Goal: Contribute content: Contribute content

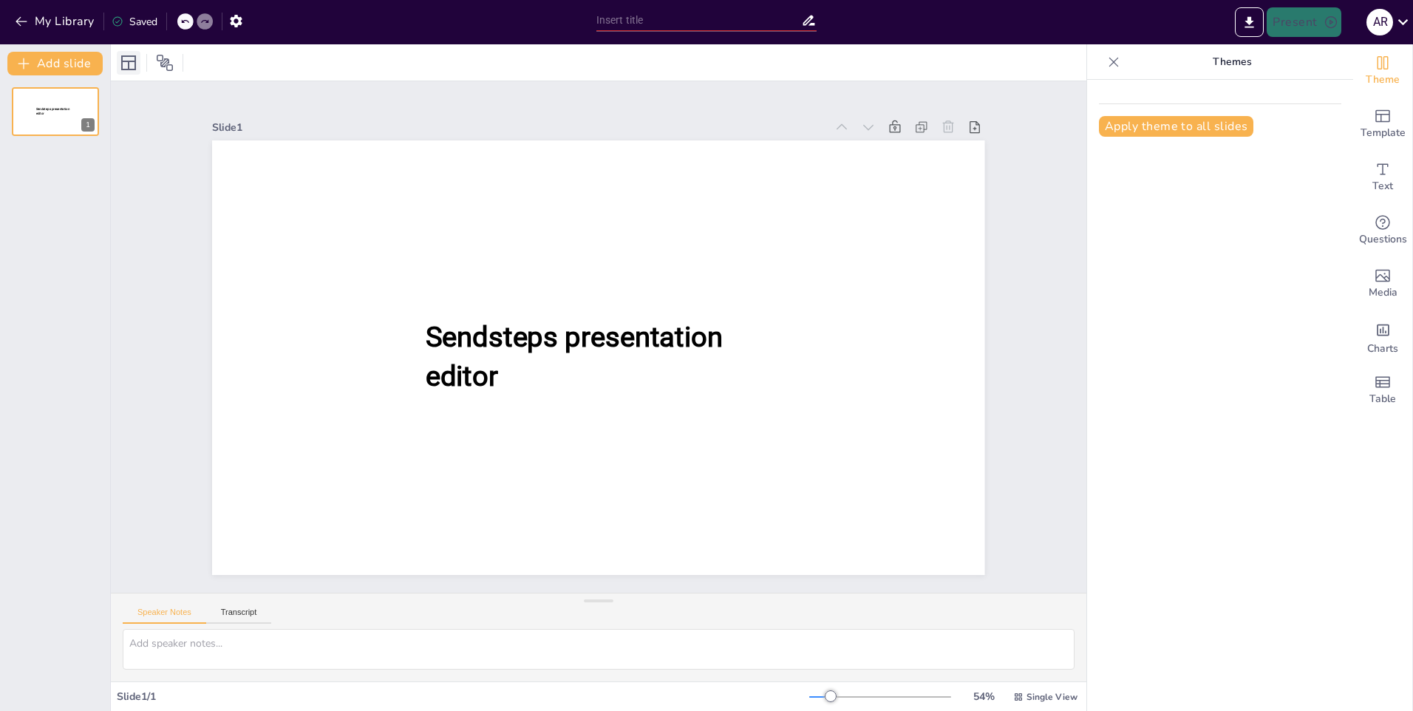
click at [134, 66] on icon at bounding box center [129, 63] width 18 height 18
click at [132, 67] on icon at bounding box center [129, 63] width 18 height 18
click at [60, 67] on button "Add slide" at bounding box center [54, 64] width 95 height 24
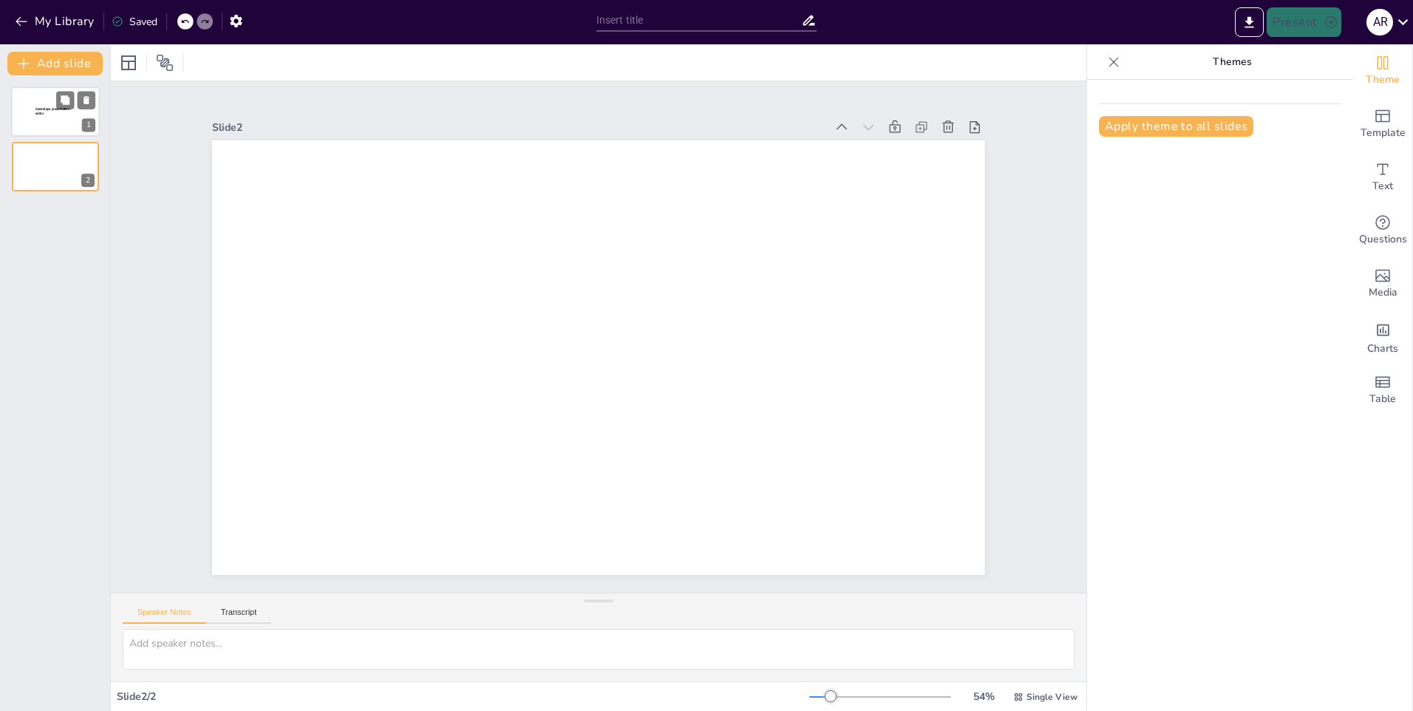
click at [56, 120] on div "Sendsteps presentation editor" at bounding box center [55, 113] width 40 height 13
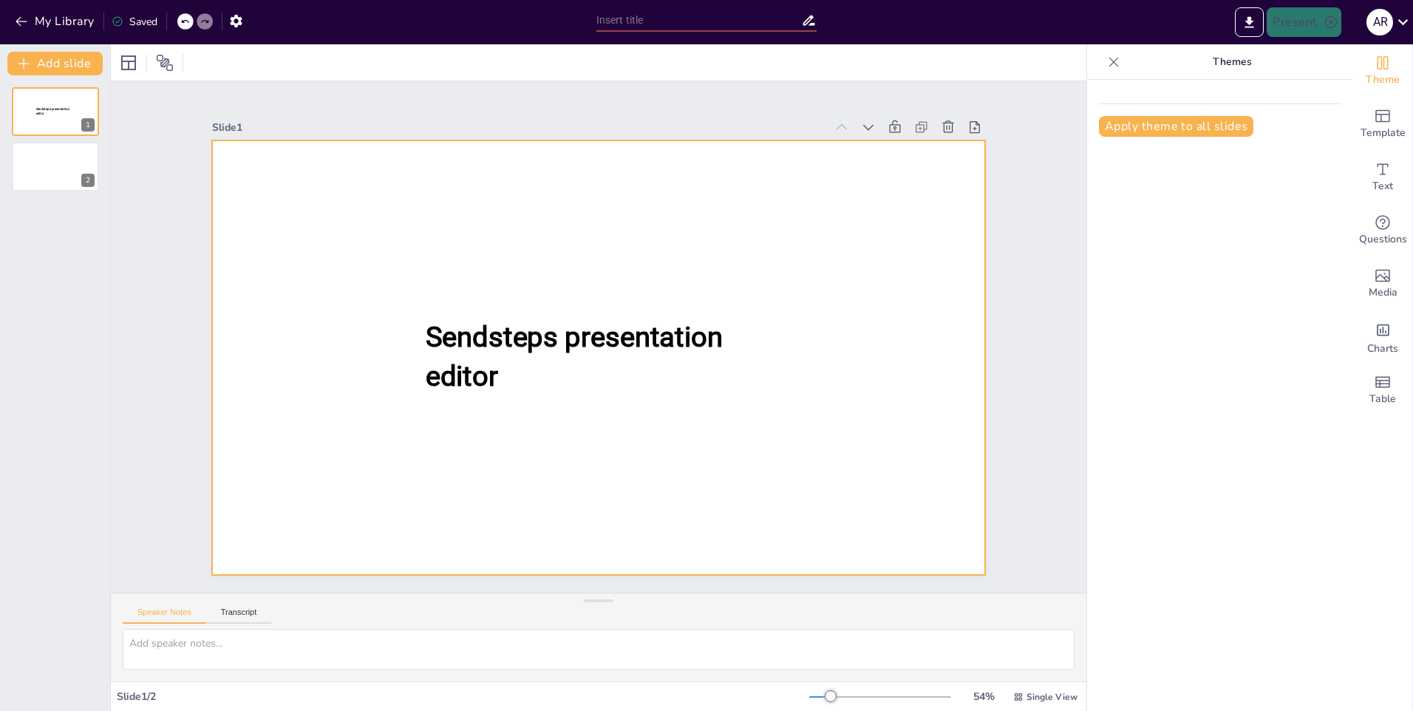
click at [785, 375] on div at bounding box center [598, 357] width 772 height 435
click at [1379, 279] on icon "Add images, graphics, shapes or video" at bounding box center [1383, 276] width 15 height 13
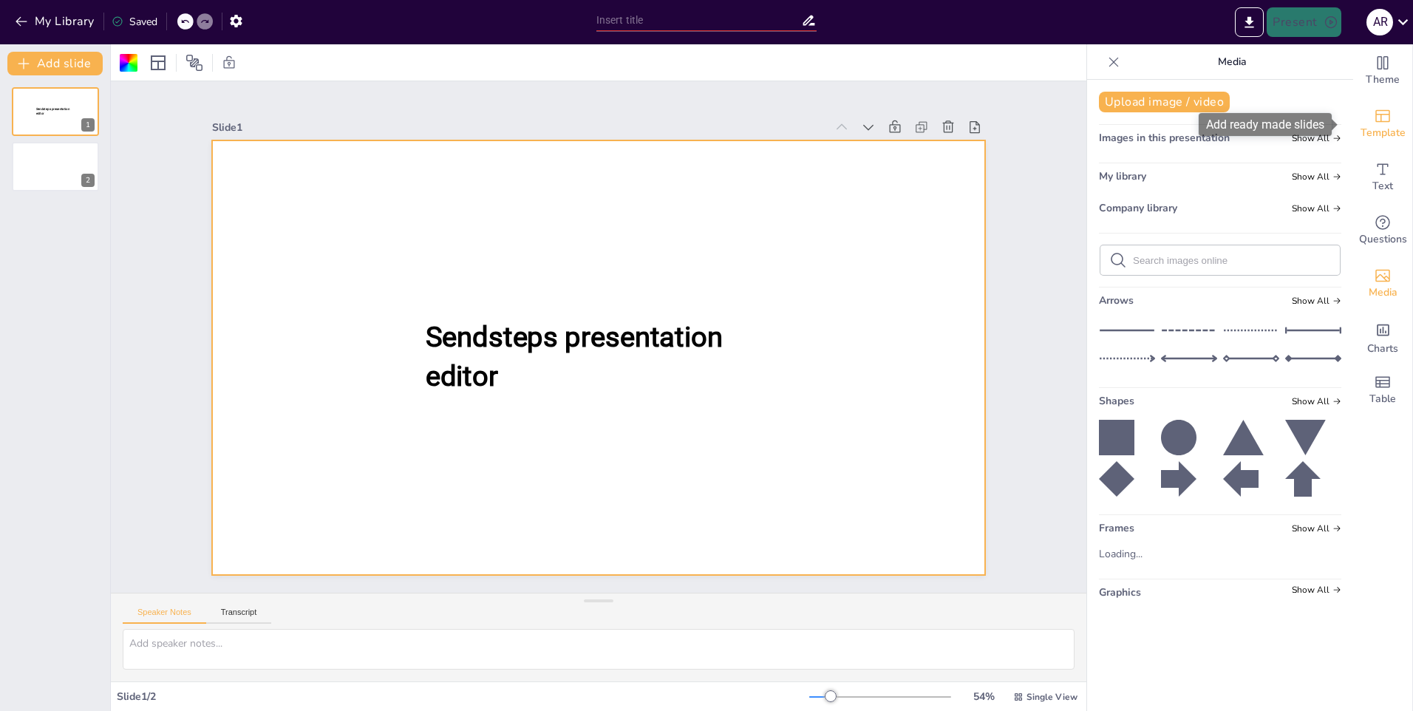
click at [1381, 121] on div "Template" at bounding box center [1382, 124] width 59 height 53
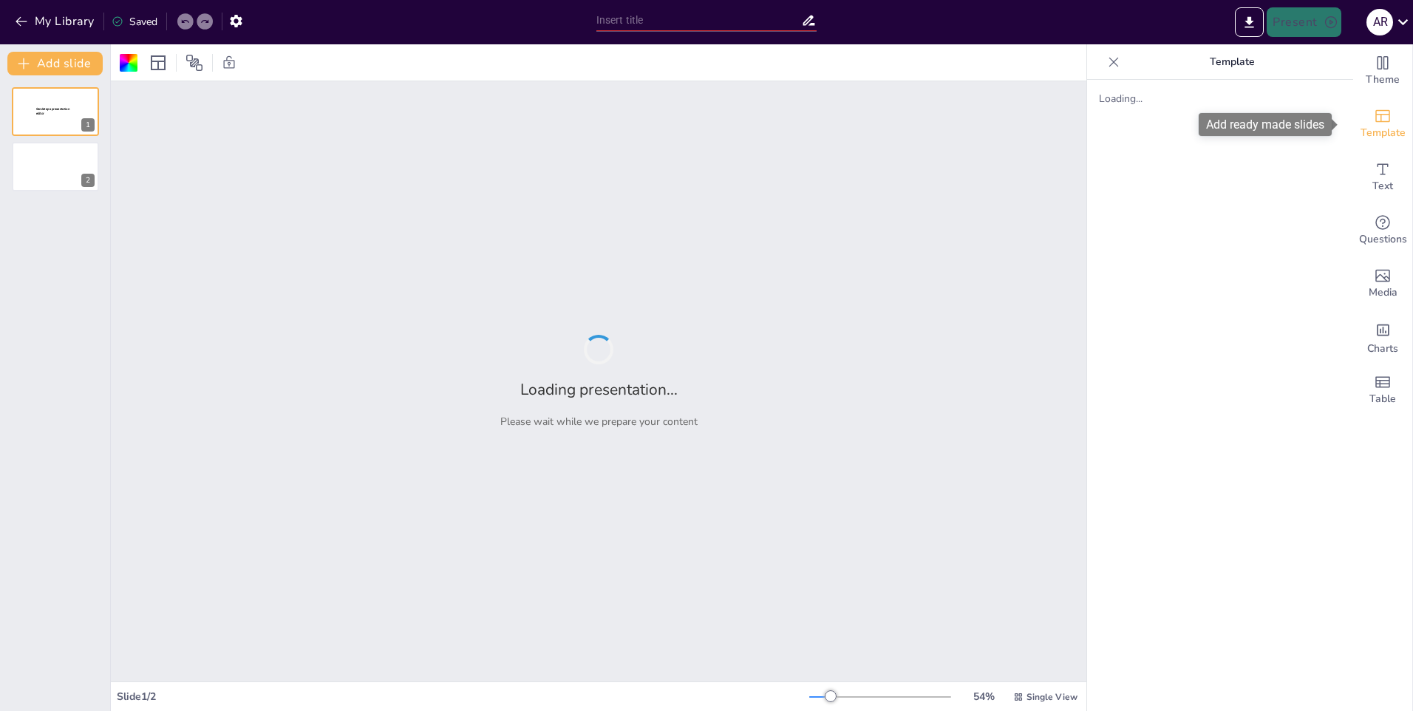
type input "New Sendsteps"
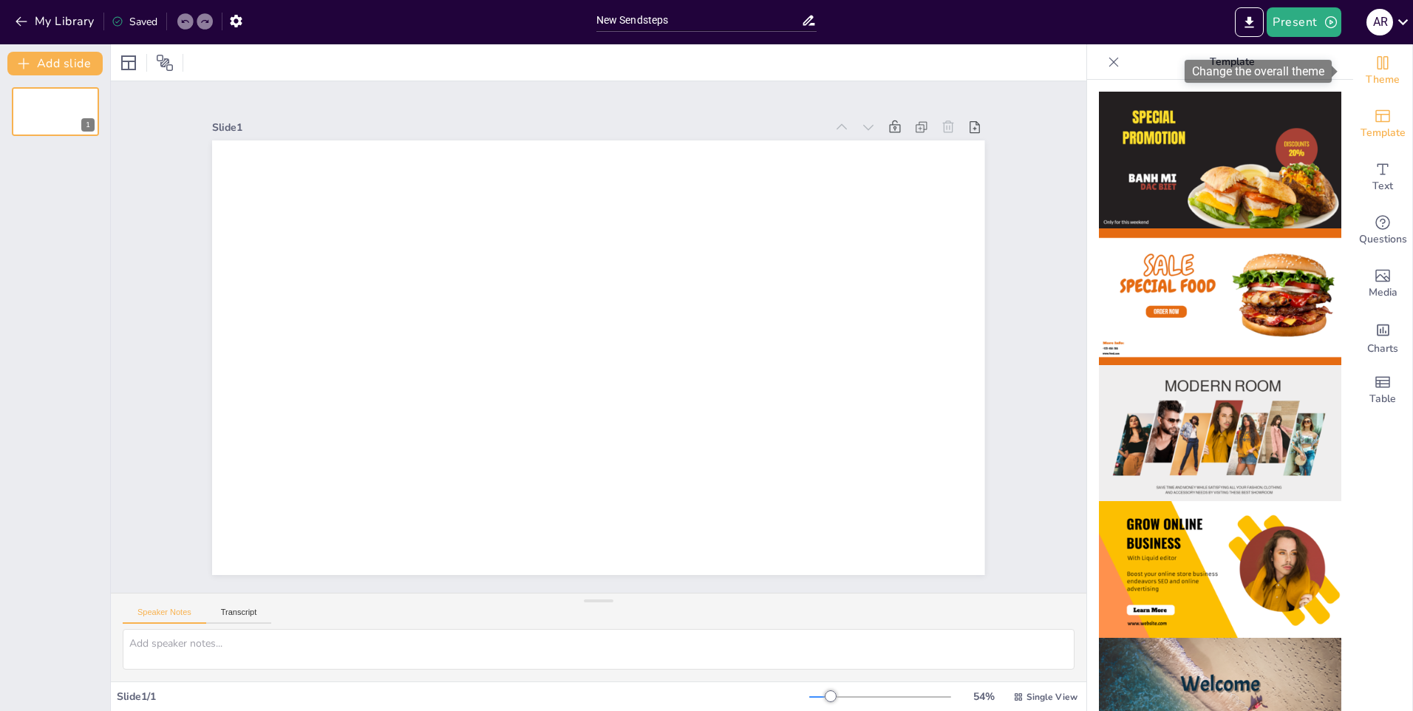
click at [1374, 69] on icon "Change the overall theme" at bounding box center [1383, 63] width 18 height 18
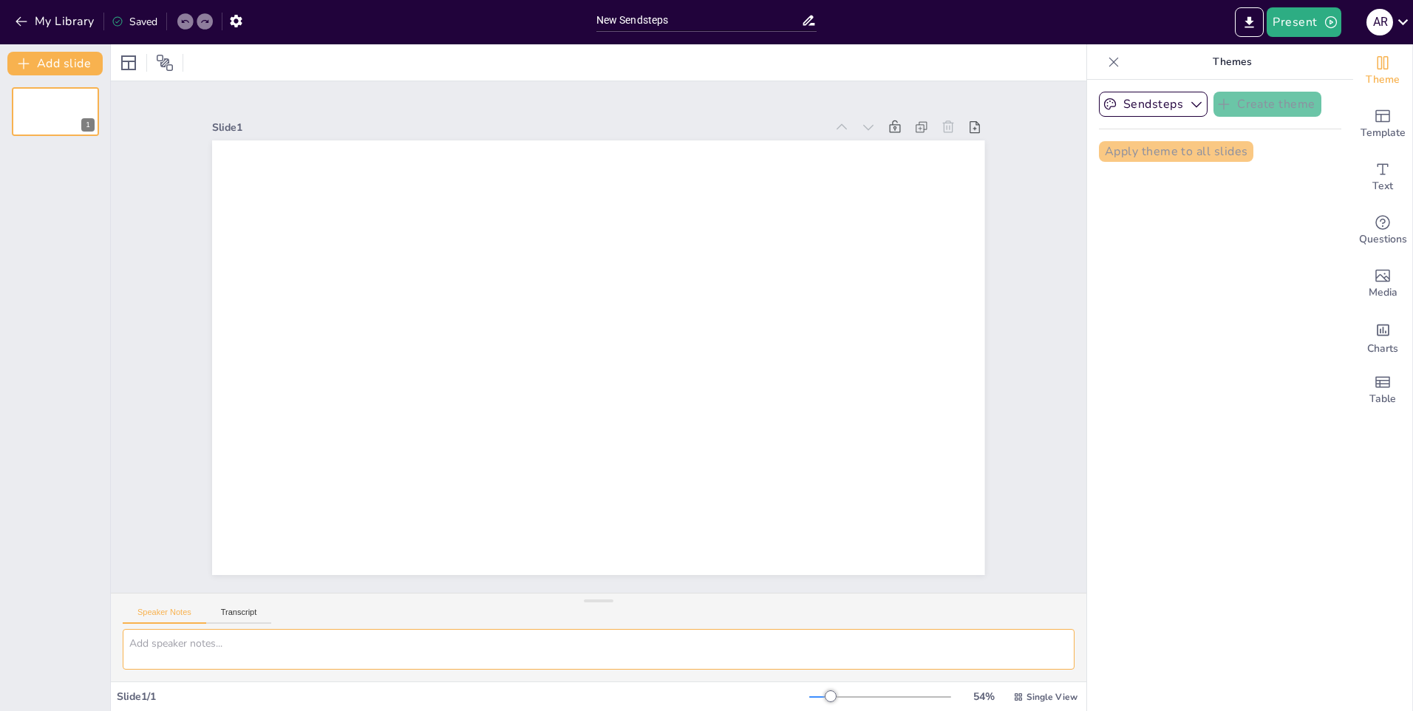
click at [381, 658] on textarea at bounding box center [599, 649] width 952 height 41
click at [237, 22] on icon "button" at bounding box center [236, 21] width 16 height 16
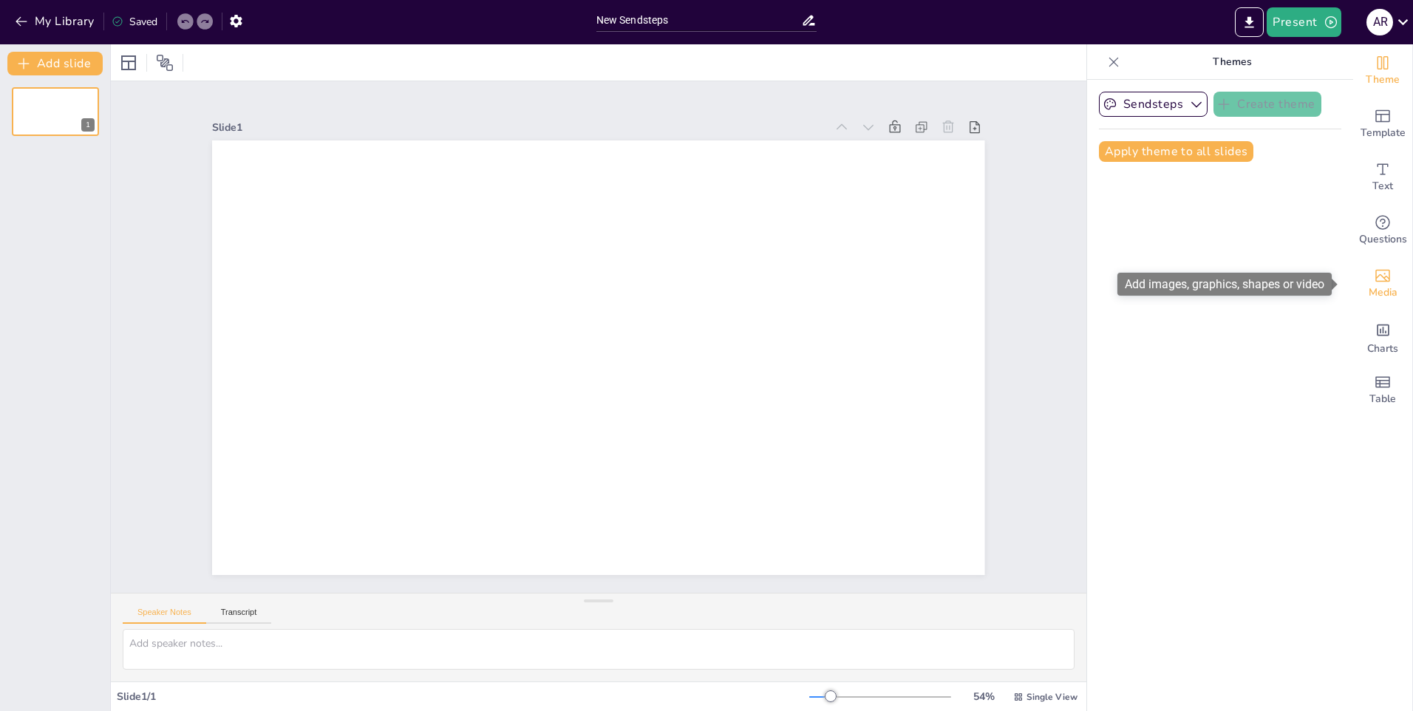
click at [1381, 292] on span "Media" at bounding box center [1383, 293] width 29 height 16
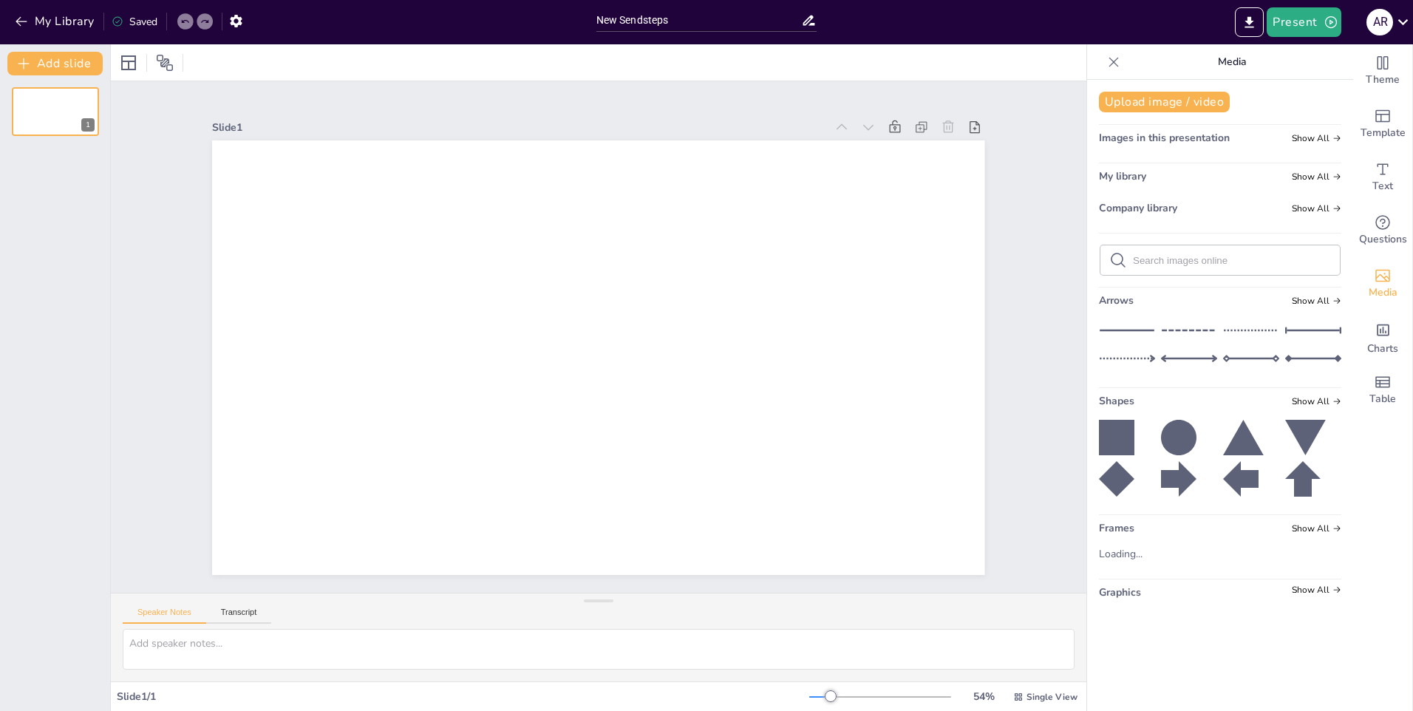
click at [1146, 138] on span "Images in this presentation" at bounding box center [1164, 138] width 131 height 14
click at [1300, 143] on span "Show All" at bounding box center [1317, 138] width 50 height 10
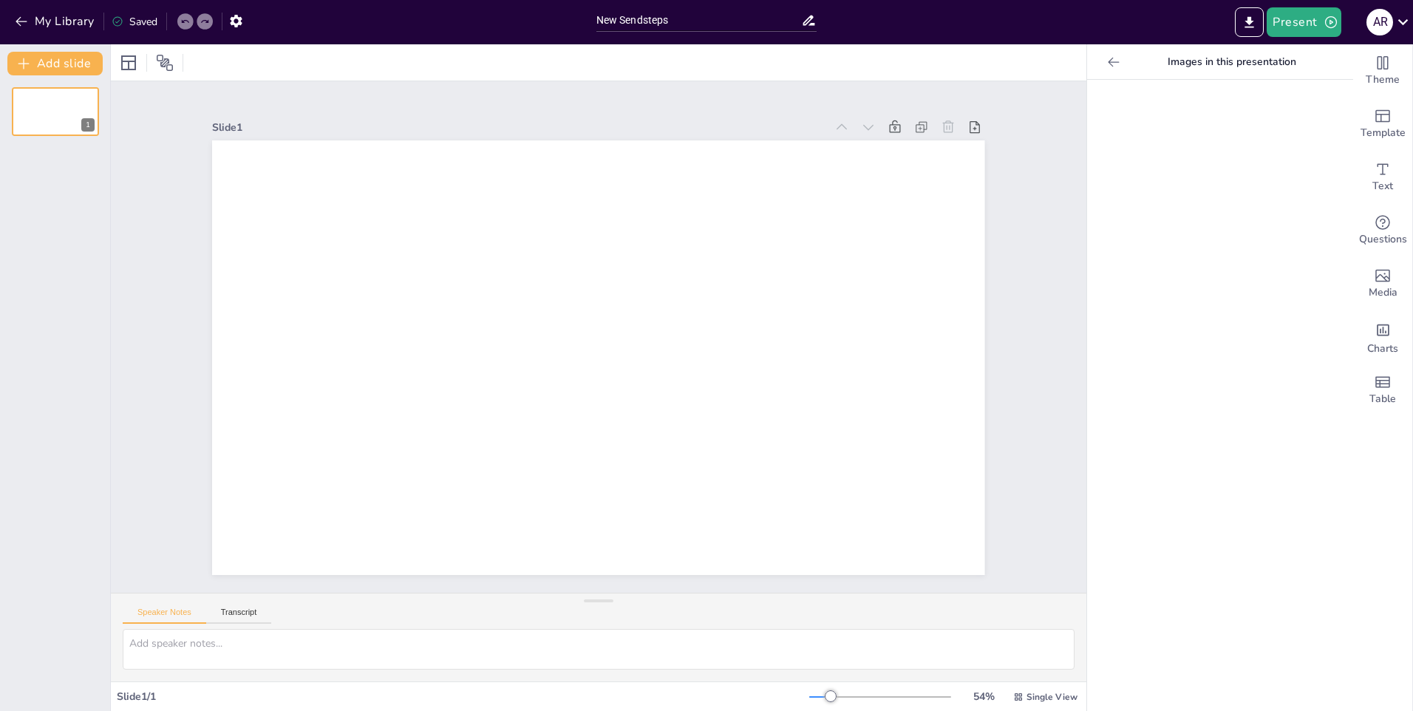
click at [1108, 61] on icon at bounding box center [1113, 62] width 11 height 10
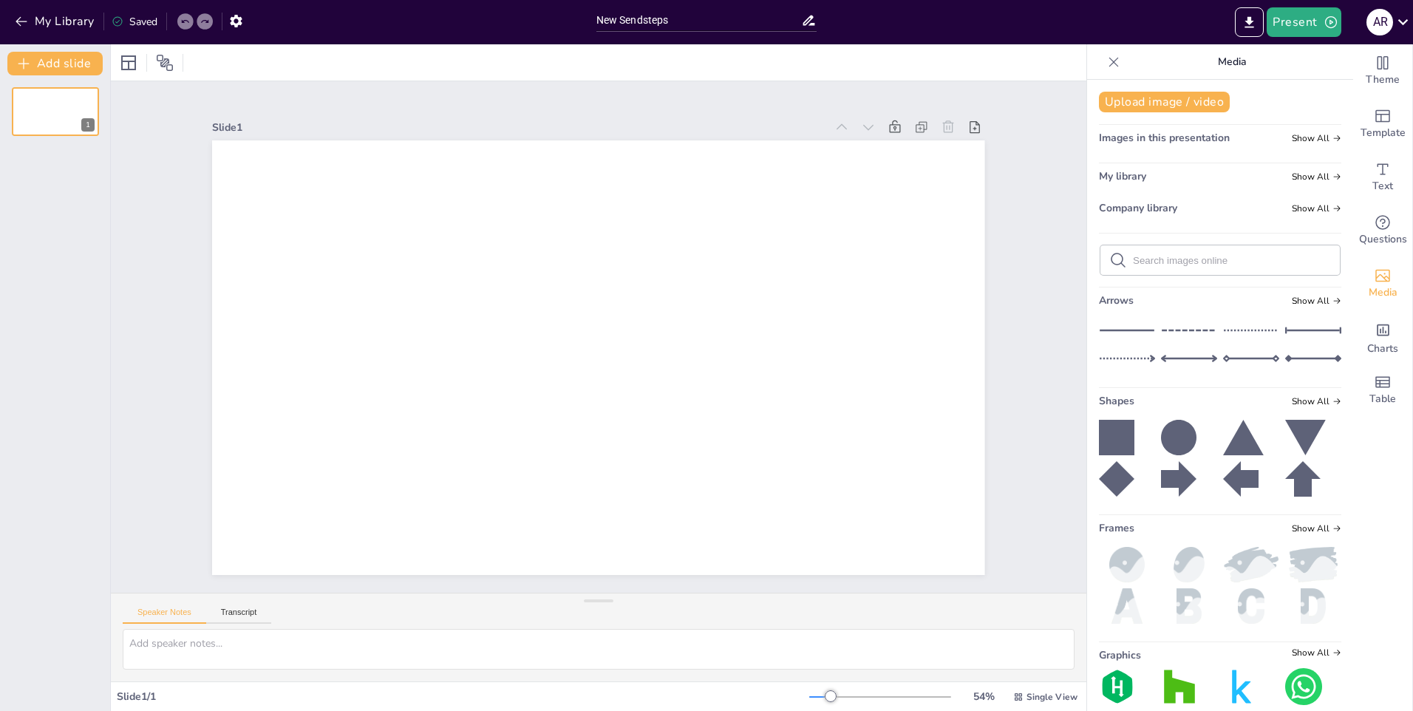
click at [1206, 260] on input "text" at bounding box center [1232, 260] width 198 height 11
type input "Russo-Japan War"
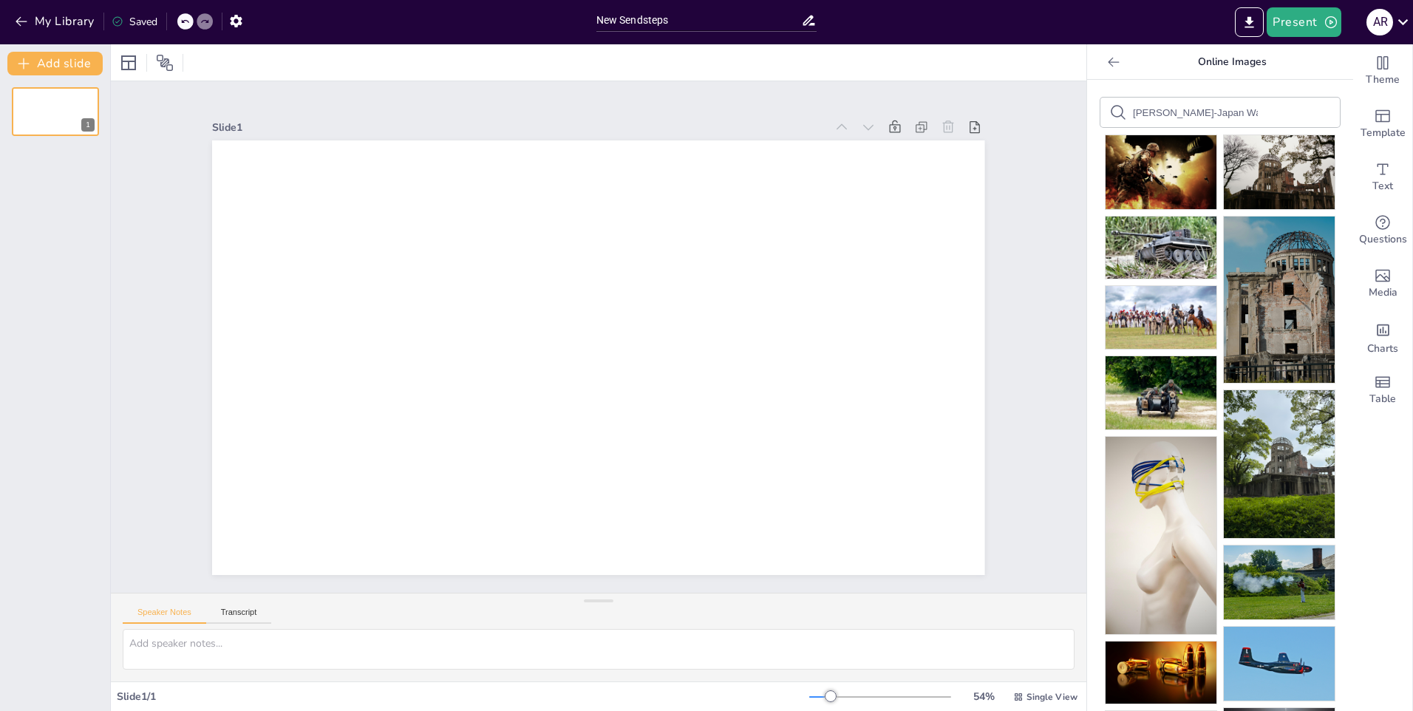
click at [1107, 59] on icon at bounding box center [1114, 62] width 15 height 15
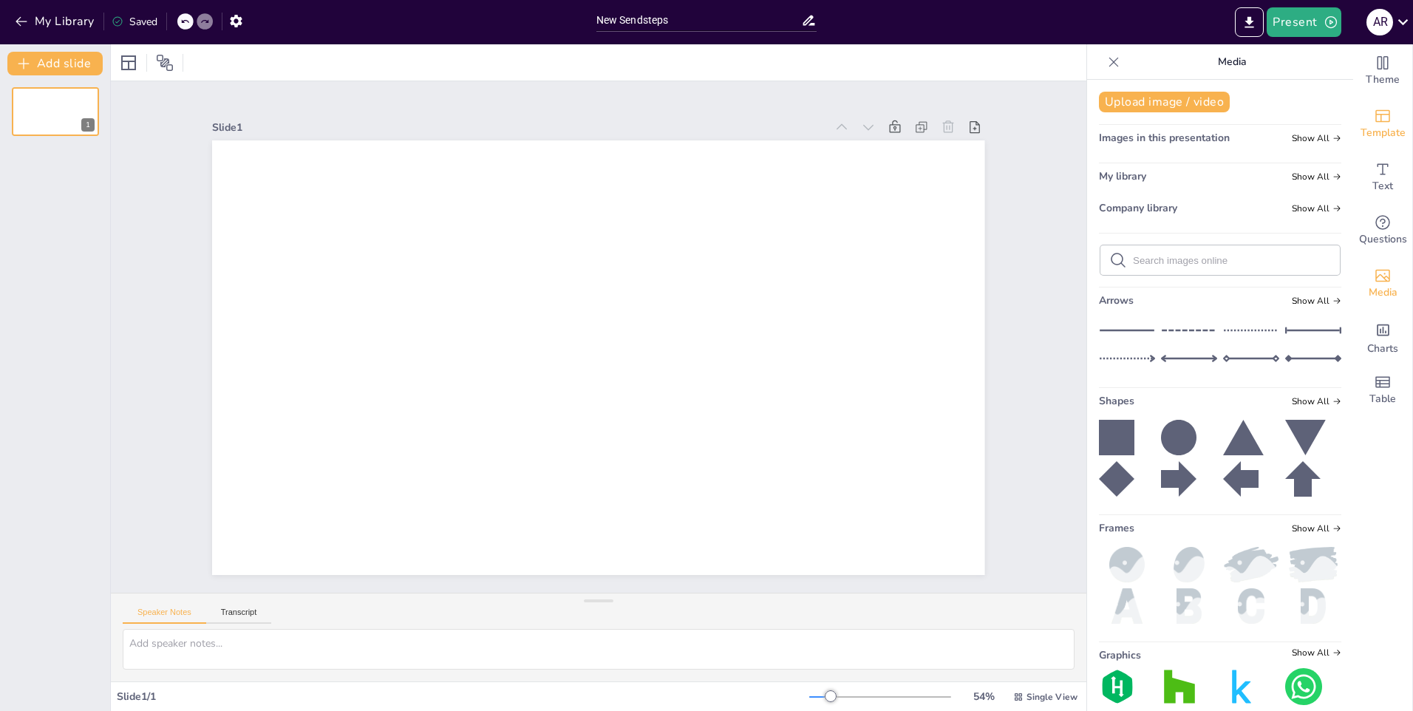
click at [1376, 110] on icon "Add ready made slides" at bounding box center [1383, 116] width 15 height 13
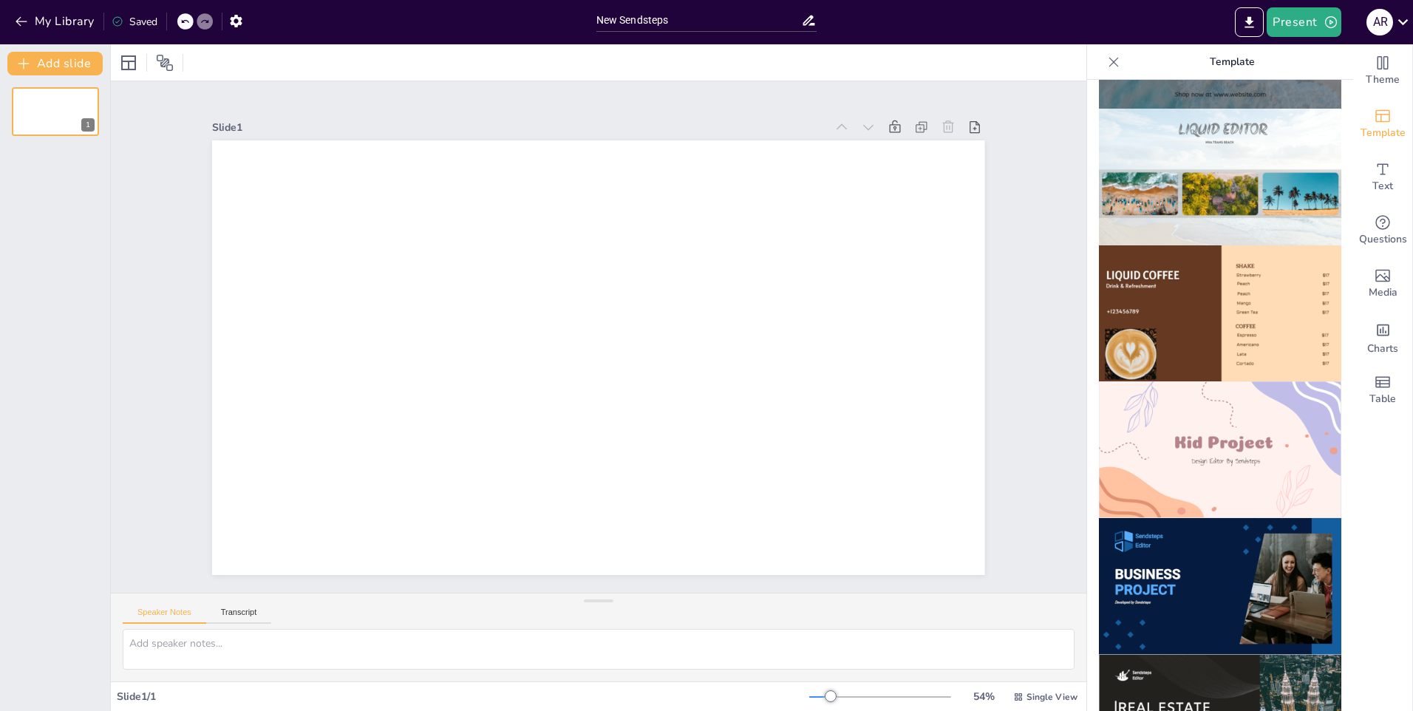
scroll to position [507, 0]
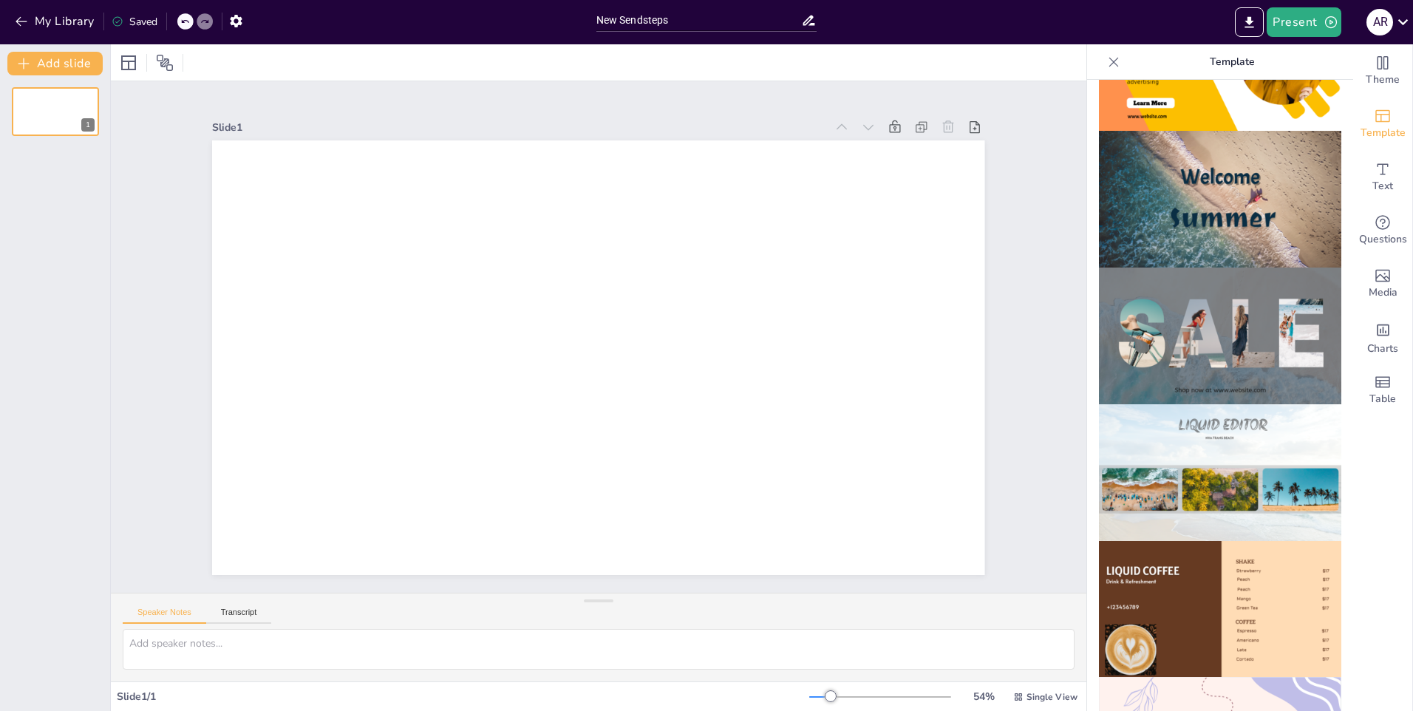
click at [1203, 443] on img at bounding box center [1220, 472] width 242 height 137
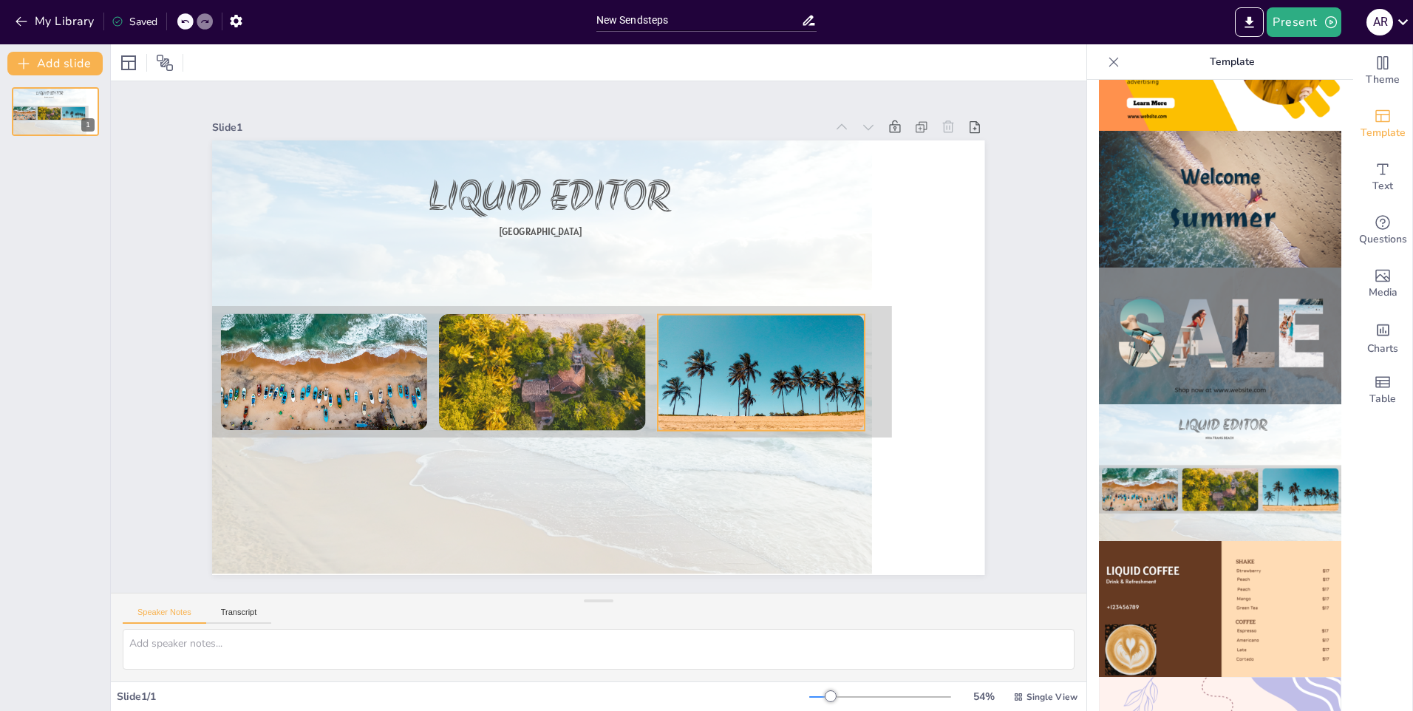
click at [589, 378] on div at bounding box center [470, 450] width 238 height 256
click at [149, 69] on div "Edit" at bounding box center [139, 63] width 44 height 24
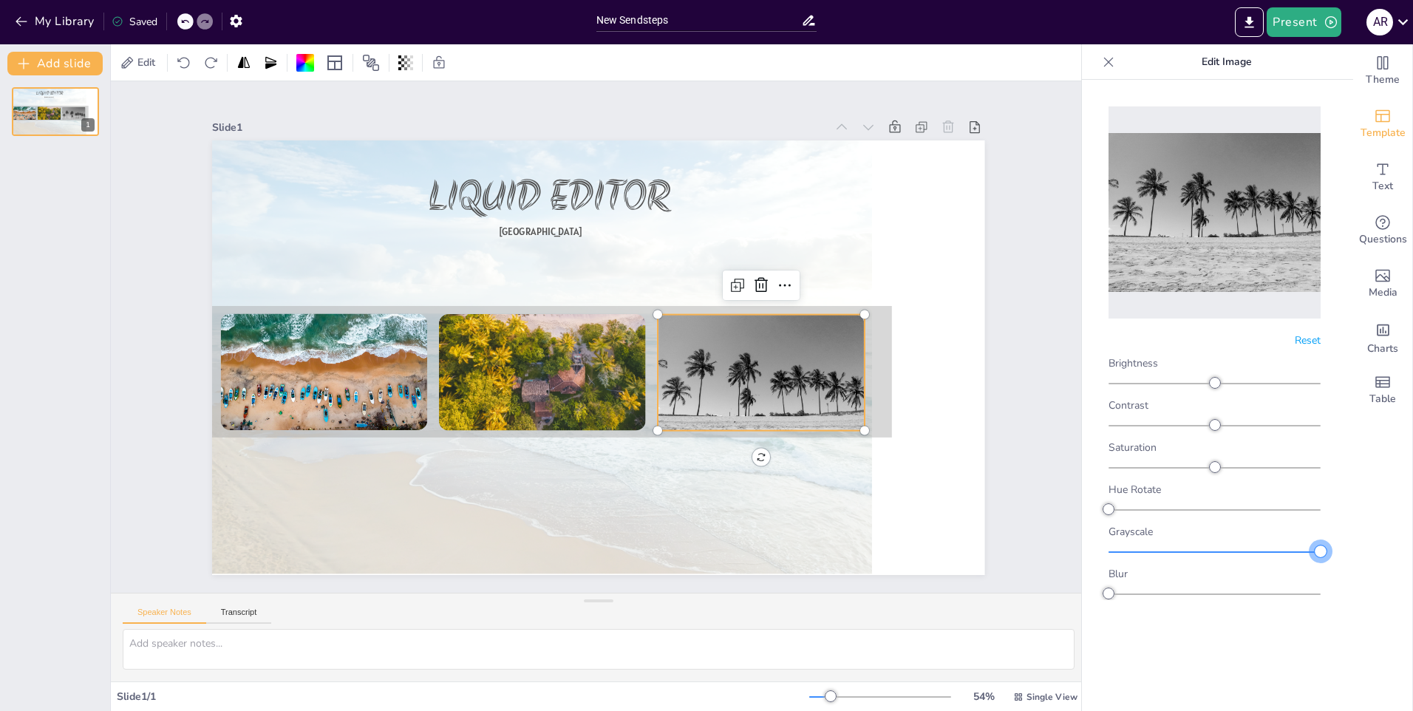
drag, startPoint x: 1112, startPoint y: 554, endPoint x: 1349, endPoint y: 552, distance: 236.5
click at [1349, 552] on body "My Library Saved New Sendsteps Present A R Document fonts Akronim Alatsi Recent…" at bounding box center [706, 355] width 1413 height 711
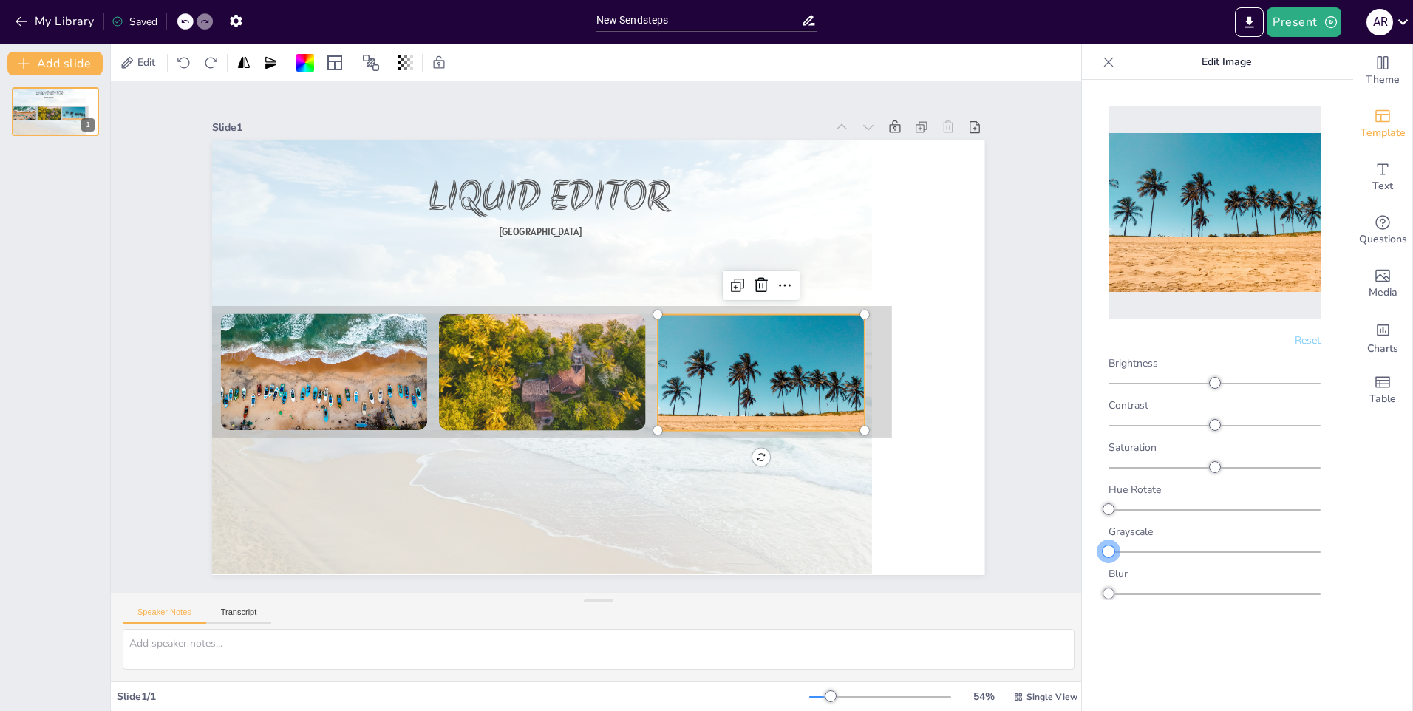
drag, startPoint x: 1323, startPoint y: 554, endPoint x: 1096, endPoint y: 557, distance: 226.9
click at [1106, 562] on div "Reset Brightness Contrast Saturation Hue Rotate Grayscale Blur" at bounding box center [1215, 346] width 242 height 509
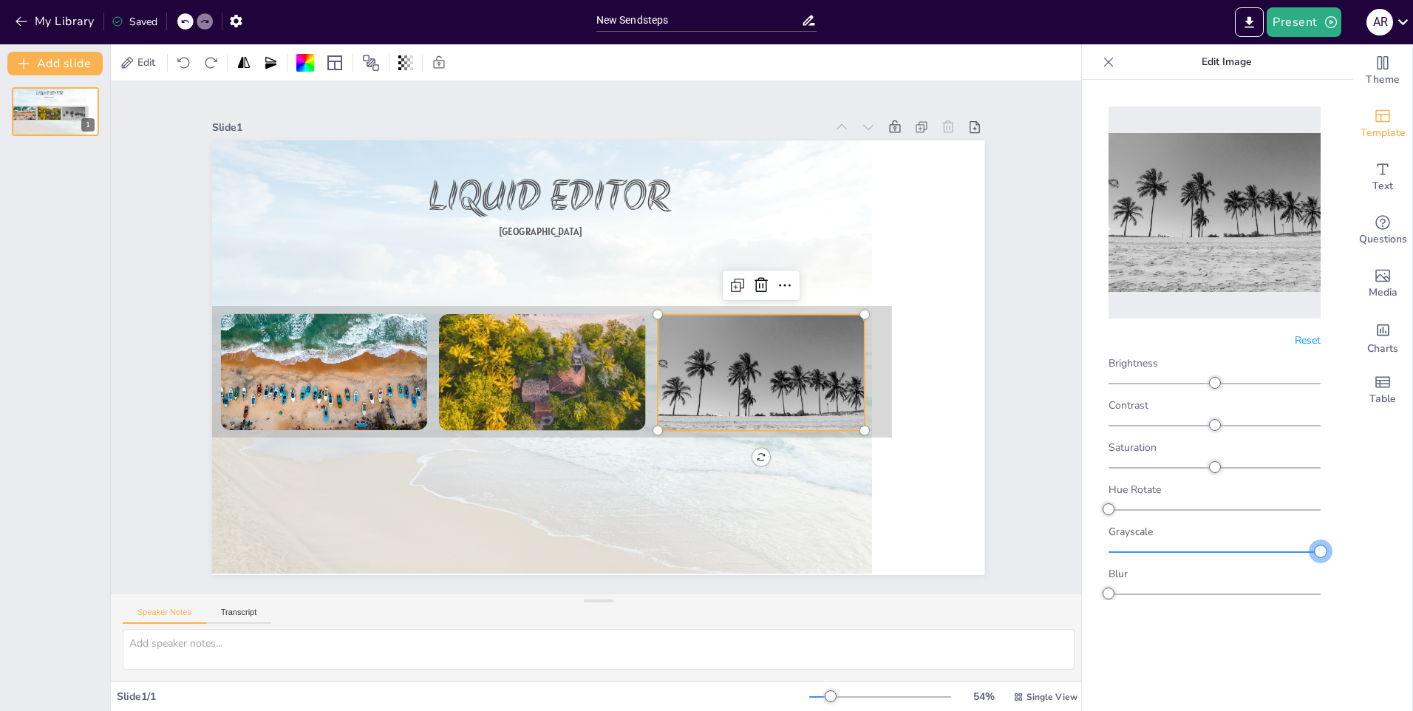
drag, startPoint x: 1113, startPoint y: 553, endPoint x: 1368, endPoint y: 548, distance: 255.1
click at [1368, 548] on body "My Library Saved New Sendsteps Present A R Document fonts Akronim Alatsi Recent…" at bounding box center [706, 355] width 1413 height 711
click at [571, 353] on div at bounding box center [593, 278] width 336 height 301
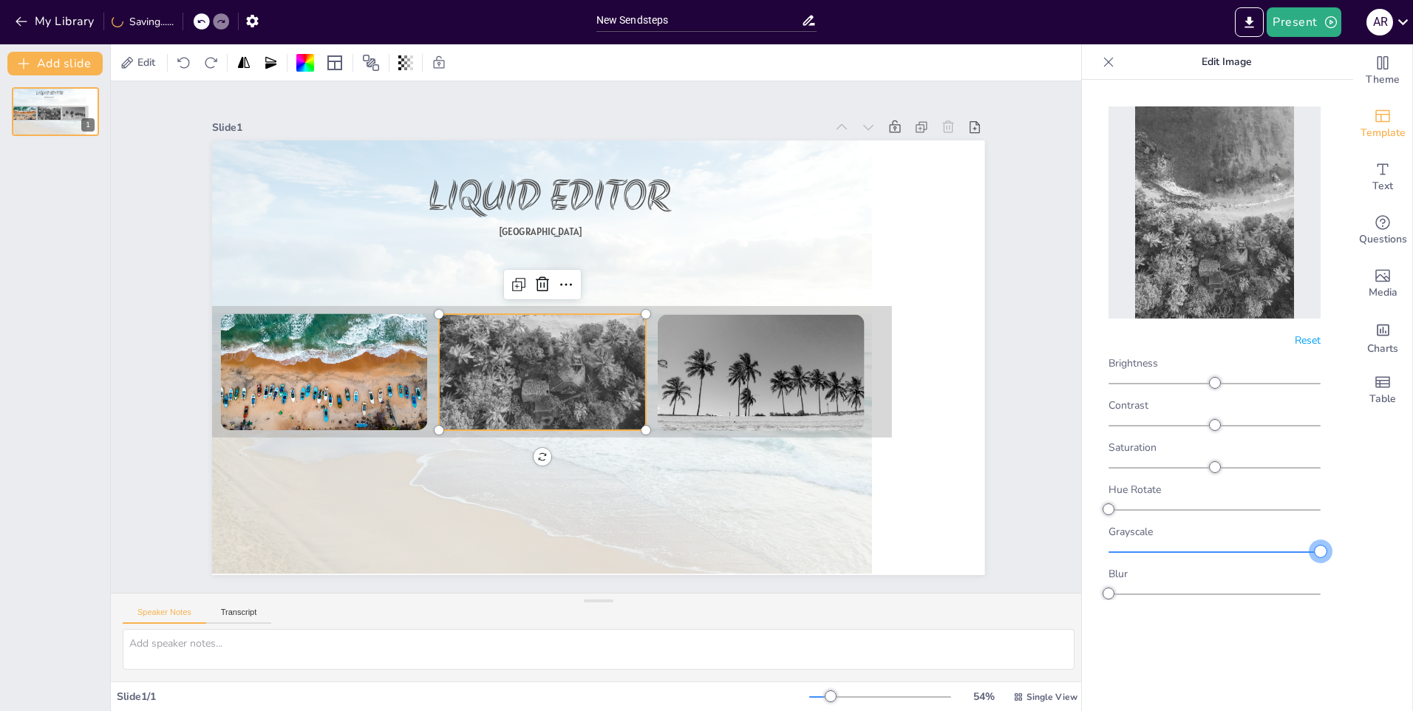
drag, startPoint x: 1104, startPoint y: 550, endPoint x: 1359, endPoint y: 551, distance: 255.0
click at [1359, 551] on body "My Library Saving...... New Sendsteps Present A R Document fonts Akronim Alatsi…" at bounding box center [706, 355] width 1413 height 711
click at [334, 277] on div at bounding box center [398, 148] width 254 height 257
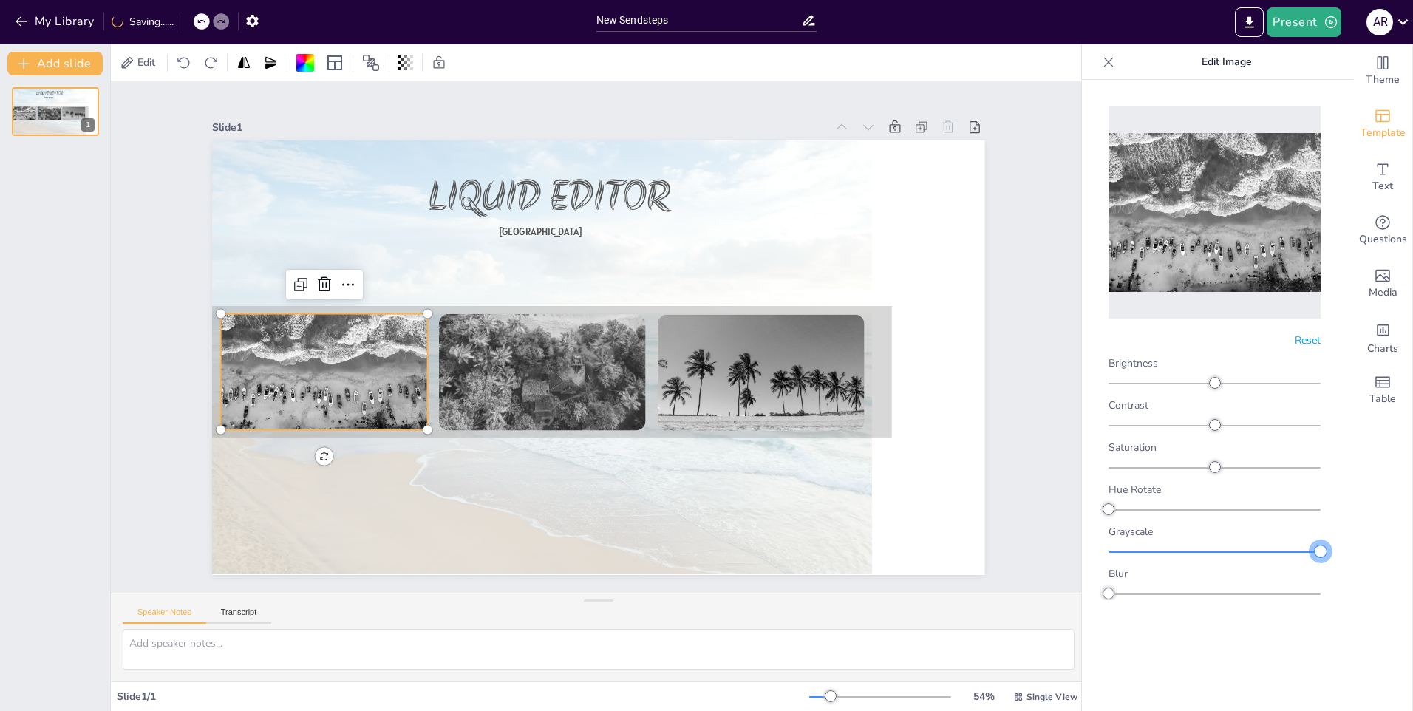
drag, startPoint x: 1109, startPoint y: 551, endPoint x: 1345, endPoint y: 551, distance: 235.8
click at [1345, 551] on div "Reset Brightness Contrast Saturation Hue Rotate Grayscale Blur" at bounding box center [1214, 418] width 265 height 676
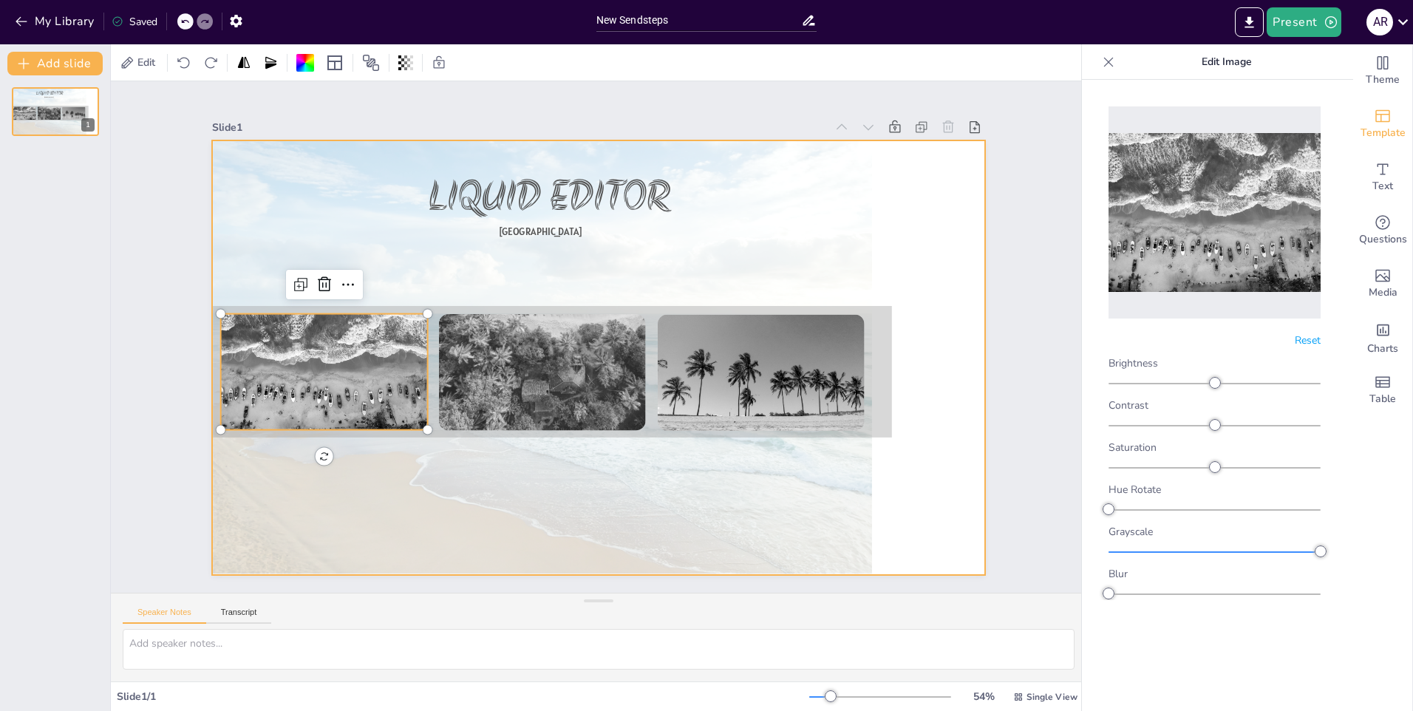
click at [766, 511] on div at bounding box center [656, 336] width 749 height 622
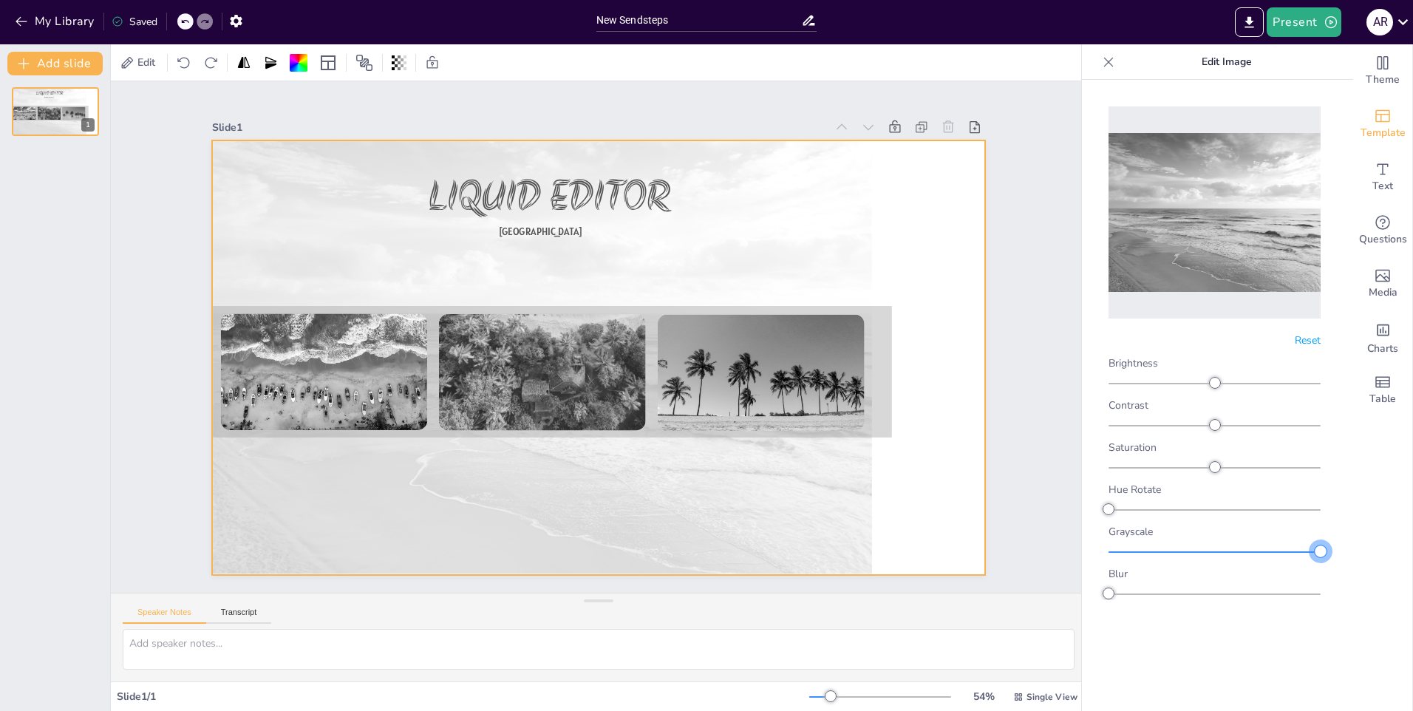
drag, startPoint x: 1111, startPoint y: 556, endPoint x: 1350, endPoint y: 552, distance: 239.5
click at [1350, 552] on body "My Library Saved New Sendsteps Present A R Document fonts Akronim Alatsi Recent…" at bounding box center [706, 355] width 1413 height 711
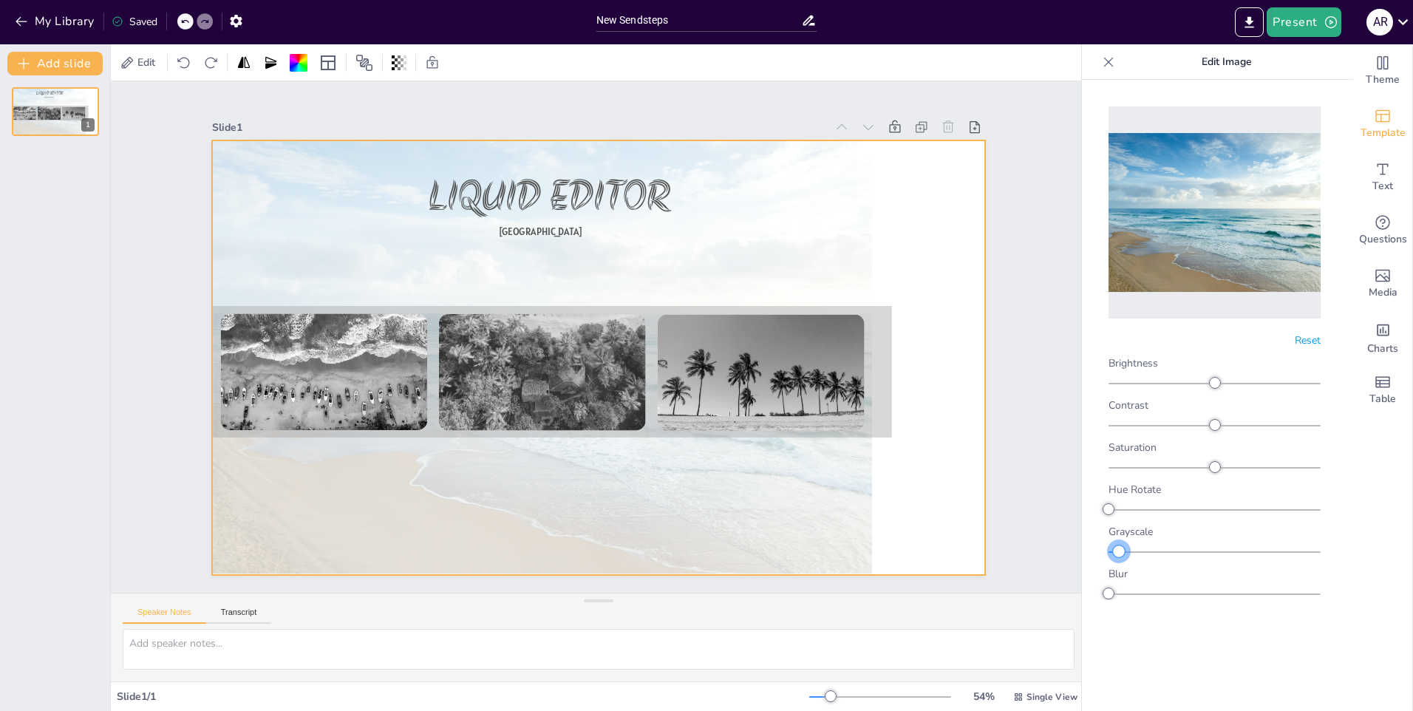
drag, startPoint x: 1317, startPoint y: 551, endPoint x: 1063, endPoint y: 571, distance: 255.0
click at [1063, 571] on body "My Library Saved New Sendsteps Present A R Document fonts Akronim Alatsi Recent…" at bounding box center [706, 355] width 1413 height 711
click at [498, 368] on div at bounding box center [656, 325] width 317 height 342
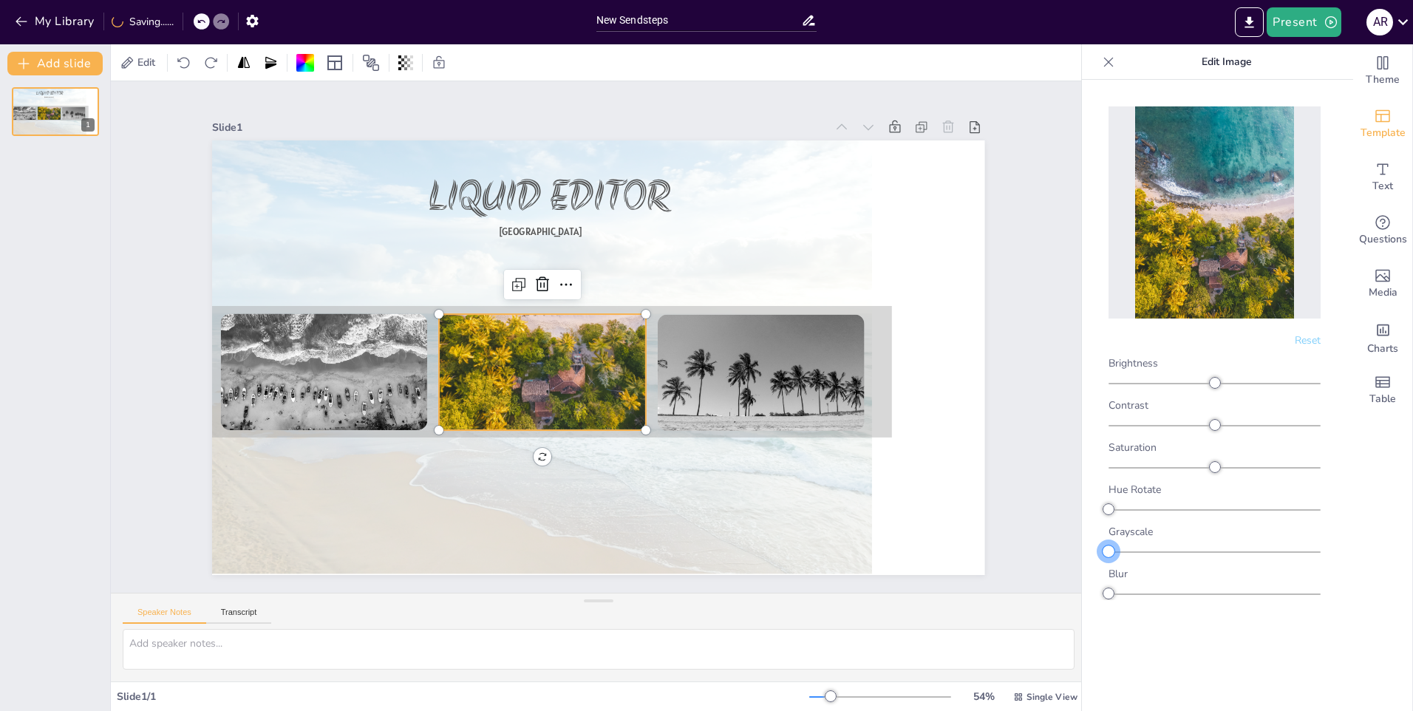
drag, startPoint x: 1314, startPoint y: 551, endPoint x: 769, endPoint y: 440, distance: 556.8
click at [1067, 572] on body "My Library Saving...... New Sendsteps Present A R Document fonts Akronim Alatsi…" at bounding box center [706, 355] width 1413 height 711
click at [568, 347] on div at bounding box center [451, 249] width 234 height 194
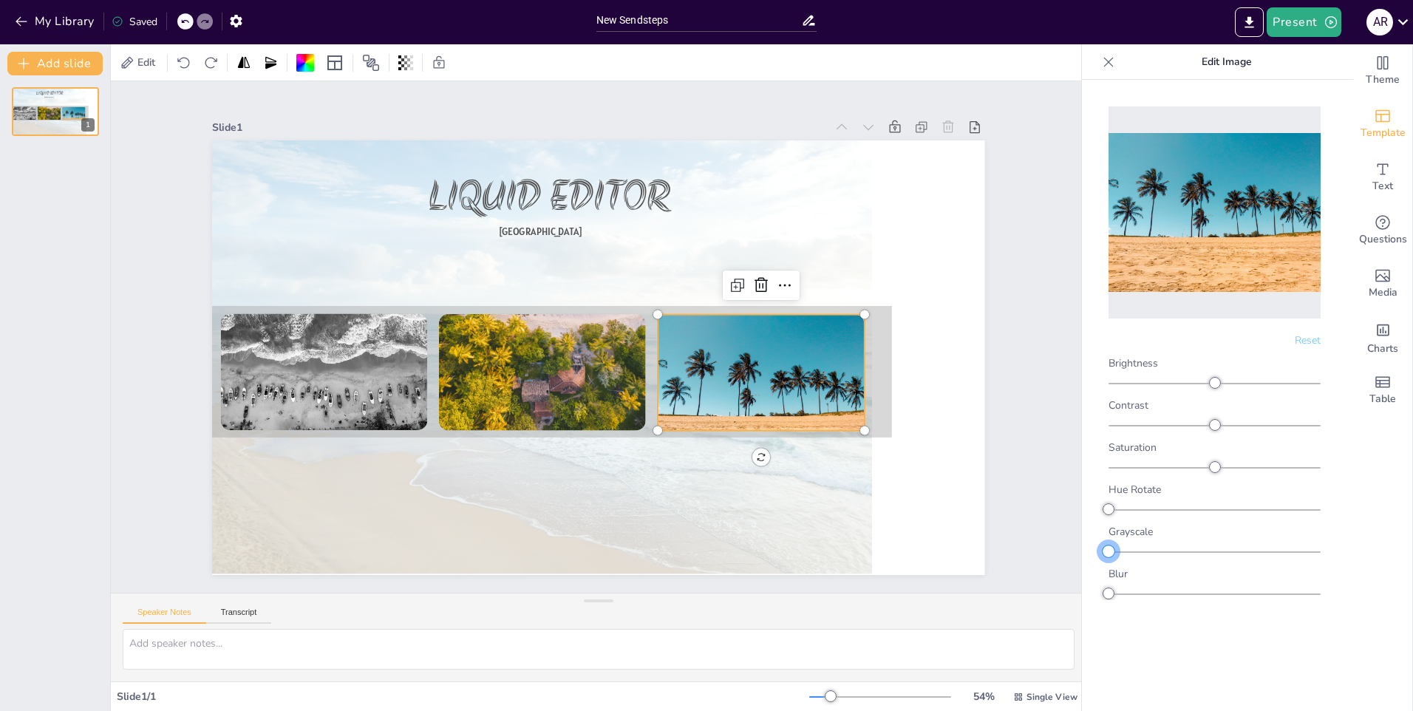
drag, startPoint x: 1323, startPoint y: 554, endPoint x: 1042, endPoint y: 576, distance: 281.8
click at [1042, 576] on body "My Library Saved New Sendsteps Present A R Document fonts Akronim Alatsi Recent…" at bounding box center [706, 355] width 1413 height 711
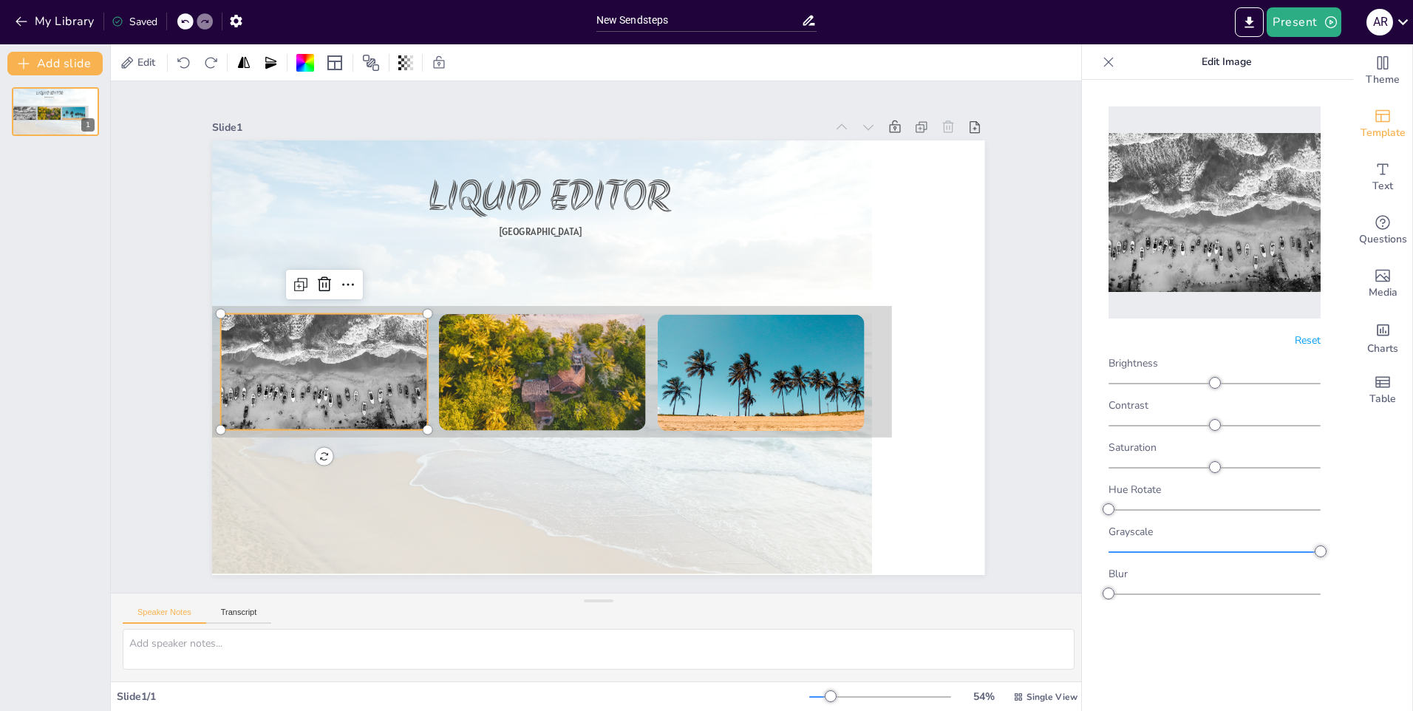
click at [353, 222] on div at bounding box center [465, 96] width 225 height 252
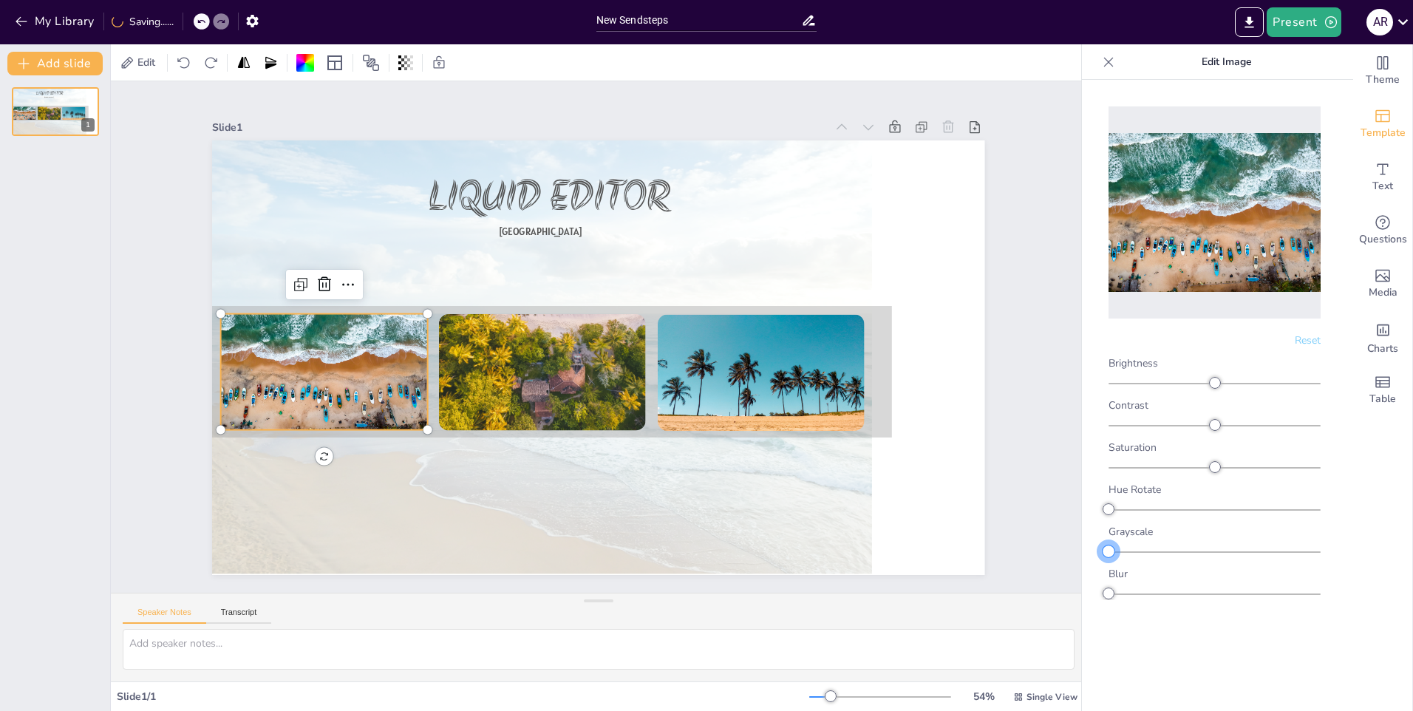
drag, startPoint x: 1323, startPoint y: 556, endPoint x: 1041, endPoint y: 346, distance: 351.8
click at [1071, 574] on body "My Library Saving...... New Sendsteps Present A R Document fonts Akronim Alatsi…" at bounding box center [706, 355] width 1413 height 711
click at [1107, 72] on div at bounding box center [1109, 62] width 24 height 24
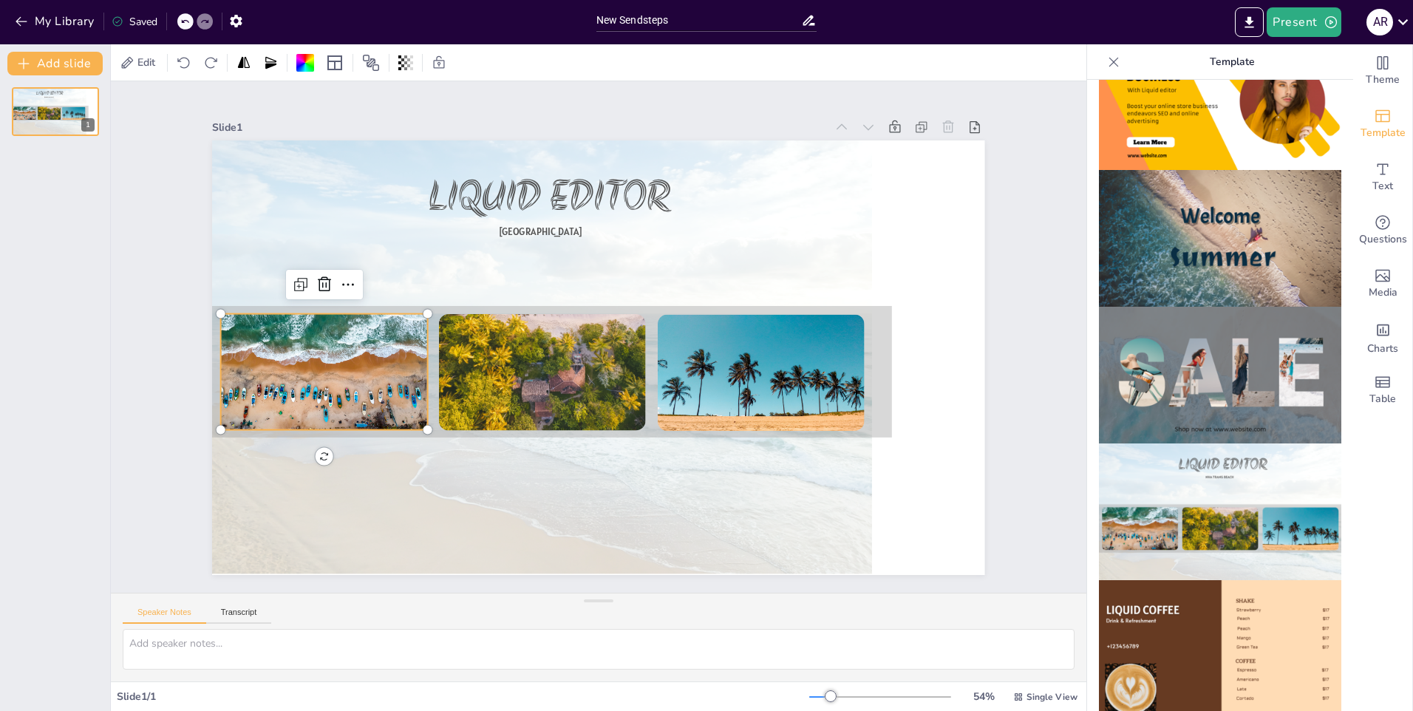
scroll to position [433, 0]
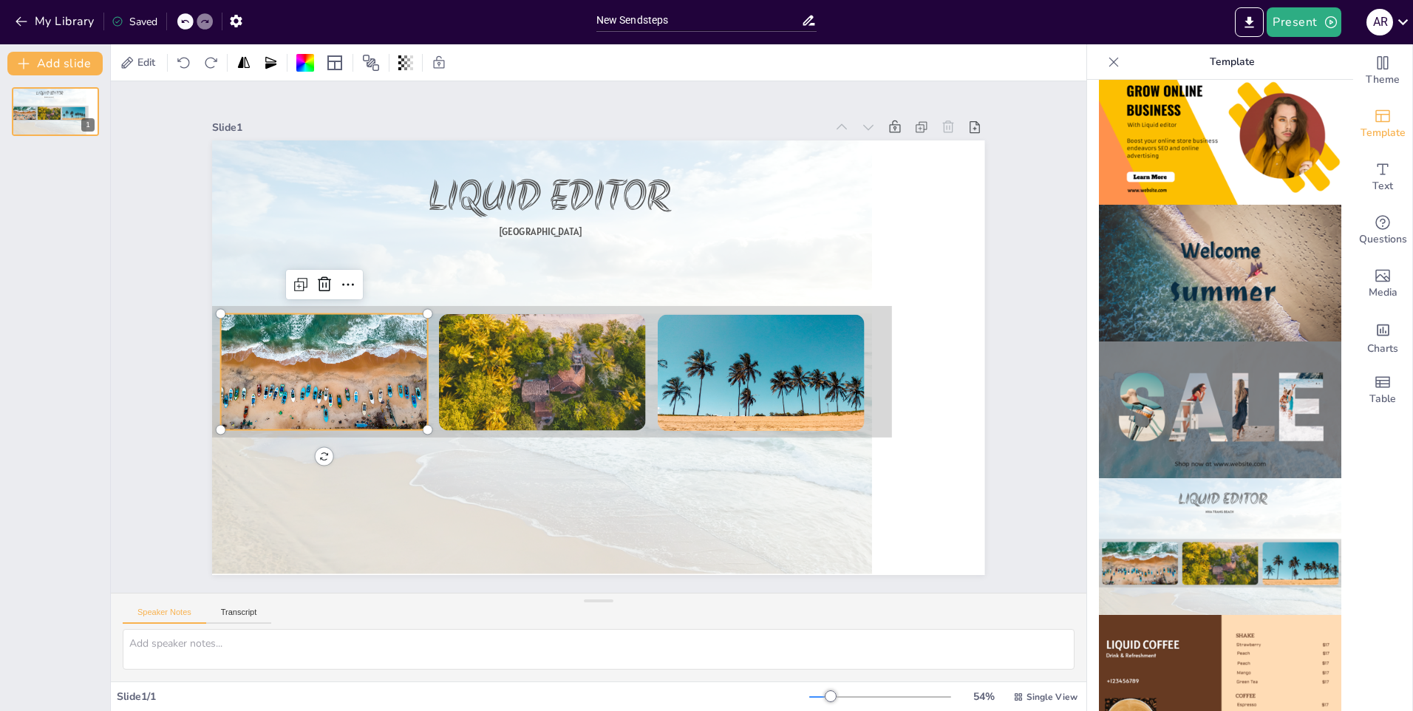
click at [1219, 256] on img at bounding box center [1220, 273] width 242 height 137
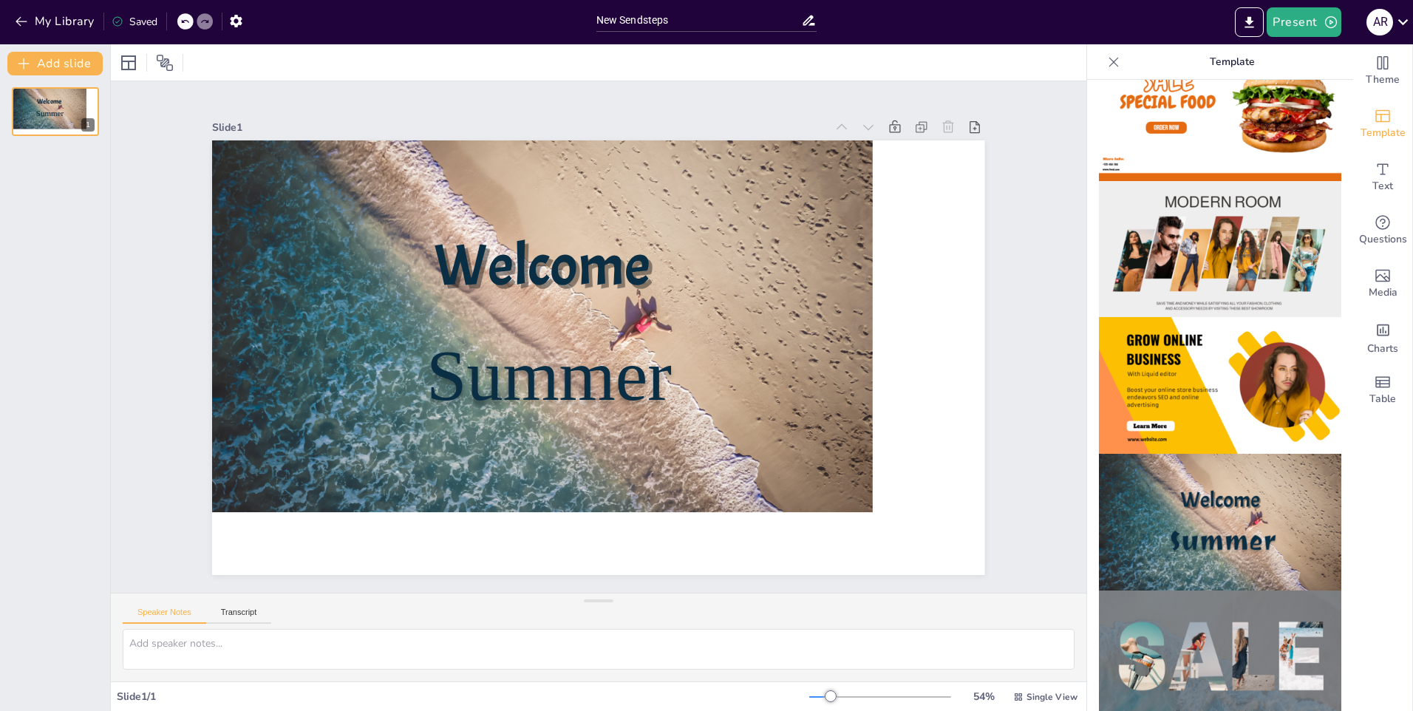
scroll to position [137, 0]
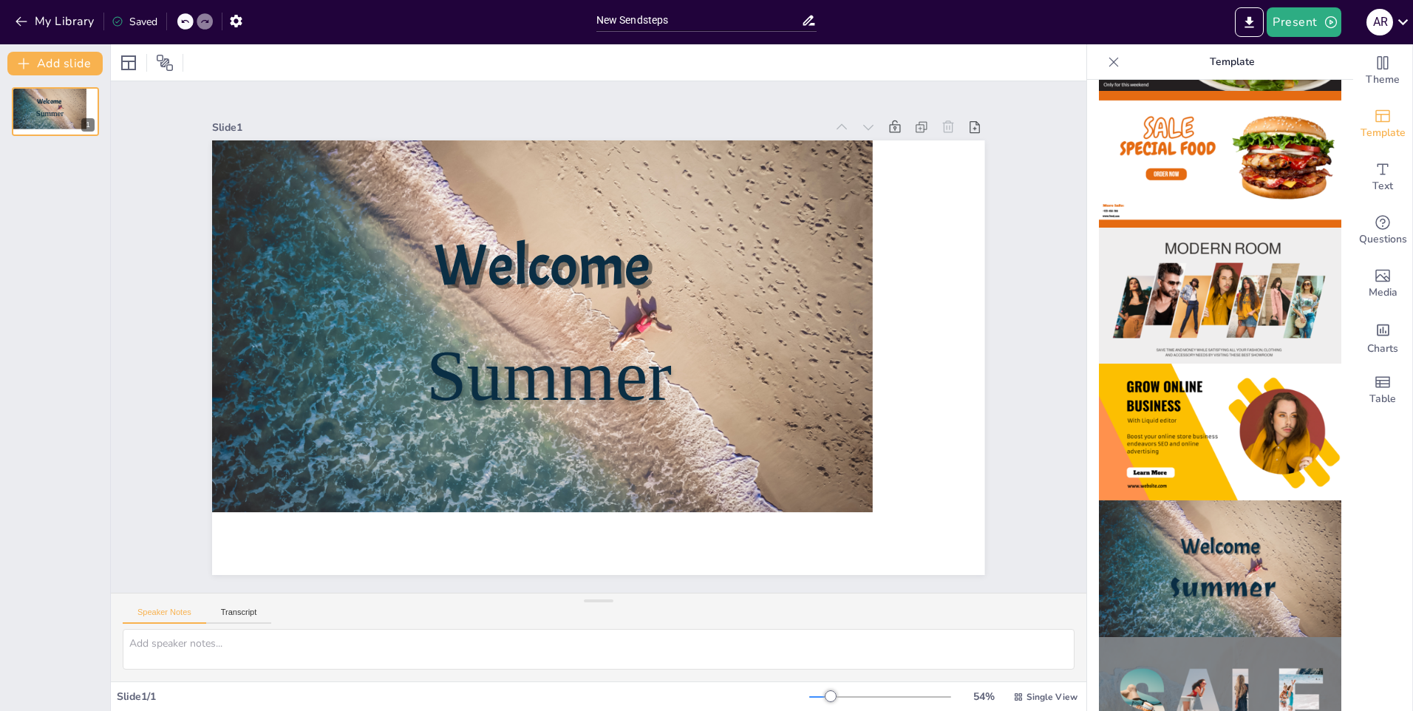
click at [1197, 238] on img at bounding box center [1220, 296] width 242 height 137
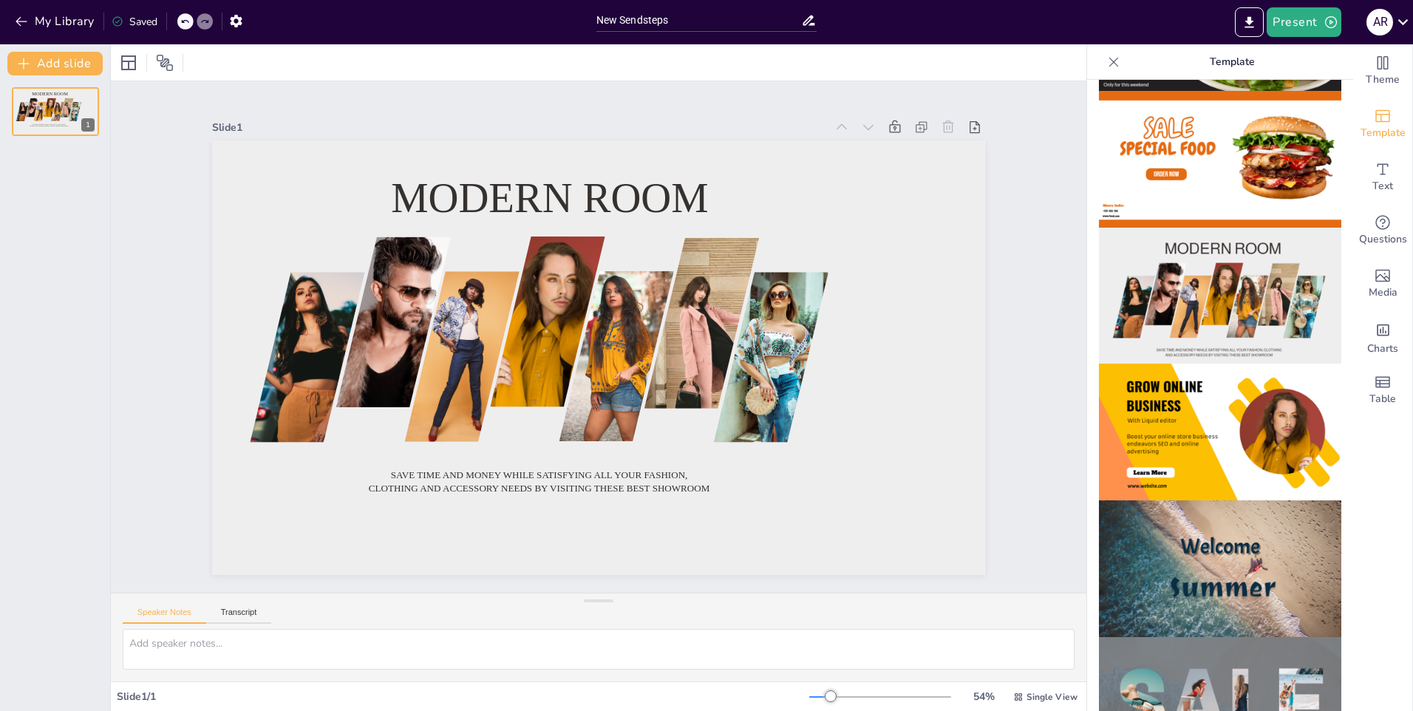
scroll to position [0, 0]
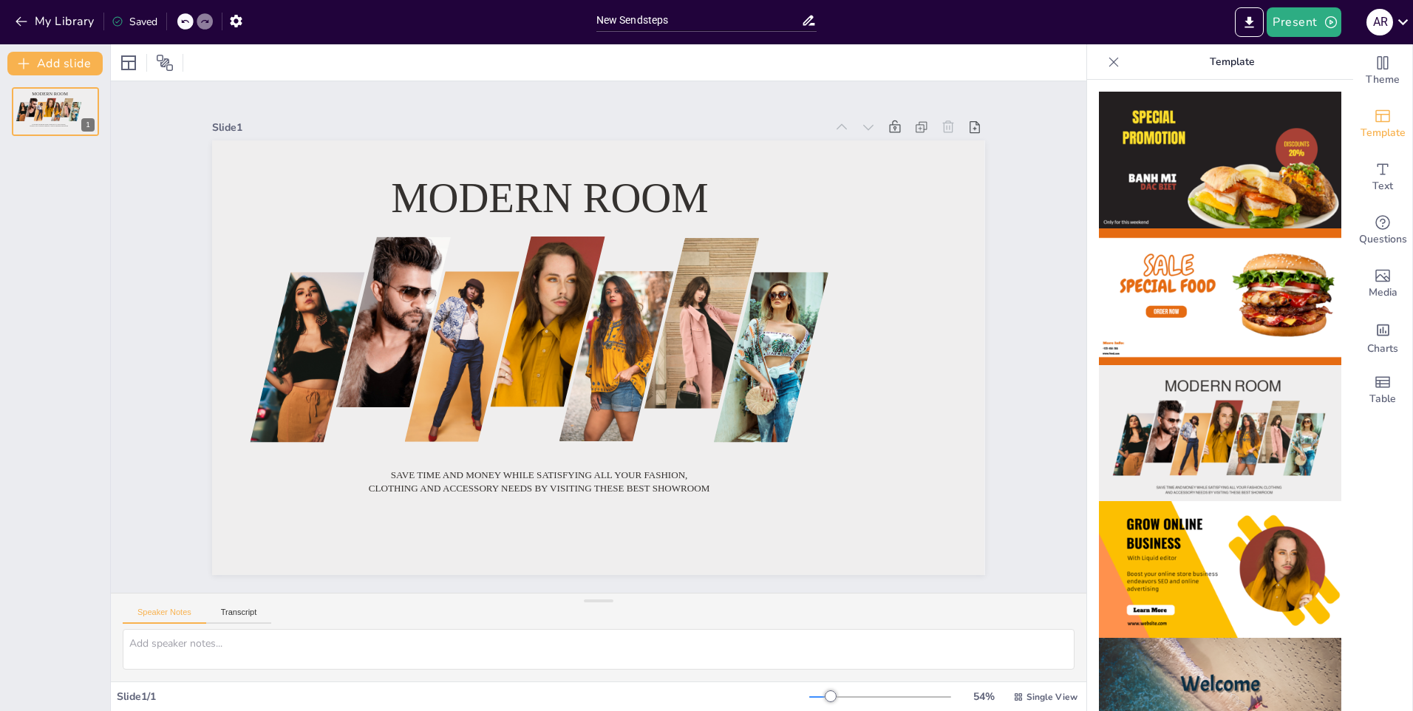
click at [1190, 316] on img at bounding box center [1220, 296] width 242 height 137
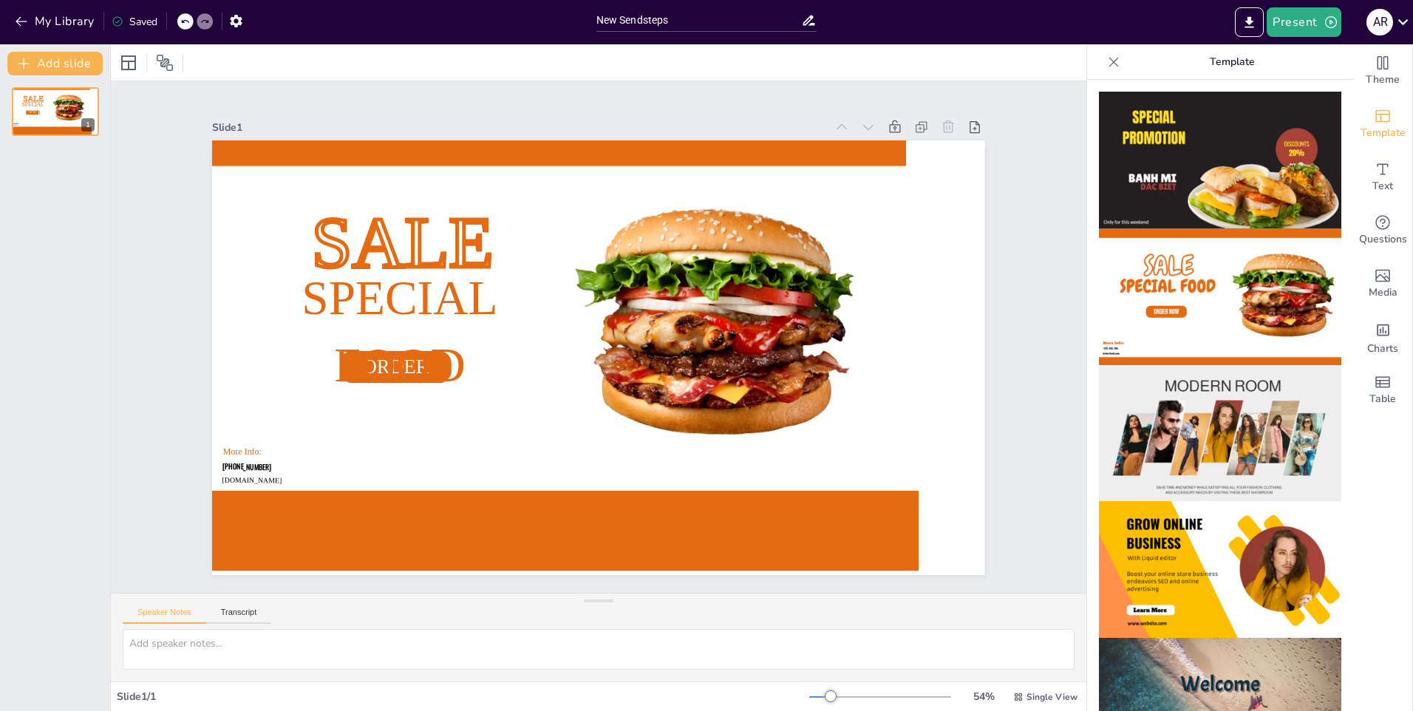
scroll to position [443, 0]
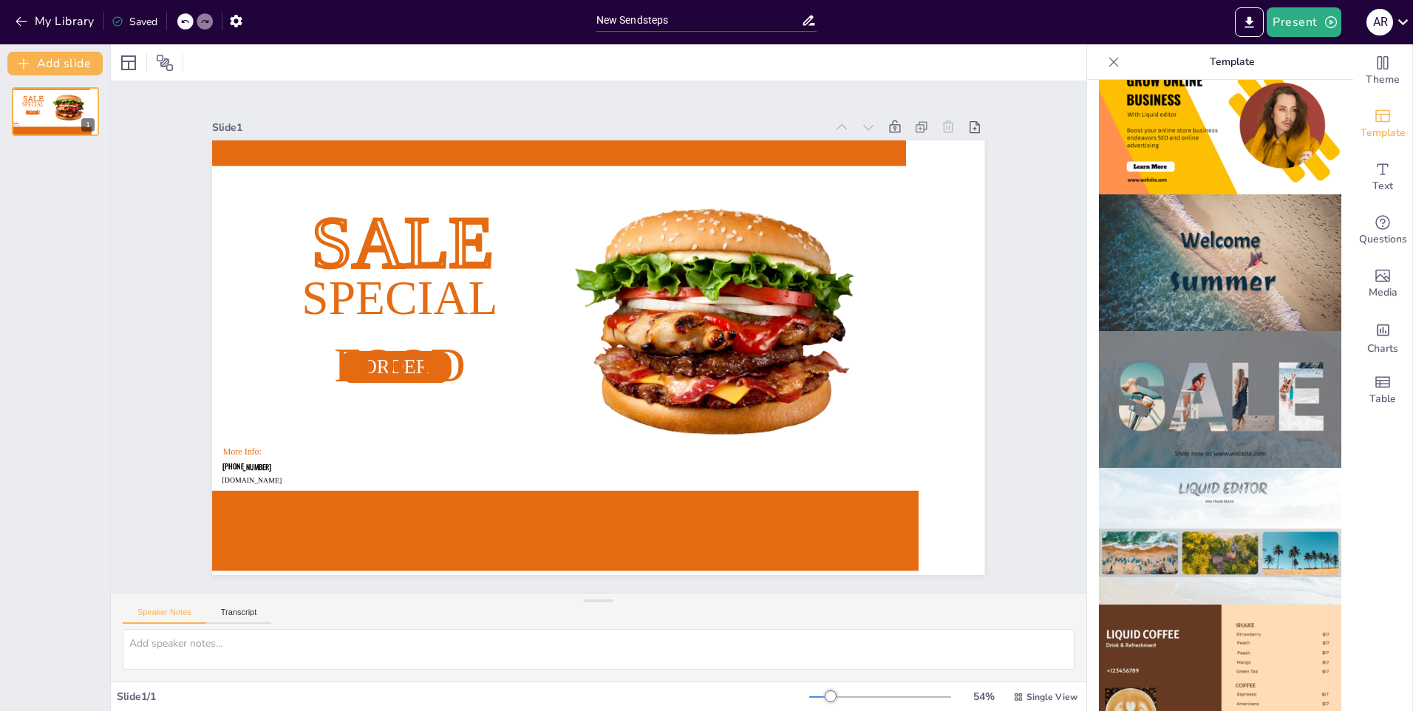
click at [1198, 387] on img at bounding box center [1220, 399] width 242 height 137
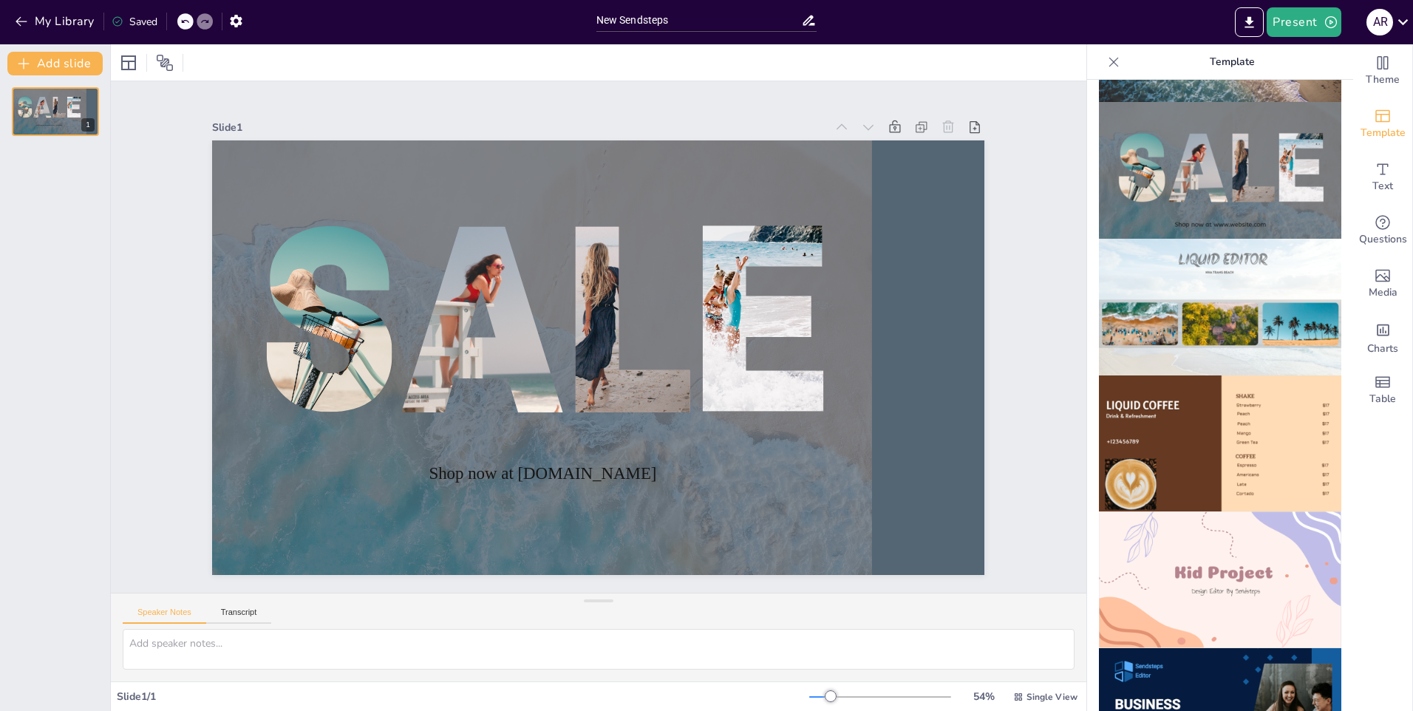
scroll to position [813, 0]
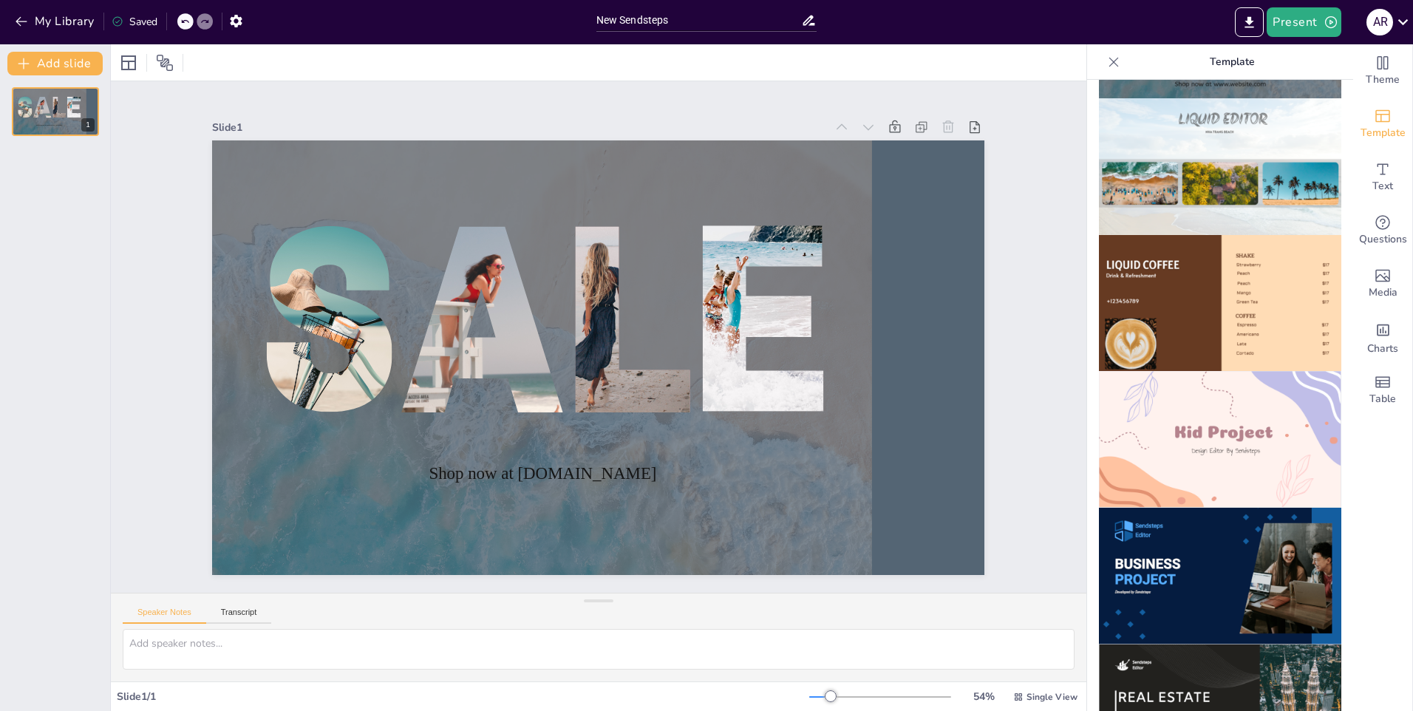
click at [1160, 438] on img at bounding box center [1220, 439] width 242 height 137
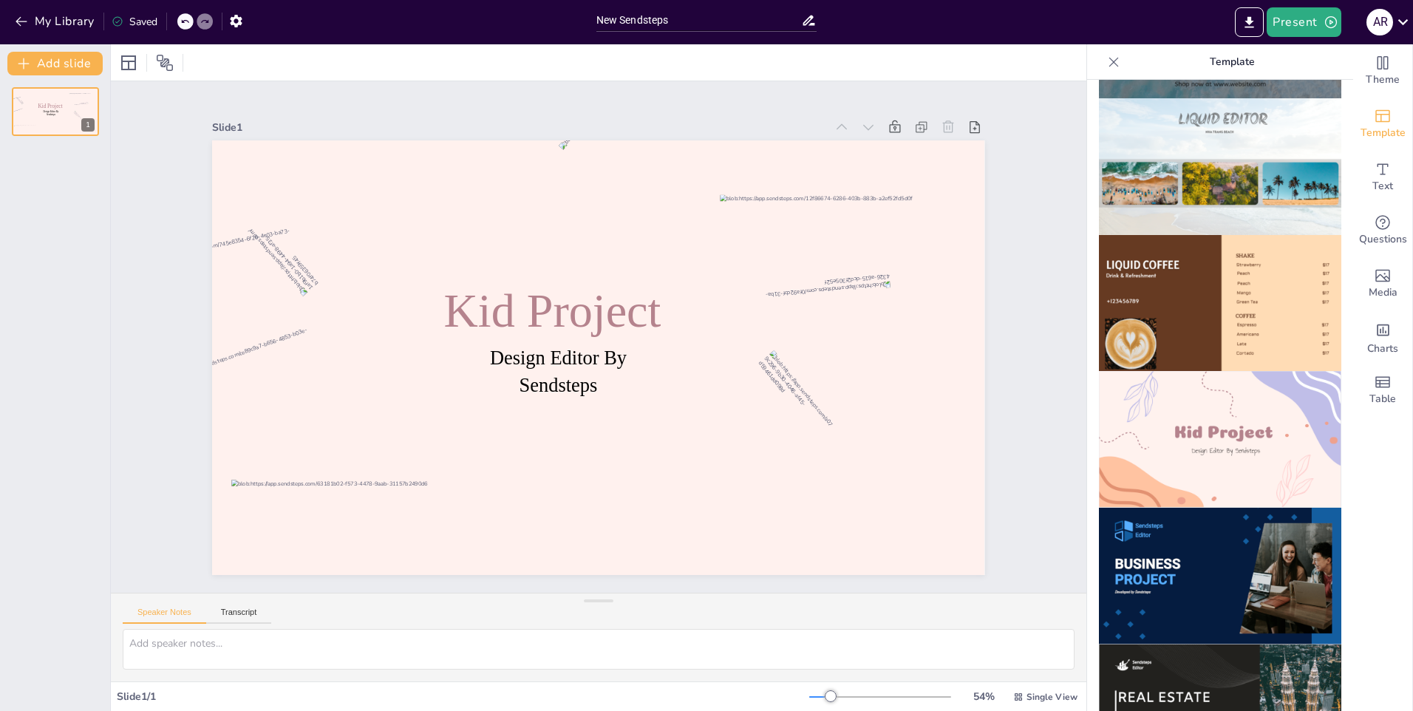
click at [1182, 167] on img at bounding box center [1220, 166] width 242 height 137
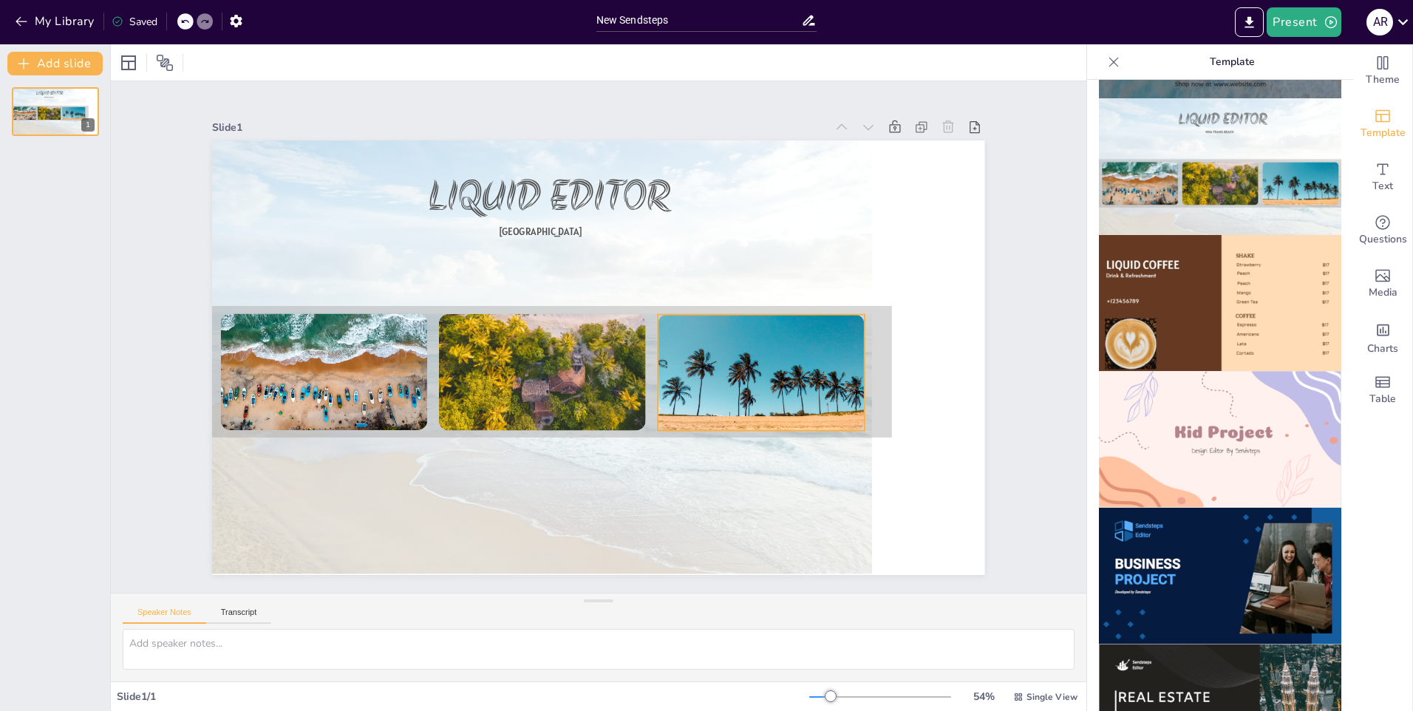
click at [608, 375] on div at bounding box center [511, 484] width 194 height 234
click at [149, 58] on span "Edit" at bounding box center [147, 62] width 24 height 14
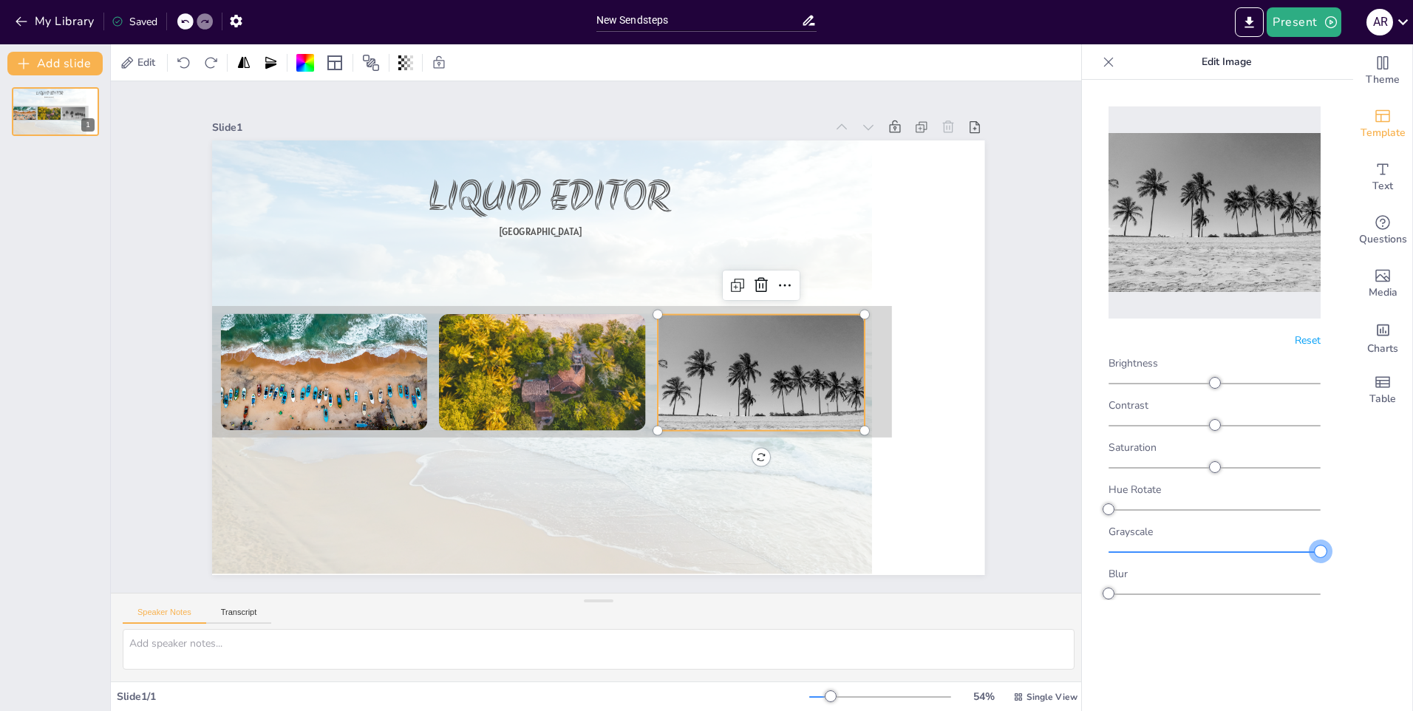
drag, startPoint x: 1118, startPoint y: 548, endPoint x: 1356, endPoint y: 551, distance: 238.0
click at [1356, 551] on body "My Library Saved New Sendsteps Present A R Document fonts Akronim Alatsi Recent…" at bounding box center [706, 355] width 1413 height 711
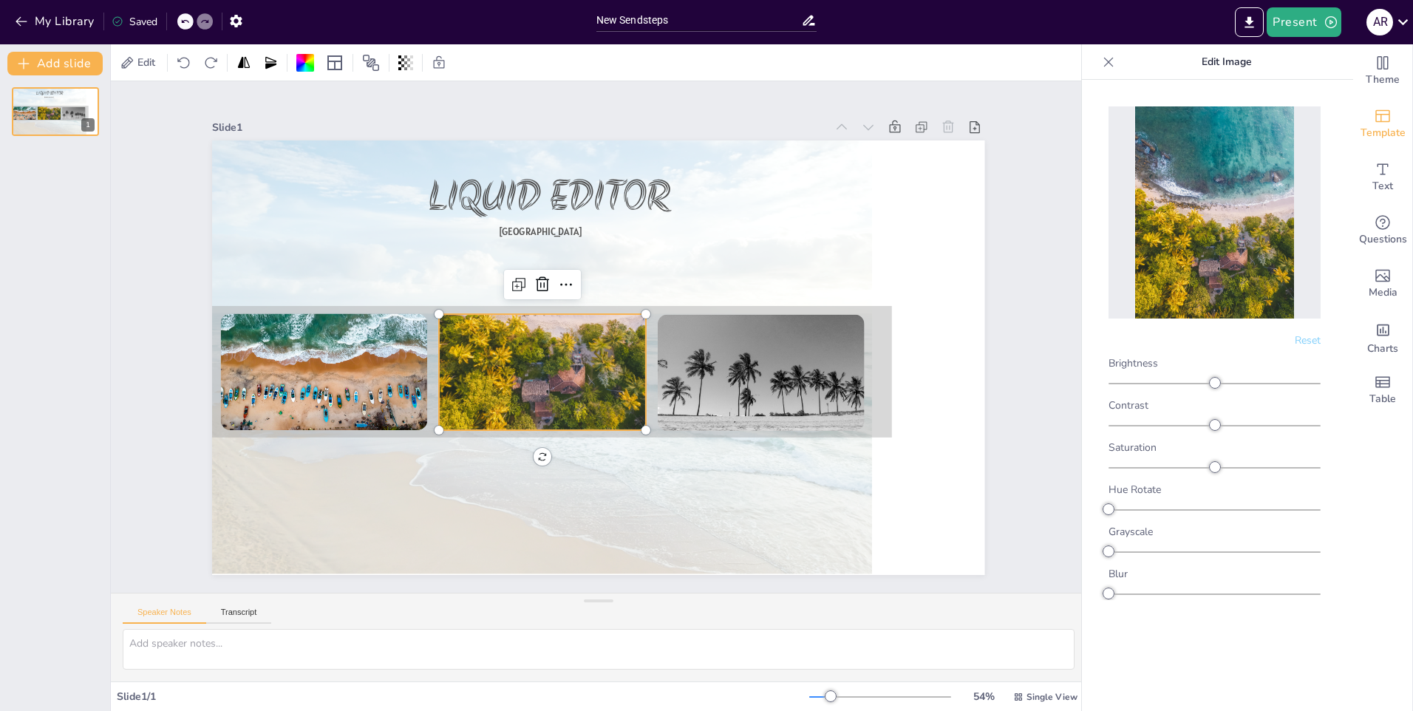
click at [567, 349] on div at bounding box center [611, 279] width 296 height 234
click at [554, 265] on div at bounding box center [592, 260] width 77 height 73
click at [628, 279] on icon at bounding box center [639, 290] width 22 height 22
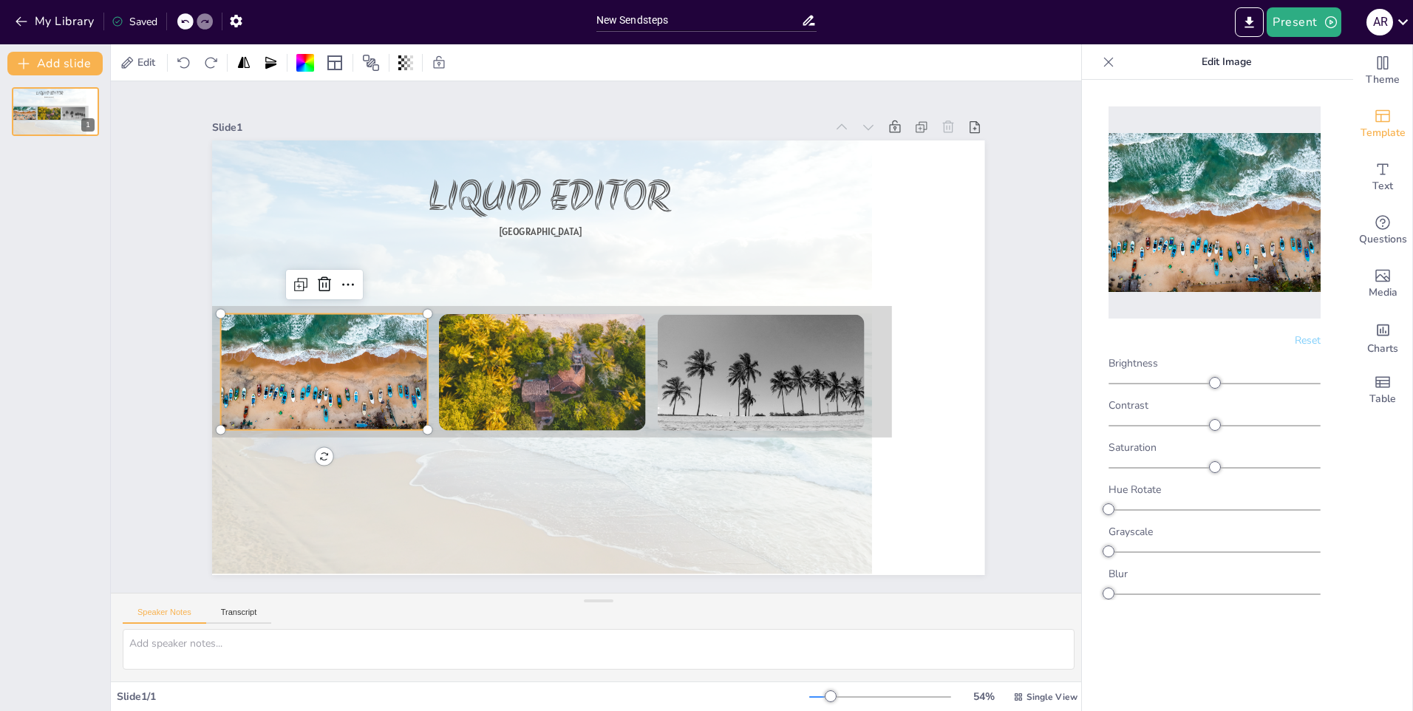
click at [719, 340] on div at bounding box center [847, 454] width 256 height 237
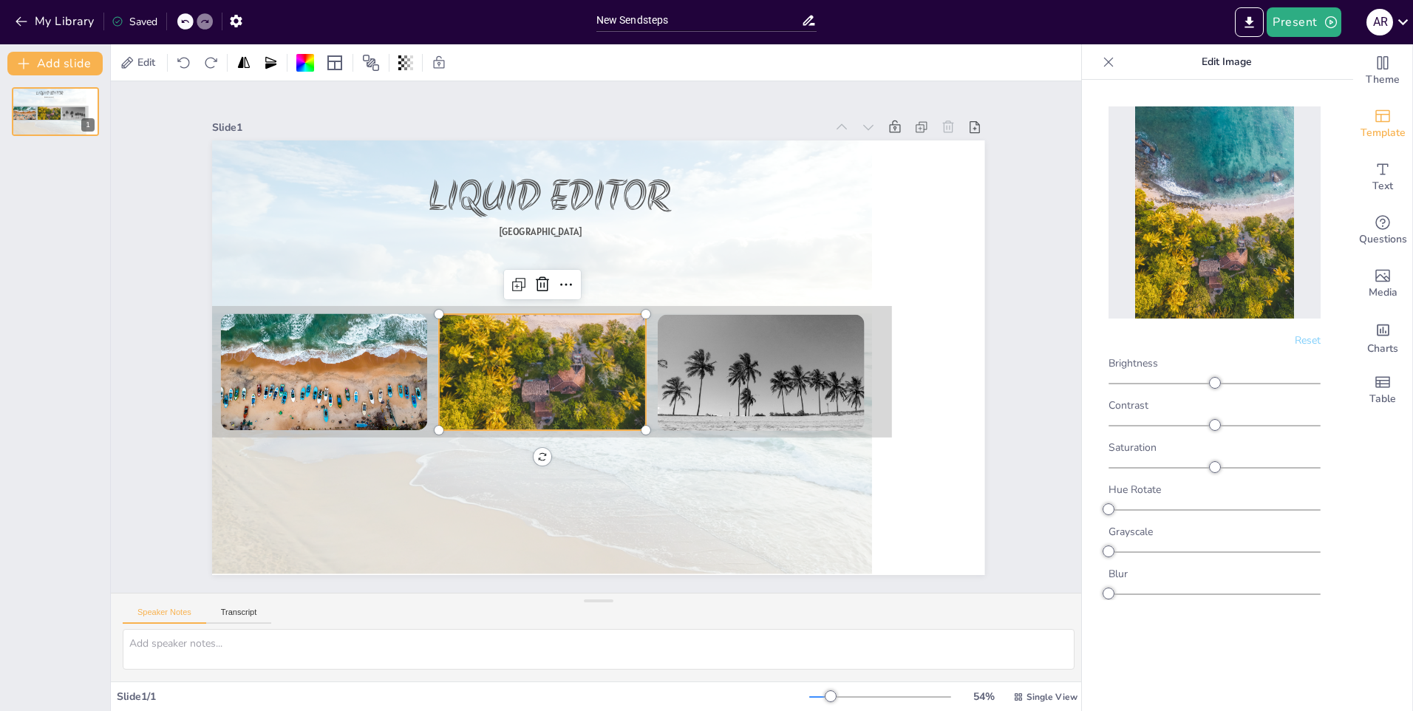
click at [557, 354] on div at bounding box center [617, 280] width 276 height 207
click at [1118, 59] on div at bounding box center [1109, 62] width 24 height 24
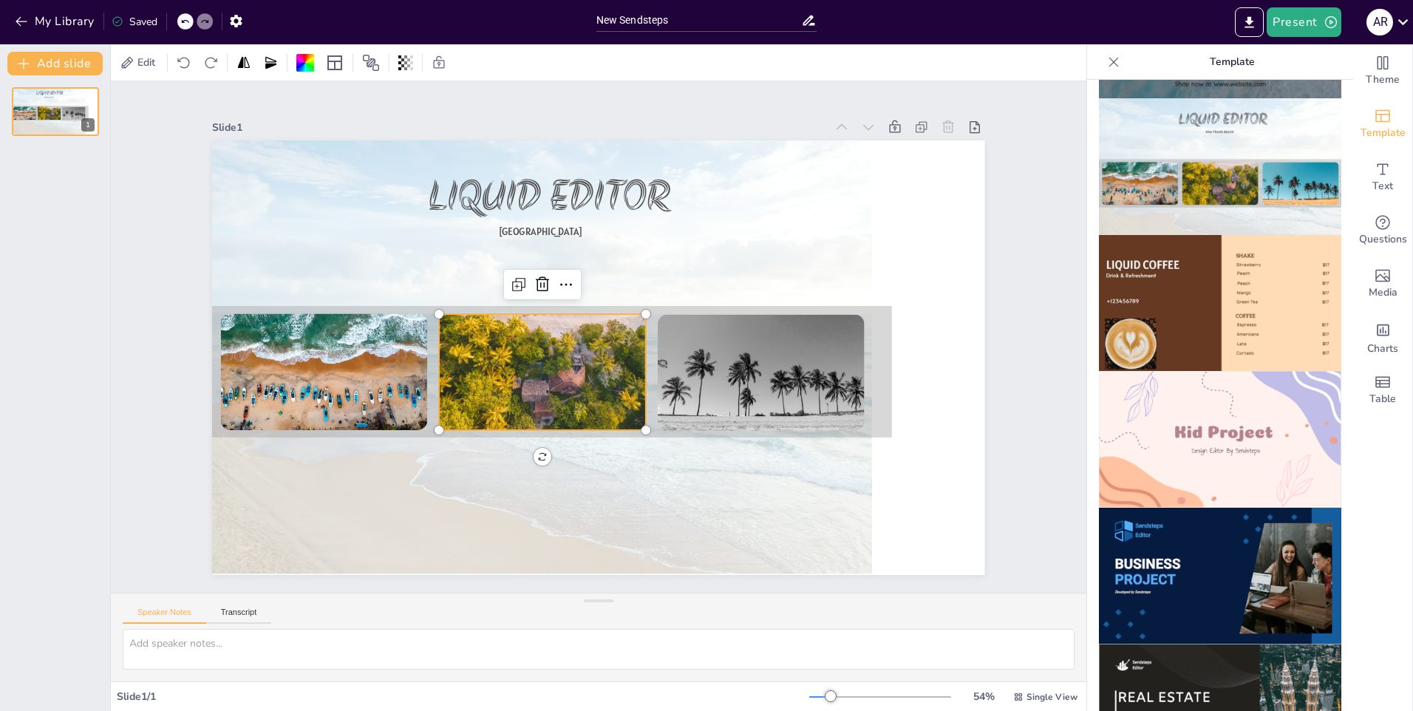
click at [1109, 64] on icon at bounding box center [1114, 62] width 10 height 10
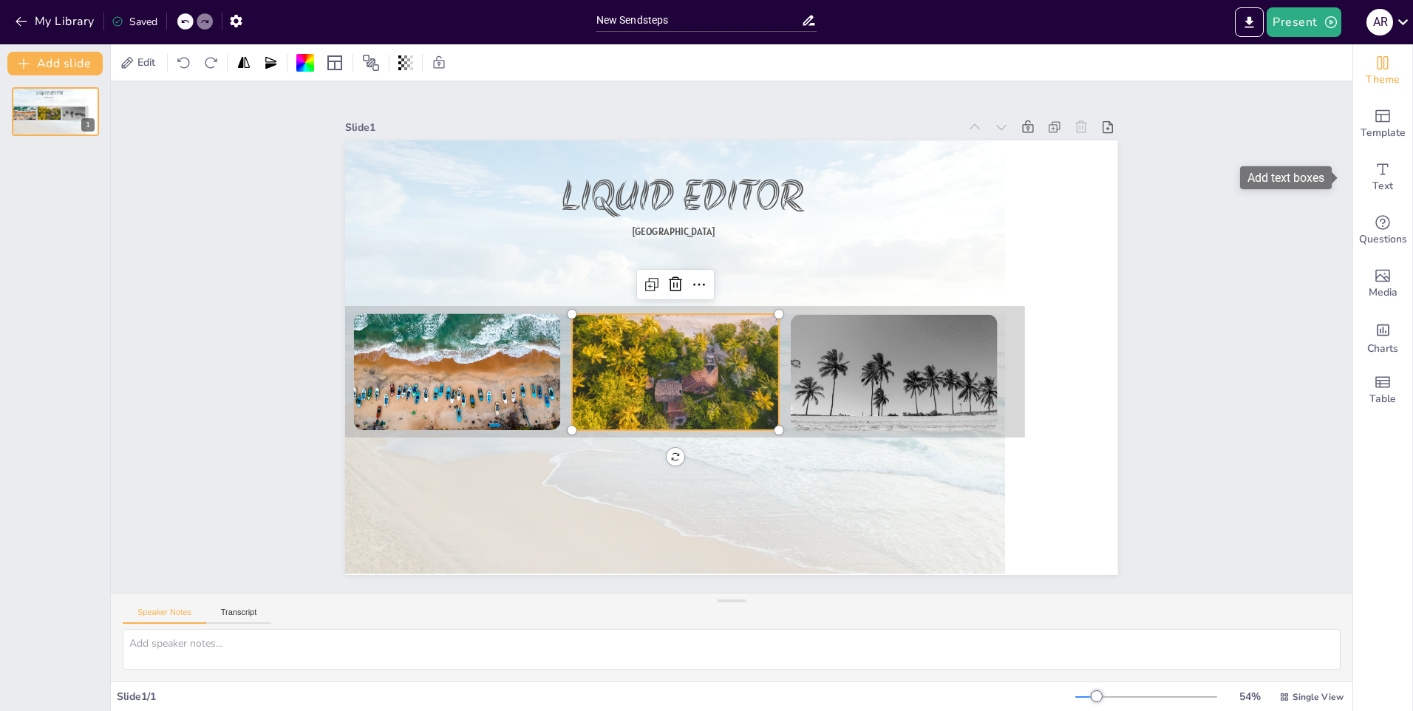
click at [1376, 90] on div "Theme" at bounding box center [1382, 70] width 59 height 53
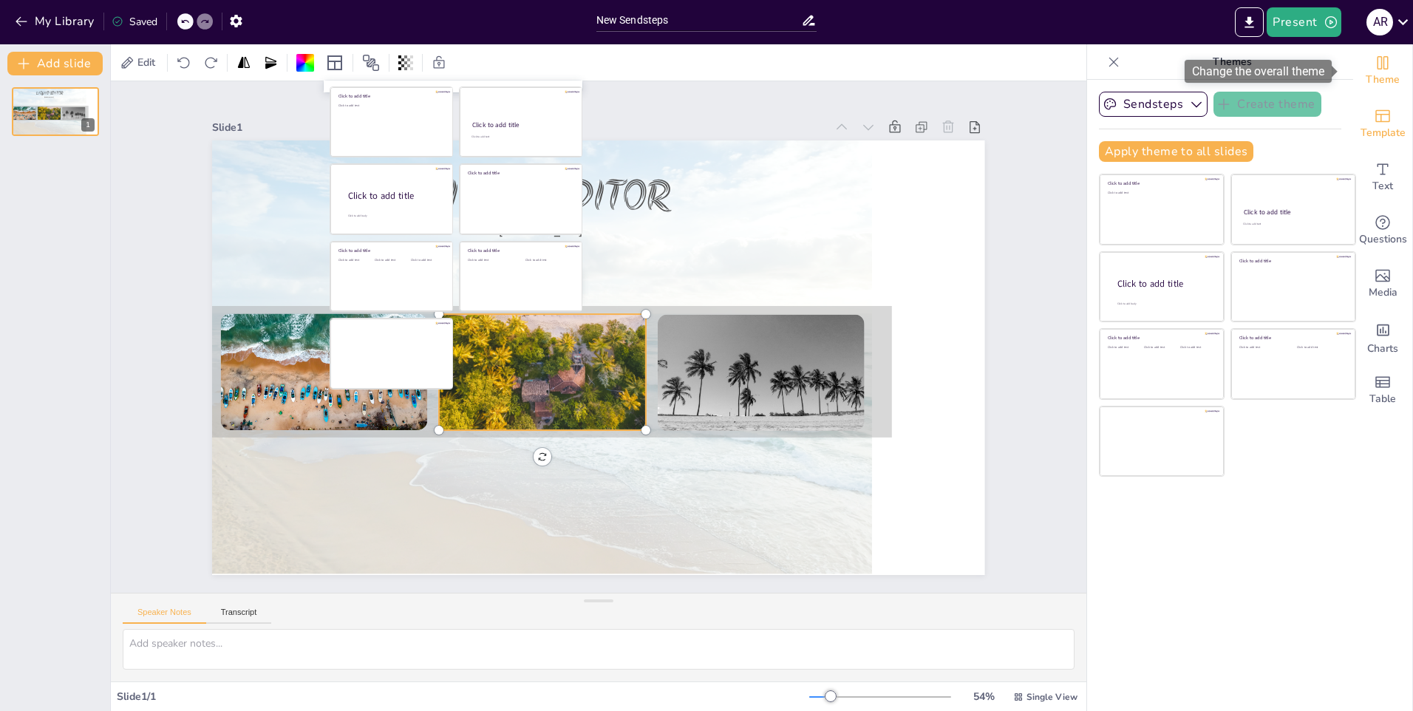
click at [1375, 100] on div "Template" at bounding box center [1382, 124] width 59 height 53
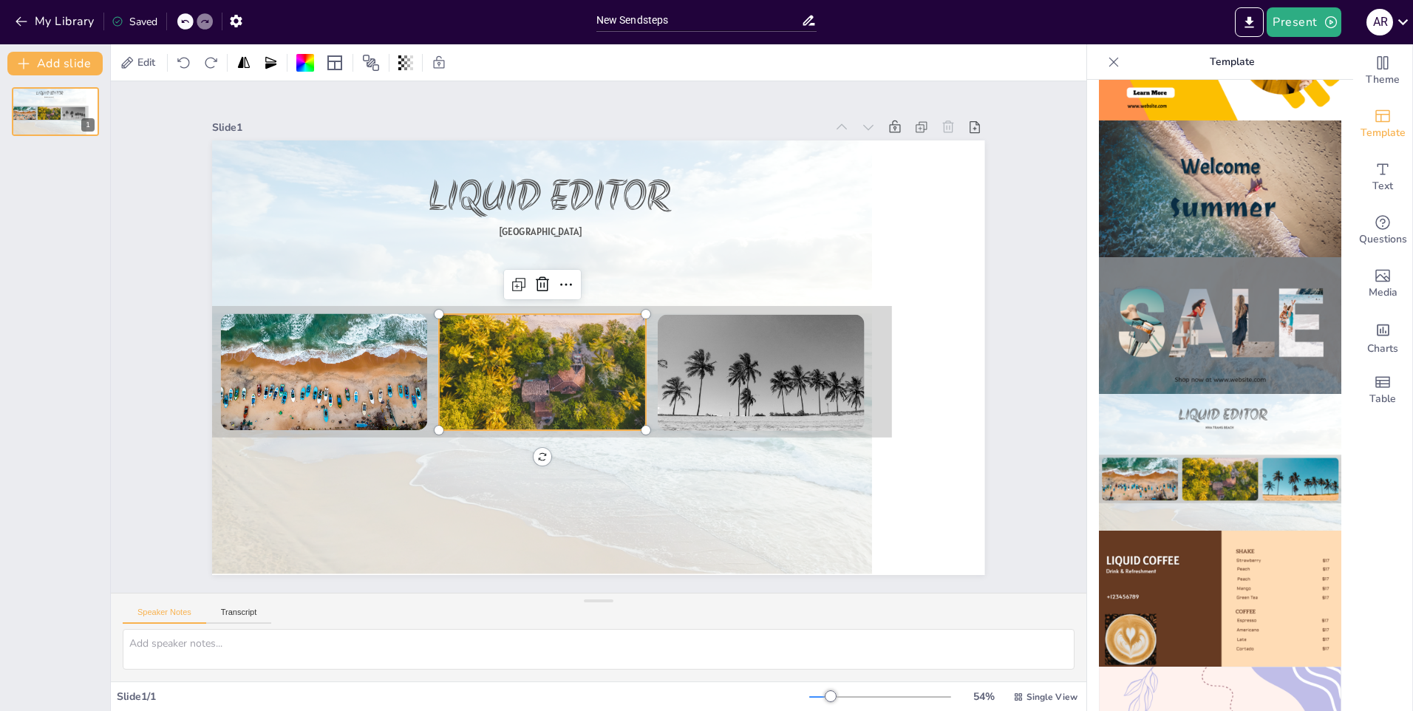
scroll to position [887, 0]
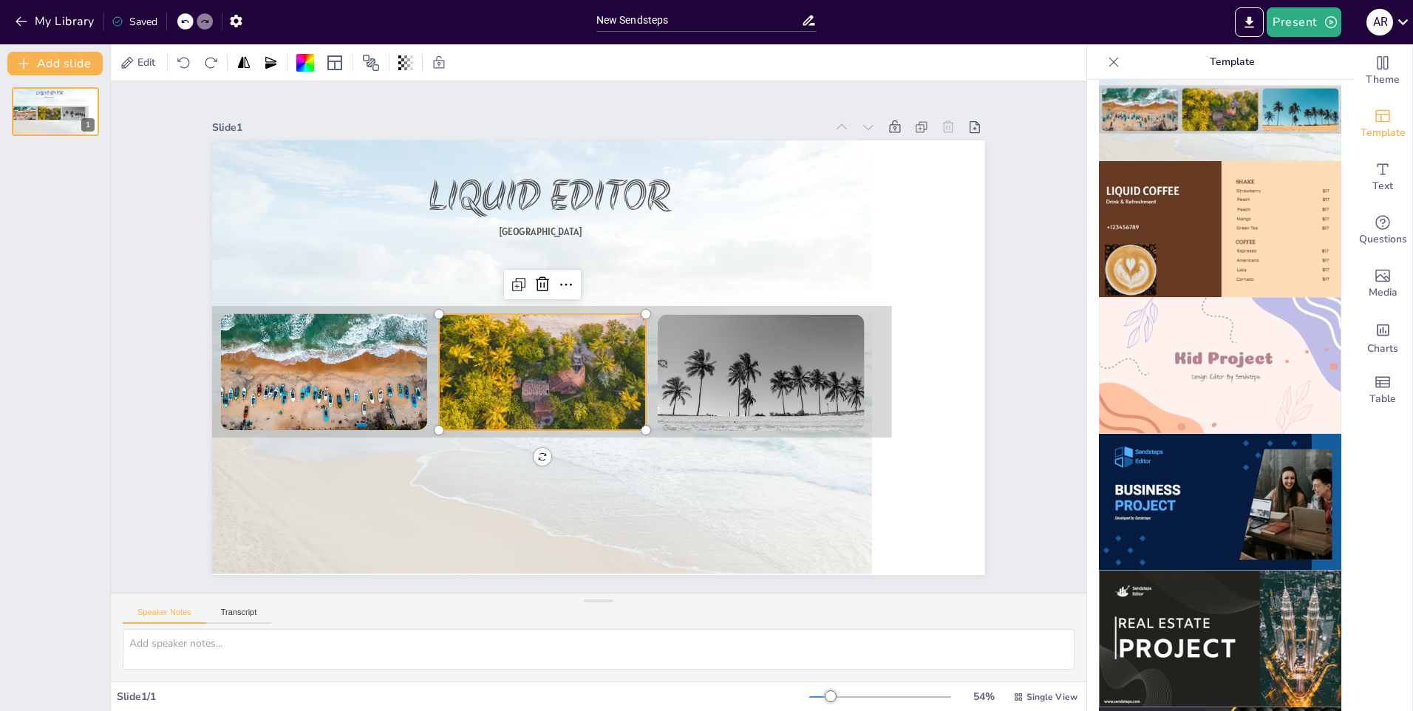
click at [1193, 211] on img at bounding box center [1220, 229] width 242 height 137
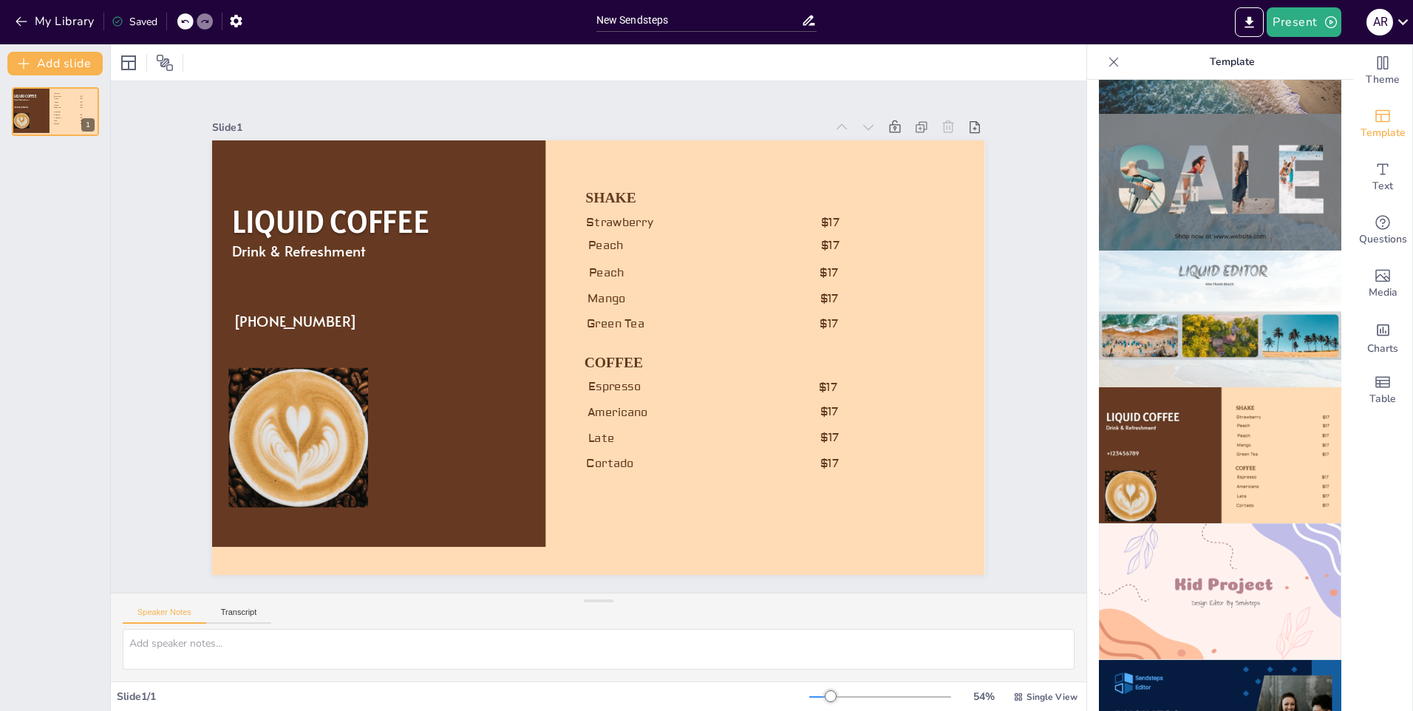
scroll to position [517, 0]
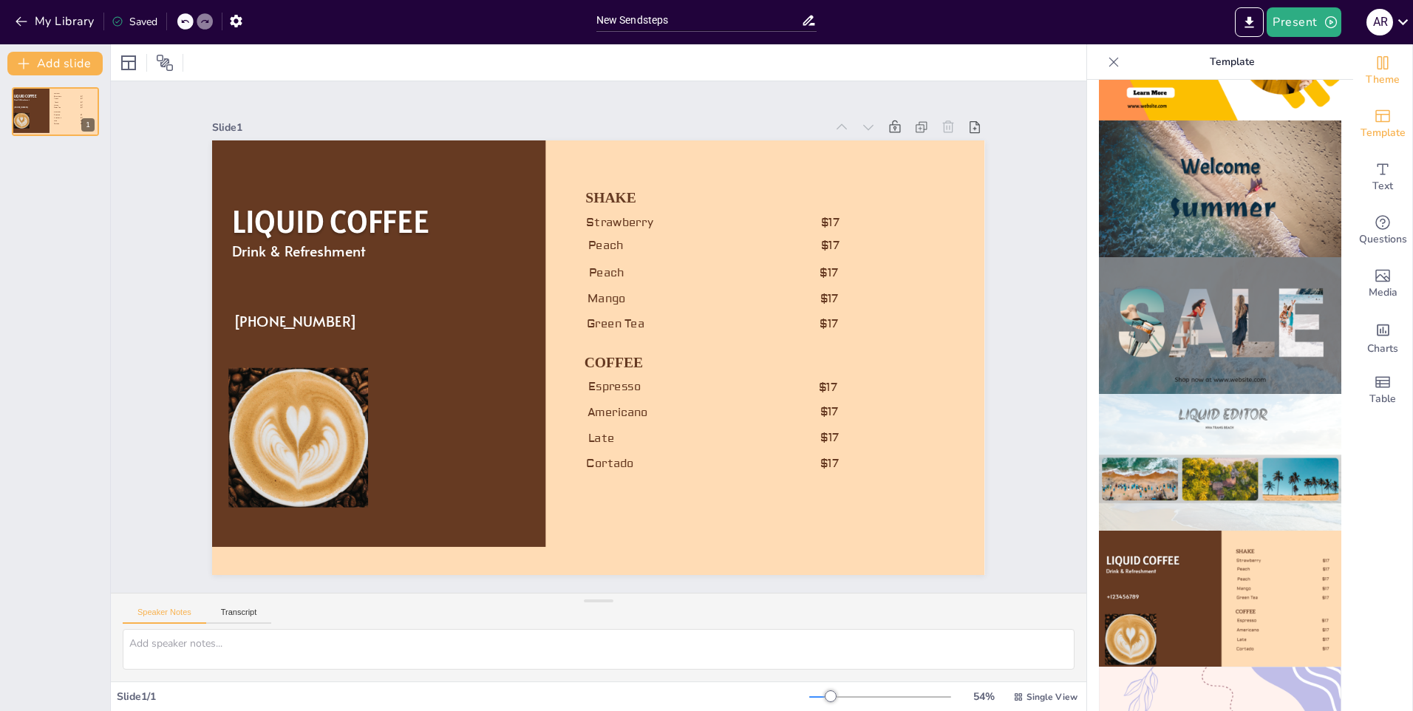
click at [1389, 82] on div "Theme" at bounding box center [1382, 70] width 59 height 53
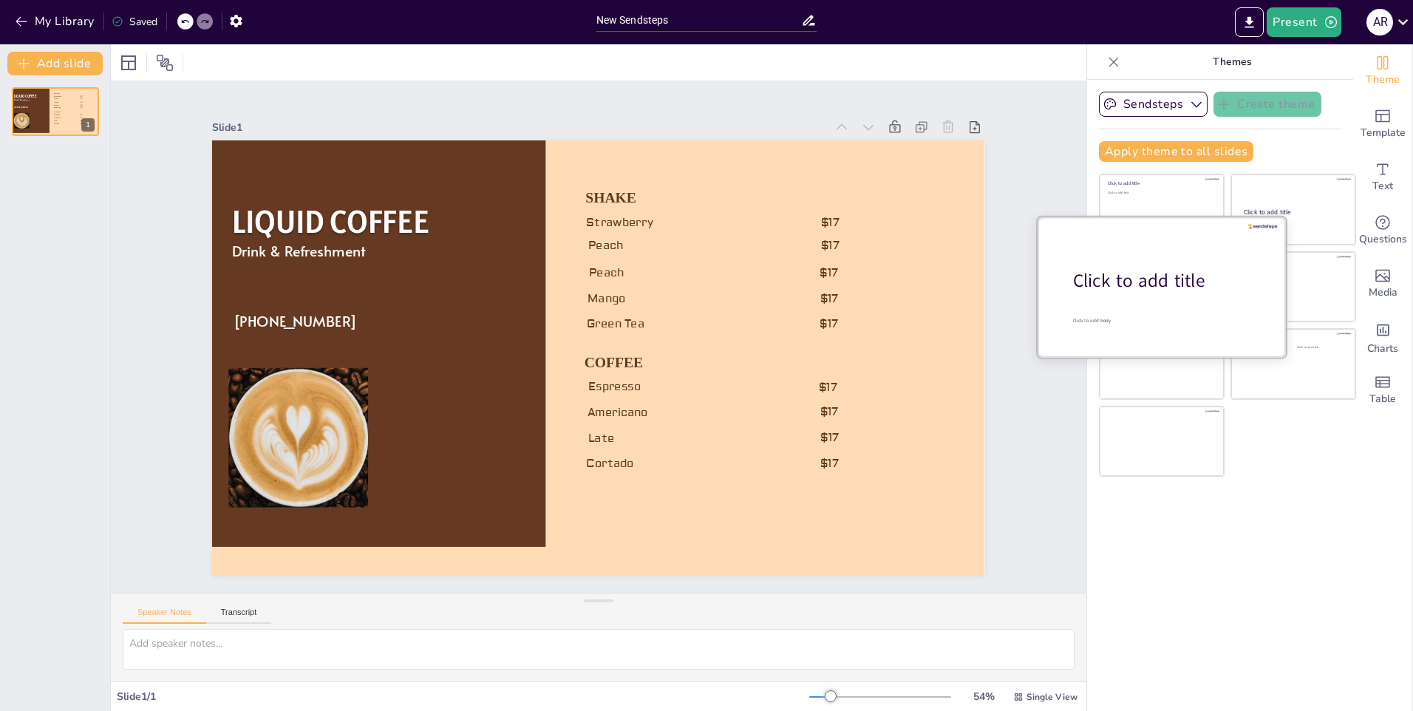
click at [1169, 277] on div "Click to add title" at bounding box center [1167, 280] width 188 height 25
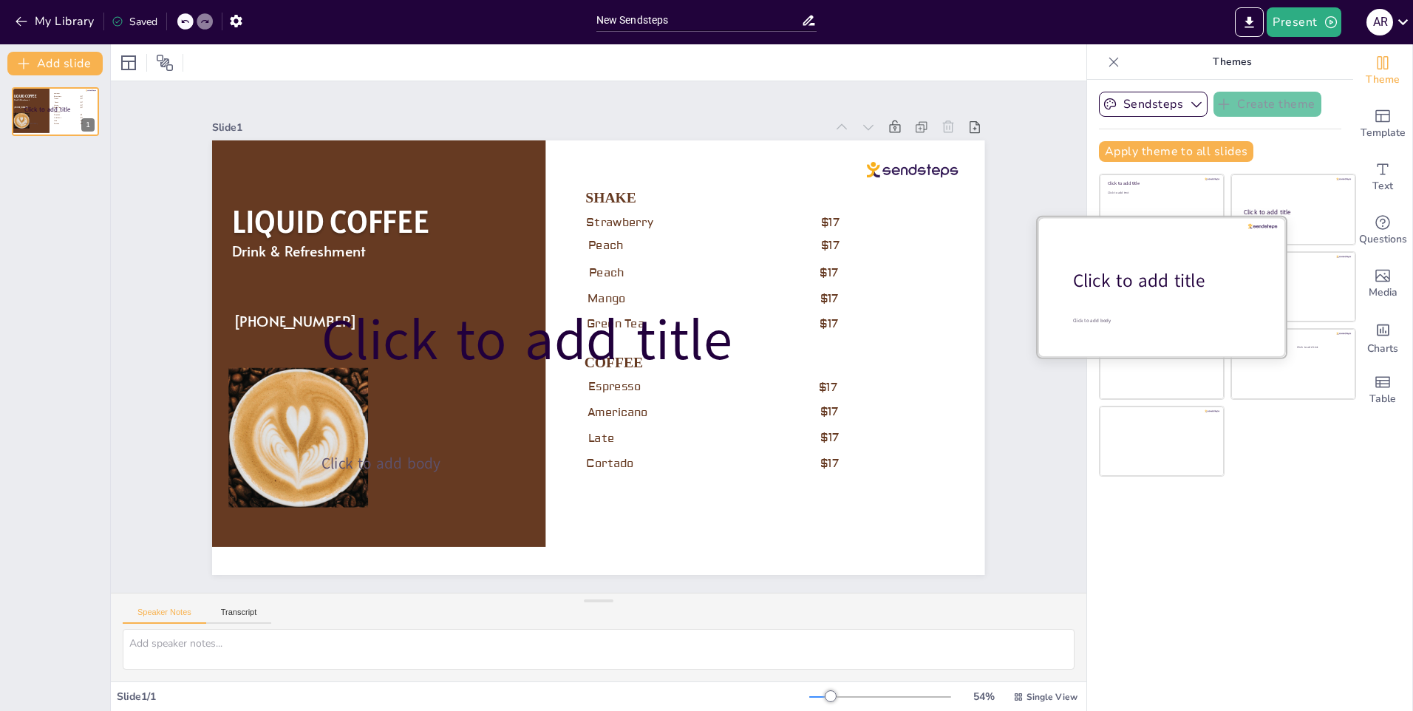
click at [1169, 277] on div "Click to add title" at bounding box center [1167, 280] width 188 height 25
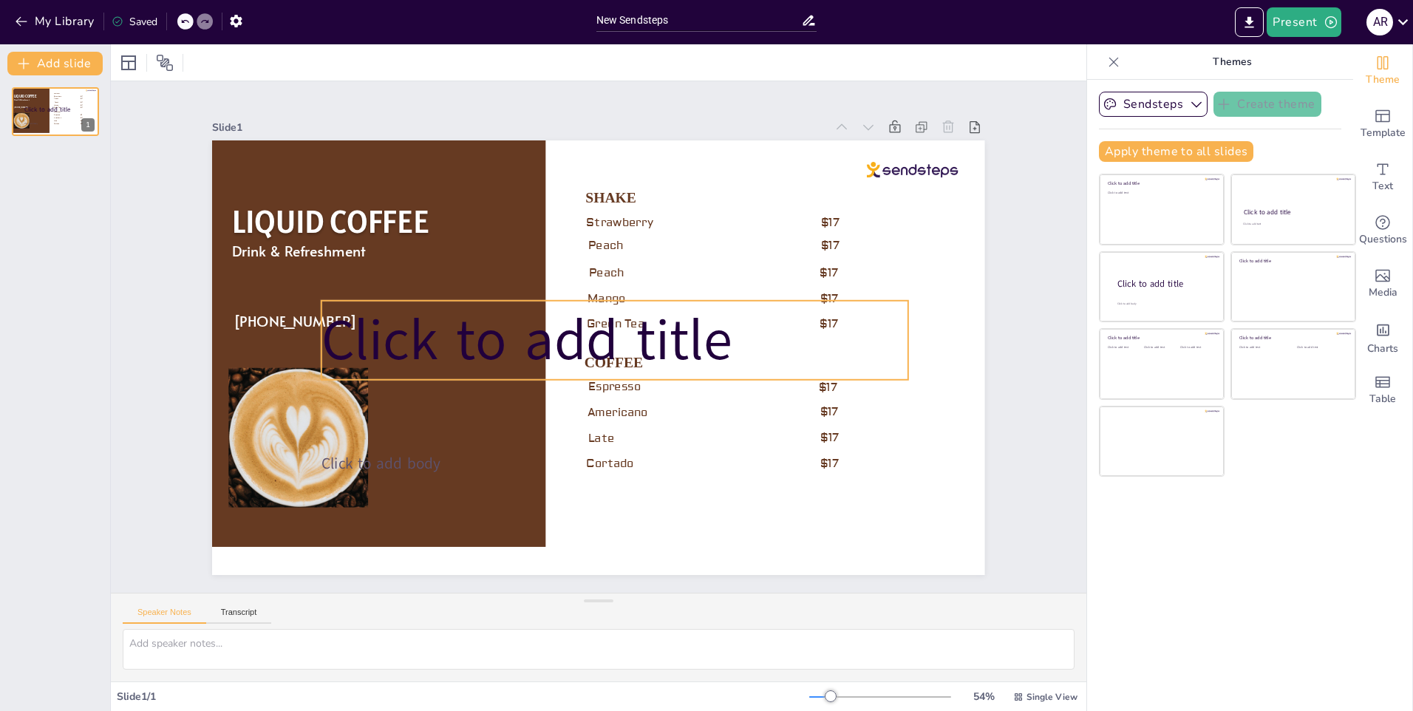
click at [626, 336] on span "Click to add title" at bounding box center [653, 383] width 357 height 332
click at [543, 336] on icon at bounding box center [533, 346] width 21 height 21
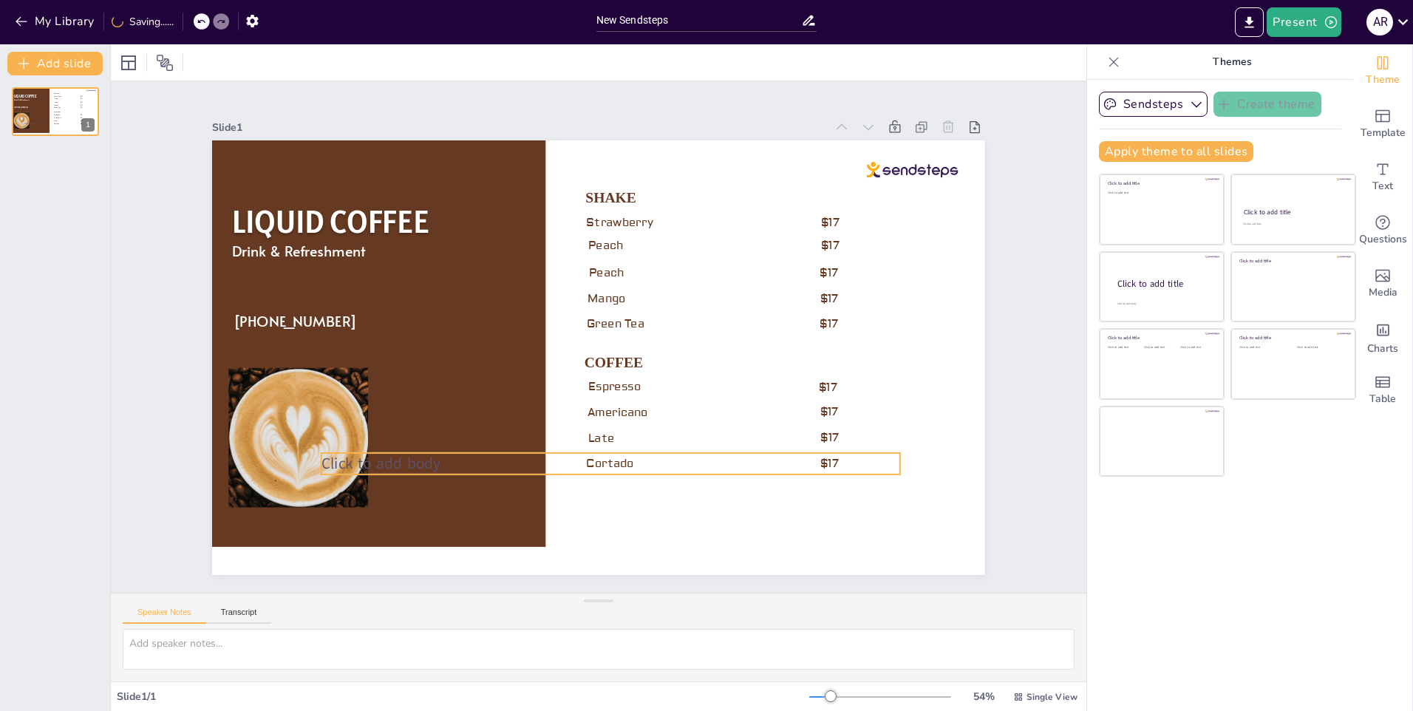
click at [778, 281] on span "Click to add body" at bounding box center [838, 258] width 121 height 45
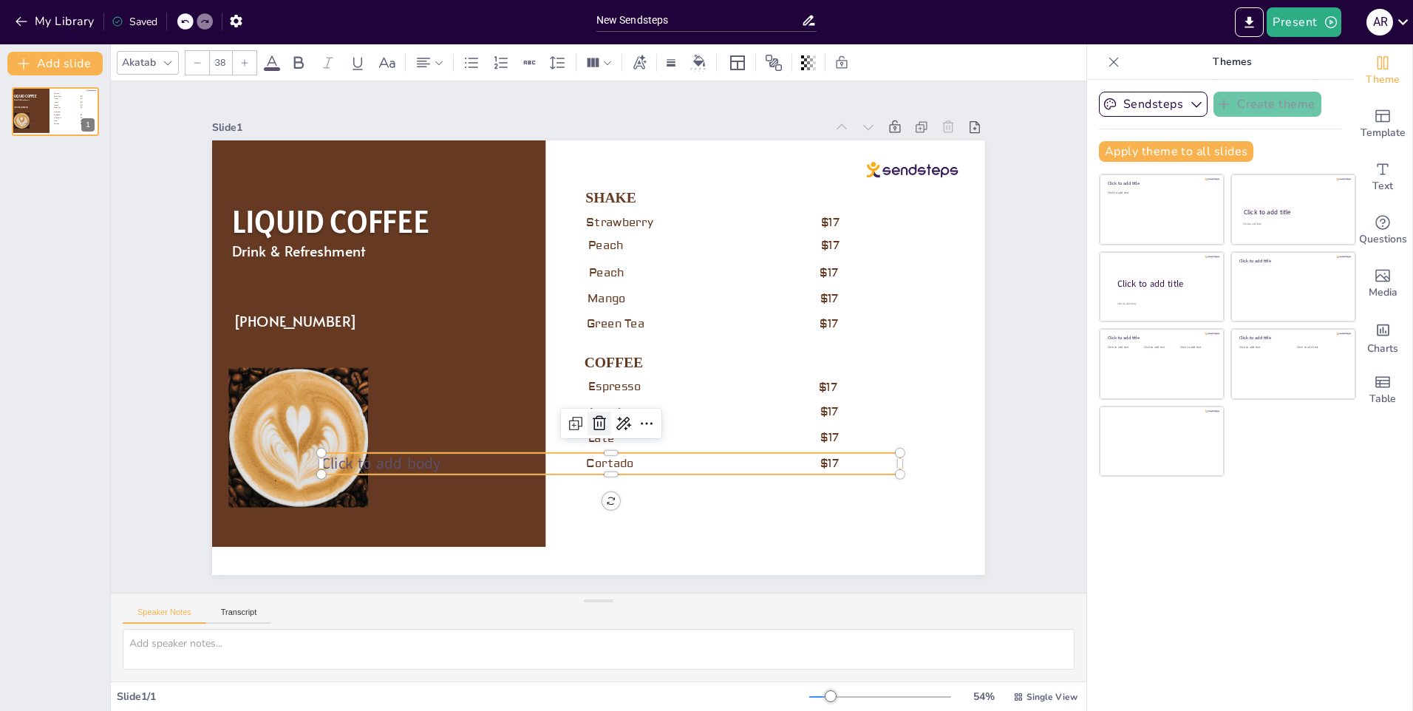
click at [605, 262] on icon at bounding box center [615, 252] width 21 height 21
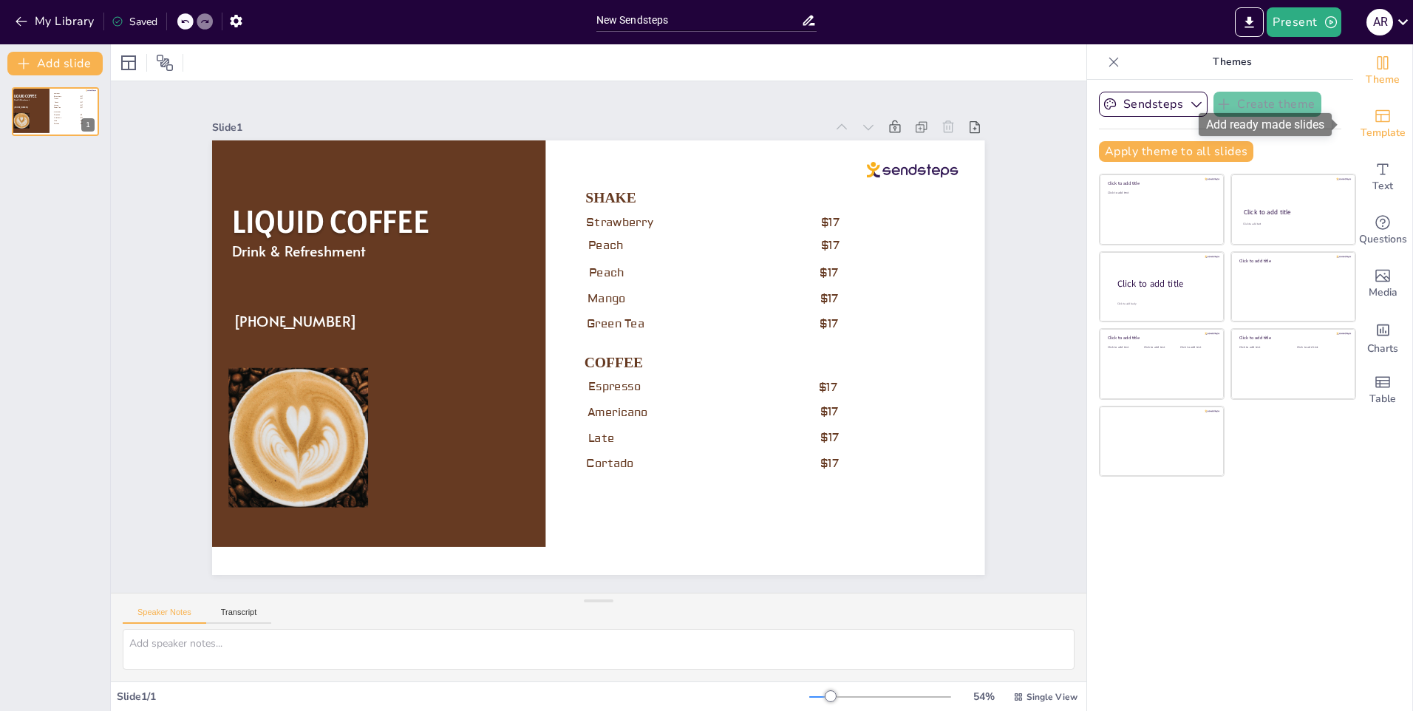
click at [1374, 107] on icon "Add ready made slides" at bounding box center [1383, 116] width 18 height 18
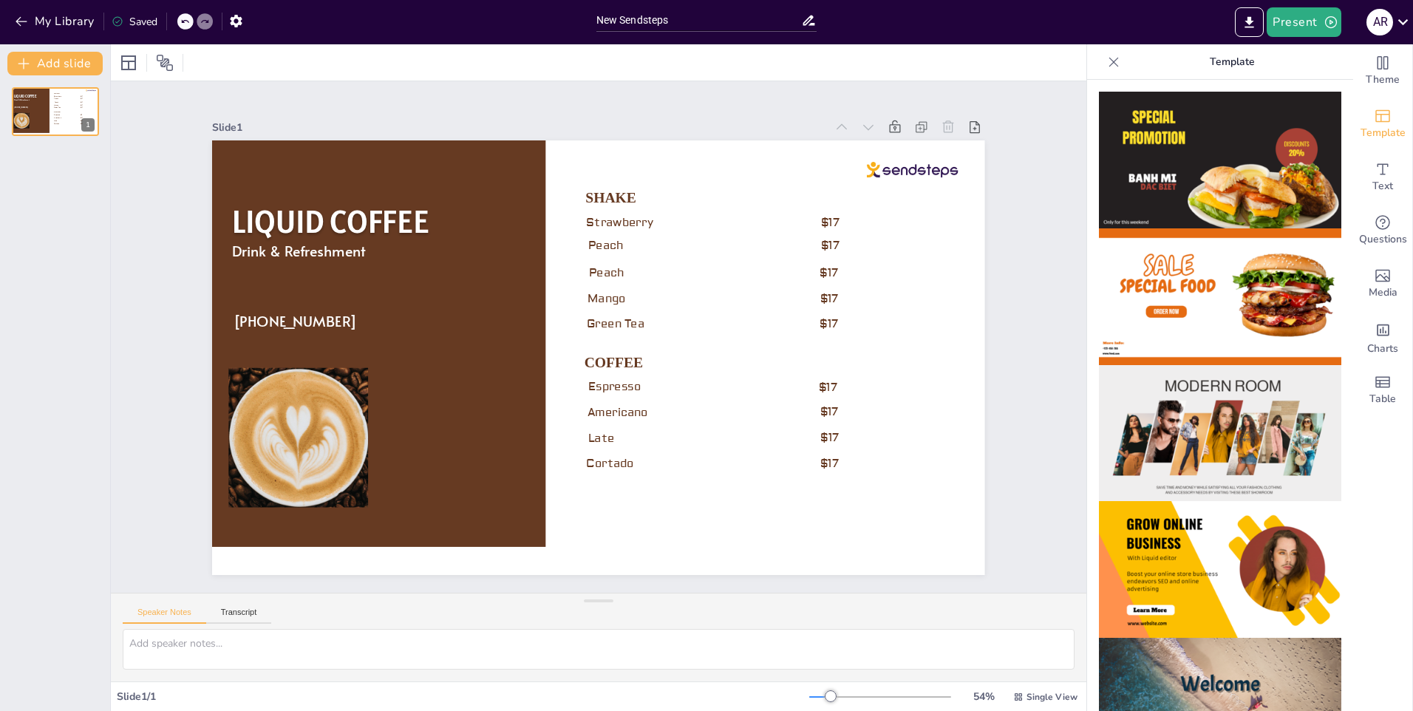
scroll to position [296, 0]
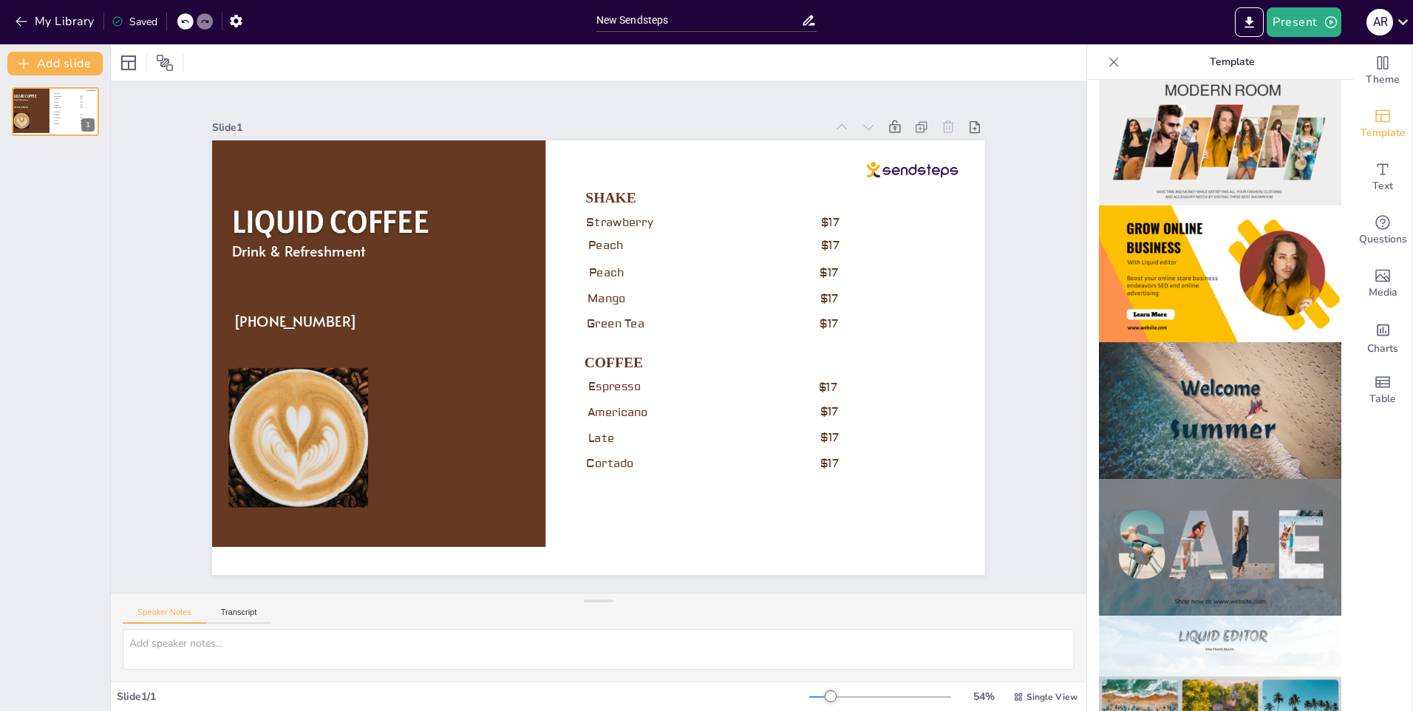
click at [1222, 262] on img at bounding box center [1220, 273] width 242 height 137
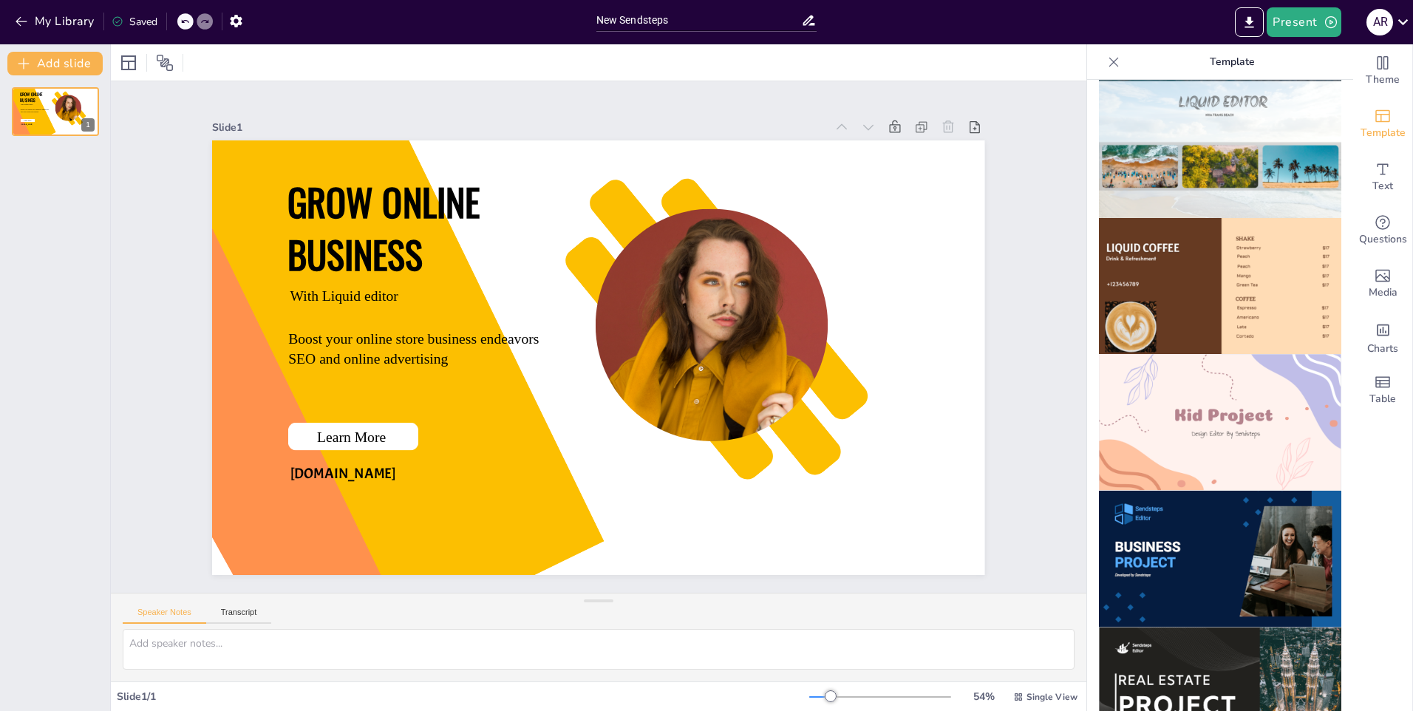
scroll to position [961, 0]
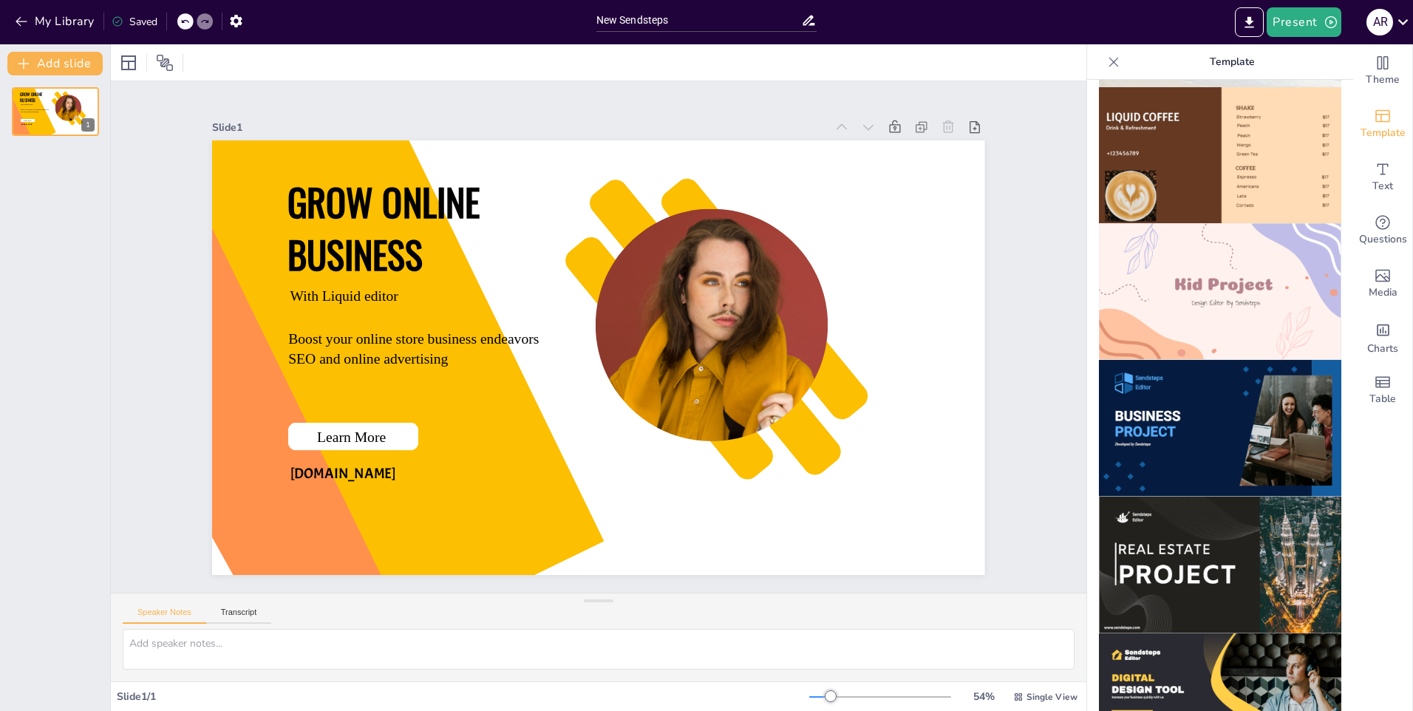
click at [1232, 262] on img at bounding box center [1220, 291] width 242 height 137
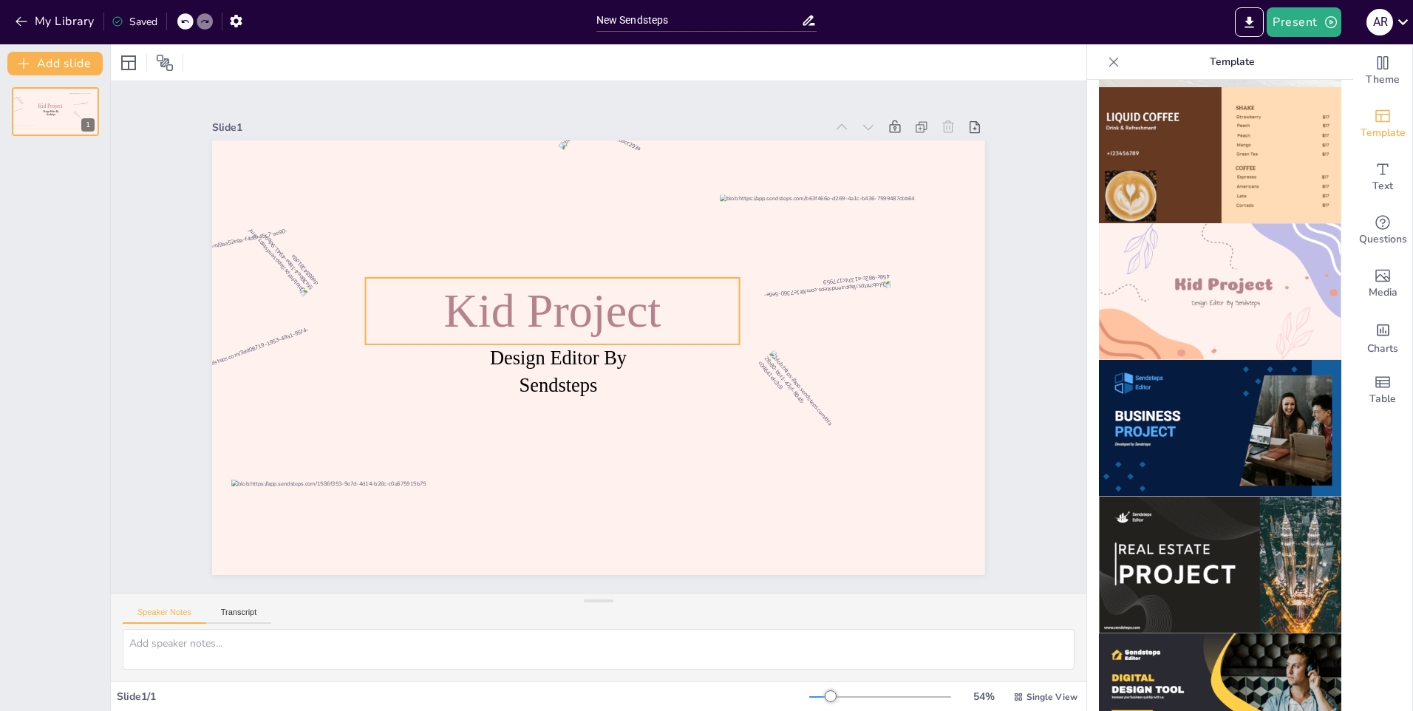
click at [614, 308] on span "Kid Project" at bounding box center [572, 291] width 214 height 154
click at [600, 242] on icon at bounding box center [609, 245] width 19 height 18
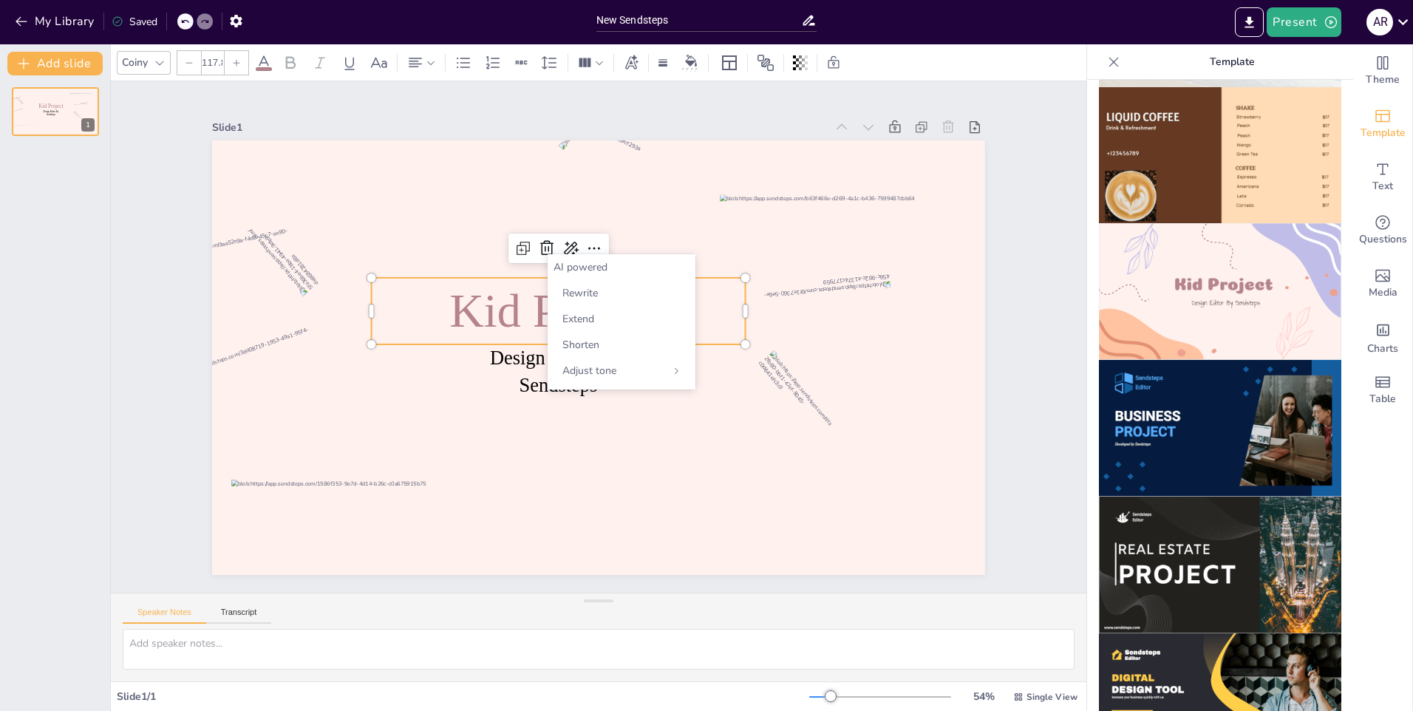
click at [543, 314] on span "Kid Project" at bounding box center [646, 335] width 207 height 171
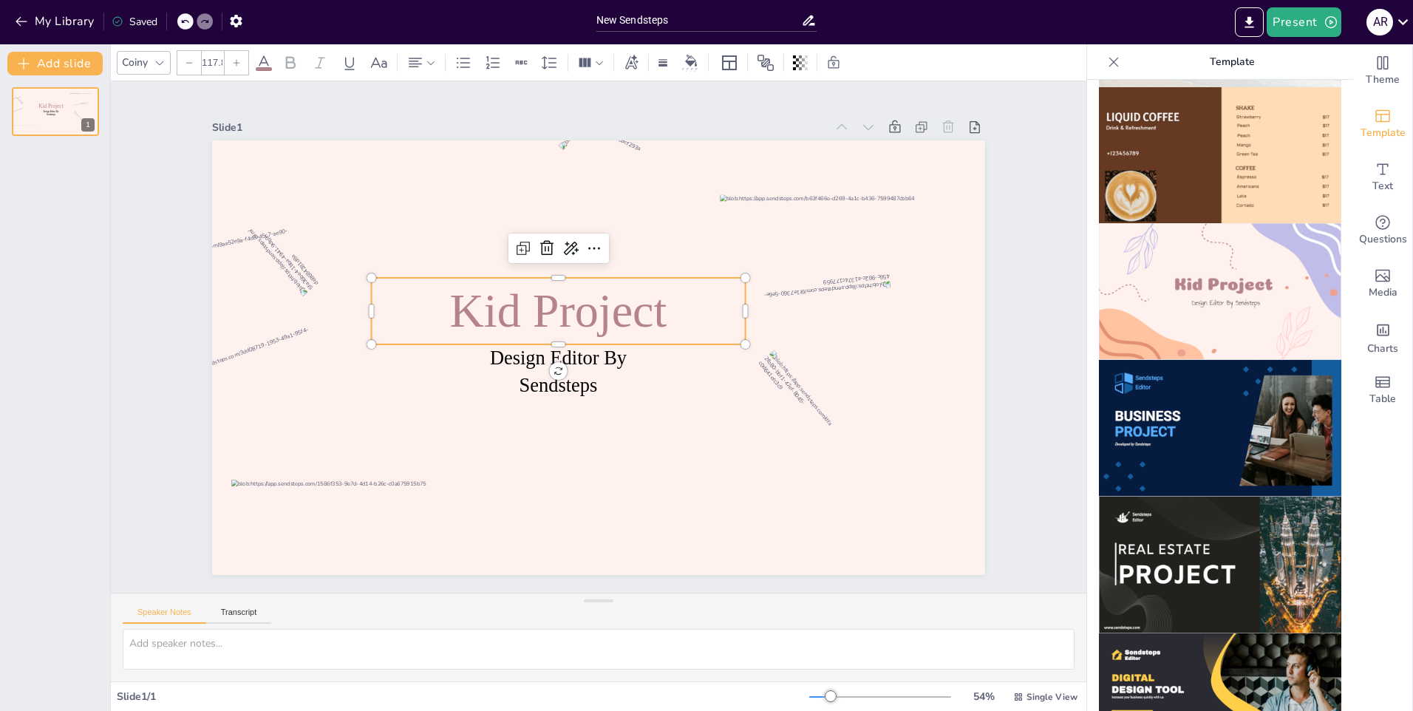
click at [722, 320] on p "Kid Project" at bounding box center [644, 324] width 299 height 322
click at [1356, 291] on div "Media" at bounding box center [1382, 283] width 59 height 53
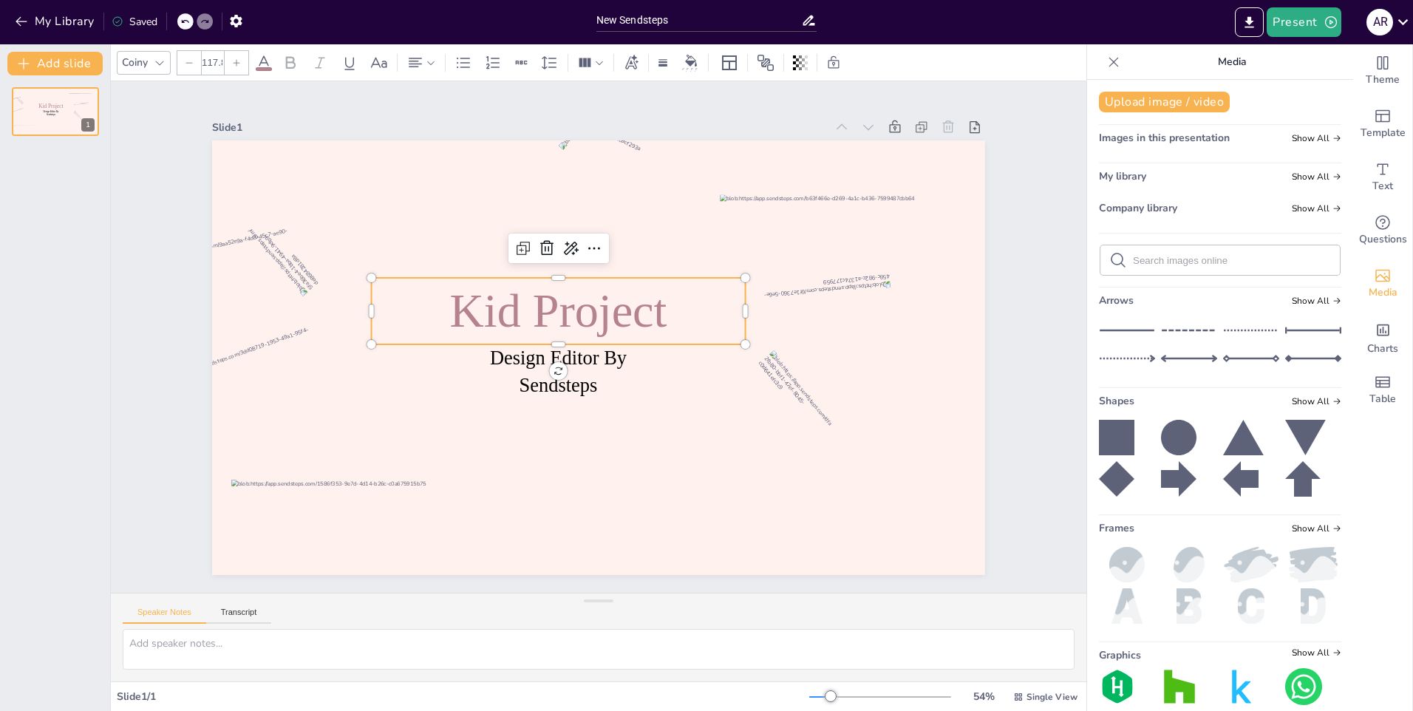
click at [1184, 257] on input "text" at bounding box center [1232, 260] width 198 height 11
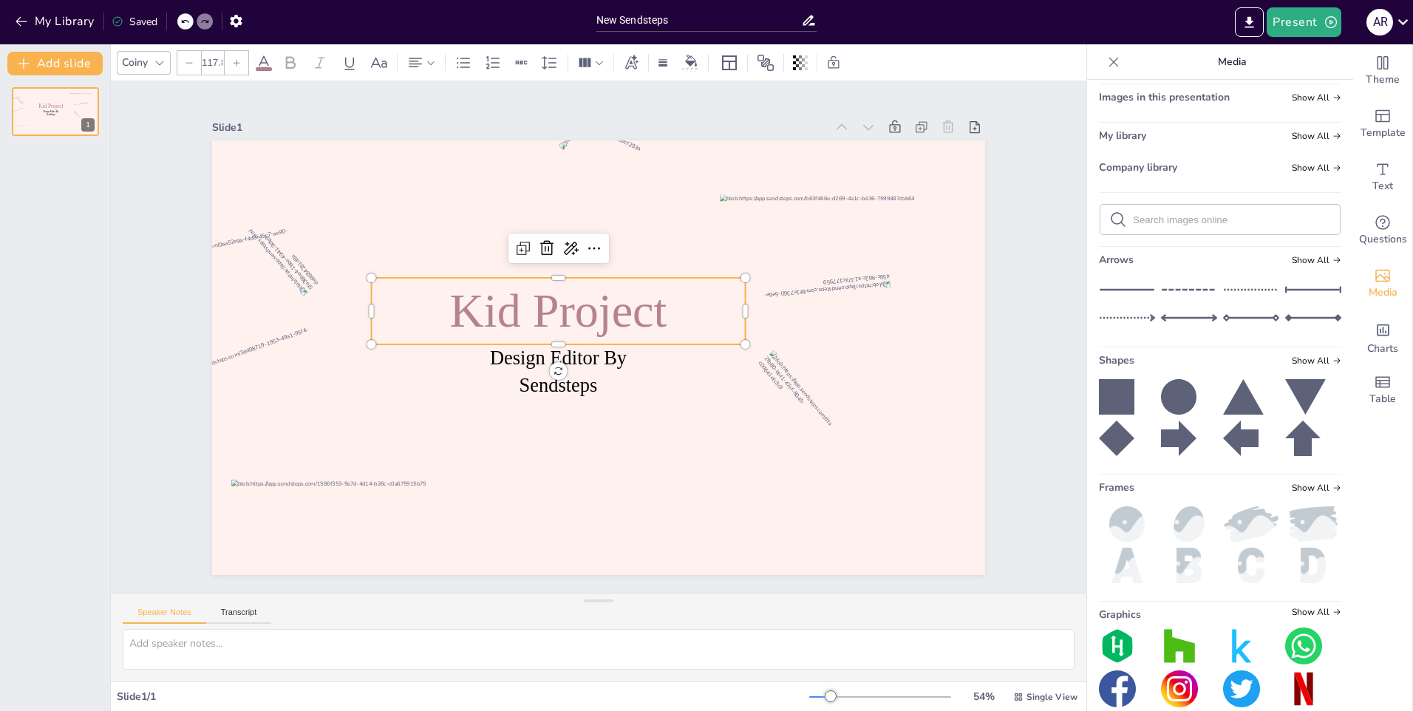
scroll to position [61, 0]
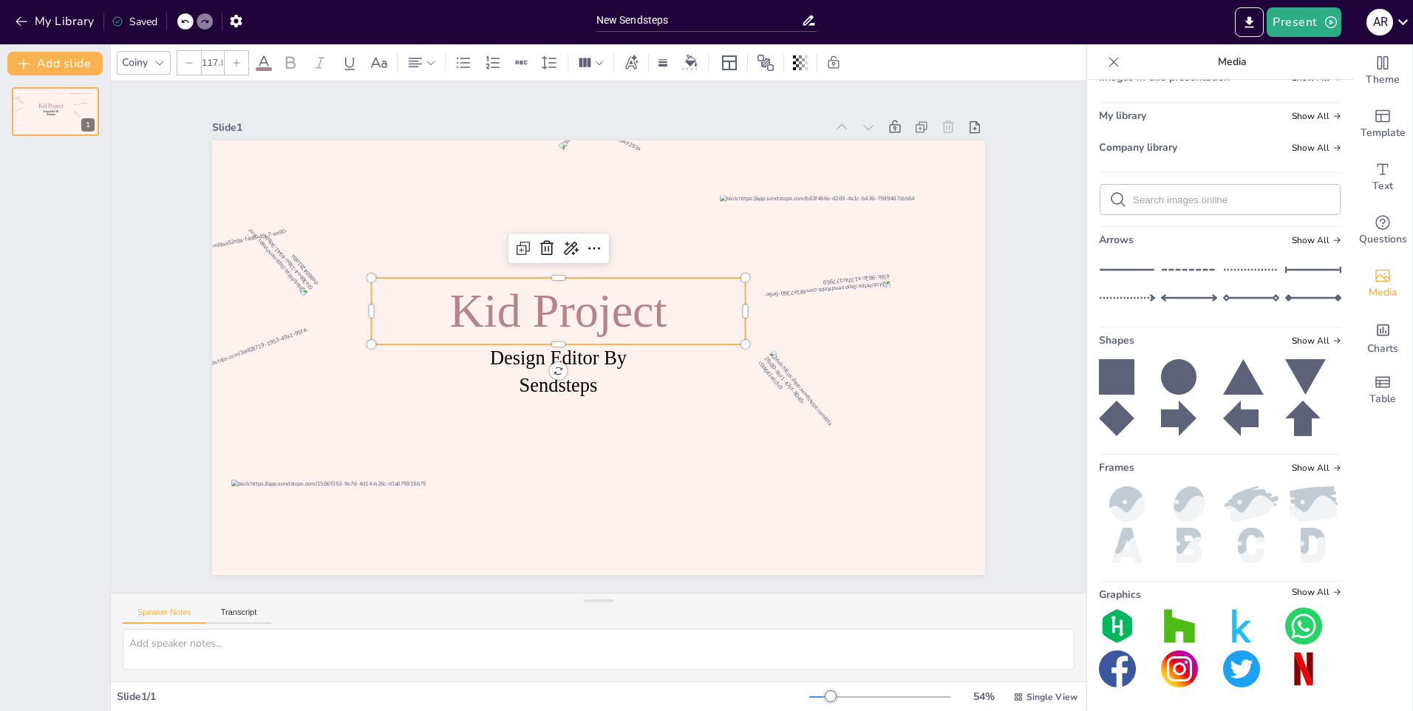
click at [1285, 503] on img at bounding box center [1313, 503] width 56 height 35
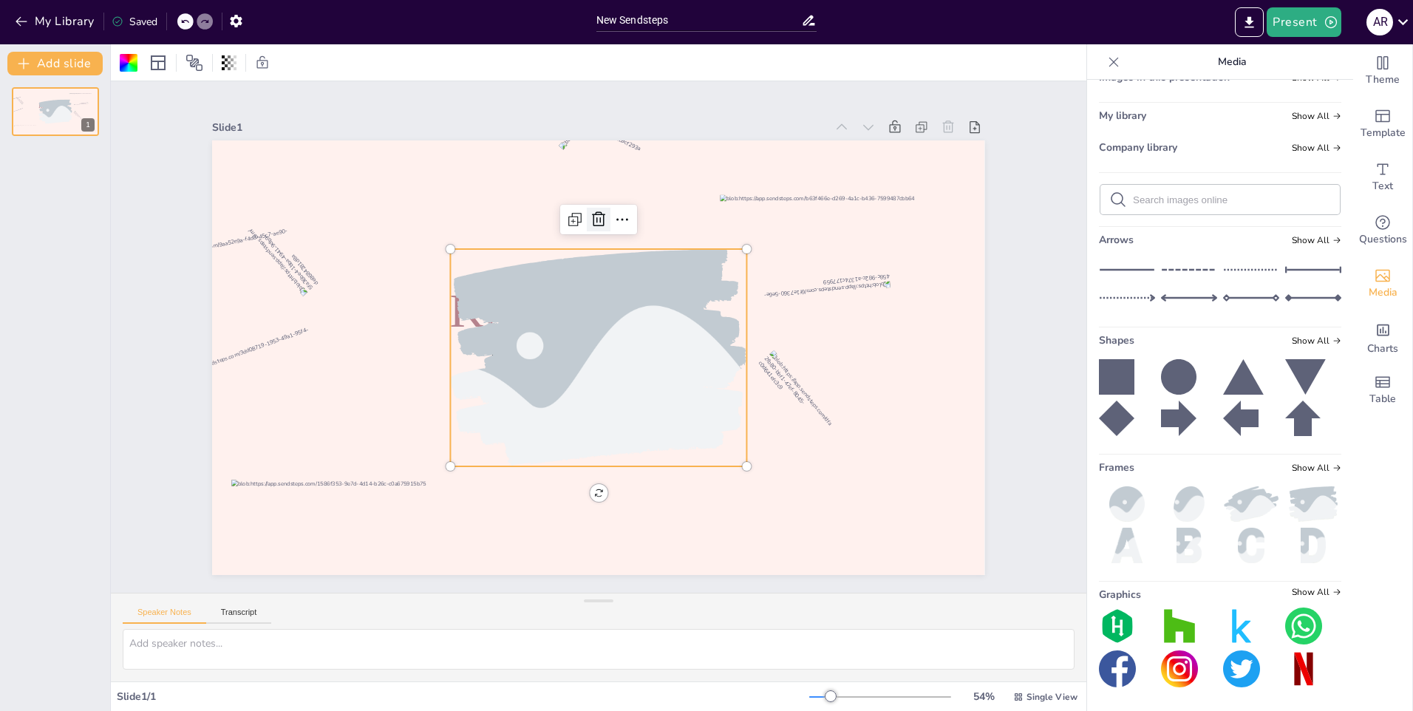
click at [574, 438] on icon at bounding box center [562, 449] width 22 height 22
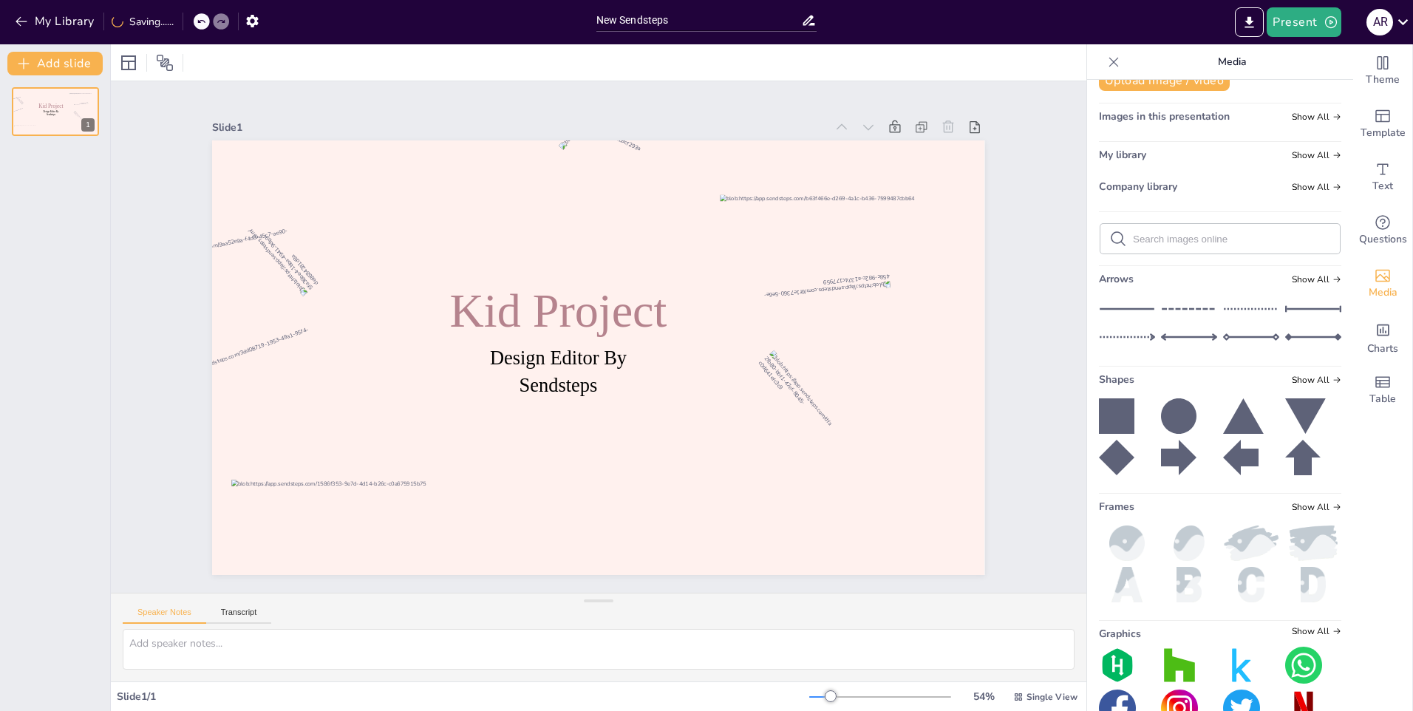
scroll to position [0, 0]
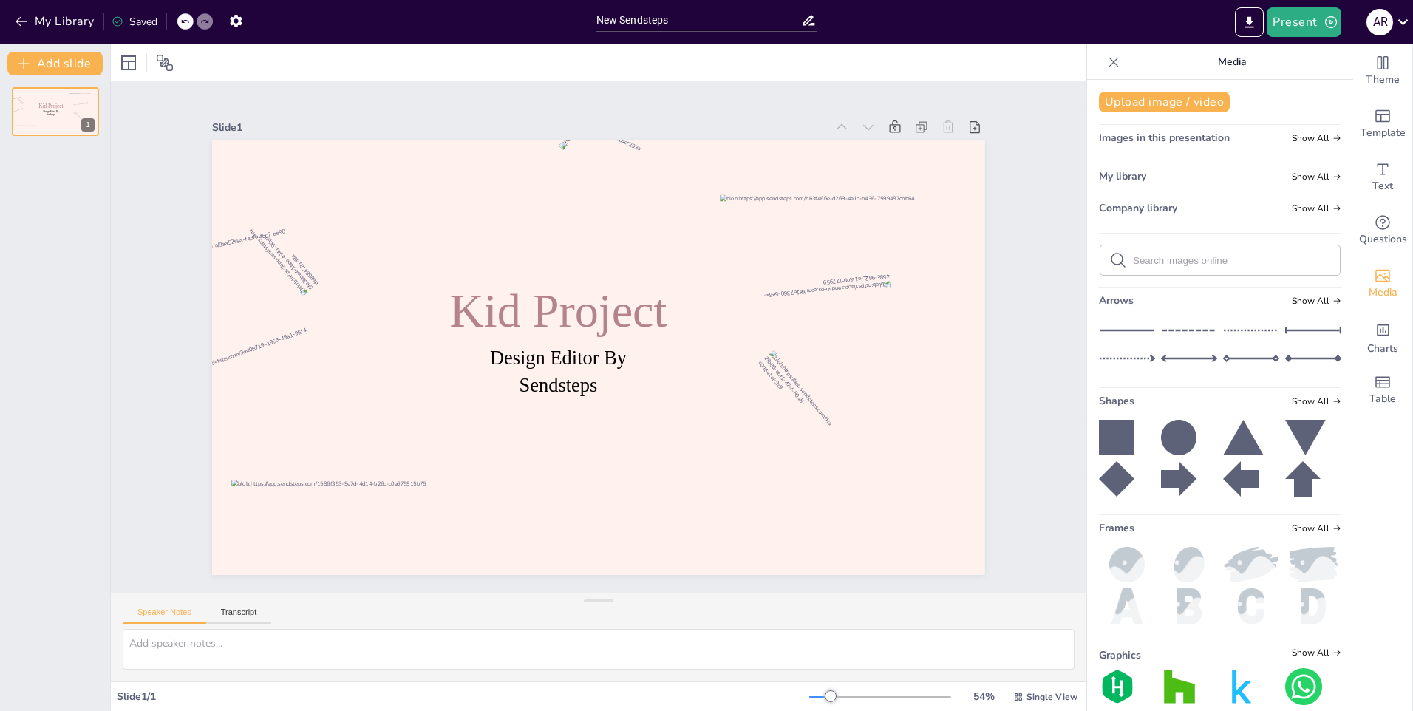
click at [1160, 259] on input "text" at bounding box center [1232, 260] width 198 height 11
type input "cat breeds"
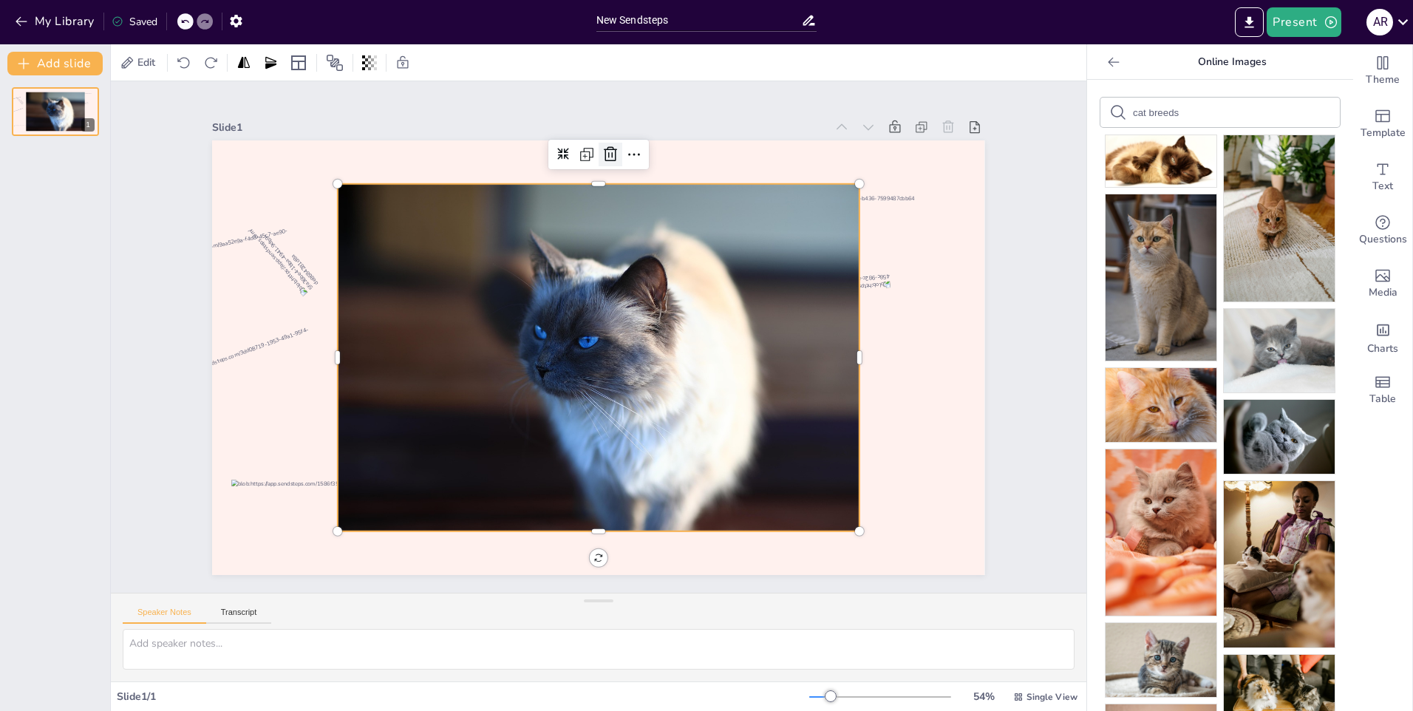
click at [742, 429] on icon at bounding box center [751, 438] width 19 height 18
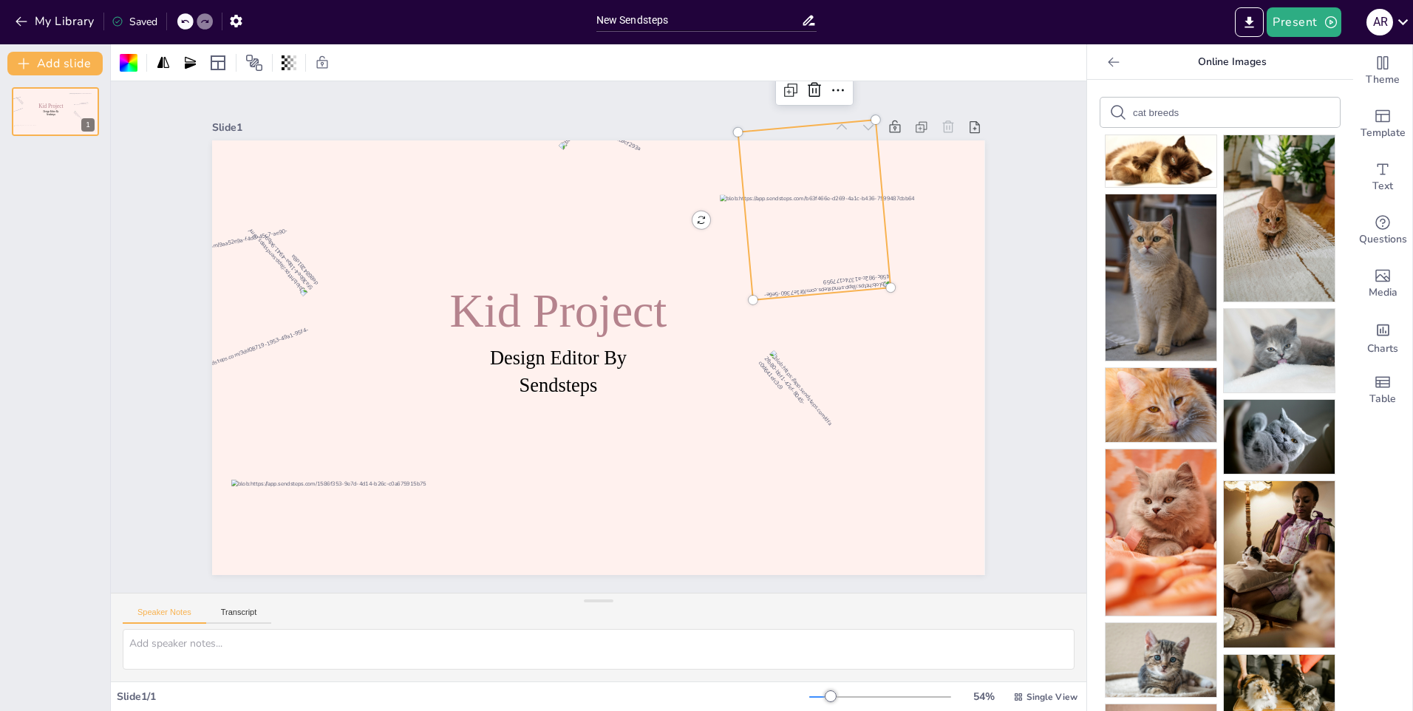
click at [822, 229] on div at bounding box center [849, 334] width 197 height 211
drag, startPoint x: 726, startPoint y: 125, endPoint x: 709, endPoint y: 154, distance: 34.1
click at [709, 154] on div "Design Editor By Sendsteps Kid Project" at bounding box center [588, 319] width 886 height 763
drag, startPoint x: 687, startPoint y: 218, endPoint x: 931, endPoint y: 194, distance: 245.1
click at [933, 199] on div "Design Editor By Sendsteps Kid Project 19 °" at bounding box center [597, 316] width 814 height 513
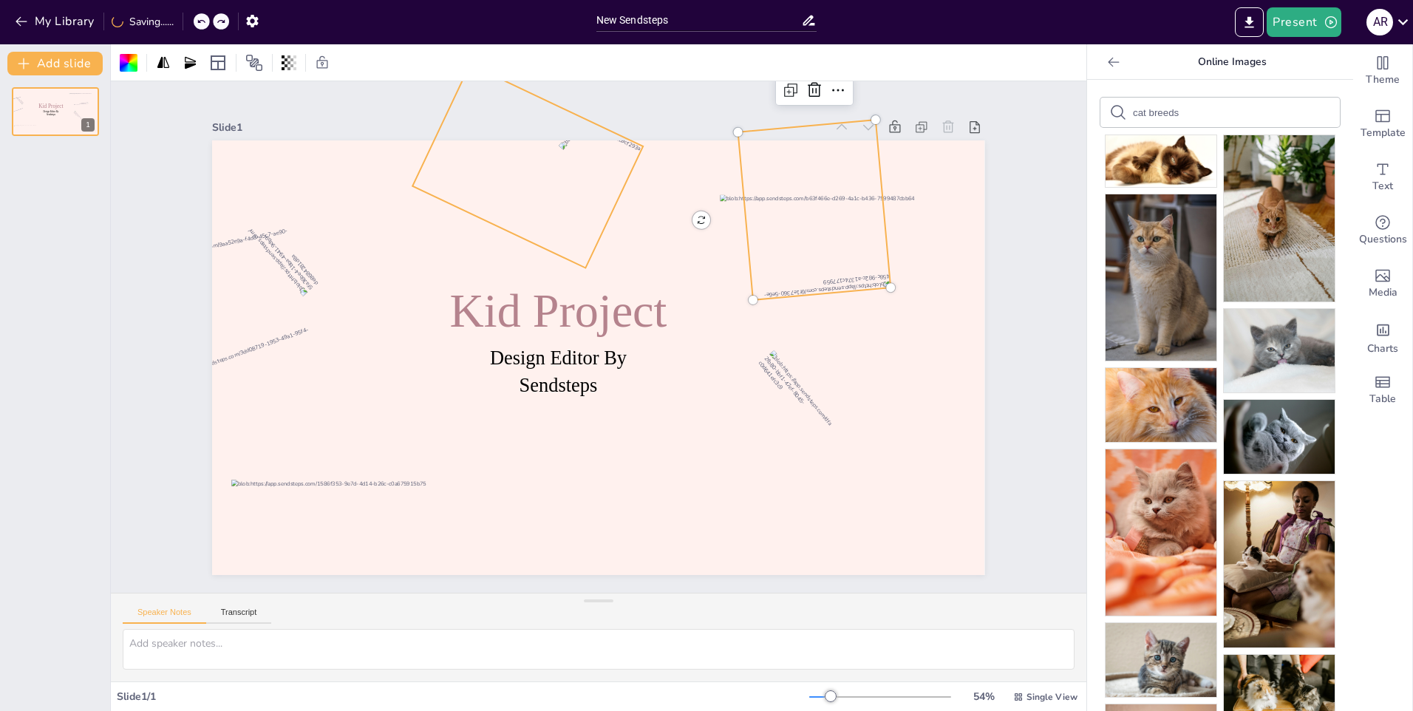
click at [644, 375] on div at bounding box center [745, 450] width 202 height 150
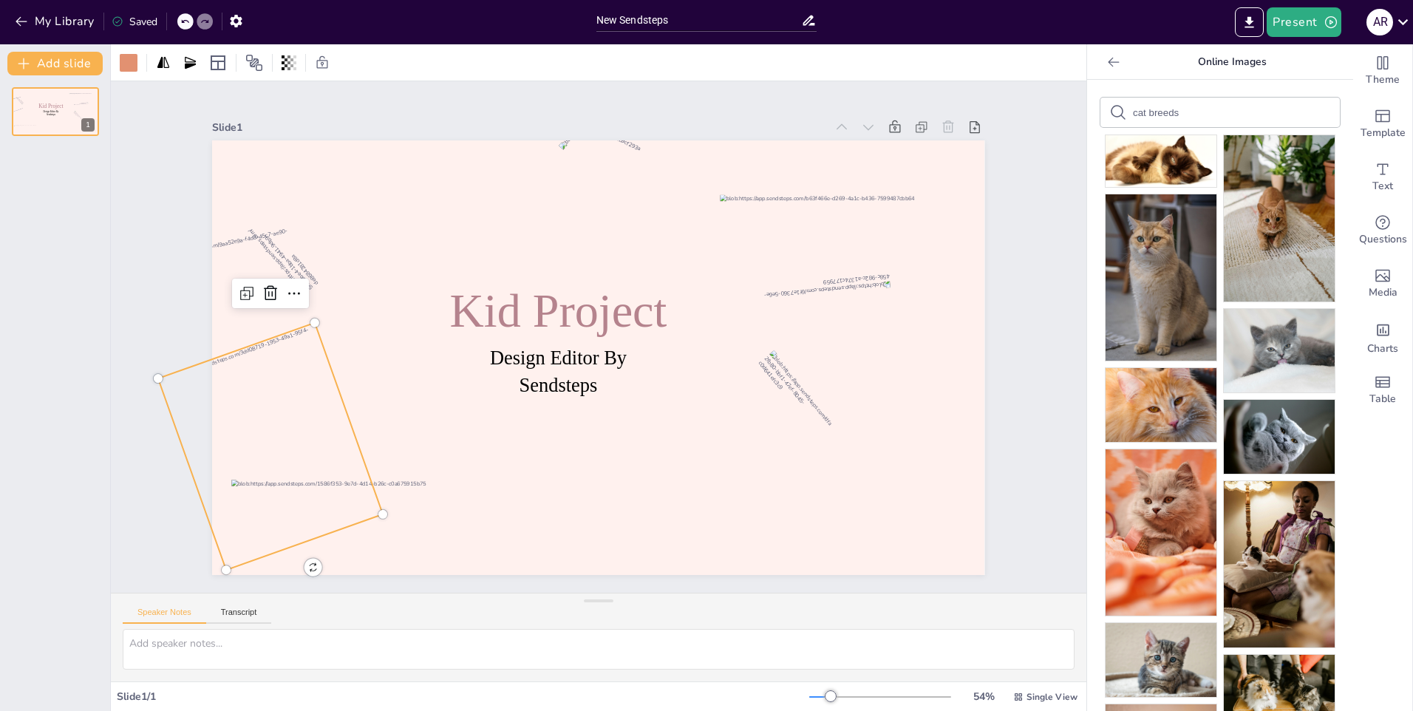
click at [314, 187] on div at bounding box center [393, 59] width 262 height 256
click at [1372, 123] on div "Template" at bounding box center [1382, 124] width 59 height 53
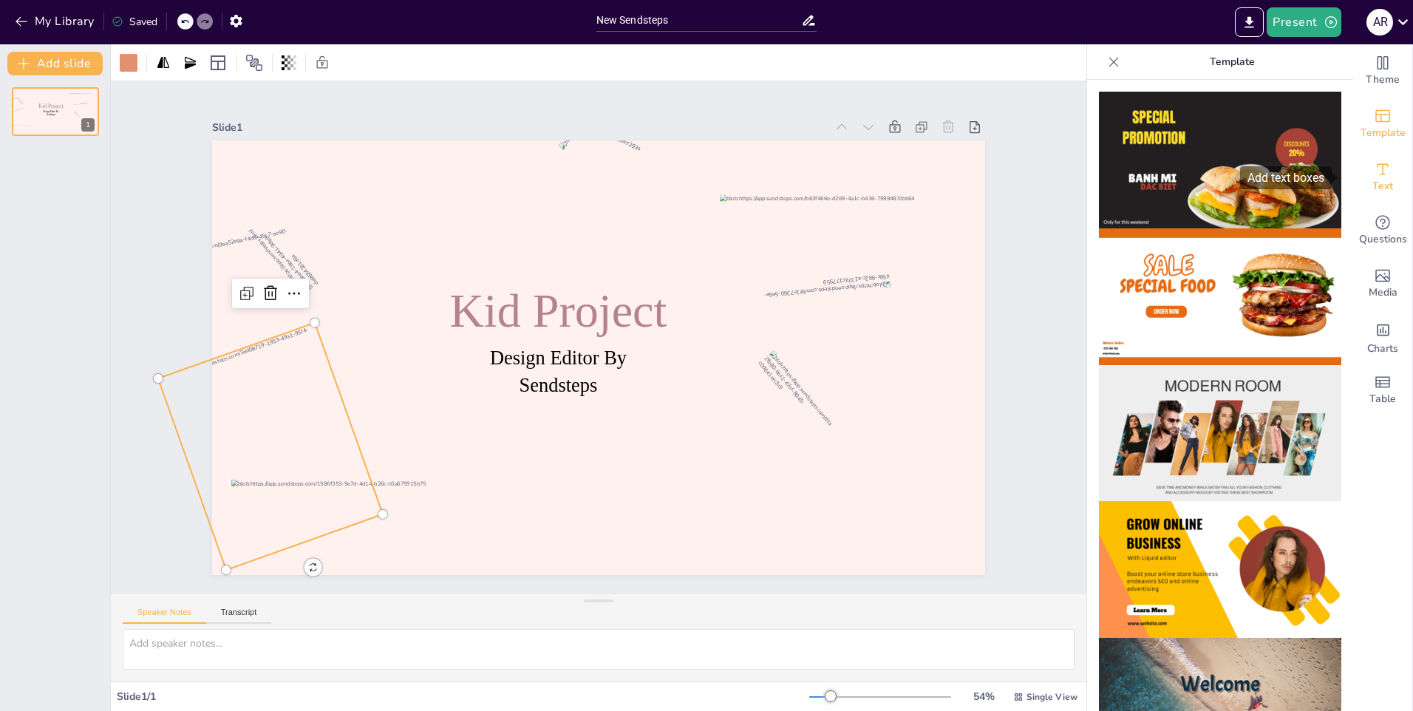
click at [1379, 186] on span "Text" at bounding box center [1383, 186] width 21 height 16
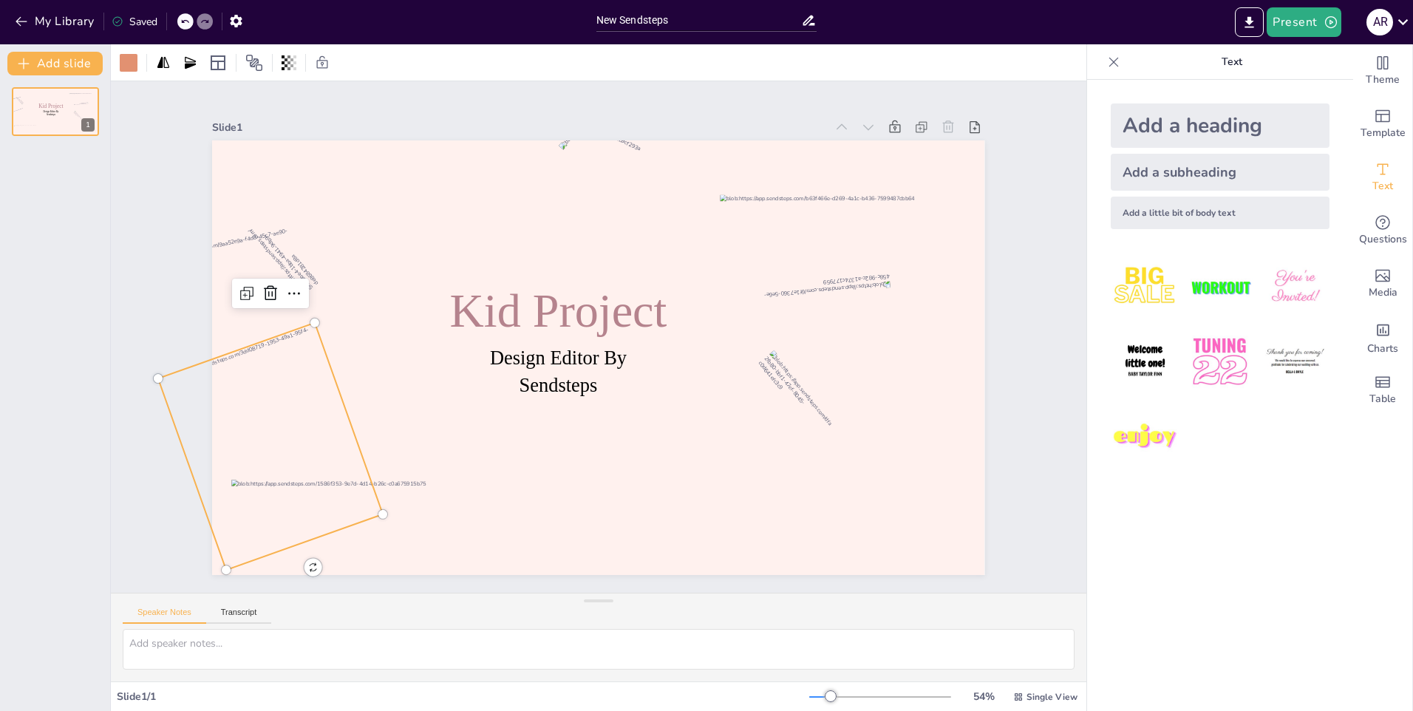
click at [1219, 294] on img at bounding box center [1220, 287] width 69 height 69
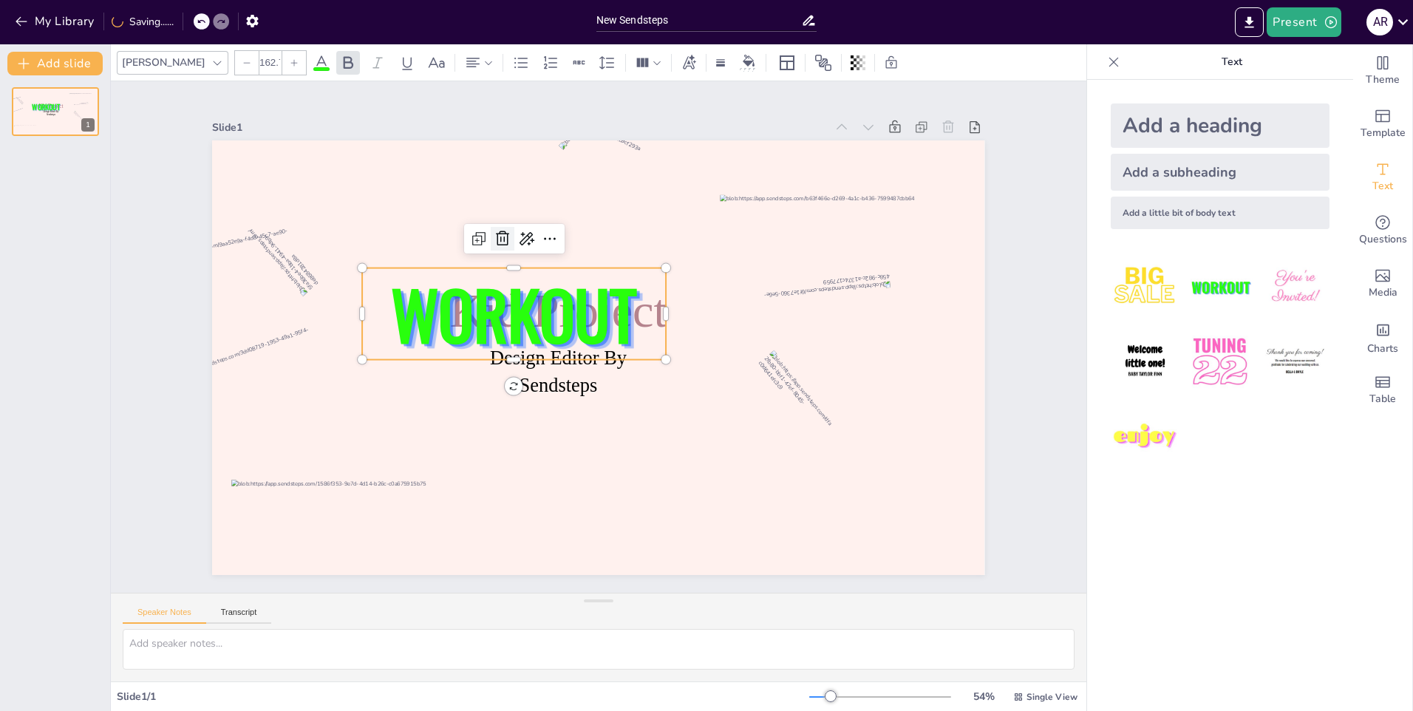
click at [562, 217] on div at bounding box center [578, 200] width 33 height 33
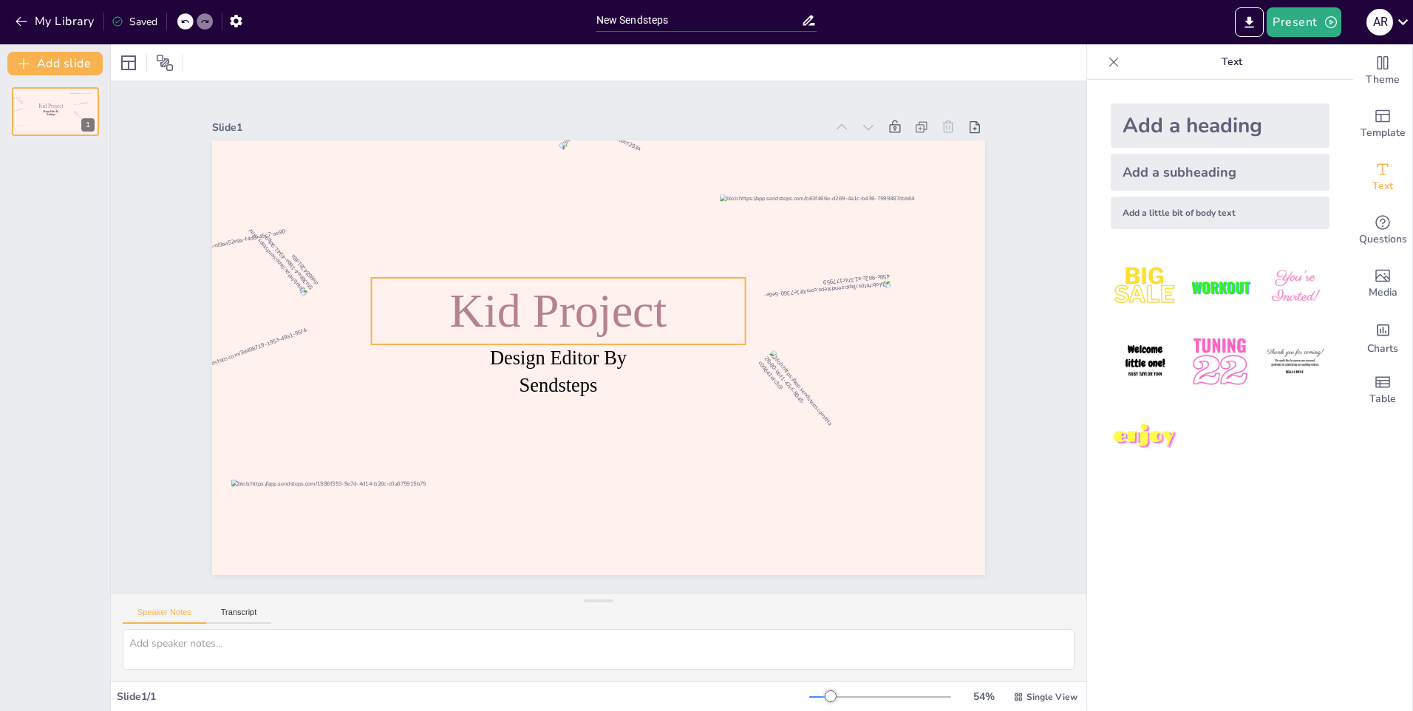
click at [570, 318] on span "Kid Project" at bounding box center [577, 294] width 214 height 154
click at [585, 233] on div at bounding box center [600, 244] width 30 height 30
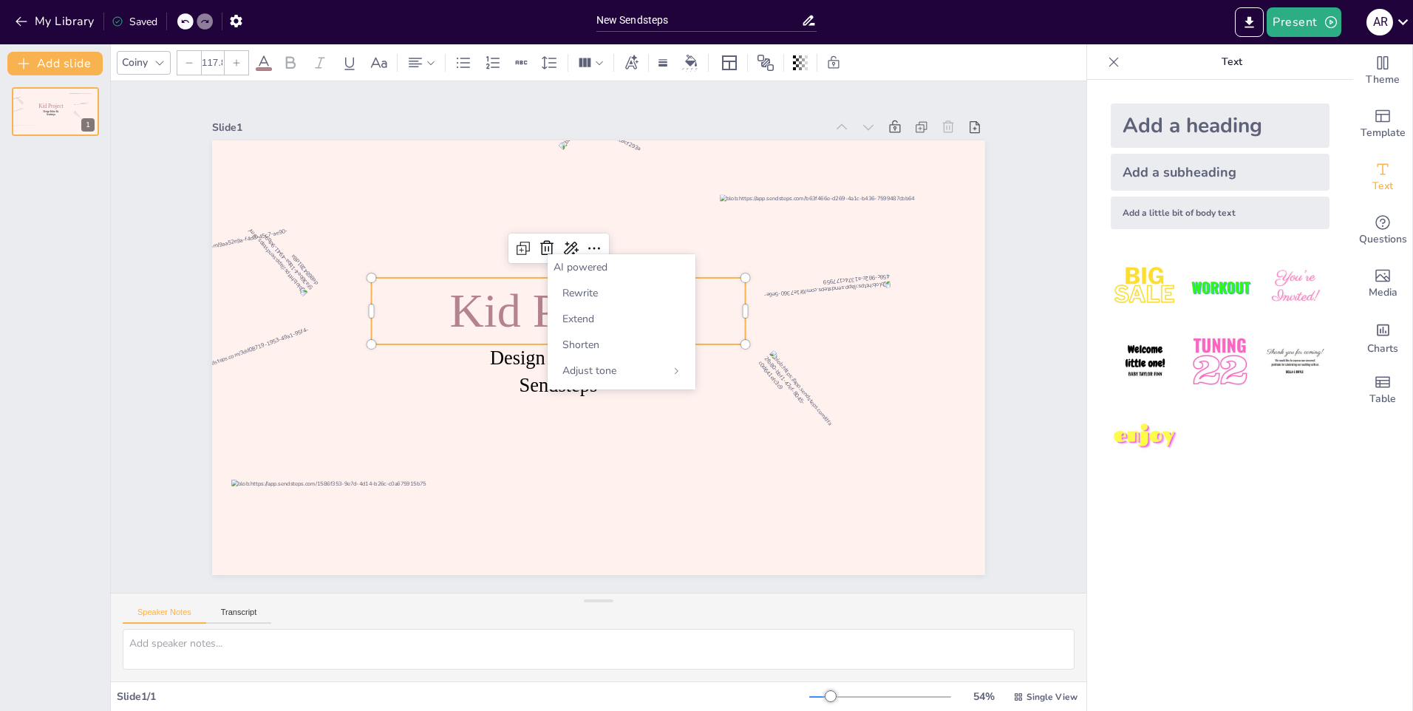
click at [995, 489] on div "Slide 1 Design Editor By Sendsteps Kid Project" at bounding box center [599, 337] width 840 height 979
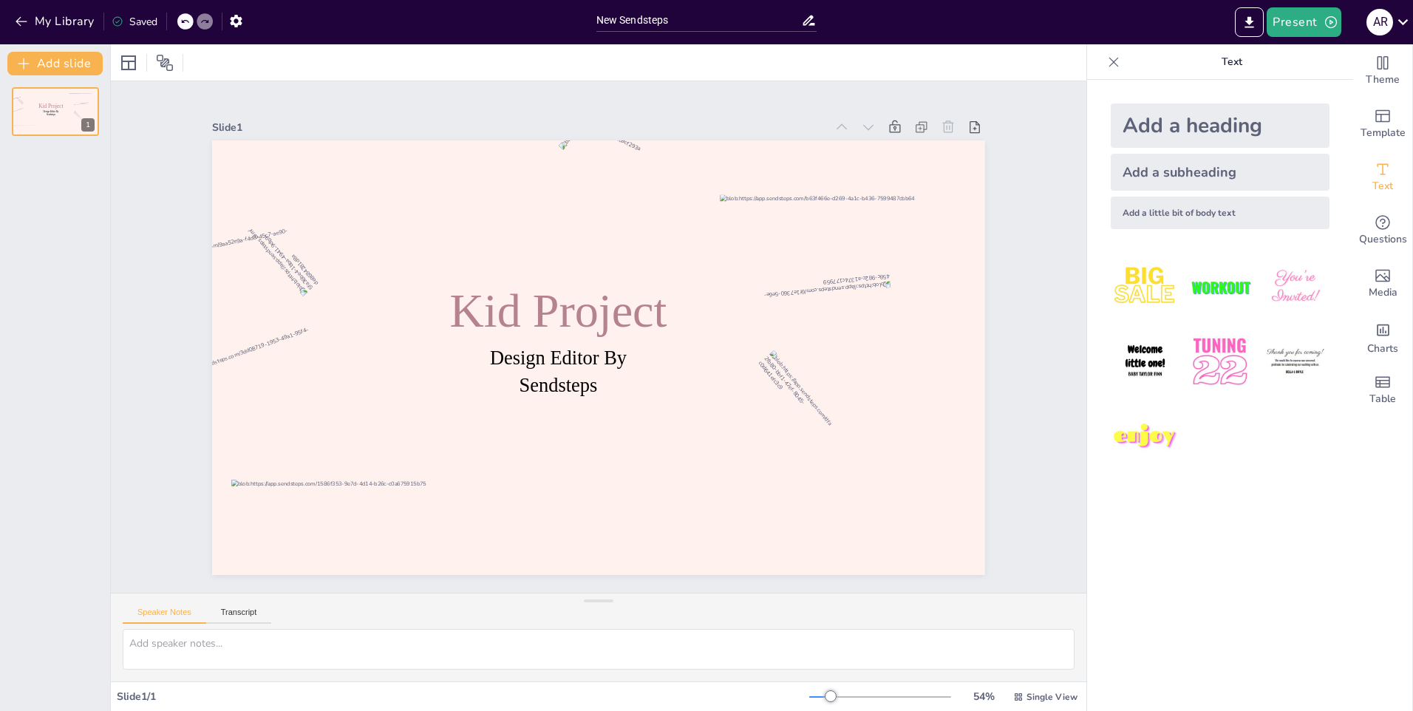
click at [1296, 289] on img at bounding box center [1295, 287] width 69 height 69
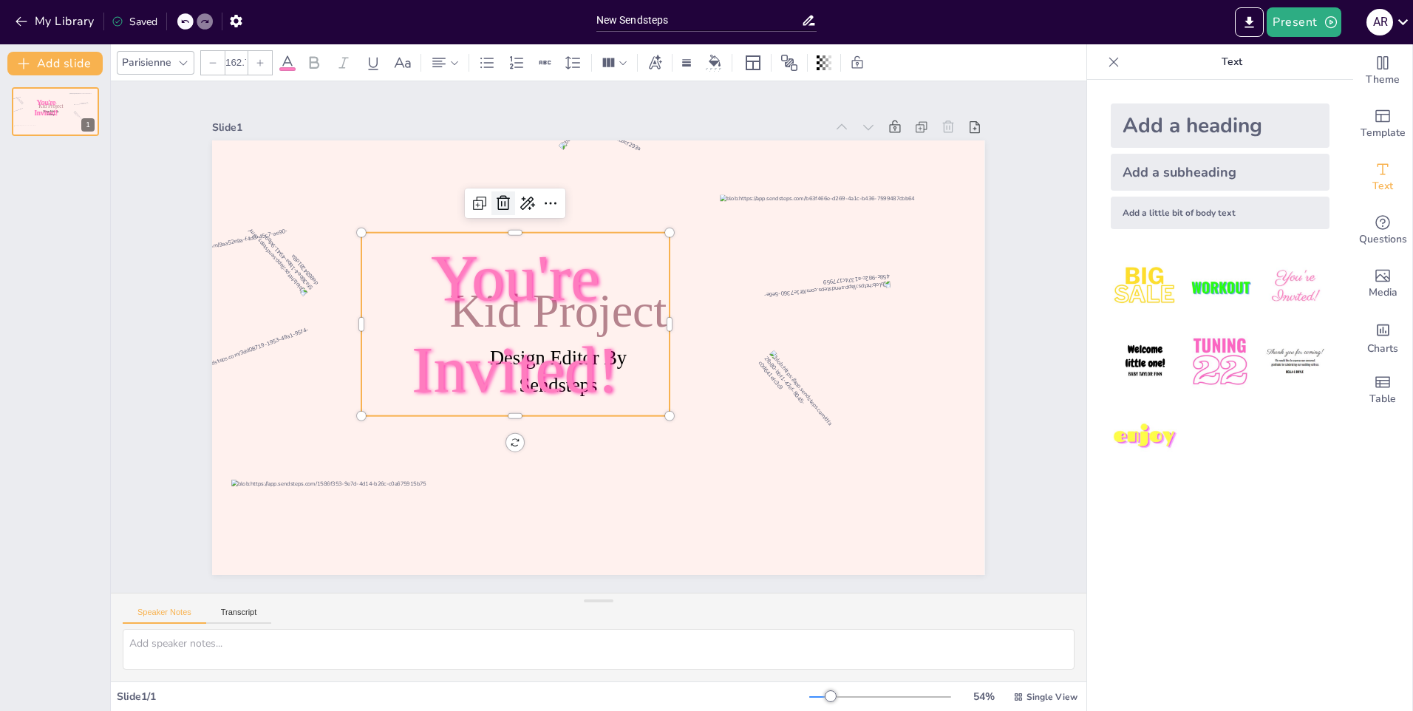
click at [571, 186] on icon at bounding box center [583, 173] width 24 height 24
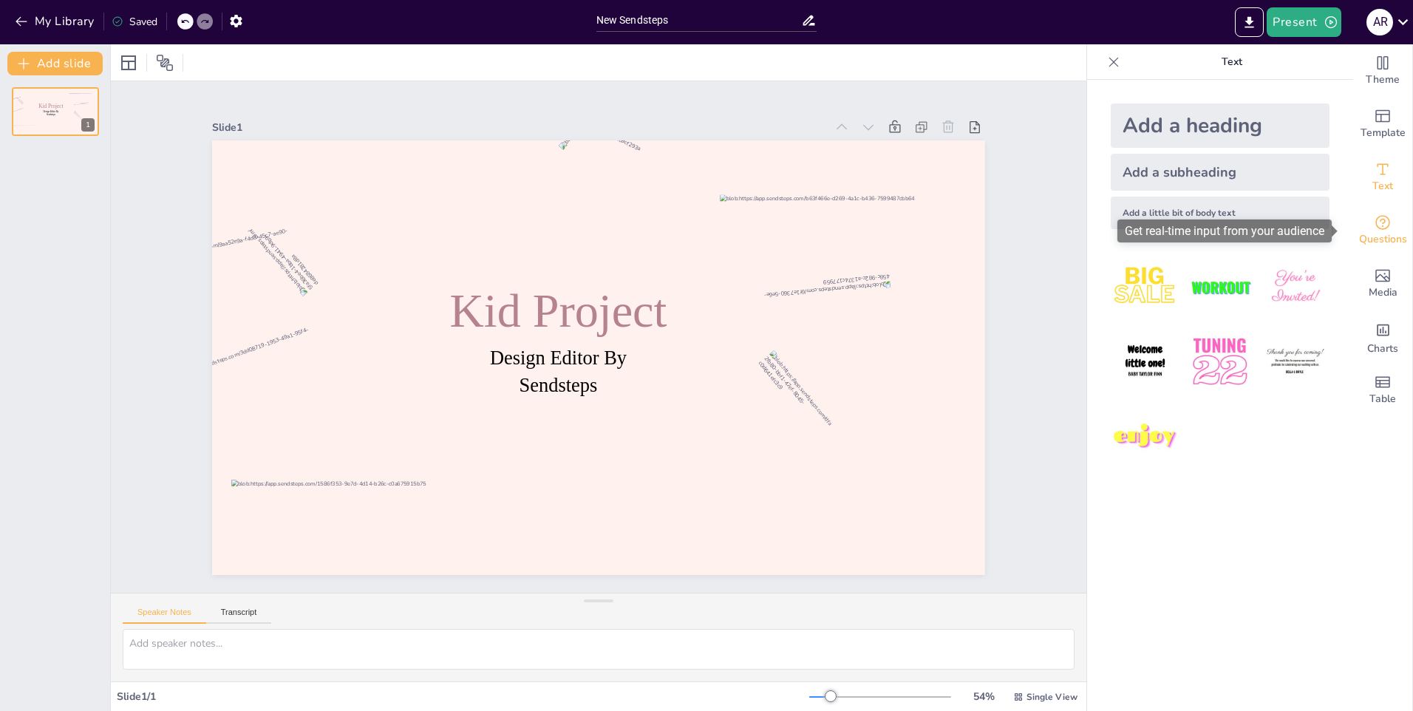
click at [1362, 231] on span "Questions" at bounding box center [1383, 239] width 48 height 16
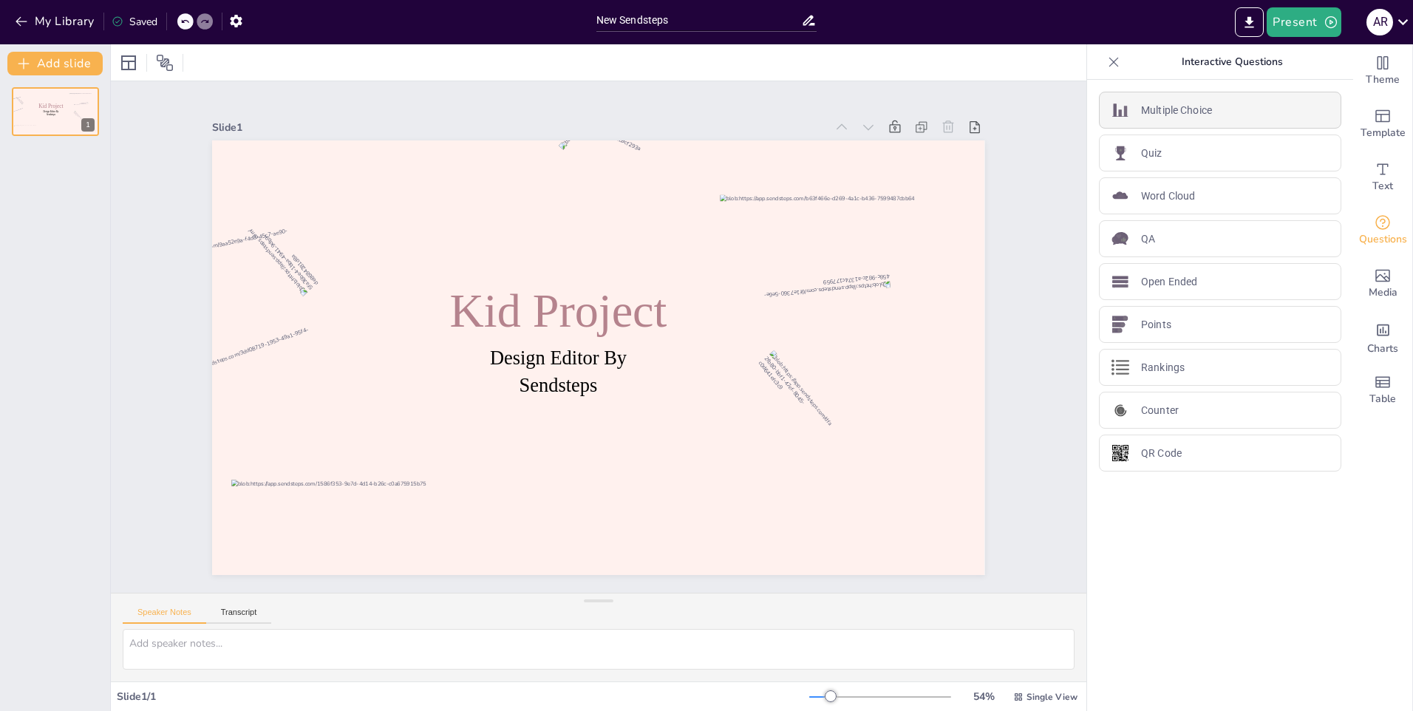
click at [1294, 115] on div "Multiple Choice" at bounding box center [1220, 110] width 242 height 37
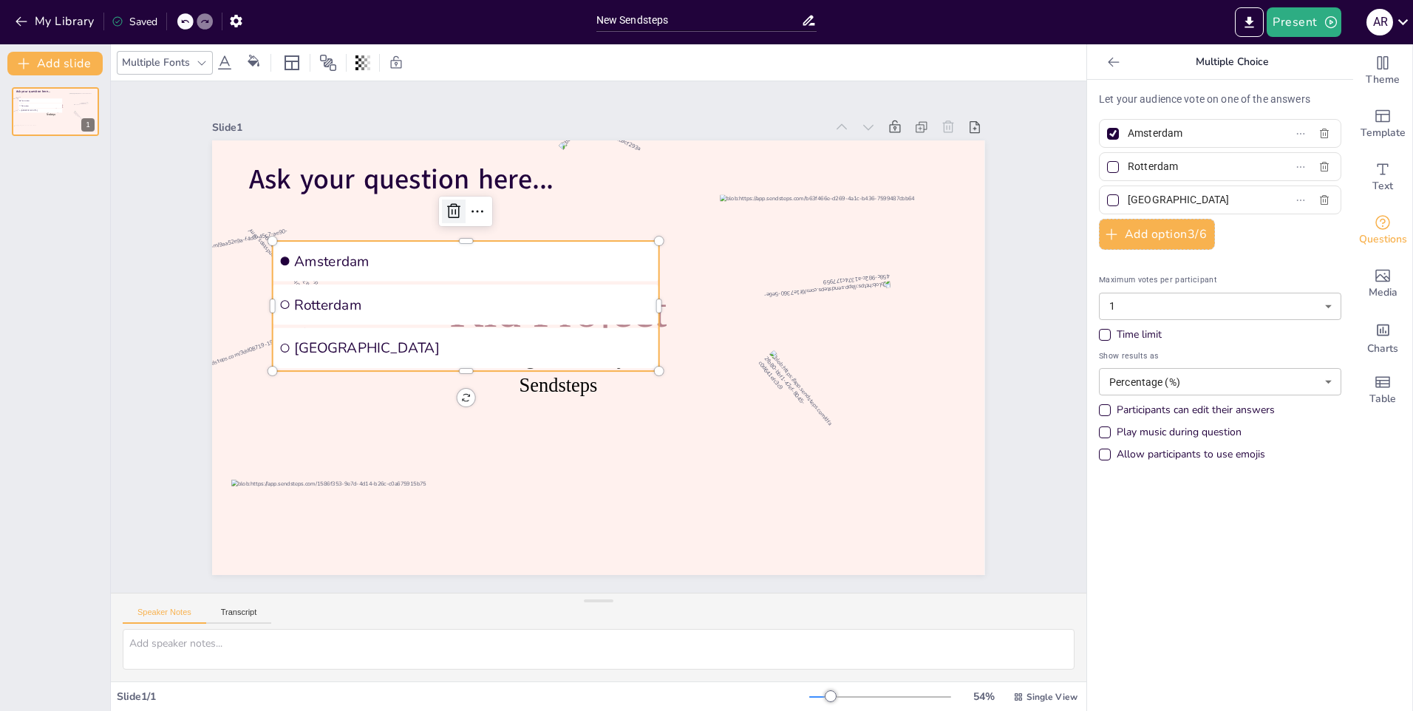
click at [506, 175] on icon at bounding box center [518, 164] width 24 height 24
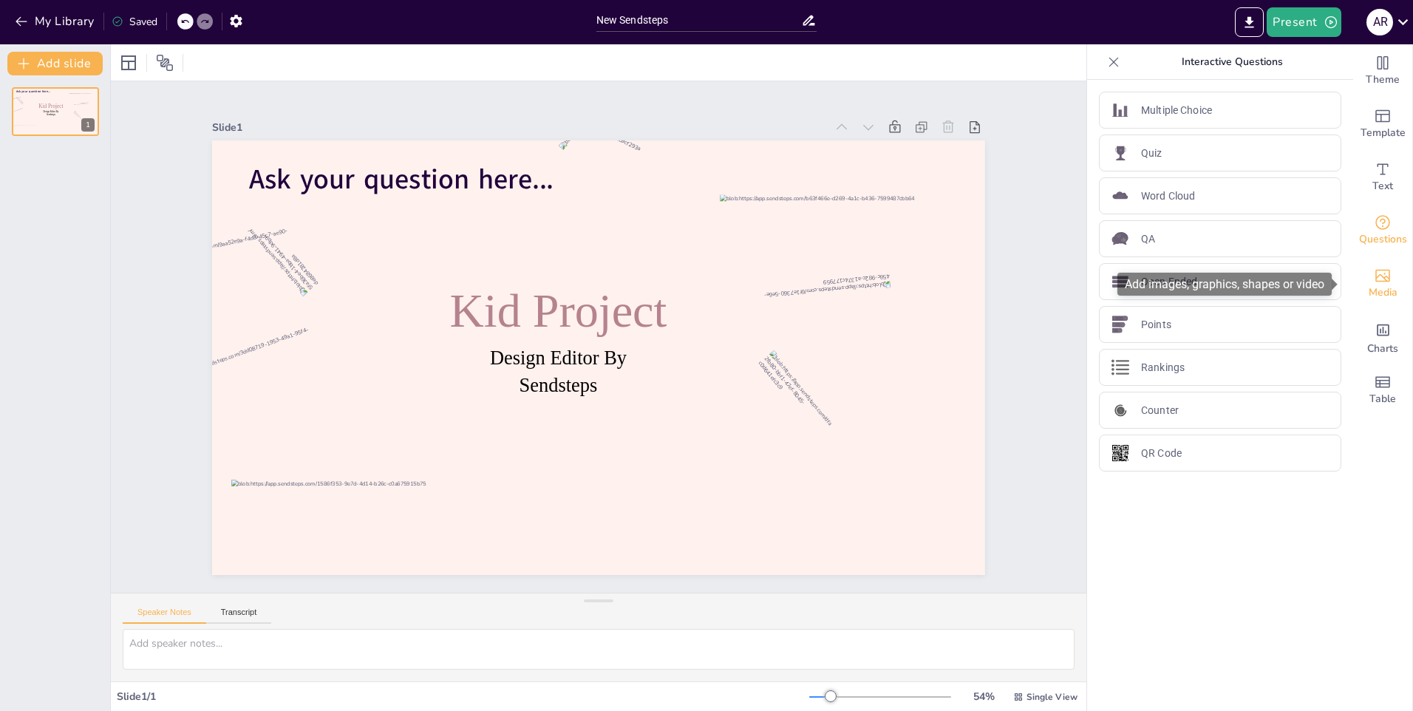
click at [1374, 280] on icon "Add images, graphics, shapes or video" at bounding box center [1383, 276] width 18 height 18
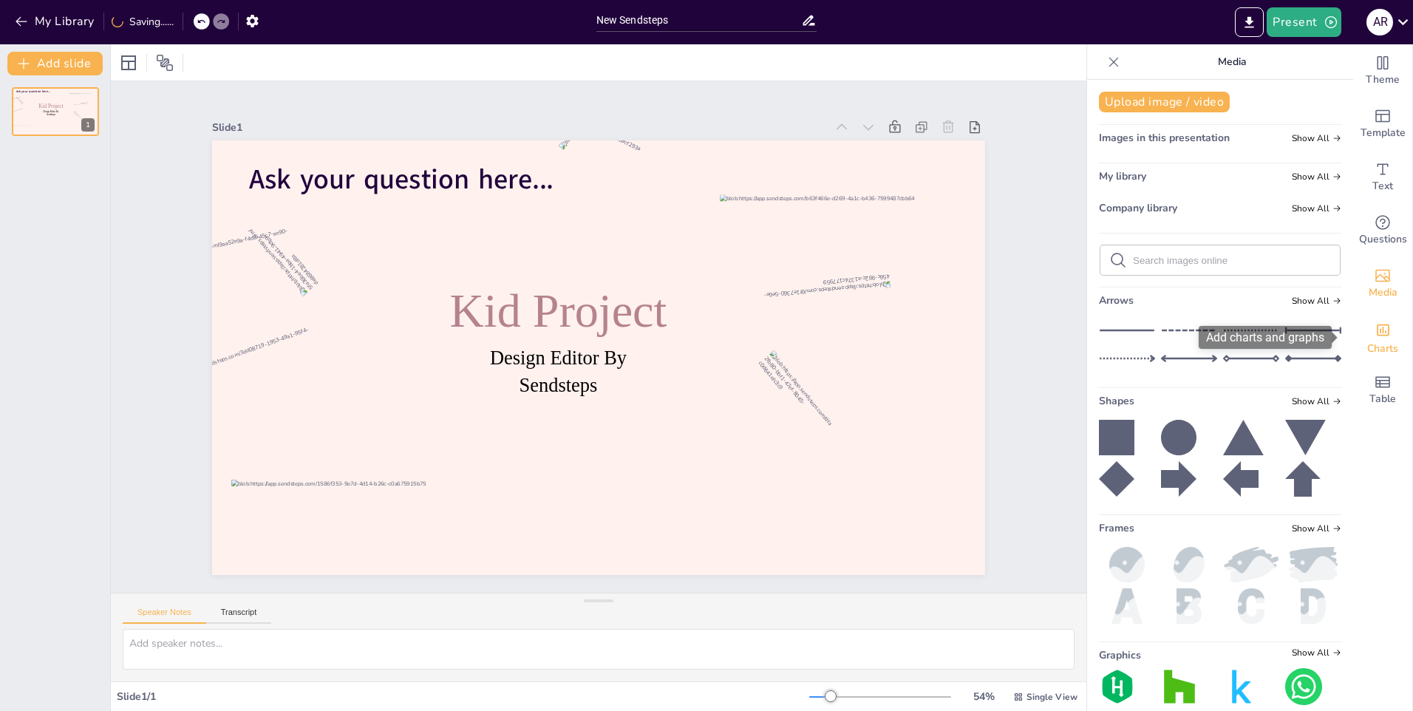
click at [1376, 326] on icon "Add charts and graphs" at bounding box center [1384, 330] width 16 height 16
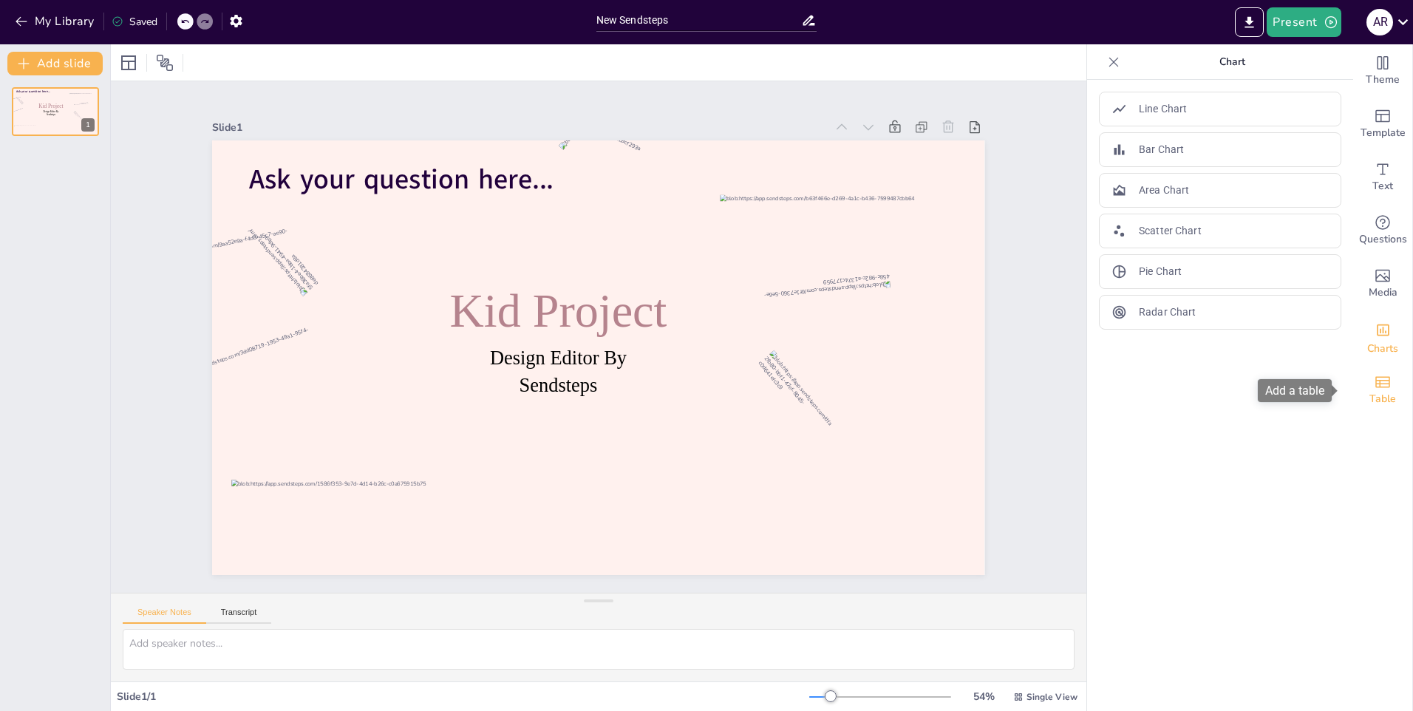
click at [1374, 374] on icon "Add a table" at bounding box center [1383, 382] width 18 height 18
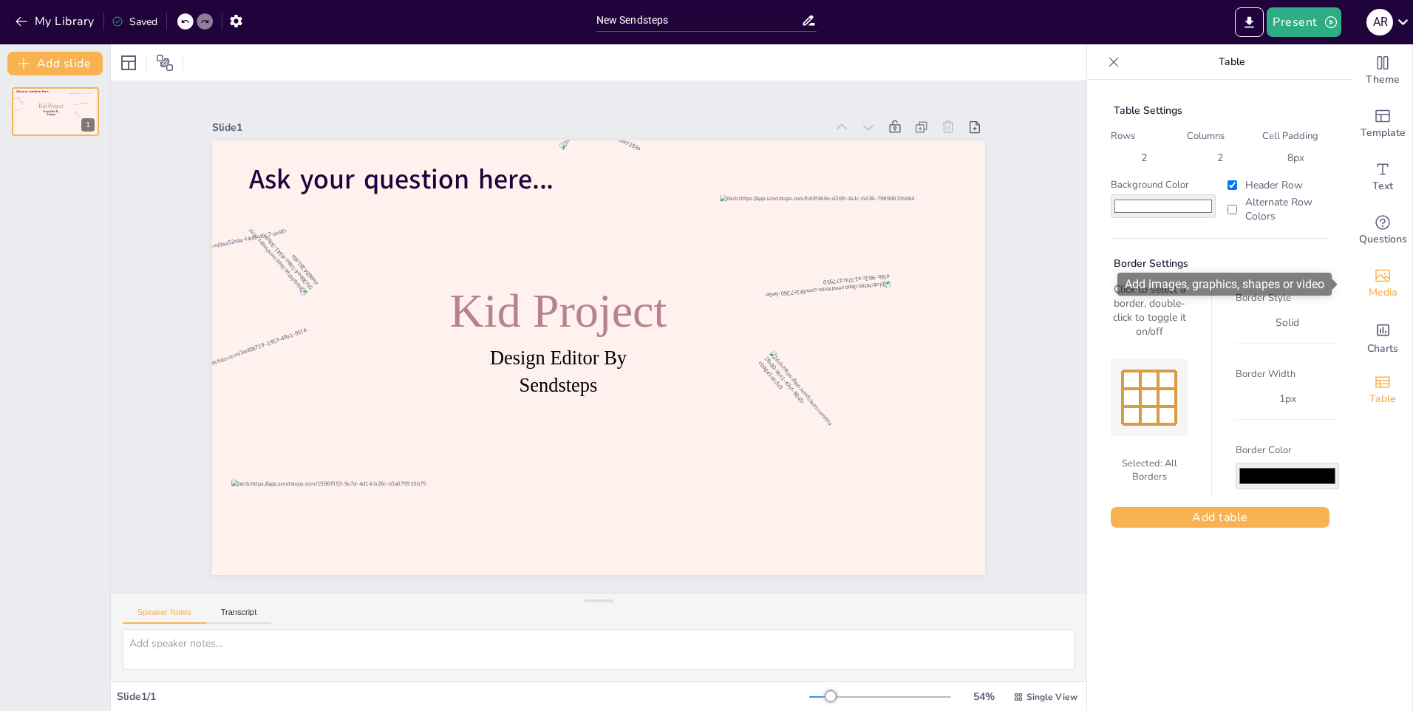
click at [1371, 286] on span "Media" at bounding box center [1383, 293] width 29 height 16
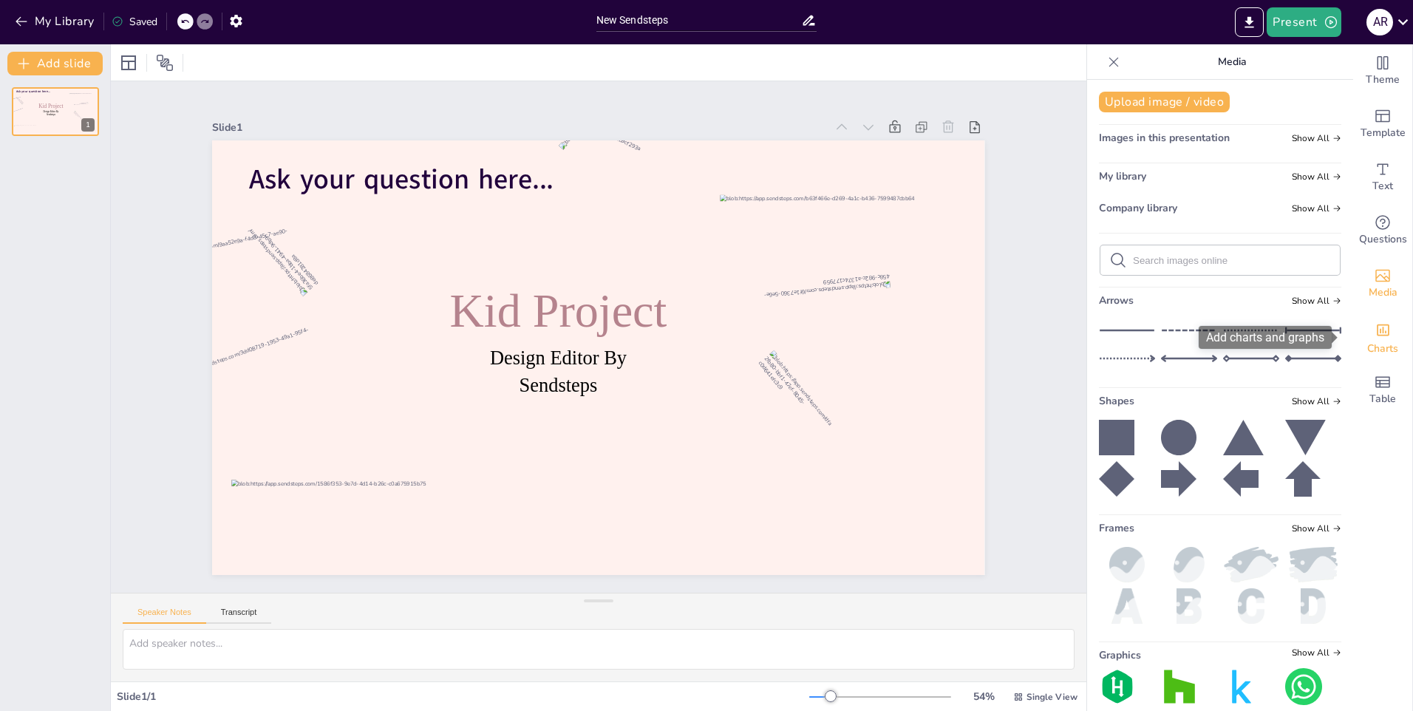
click at [1362, 336] on div "Charts" at bounding box center [1382, 336] width 59 height 53
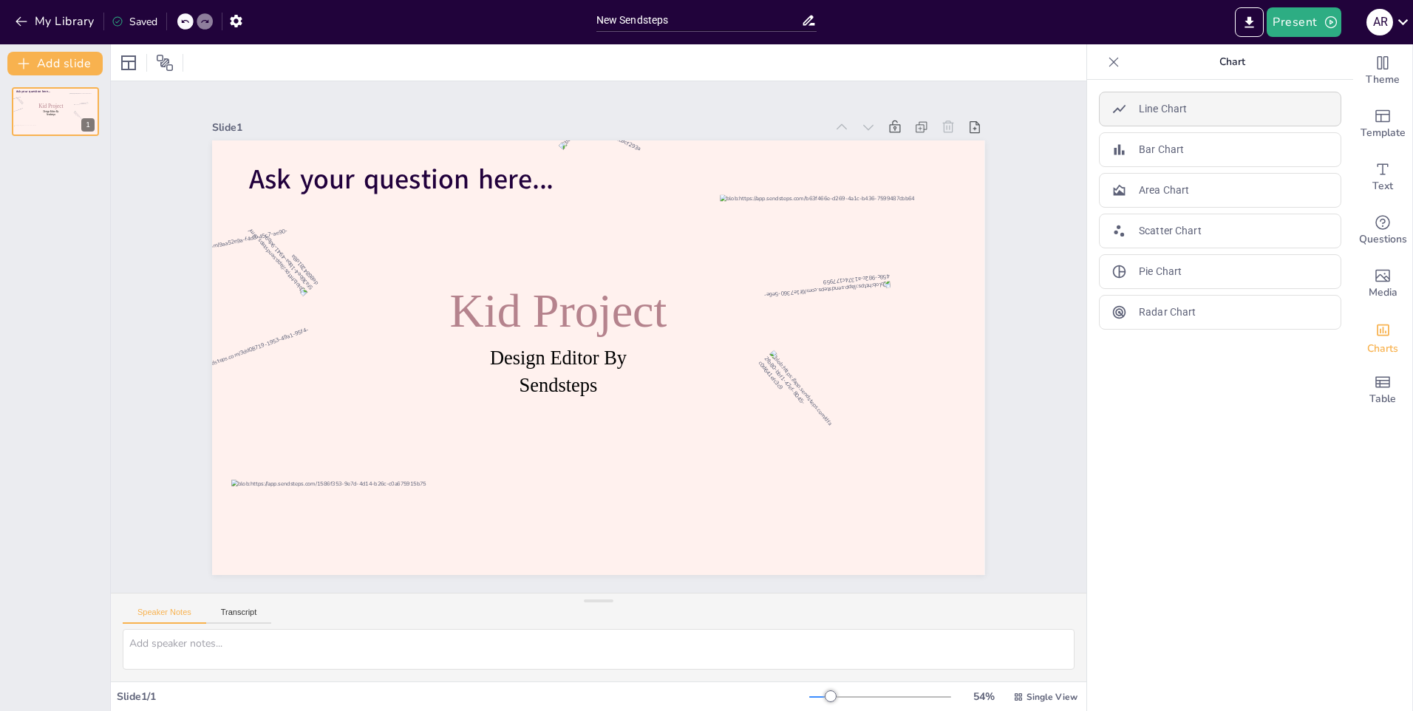
click at [1202, 98] on div "Line Chart" at bounding box center [1220, 109] width 242 height 35
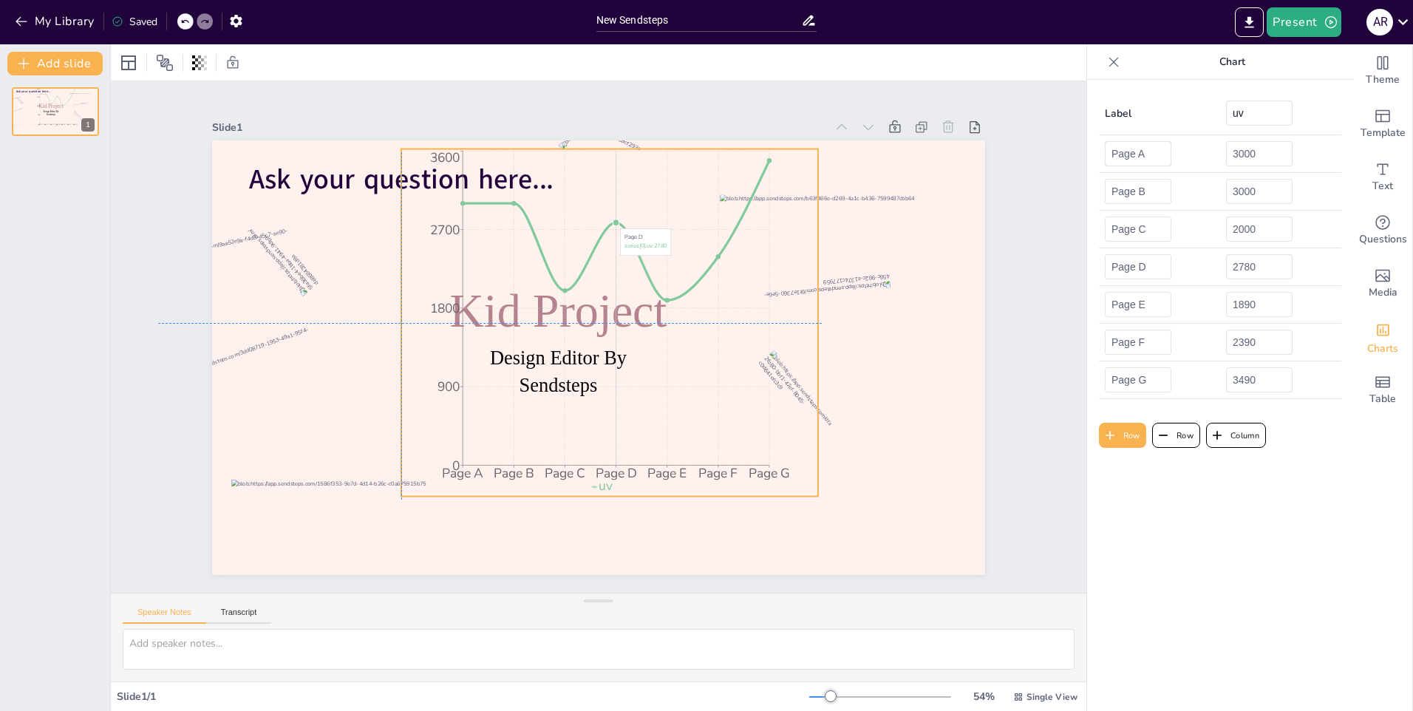
drag, startPoint x: 594, startPoint y: 251, endPoint x: 609, endPoint y: 219, distance: 35.1
click at [609, 219] on icon "Page A Page B Page C Page D Page E Page F Page G 0 900 1800 2700 3600" at bounding box center [608, 352] width 459 height 503
click at [1260, 147] on input "3000" at bounding box center [1259, 153] width 67 height 25
click at [806, 364] on icon at bounding box center [814, 371] width 16 height 15
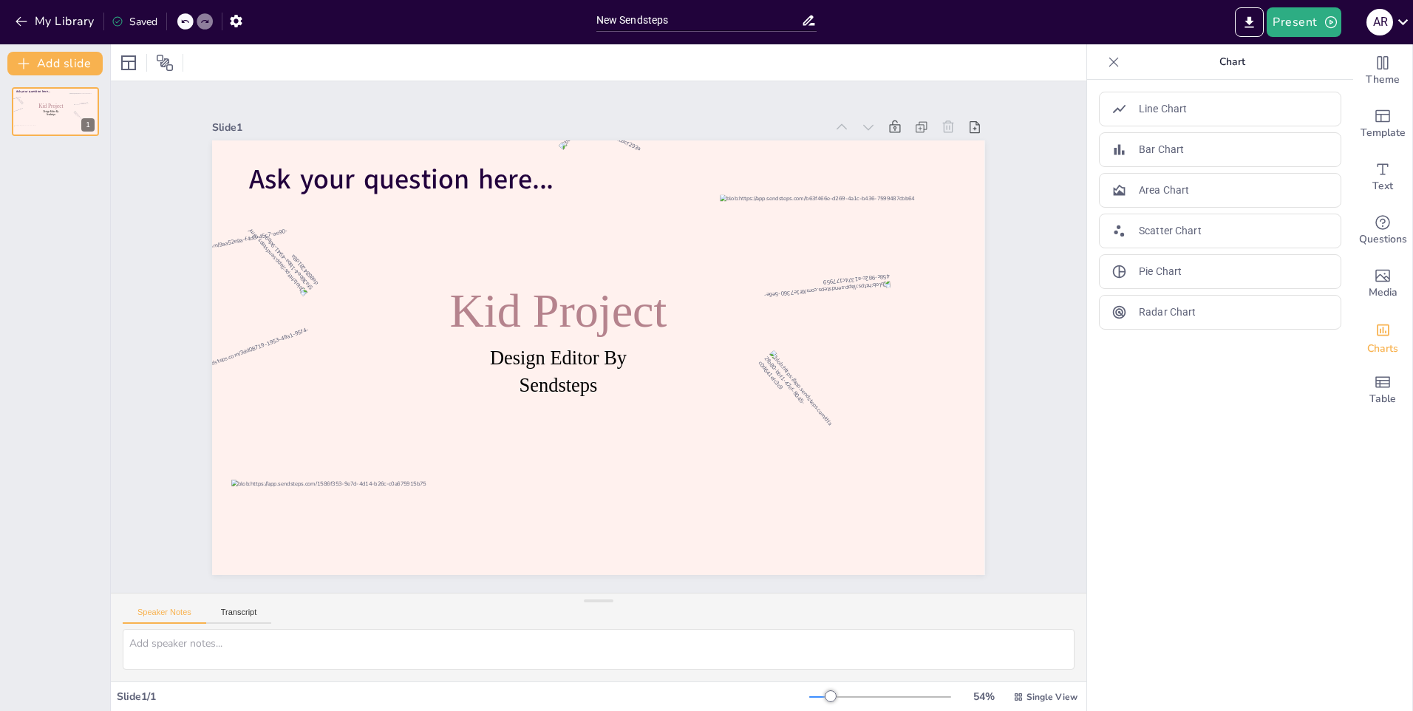
click at [1107, 55] on icon at bounding box center [1114, 62] width 15 height 15
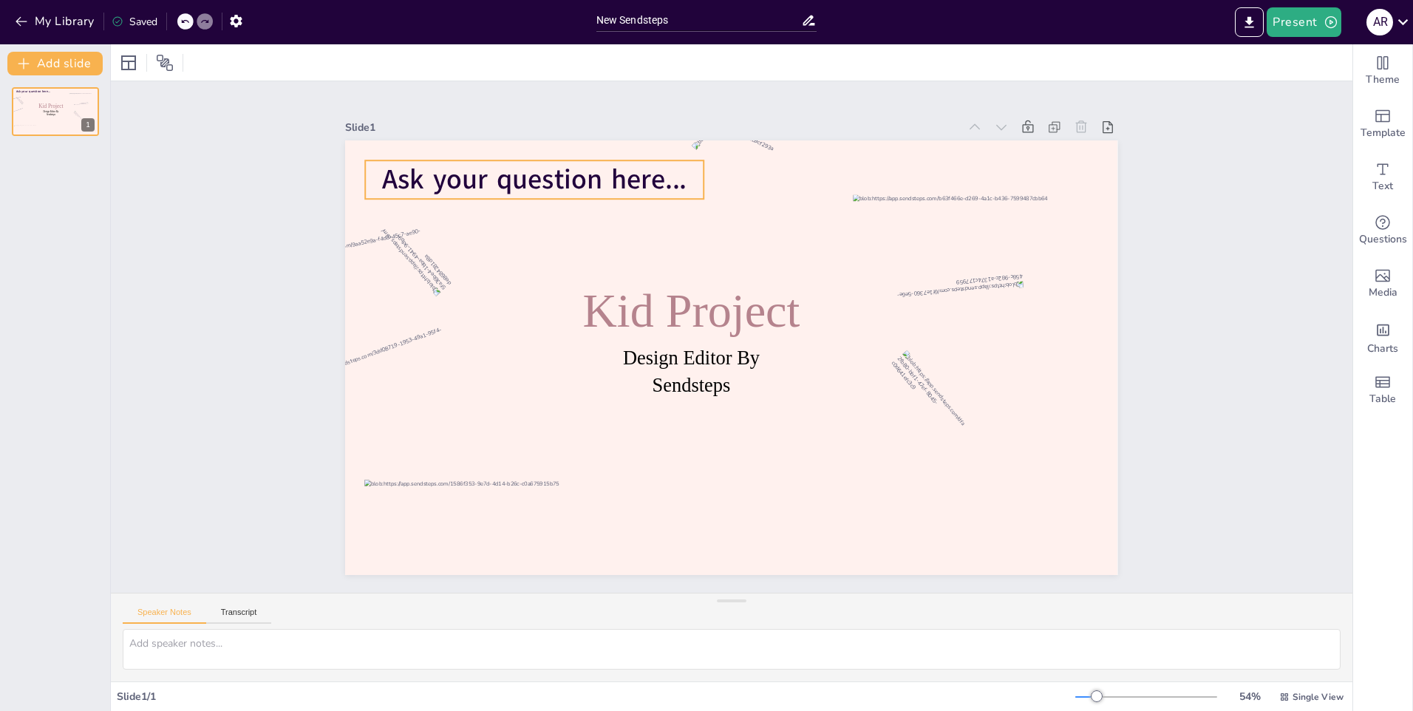
click at [716, 166] on span "Ask your question here..." at bounding box center [795, 93] width 158 height 294
click at [634, 58] on icon at bounding box center [643, 47] width 18 height 19
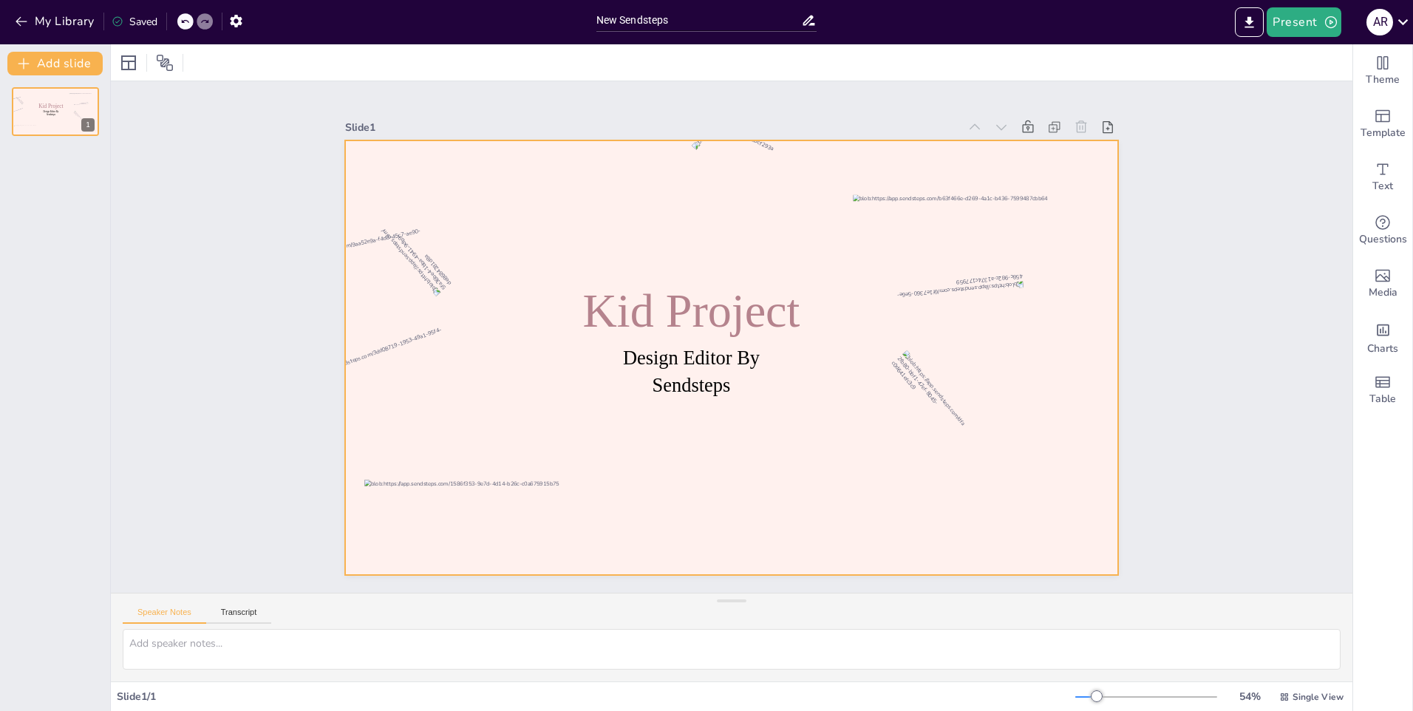
click at [710, 302] on span "Kid Project" at bounding box center [769, 307] width 118 height 223
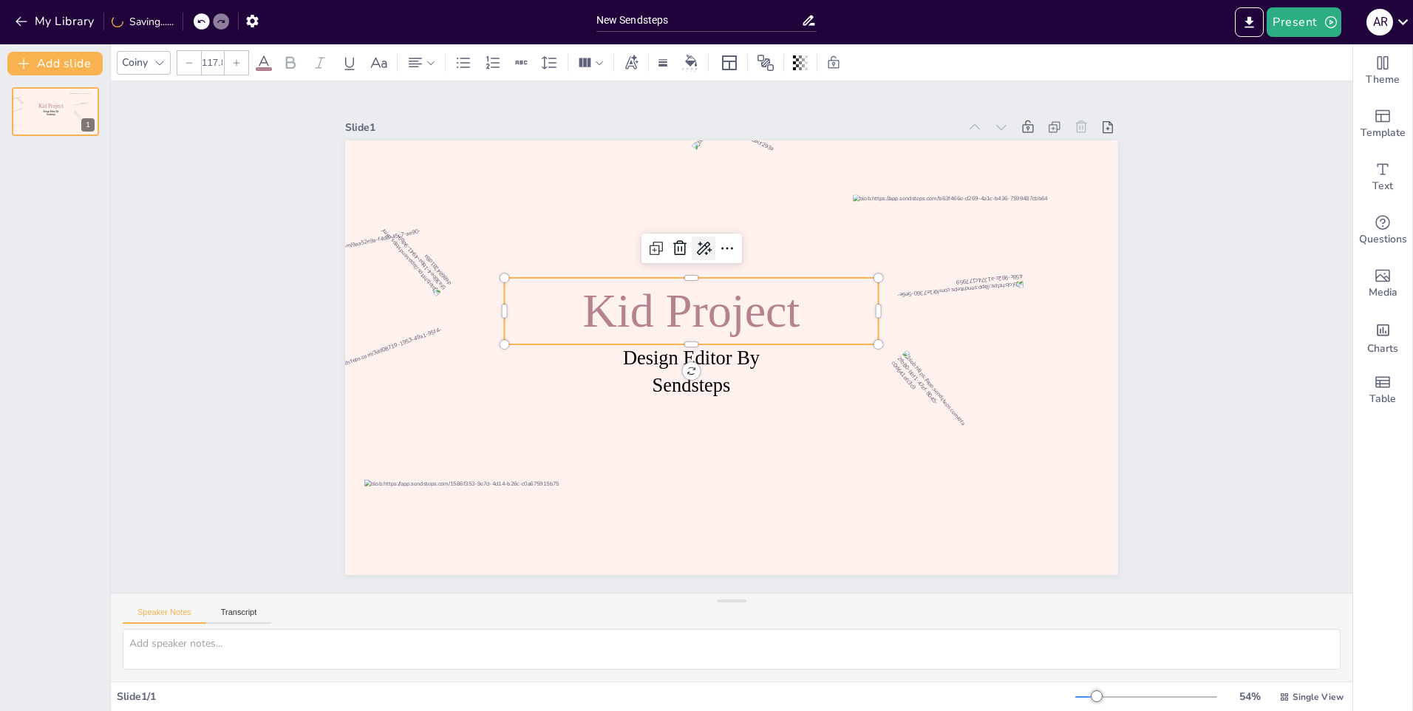
click at [650, 346] on icon at bounding box center [639, 355] width 19 height 19
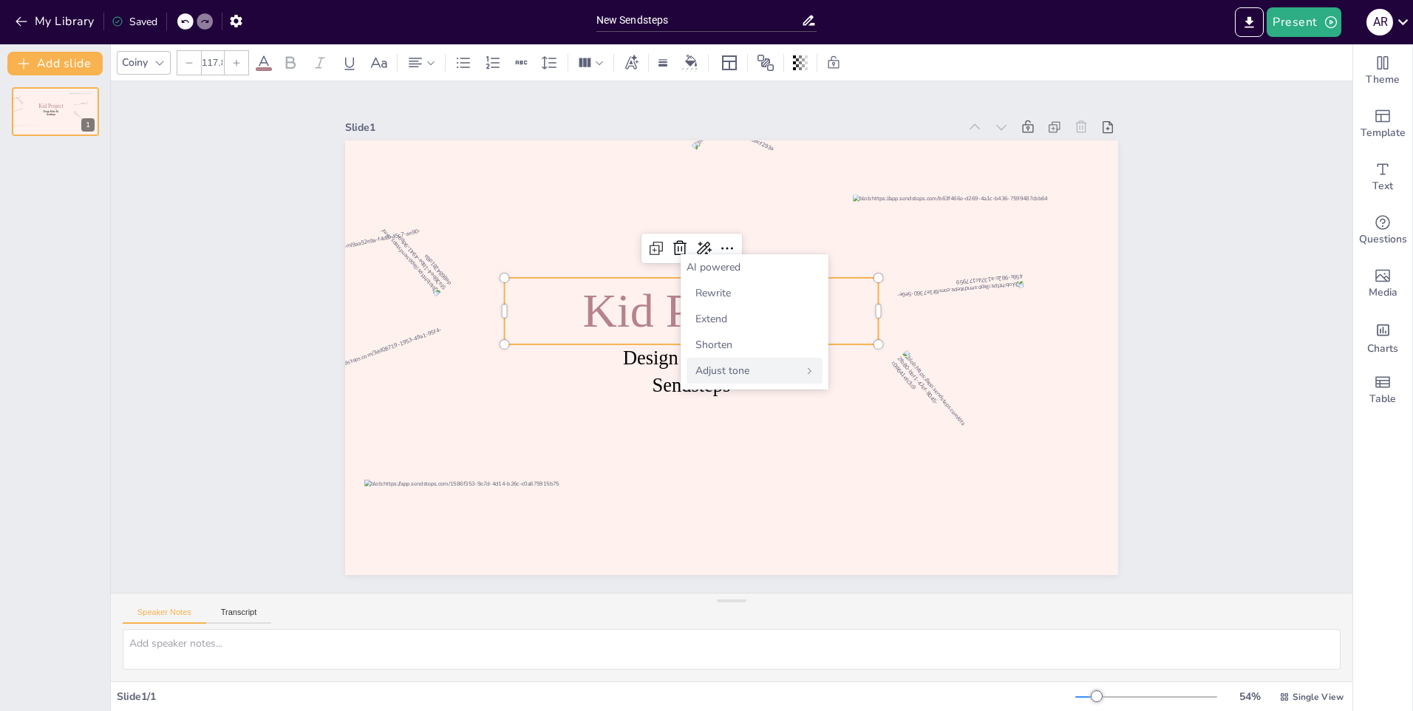
click at [734, 378] on div "Adjust tone" at bounding box center [755, 371] width 136 height 26
click at [792, 383] on div at bounding box center [518, 519] width 545 height 498
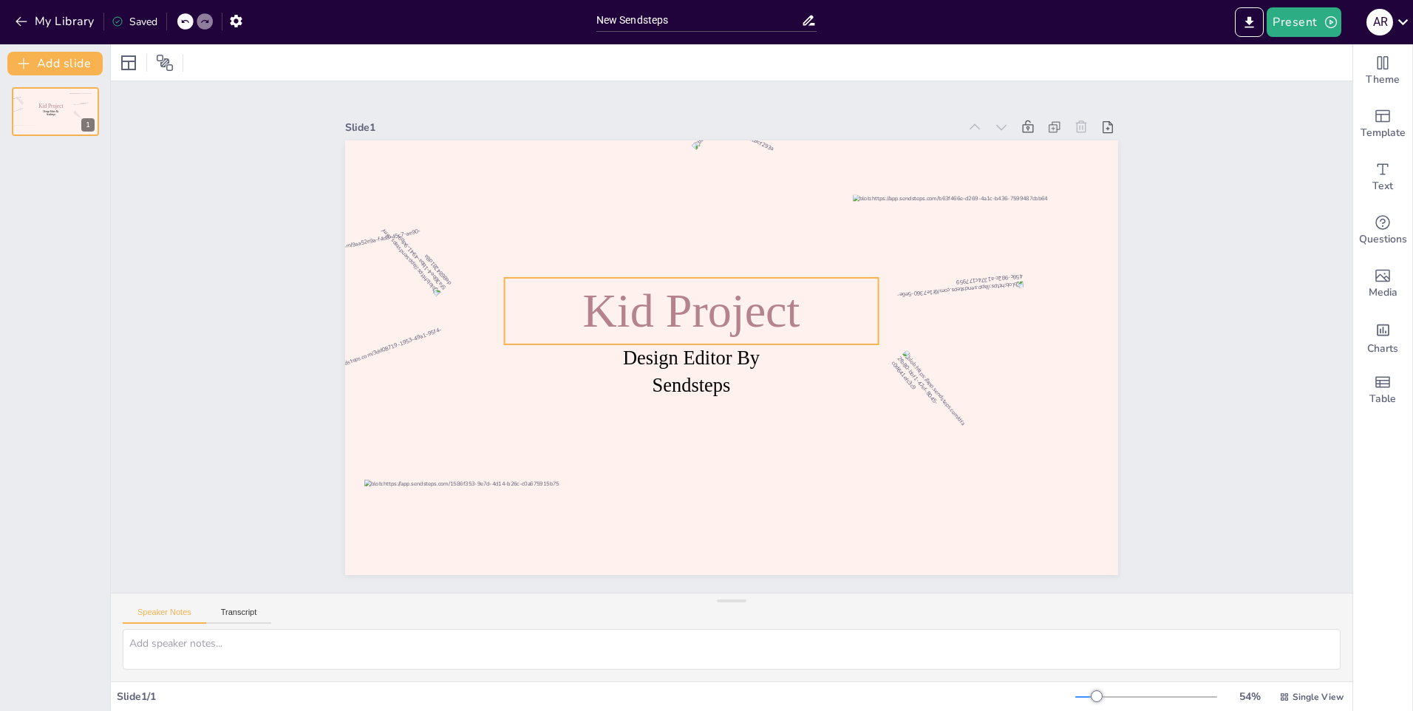
click at [662, 300] on span "Kid Project" at bounding box center [697, 370] width 97 height 223
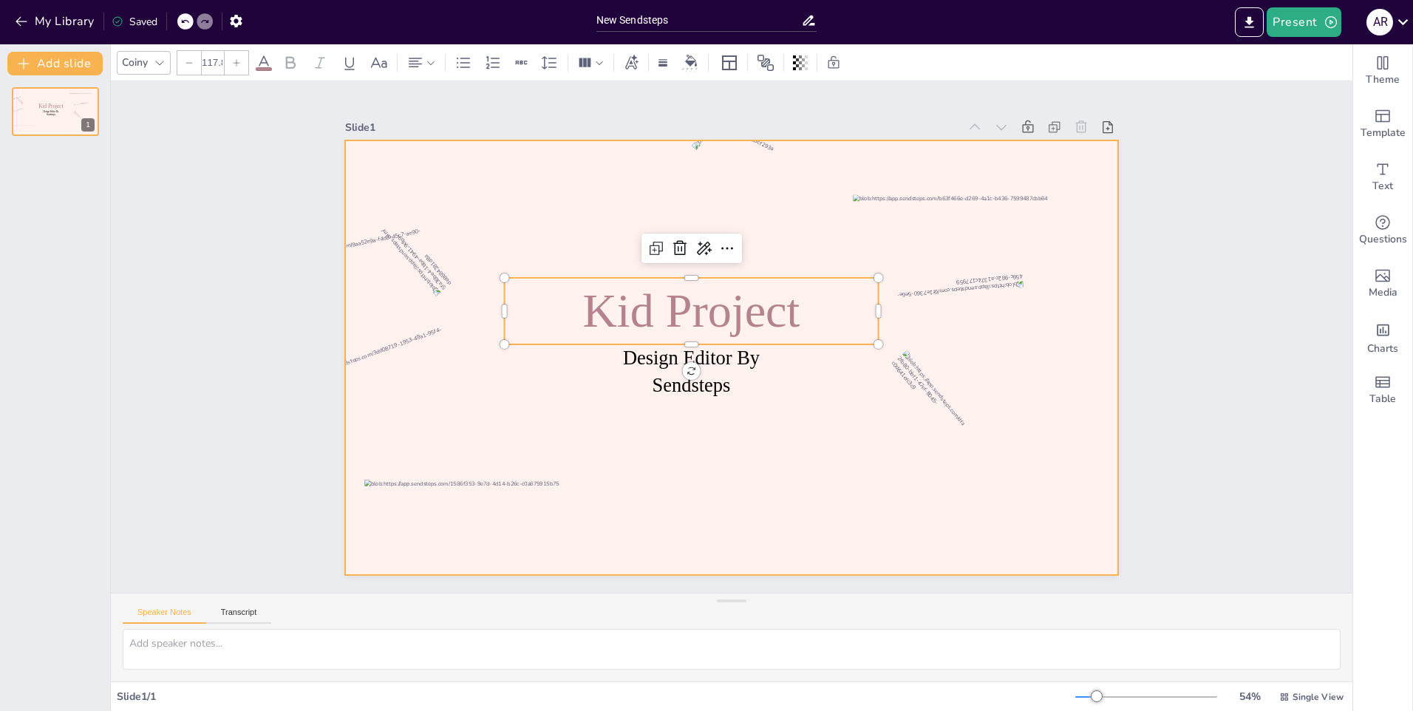
click at [1005, 541] on div at bounding box center [711, 333] width 586 height 846
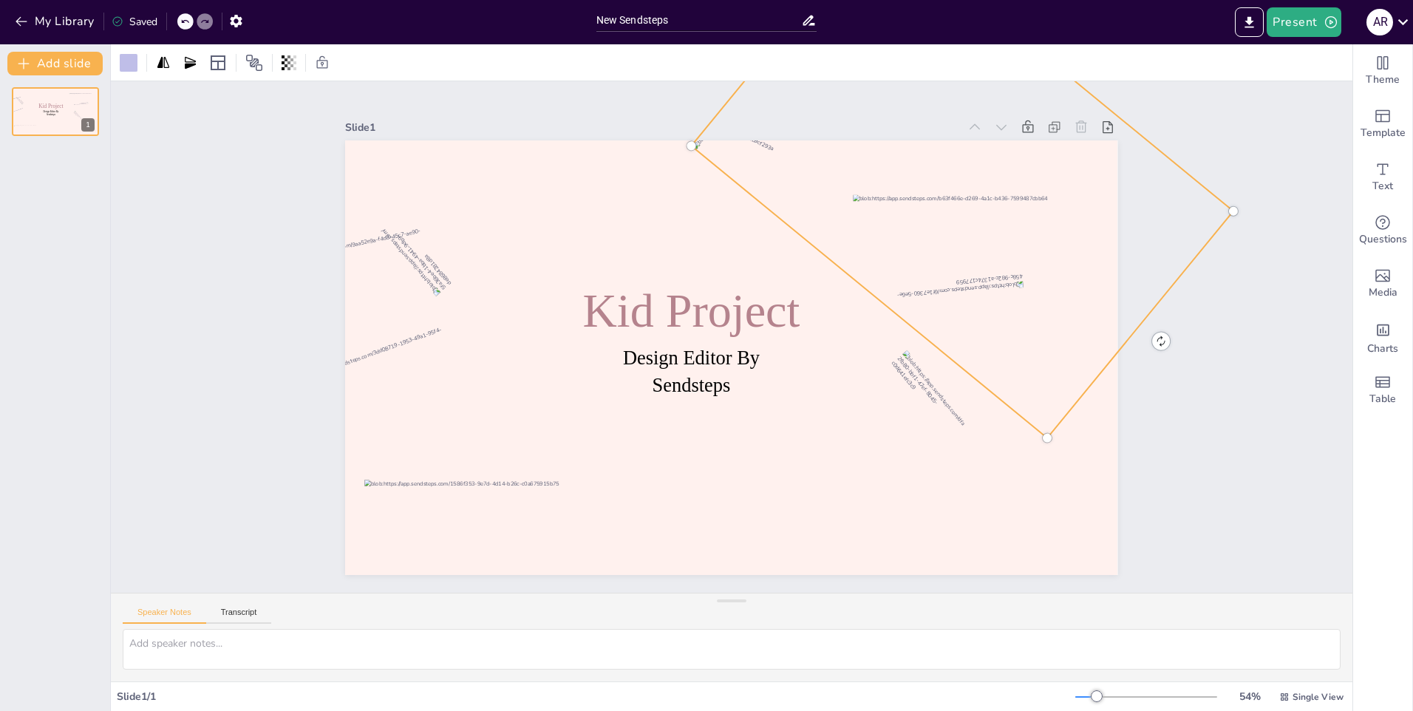
click at [765, 370] on div at bounding box center [529, 143] width 472 height 543
click at [292, 74] on div at bounding box center [289, 63] width 21 height 24
click at [168, 63] on icon at bounding box center [163, 61] width 12 height 11
click at [185, 60] on icon at bounding box center [190, 62] width 15 height 15
click at [163, 66] on icon at bounding box center [163, 61] width 12 height 11
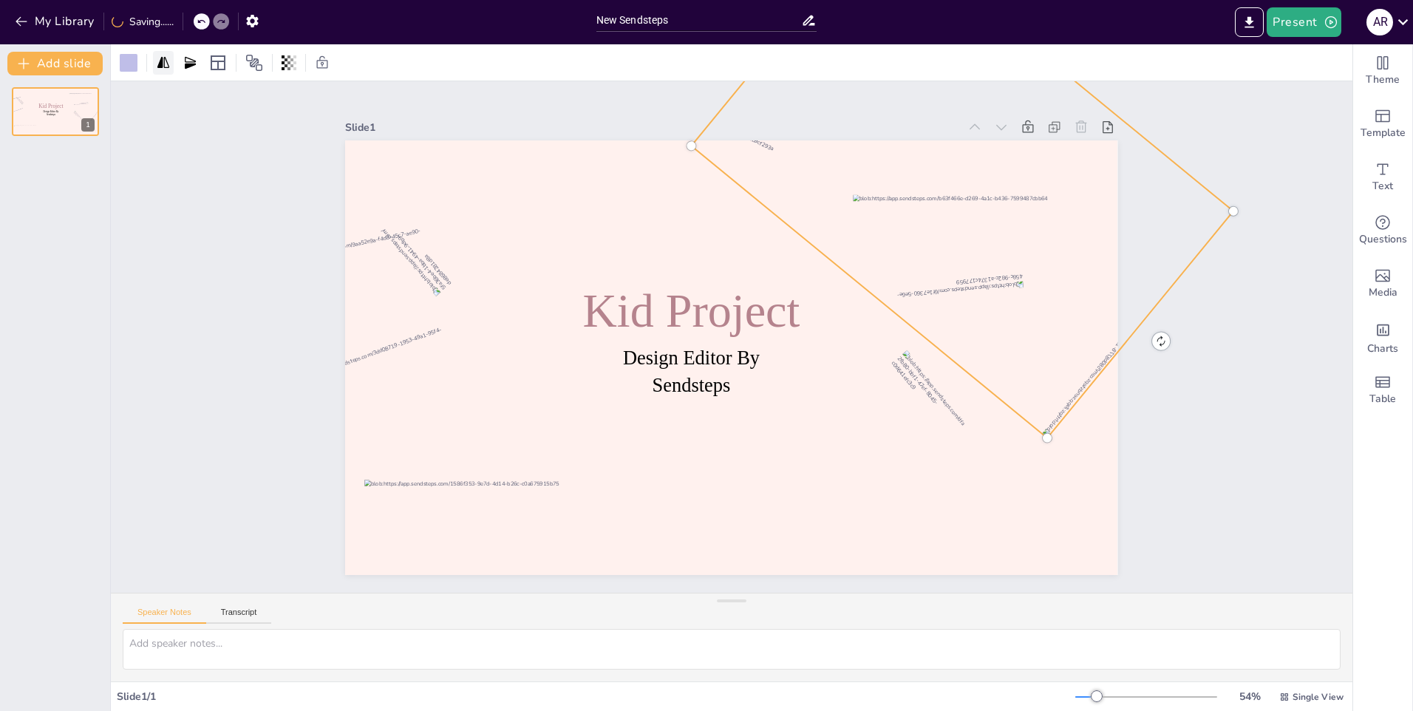
click at [163, 66] on icon at bounding box center [163, 61] width 12 height 11
click at [178, 61] on div at bounding box center [159, 63] width 84 height 24
click at [186, 62] on icon at bounding box center [190, 62] width 15 height 15
click at [173, 64] on div at bounding box center [163, 63] width 21 height 24
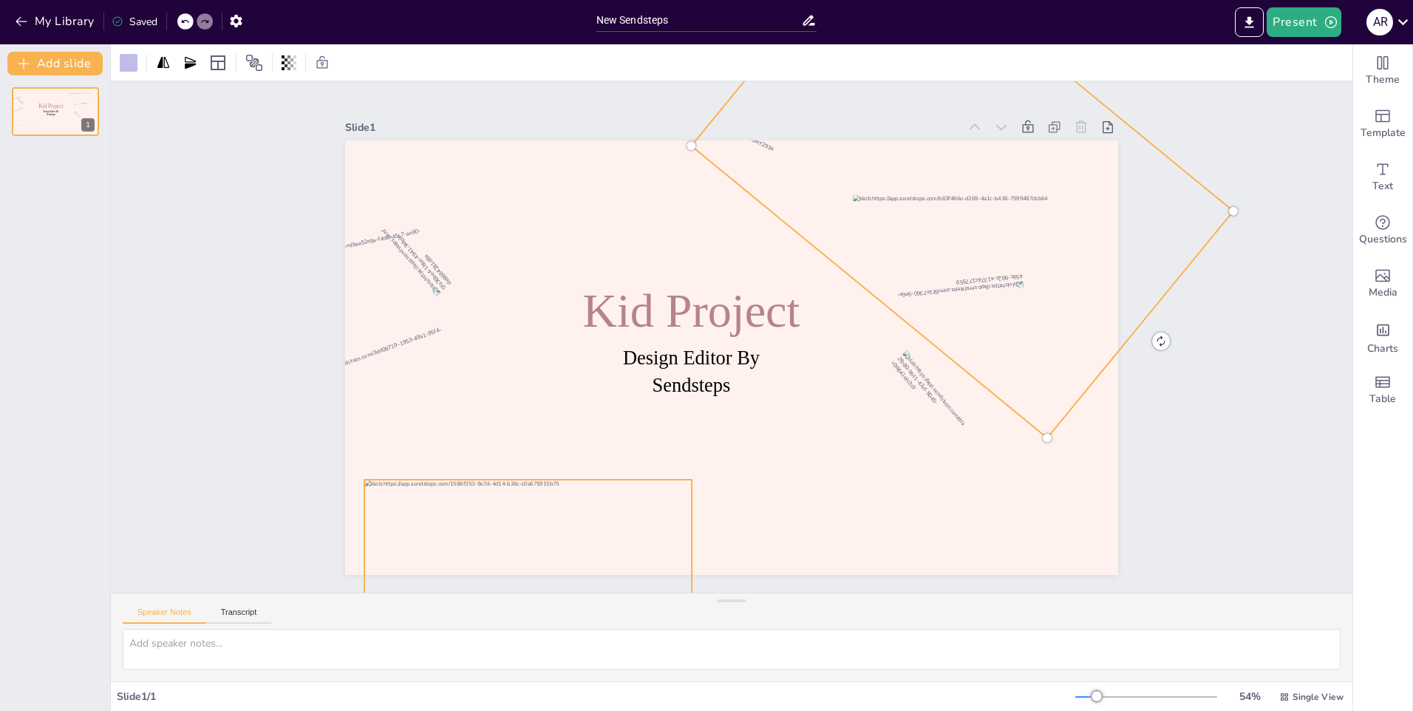
click at [566, 526] on div at bounding box center [444, 428] width 364 height 302
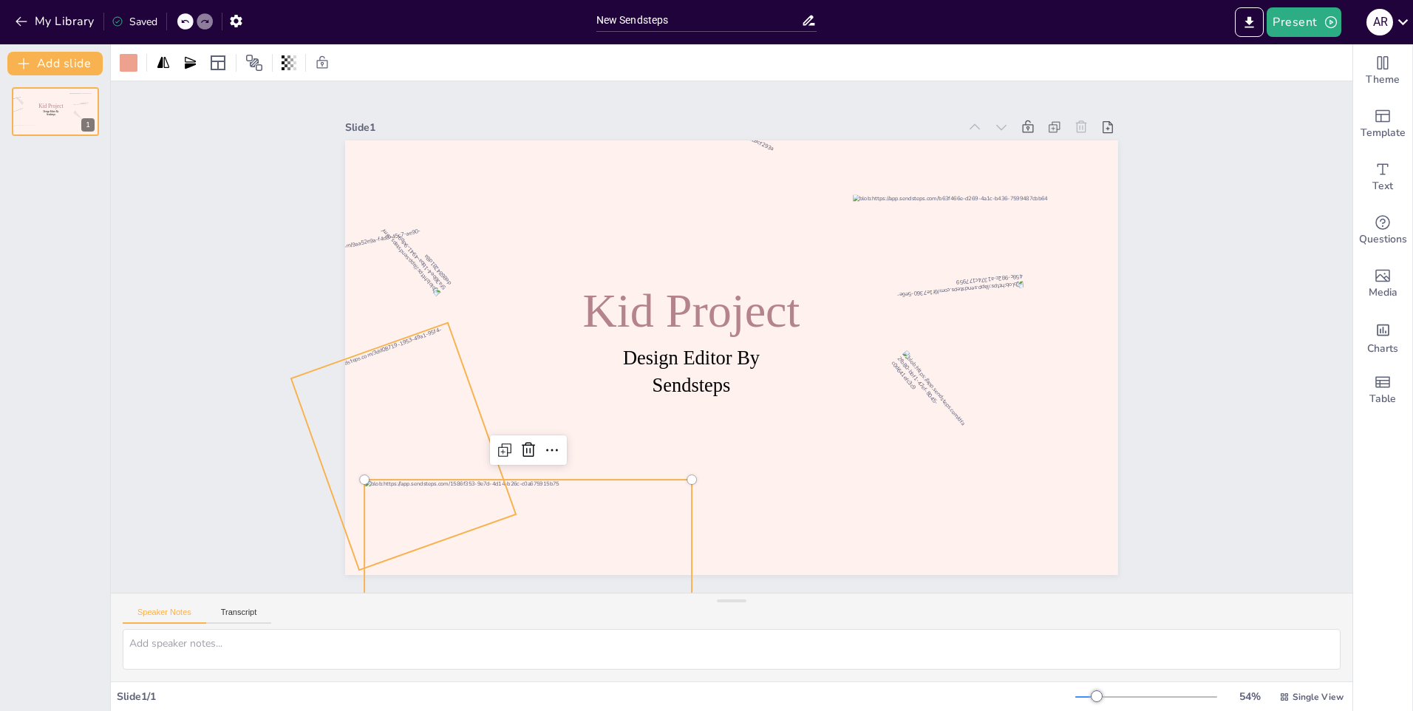
click at [744, 136] on div at bounding box center [869, 20] width 251 height 231
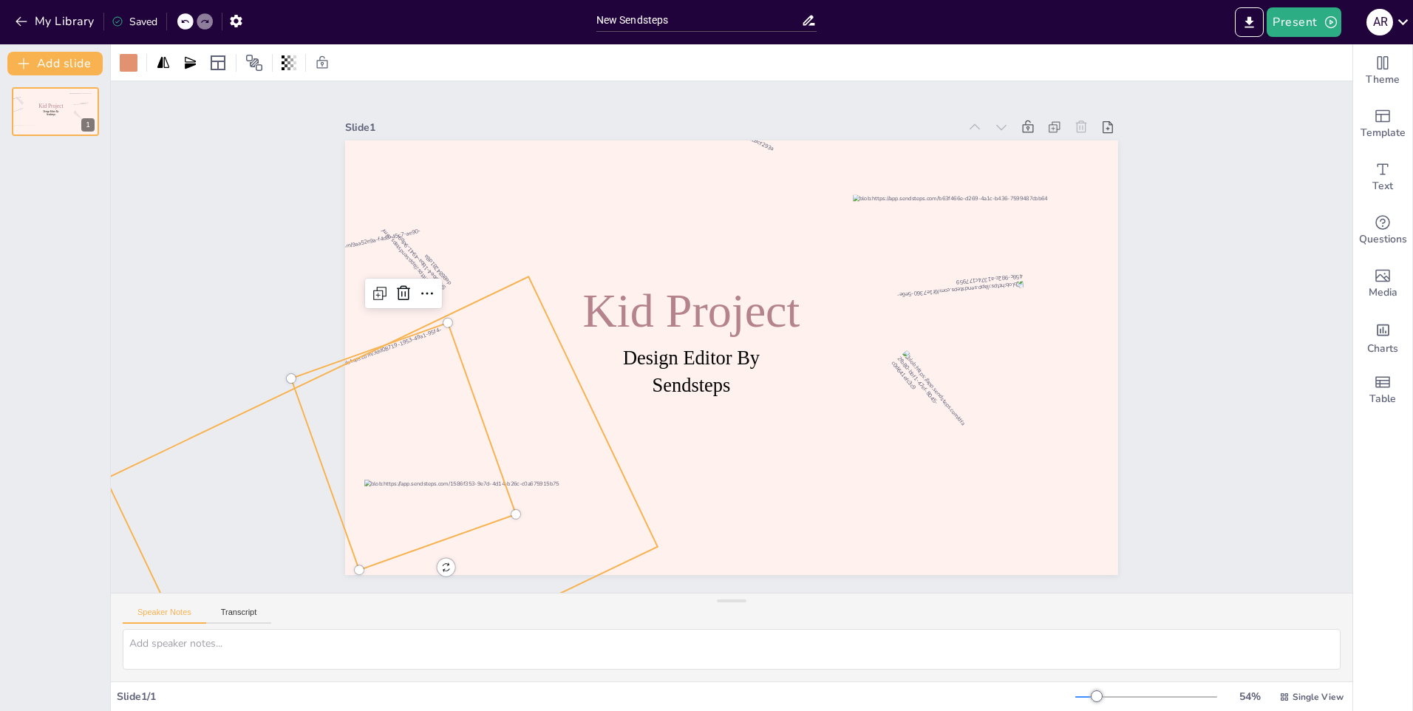
click at [525, 356] on div at bounding box center [429, 89] width 551 height 532
click at [160, 64] on icon at bounding box center [163, 61] width 12 height 11
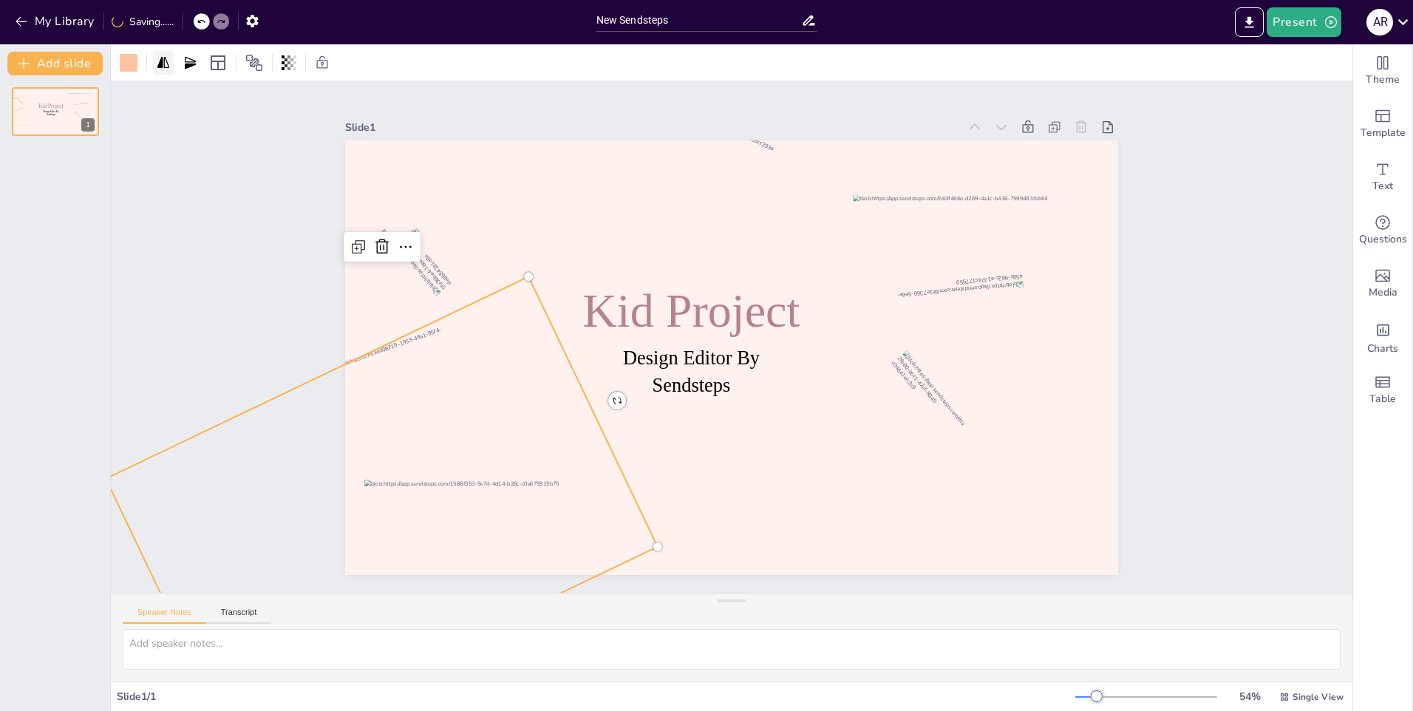
click at [160, 64] on icon at bounding box center [163, 61] width 12 height 11
click at [186, 61] on icon at bounding box center [190, 62] width 11 height 12
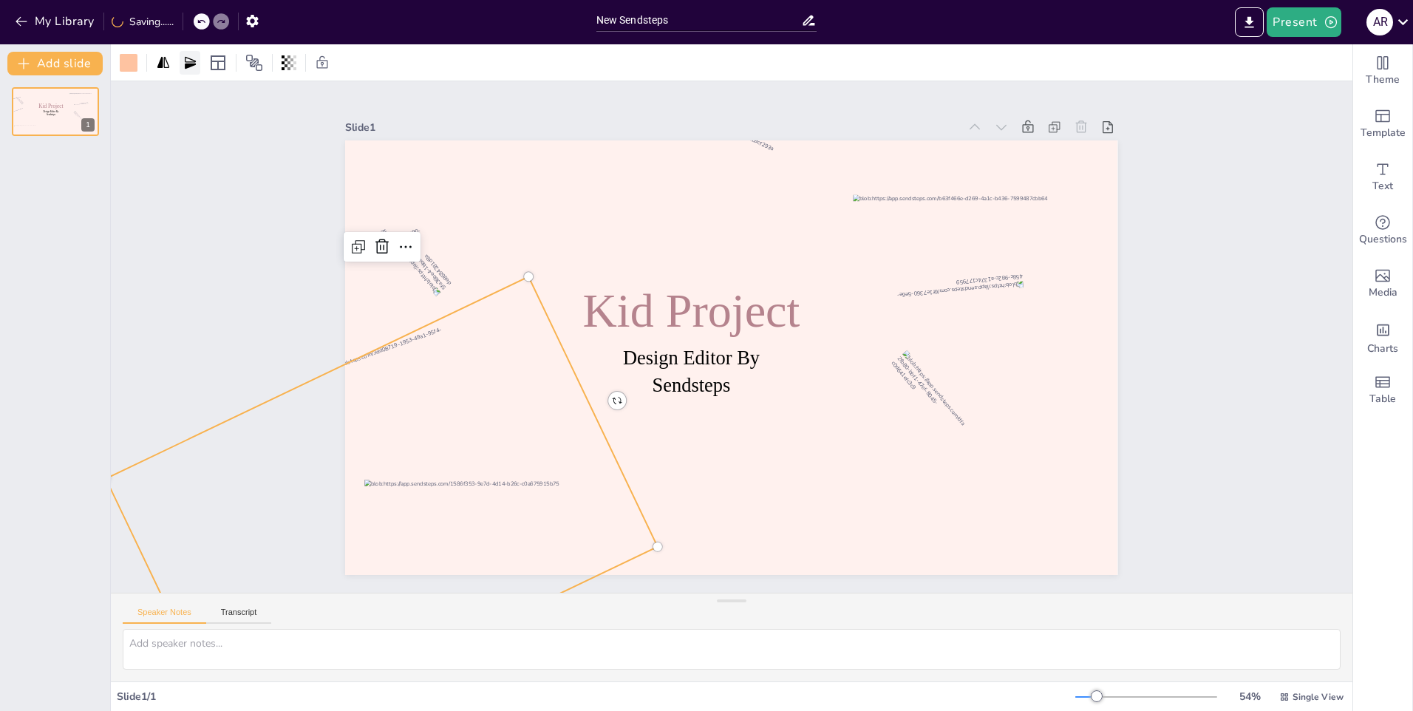
click at [186, 61] on icon at bounding box center [190, 62] width 11 height 12
click at [418, 296] on div at bounding box center [431, 167] width 243 height 258
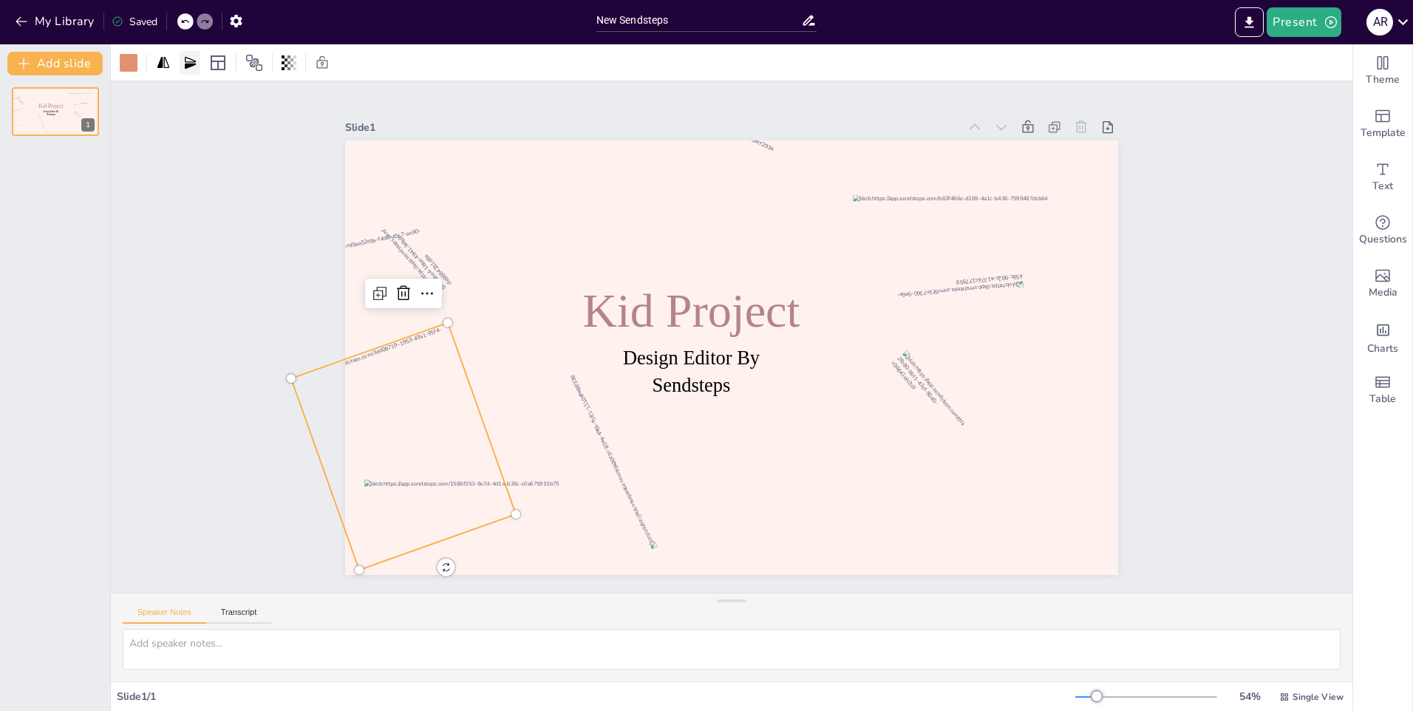
click at [188, 69] on icon at bounding box center [190, 62] width 15 height 15
click at [171, 64] on div at bounding box center [163, 63] width 21 height 24
click at [189, 68] on icon at bounding box center [190, 62] width 15 height 15
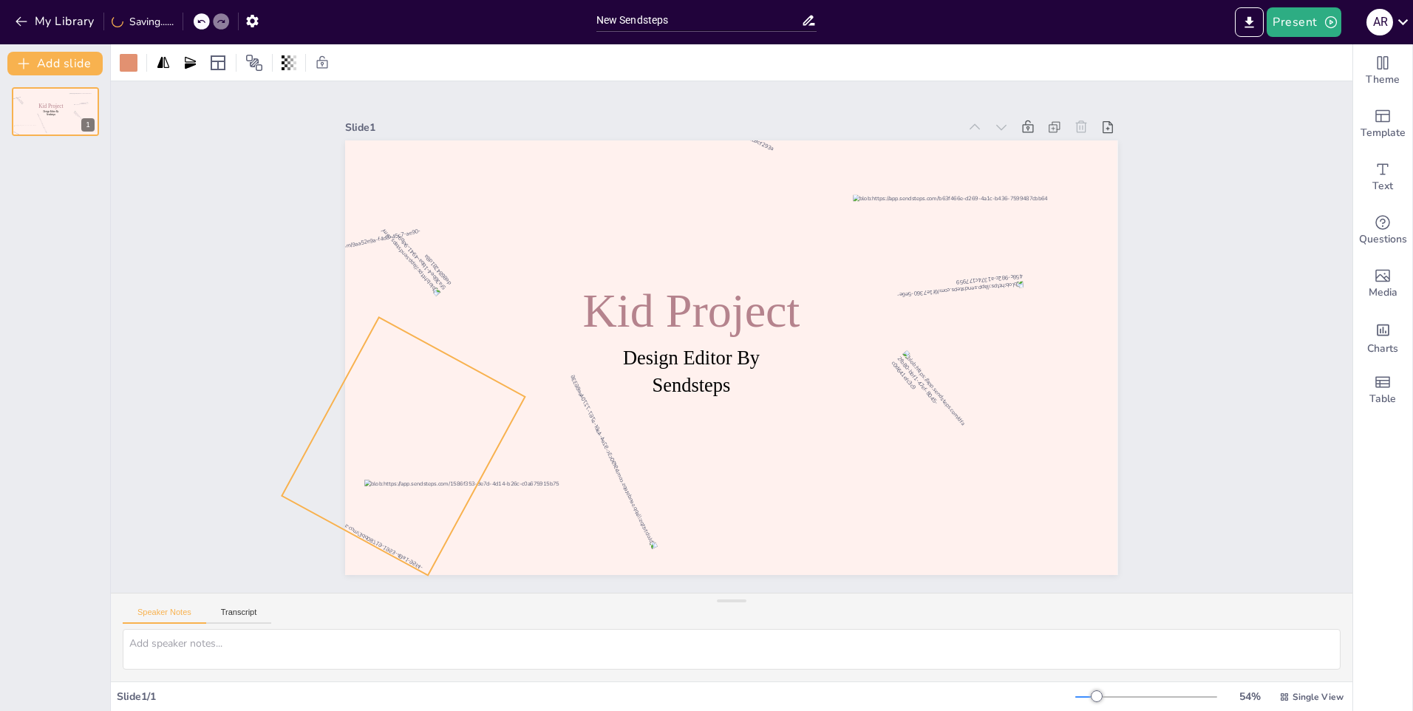
drag, startPoint x: 437, startPoint y: 562, endPoint x: 480, endPoint y: 279, distance: 285.7
click at [480, 279] on div "Design Editor By Sendsteps Kid Project 209 °" at bounding box center [730, 316] width 814 height 513
drag, startPoint x: 412, startPoint y: 407, endPoint x: 410, endPoint y: 510, distance: 103.5
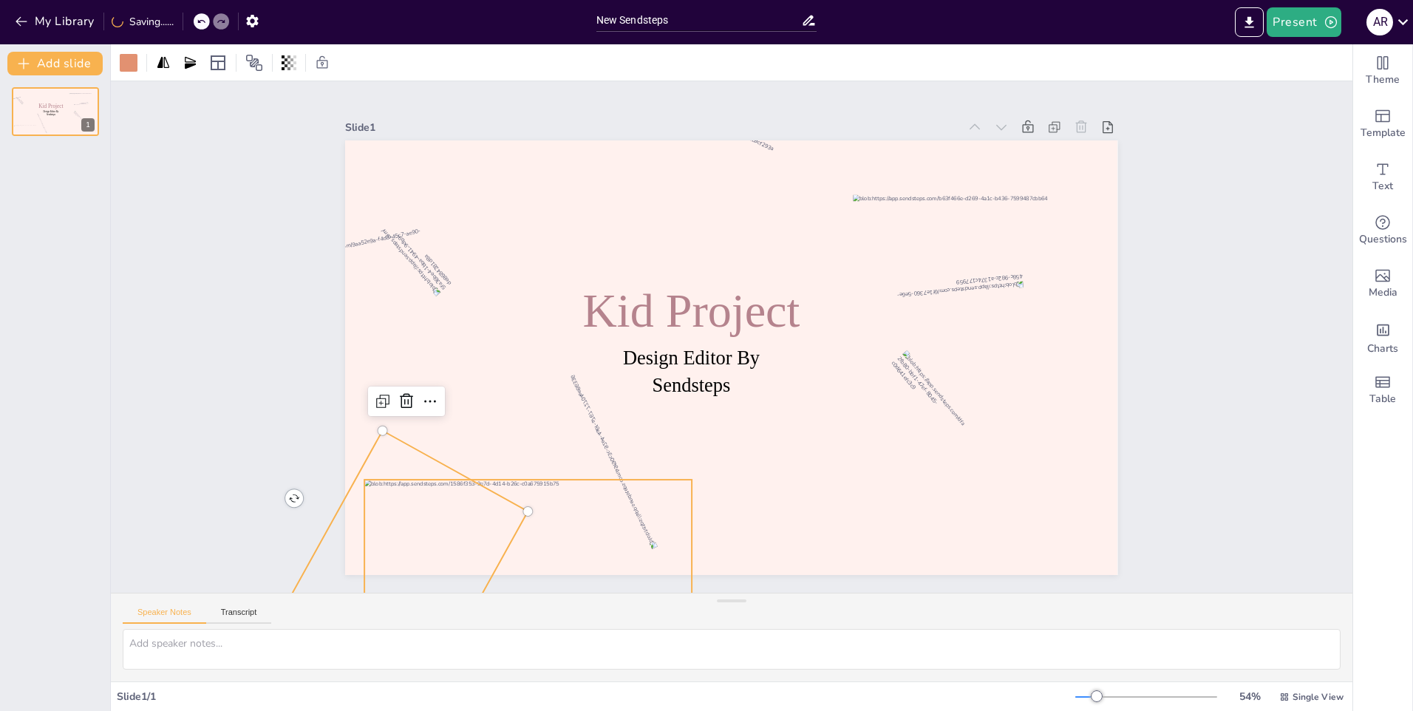
click at [615, 193] on div at bounding box center [797, 42] width 364 height 302
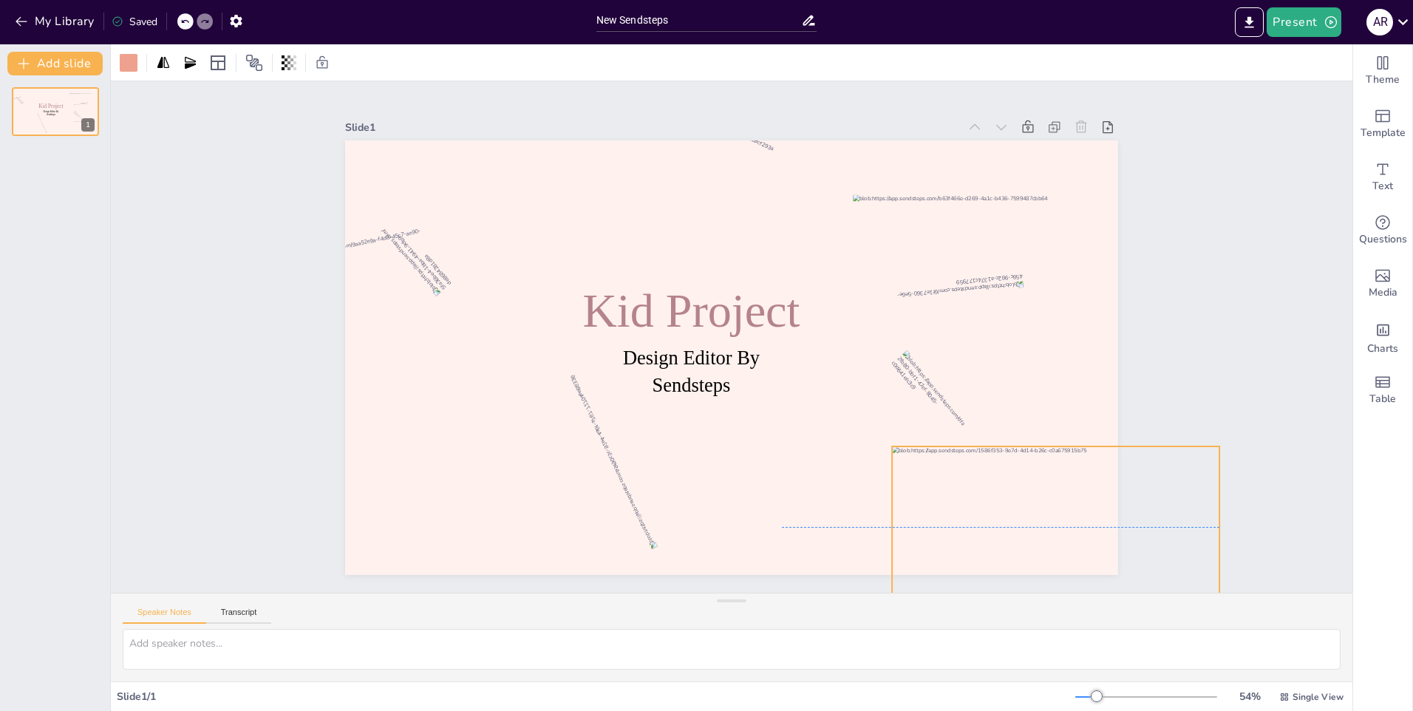
drag, startPoint x: 625, startPoint y: 526, endPoint x: 1153, endPoint y: 491, distance: 528.9
click at [1051, 491] on div "Slide 1 Design Editor By Sendsteps Kid Project" at bounding box center [731, 337] width 639 height 1288
click at [820, 228] on div at bounding box center [730, 161] width 182 height 132
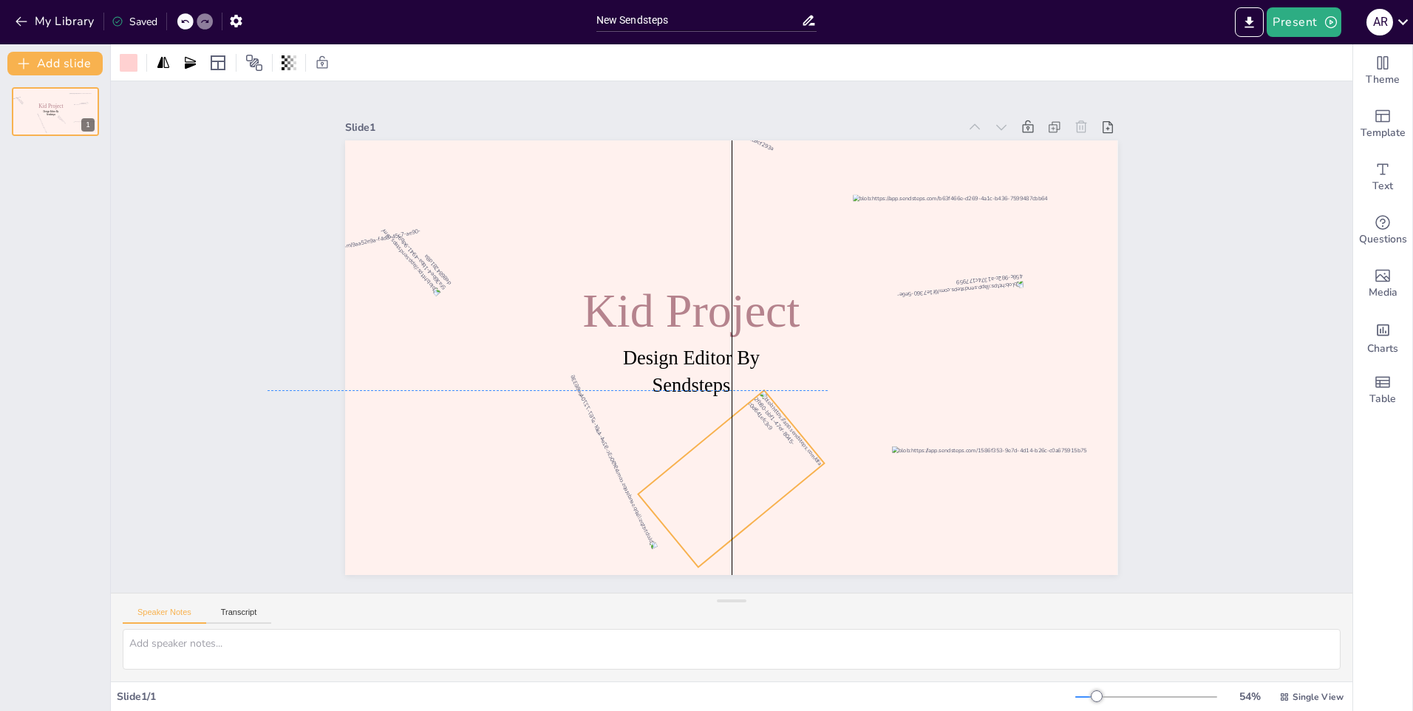
drag, startPoint x: 840, startPoint y: 422, endPoint x: 700, endPoint y: 458, distance: 144.1
click at [671, 387] on div at bounding box center [597, 293] width 148 height 186
drag, startPoint x: 640, startPoint y: 540, endPoint x: 798, endPoint y: 535, distance: 158.3
click at [798, 535] on div "Design Editor By Sendsteps Kid Project 309 °" at bounding box center [723, 355] width 883 height 711
drag, startPoint x: 729, startPoint y: 495, endPoint x: 690, endPoint y: 486, distance: 40.2
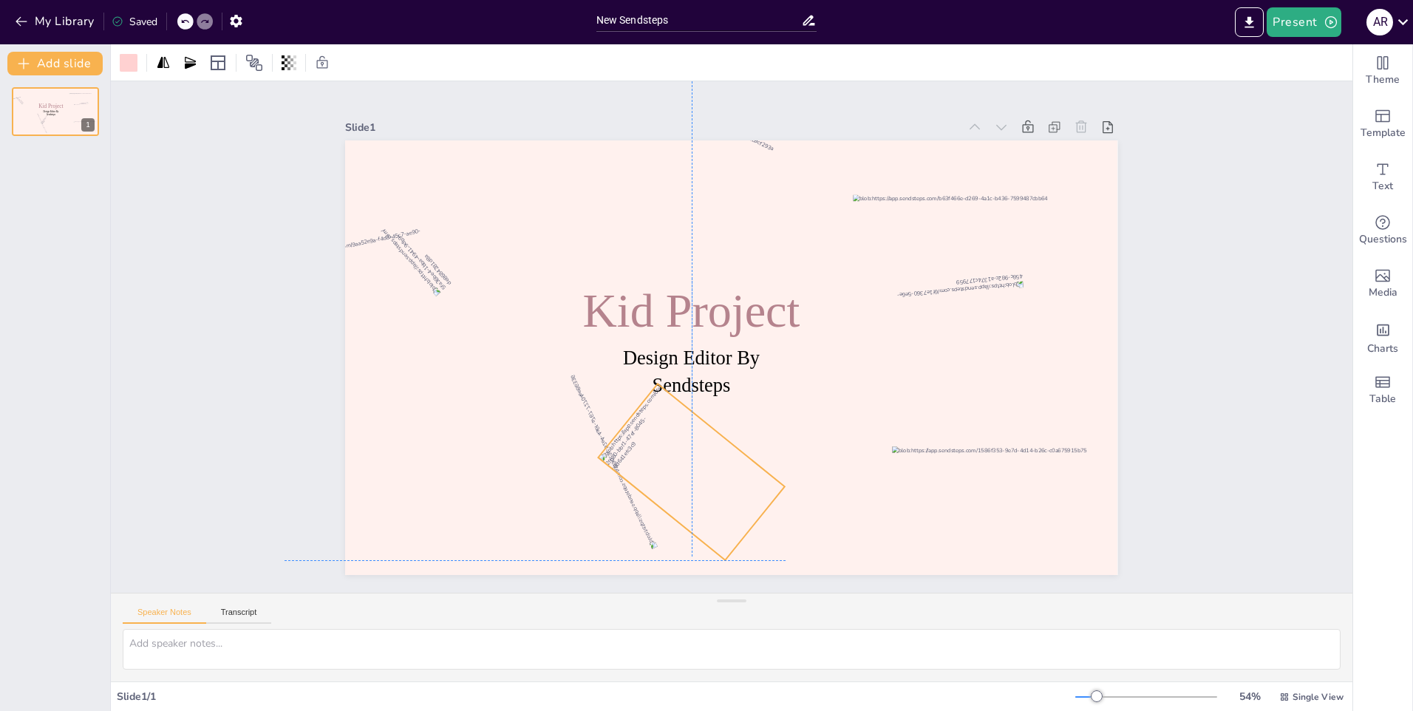
click at [690, 324] on div at bounding box center [625, 245] width 188 height 158
click at [704, 217] on div at bounding box center [698, 155] width 234 height 223
drag, startPoint x: 672, startPoint y: 216, endPoint x: 782, endPoint y: 218, distance: 110.2
click at [782, 218] on div at bounding box center [857, 210] width 220 height 234
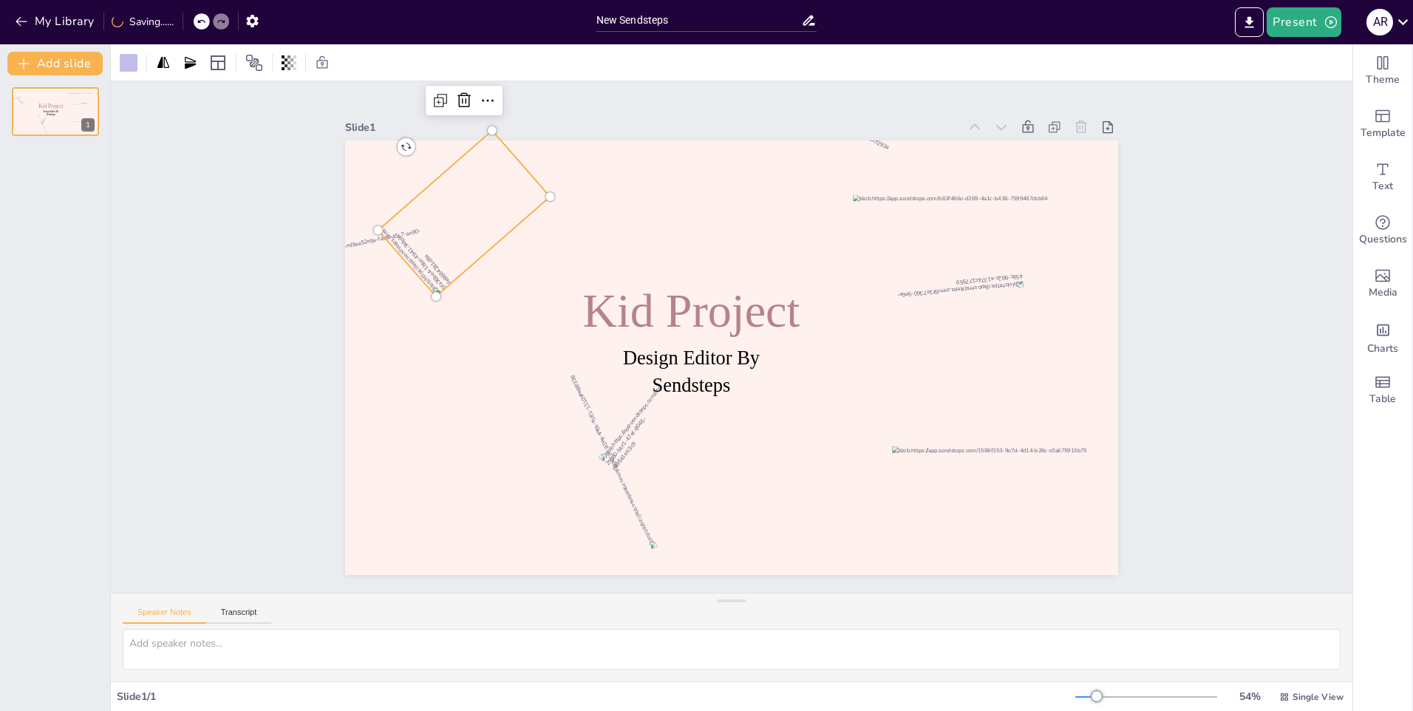
click at [492, 197] on div at bounding box center [478, 186] width 175 height 160
drag, startPoint x: 395, startPoint y: 147, endPoint x: 429, endPoint y: 204, distance: 65.9
click at [429, 204] on div "Design Editor By Sendsteps Kid Project 195 °" at bounding box center [749, 325] width 806 height 880
drag, startPoint x: 459, startPoint y: 218, endPoint x: 449, endPoint y: 204, distance: 17.4
click at [610, 590] on div at bounding box center [690, 643] width 161 height 106
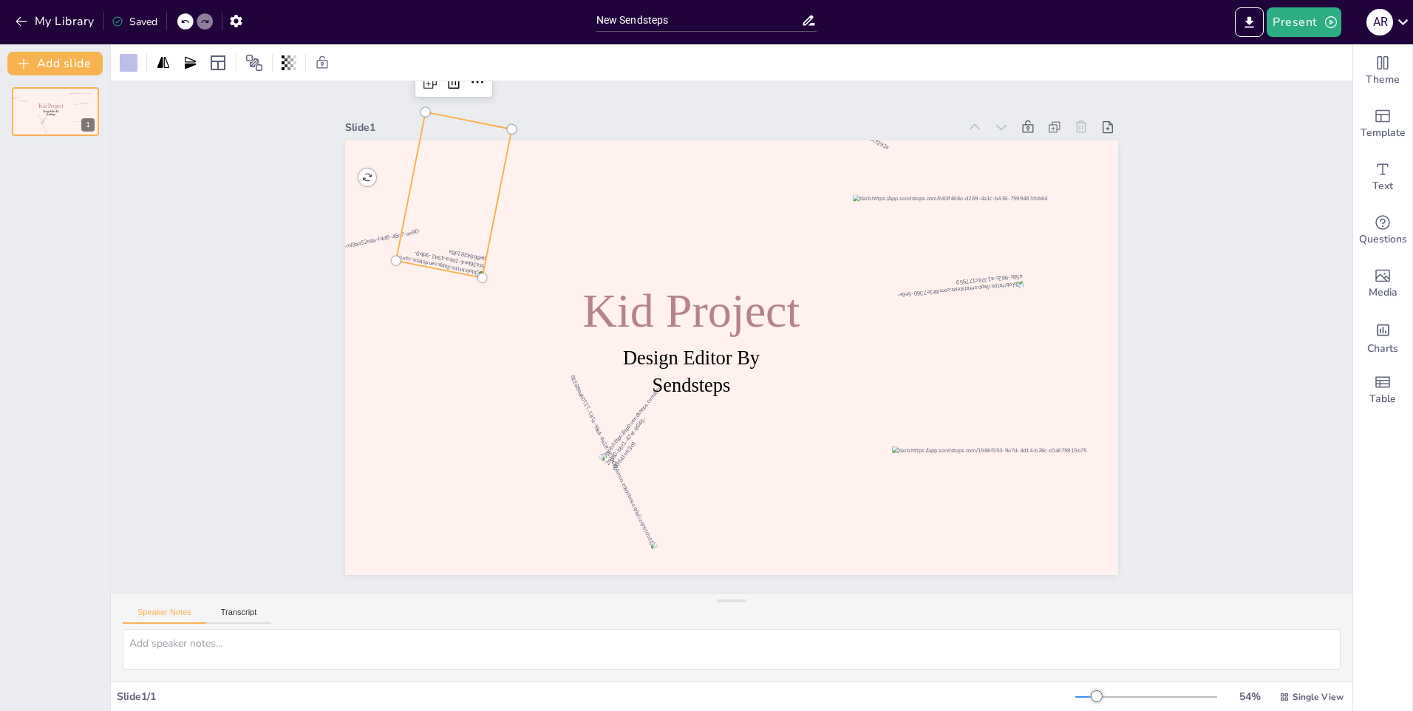
click at [449, 181] on div at bounding box center [488, 74] width 234 height 213
click at [942, 175] on div at bounding box center [1023, 226] width 162 height 174
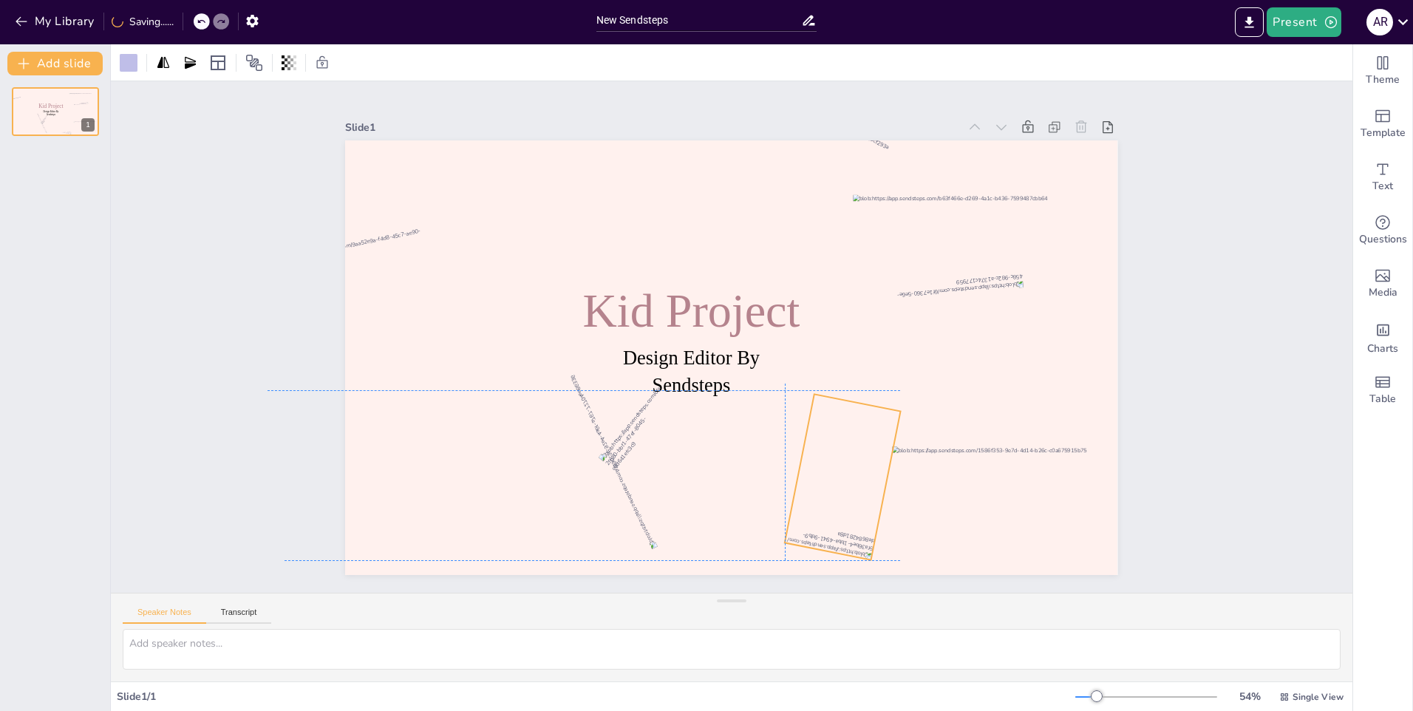
drag, startPoint x: 458, startPoint y: 175, endPoint x: 860, endPoint y: 449, distance: 486.9
click at [639, 300] on div at bounding box center [594, 223] width 90 height 153
drag, startPoint x: 758, startPoint y: 447, endPoint x: 832, endPoint y: 534, distance: 113.3
click at [832, 534] on div "Design Editor By Sendsteps Kid Project 104 °" at bounding box center [715, 349] width 806 height 880
drag, startPoint x: 852, startPoint y: 489, endPoint x: 848, endPoint y: 480, distance: 9.9
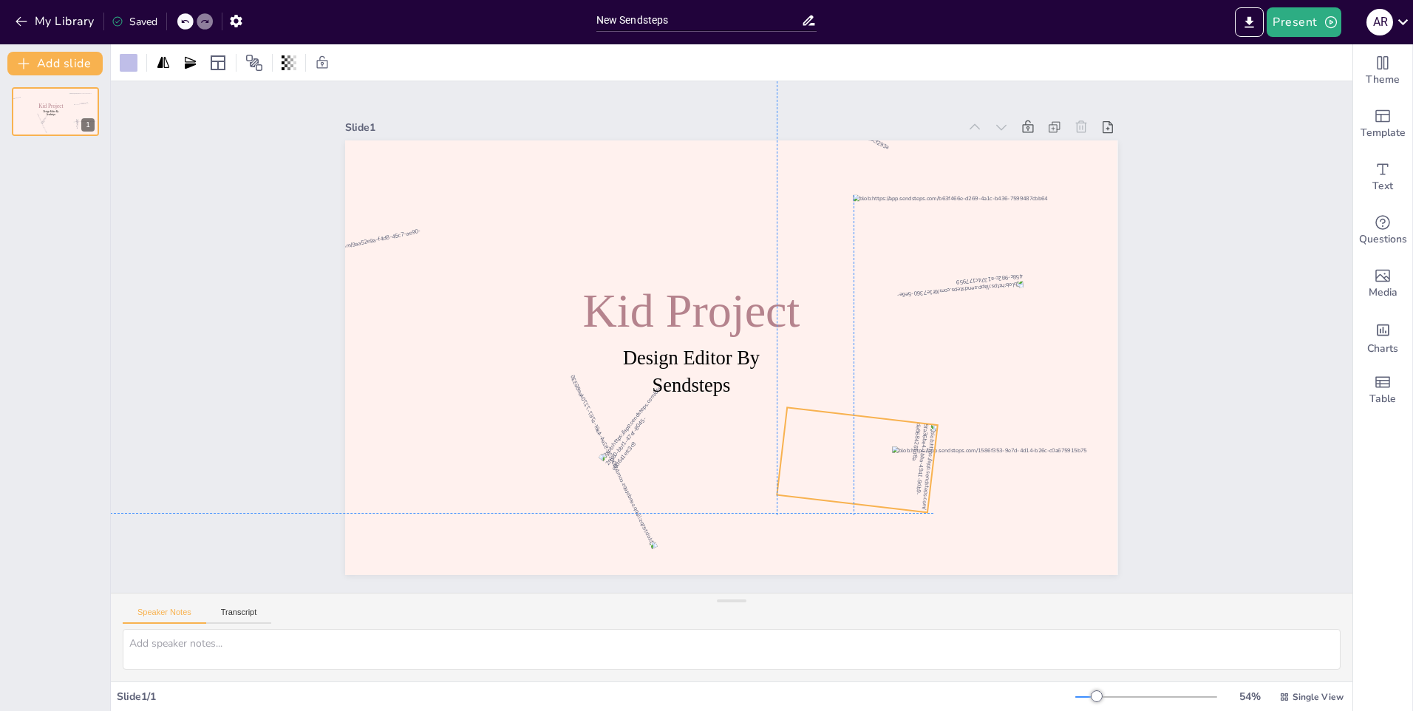
click at [848, 480] on div at bounding box center [779, 506] width 174 height 161
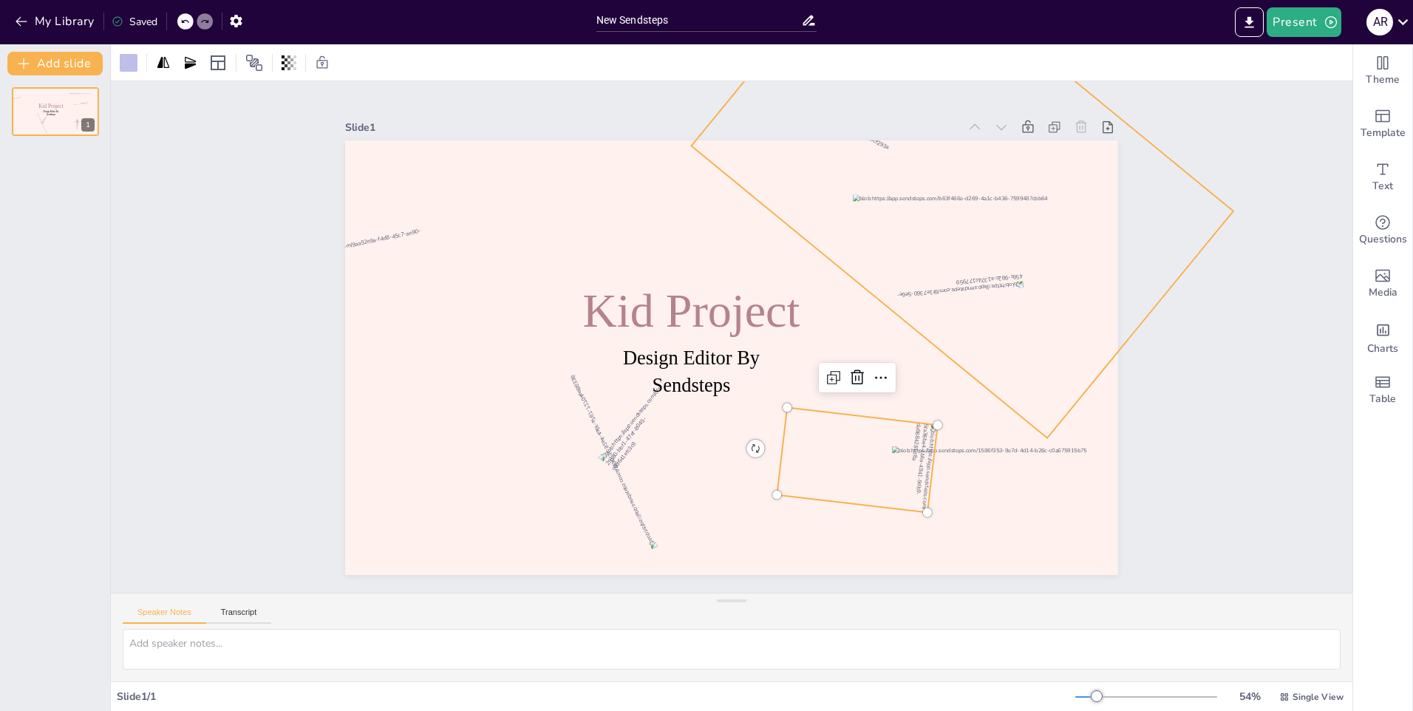
click at [993, 373] on div at bounding box center [810, 605] width 545 height 495
click at [736, 474] on div at bounding box center [678, 467] width 183 height 182
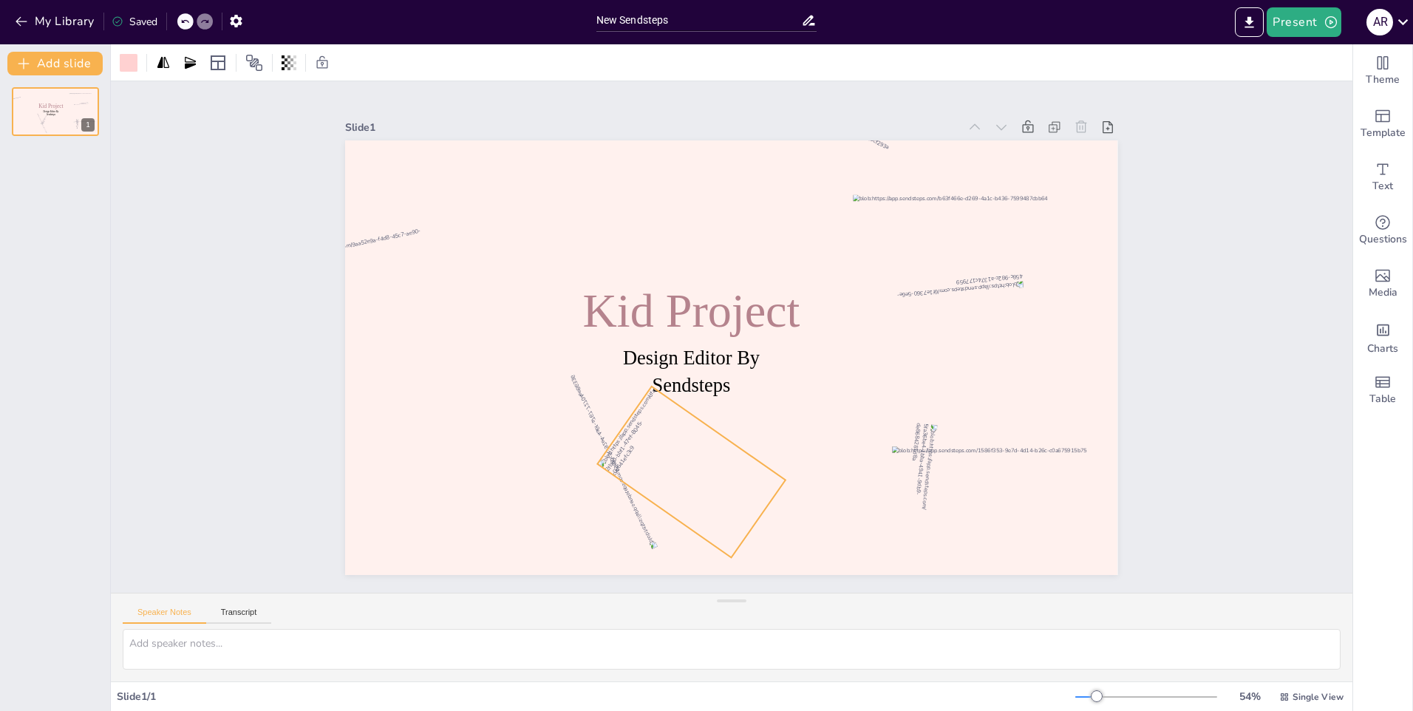
click at [777, 534] on div "Design Editor By Sendsteps Kid Project 305 °" at bounding box center [751, 330] width 652 height 869
click at [771, 532] on div "Design Editor By Sendsteps Kid Project 306 °" at bounding box center [712, 329] width 711 height 883
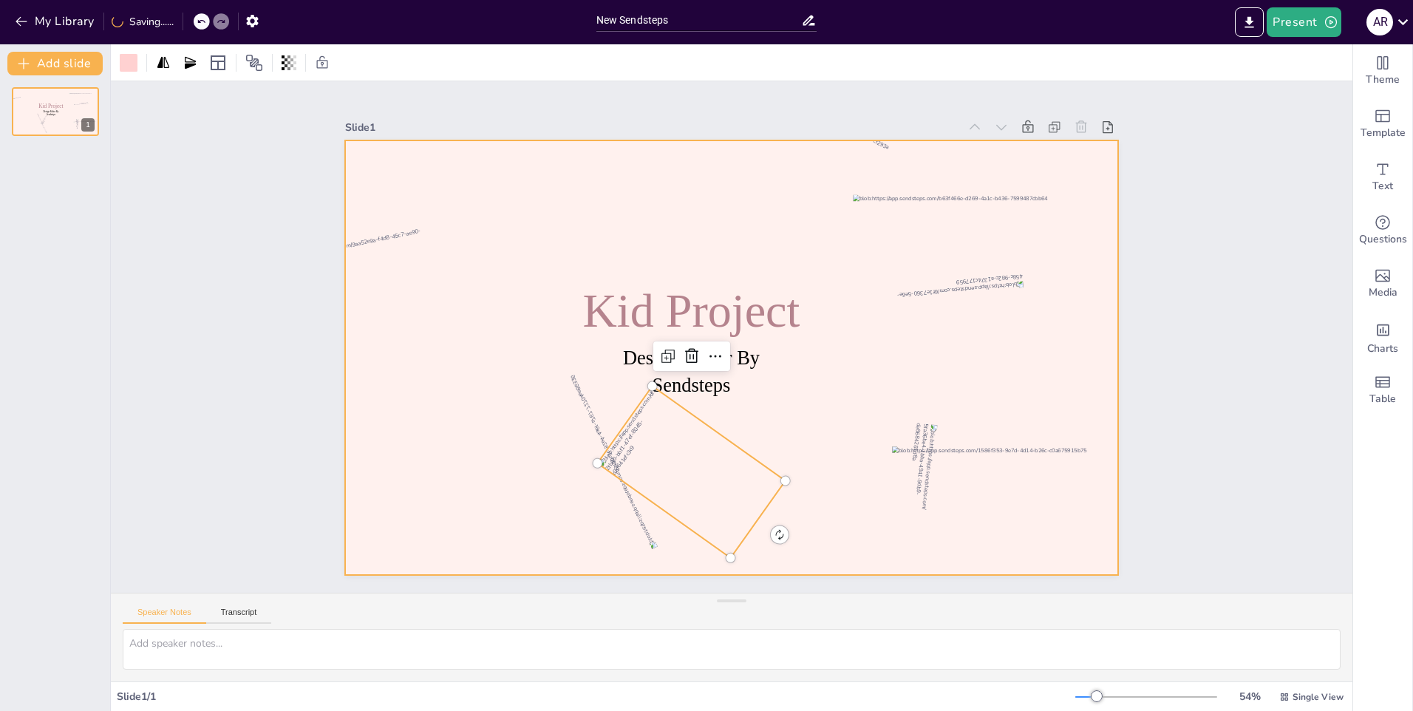
click at [867, 520] on div at bounding box center [744, 320] width 880 height 806
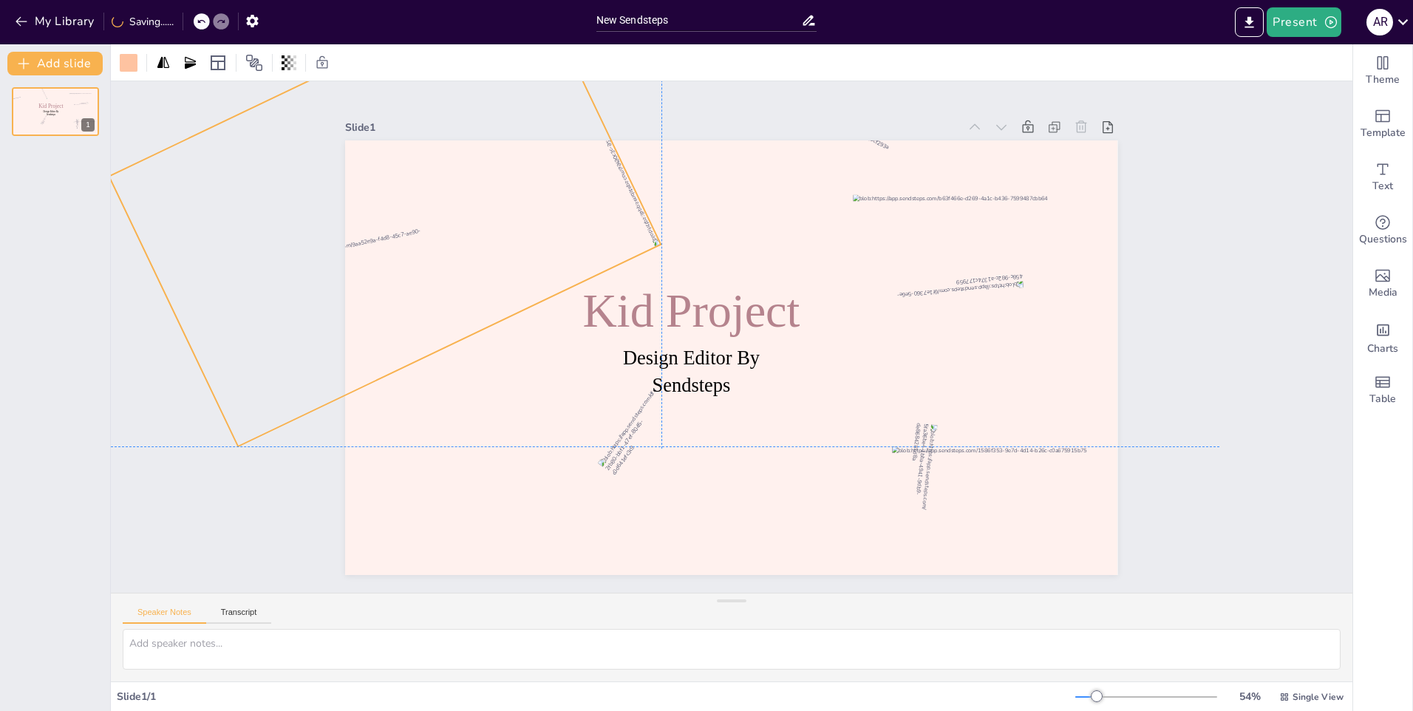
drag, startPoint x: 493, startPoint y: 374, endPoint x: 494, endPoint y: 168, distance: 206.2
click at [843, 168] on div at bounding box center [1086, 236] width 486 height 555
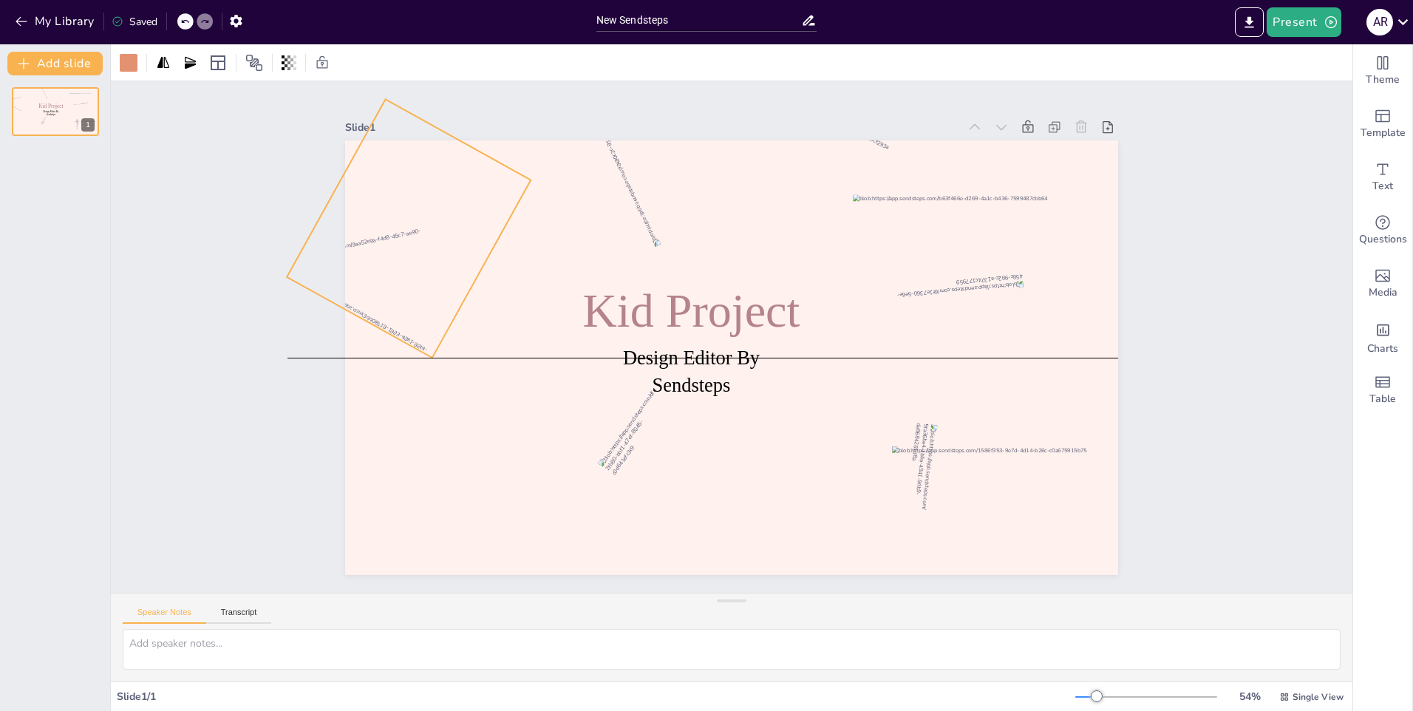
drag, startPoint x: 427, startPoint y: 503, endPoint x: 430, endPoint y: 170, distance: 333.4
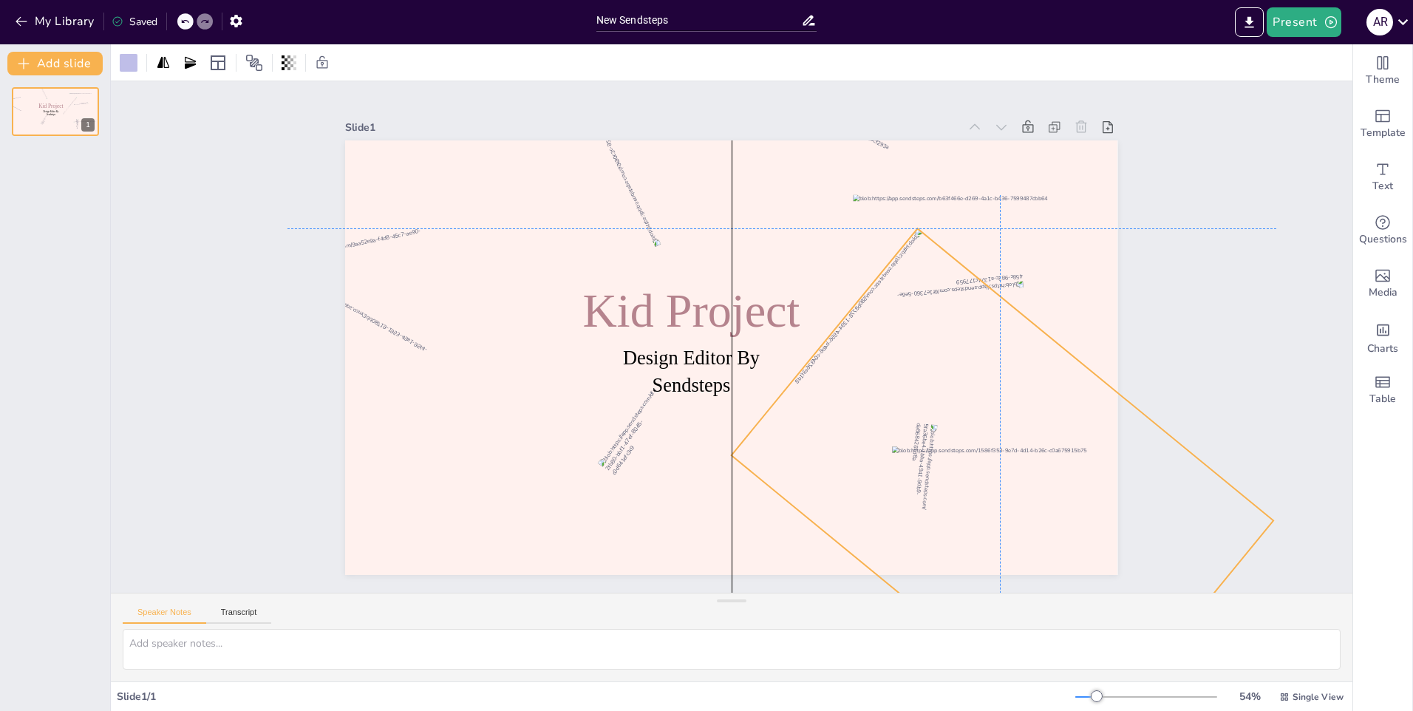
drag, startPoint x: 1082, startPoint y: 171, endPoint x: 1125, endPoint y: 478, distance: 310.5
click at [1125, 478] on div "Slide 1 Design Editor By Sendsteps Kid Project" at bounding box center [732, 337] width 926 height 954
click at [224, 64] on icon at bounding box center [218, 62] width 15 height 15
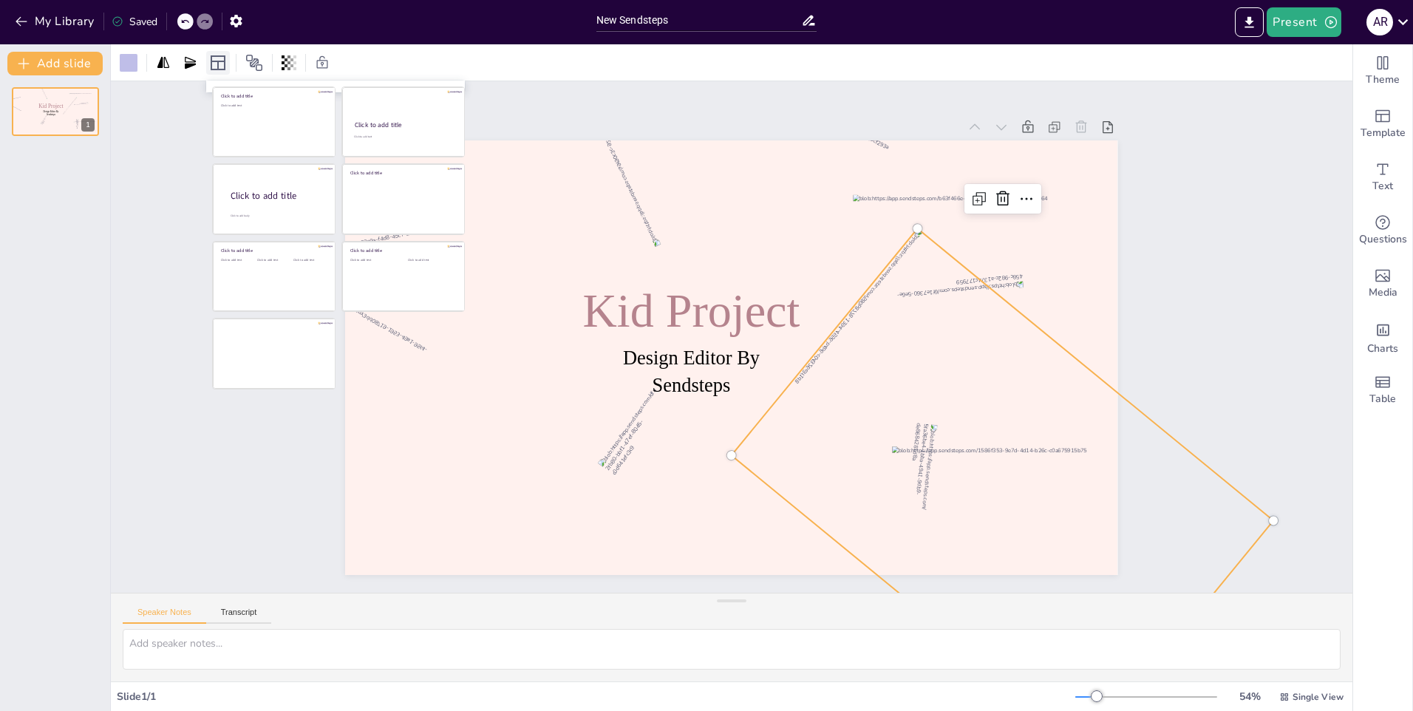
click at [224, 64] on icon at bounding box center [218, 62] width 15 height 15
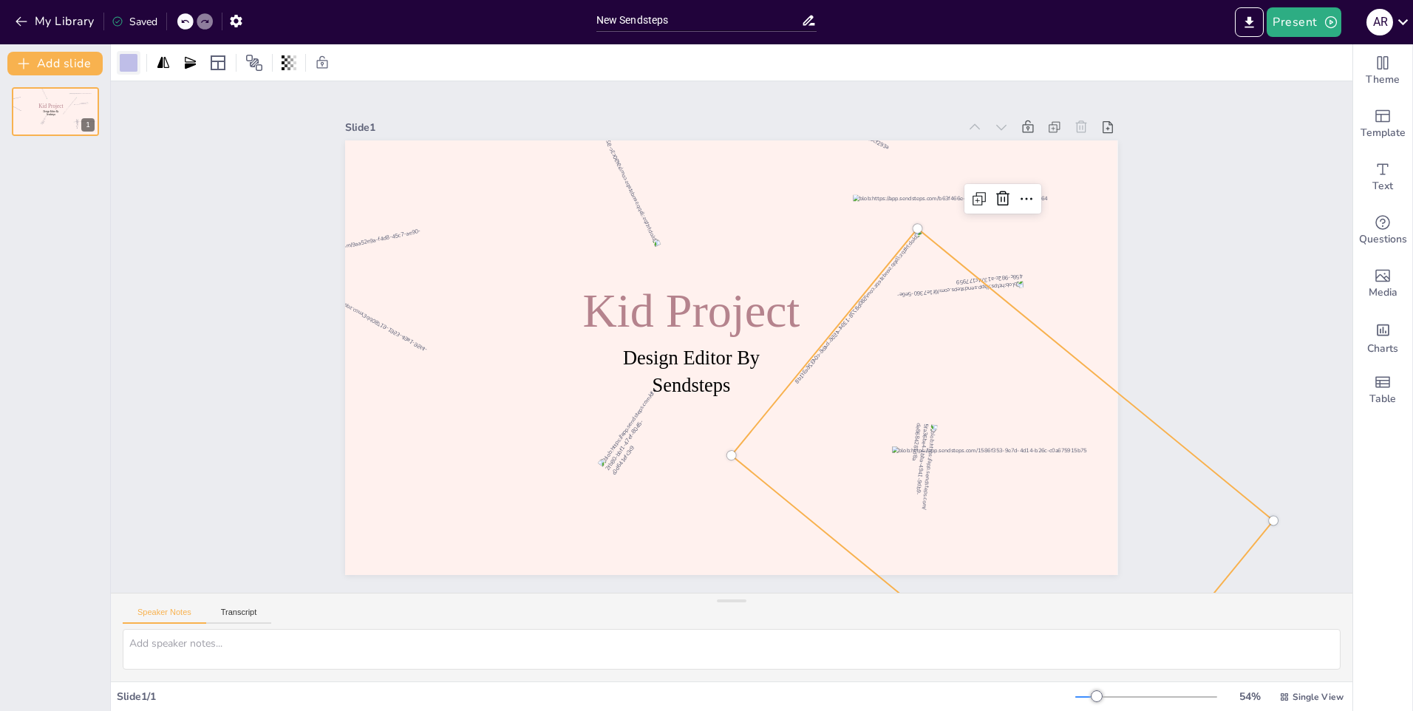
click at [126, 64] on div at bounding box center [129, 63] width 18 height 18
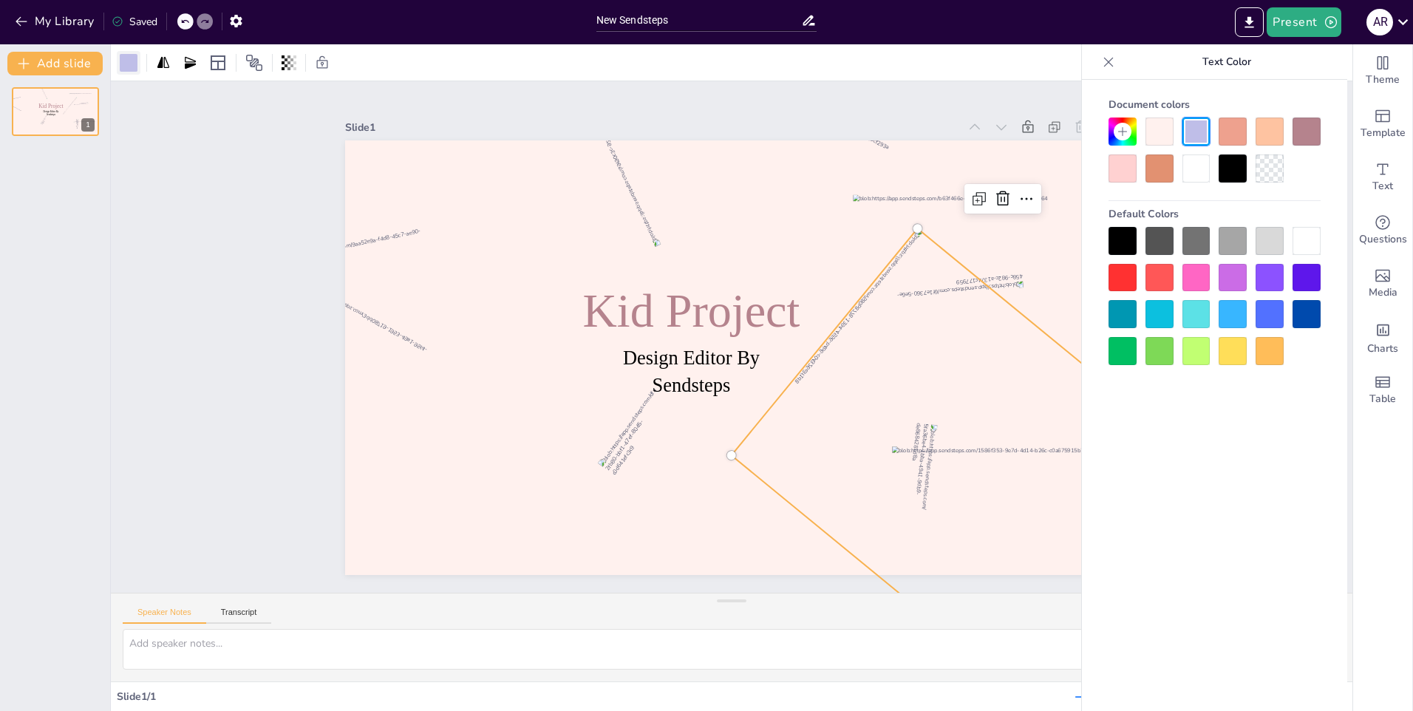
click at [126, 64] on div at bounding box center [129, 63] width 18 height 18
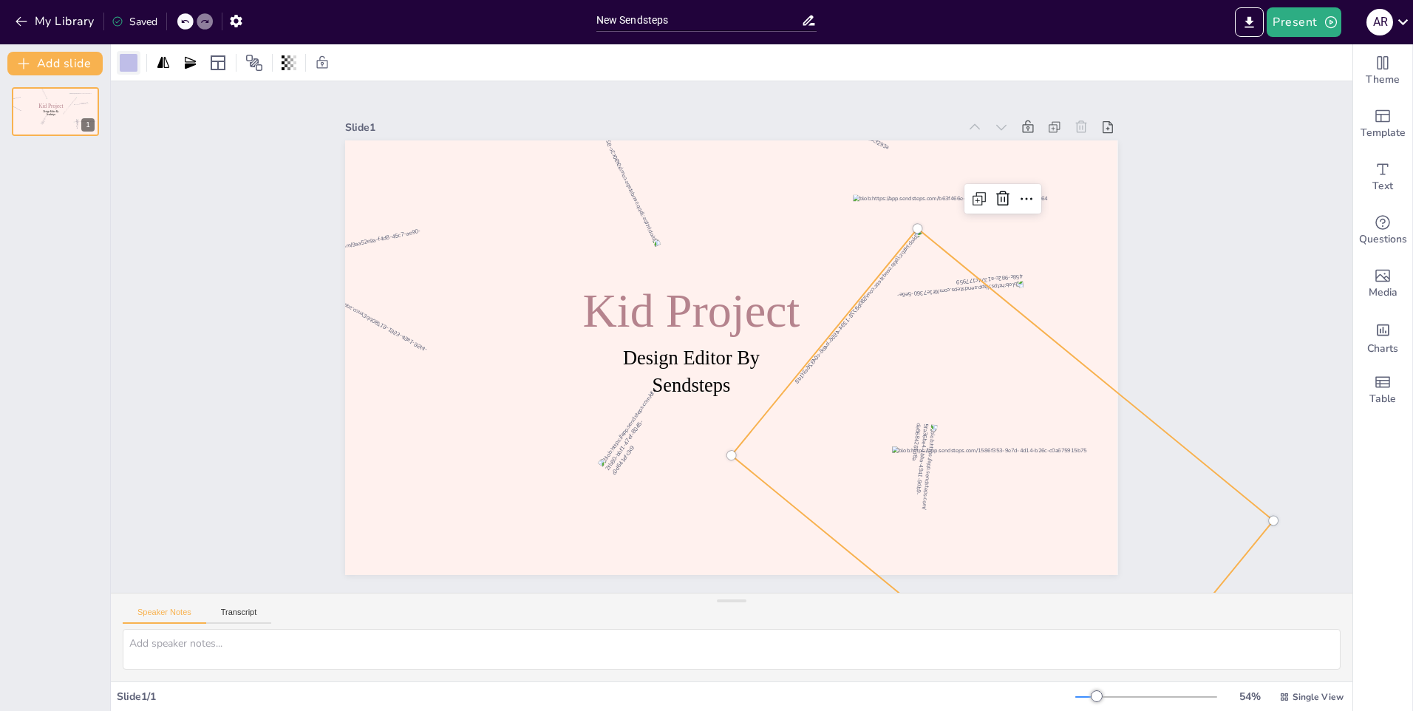
click at [126, 64] on div at bounding box center [129, 63] width 18 height 18
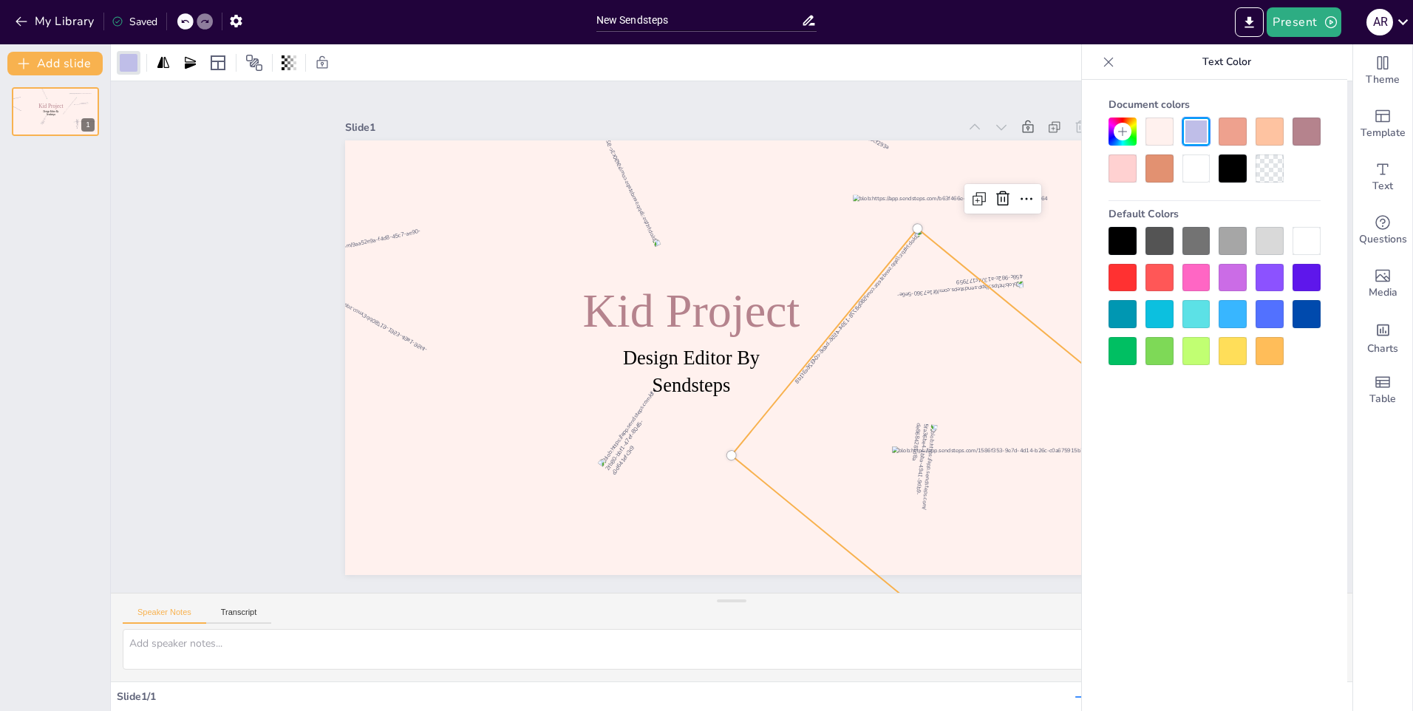
click at [710, 315] on p "Kid Project" at bounding box center [762, 300] width 105 height 378
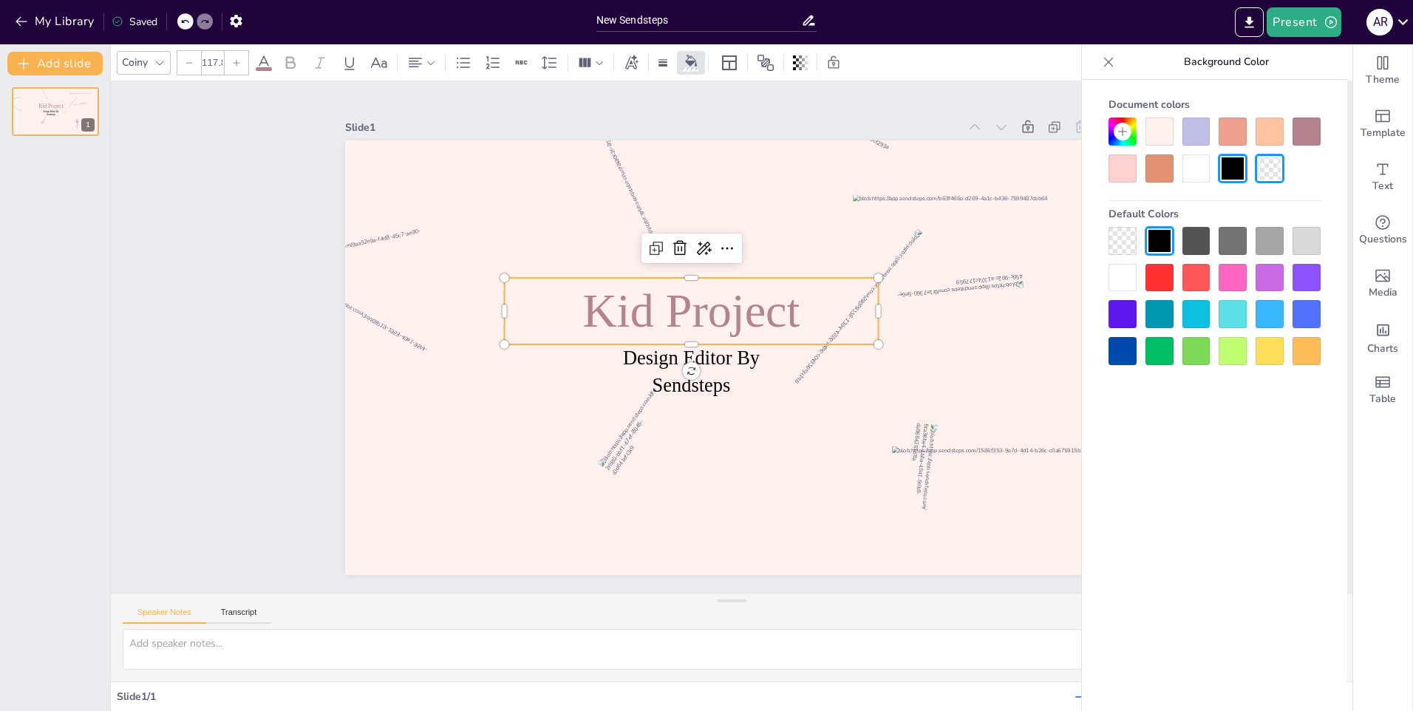
click at [1307, 130] on div at bounding box center [1307, 132] width 28 height 28
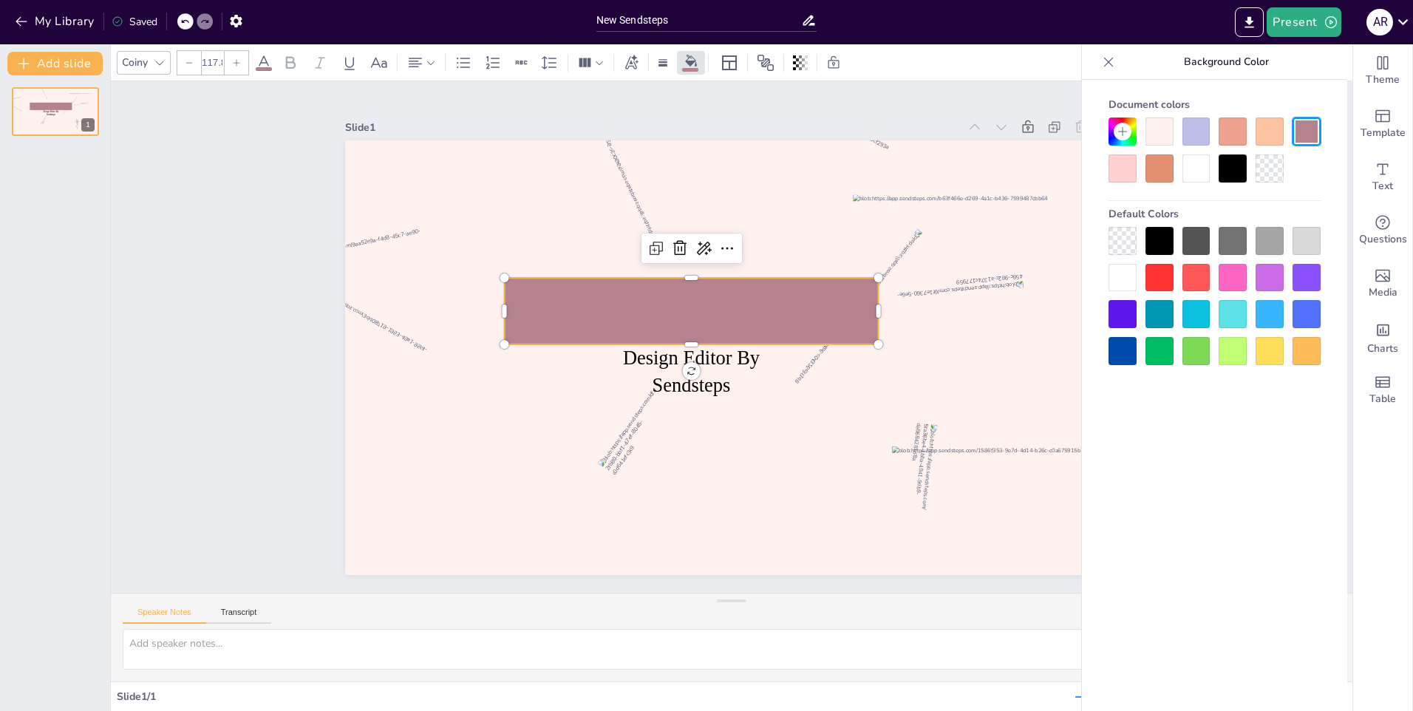
click at [183, 23] on icon at bounding box center [184, 22] width 7 height 4
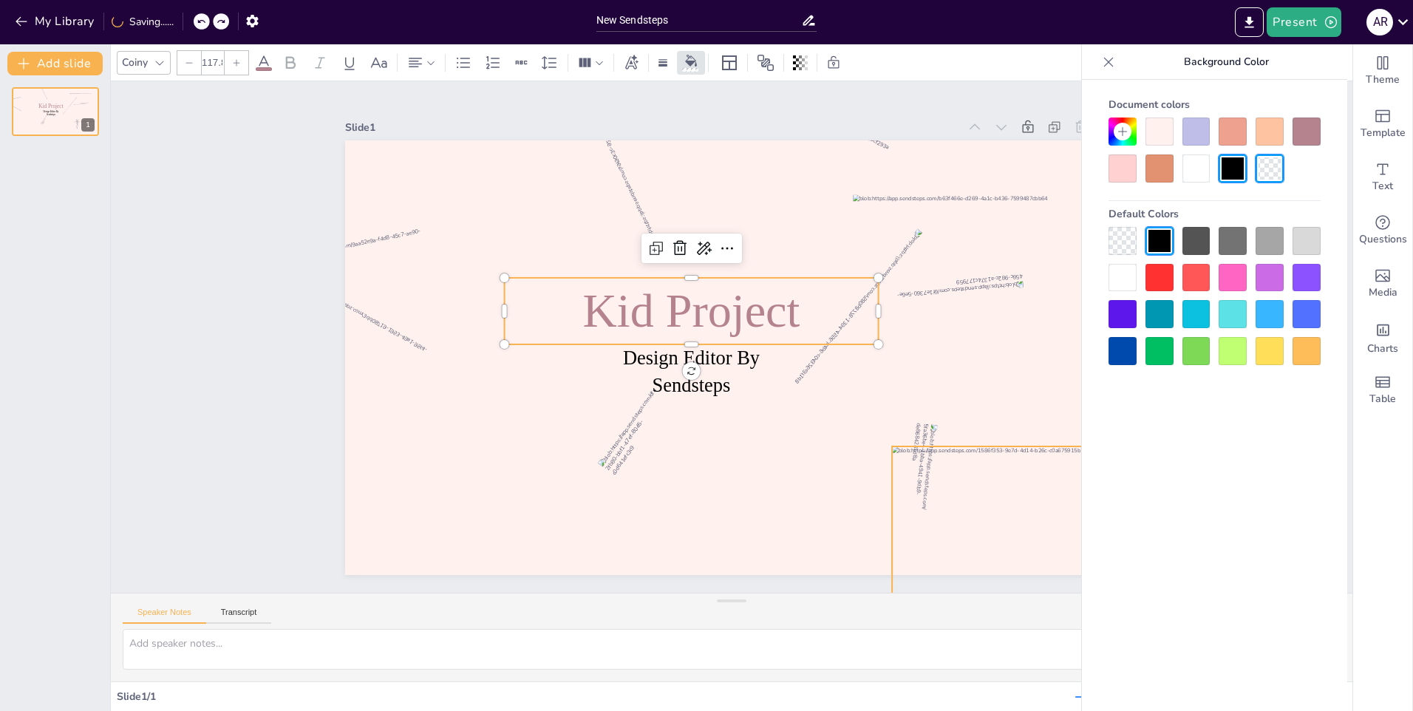
click at [929, 491] on div at bounding box center [981, 618] width 361 height 254
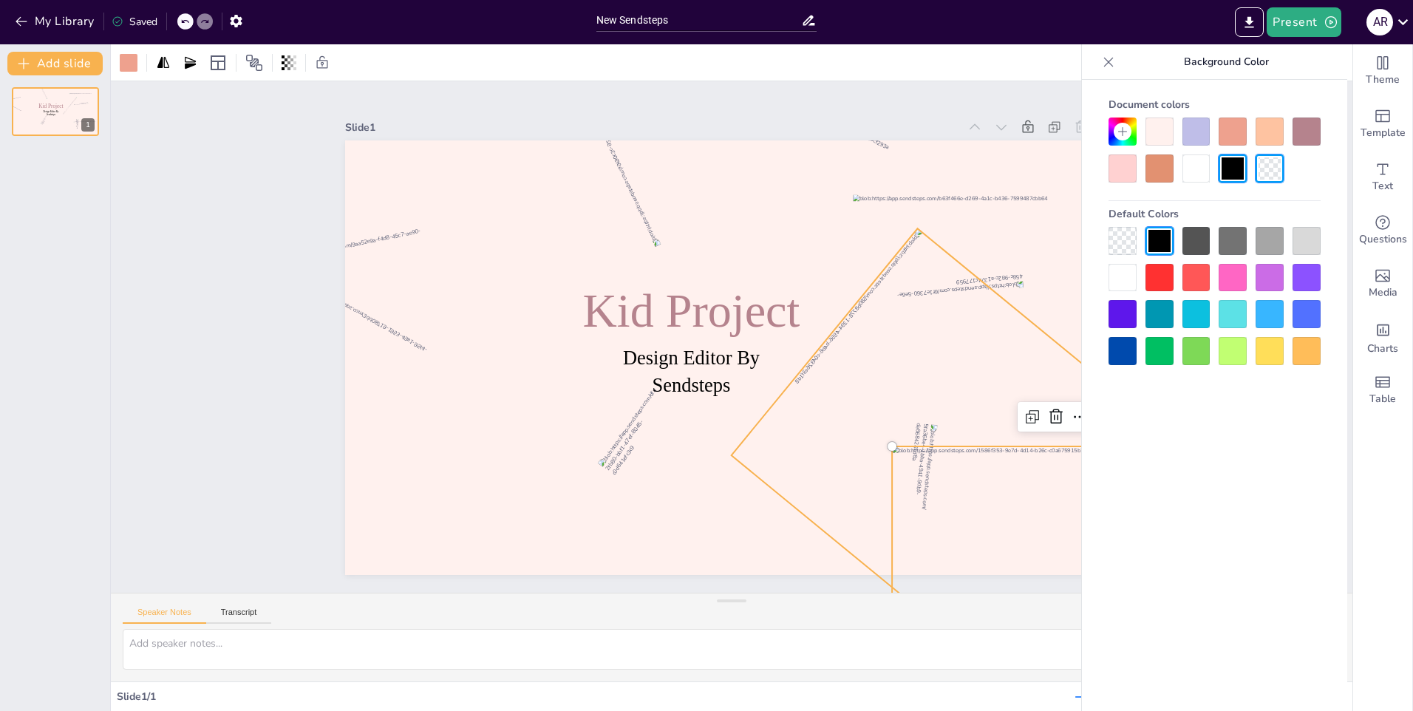
click at [929, 415] on div at bounding box center [985, 515] width 532 height 534
click at [1302, 128] on div at bounding box center [1307, 132] width 28 height 28
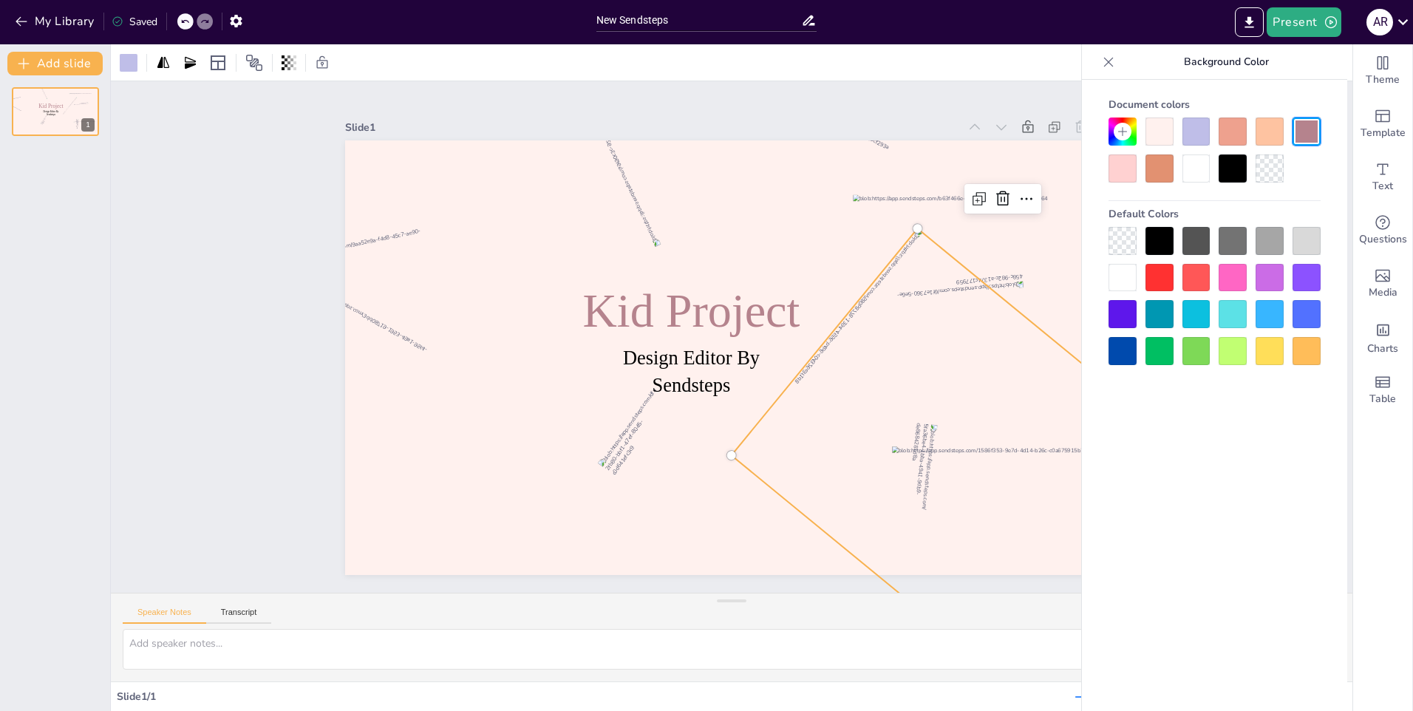
click at [1309, 132] on div at bounding box center [1307, 132] width 28 height 28
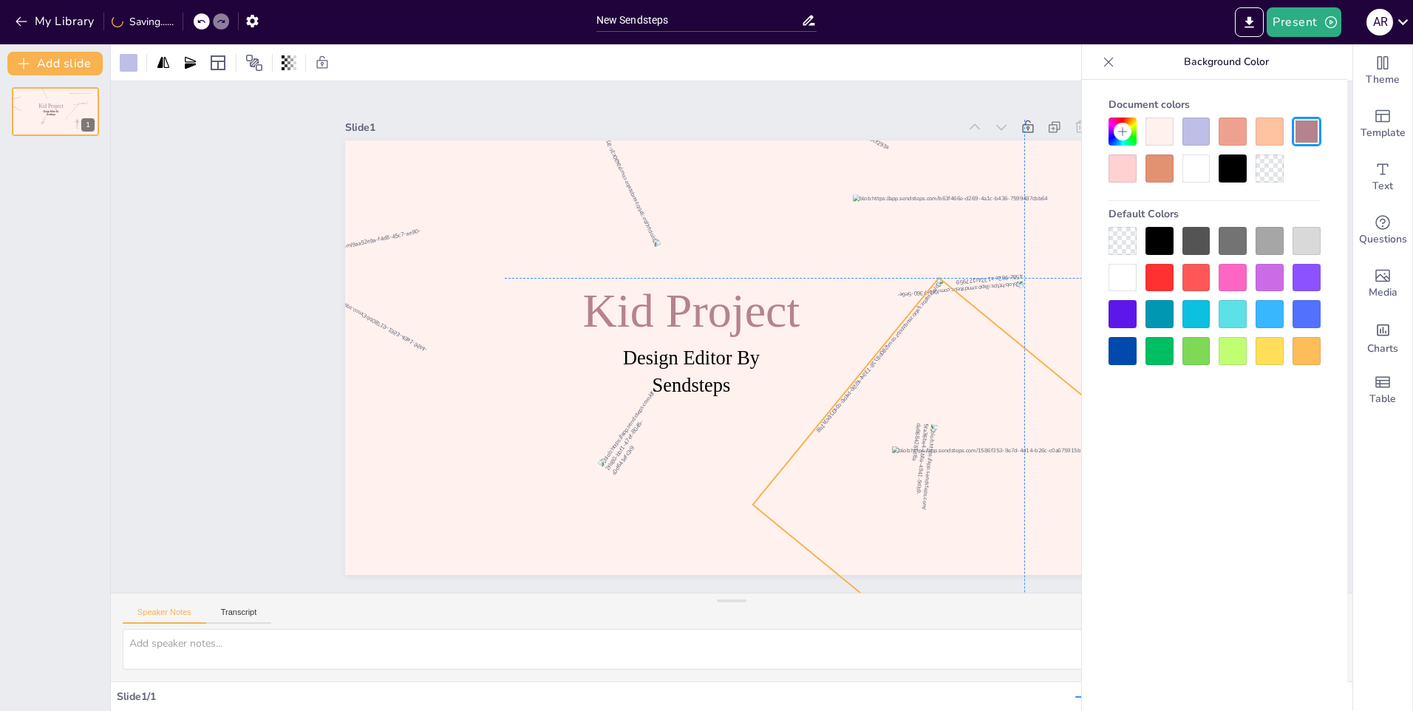
drag, startPoint x: 953, startPoint y: 432, endPoint x: 979, endPoint y: 478, distance: 53.0
click at [979, 449] on div "Design Editor By Sendsteps Kid Project" at bounding box center [864, 190] width 574 height 517
click at [1231, 180] on div at bounding box center [1233, 168] width 28 height 28
click at [1238, 135] on div at bounding box center [1233, 132] width 28 height 28
click at [1305, 128] on div at bounding box center [1307, 132] width 28 height 28
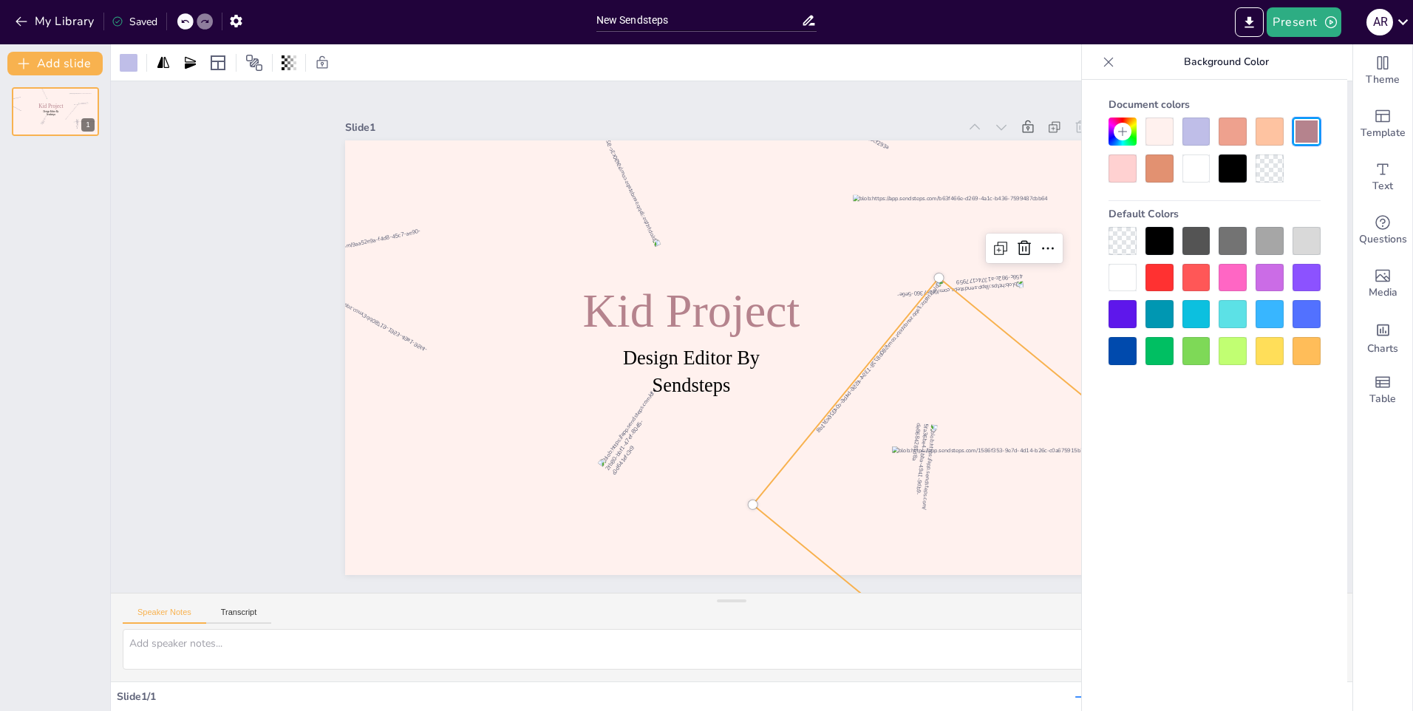
click at [1232, 319] on div at bounding box center [1233, 314] width 28 height 28
click at [1230, 332] on div at bounding box center [1215, 296] width 212 height 138
click at [1230, 349] on div at bounding box center [1233, 351] width 28 height 28
click at [1313, 136] on div at bounding box center [1307, 132] width 28 height 28
click at [1287, 177] on div at bounding box center [1215, 150] width 212 height 65
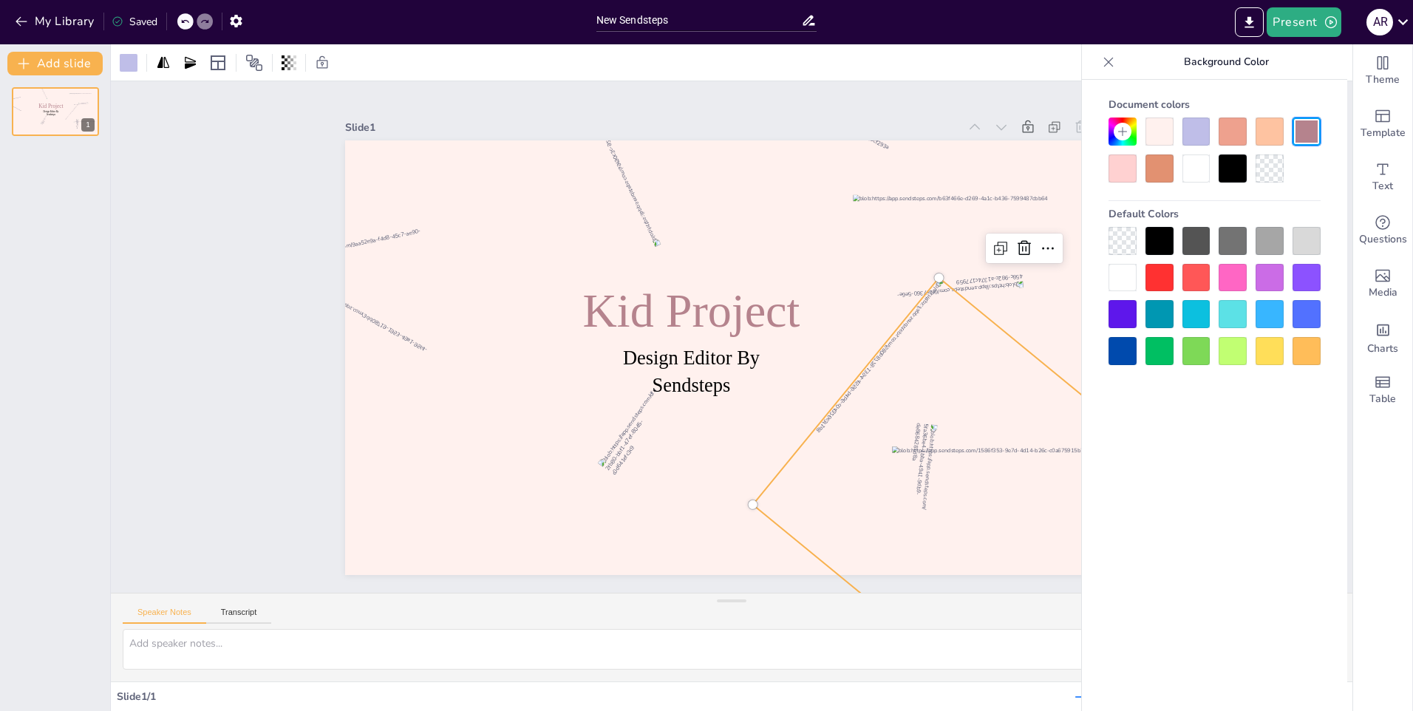
click at [1279, 177] on div at bounding box center [1270, 168] width 28 height 28
click at [1302, 139] on div at bounding box center [1307, 132] width 28 height 28
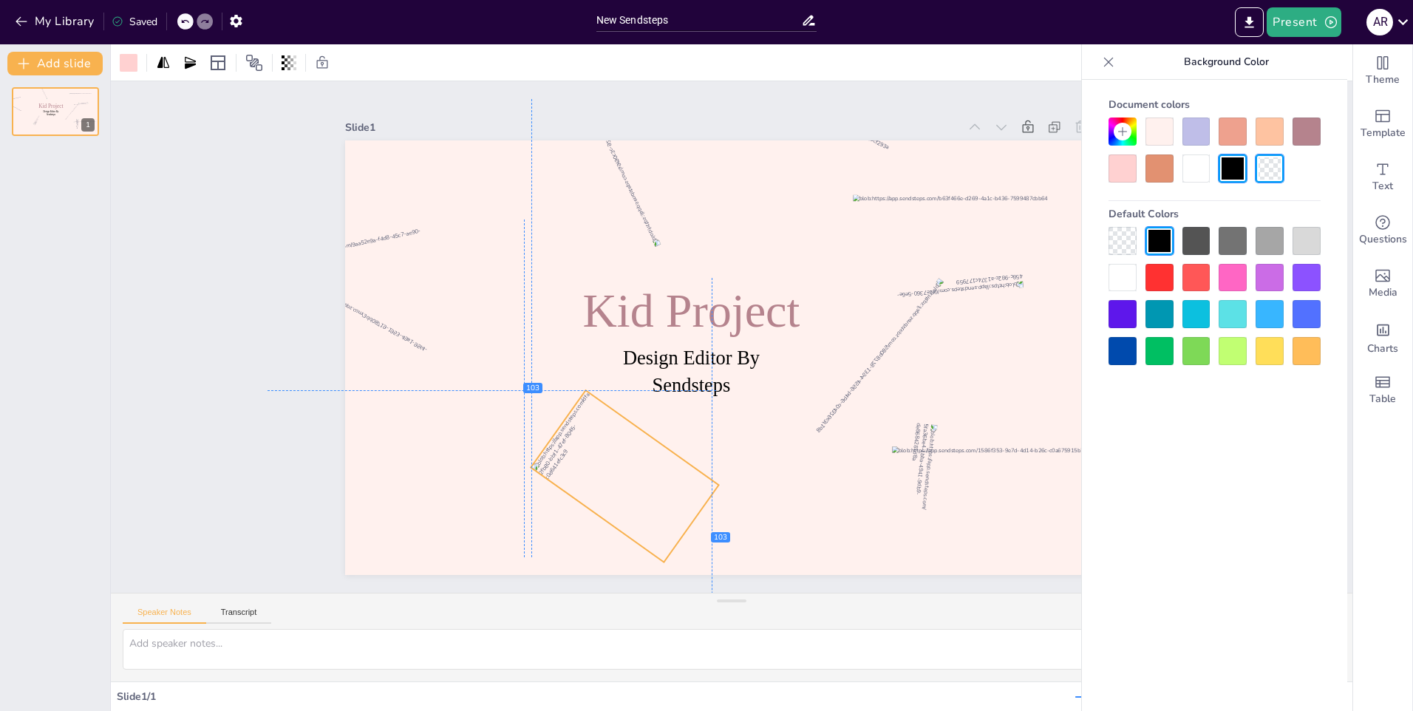
drag, startPoint x: 709, startPoint y: 480, endPoint x: 652, endPoint y: 480, distance: 56.9
click at [669, 218] on div at bounding box center [754, 163] width 171 height 109
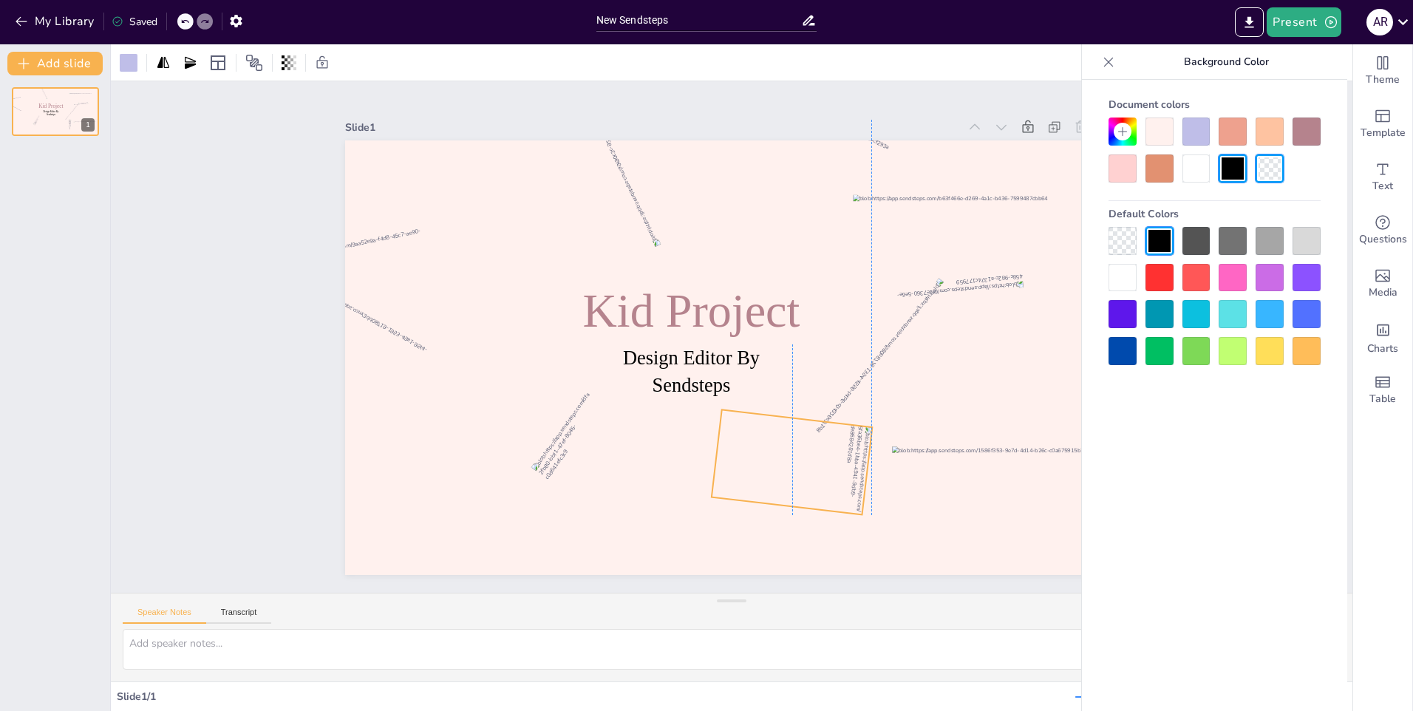
drag, startPoint x: 812, startPoint y: 469, endPoint x: 741, endPoint y: 471, distance: 71.0
click at [741, 471] on div at bounding box center [679, 465] width 160 height 175
click at [632, 480] on div at bounding box center [599, 451] width 180 height 184
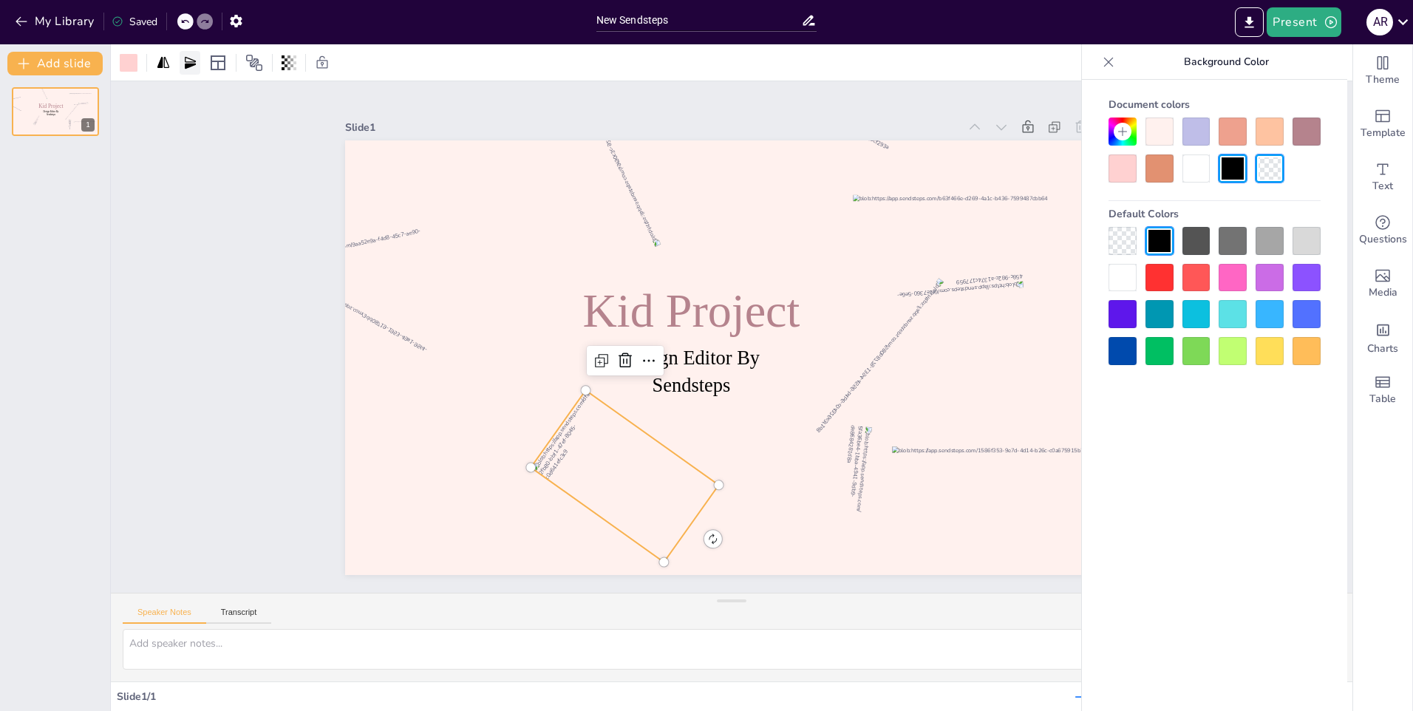
click at [184, 58] on icon at bounding box center [190, 62] width 15 height 15
click at [171, 68] on div at bounding box center [163, 63] width 21 height 24
click at [166, 68] on icon at bounding box center [163, 62] width 15 height 15
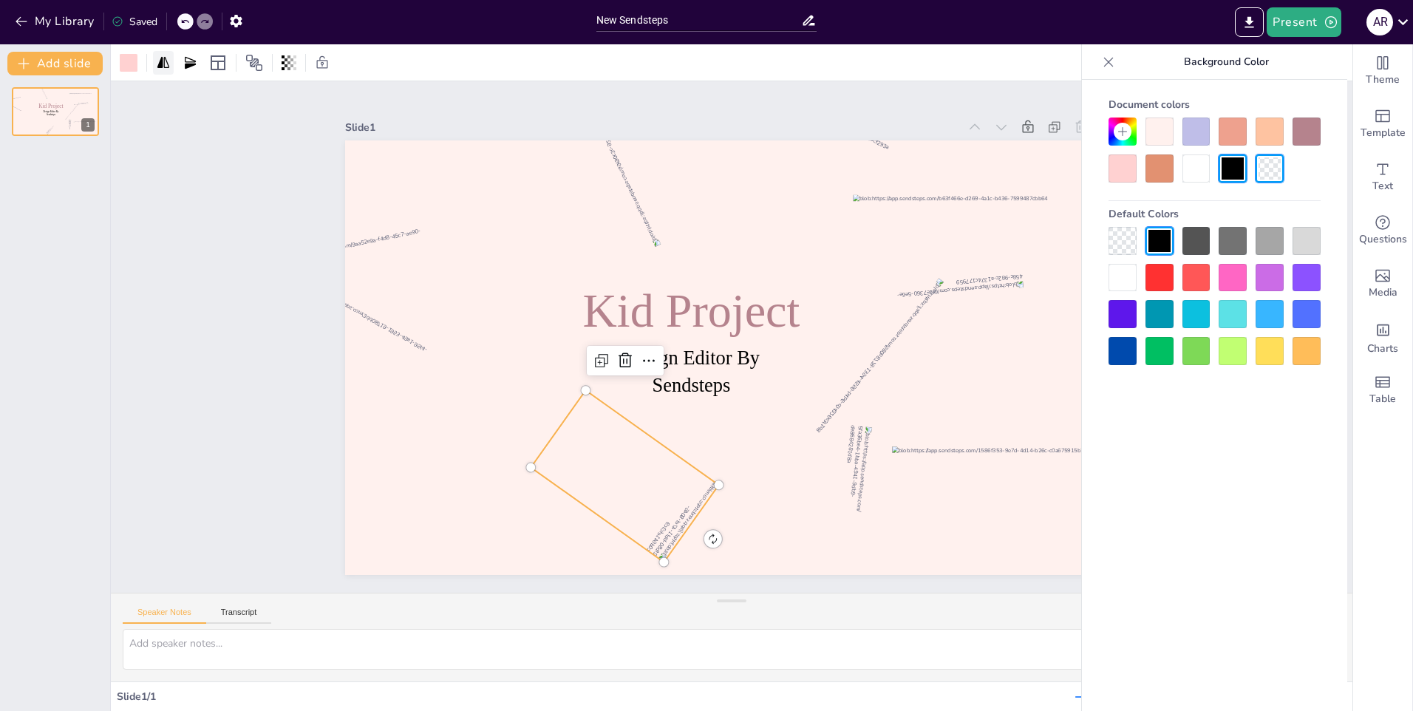
click at [166, 68] on icon at bounding box center [163, 62] width 15 height 15
click at [189, 68] on icon at bounding box center [190, 62] width 15 height 15
click at [169, 70] on div at bounding box center [163, 63] width 21 height 24
click at [192, 63] on icon at bounding box center [190, 62] width 15 height 15
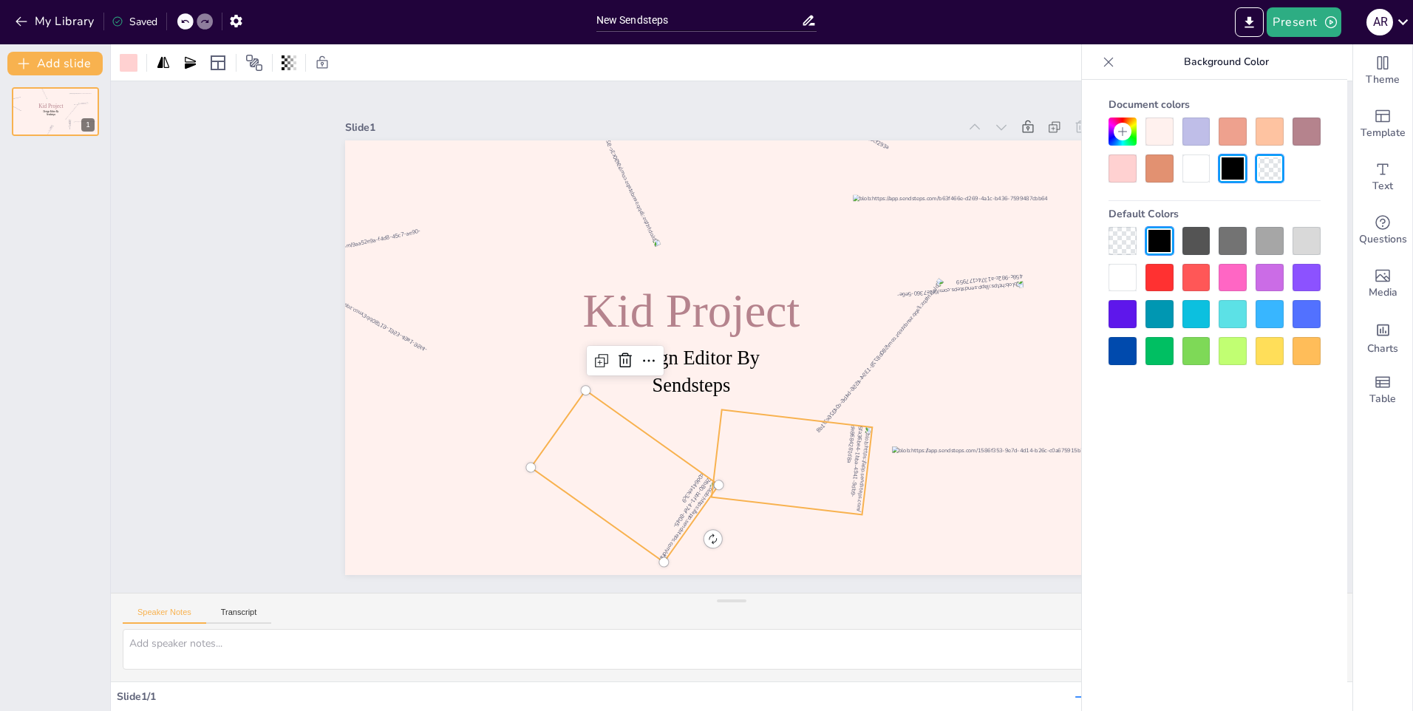
click at [776, 461] on div at bounding box center [693, 470] width 166 height 172
click at [187, 65] on icon at bounding box center [190, 62] width 11 height 12
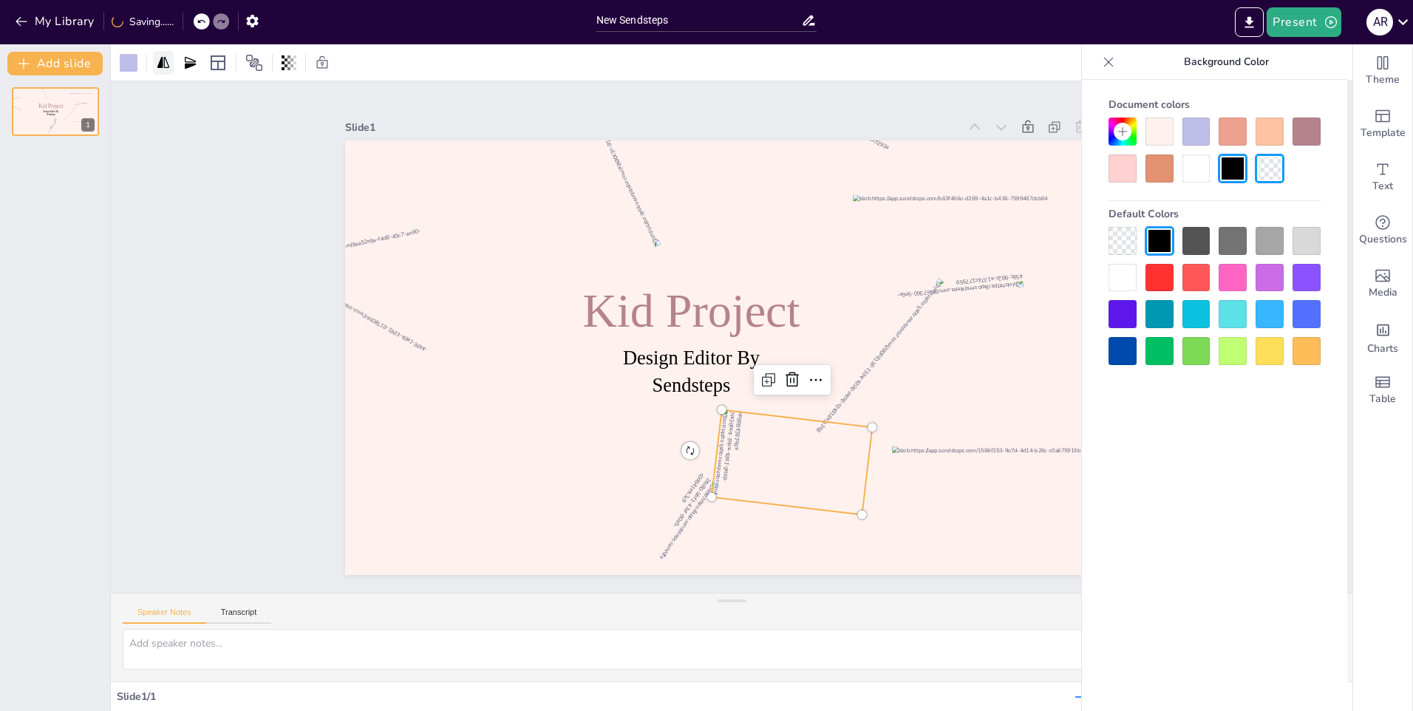
click at [166, 63] on icon at bounding box center [163, 62] width 15 height 15
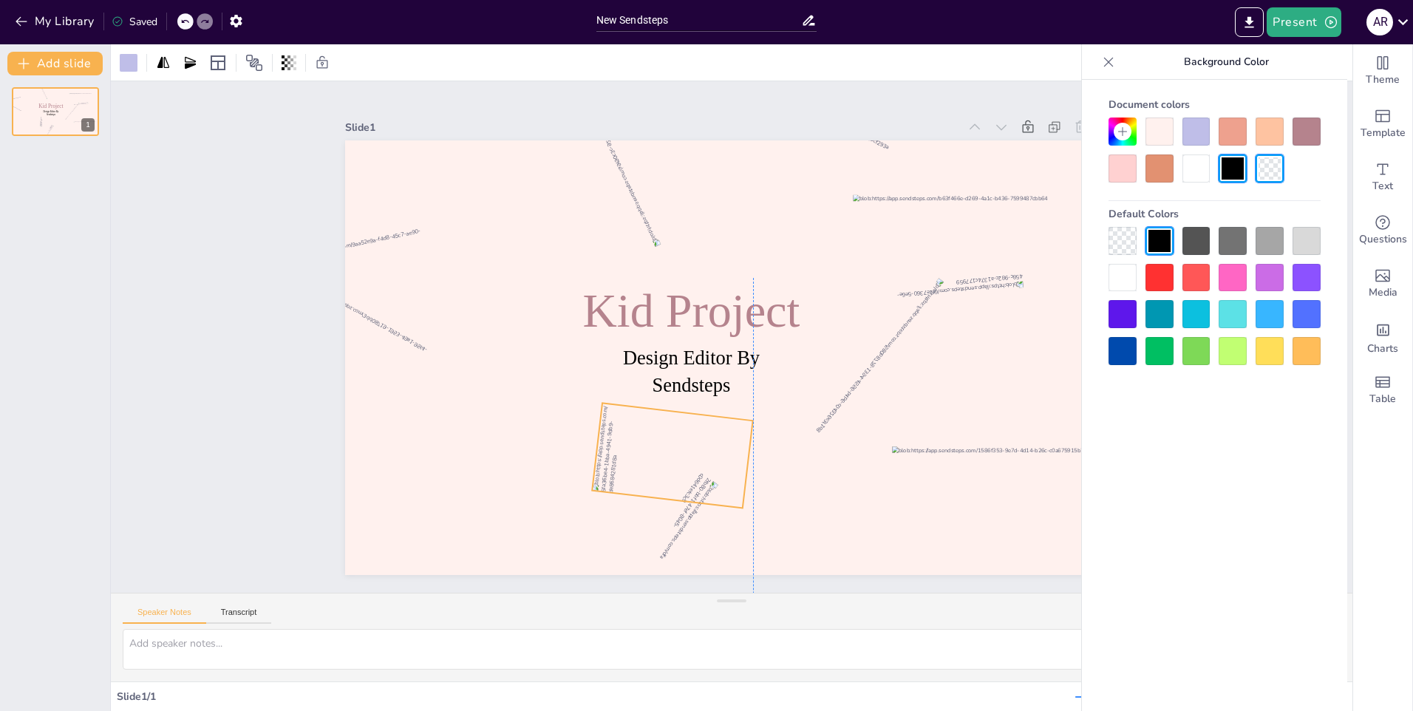
drag, startPoint x: 731, startPoint y: 469, endPoint x: 662, endPoint y: 459, distance: 69.4
click at [662, 459] on div at bounding box center [604, 372] width 160 height 175
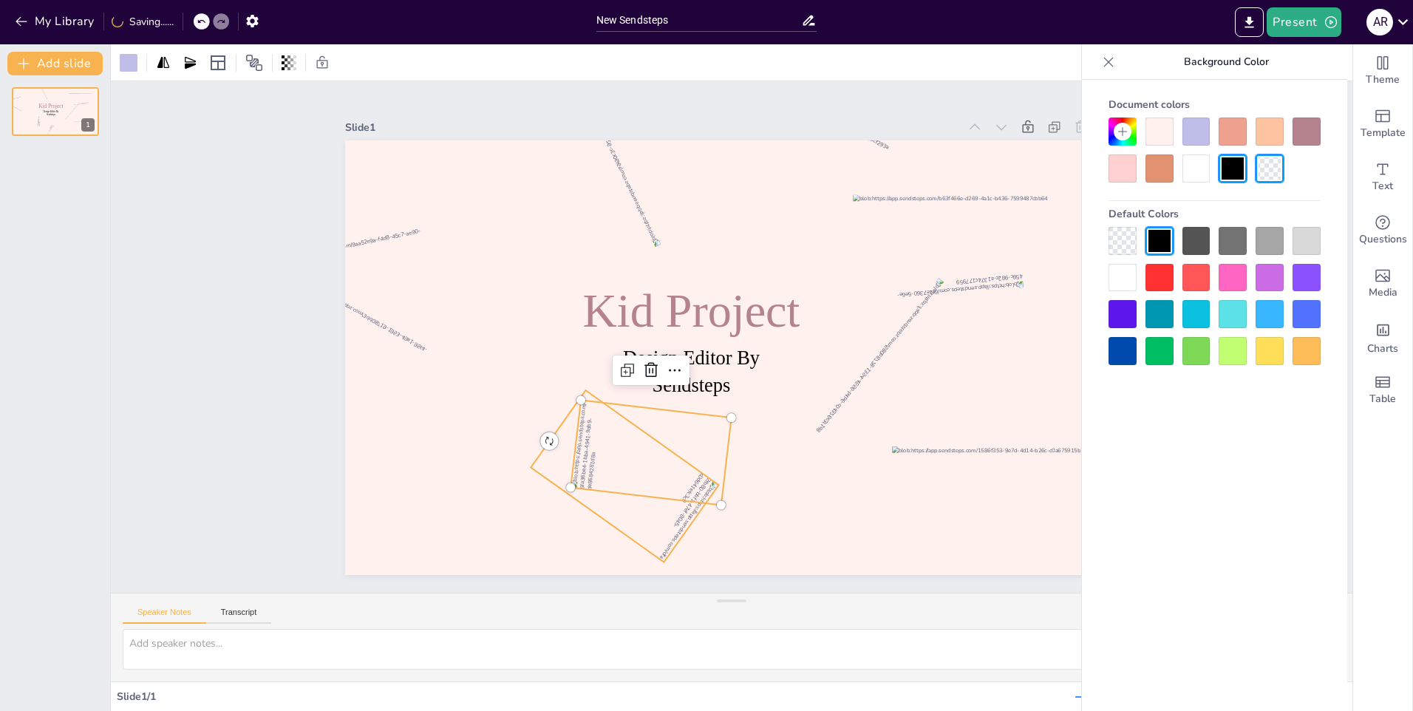
click at [619, 279] on div at bounding box center [632, 192] width 187 height 173
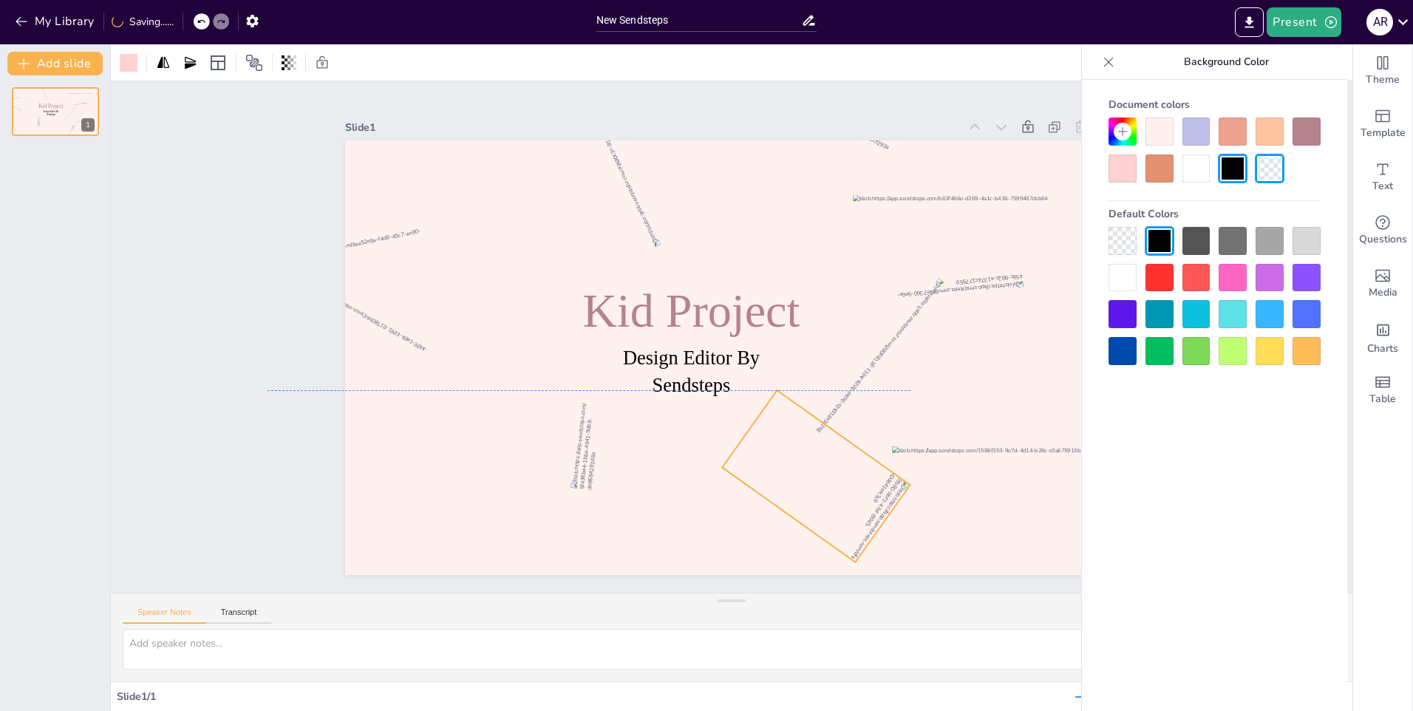
drag, startPoint x: 670, startPoint y: 510, endPoint x: 812, endPoint y: 509, distance: 142.7
click at [812, 509] on div at bounding box center [786, 490] width 180 height 184
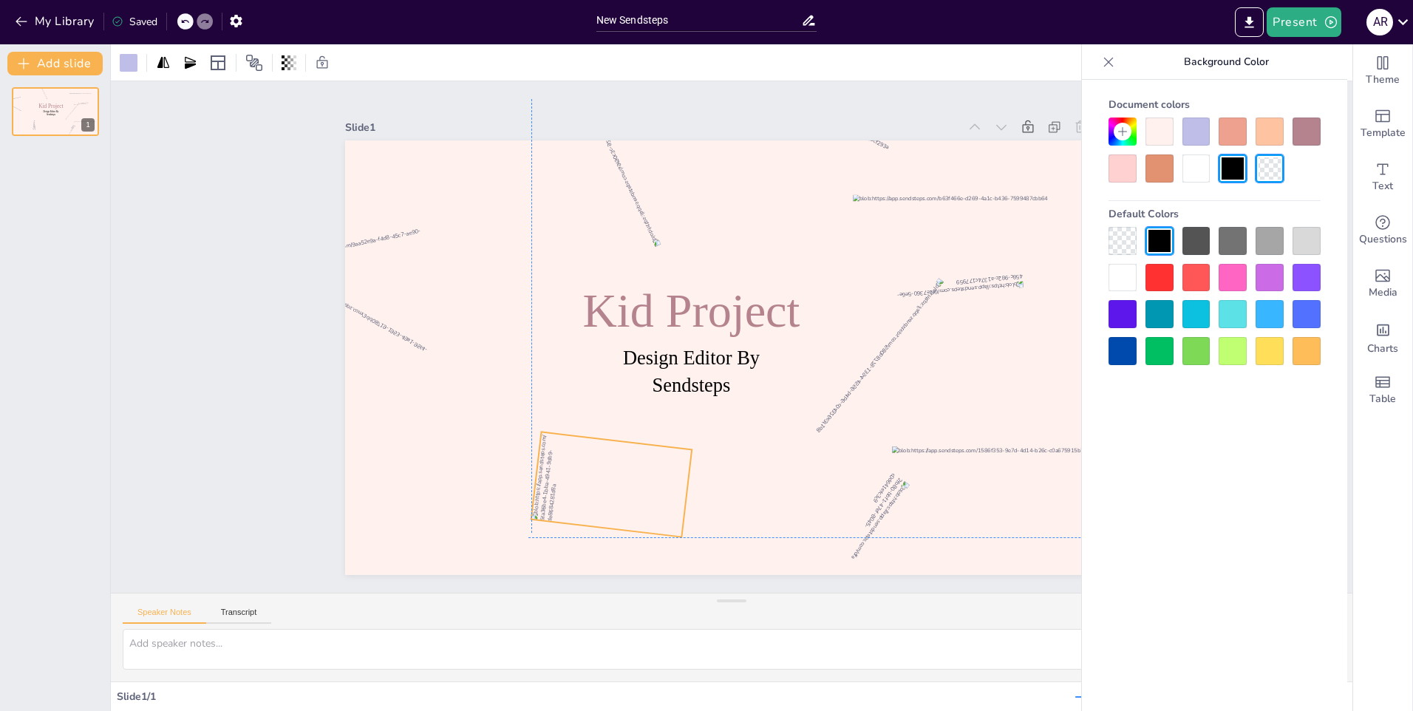
drag, startPoint x: 661, startPoint y: 460, endPoint x: 616, endPoint y: 492, distance: 55.2
click at [846, 492] on div at bounding box center [891, 440] width 90 height 153
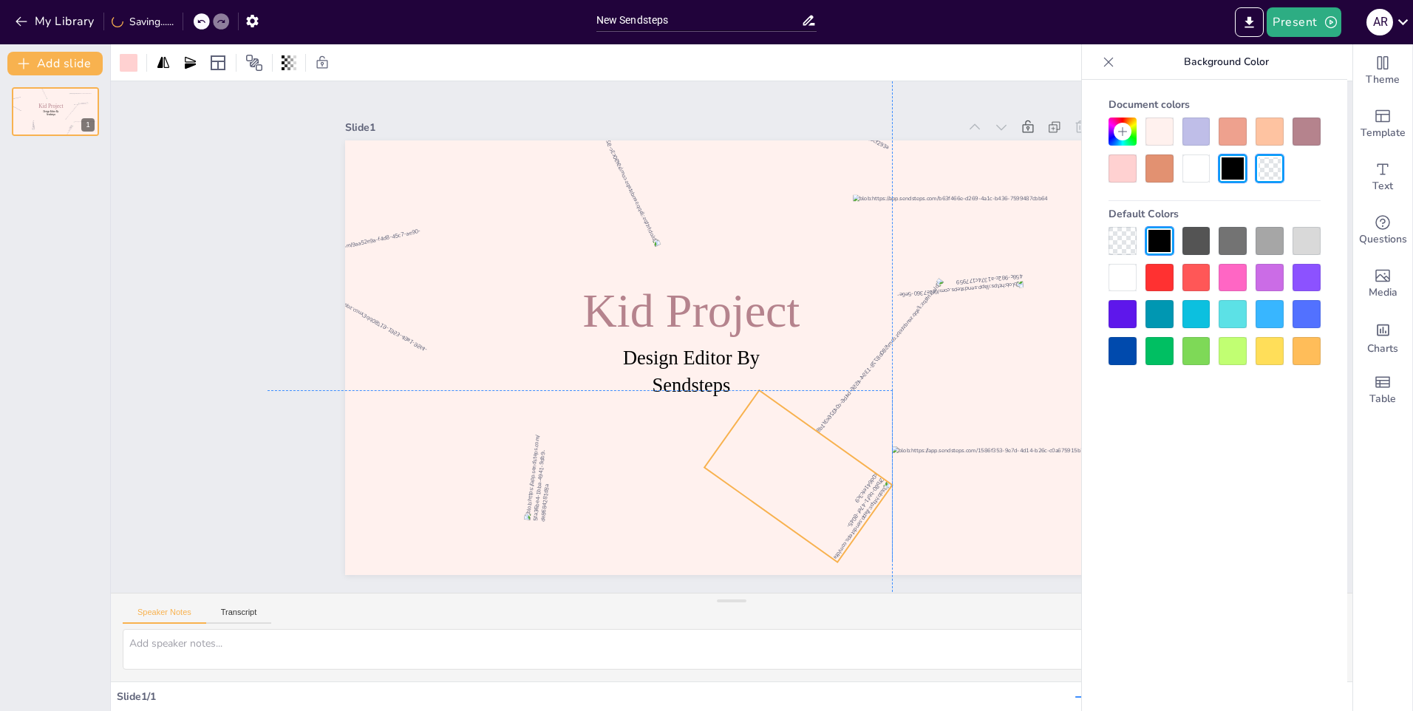
drag, startPoint x: 810, startPoint y: 483, endPoint x: 790, endPoint y: 480, distance: 20.2
click at [730, 480] on div at bounding box center [672, 479] width 113 height 173
click at [162, 66] on icon at bounding box center [163, 61] width 12 height 11
drag, startPoint x: 871, startPoint y: 534, endPoint x: 893, endPoint y: 475, distance: 62.9
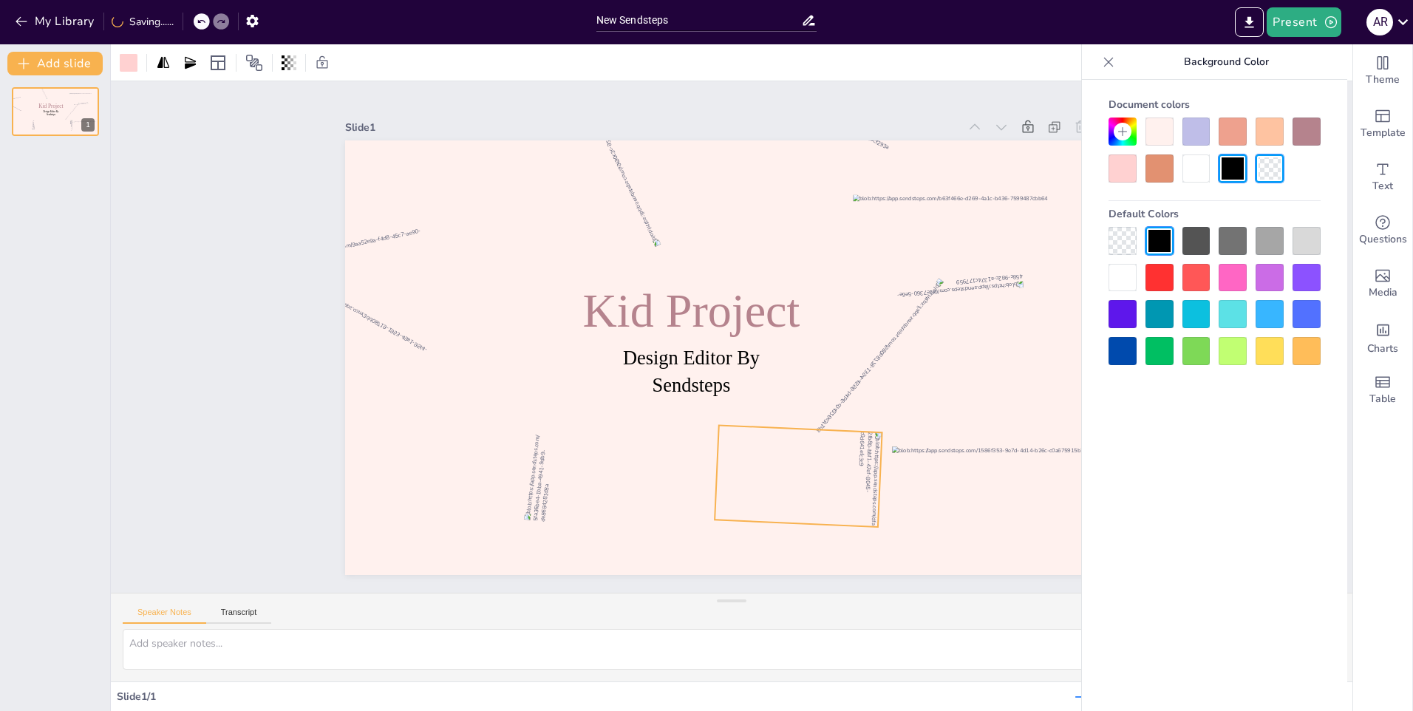
click at [893, 475] on div "Design Editor By Sendsteps Kid Project 273 °" at bounding box center [711, 336] width 435 height 773
drag, startPoint x: 802, startPoint y: 461, endPoint x: 778, endPoint y: 462, distance: 23.7
click at [778, 462] on div at bounding box center [707, 462] width 188 height 163
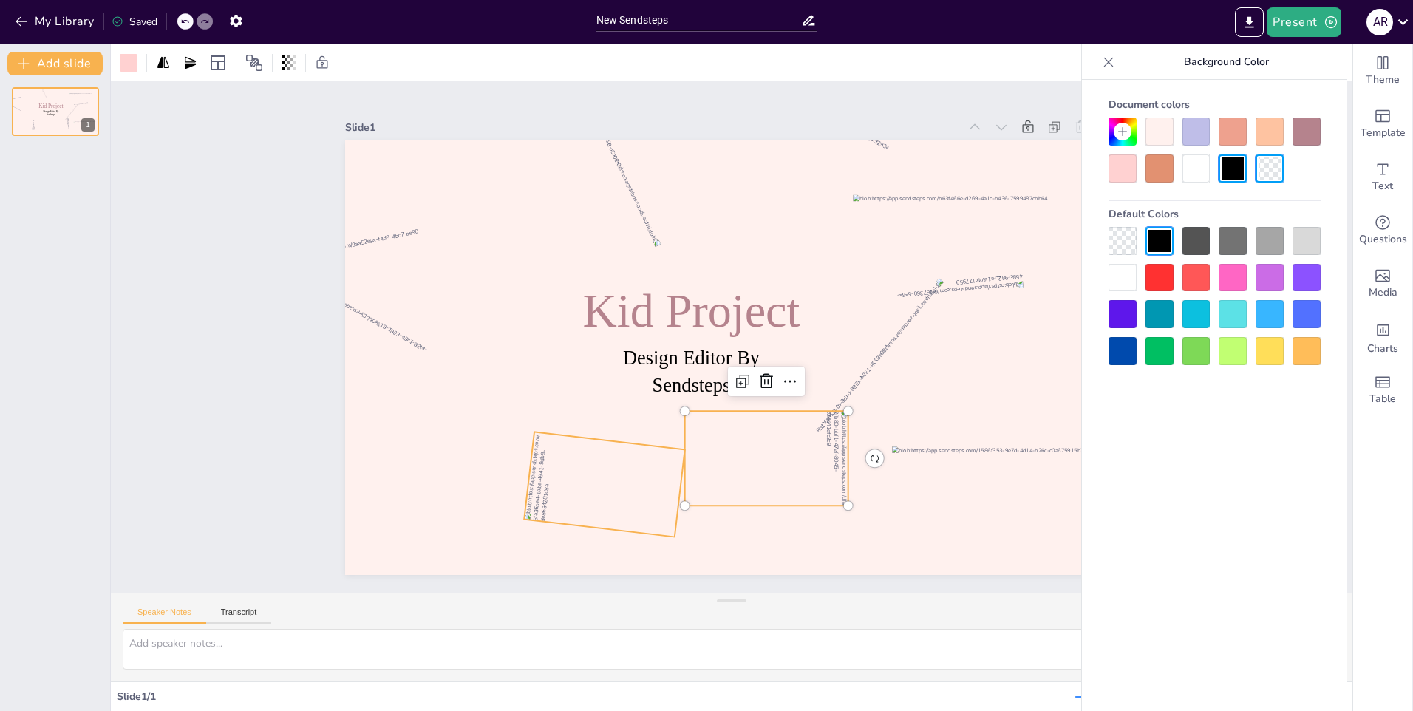
click at [649, 482] on div at bounding box center [736, 532] width 175 height 160
click at [162, 63] on icon at bounding box center [163, 61] width 12 height 11
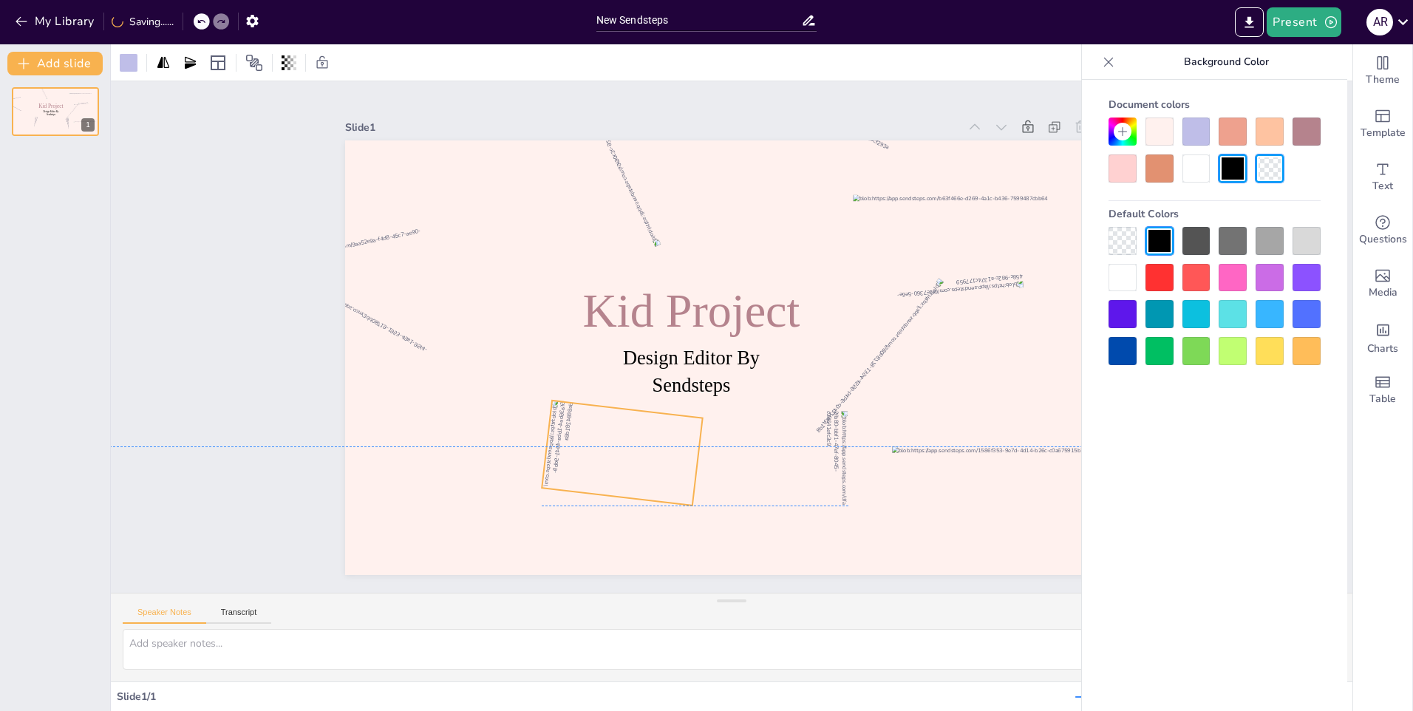
drag, startPoint x: 599, startPoint y: 485, endPoint x: 611, endPoint y: 455, distance: 32.1
click at [611, 405] on div at bounding box center [574, 317] width 152 height 176
drag, startPoint x: 503, startPoint y: 435, endPoint x: 503, endPoint y: 443, distance: 7.4
click at [503, 443] on div "Design Editor By Sendsteps Kid Project 93 °" at bounding box center [740, 317] width 883 height 711
drag, startPoint x: 611, startPoint y: 462, endPoint x: 605, endPoint y: 456, distance: 8.9
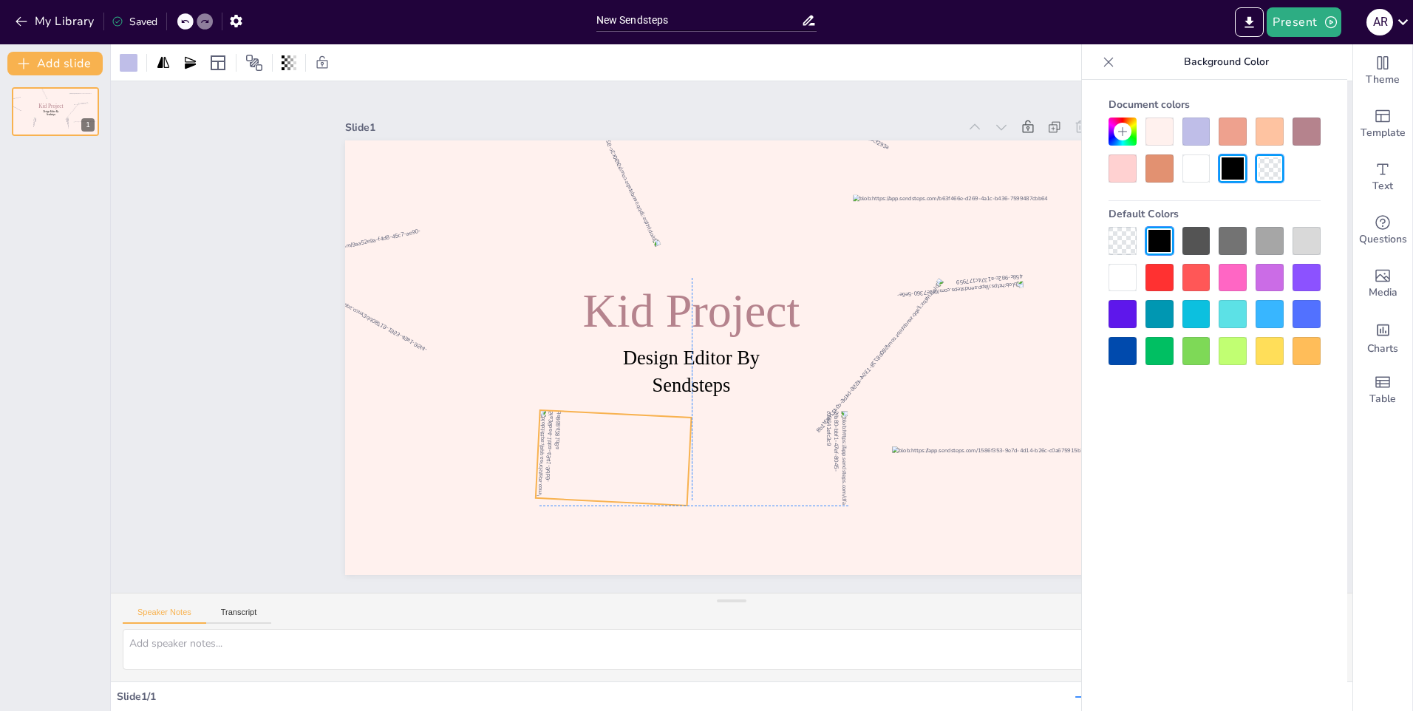
click at [608, 262] on div at bounding box center [686, 173] width 157 height 175
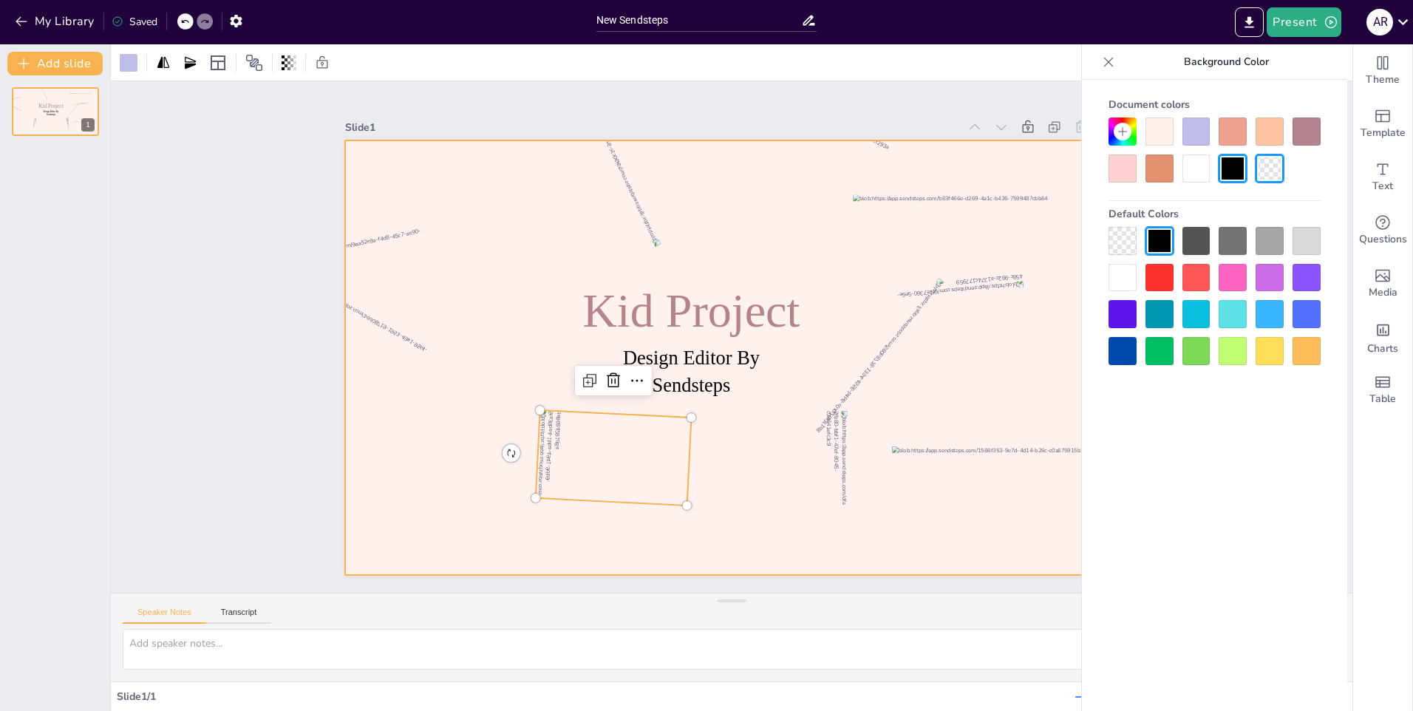
click at [658, 543] on div at bounding box center [715, 349] width 806 height 880
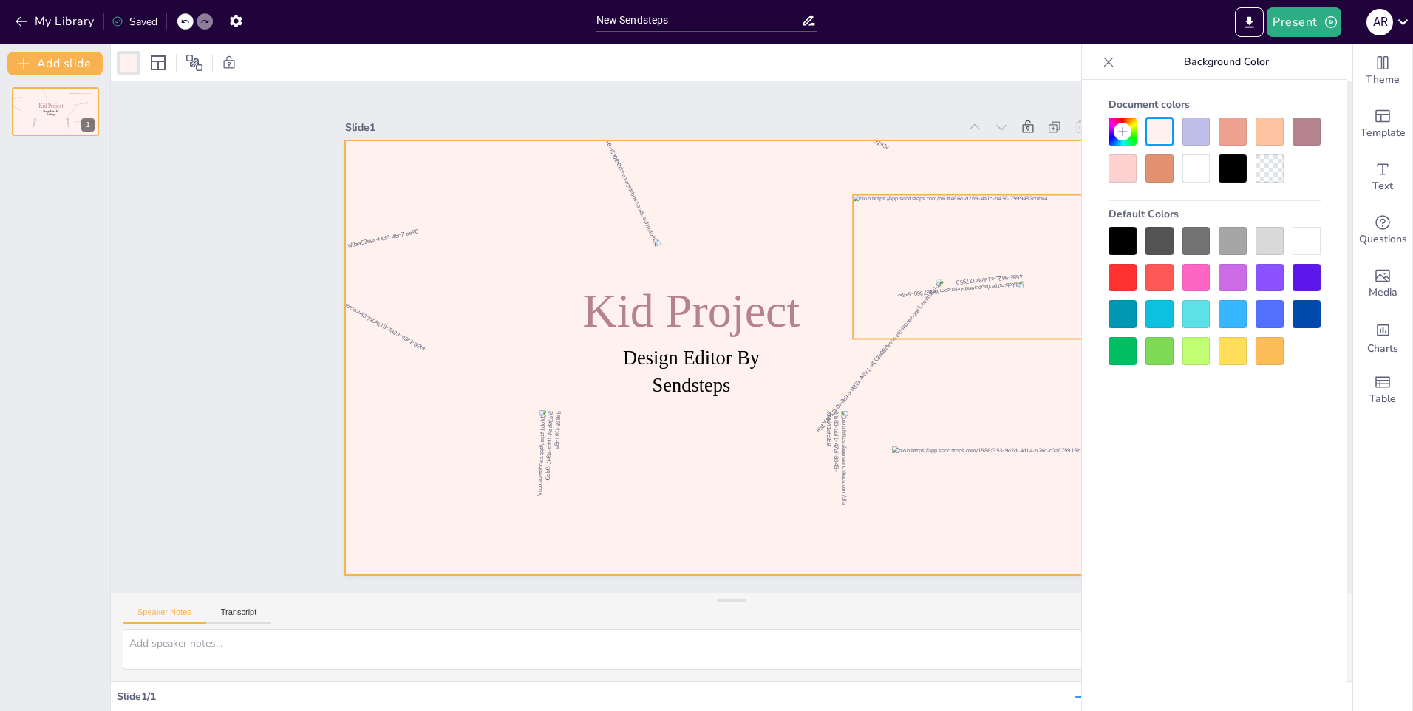
click at [777, 216] on div at bounding box center [690, 62] width 174 height 307
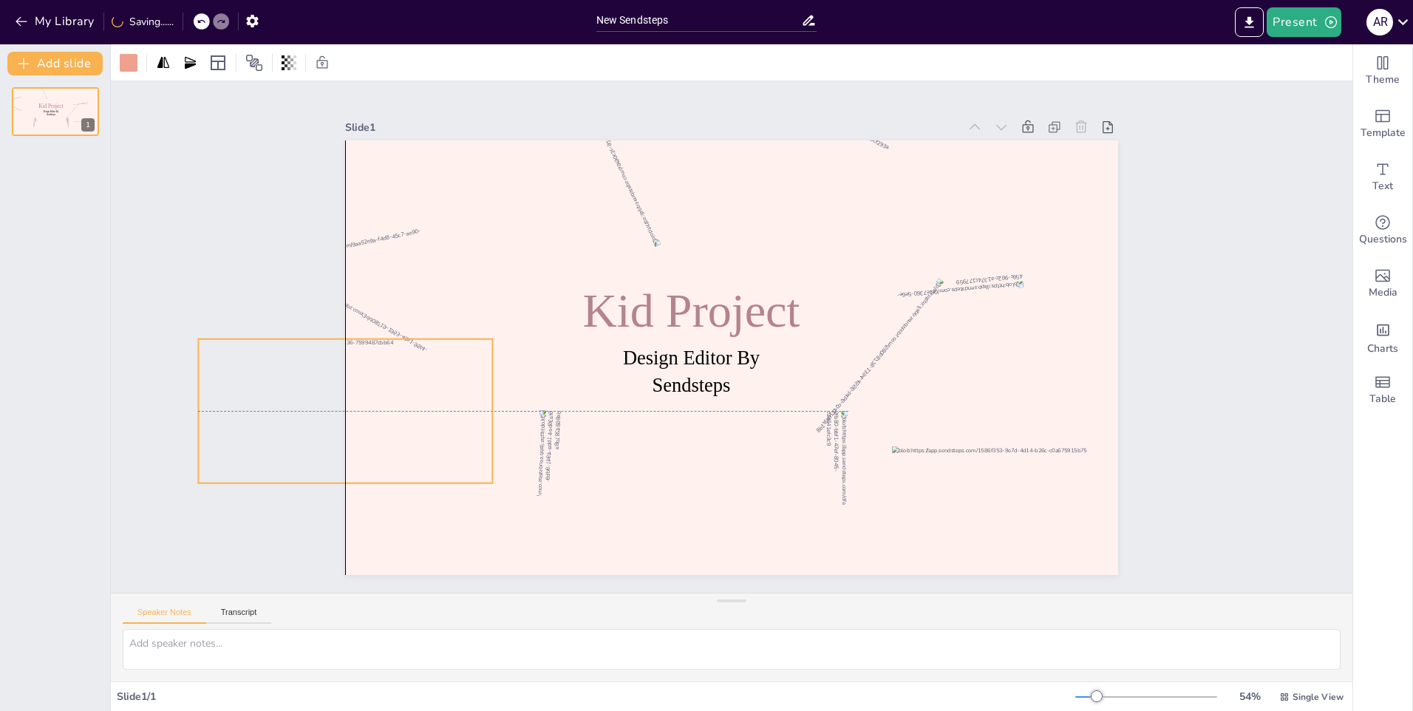
drag, startPoint x: 999, startPoint y: 312, endPoint x: 343, endPoint y: 451, distance: 670.2
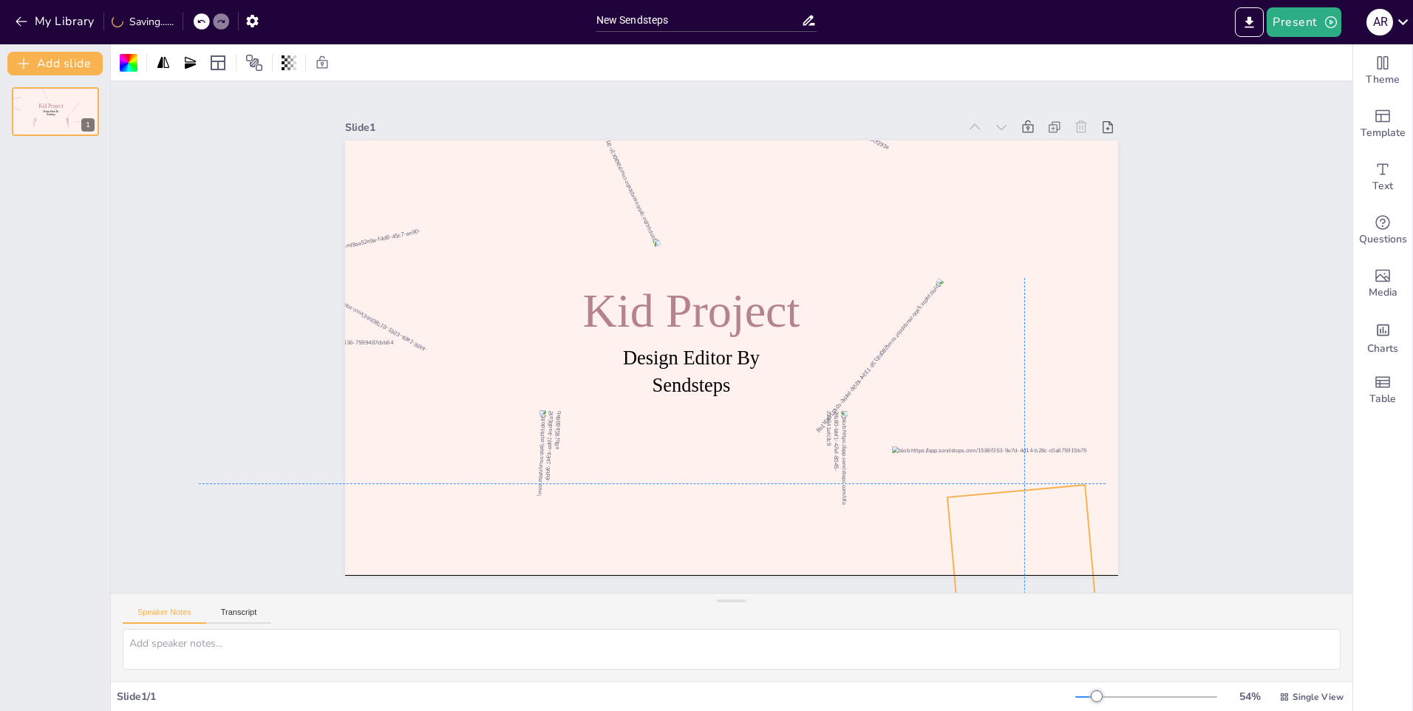
drag, startPoint x: 977, startPoint y: 244, endPoint x: 1058, endPoint y: 605, distance: 370.5
click at [1058, 605] on div "Slide 1 Design Editor By Sendsteps Kid Project Speaker Notes Transcript" at bounding box center [732, 381] width 1242 height 600
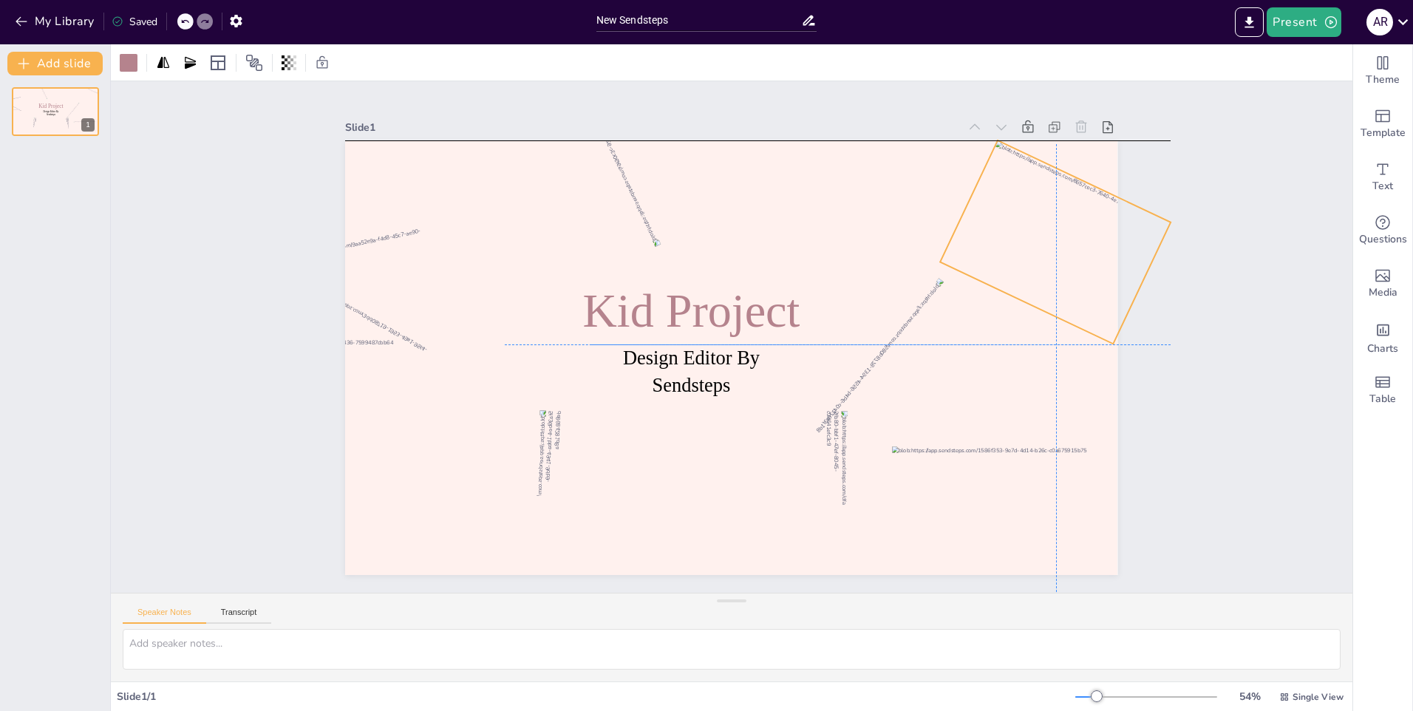
drag, startPoint x: 819, startPoint y: 226, endPoint x: 1097, endPoint y: 299, distance: 287.4
click at [1101, 307] on div at bounding box center [1068, 311] width 234 height 223
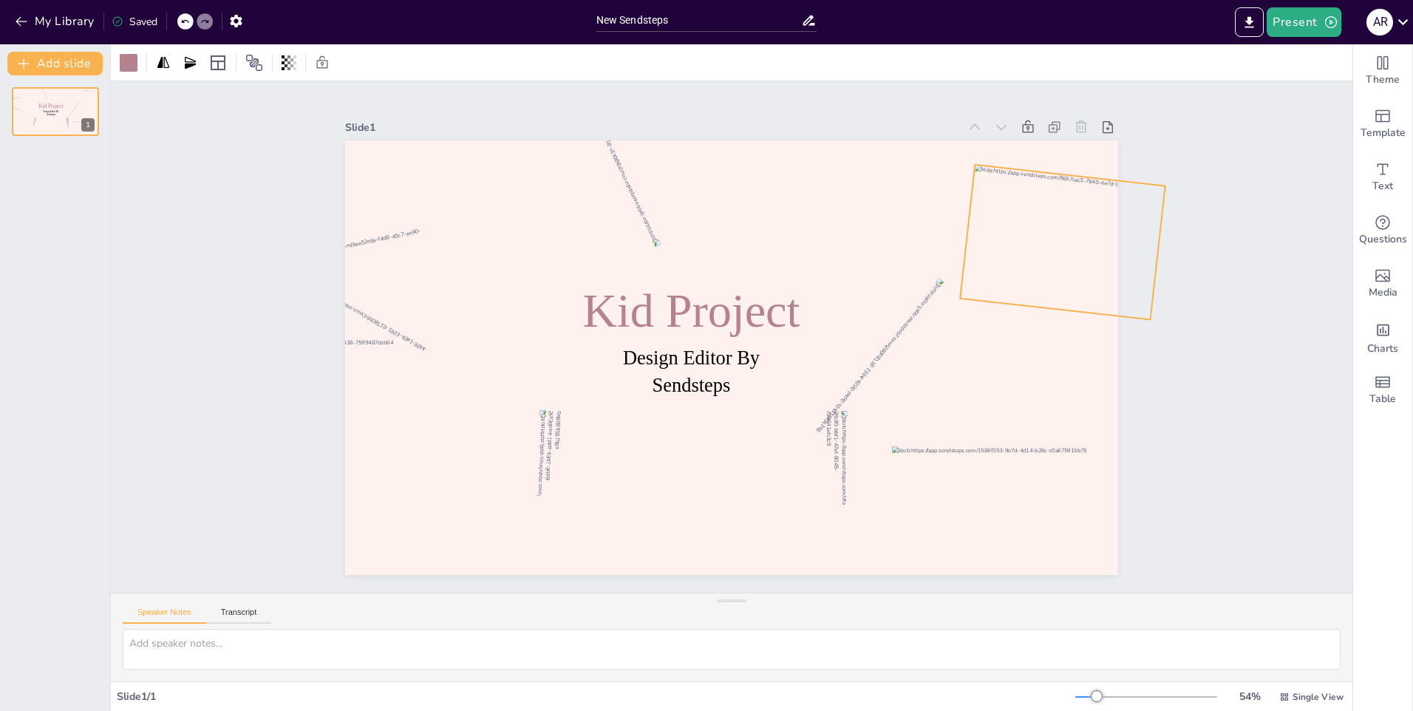
drag, startPoint x: 1018, startPoint y: 327, endPoint x: 1076, endPoint y: 319, distance: 59.0
click at [1076, 319] on div "Design Editor By Sendsteps Kid Project 6 °" at bounding box center [744, 320] width 880 height 806
drag, startPoint x: 1056, startPoint y: 248, endPoint x: 1040, endPoint y: 254, distance: 16.9
click at [1040, 357] on div at bounding box center [1032, 456] width 229 height 198
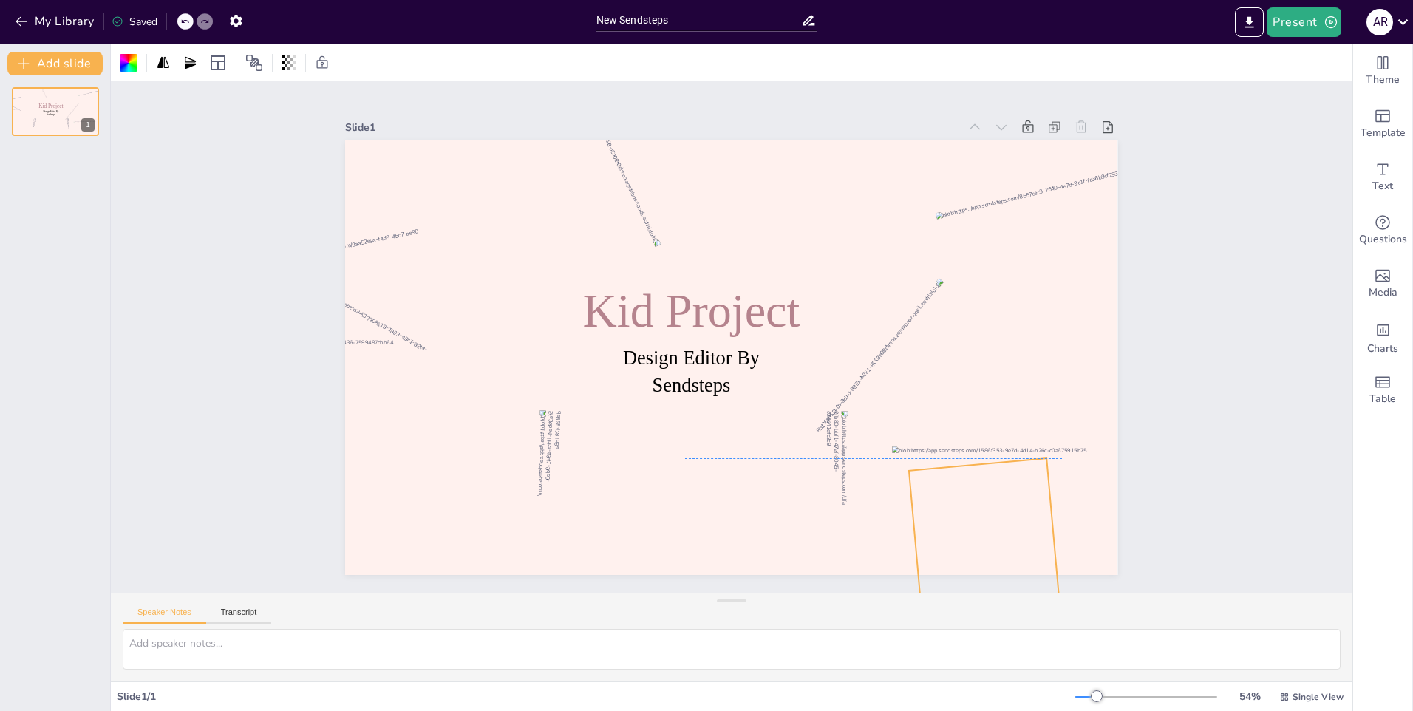
drag, startPoint x: 1071, startPoint y: 525, endPoint x: 1033, endPoint y: 496, distance: 48.0
click at [749, 554] on div at bounding box center [641, 655] width 214 height 203
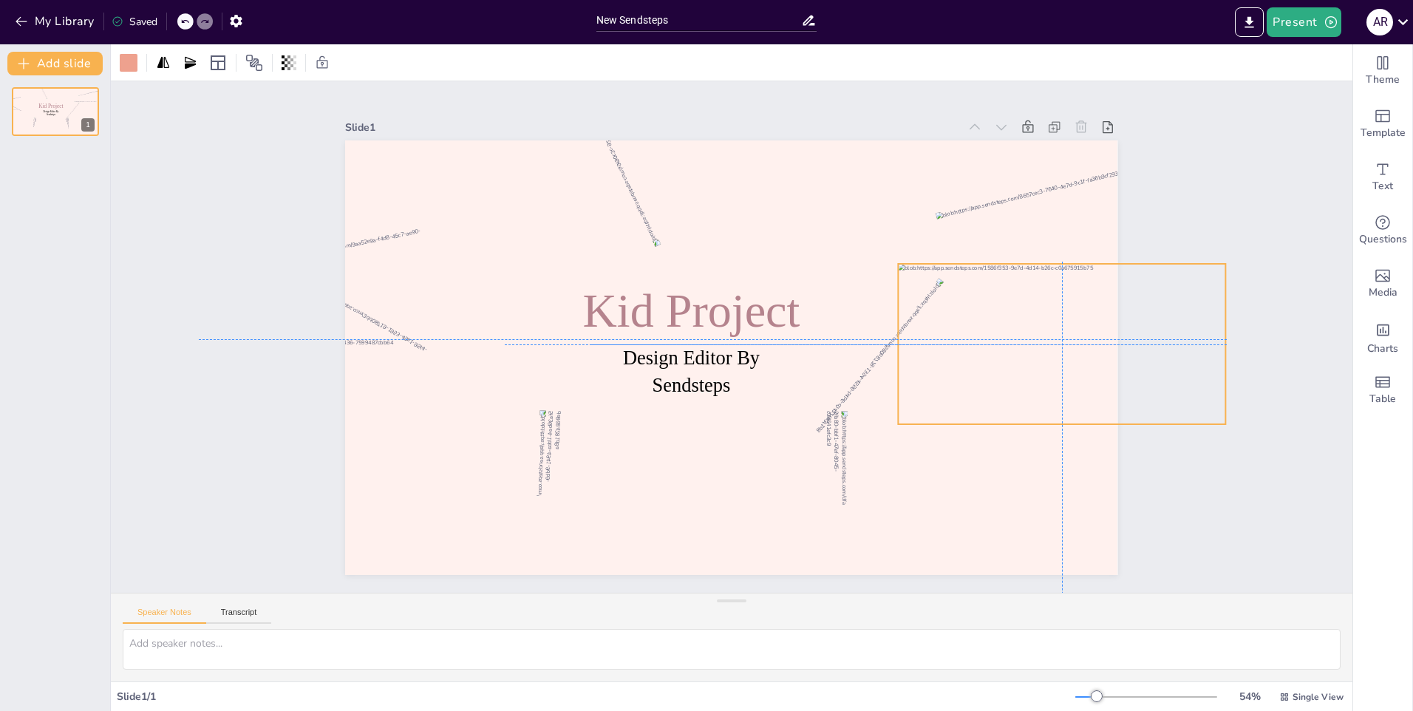
drag, startPoint x: 1096, startPoint y: 487, endPoint x: 1104, endPoint y: 302, distance: 184.9
click at [1068, 302] on div "Design Editor By Sendsteps Kid Project" at bounding box center [911, 257] width 314 height 706
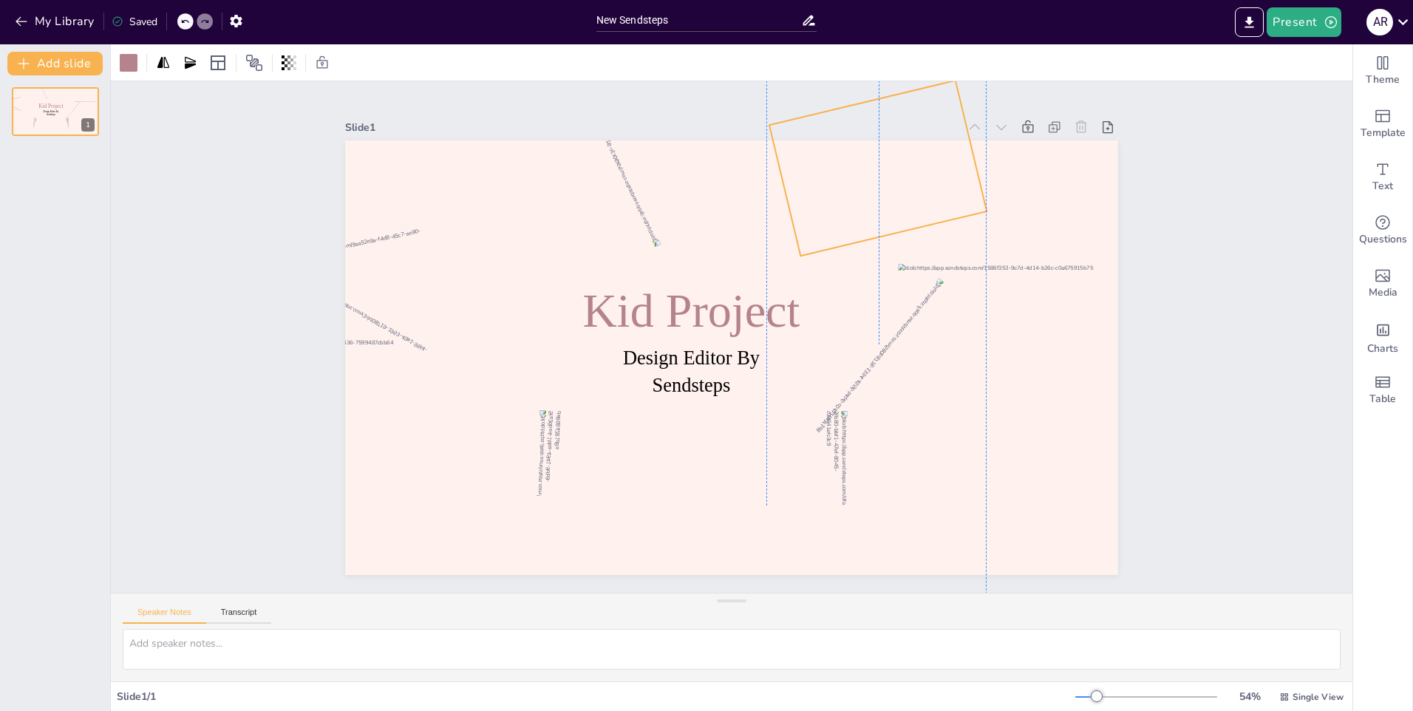
drag, startPoint x: 996, startPoint y: 206, endPoint x: 825, endPoint y: 118, distance: 192.1
click at [825, 118] on div "Slide 1 Design Editor By Sendsteps Kid Project" at bounding box center [724, 341] width 783 height 898
drag, startPoint x: 889, startPoint y: 253, endPoint x: 979, endPoint y: 177, distance: 117.5
click at [979, 177] on div "Design Editor By Sendsteps Kid Project 277 °" at bounding box center [721, 354] width 886 height 763
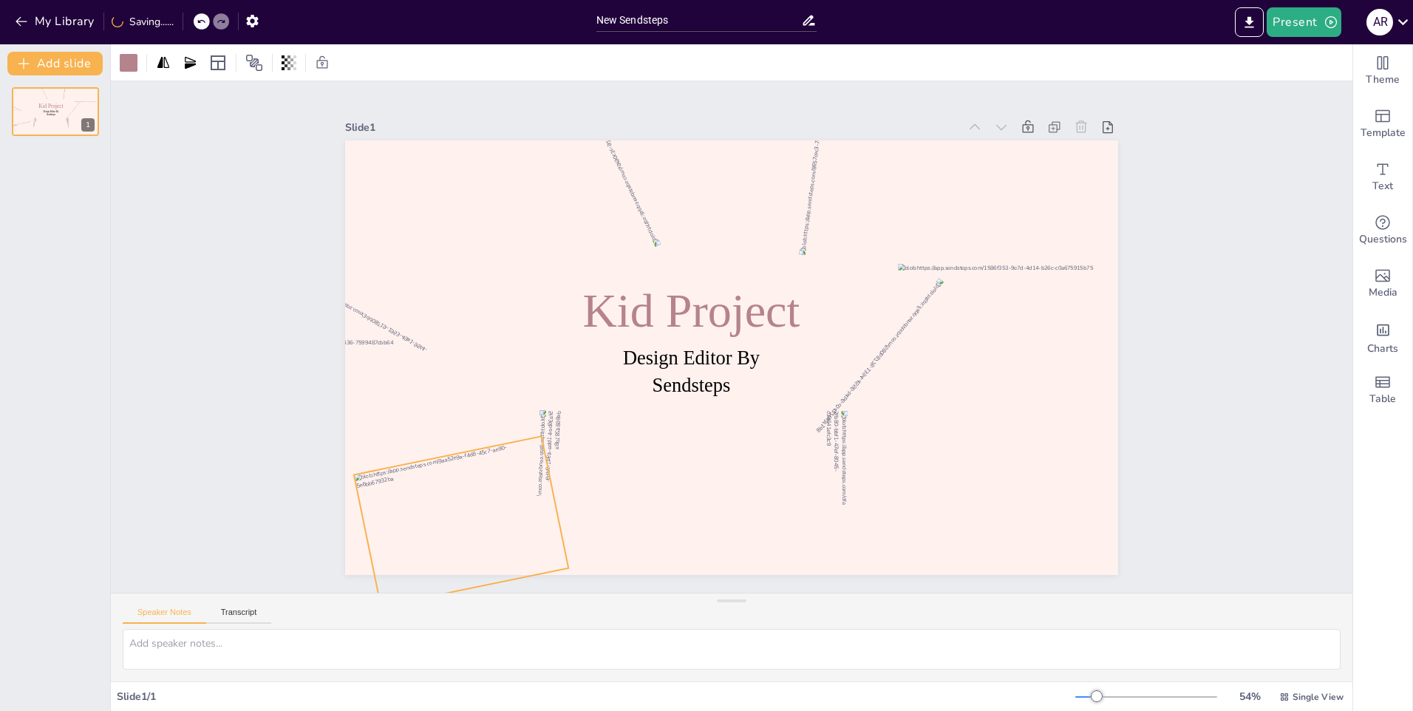
drag, startPoint x: 339, startPoint y: 327, endPoint x: 429, endPoint y: 554, distance: 244.2
click at [429, 341] on div at bounding box center [423, 226] width 233 height 229
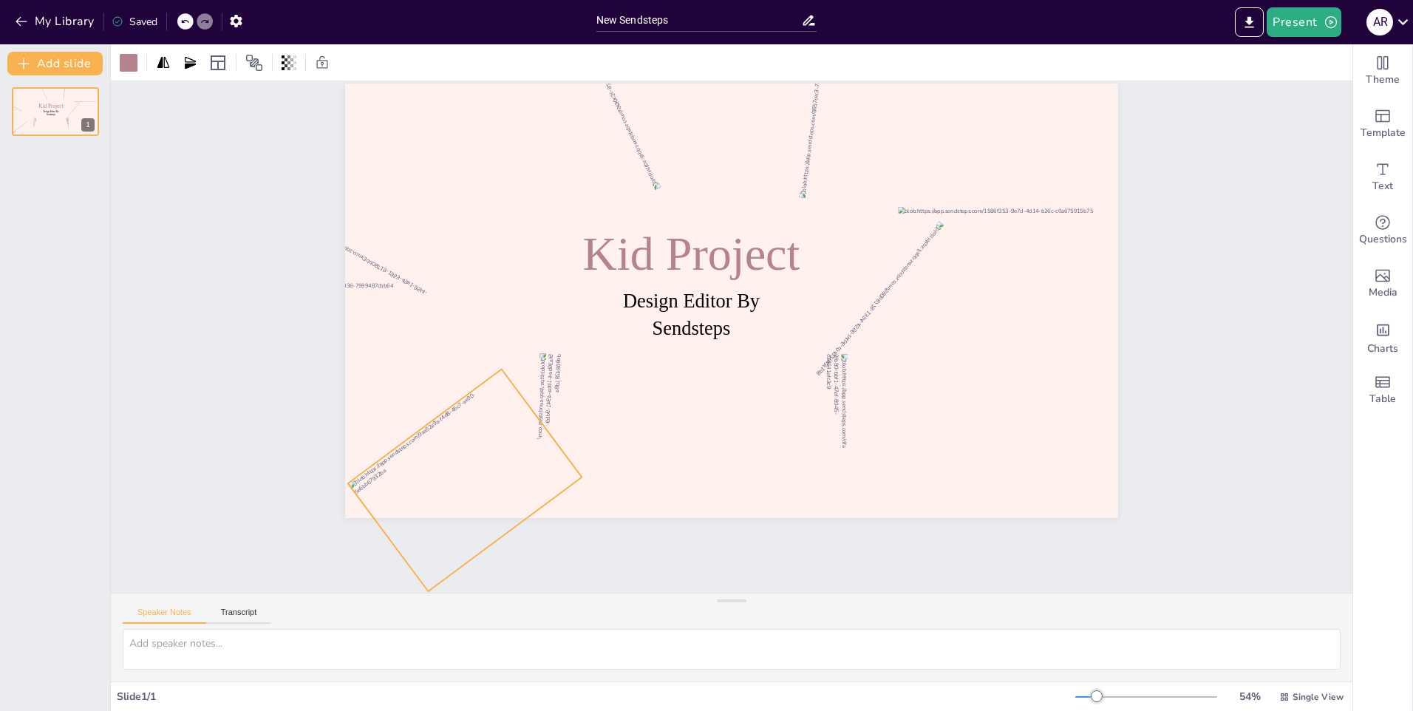
scroll to position [33, 0]
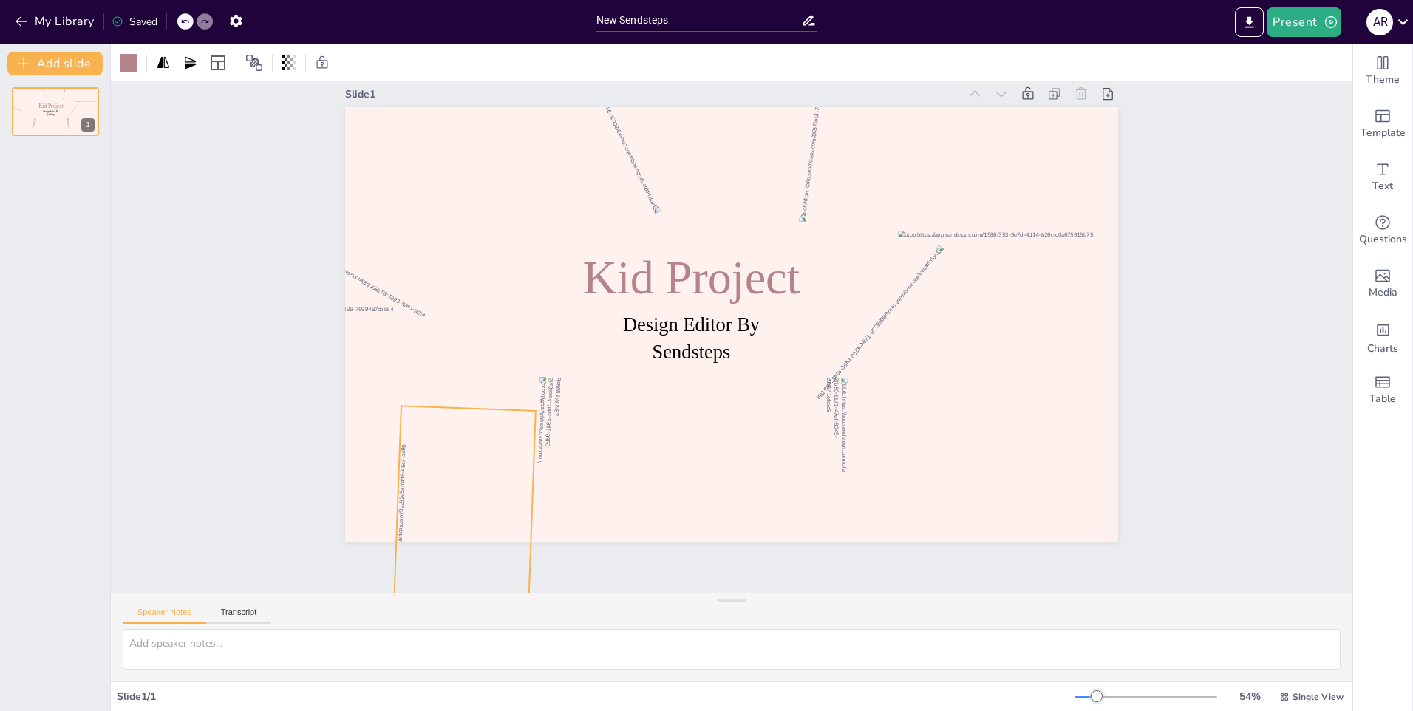
drag, startPoint x: 471, startPoint y: 551, endPoint x: 606, endPoint y: 460, distance: 163.4
click at [609, 460] on div "Design Editor By Sendsteps Kid Project 272 °" at bounding box center [744, 333] width 652 height 869
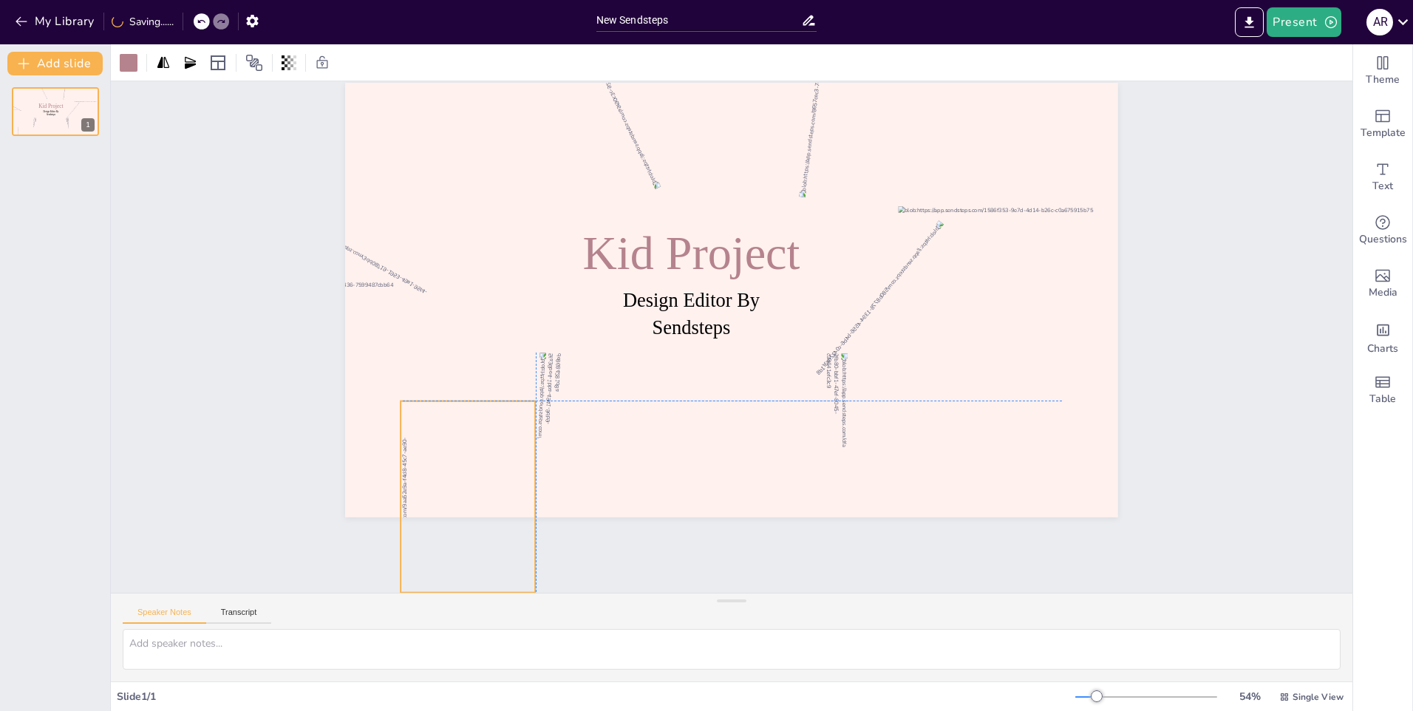
scroll to position [72, 0]
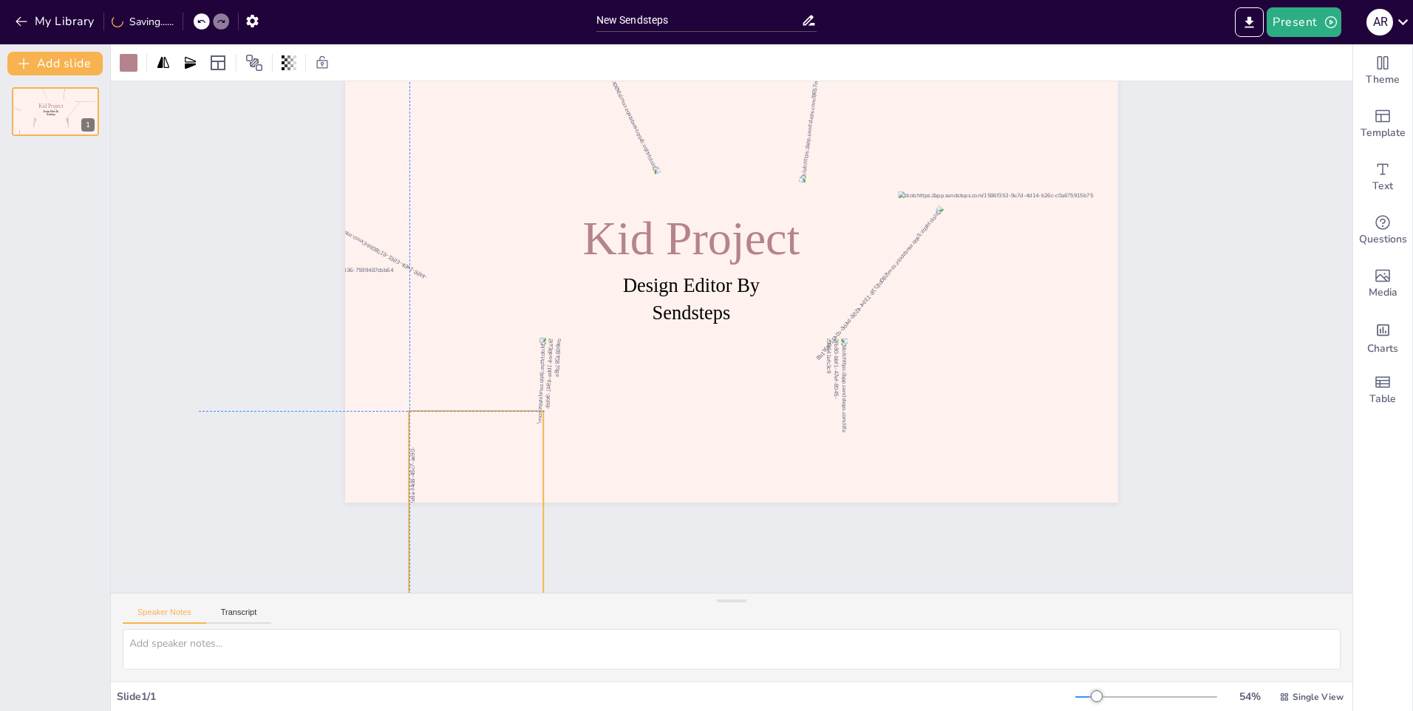
drag, startPoint x: 445, startPoint y: 483, endPoint x: 457, endPoint y: 509, distance: 28.4
click at [457, 509] on div "Slide 1 Design Editor By Sendsteps Kid Project" at bounding box center [731, 337] width 1321 height 758
click at [55, 75] on div "Design Editor By Sendsteps Kid Project 1" at bounding box center [55, 393] width 110 height 636
click at [60, 70] on button "Add slide" at bounding box center [54, 64] width 95 height 24
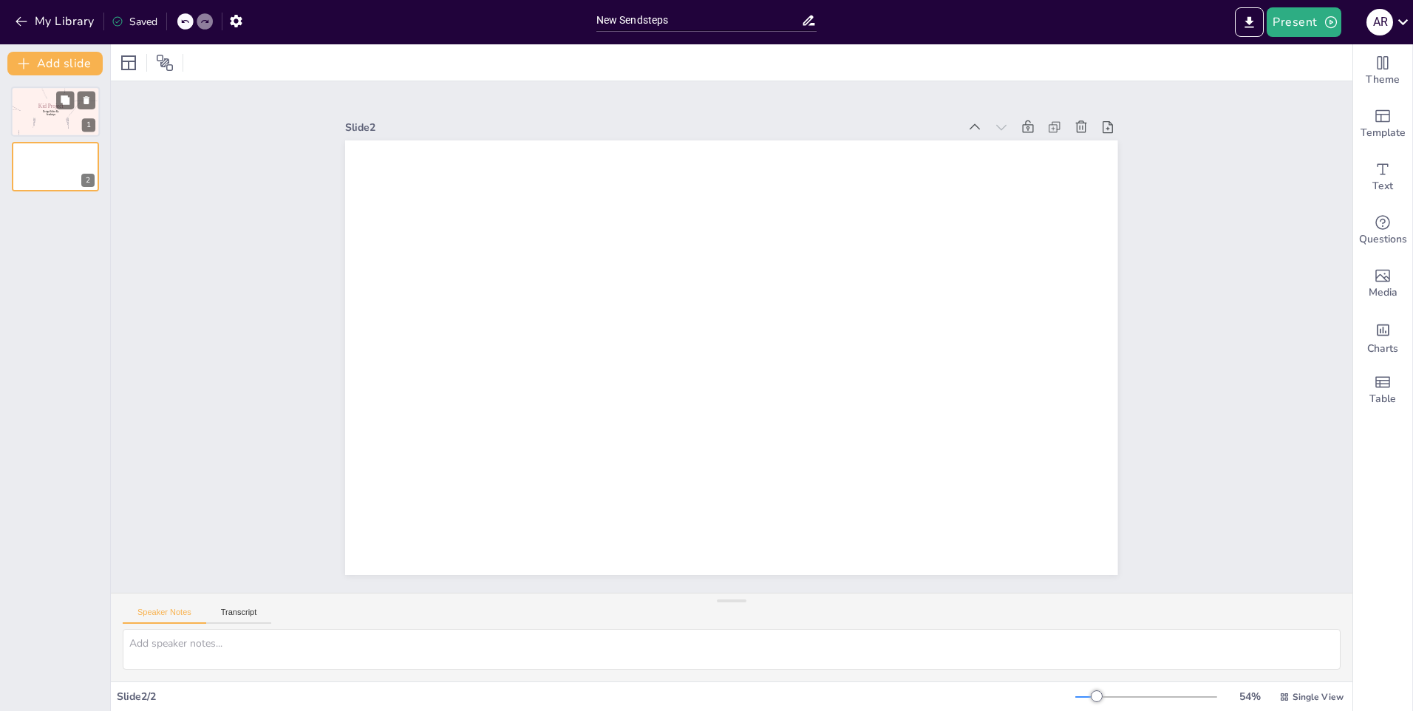
click at [46, 107] on span "Kid Project" at bounding box center [50, 106] width 25 height 6
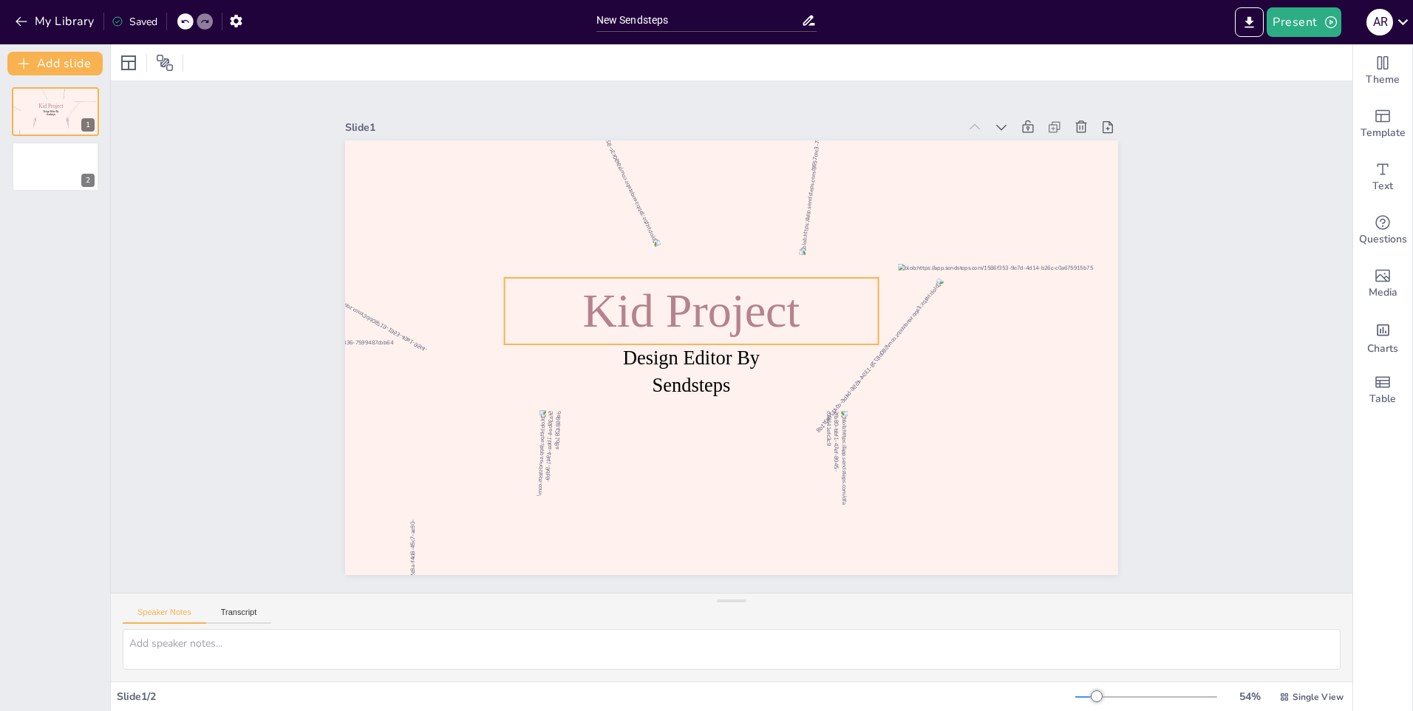
click at [688, 297] on span "Kid Project" at bounding box center [739, 290] width 137 height 220
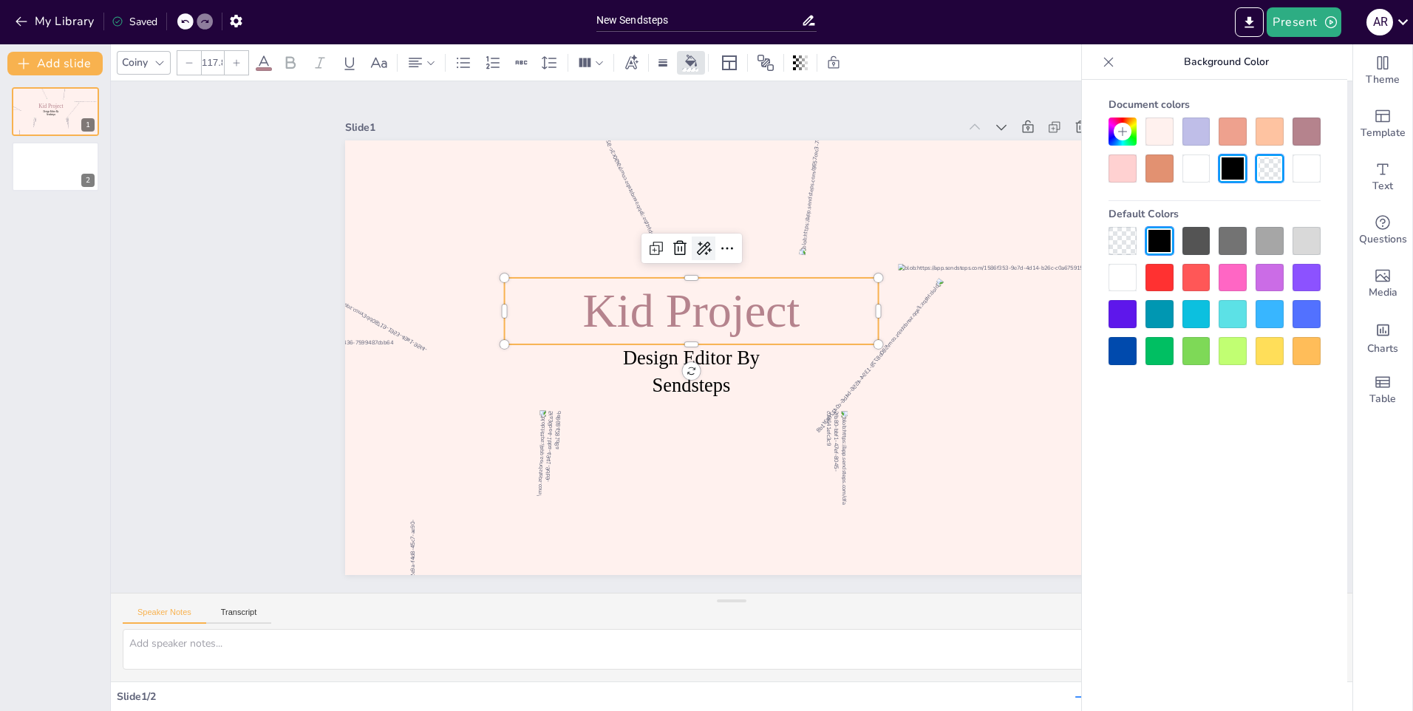
click at [740, 246] on icon at bounding box center [752, 246] width 24 height 24
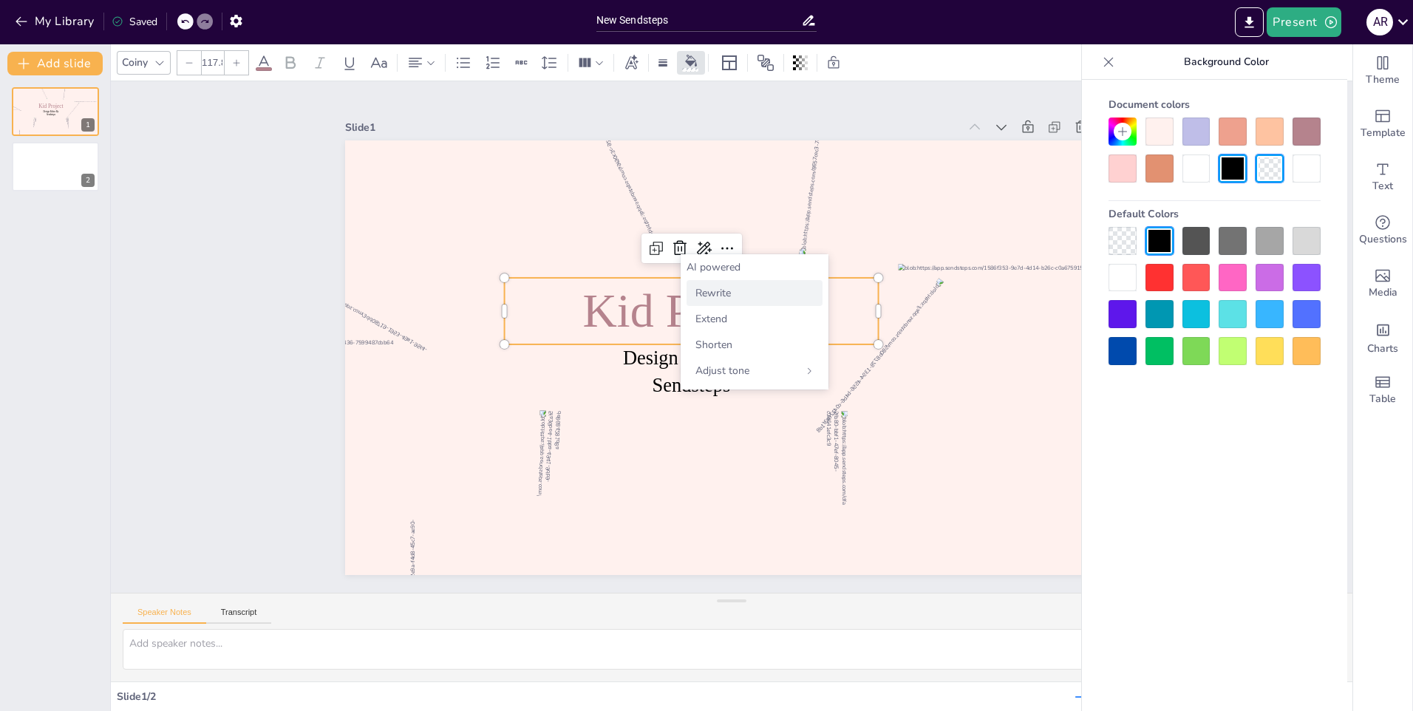
click at [707, 290] on span "Rewrite" at bounding box center [713, 293] width 35 height 14
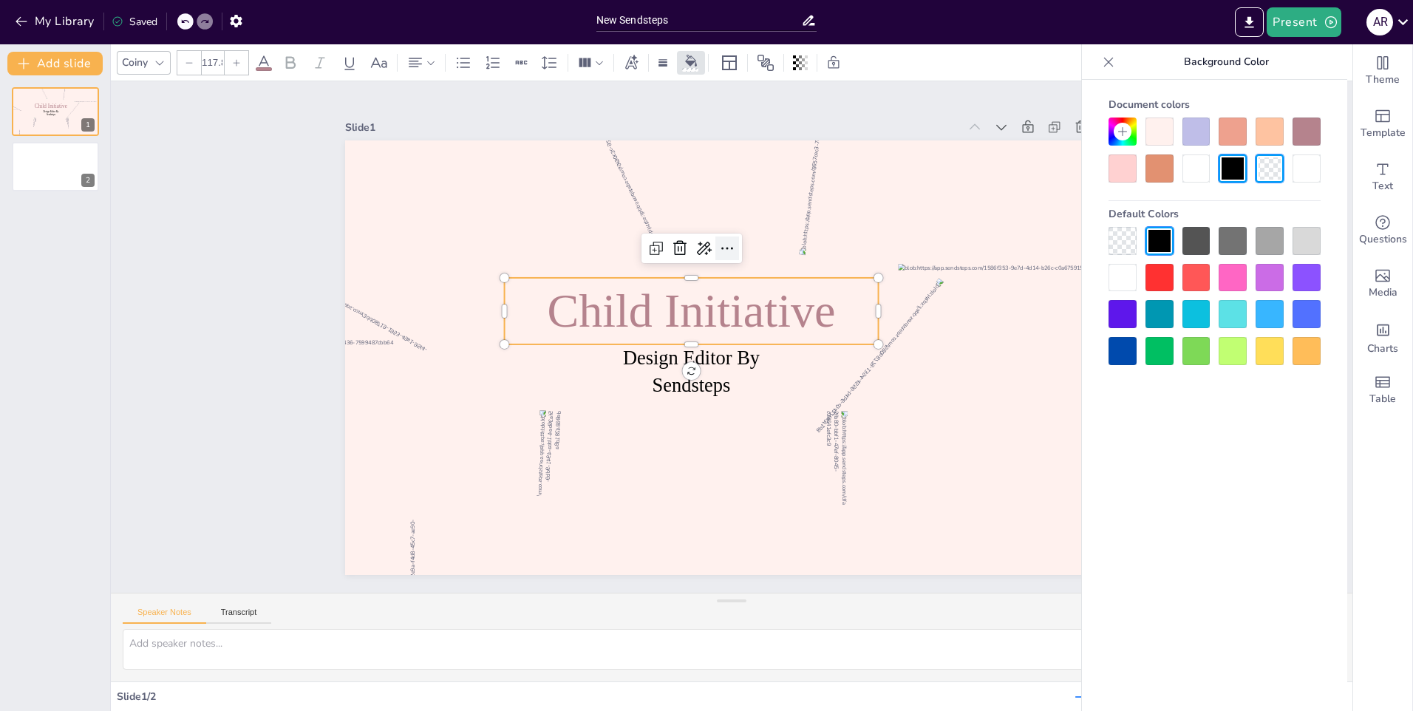
click at [752, 242] on icon at bounding box center [764, 254] width 24 height 24
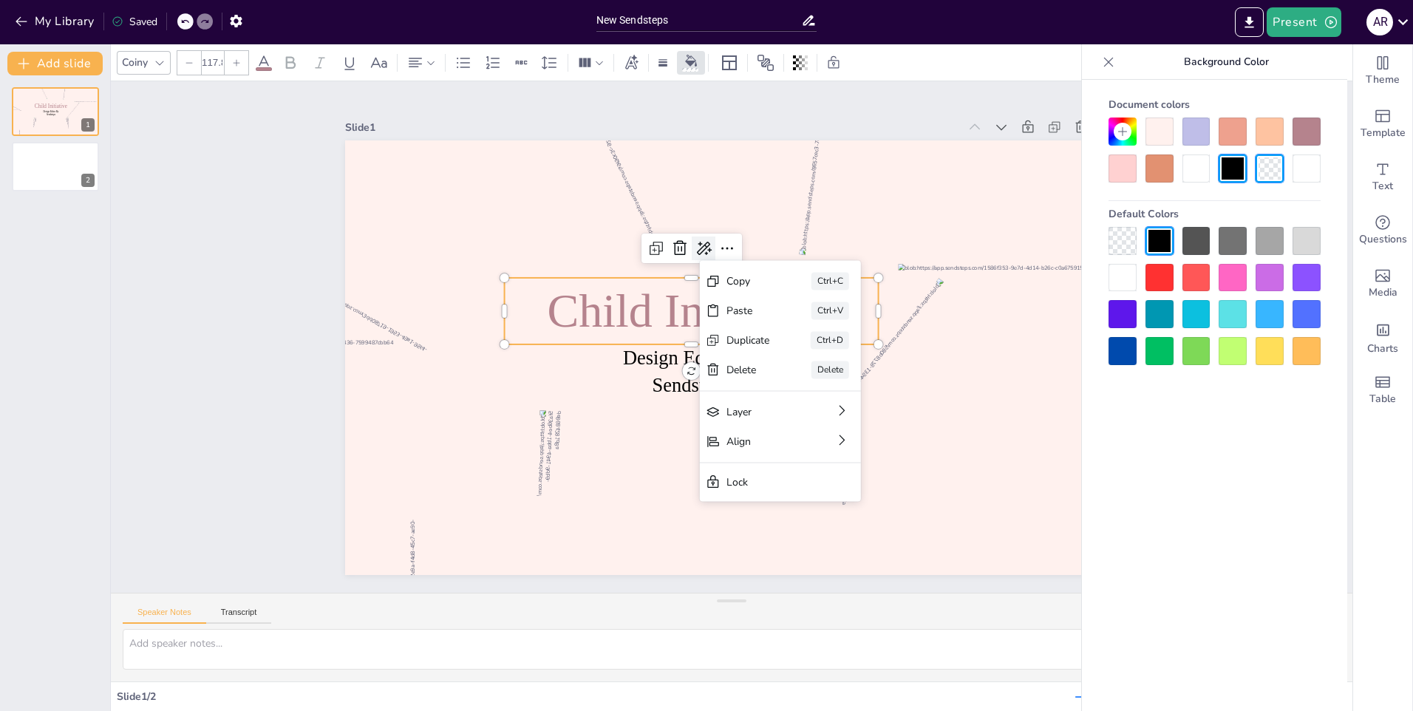
click at [799, 274] on icon at bounding box center [807, 283] width 17 height 18
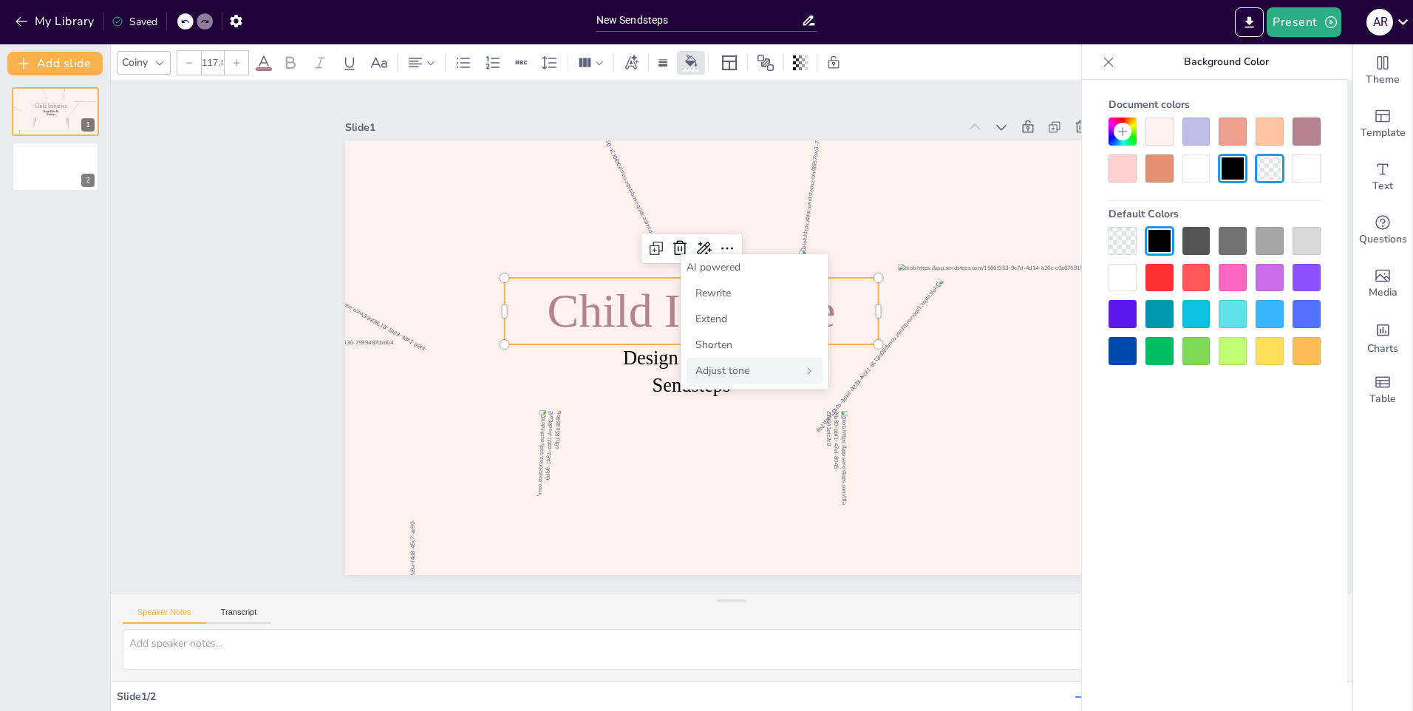
click at [727, 369] on span "Adjust tone" at bounding box center [723, 371] width 54 height 14
click at [617, 313] on span "Child Initiative" at bounding box center [694, 306] width 292 height 83
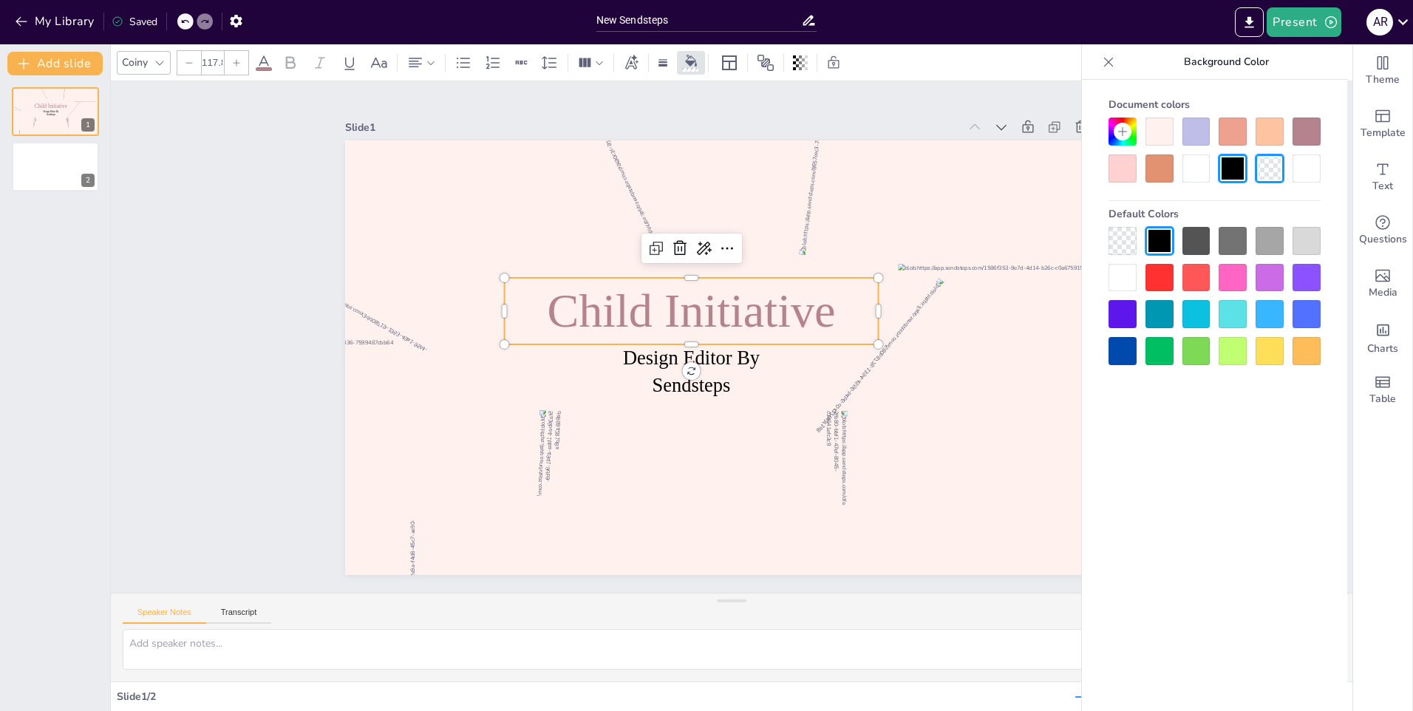
click at [803, 313] on span "Child Initiative" at bounding box center [683, 334] width 276 height 190
click at [776, 320] on span "Child Initiative" at bounding box center [740, 289] width 166 height 285
click at [776, 320] on span "Child Initiative" at bounding box center [776, 320] width 212 height 265
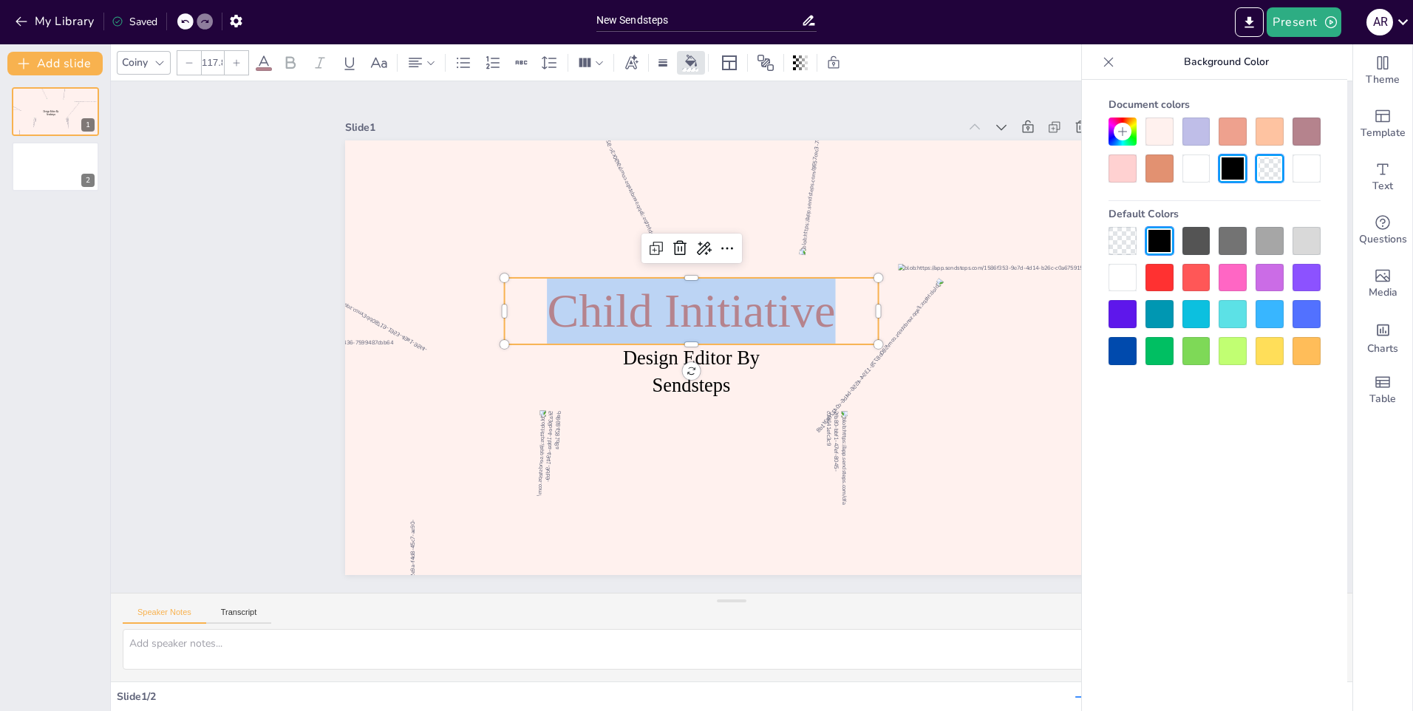
click at [776, 320] on span "Child Initiative" at bounding box center [705, 297] width 285 height 166
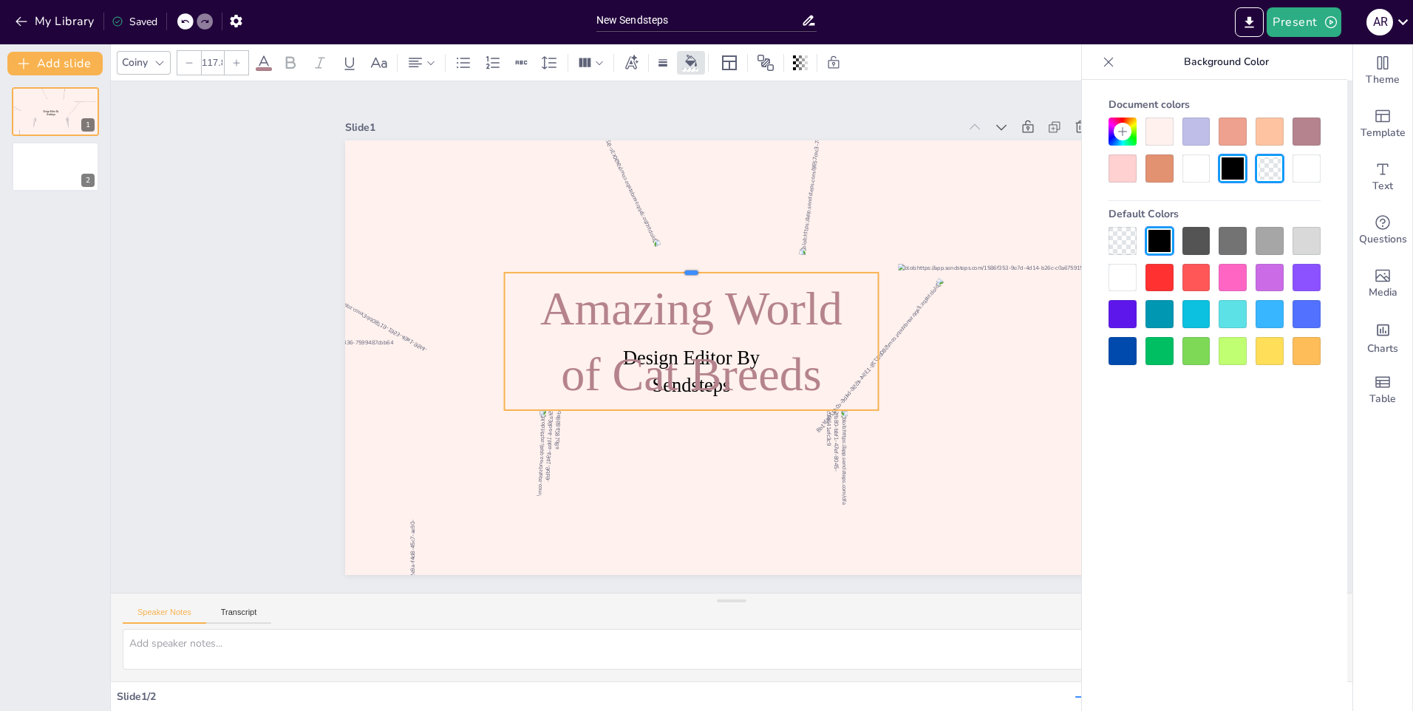
click at [781, 266] on div at bounding box center [809, 362] width 286 height 259
click at [723, 306] on span "Amazing World" at bounding box center [765, 300] width 84 height 306
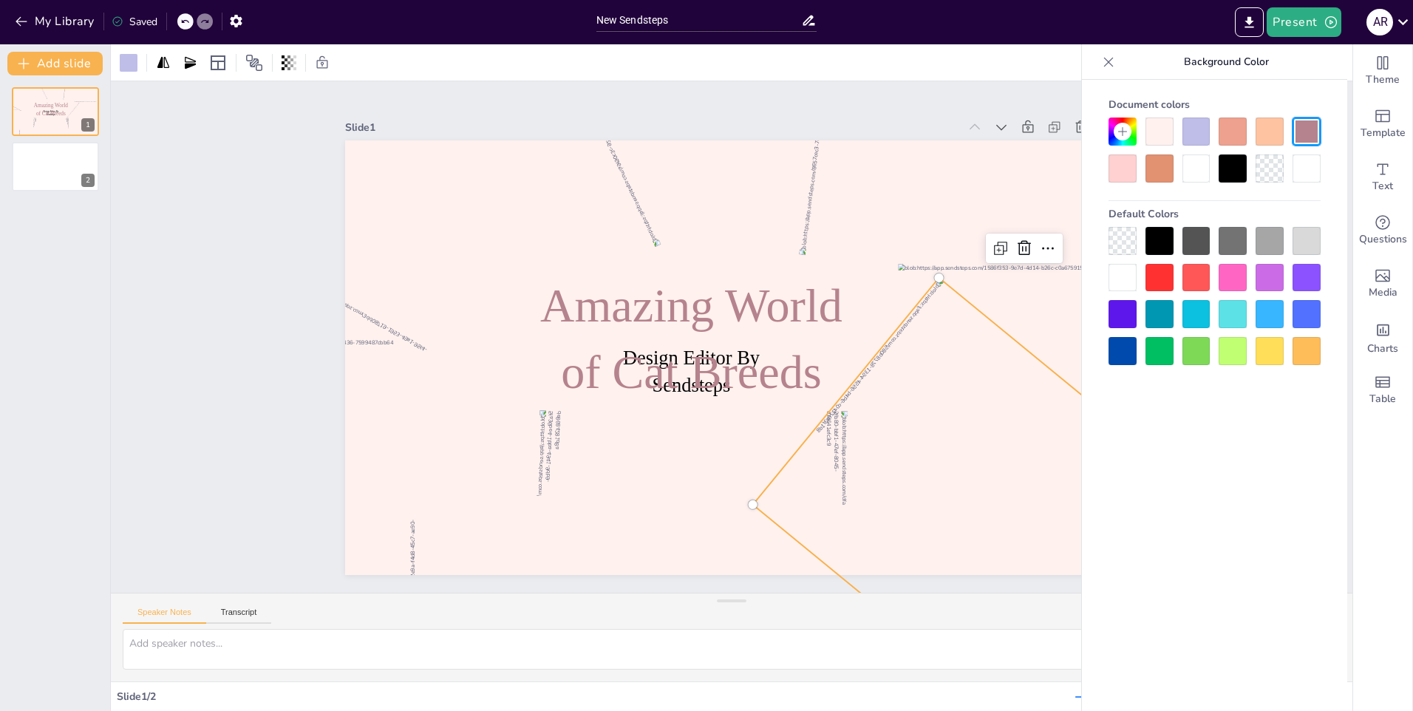
click at [868, 486] on div at bounding box center [779, 688] width 314 height 473
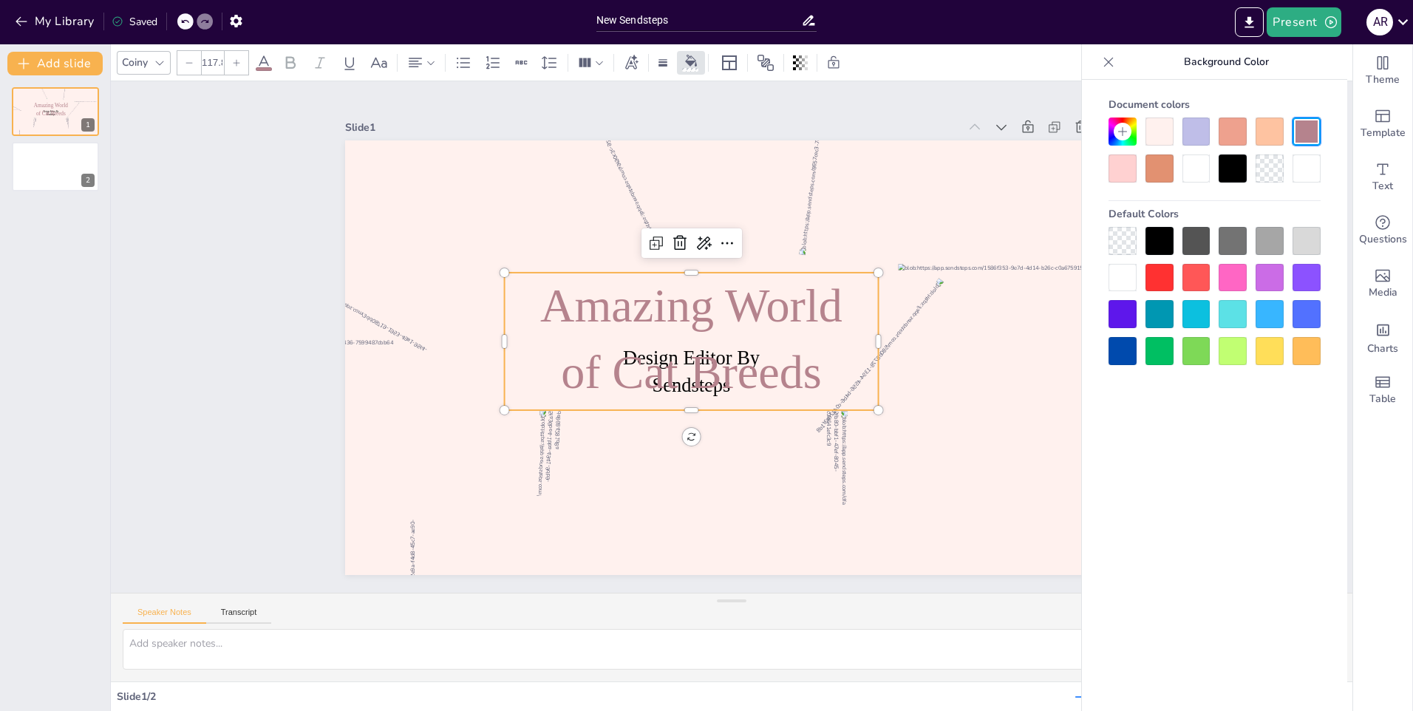
click at [797, 378] on span "of Cat Breeds" at bounding box center [680, 347] width 252 height 176
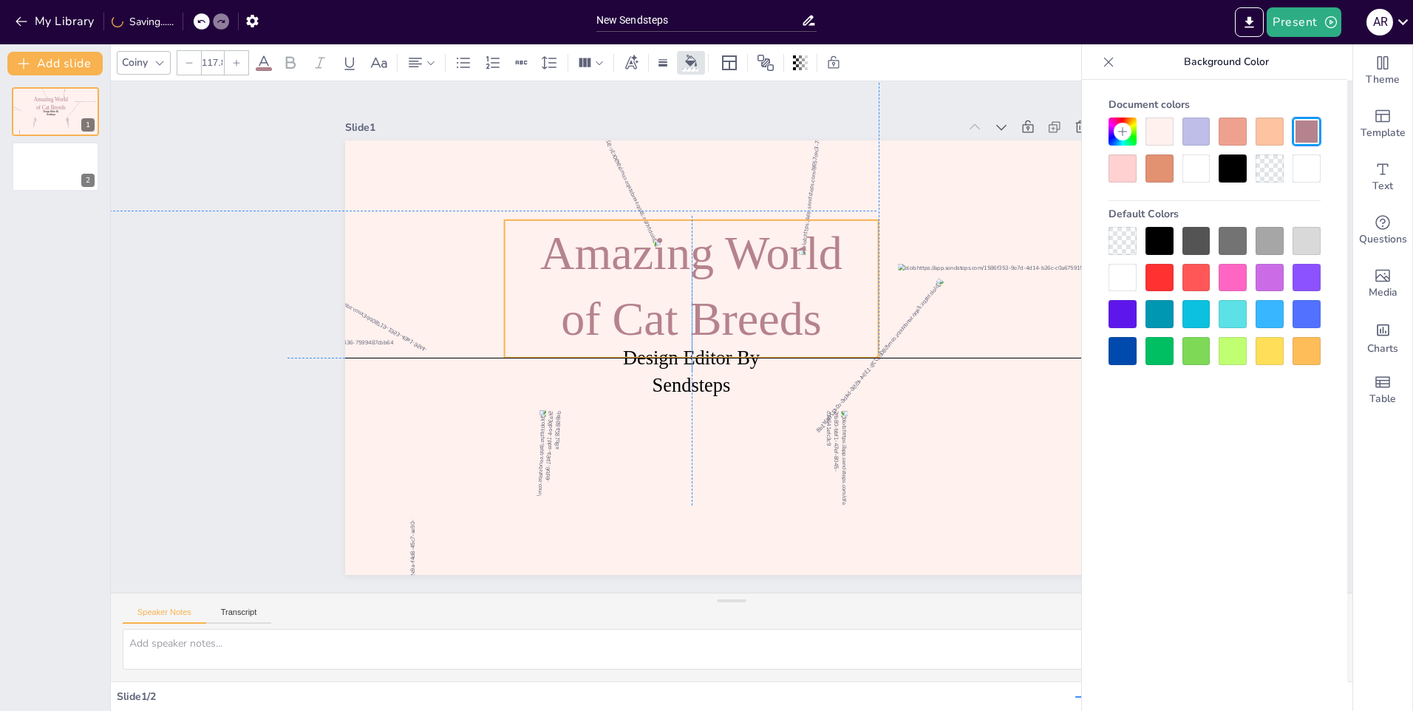
drag, startPoint x: 792, startPoint y: 362, endPoint x: 793, endPoint y: 317, distance: 45.1
click at [793, 317] on span "of Cat Breeds" at bounding box center [773, 350] width 265 height 80
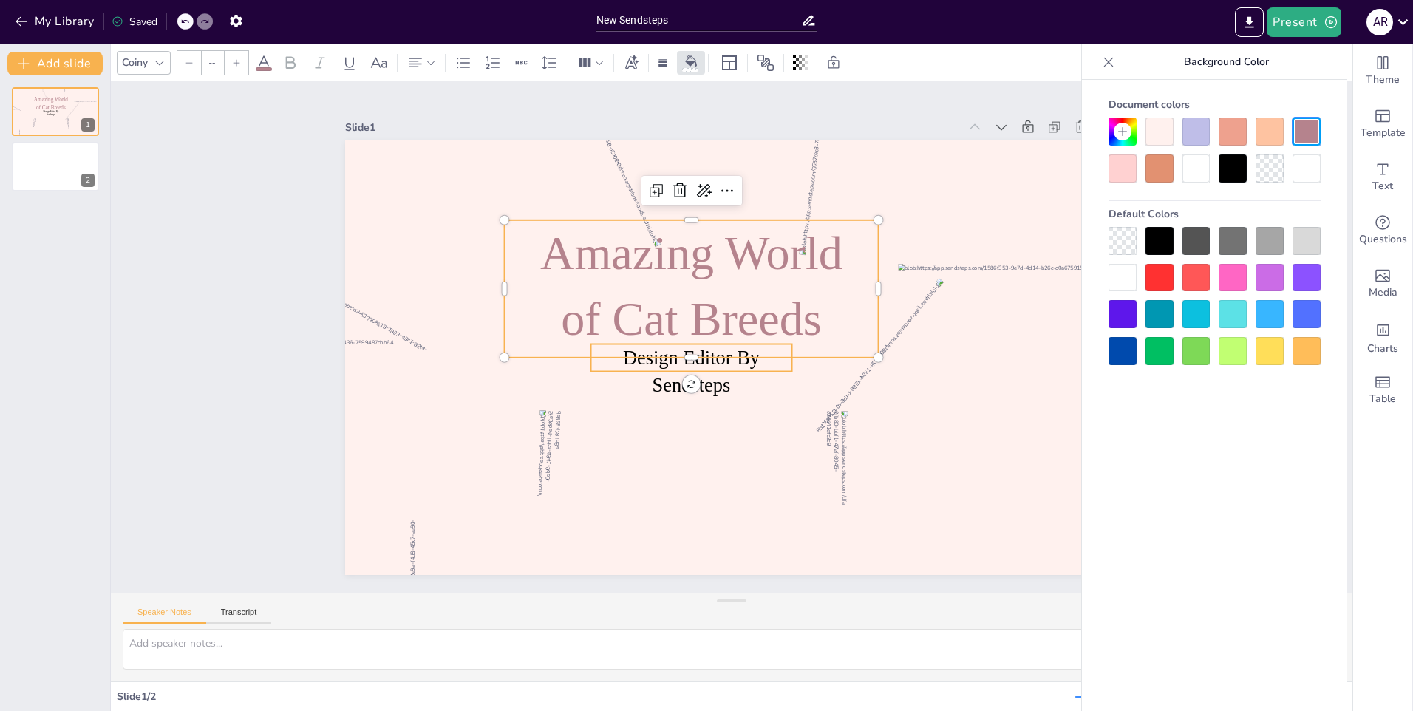
type input "48.6"
click at [713, 368] on span "Design Editor By Sendsteps" at bounding box center [695, 299] width 60 height 138
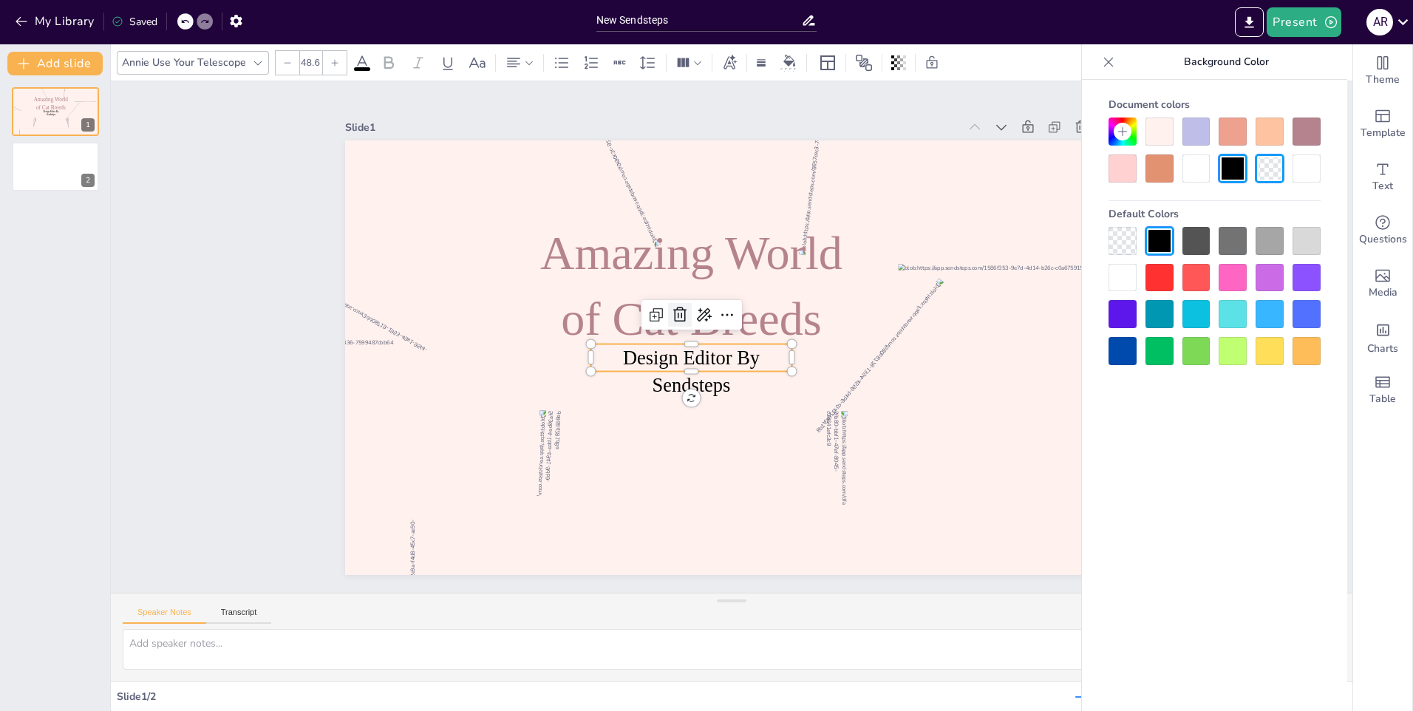
click at [765, 307] on icon at bounding box center [774, 299] width 18 height 18
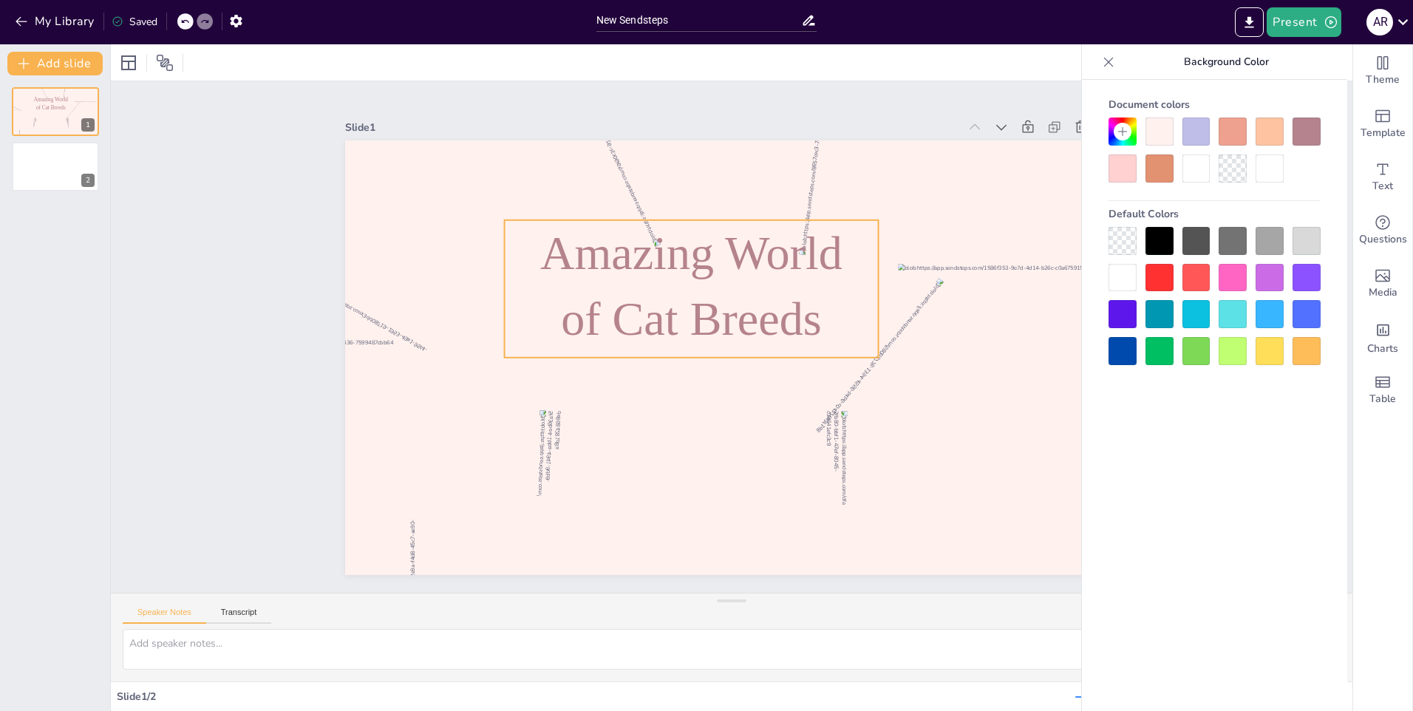
click at [689, 314] on span "of Cat Breeds" at bounding box center [767, 311] width 176 height 252
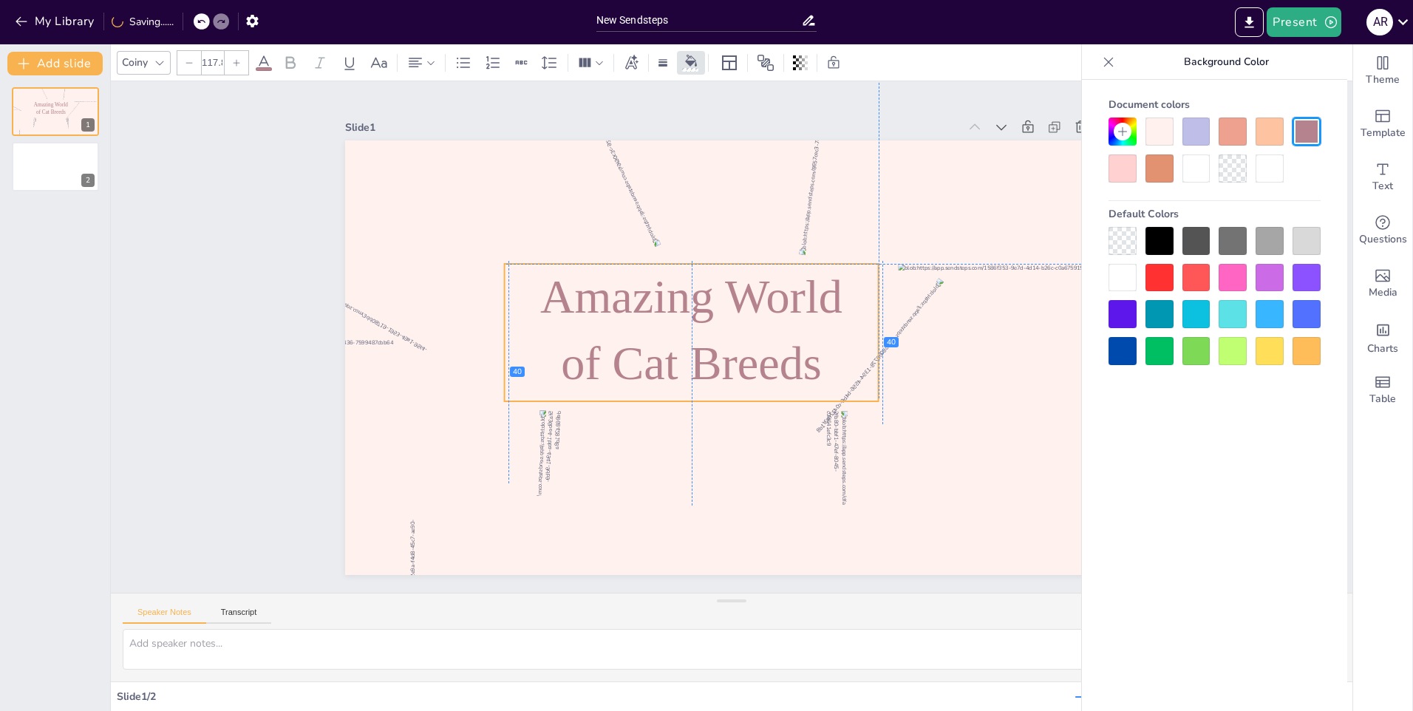
drag, startPoint x: 736, startPoint y: 224, endPoint x: 738, endPoint y: 265, distance: 40.7
click at [738, 265] on span "Amazing World" at bounding box center [723, 281] width 276 height 220
click at [1124, 136] on icon at bounding box center [1123, 132] width 12 height 12
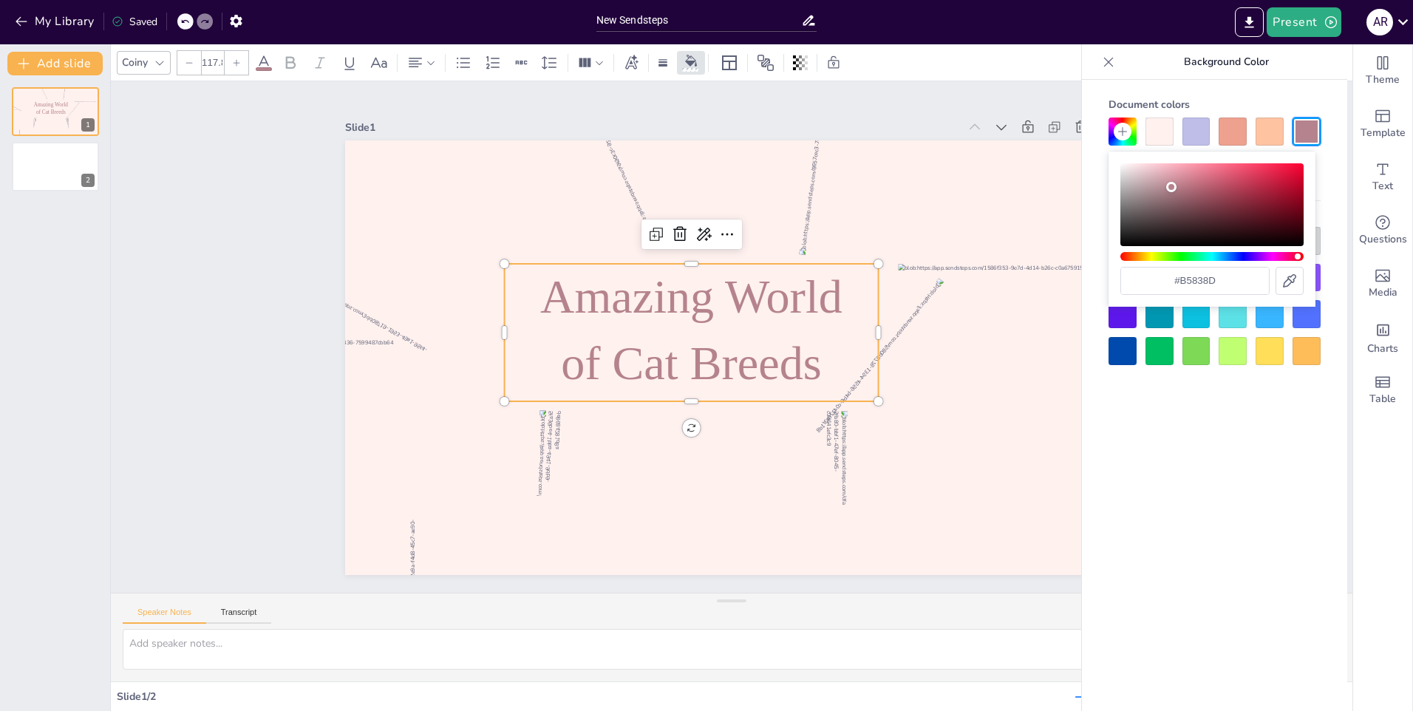
type input "#8f676f"
click at [1172, 200] on div "Color" at bounding box center [1212, 204] width 183 height 83
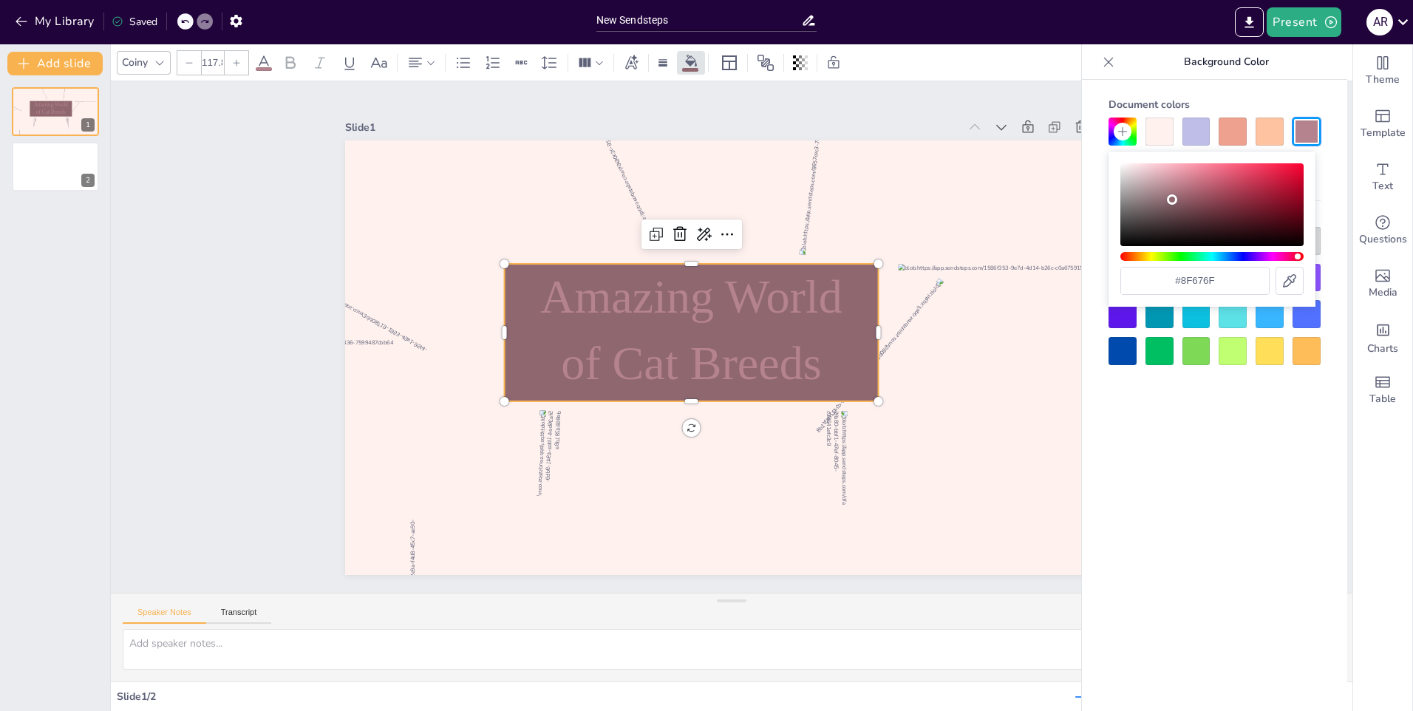
click at [183, 22] on icon at bounding box center [184, 22] width 7 height 4
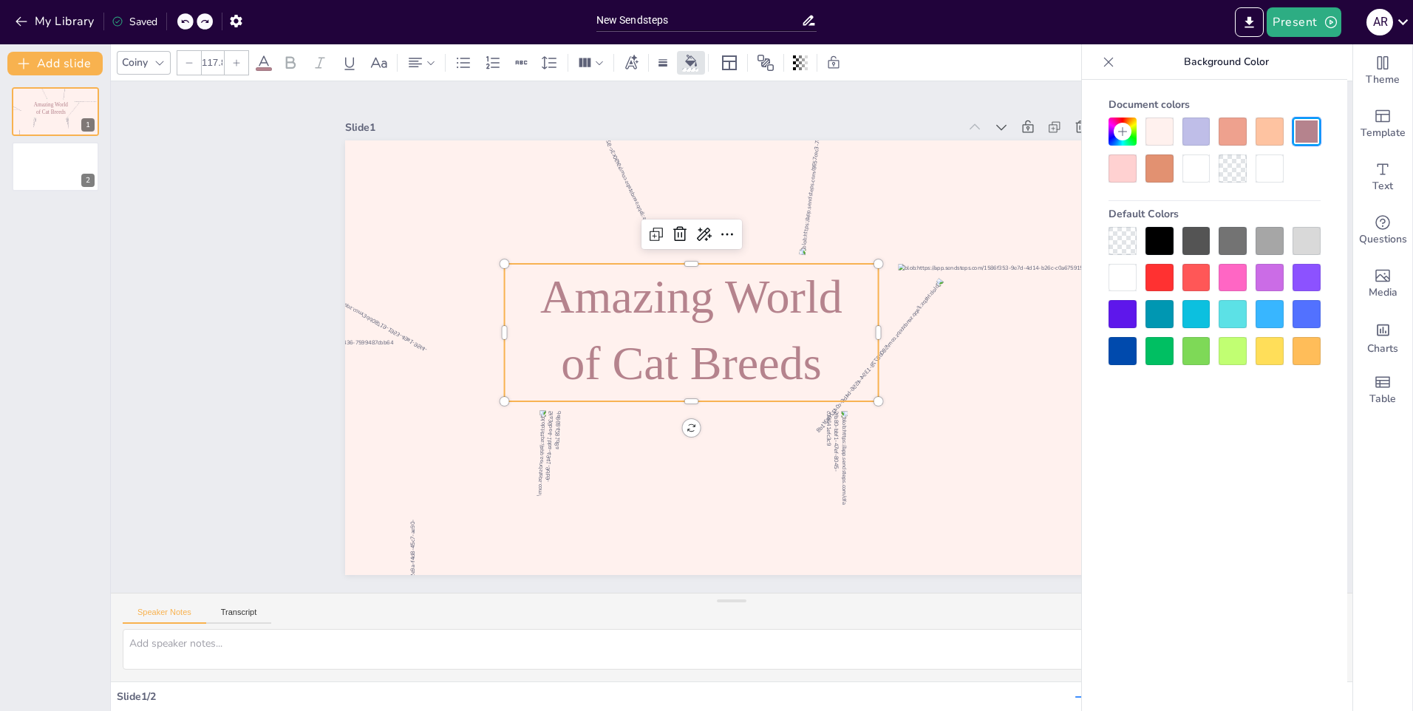
click at [266, 63] on icon at bounding box center [263, 62] width 13 height 14
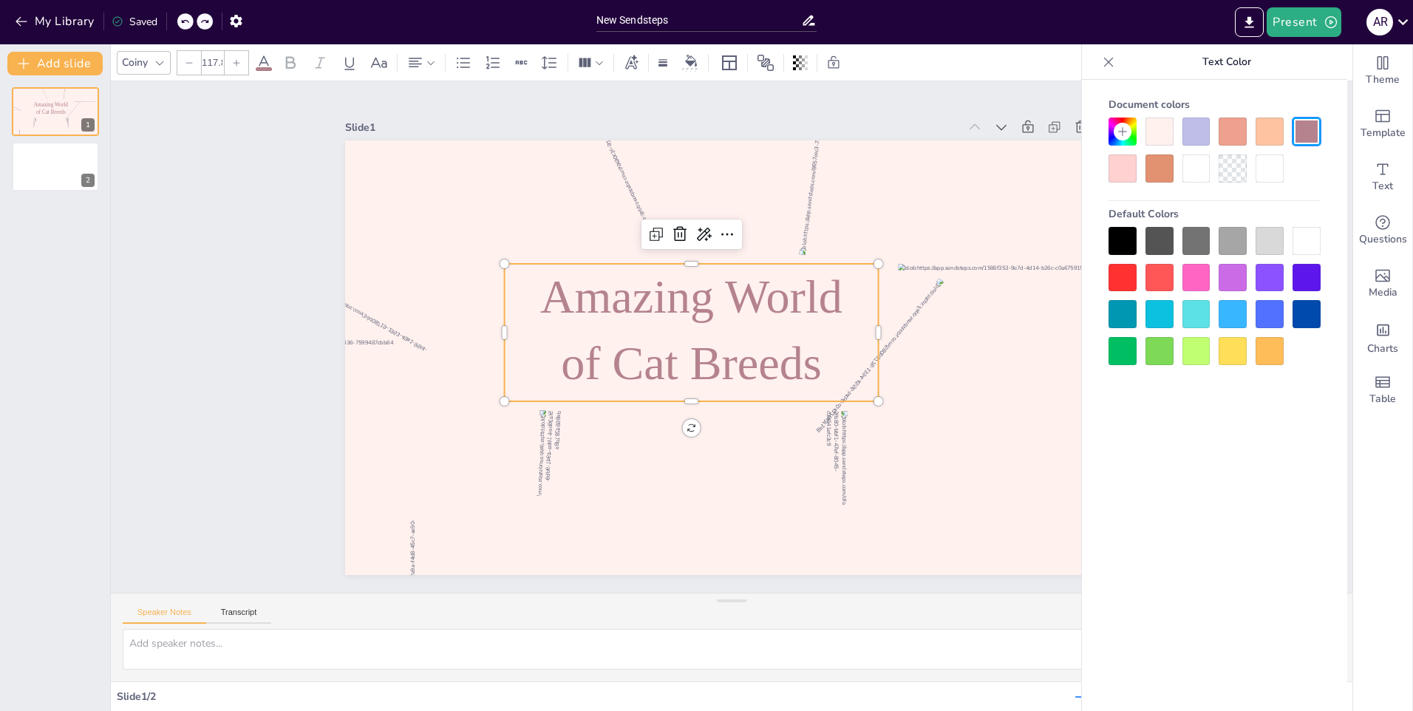
click at [1127, 129] on icon at bounding box center [1123, 132] width 12 height 12
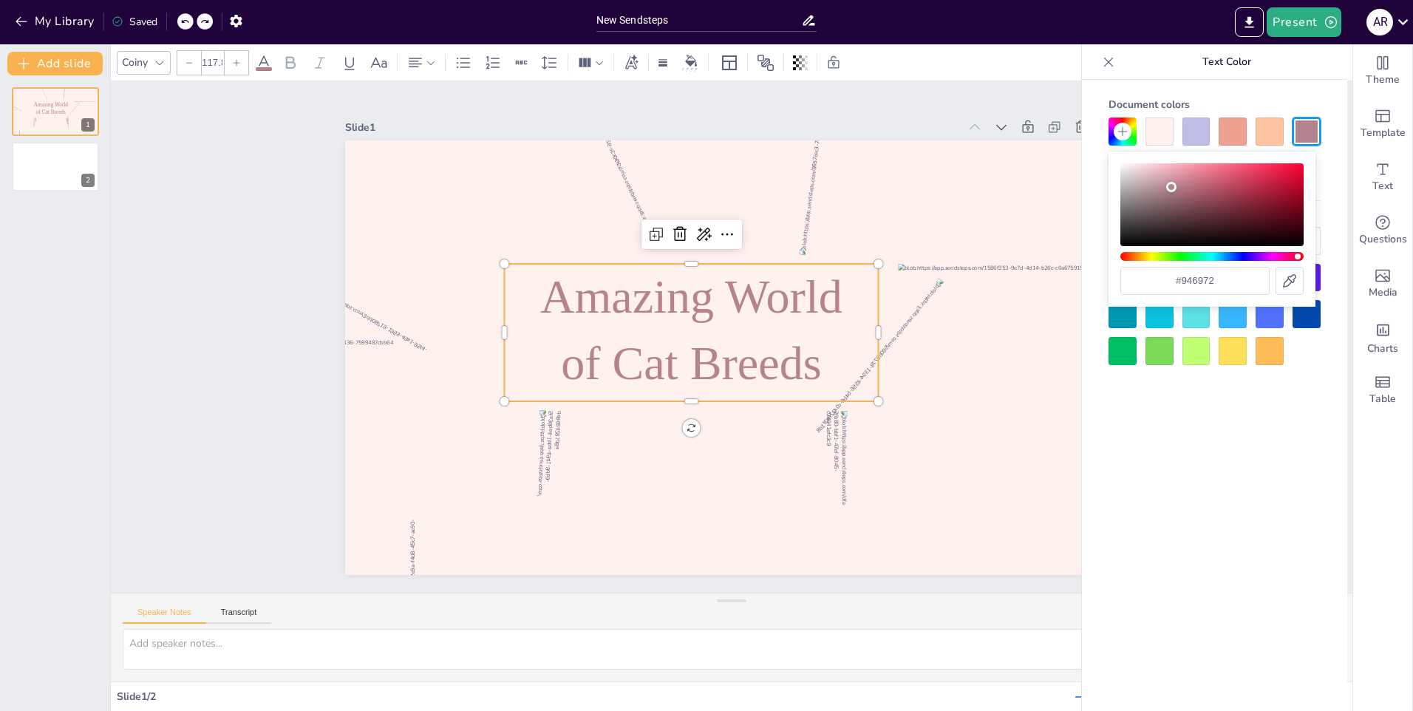
click at [1173, 198] on div "Color" at bounding box center [1212, 204] width 183 height 83
type input "#8f636c"
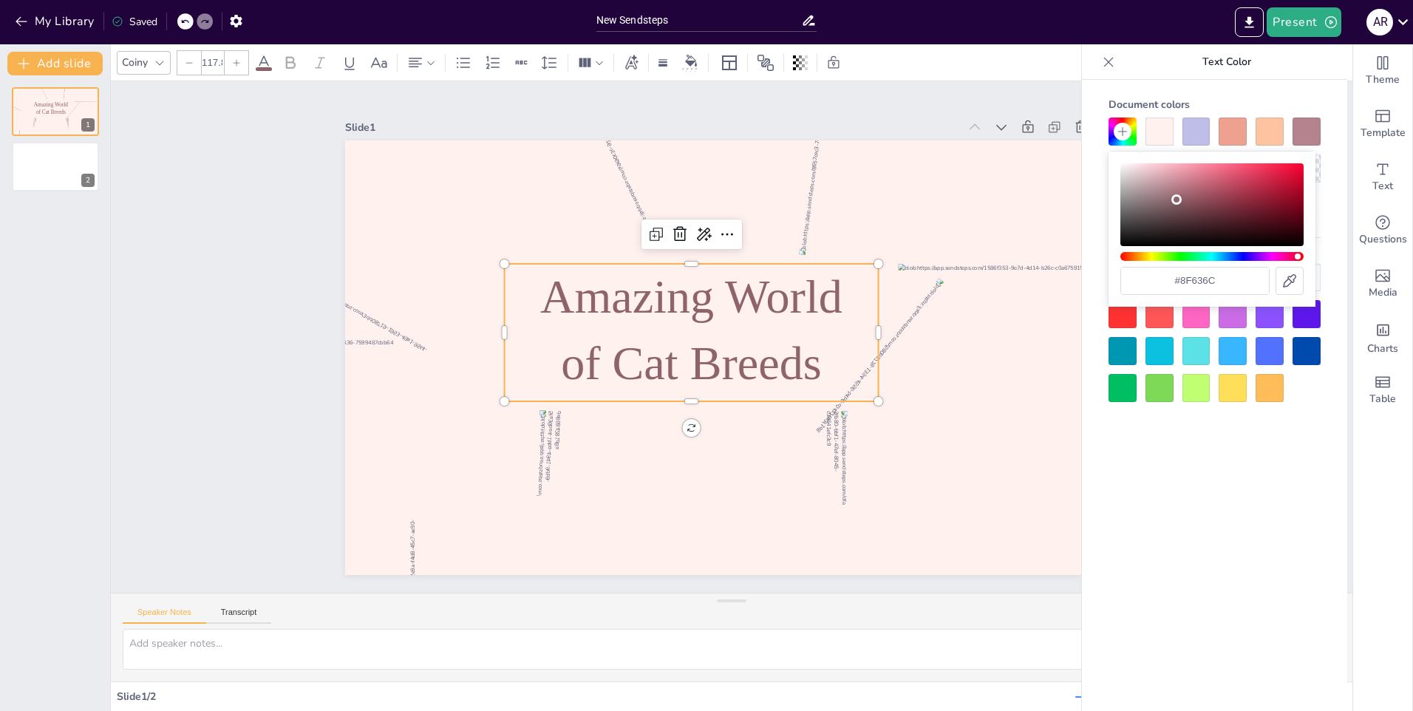
click at [1177, 200] on div "Color" at bounding box center [1177, 199] width 10 height 10
click at [1148, 536] on div "Document colors Default Colors" at bounding box center [1214, 418] width 265 height 676
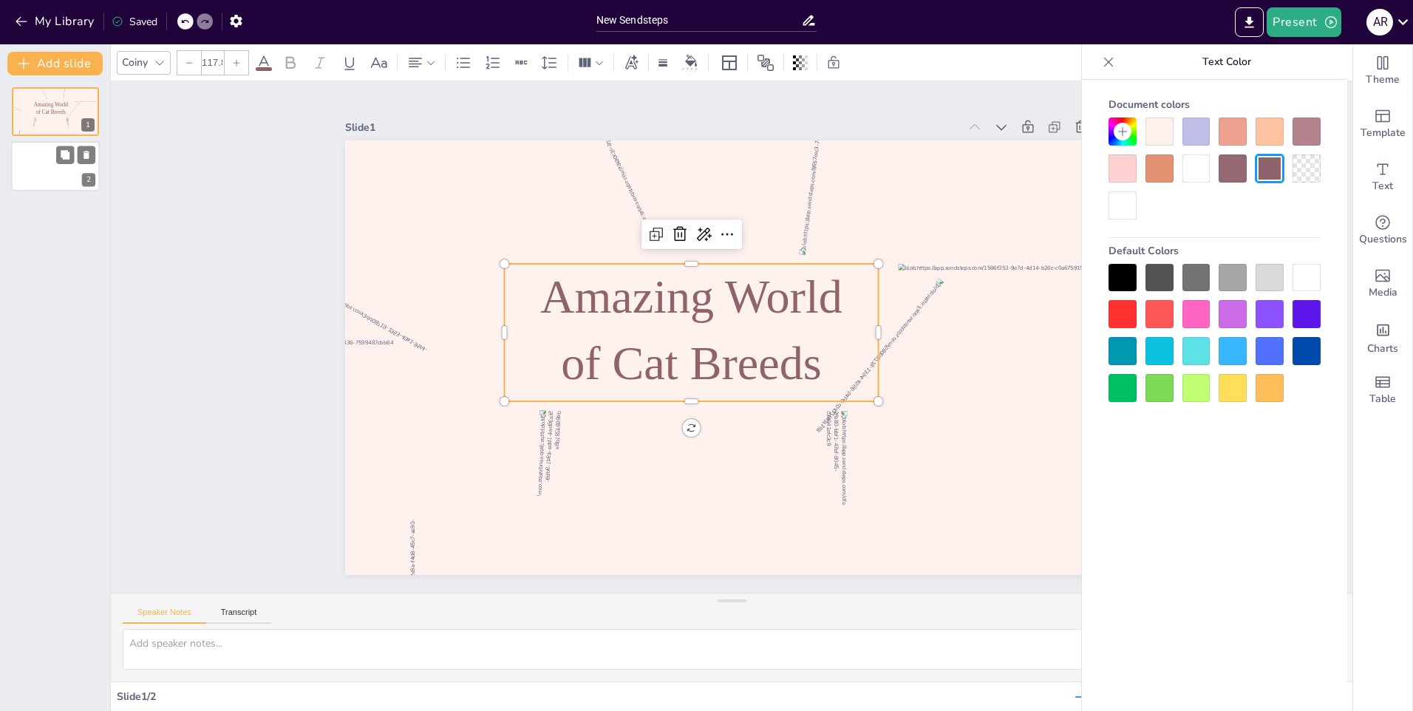
click at [58, 174] on div at bounding box center [55, 167] width 89 height 50
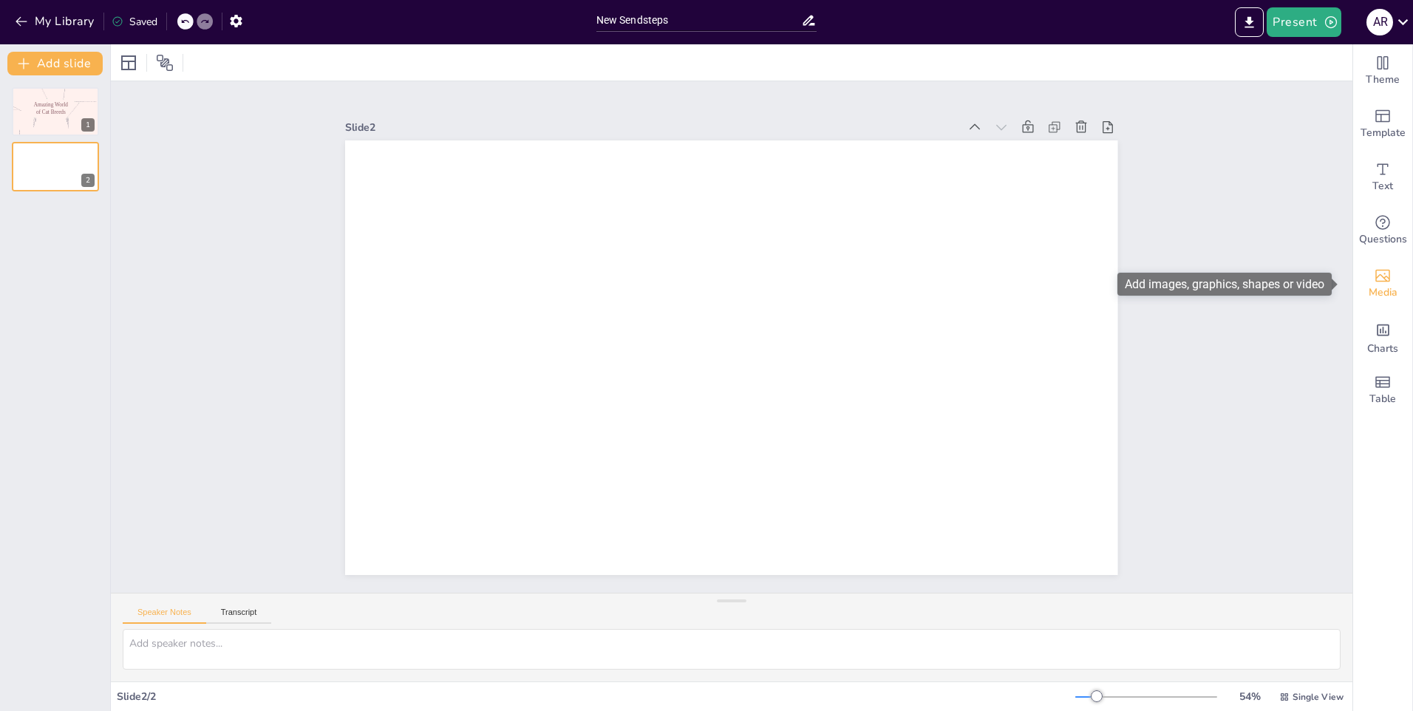
click at [1374, 272] on icon "Add images, graphics, shapes or video" at bounding box center [1383, 276] width 18 height 18
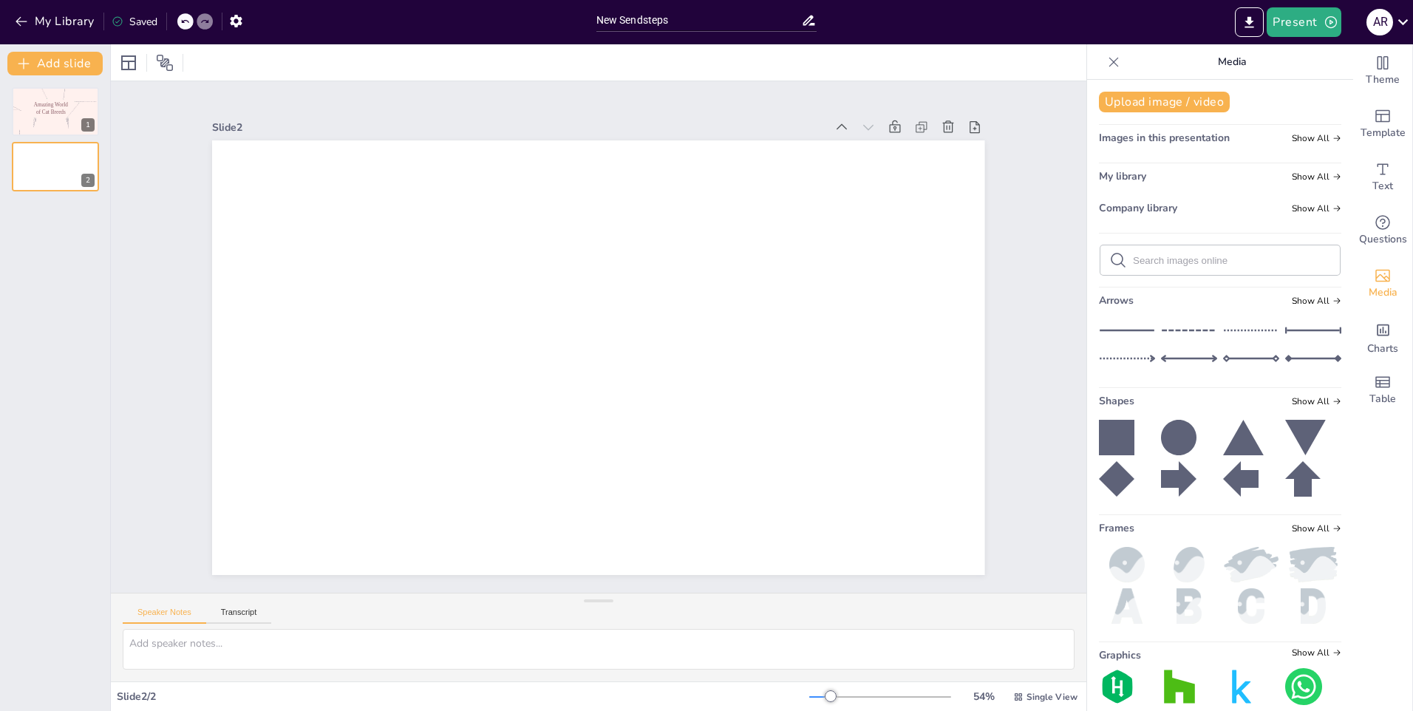
click at [1209, 258] on input "text" at bounding box center [1232, 260] width 198 height 11
drag, startPoint x: 1074, startPoint y: 0, endPoint x: 1130, endPoint y: 30, distance: 63.5
click at [1088, 4] on div "Present A R" at bounding box center [1118, 22] width 589 height 44
click at [1243, 265] on input "cats breed" at bounding box center [1232, 260] width 198 height 11
type input "c"
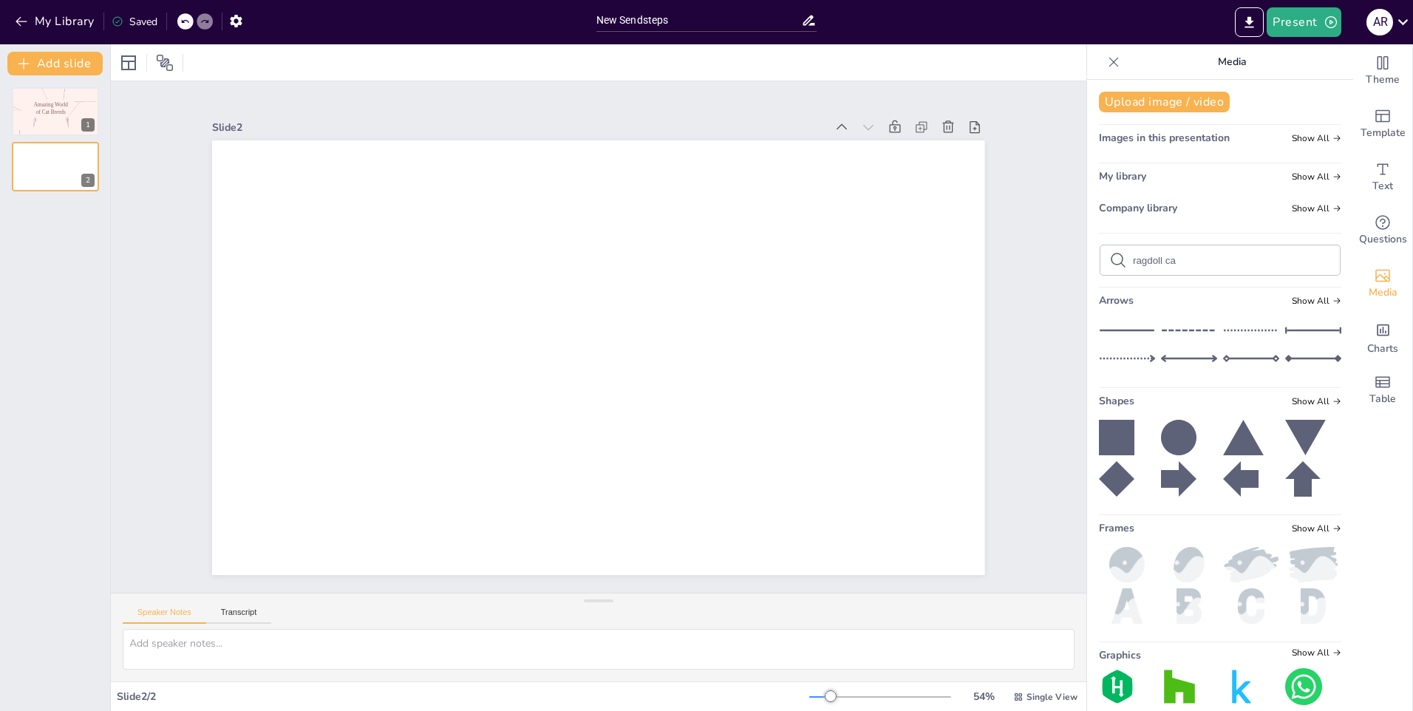
type input "ragdoll cat"
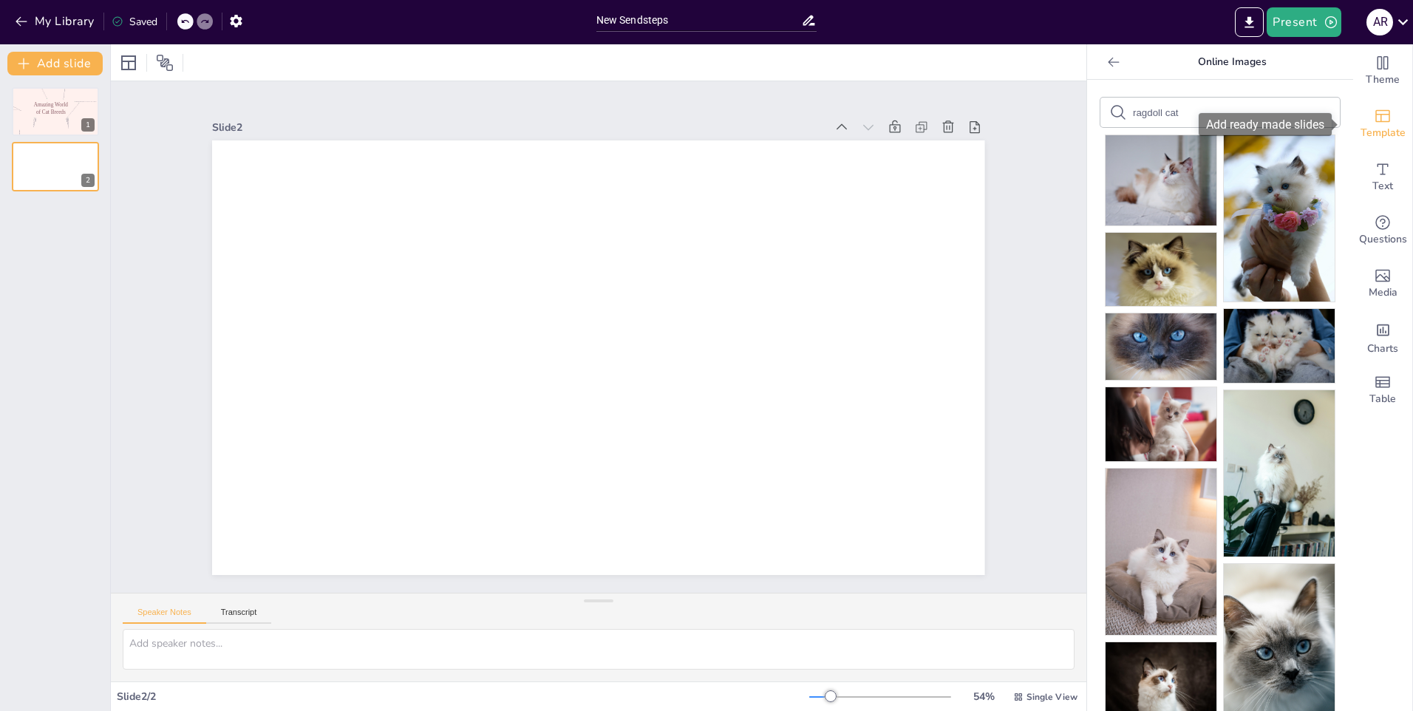
click at [1396, 117] on div "Template" at bounding box center [1382, 124] width 59 height 53
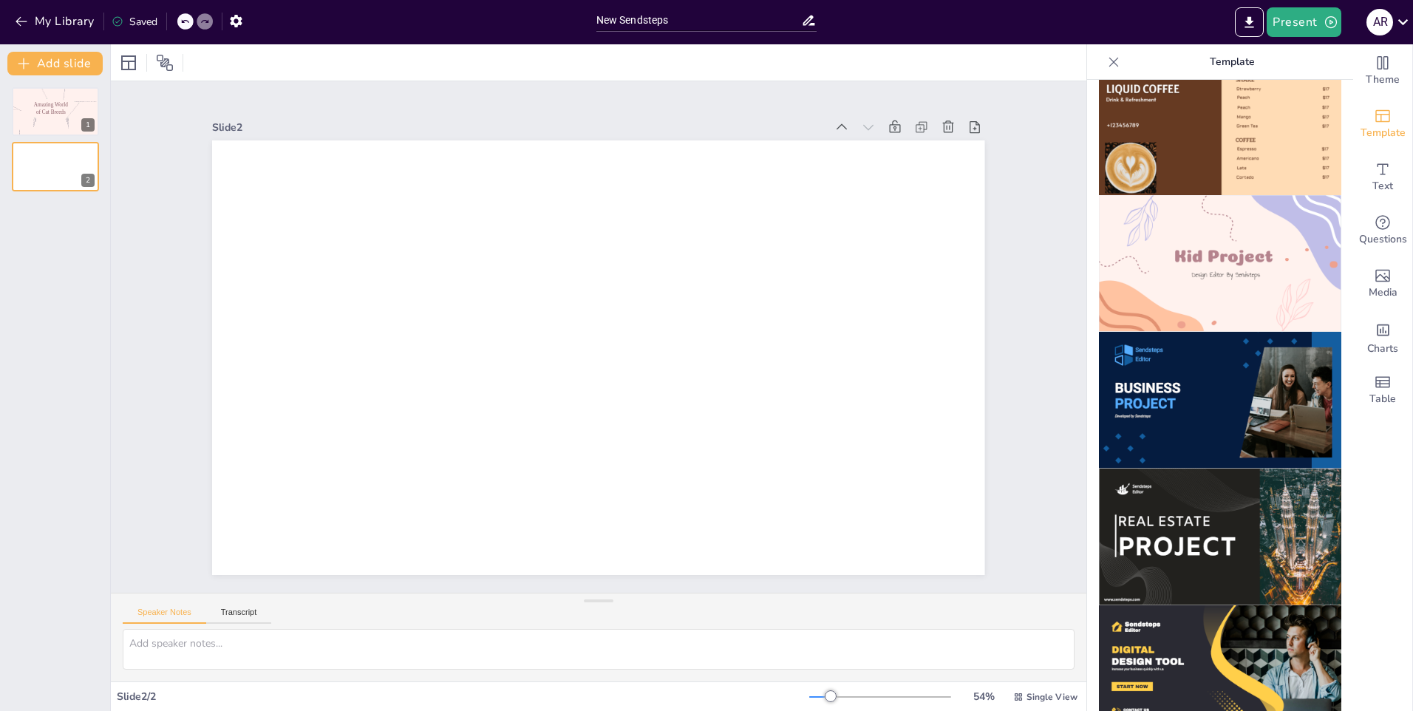
scroll to position [729, 0]
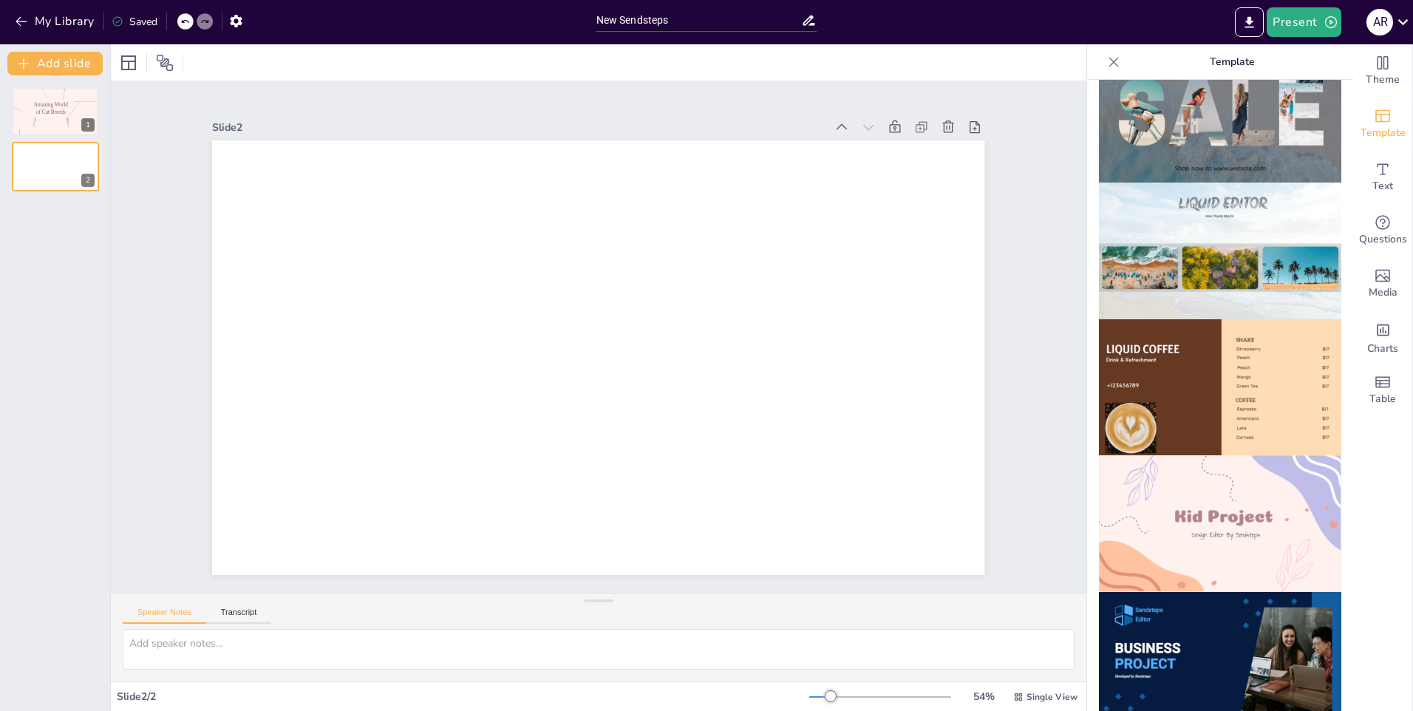
click at [1180, 489] on img at bounding box center [1220, 523] width 242 height 137
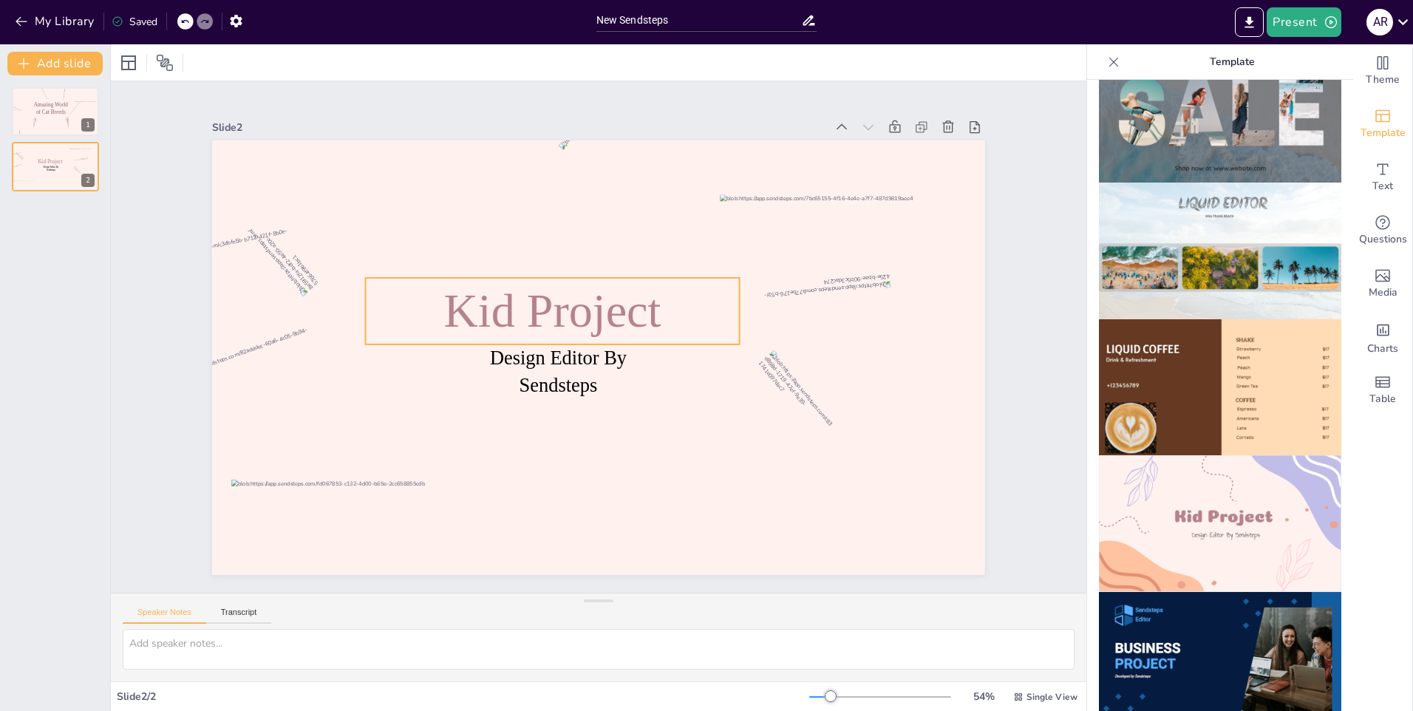
click at [536, 315] on span "Kid Project" at bounding box center [604, 284] width 137 height 220
click at [522, 268] on icon at bounding box center [510, 280] width 24 height 24
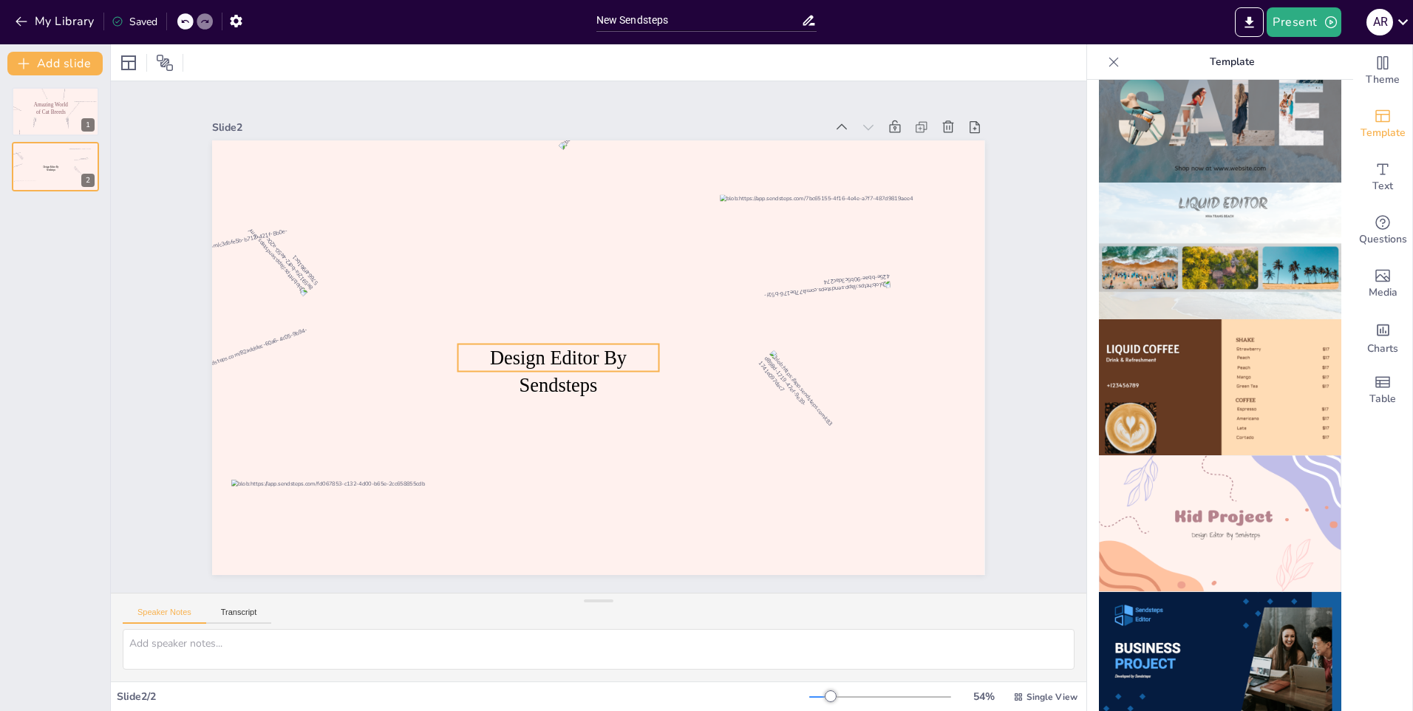
click at [545, 354] on span "Design Editor By Sendsteps" at bounding box center [560, 302] width 70 height 138
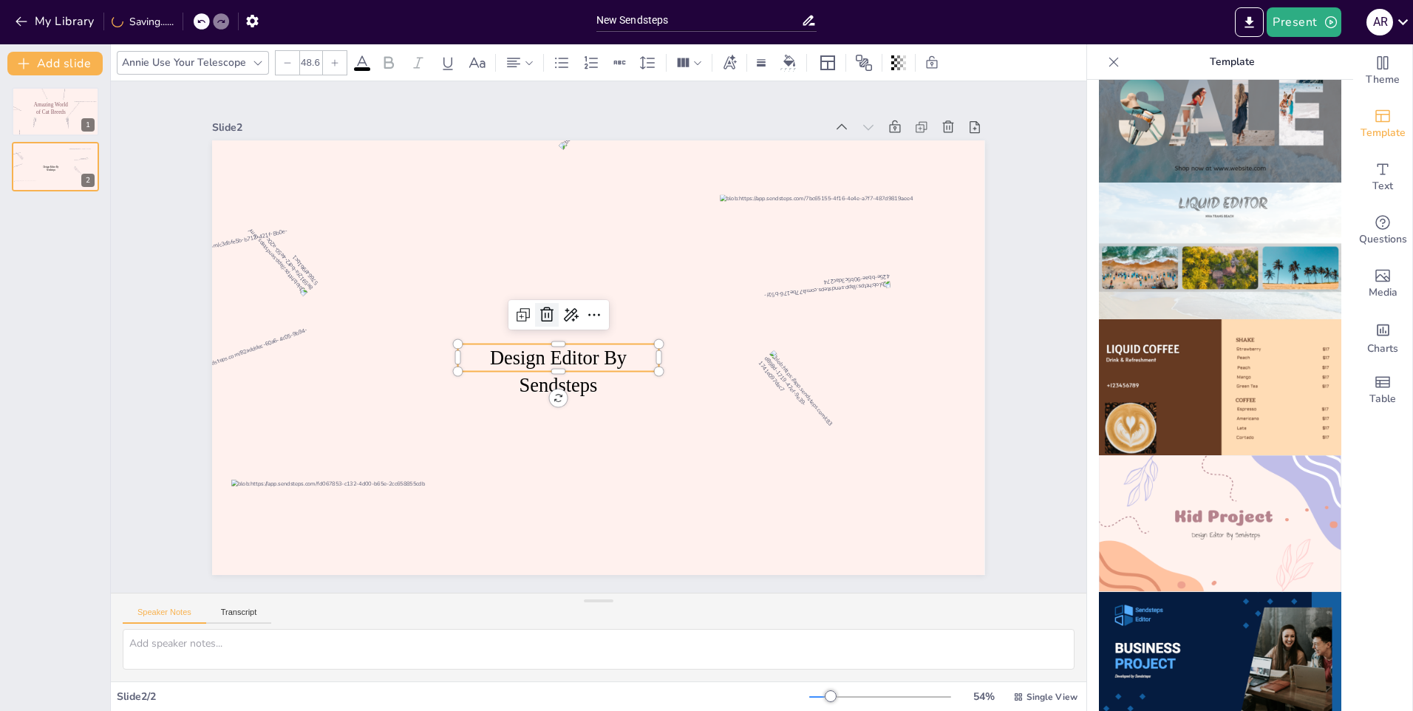
click at [540, 305] on icon at bounding box center [549, 308] width 19 height 19
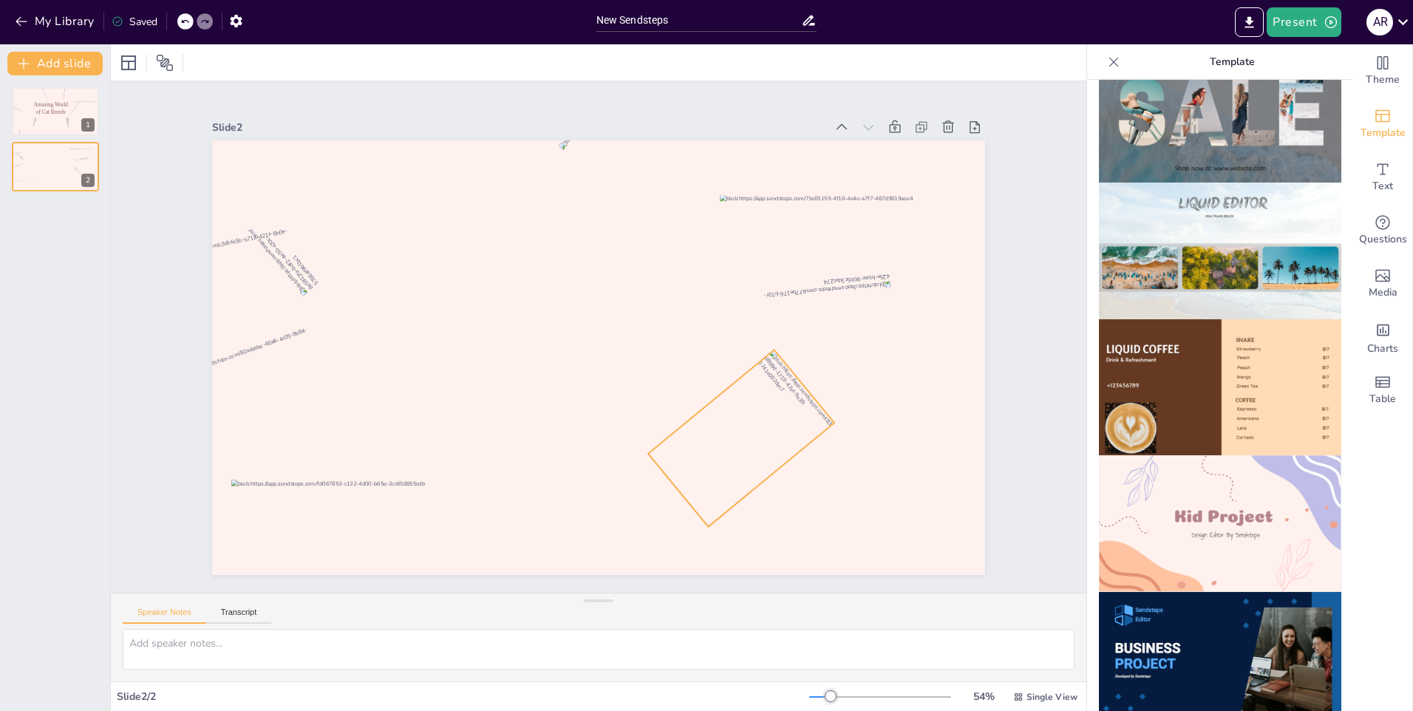
click at [745, 449] on div at bounding box center [672, 496] width 177 height 120
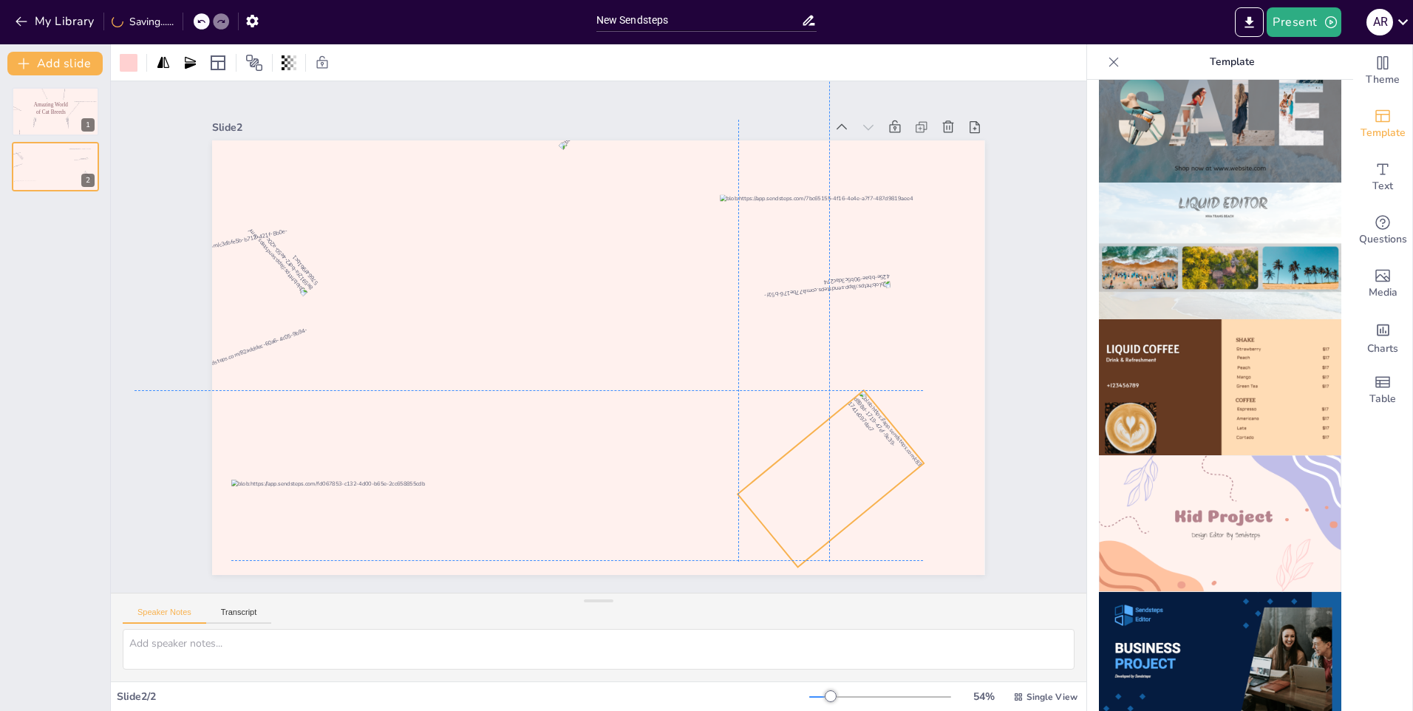
drag, startPoint x: 725, startPoint y: 452, endPoint x: 814, endPoint y: 486, distance: 95.3
click at [418, 369] on div at bounding box center [334, 274] width 168 height 188
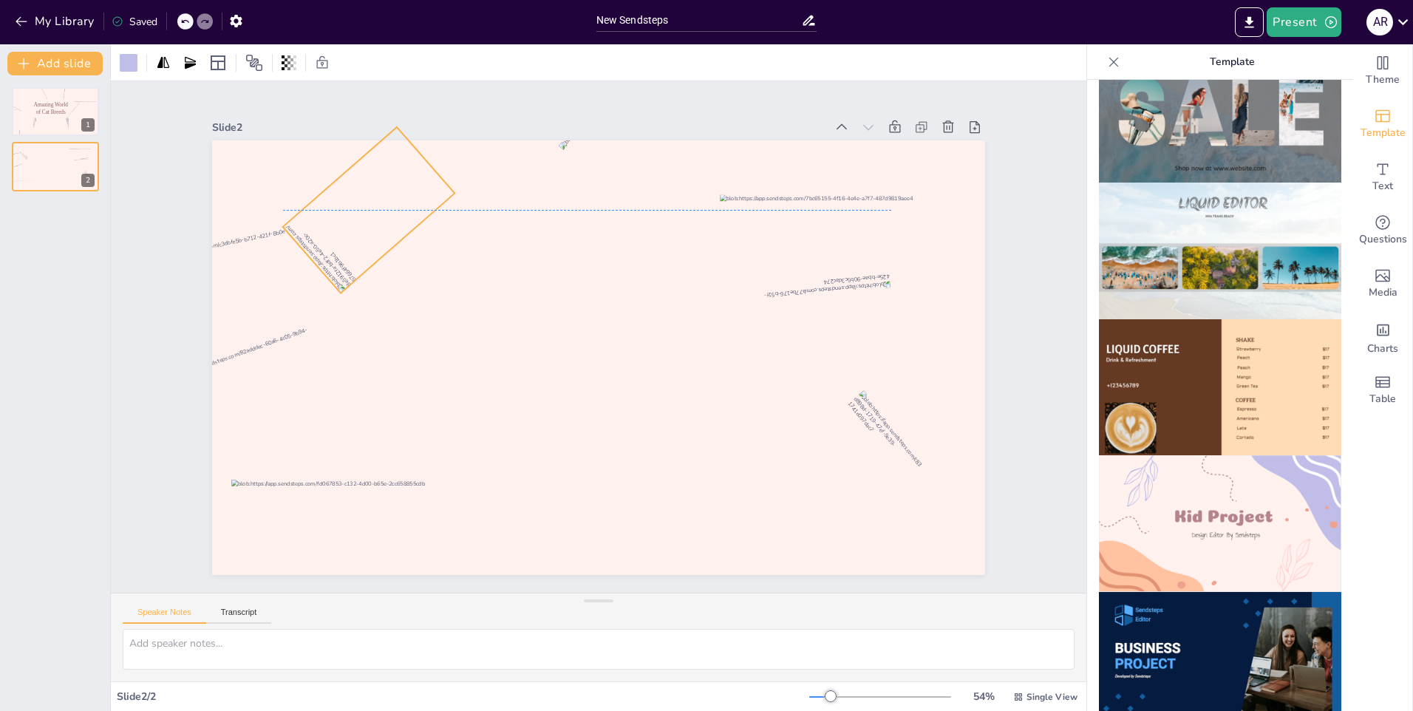
drag, startPoint x: 333, startPoint y: 237, endPoint x: 370, endPoint y: 234, distance: 37.9
click at [756, 354] on div at bounding box center [840, 439] width 168 height 171
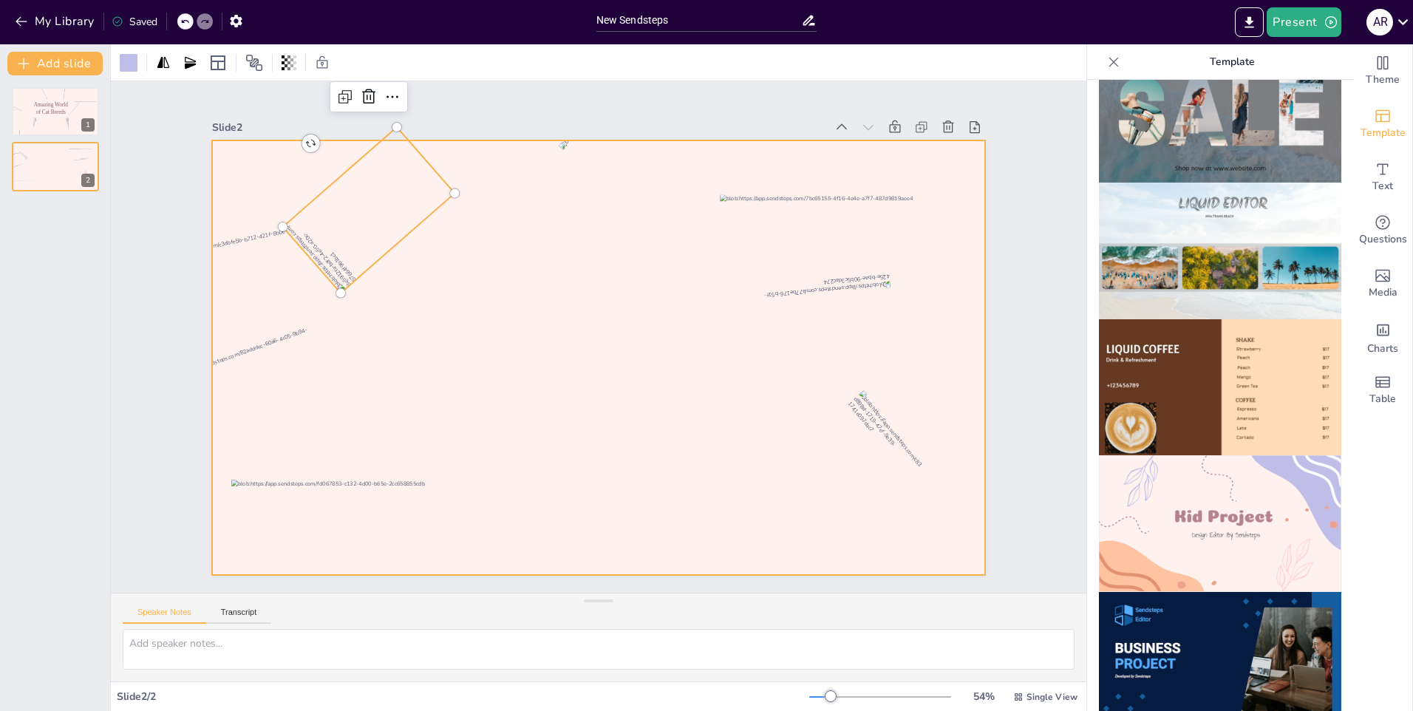
click at [568, 365] on div at bounding box center [579, 345] width 711 height 883
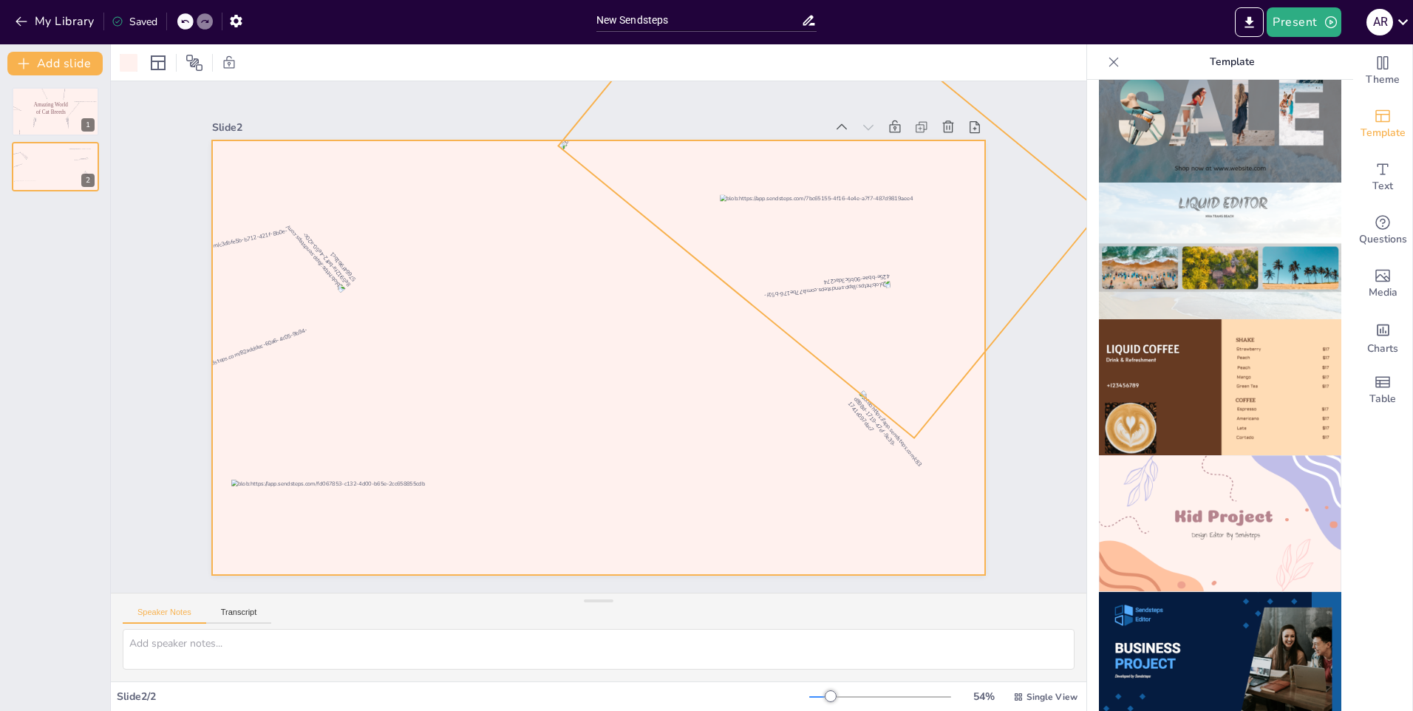
click at [871, 346] on div at bounding box center [733, 583] width 534 height 532
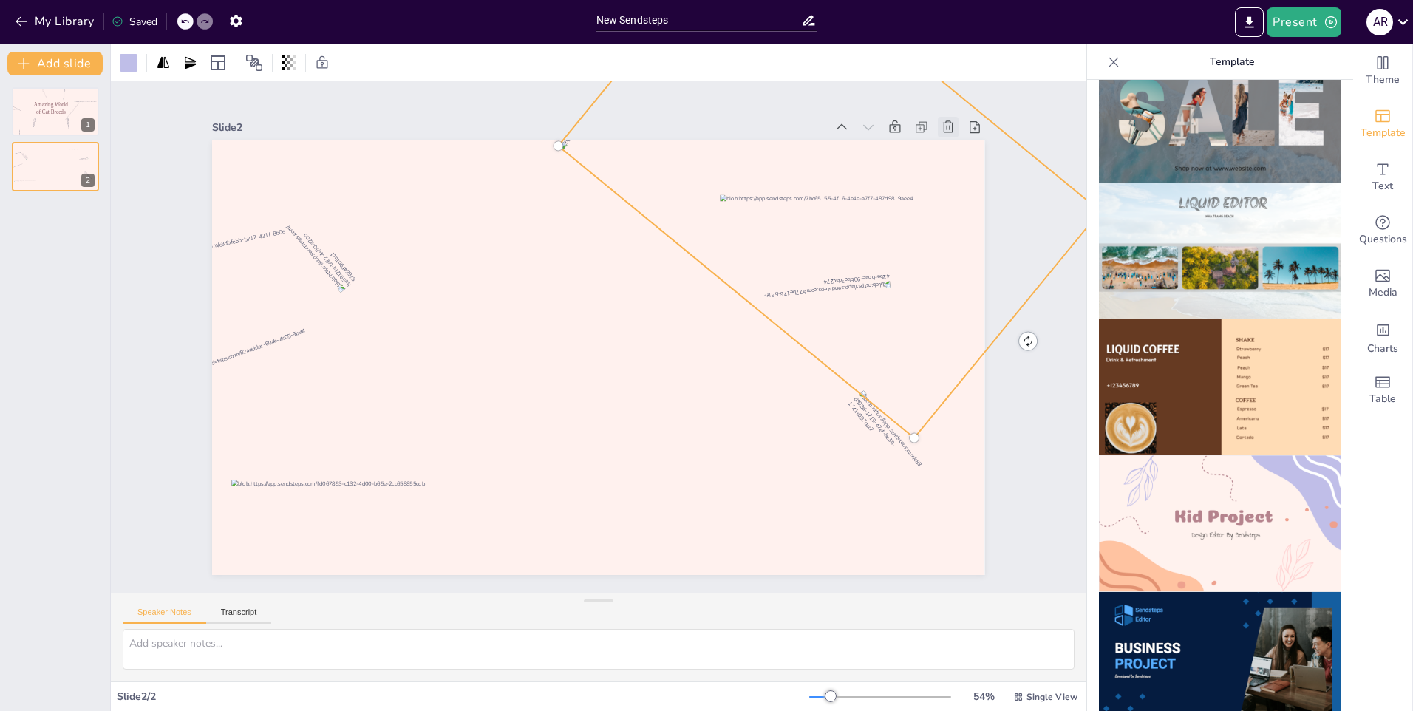
click at [994, 362] on icon at bounding box center [1004, 372] width 21 height 21
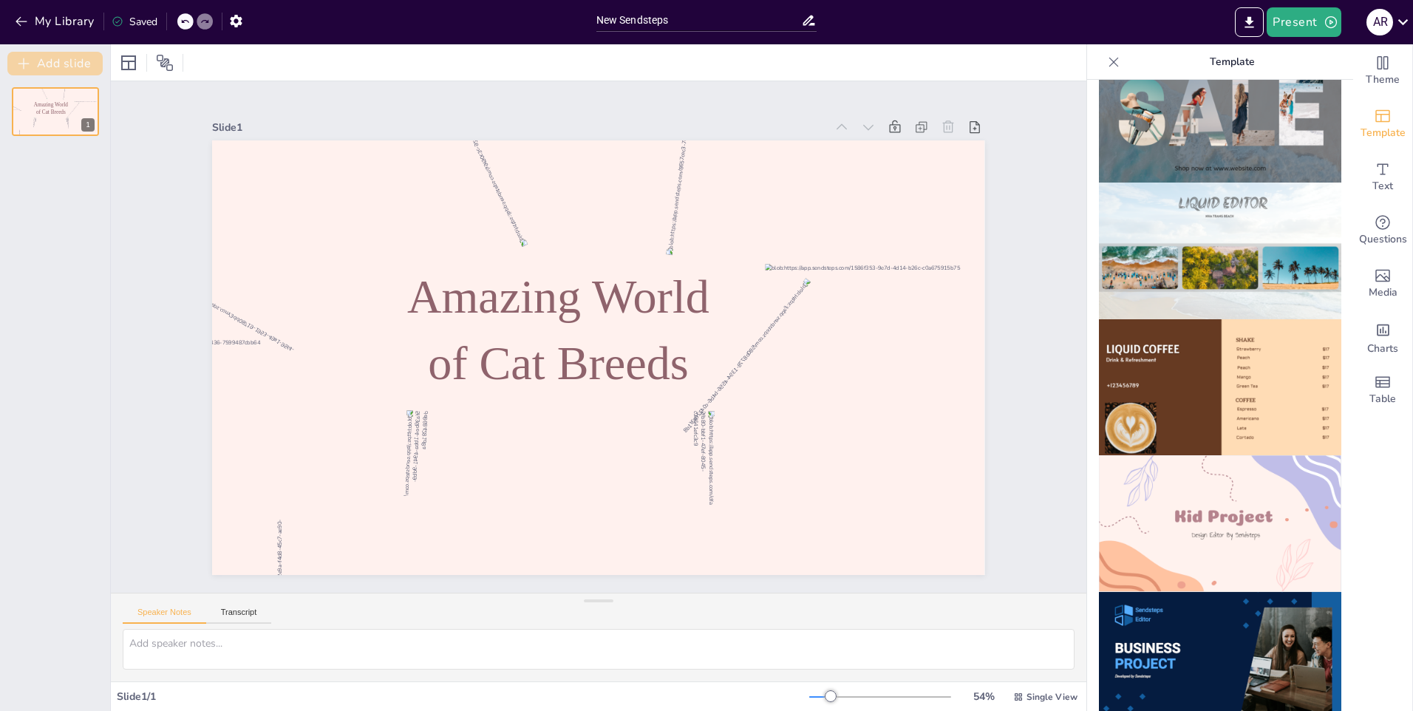
click at [70, 70] on button "Add slide" at bounding box center [54, 64] width 95 height 24
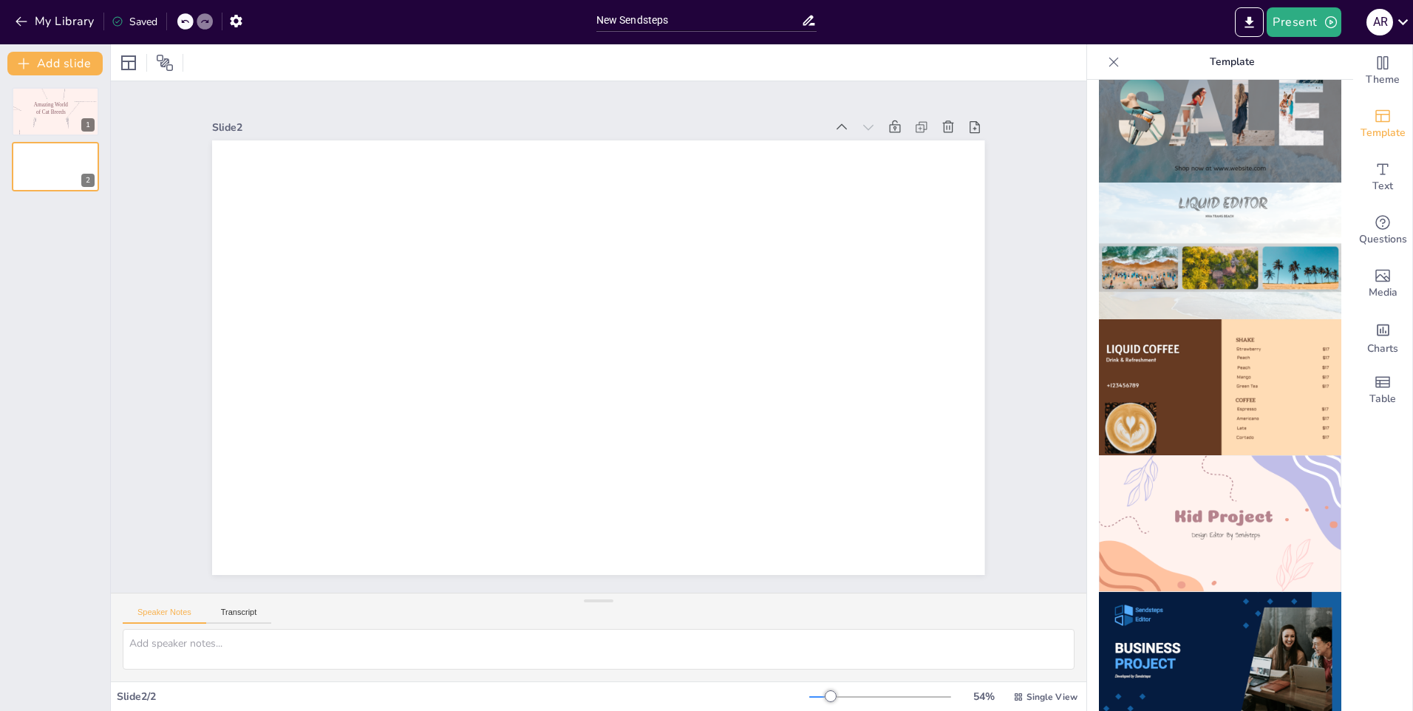
click at [1215, 488] on img at bounding box center [1220, 523] width 242 height 137
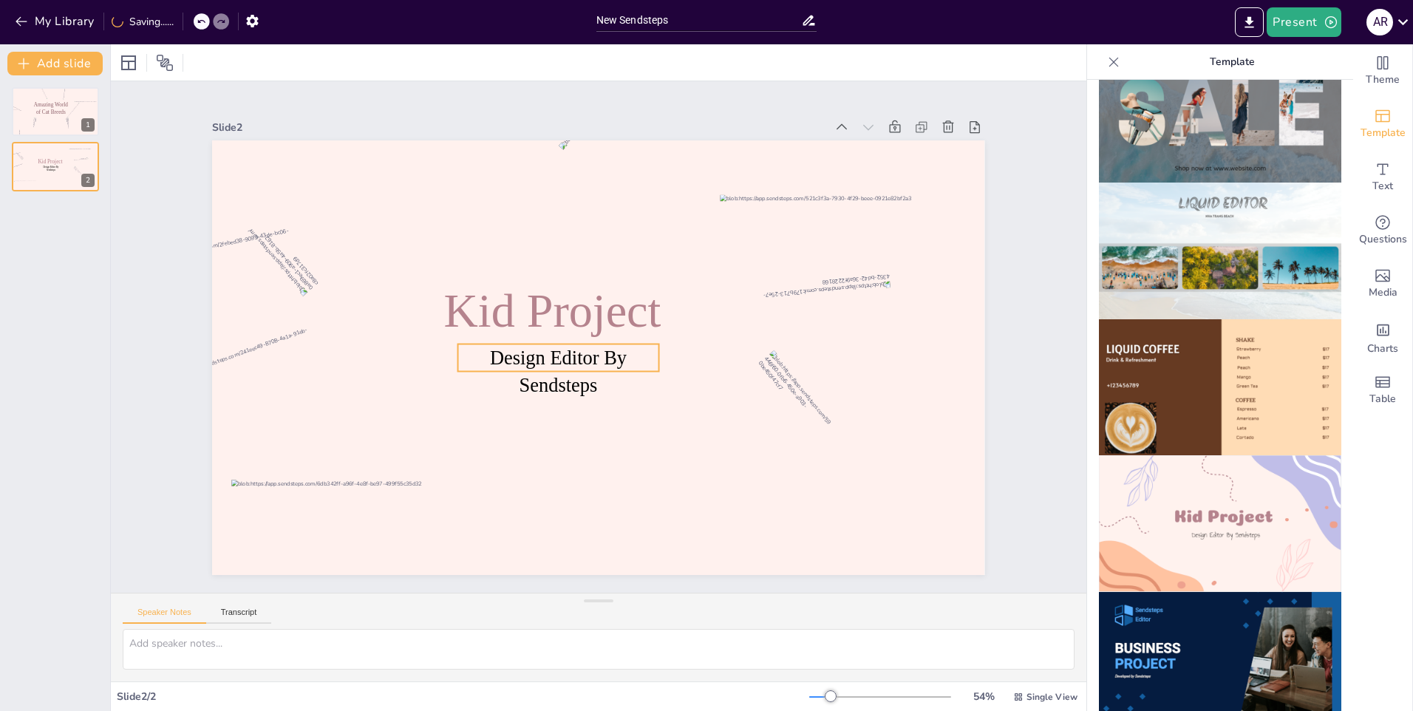
click at [577, 305] on span "Kid Project" at bounding box center [641, 306] width 137 height 220
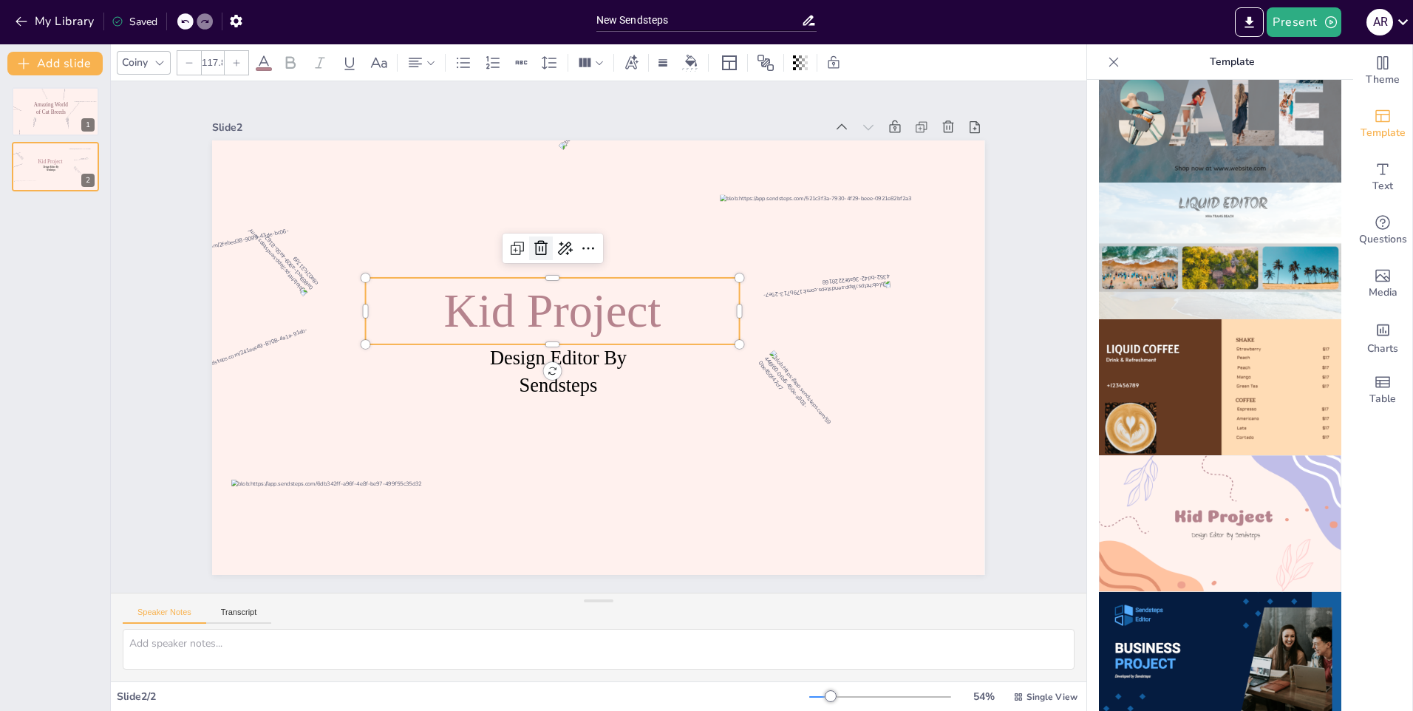
click at [540, 398] on div at bounding box center [584, 435] width 90 height 75
click at [659, 248] on div at bounding box center [673, 262] width 28 height 28
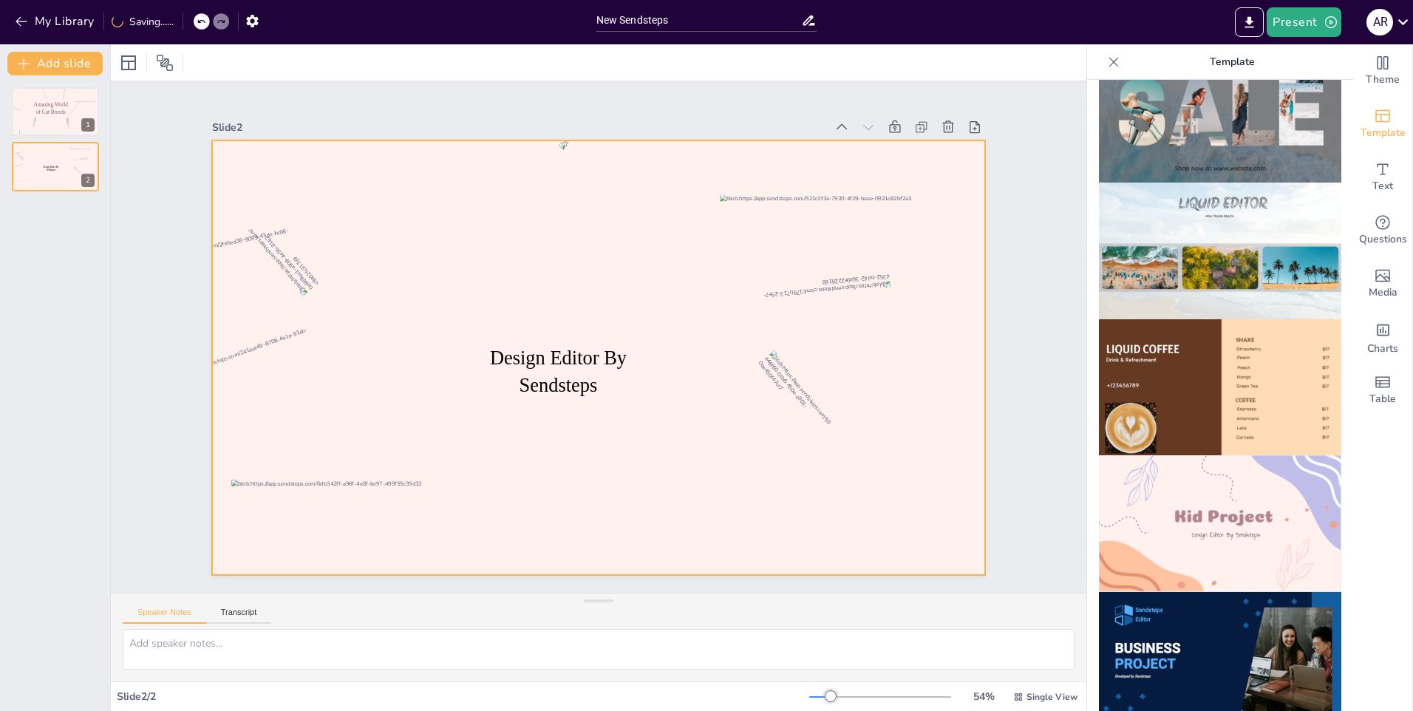
click at [539, 352] on span "Design Editor By Sendsteps" at bounding box center [556, 321] width 109 height 116
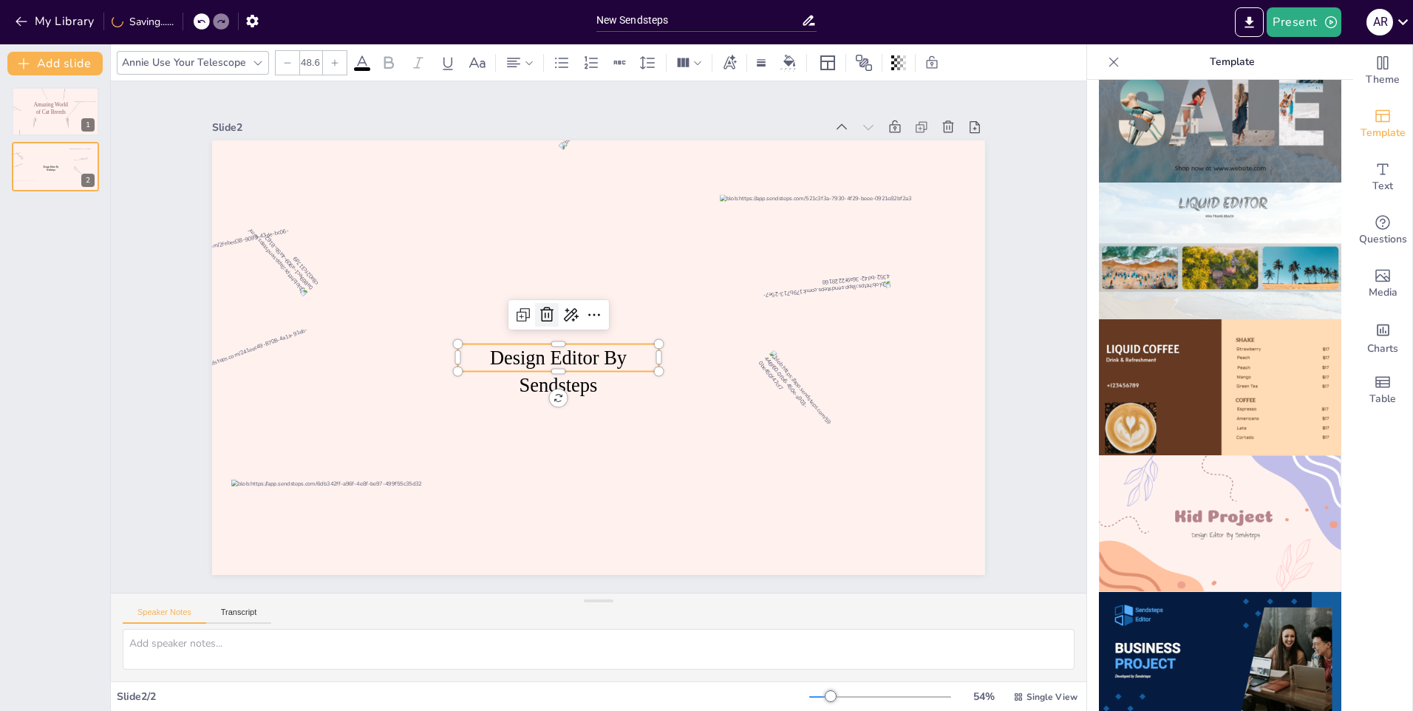
click at [548, 307] on icon at bounding box center [560, 296] width 24 height 24
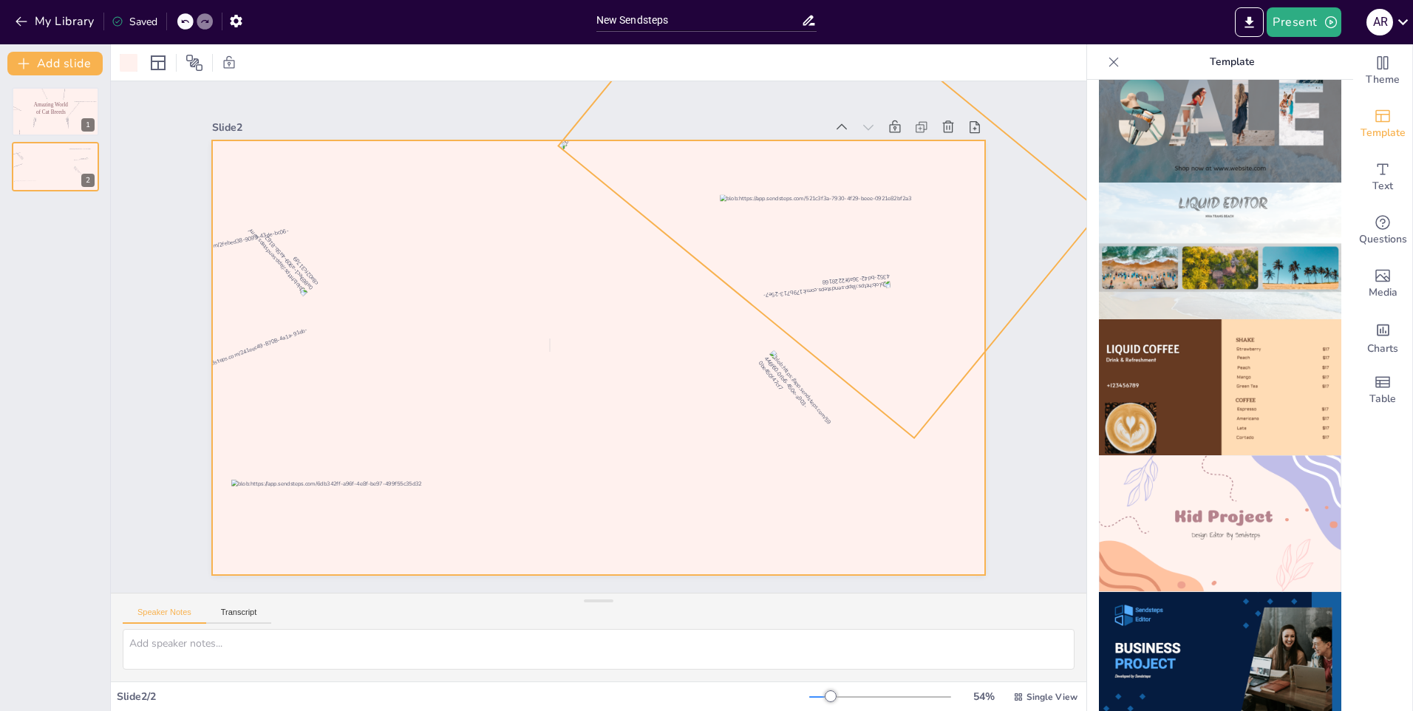
click at [901, 387] on div at bounding box center [780, 549] width 498 height 545
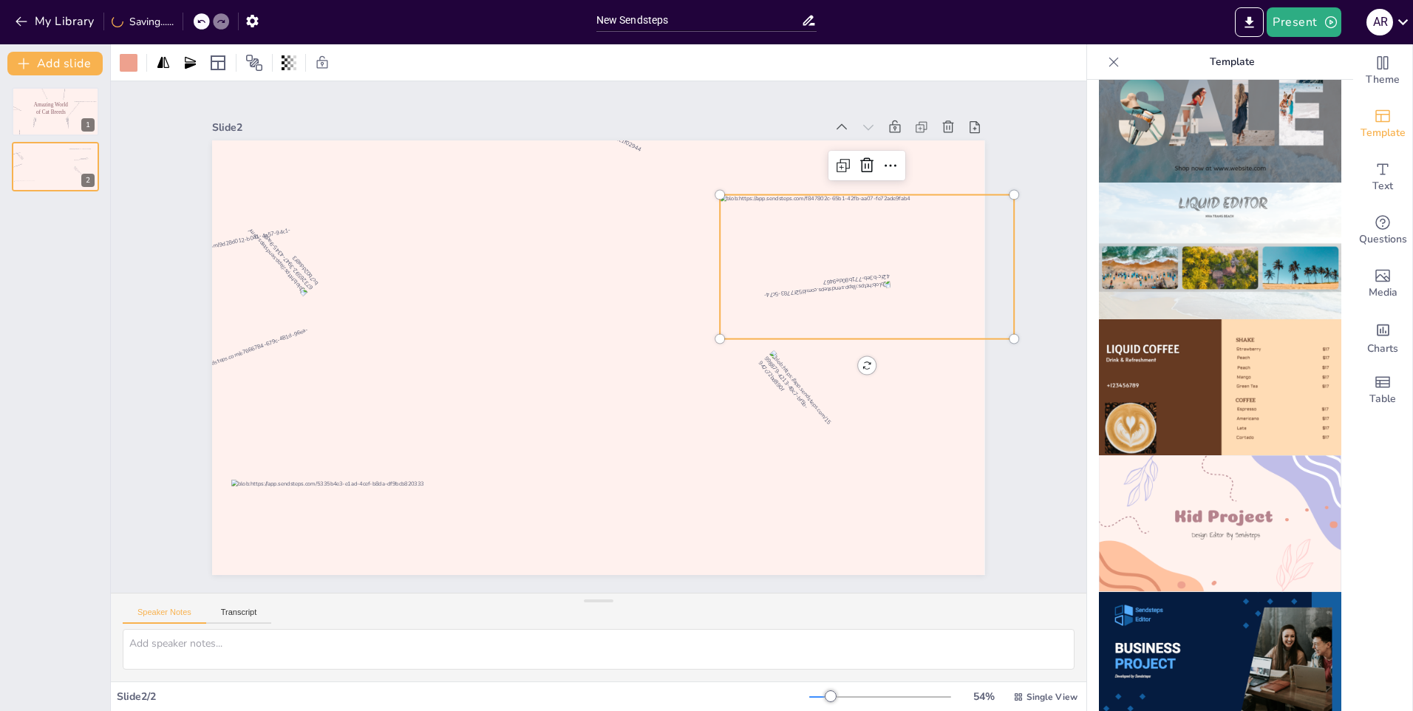
click at [679, 447] on div at bounding box center [554, 610] width 251 height 327
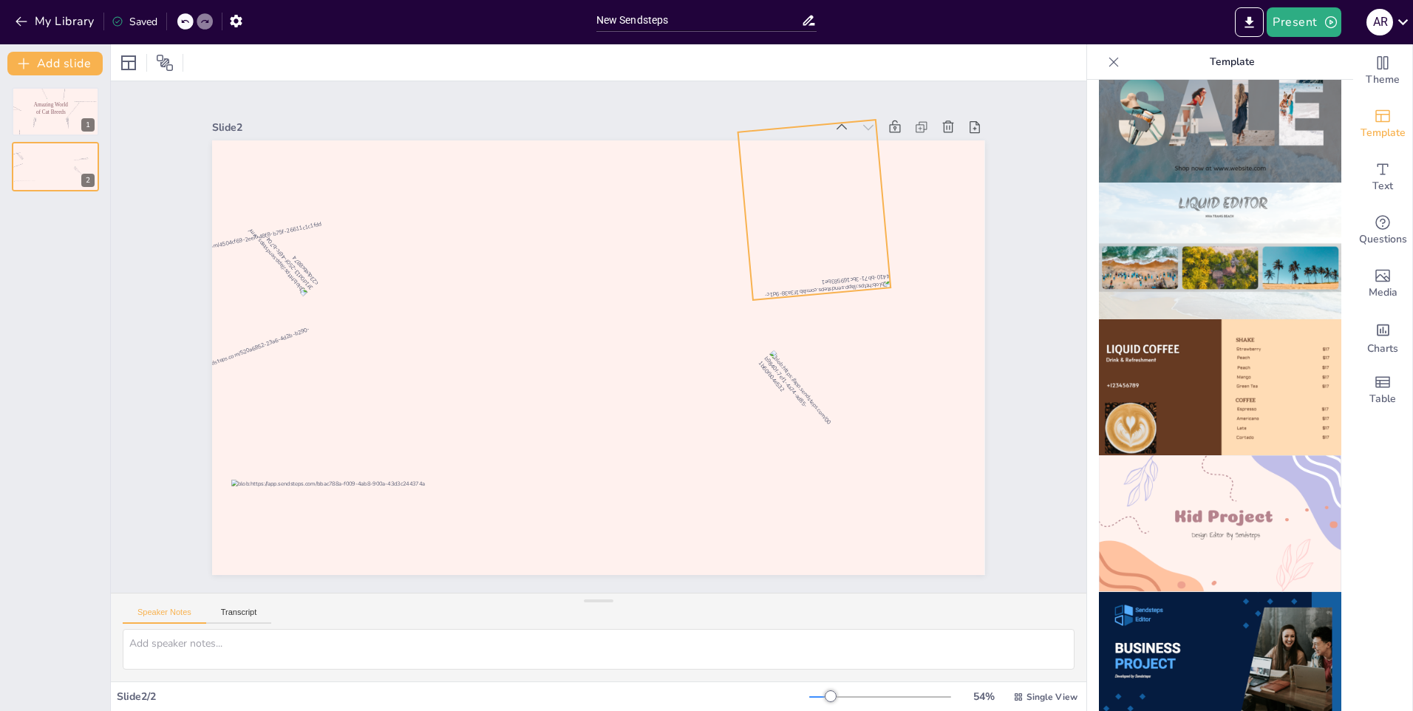
click at [868, 239] on div at bounding box center [784, 168] width 182 height 202
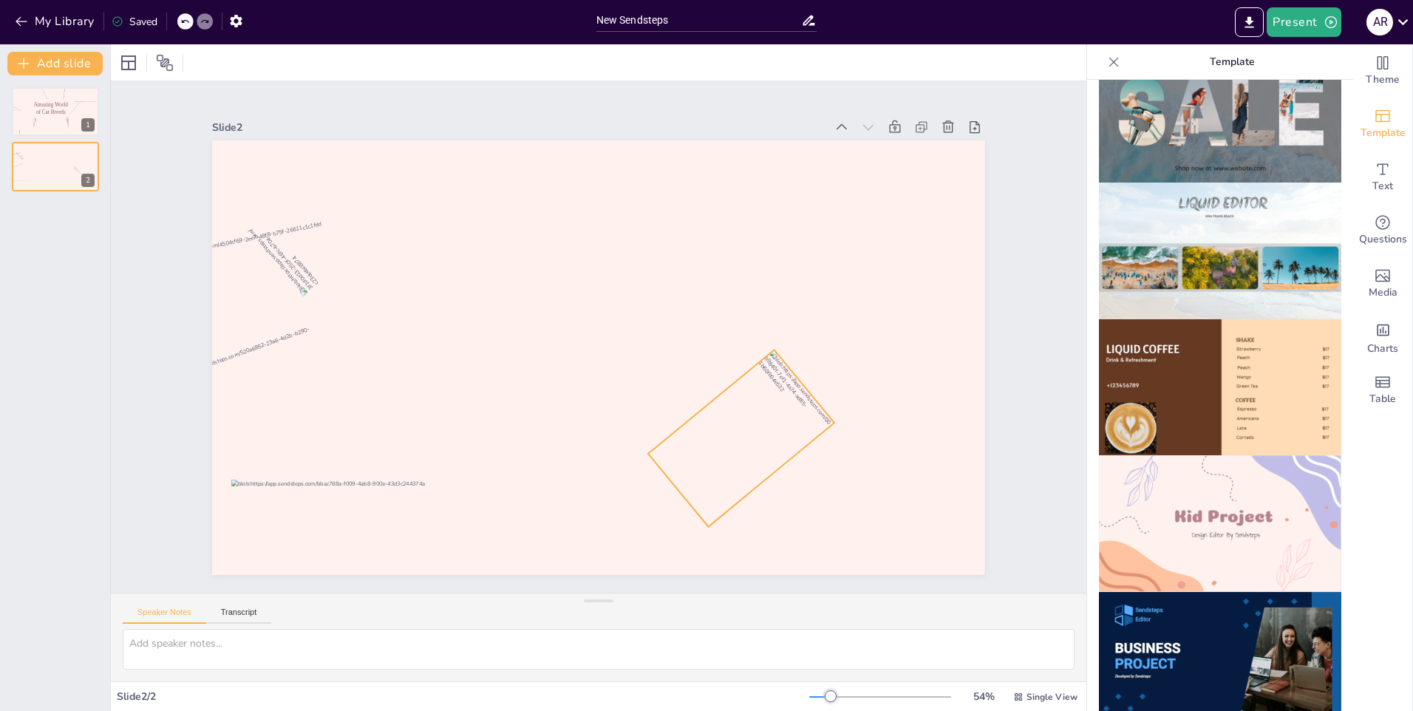
click at [515, 403] on div at bounding box center [448, 427] width 135 height 183
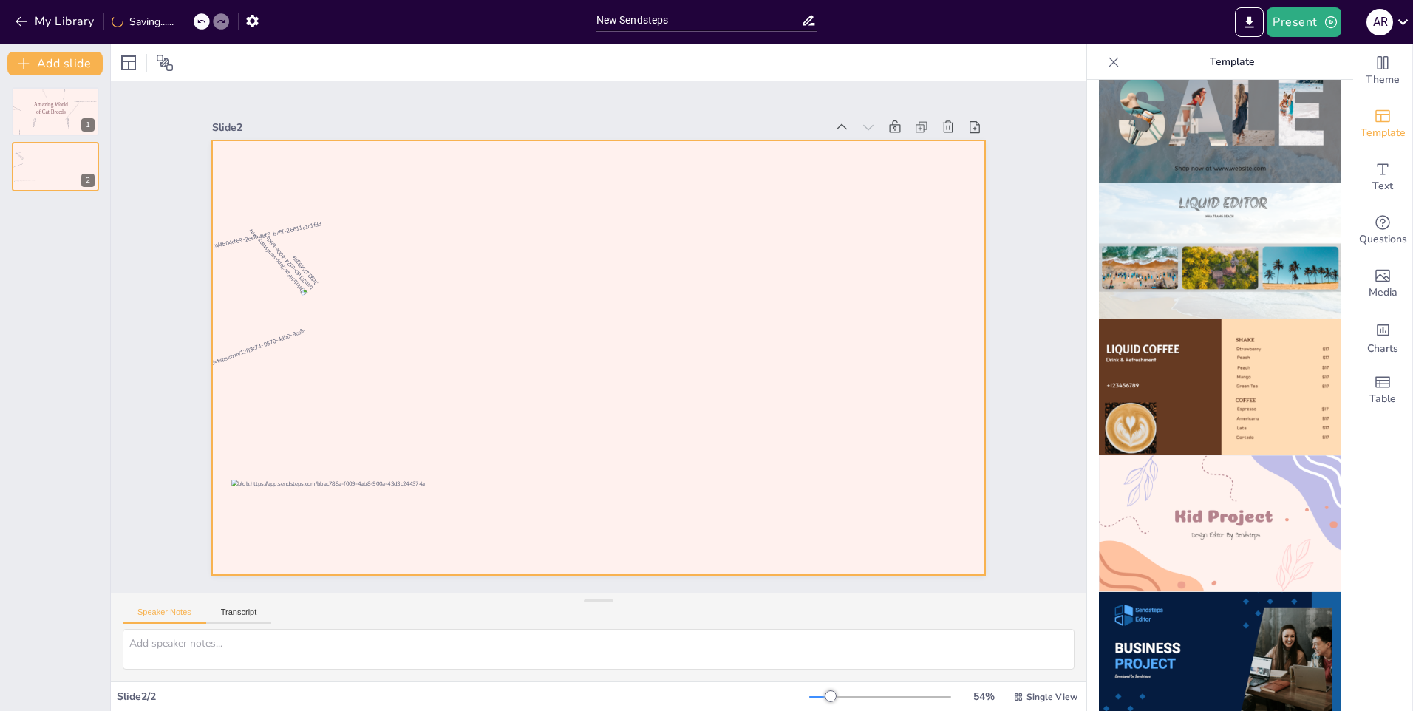
click at [593, 234] on div at bounding box center [581, 347] width 763 height 886
click at [569, 229] on div at bounding box center [565, 155] width 234 height 223
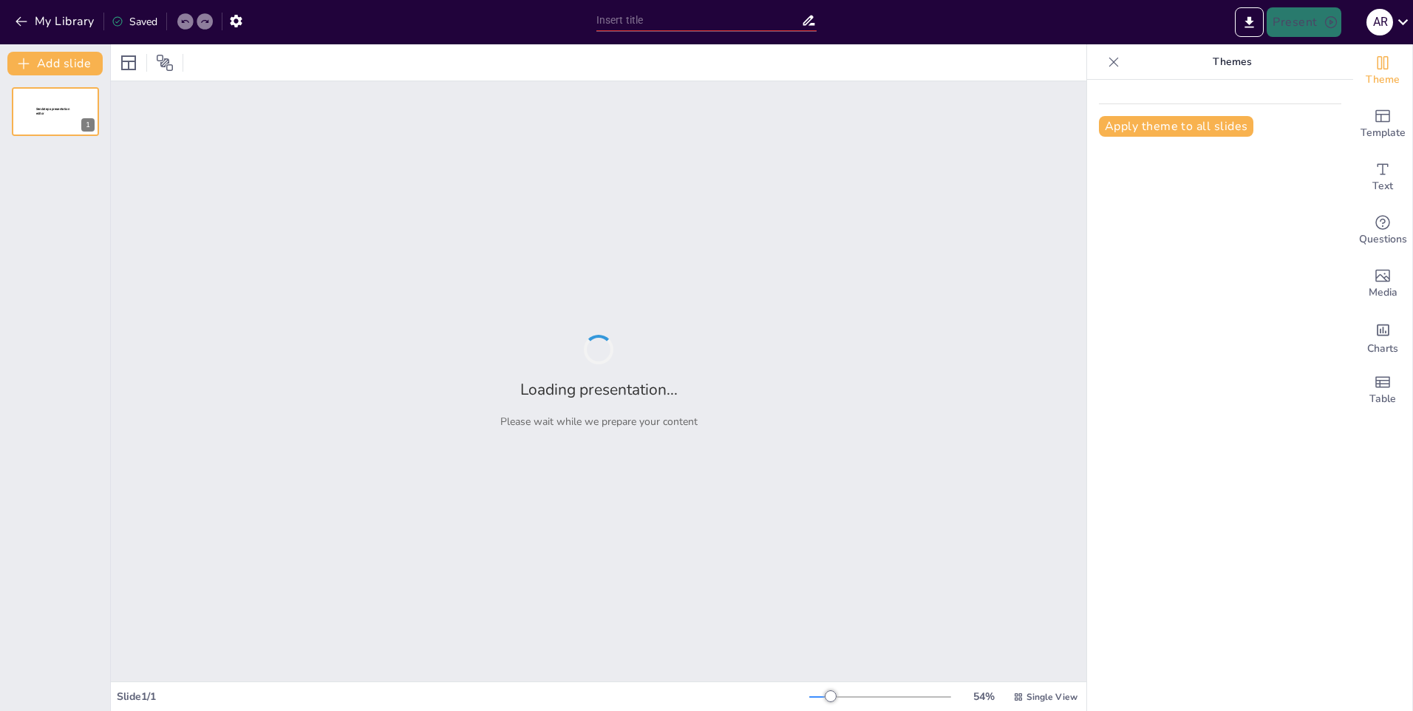
type input "New Sendsteps"
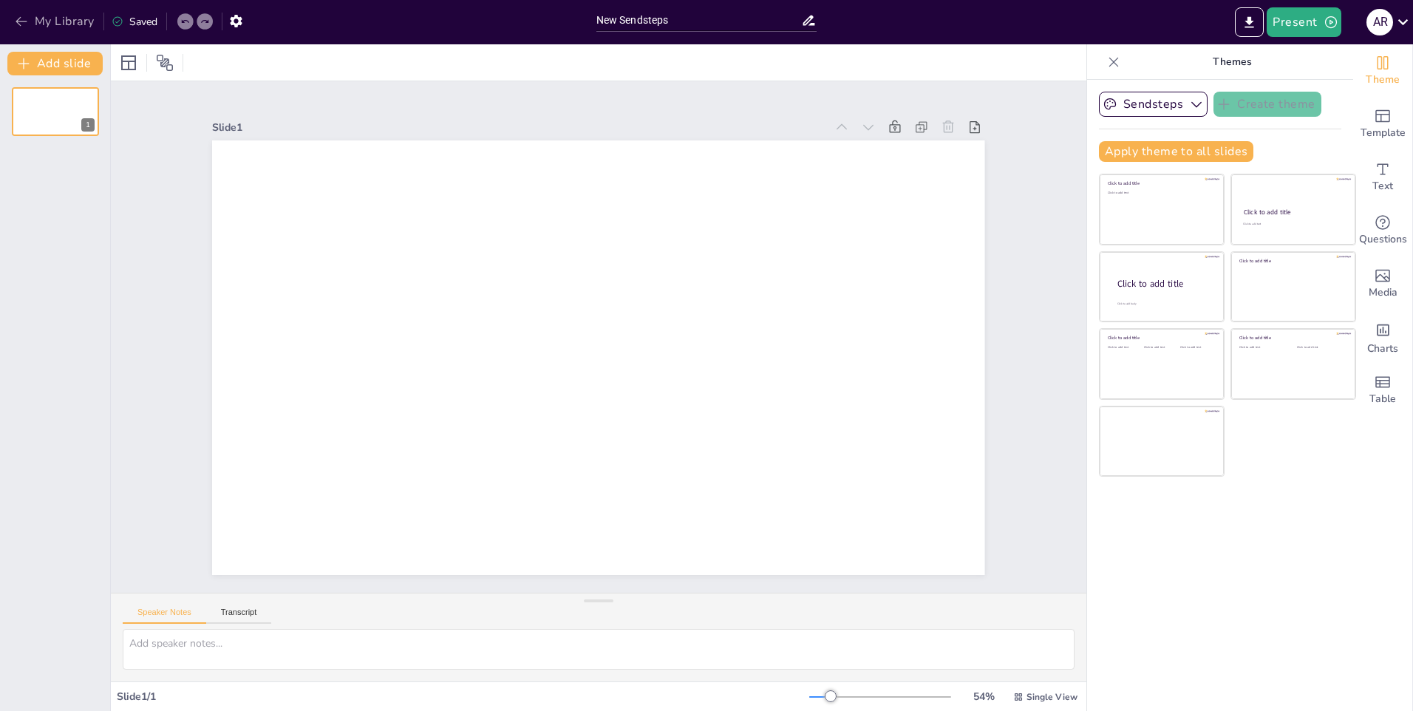
click at [15, 26] on icon "button" at bounding box center [21, 21] width 15 height 15
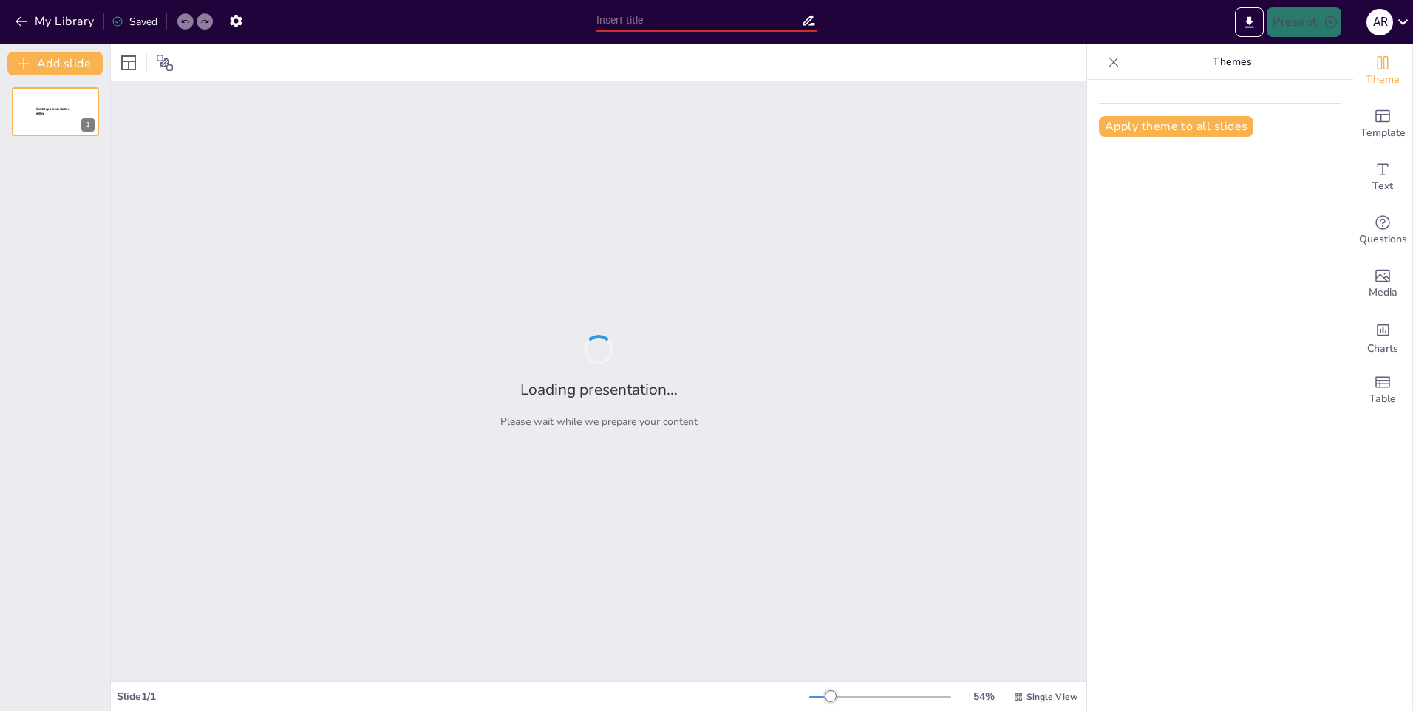
type input "Как выбрать кота: познакомимся с породами"
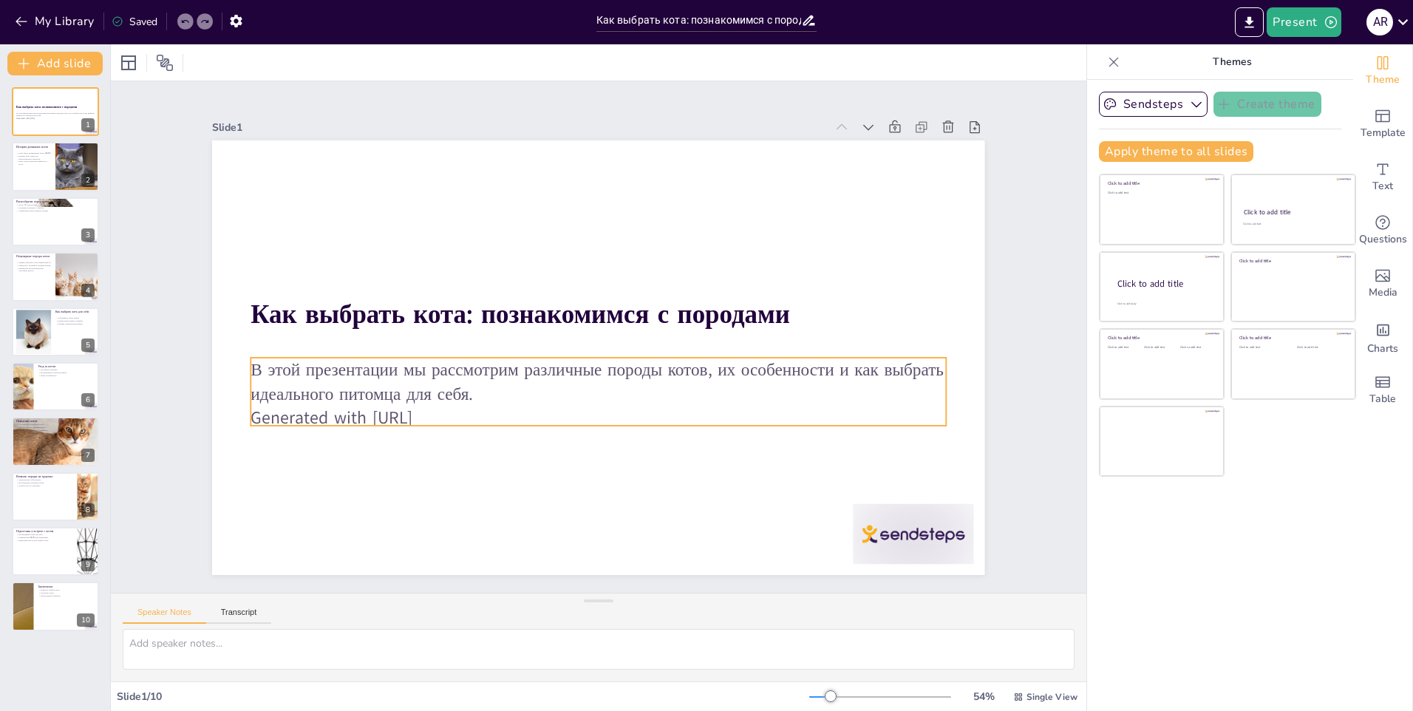
click at [484, 414] on p "Generated with [URL]" at bounding box center [668, 297] width 369 height 614
type input "32"
click at [444, 424] on div at bounding box center [662, 267] width 525 height 474
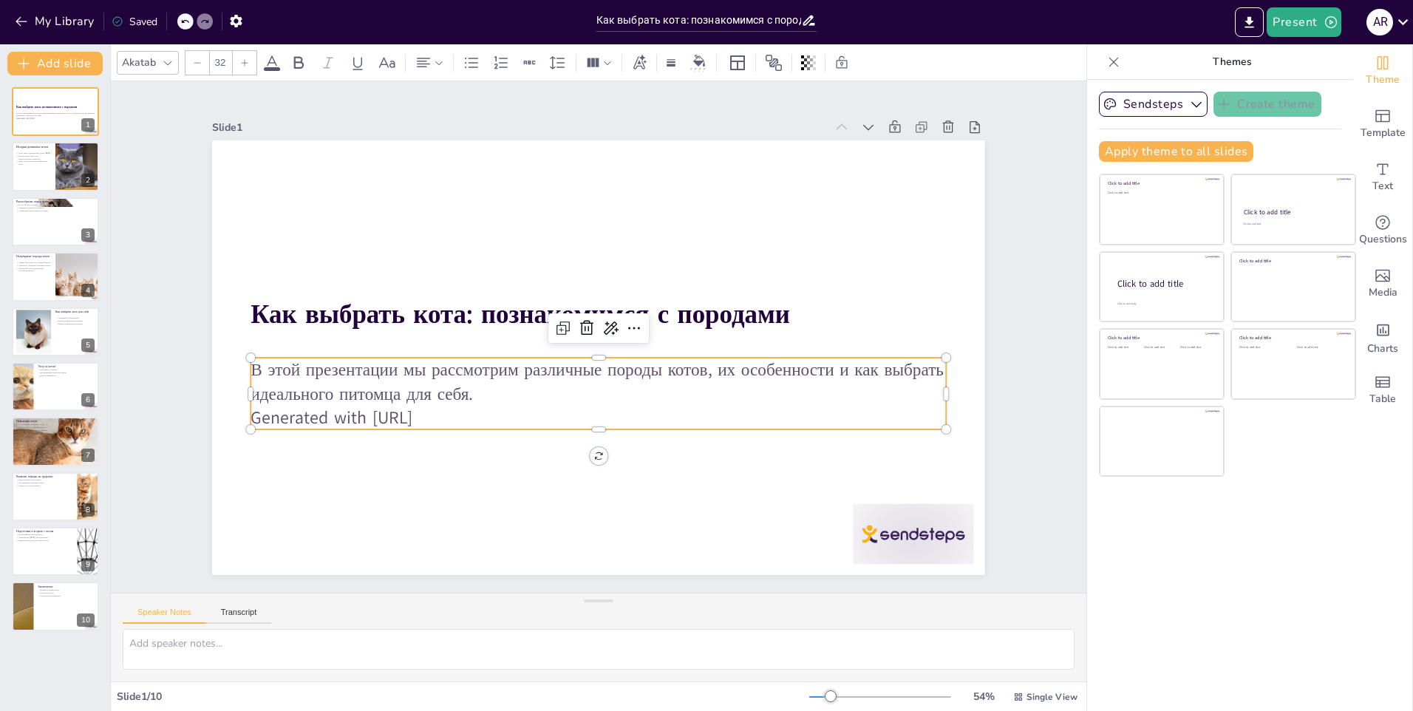
click at [446, 416] on p "Generated with [URL]" at bounding box center [565, 263] width 645 height 305
click at [448, 415] on p "Generated with [URL]" at bounding box center [631, 263] width 645 height 305
click at [451, 419] on p "Generated with [URL]" at bounding box center [653, 276] width 533 height 483
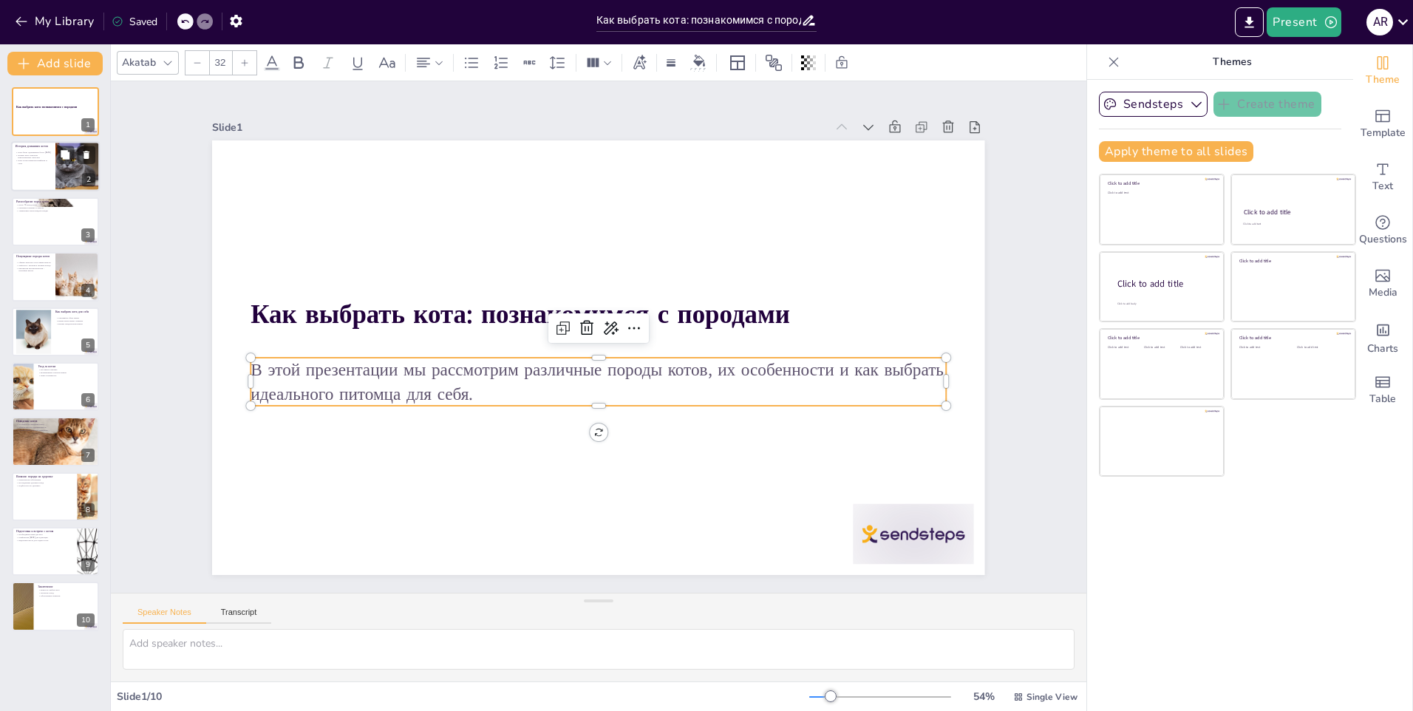
click at [38, 152] on p "Коты были одомашнены более 9,000 лет назад" at bounding box center [33, 153] width 35 height 3
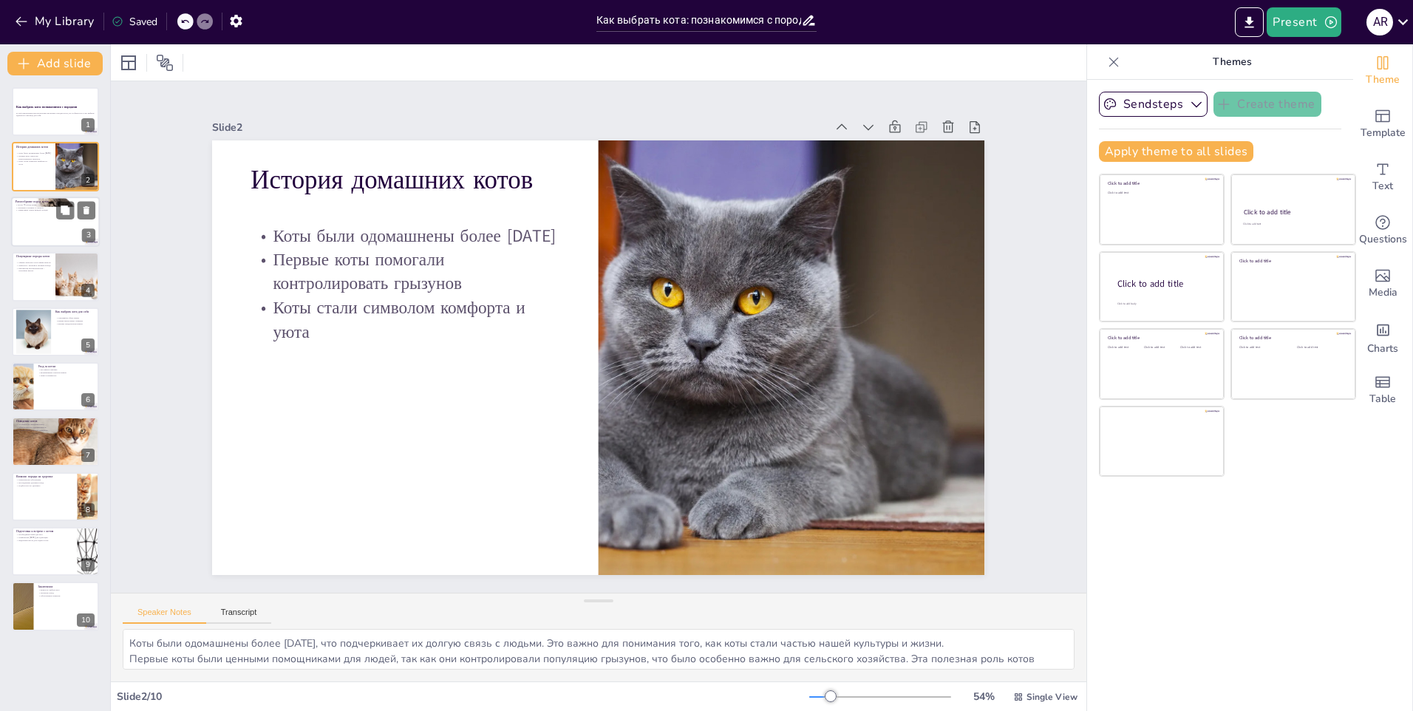
click at [47, 231] on div at bounding box center [55, 222] width 89 height 50
type textarea "Существование более 70 пород котов показывает, насколько разнообразен этот вид.…"
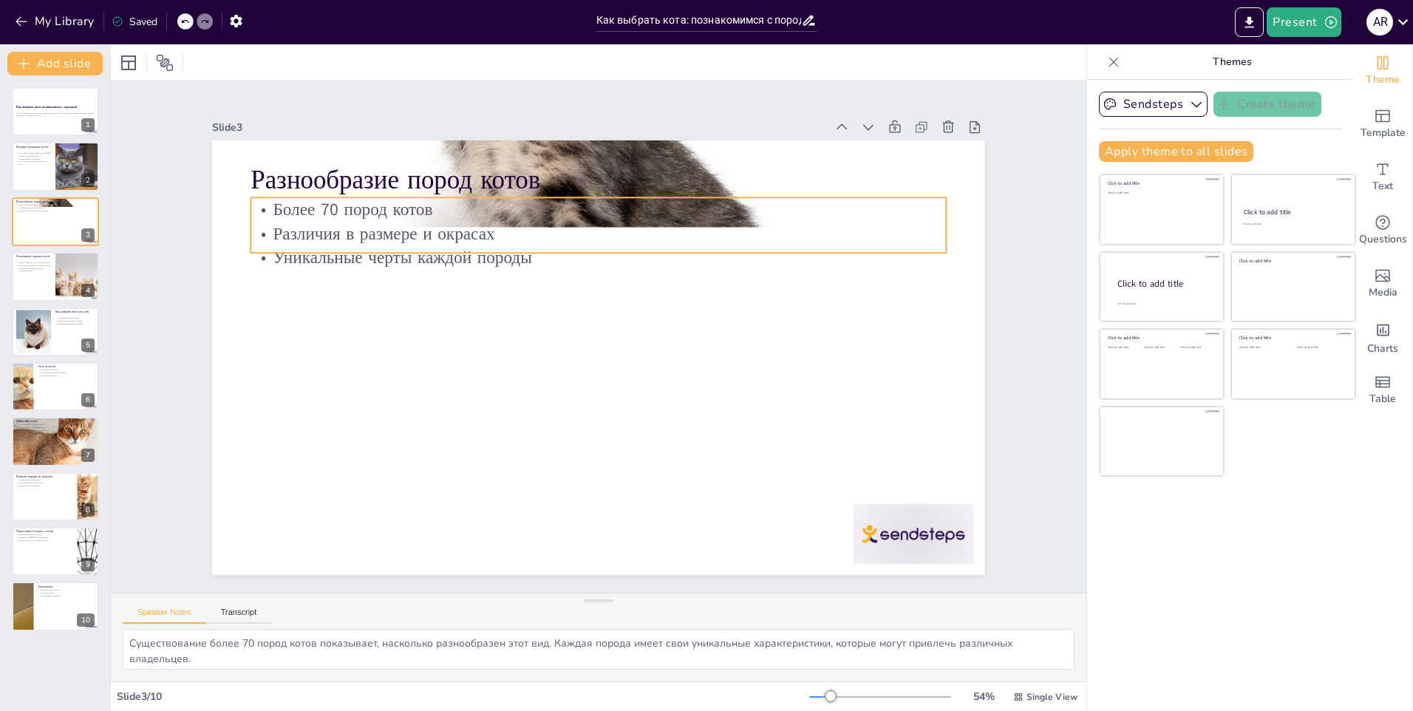
click at [643, 193] on p "Более 70 пород котов" at bounding box center [503, 251] width 483 height 533
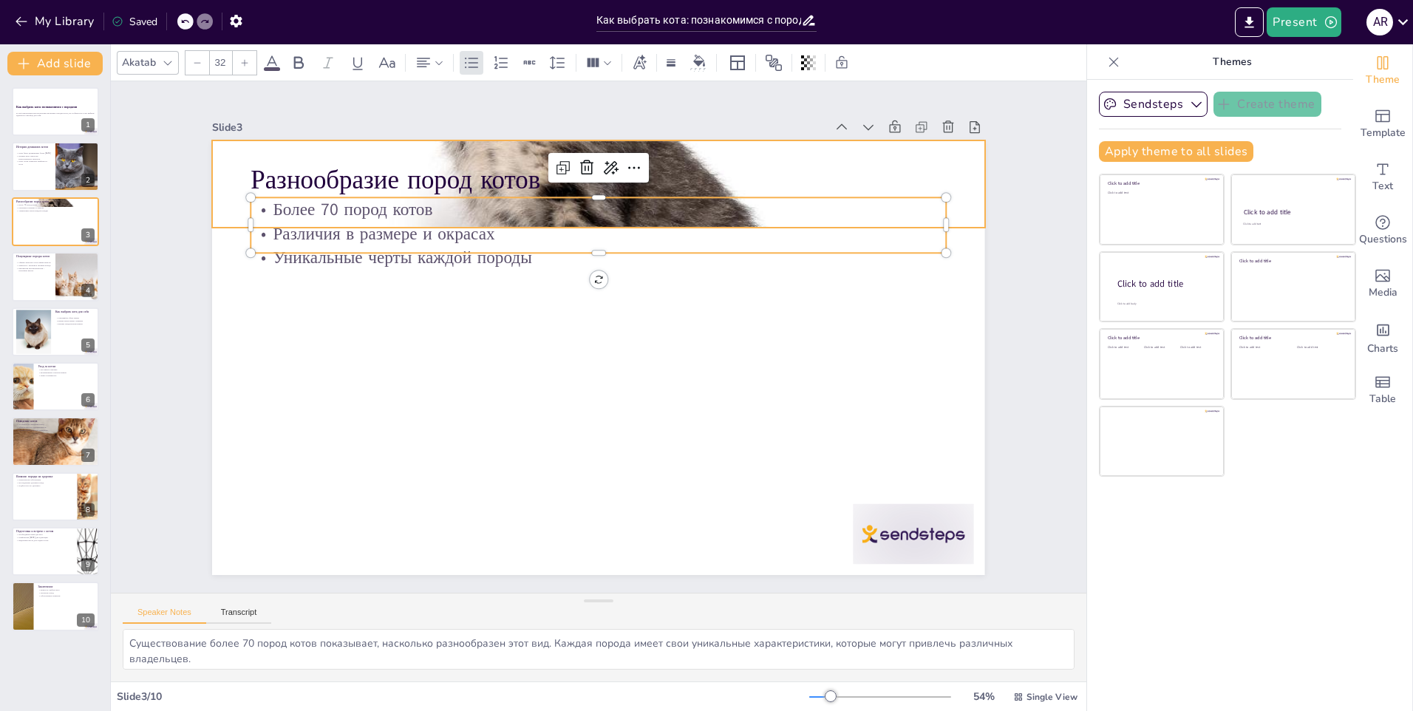
click at [443, 141] on div at bounding box center [567, 187] width 980 height 1217
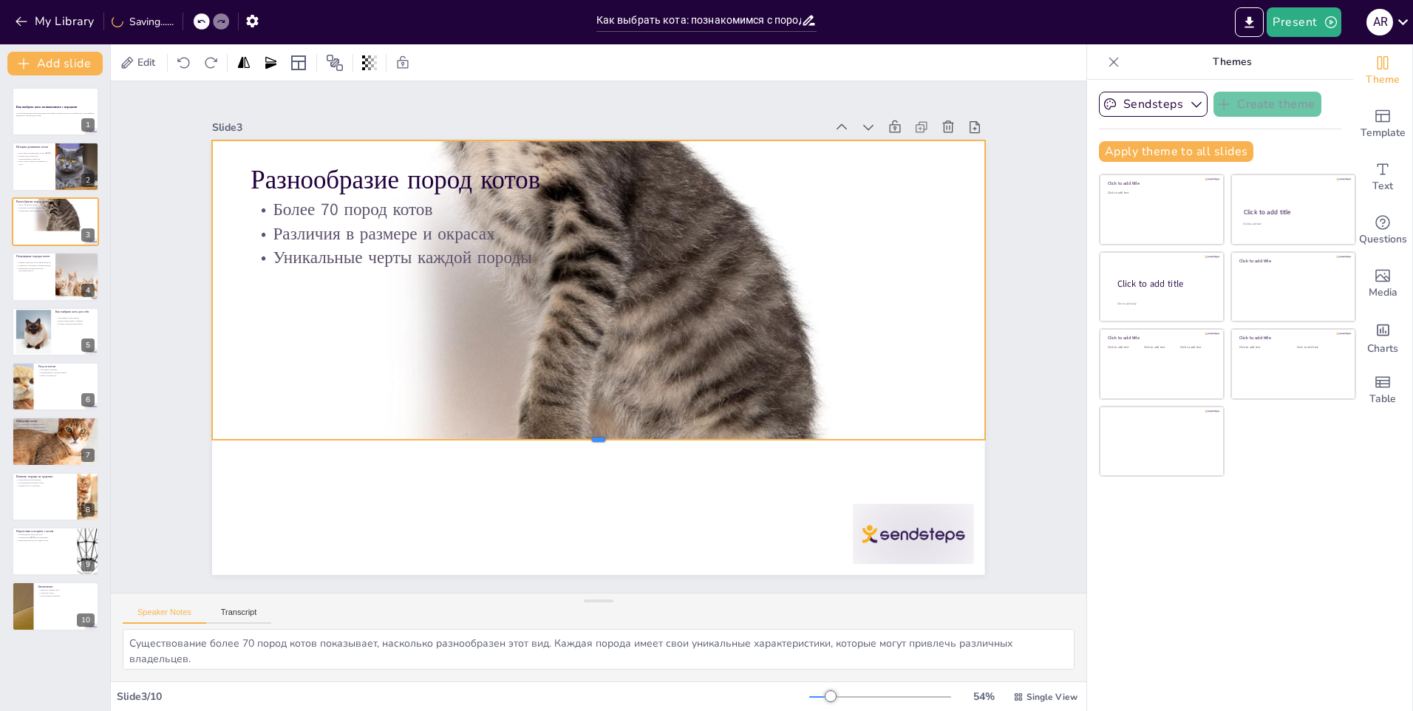
drag, startPoint x: 582, startPoint y: 222, endPoint x: 656, endPoint y: 435, distance: 224.6
click at [656, 435] on div at bounding box center [663, 249] width 632 height 463
click at [587, 135] on div at bounding box center [446, 353] width 1155 height 881
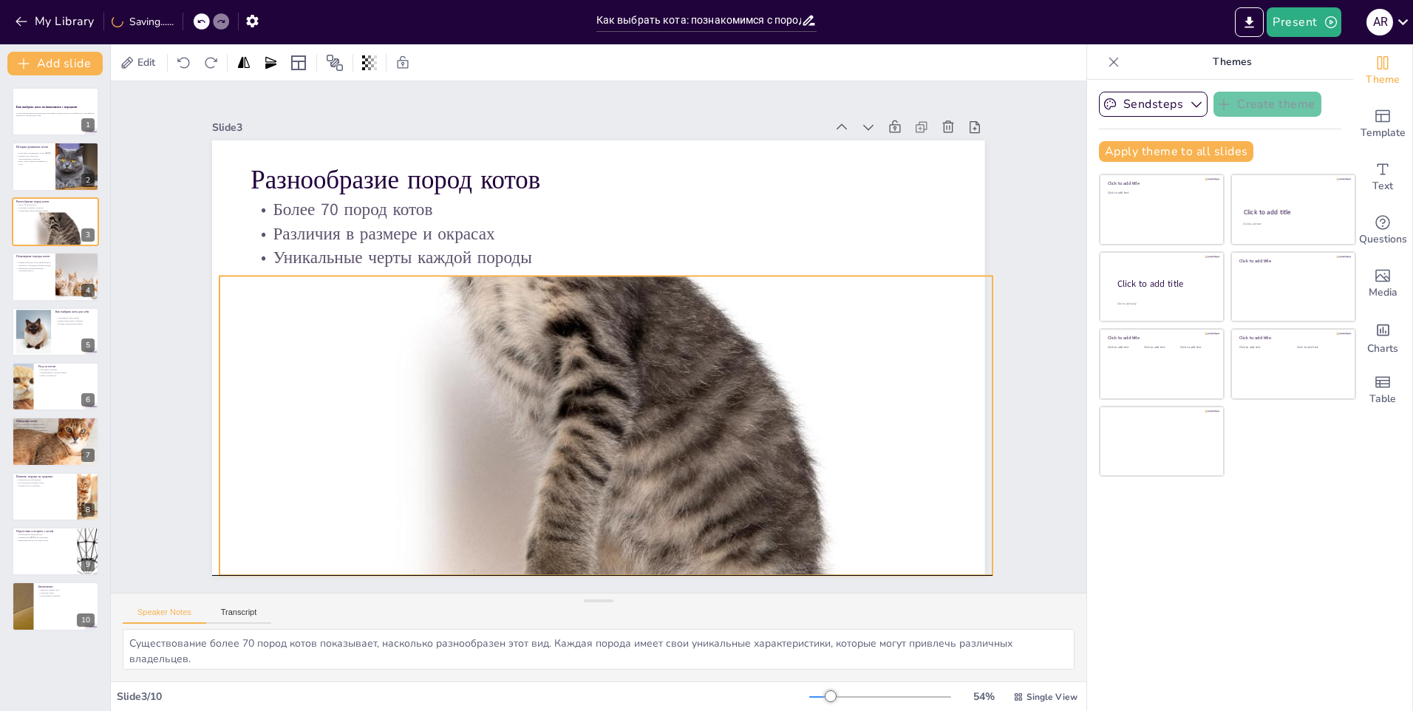
drag, startPoint x: 589, startPoint y: 137, endPoint x: 596, endPoint y: 273, distance: 136.9
click at [596, 273] on div at bounding box center [604, 318] width 881 height 1155
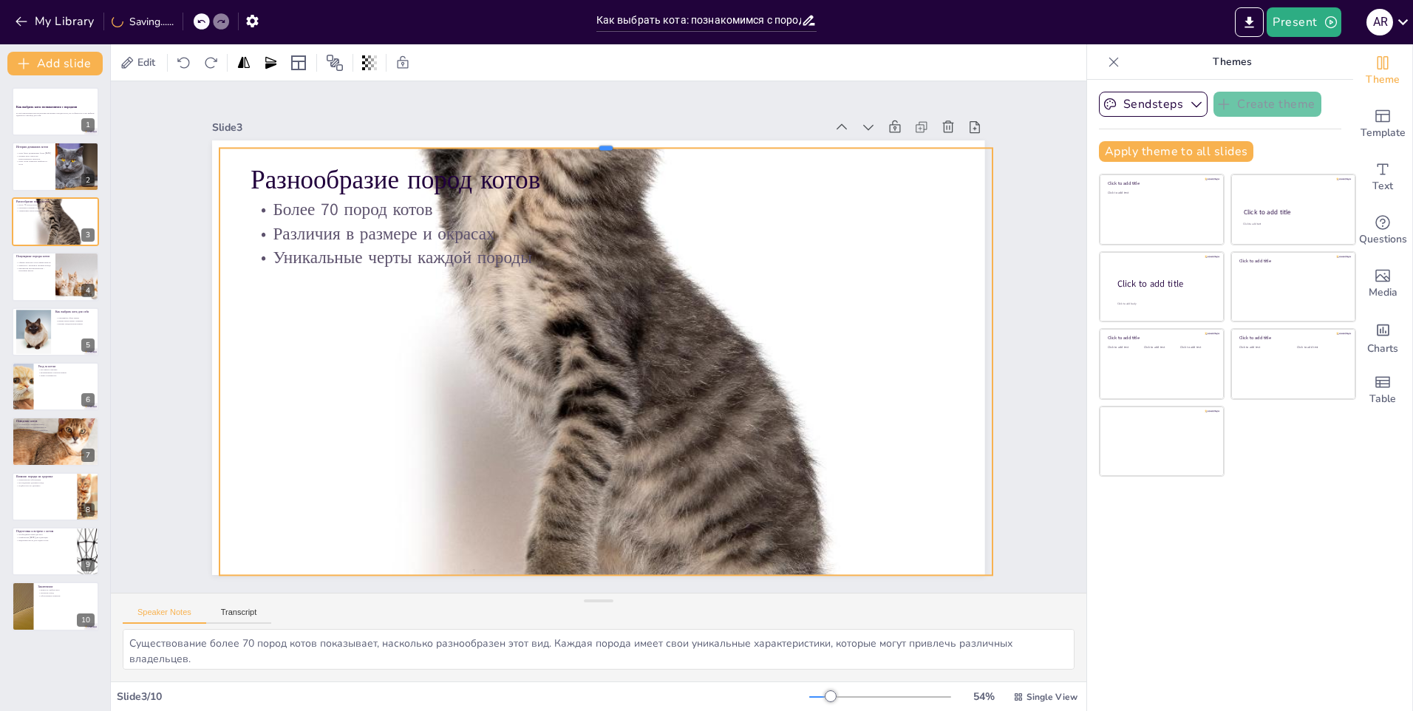
drag, startPoint x: 598, startPoint y: 268, endPoint x: 616, endPoint y: 139, distance: 129.8
click at [616, 356] on div at bounding box center [671, 518] width 710 height 325
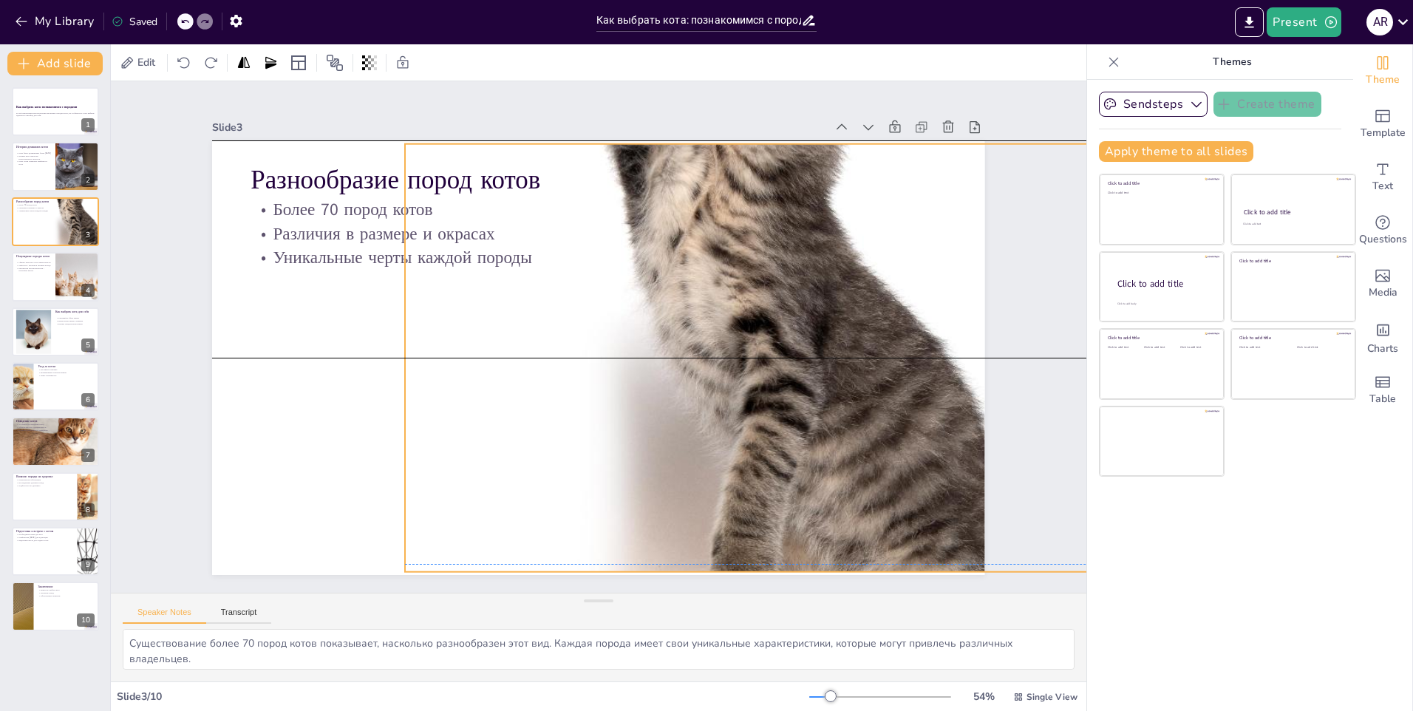
drag, startPoint x: 209, startPoint y: 356, endPoint x: 391, endPoint y: 341, distance: 182.5
click at [391, 341] on div at bounding box center [728, 192] width 1296 height 1319
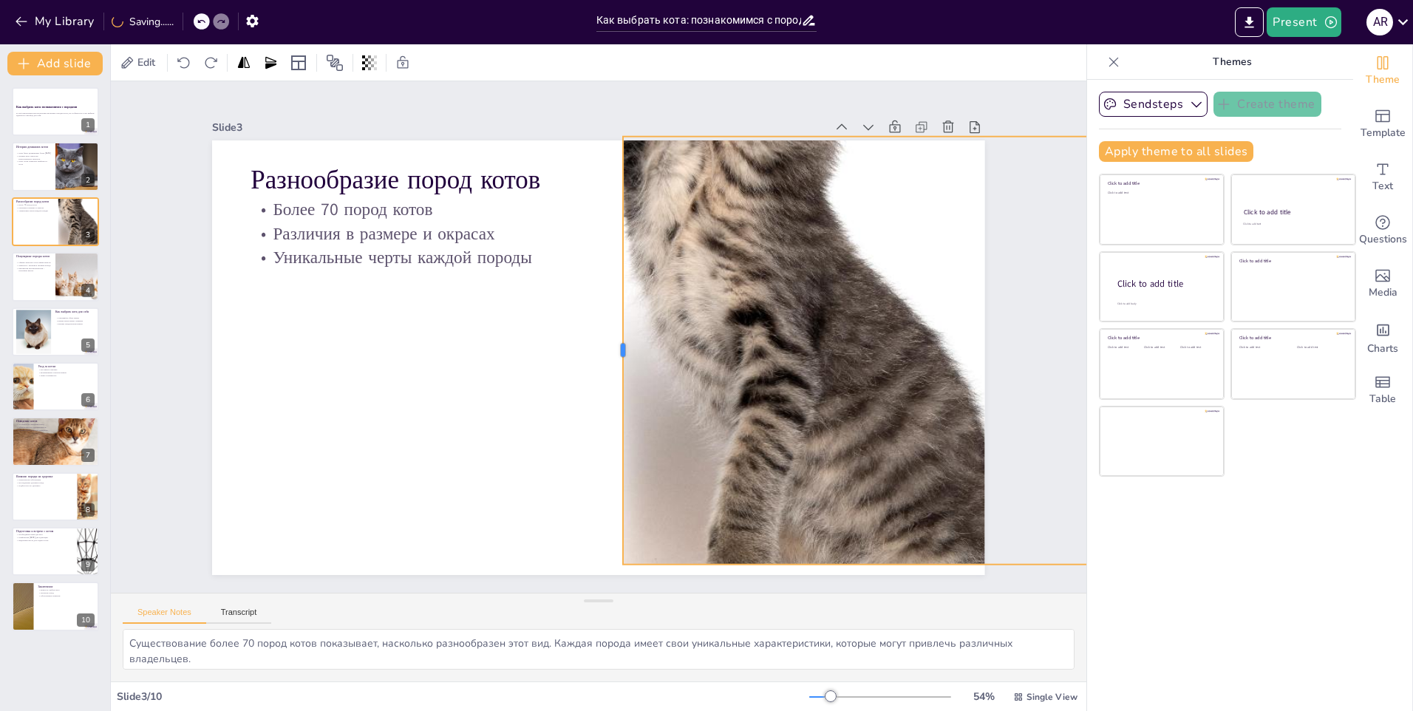
drag, startPoint x: 388, startPoint y: 344, endPoint x: 611, endPoint y: 347, distance: 222.5
click at [611, 347] on div at bounding box center [575, 339] width 295 height 325
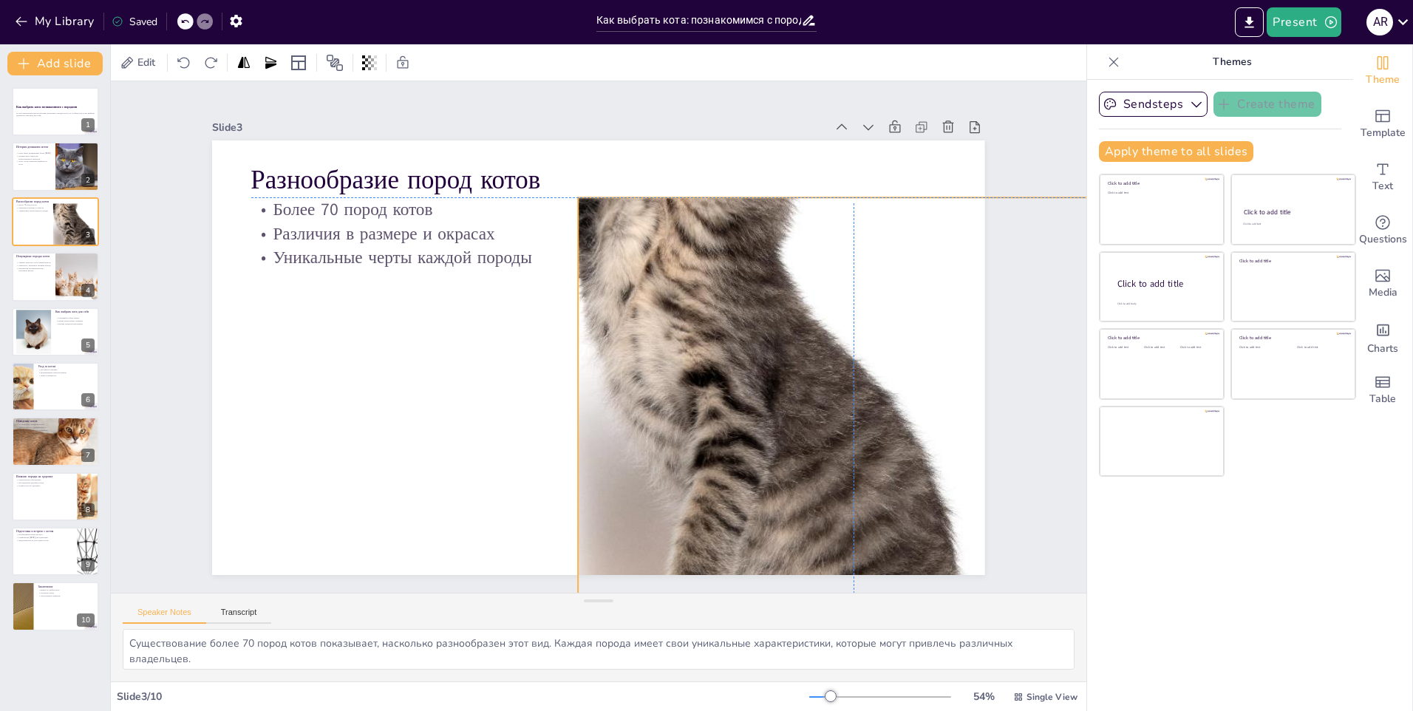
drag, startPoint x: 792, startPoint y: 321, endPoint x: 654, endPoint y: 361, distance: 144.1
click at [656, 386] on div at bounding box center [458, 381] width 1209 height 1322
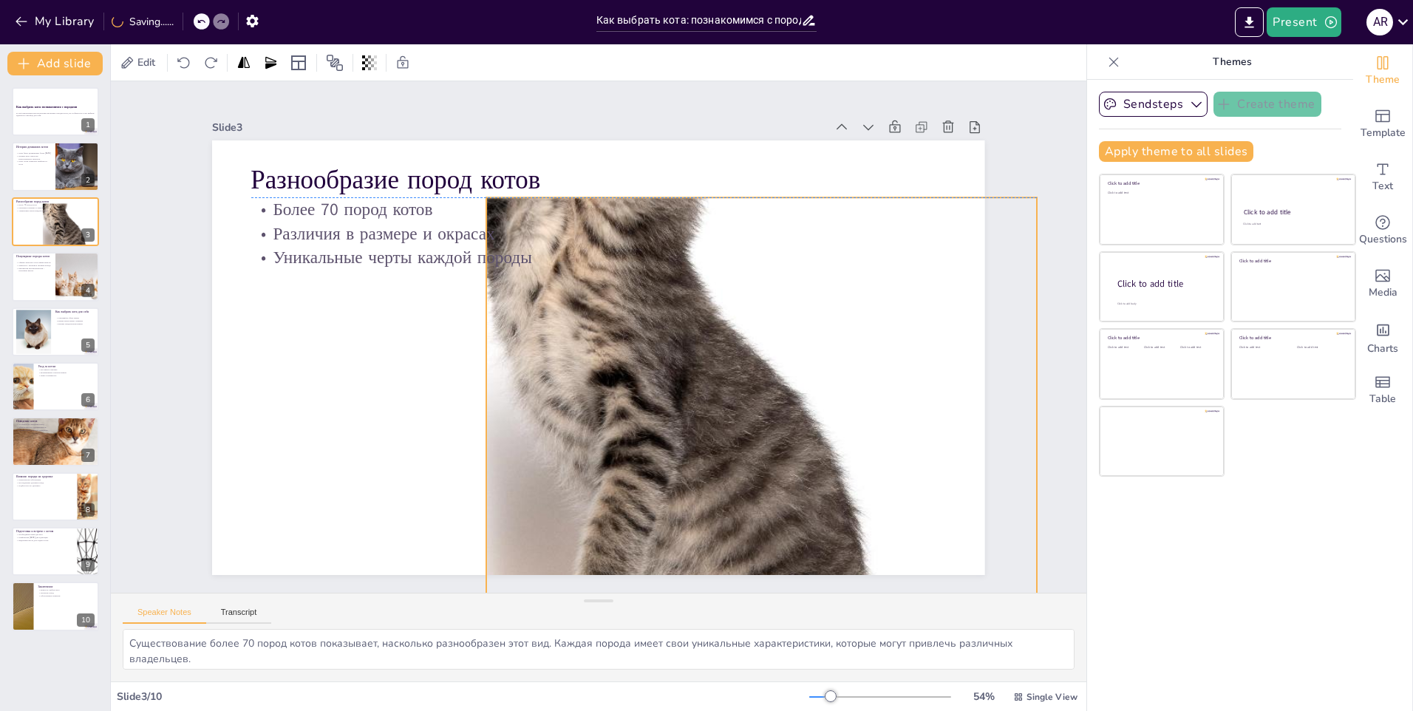
click at [749, 197] on p "Более 70 пород котов" at bounding box center [714, 389] width 305 height 645
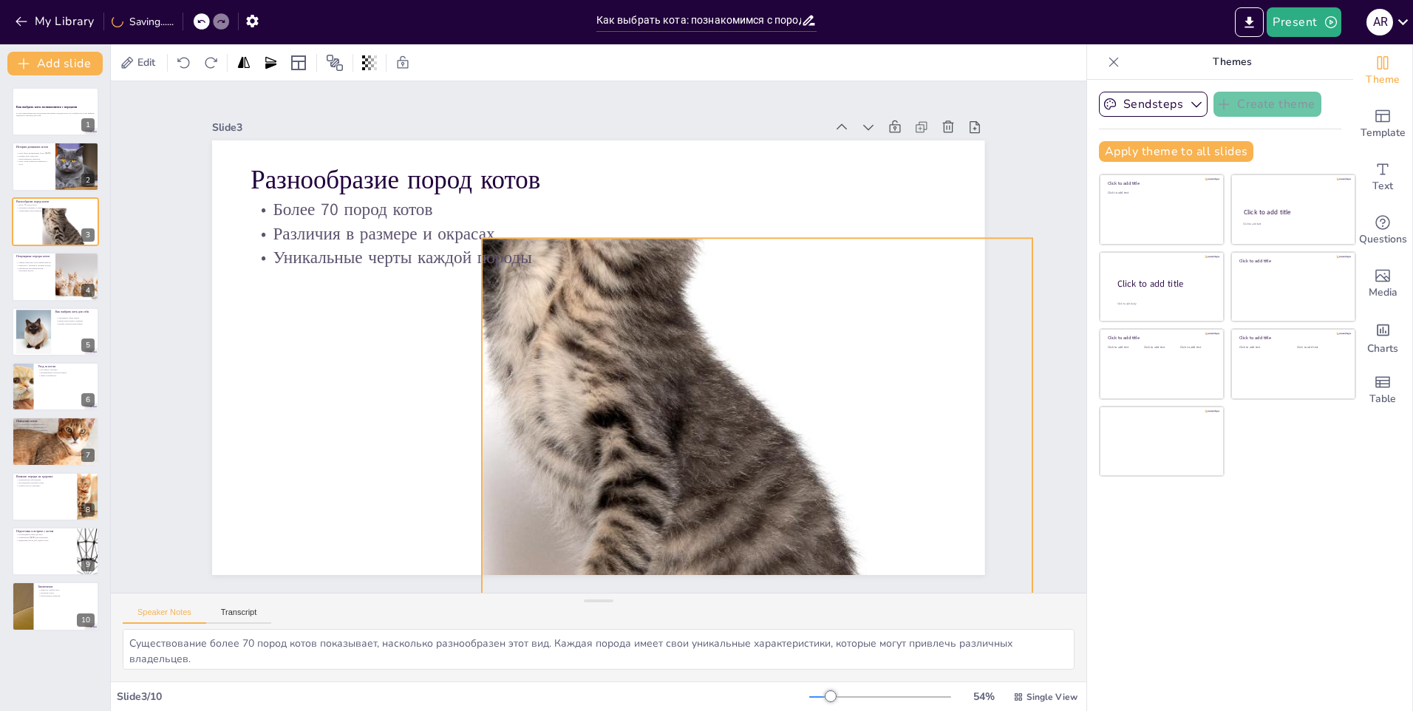
drag, startPoint x: 752, startPoint y: 194, endPoint x: 748, endPoint y: 234, distance: 40.9
click at [748, 234] on div "Более 70 пород котов Различия в размере и окрасах Уникальные черты каждой породы" at bounding box center [683, 276] width 468 height 605
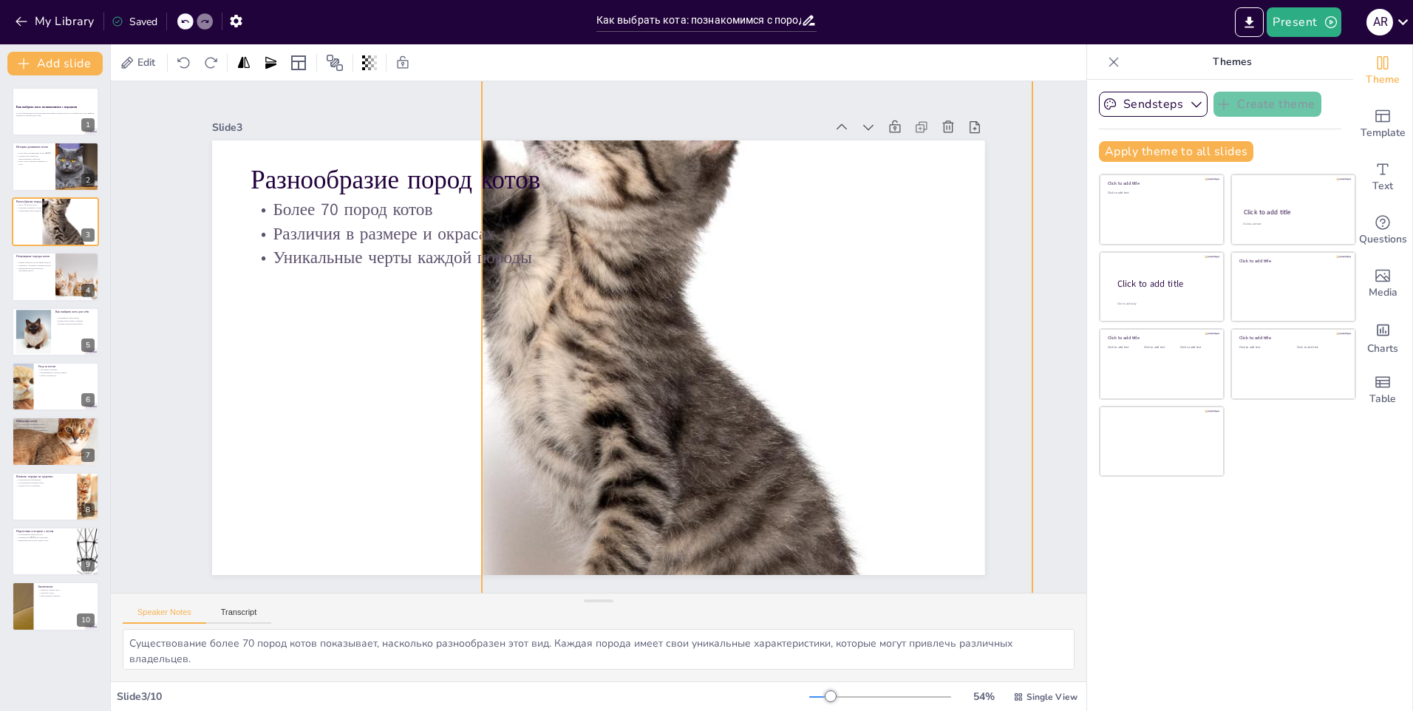
drag, startPoint x: 746, startPoint y: 231, endPoint x: 738, endPoint y: 68, distance: 162.8
click at [738, 68] on div "Edit Slide 1 Как выбрать кота: познакомимся с породами В этой презентации мы ра…" at bounding box center [599, 377] width 976 height 667
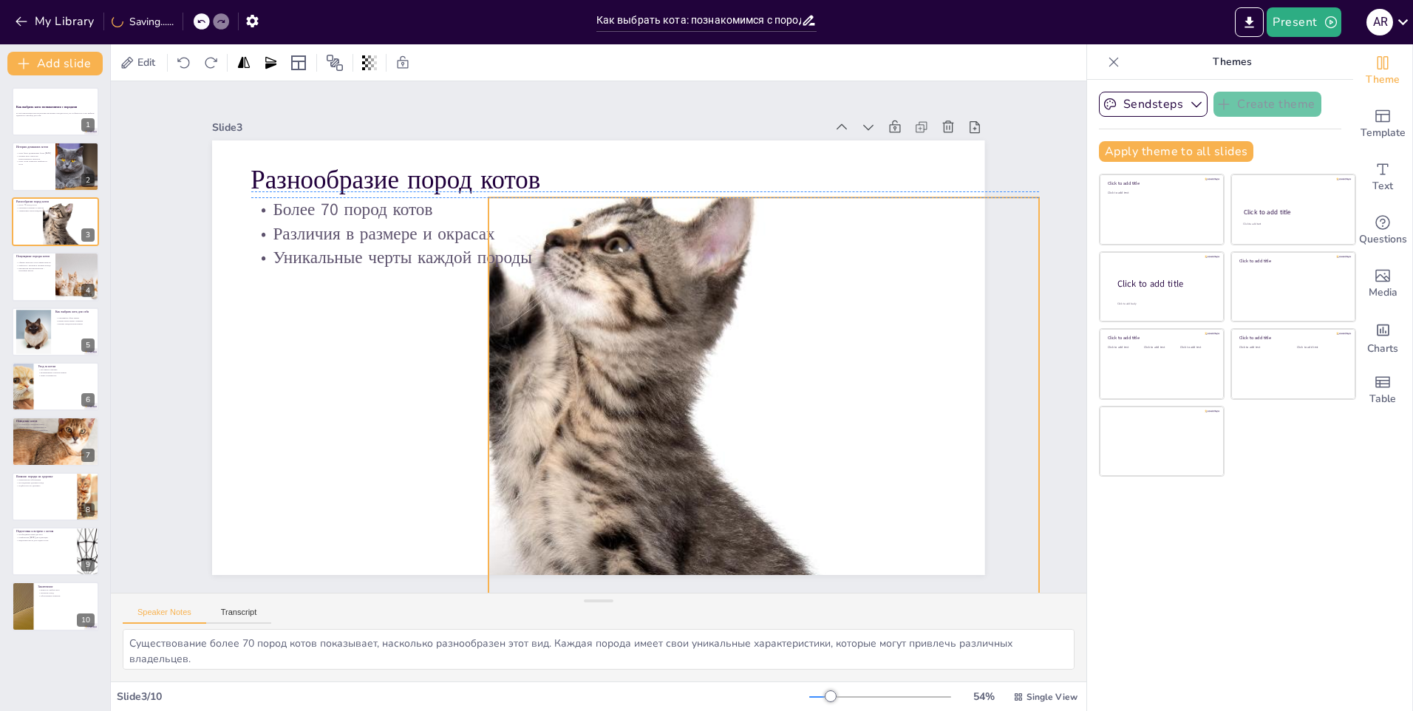
drag, startPoint x: 739, startPoint y: 292, endPoint x: 740, endPoint y: 330, distance: 38.4
click at [487, 330] on div "Разнообразие пород котов Более 70 пород котов Различия в размере и окрасах Уник…" at bounding box center [406, 377] width 161 height 755
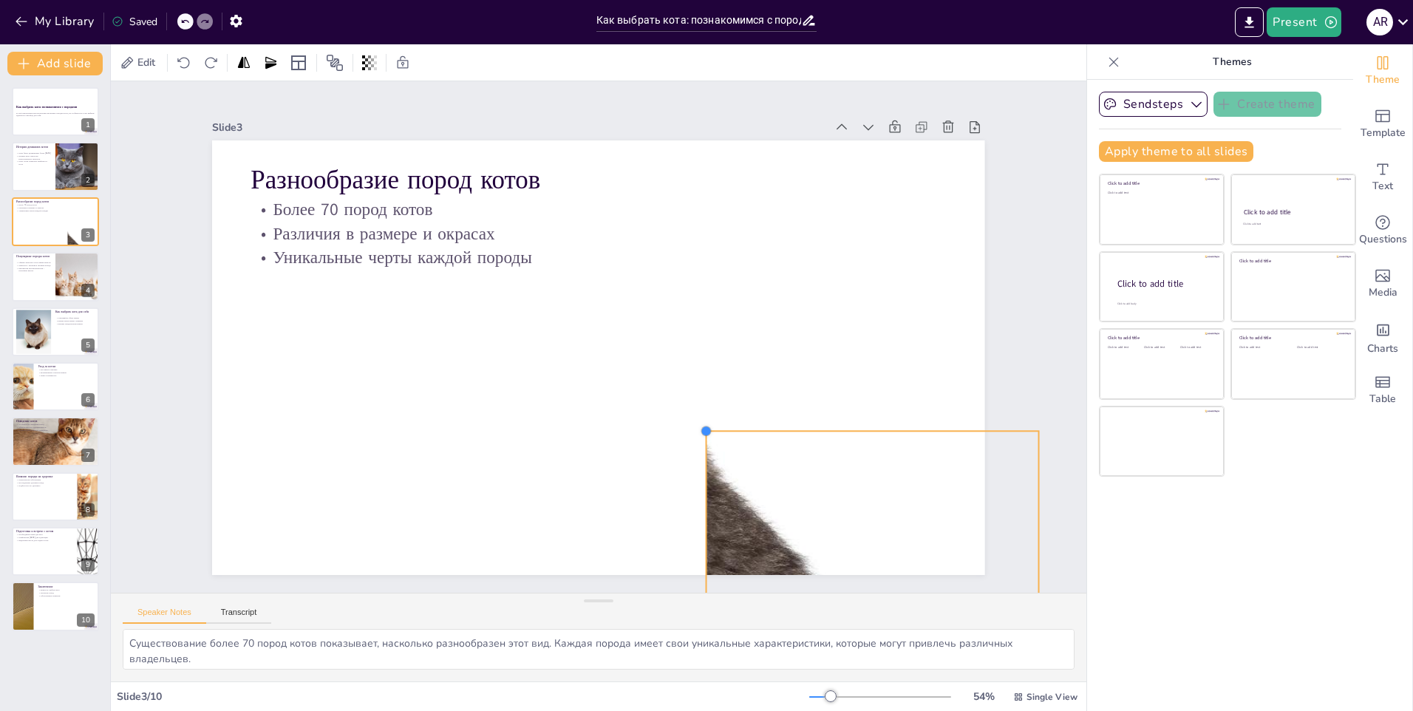
drag, startPoint x: 478, startPoint y: 191, endPoint x: 781, endPoint y: 431, distance: 386.7
click at [781, 431] on div "Разнообразие пород котов Более 70 пород котов Различия в размере и окрасах Уник…" at bounding box center [578, 336] width 435 height 772
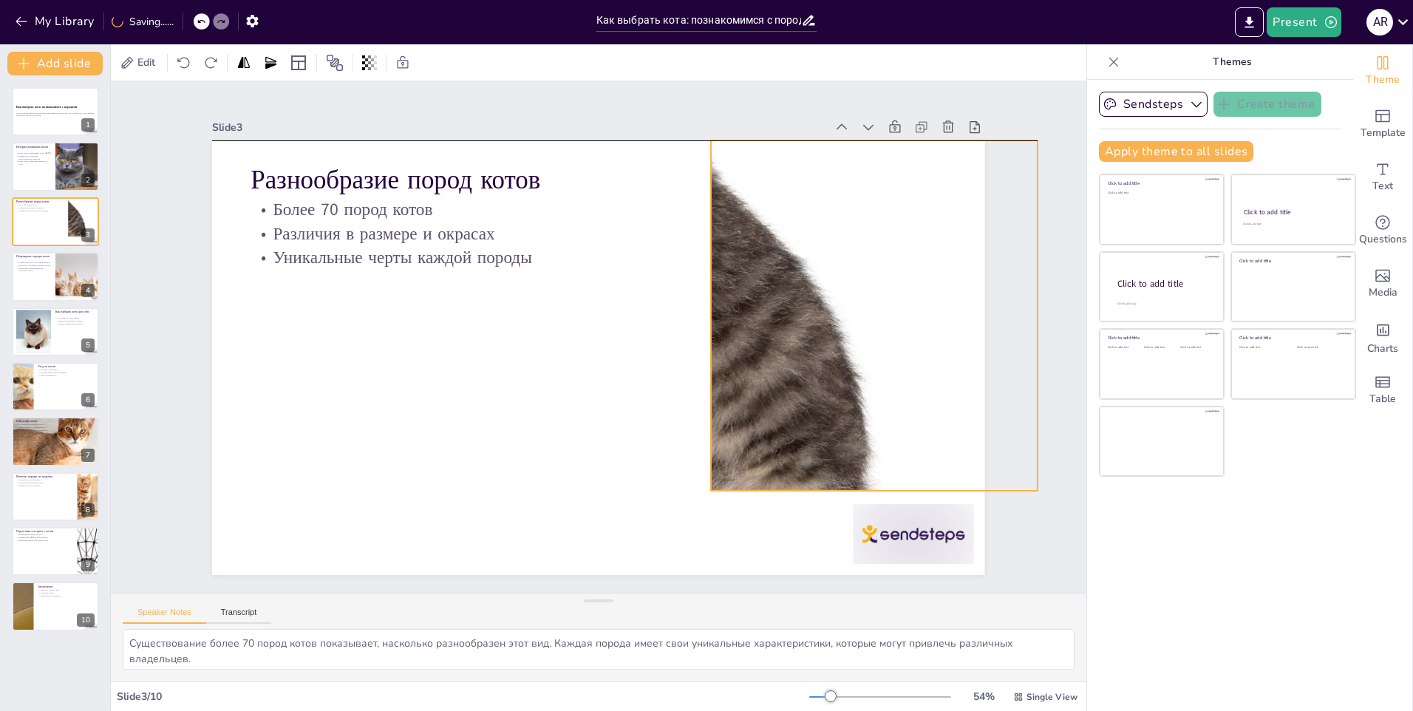
drag, startPoint x: 810, startPoint y: 545, endPoint x: 809, endPoint y: 245, distance: 300.1
click at [667, 245] on div "Разнообразие пород котов Более 70 пород котов Различия в размере и окрасах Уник…" at bounding box center [440, 452] width 455 height 625
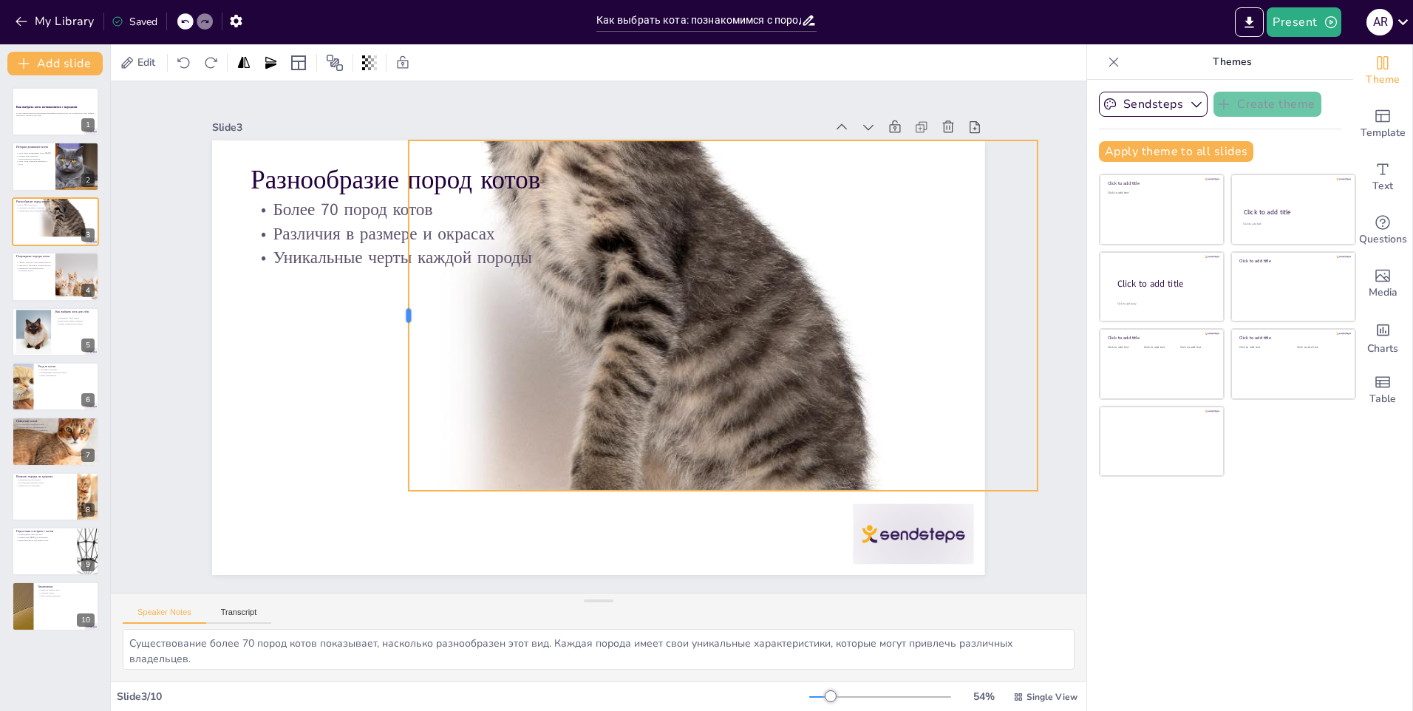
drag, startPoint x: 698, startPoint y: 311, endPoint x: 396, endPoint y: 308, distance: 302.3
click at [396, 430] on div at bounding box center [499, 506] width 324 height 153
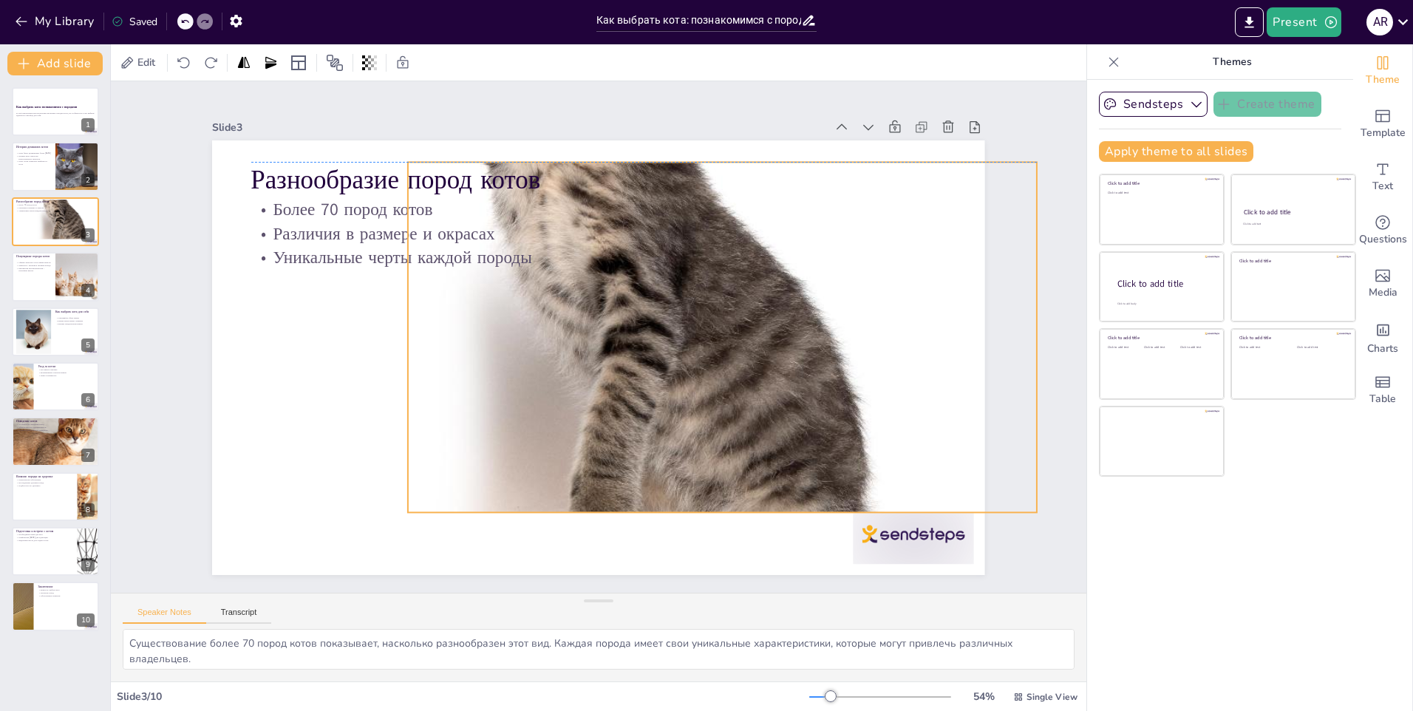
drag, startPoint x: 697, startPoint y: 308, endPoint x: 701, endPoint y: 371, distance: 62.9
click at [701, 371] on div at bounding box center [623, 244] width 1069 height 1265
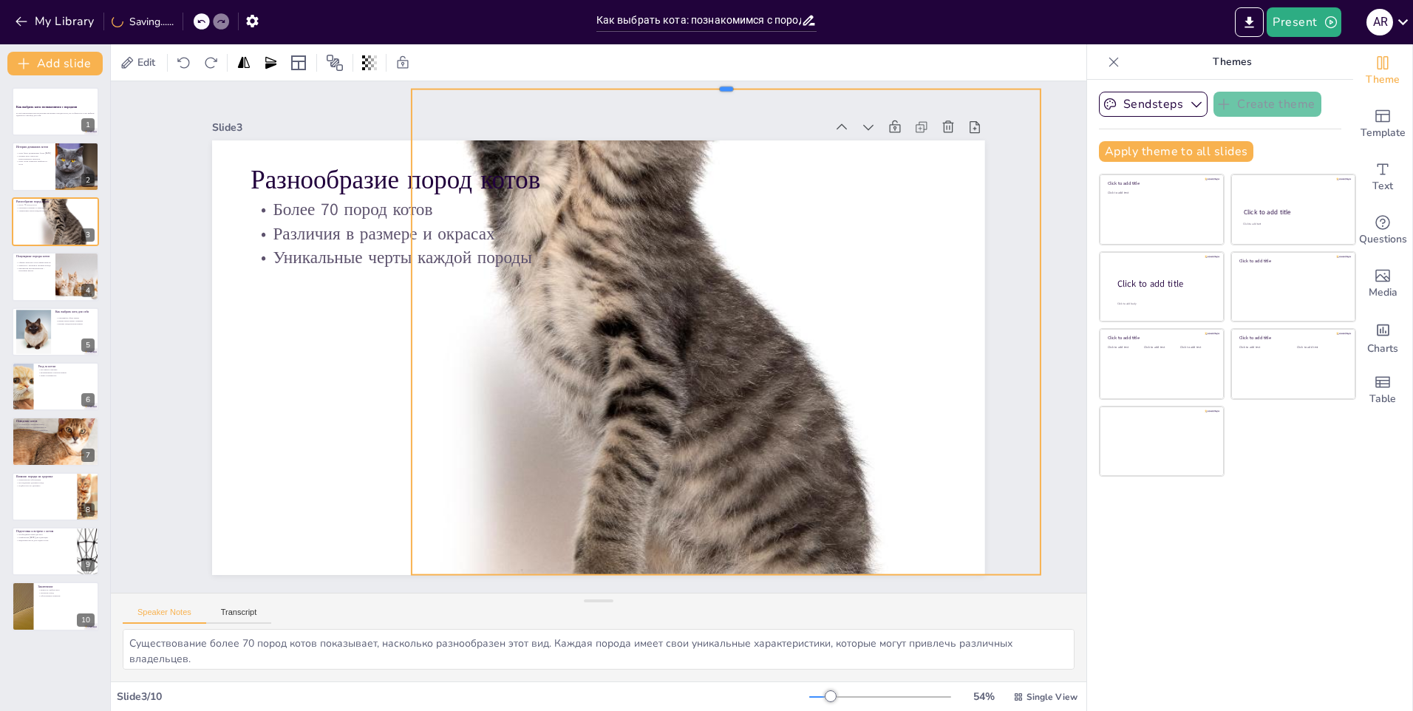
drag, startPoint x: 715, startPoint y: 218, endPoint x: 717, endPoint y: 65, distance: 153.0
click at [717, 65] on div "Edit Slide 1 Как выбрать кота: познакомимся с породами В этой презентации мы ра…" at bounding box center [599, 377] width 976 height 667
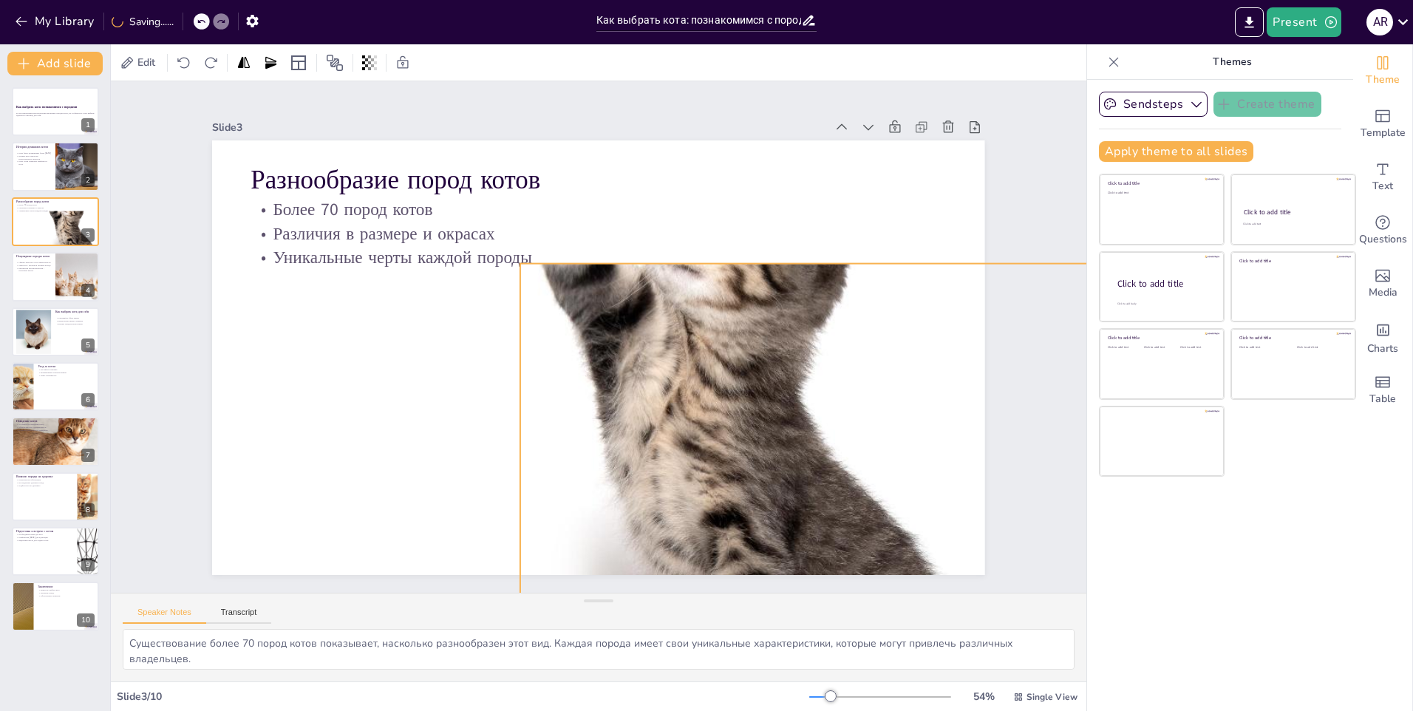
drag, startPoint x: 710, startPoint y: 227, endPoint x: 829, endPoint y: 384, distance: 196.3
click at [829, 384] on div "Разнообразие пород котов Более 70 пород котов Различия в размере и окрасах Уник…" at bounding box center [696, 507] width 669 height 387
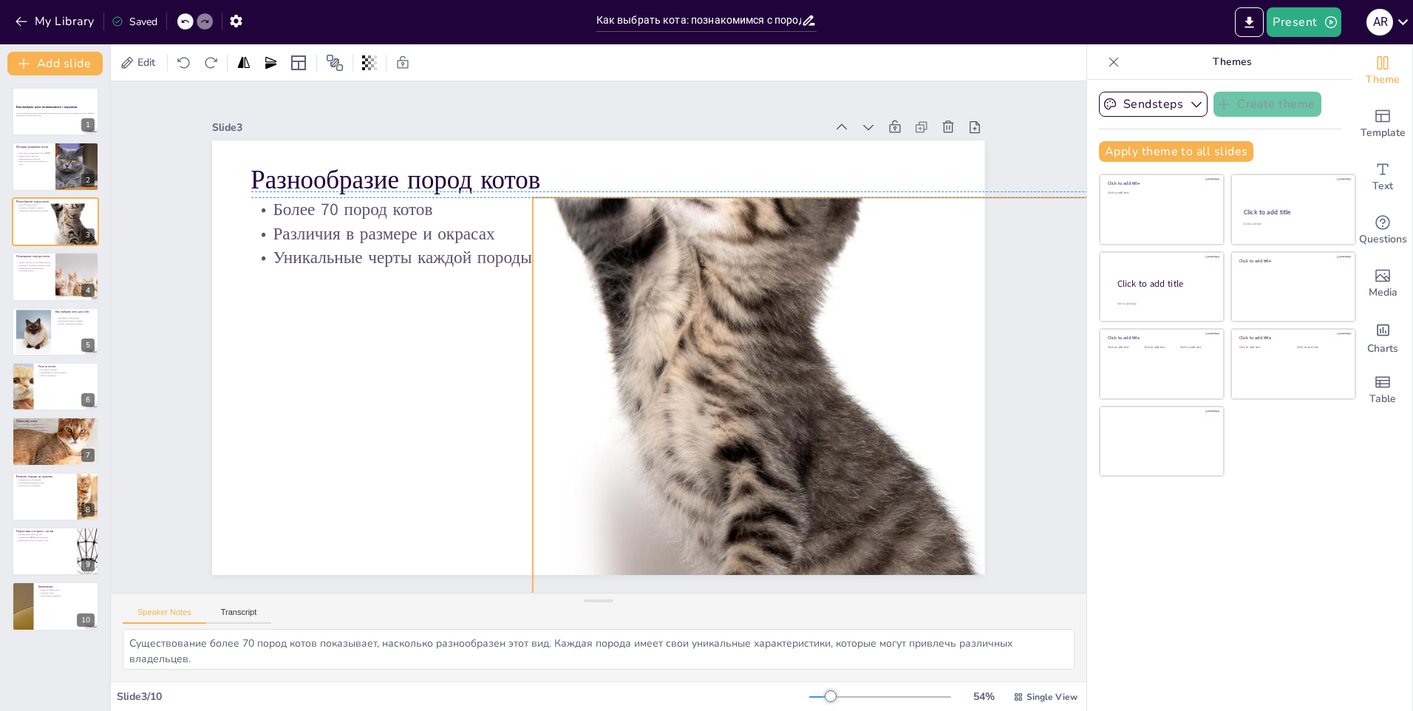
click at [837, 263] on div "Разнообразие пород котов Более 70 пород котов Различия в размере и окрасах Уник…" at bounding box center [744, 469] width 517 height 574
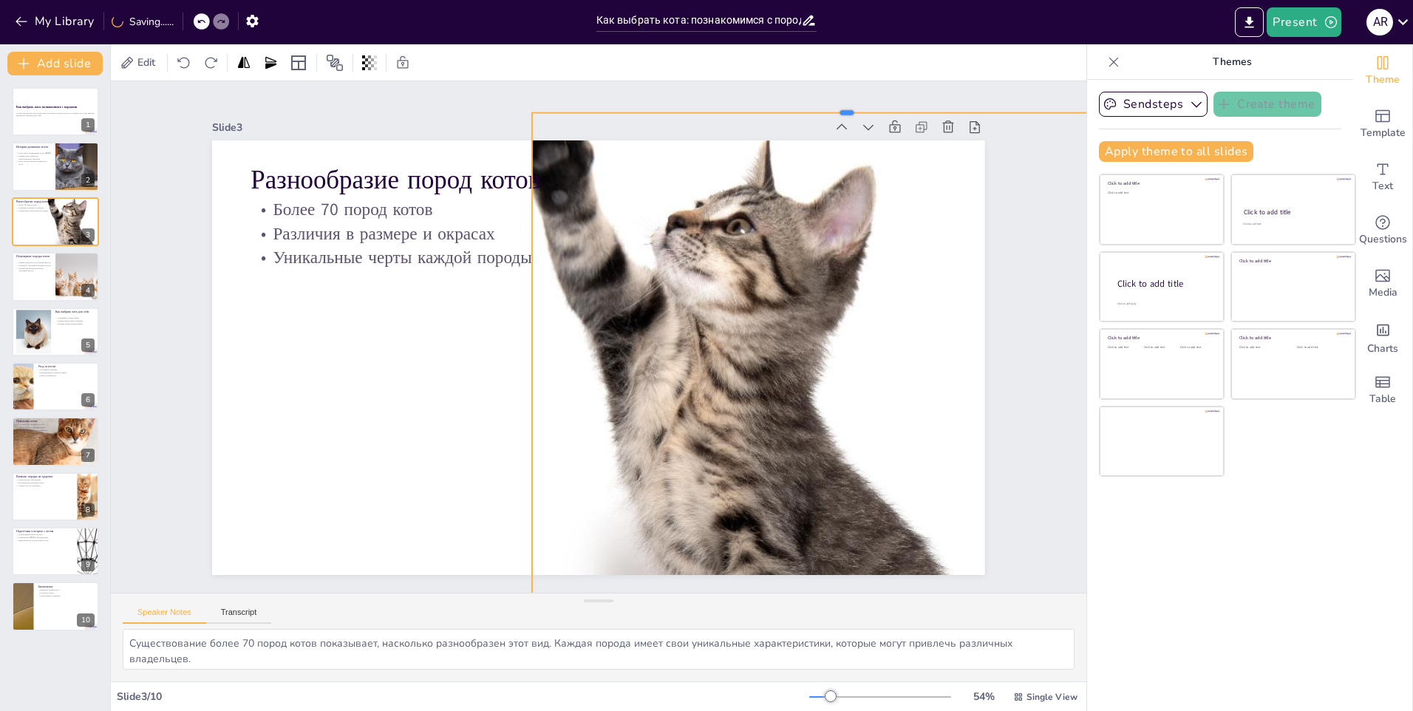
drag, startPoint x: 837, startPoint y: 261, endPoint x: 827, endPoint y: 107, distance: 154.0
click at [617, 440] on div at bounding box center [308, 511] width 617 height 142
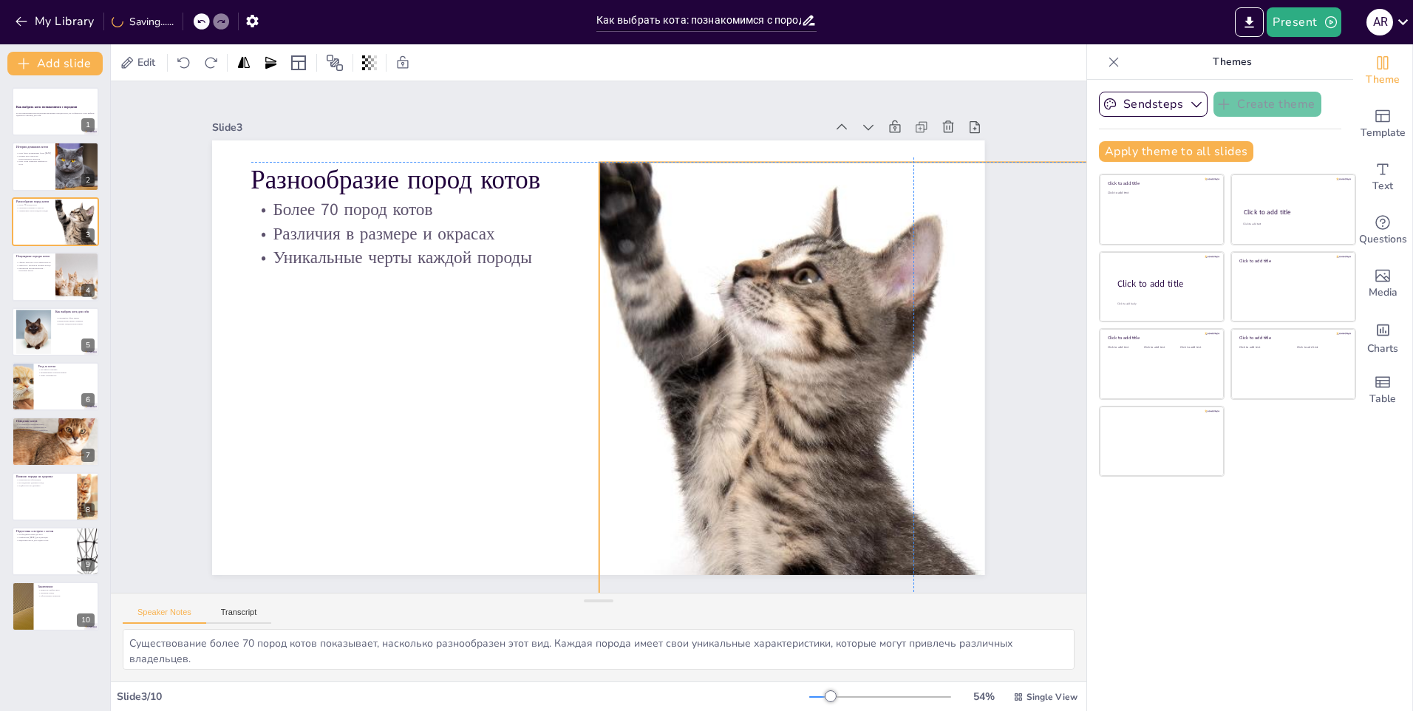
drag, startPoint x: 847, startPoint y: 300, endPoint x: 881, endPoint y: 333, distance: 47.1
click at [881, 333] on div at bounding box center [399, 602] width 1155 height 881
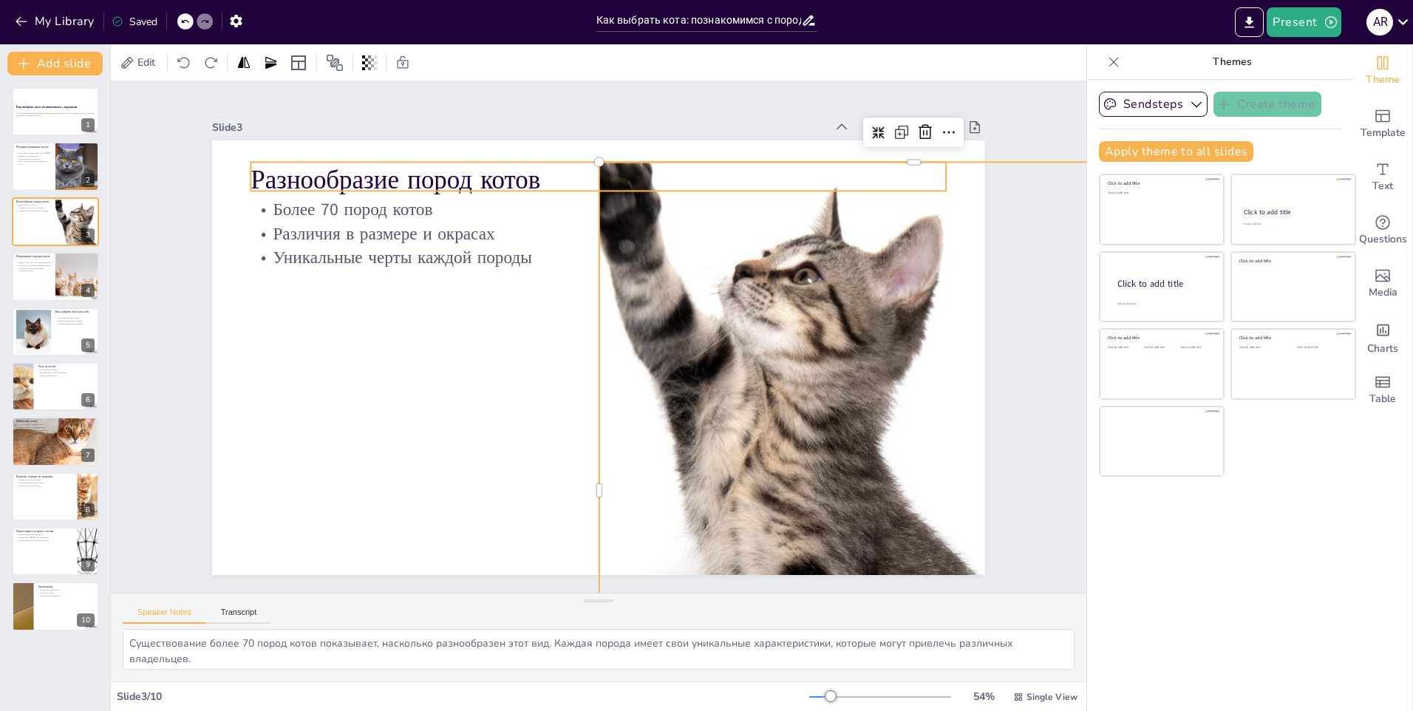
click at [902, 245] on p "Разнообразие пород котов" at bounding box center [690, 464] width 583 height 438
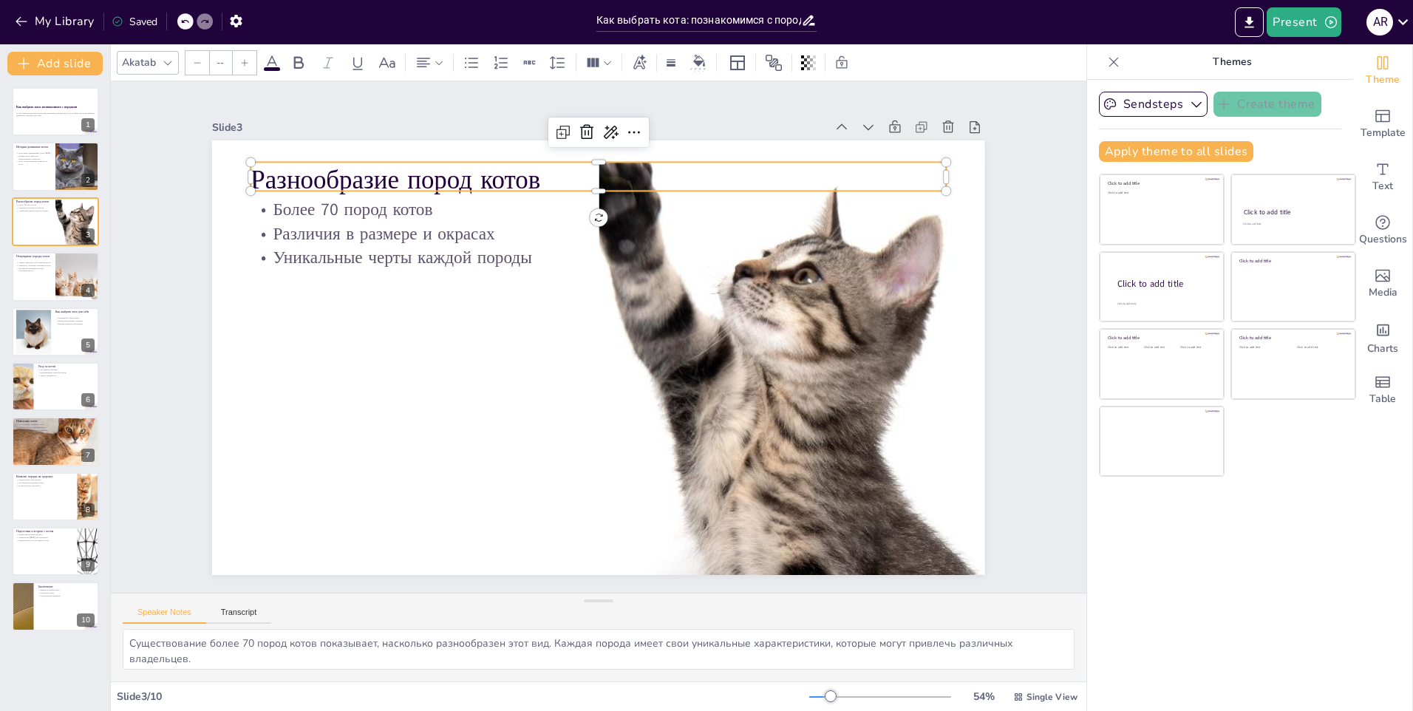
type input "32"
click at [792, 264] on p "Уникальные черты каждой породы" at bounding box center [673, 312] width 237 height 669
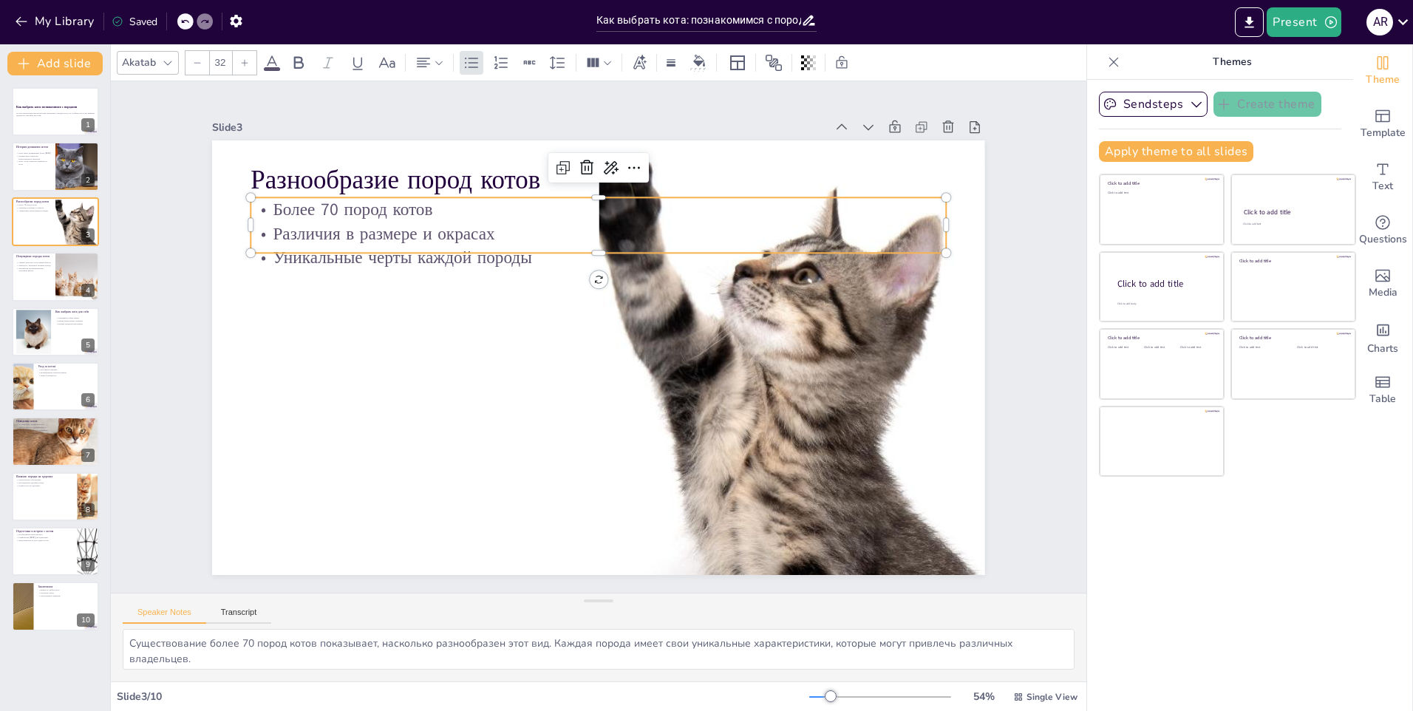
click at [840, 328] on div at bounding box center [348, 556] width 1155 height 882
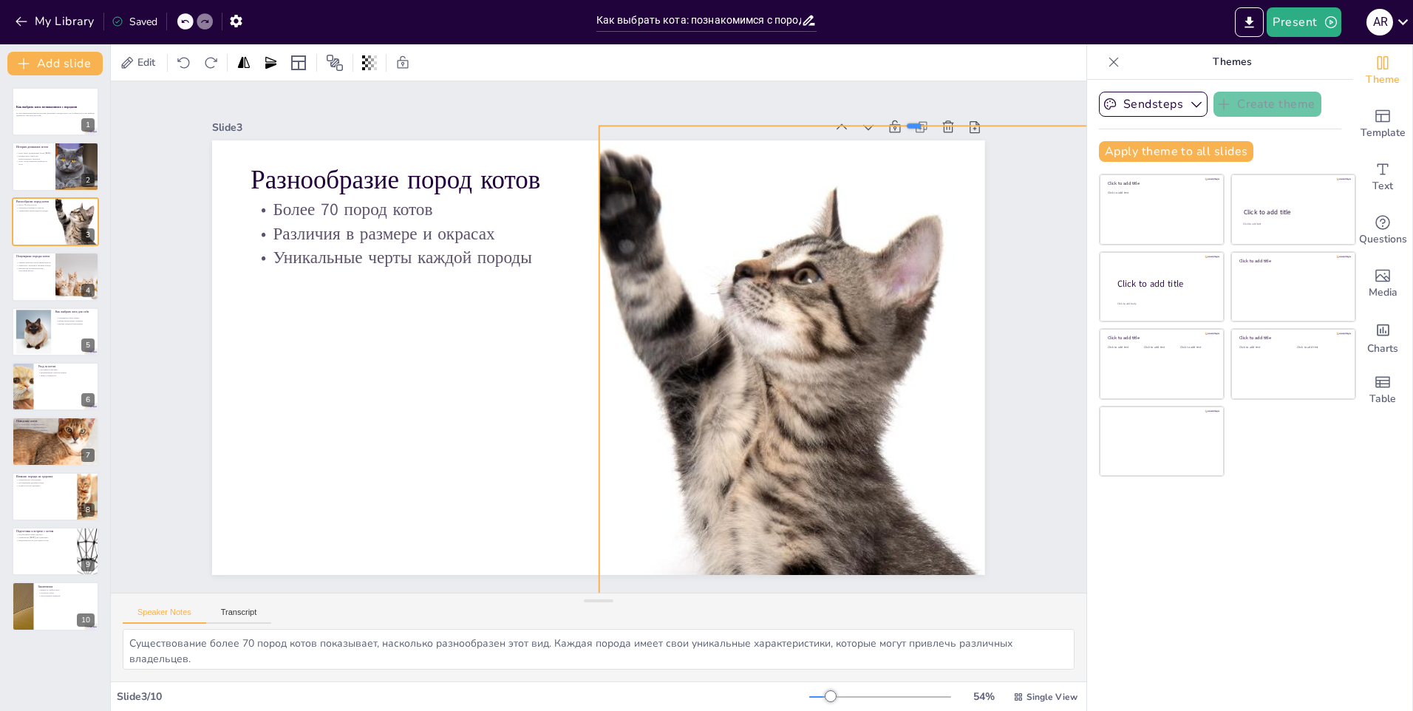
drag, startPoint x: 907, startPoint y: 155, endPoint x: 912, endPoint y: 119, distance: 36.6
click at [886, 315] on div at bounding box center [848, 628] width 78 height 626
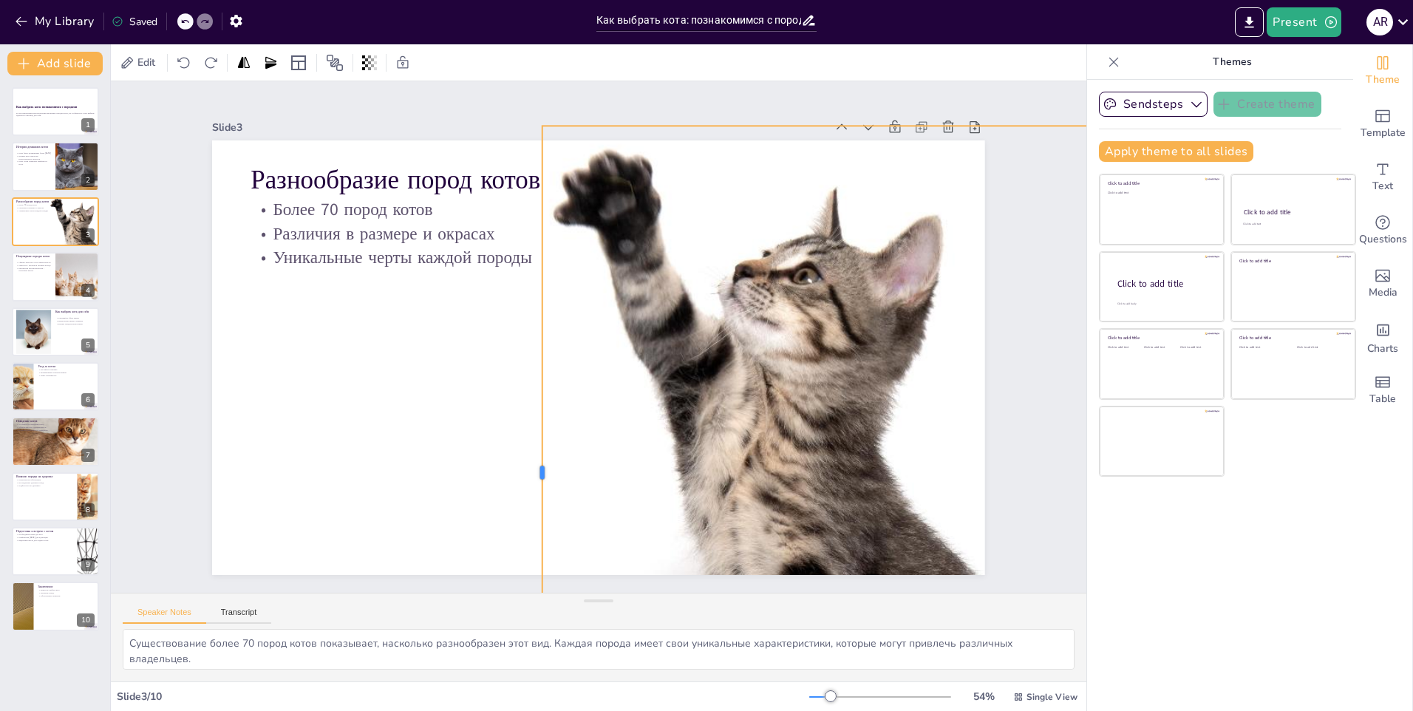
drag, startPoint x: 587, startPoint y: 471, endPoint x: 530, endPoint y: 472, distance: 56.9
click at [530, 349] on div at bounding box center [488, 236] width 663 height 225
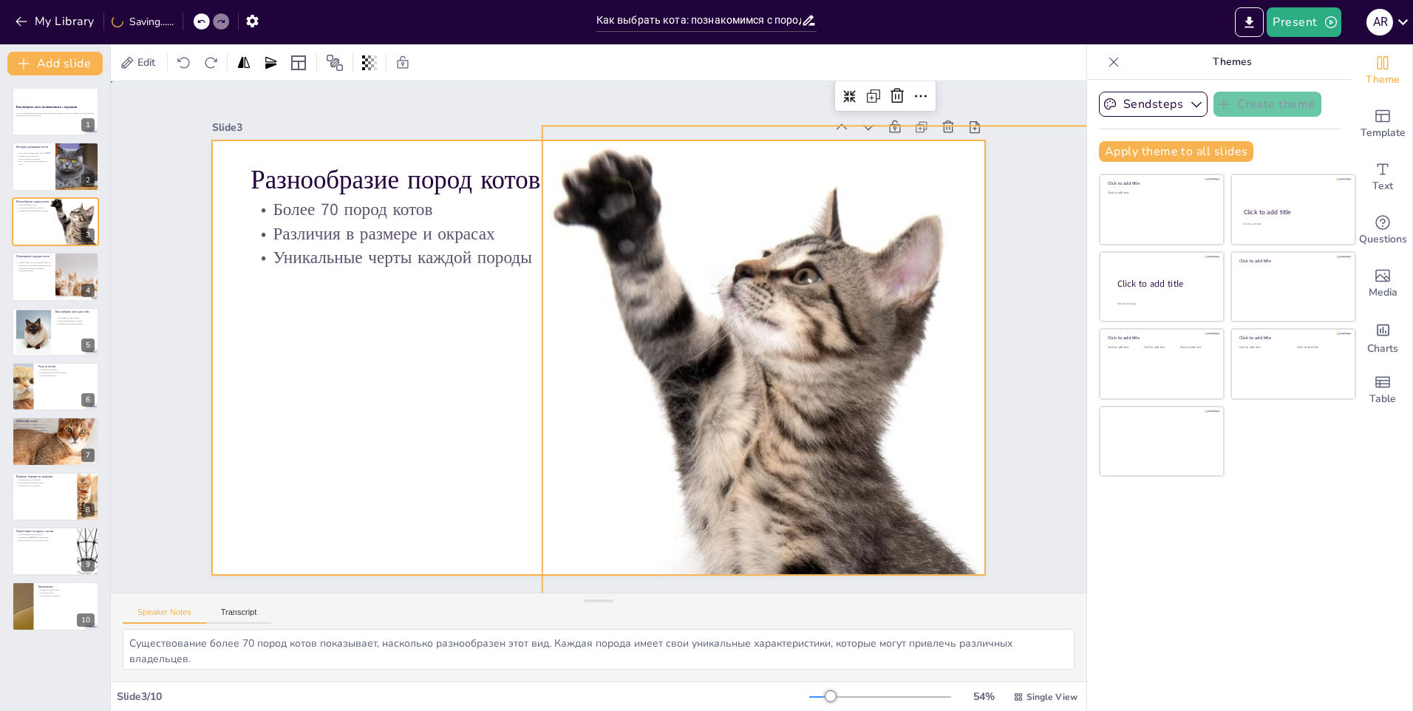
click at [372, 415] on div at bounding box center [580, 329] width 712 height 883
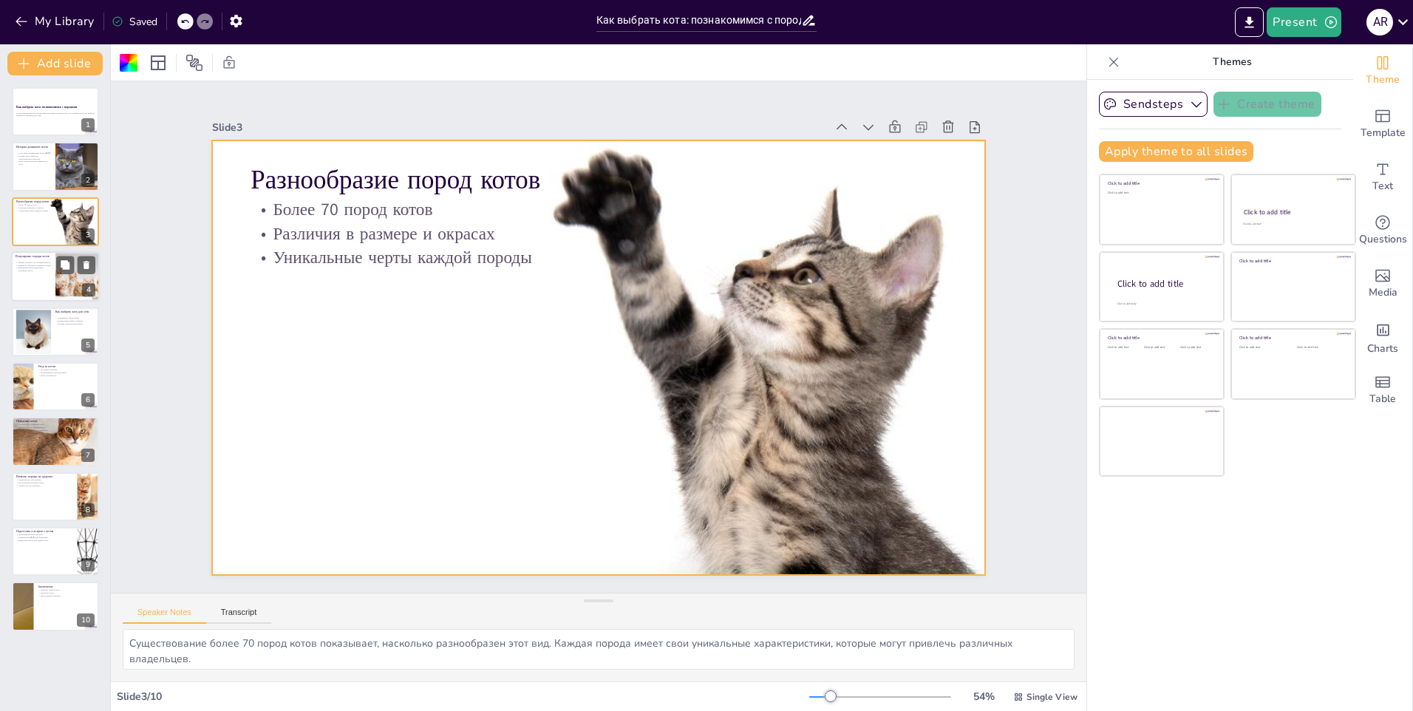
click at [17, 281] on div at bounding box center [55, 276] width 89 height 50
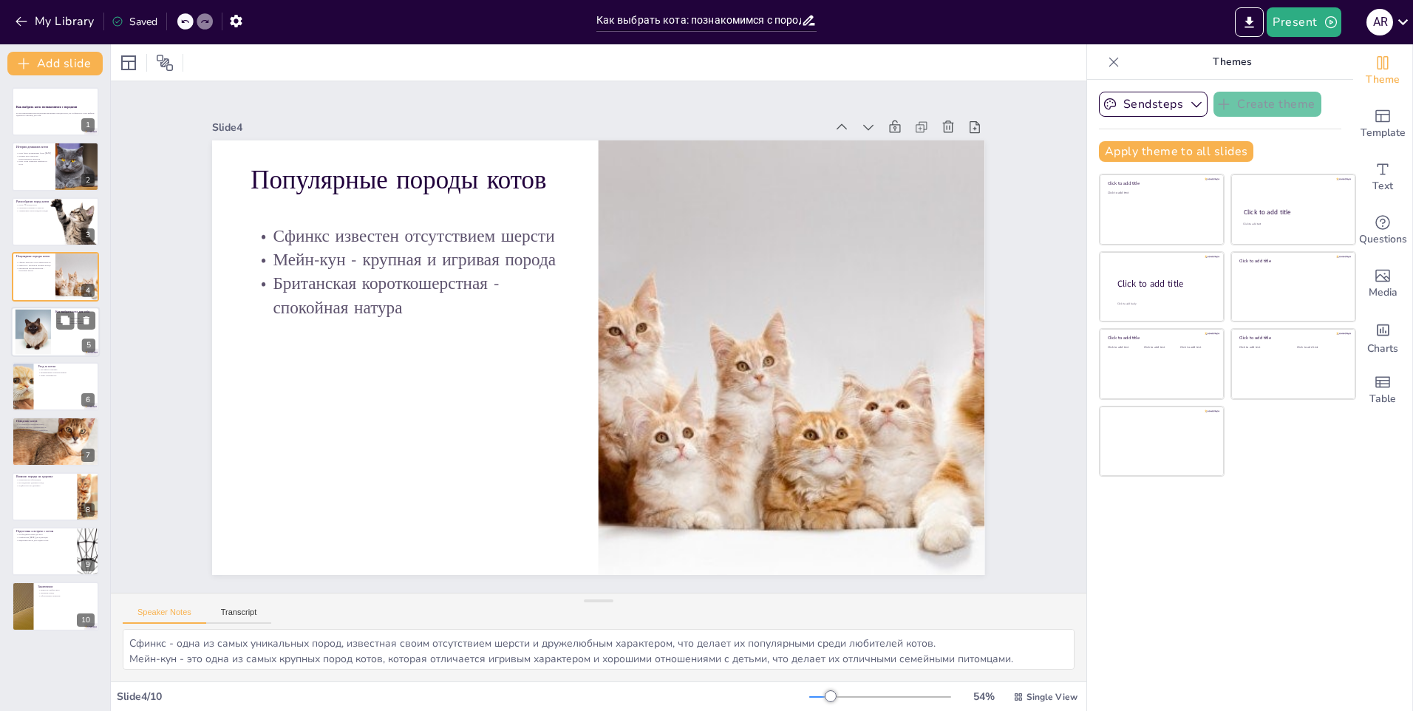
click at [44, 327] on div at bounding box center [33, 331] width 103 height 45
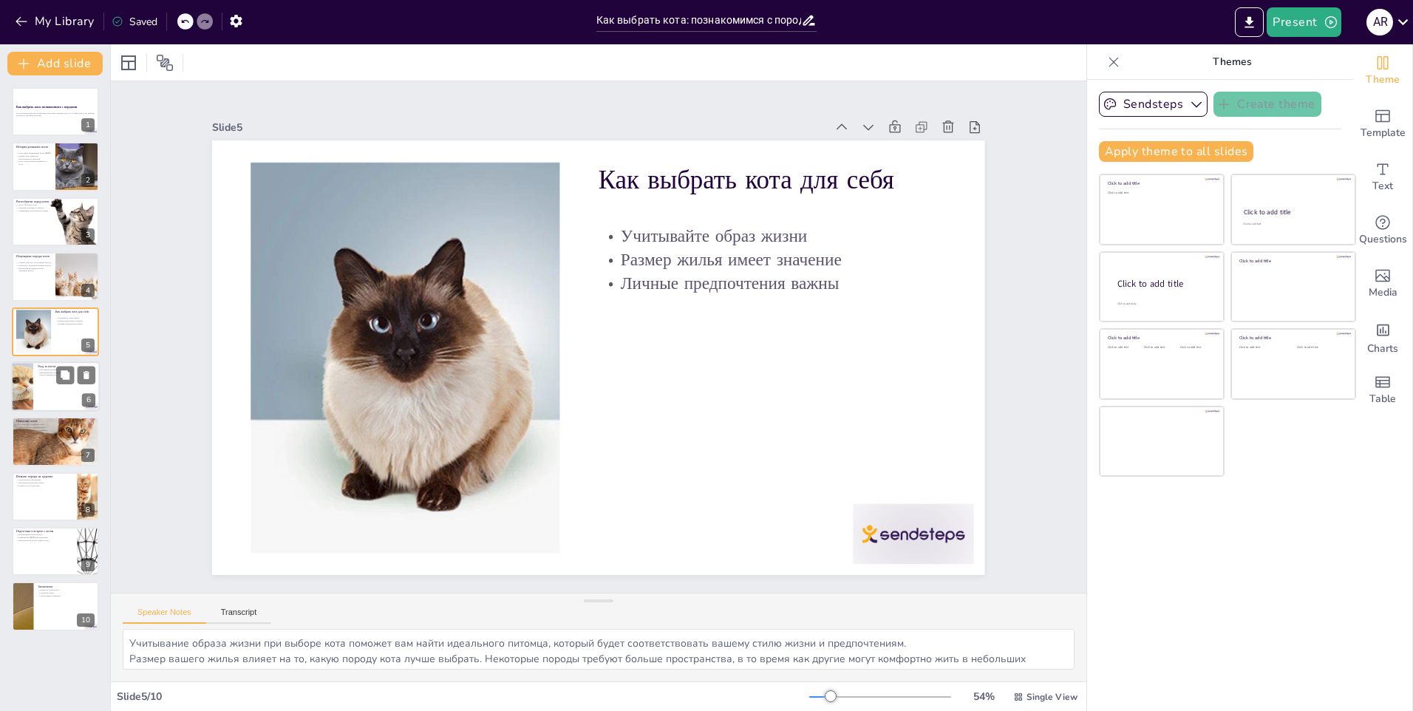
click at [55, 392] on div at bounding box center [55, 386] width 89 height 50
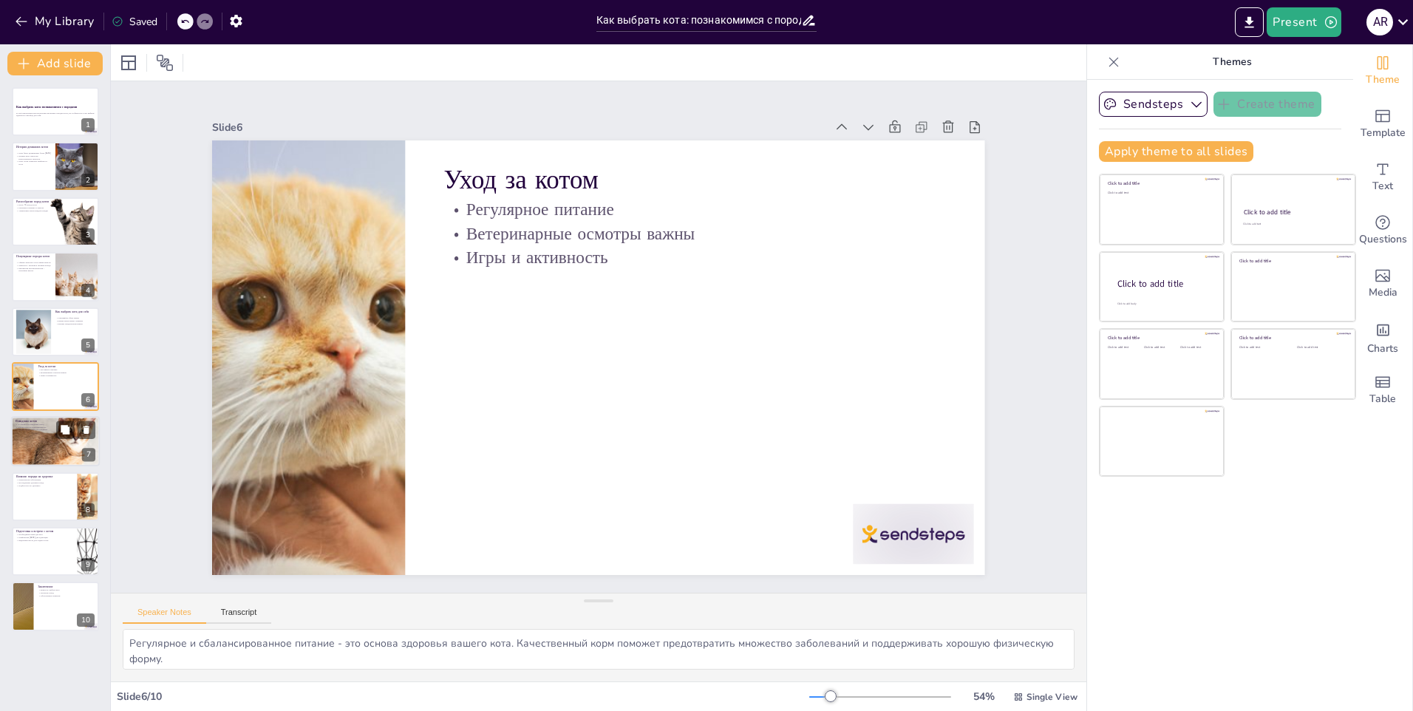
click at [36, 449] on div at bounding box center [55, 441] width 89 height 59
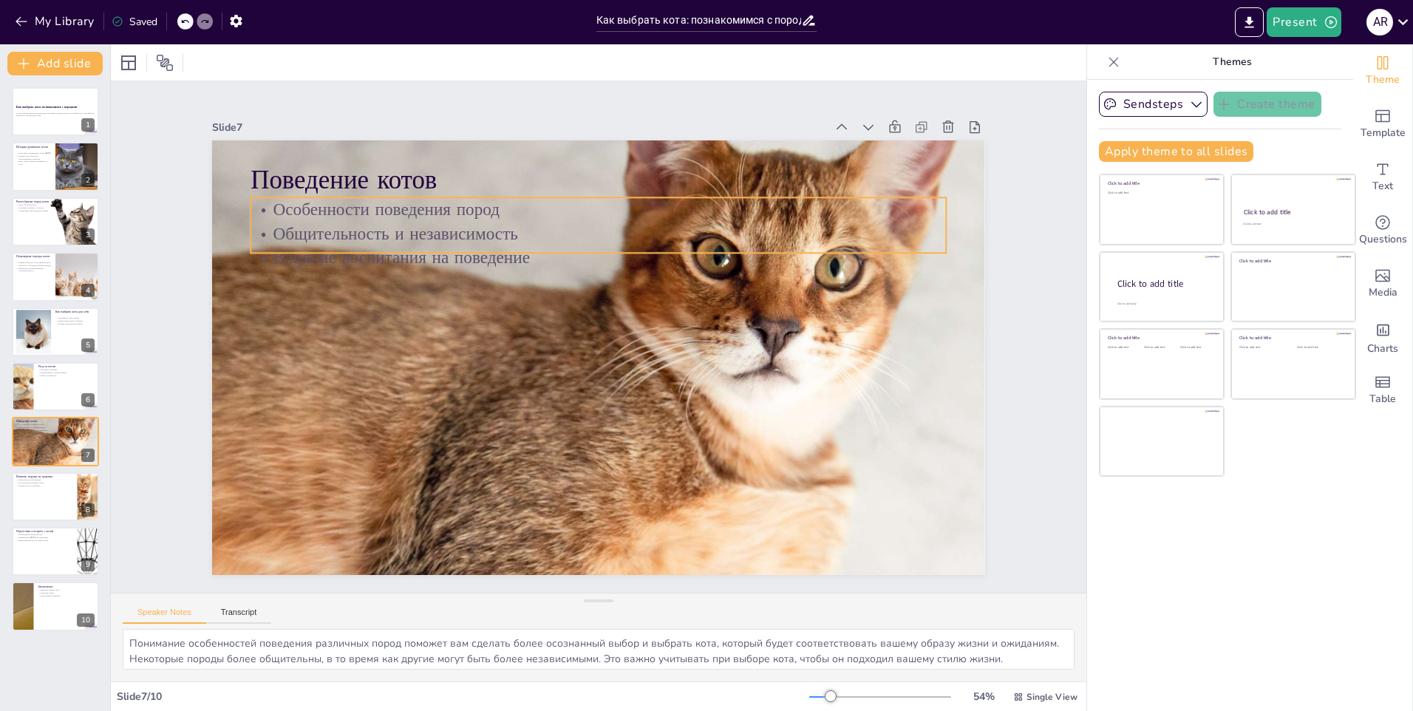
click at [363, 383] on div at bounding box center [581, 325] width 871 height 928
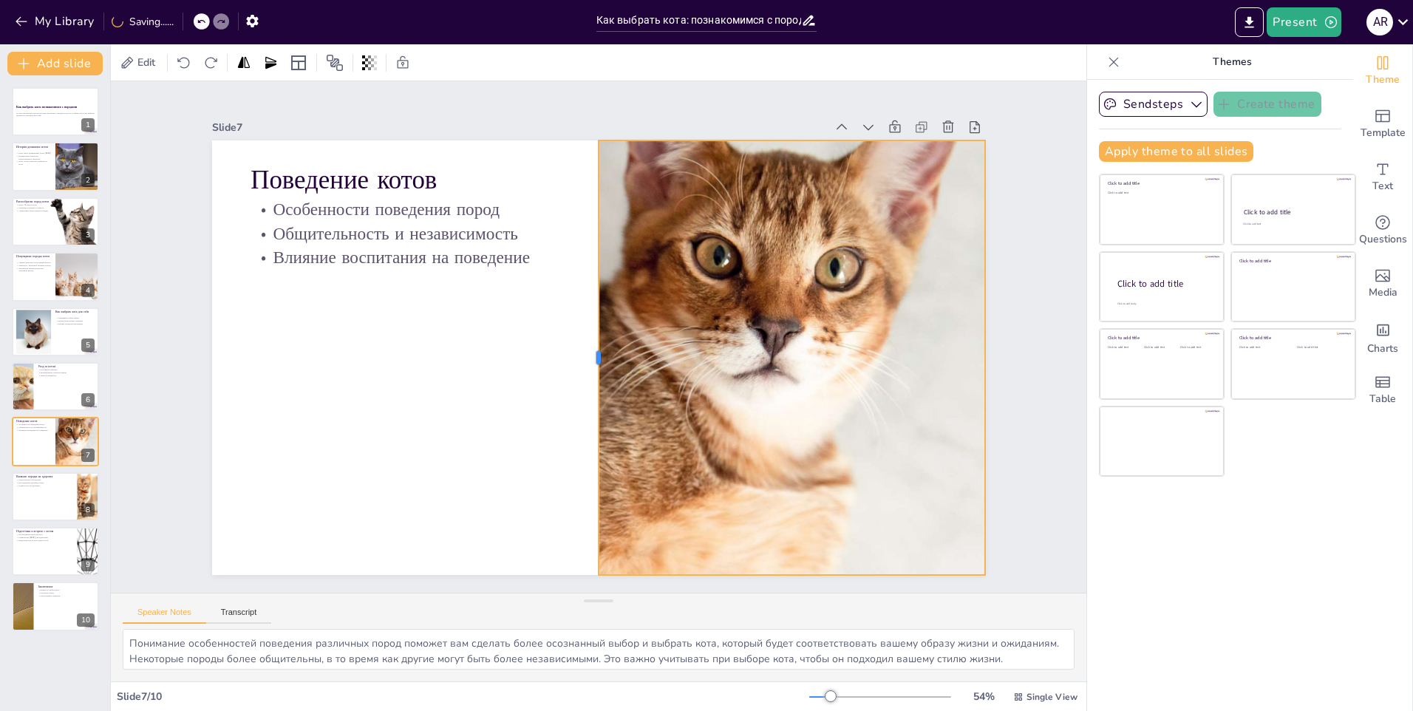
drag, startPoint x: 200, startPoint y: 349, endPoint x: 587, endPoint y: 322, distance: 387.5
click at [587, 322] on div at bounding box center [593, 357] width 12 height 435
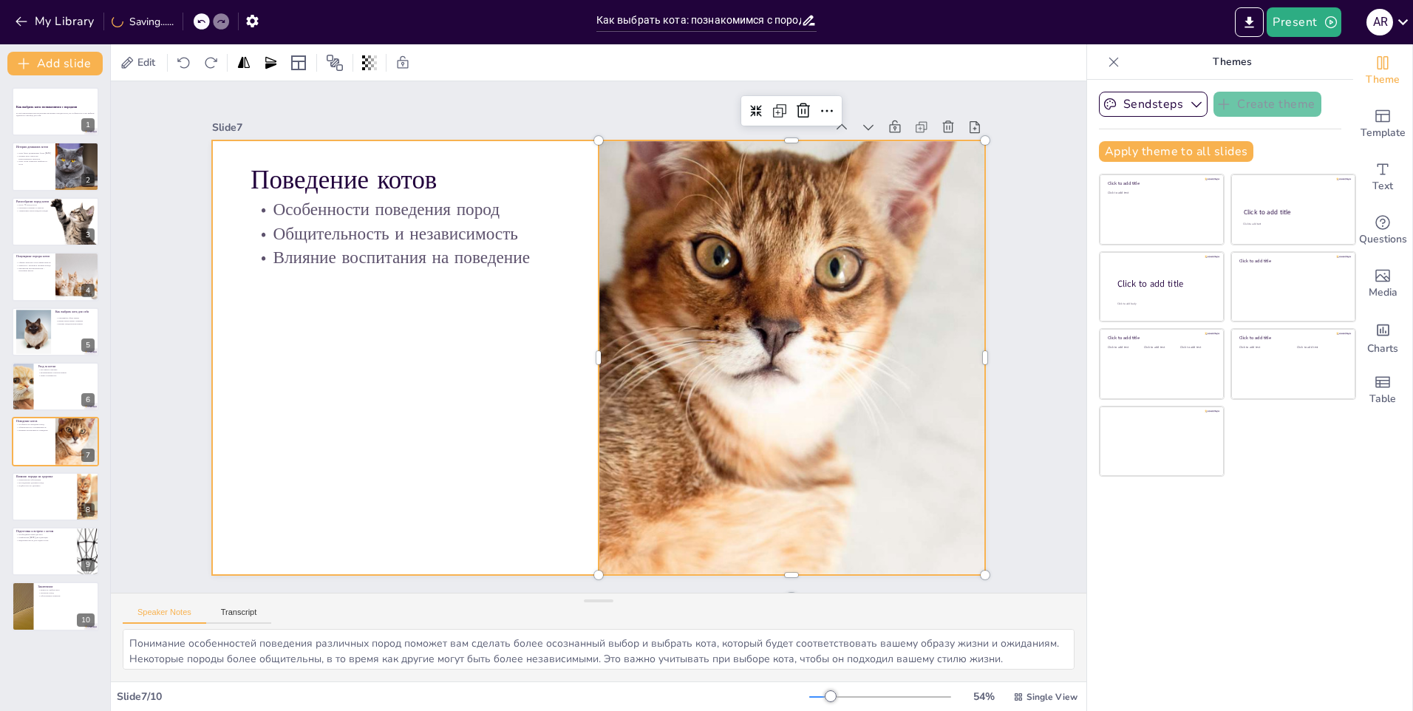
click at [316, 405] on div at bounding box center [583, 323] width 840 height 865
click at [58, 501] on div at bounding box center [55, 497] width 89 height 50
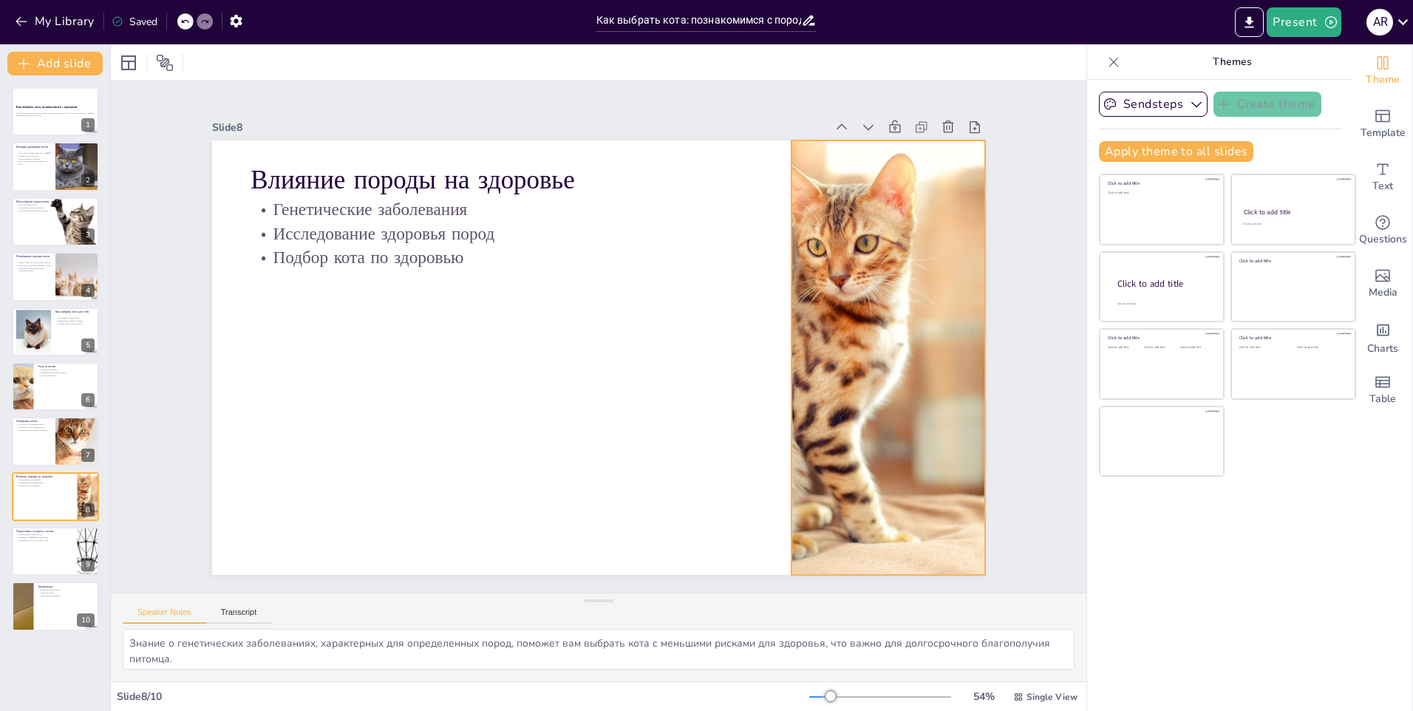
click at [839, 327] on div at bounding box center [589, 47] width 500 height 694
click at [781, 353] on div at bounding box center [799, 546] width 775 height 759
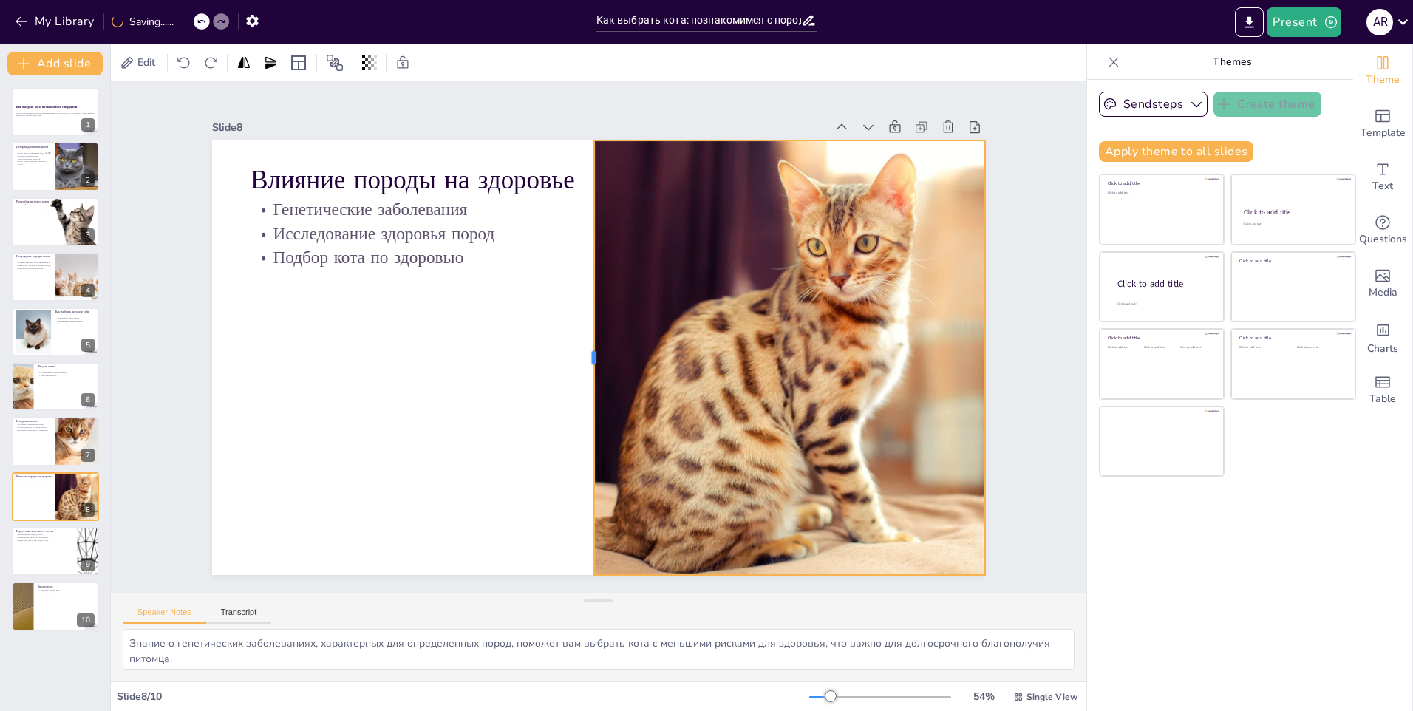
drag, startPoint x: 780, startPoint y: 353, endPoint x: 582, endPoint y: 355, distance: 197.4
click at [582, 355] on div at bounding box center [622, 336] width 382 height 228
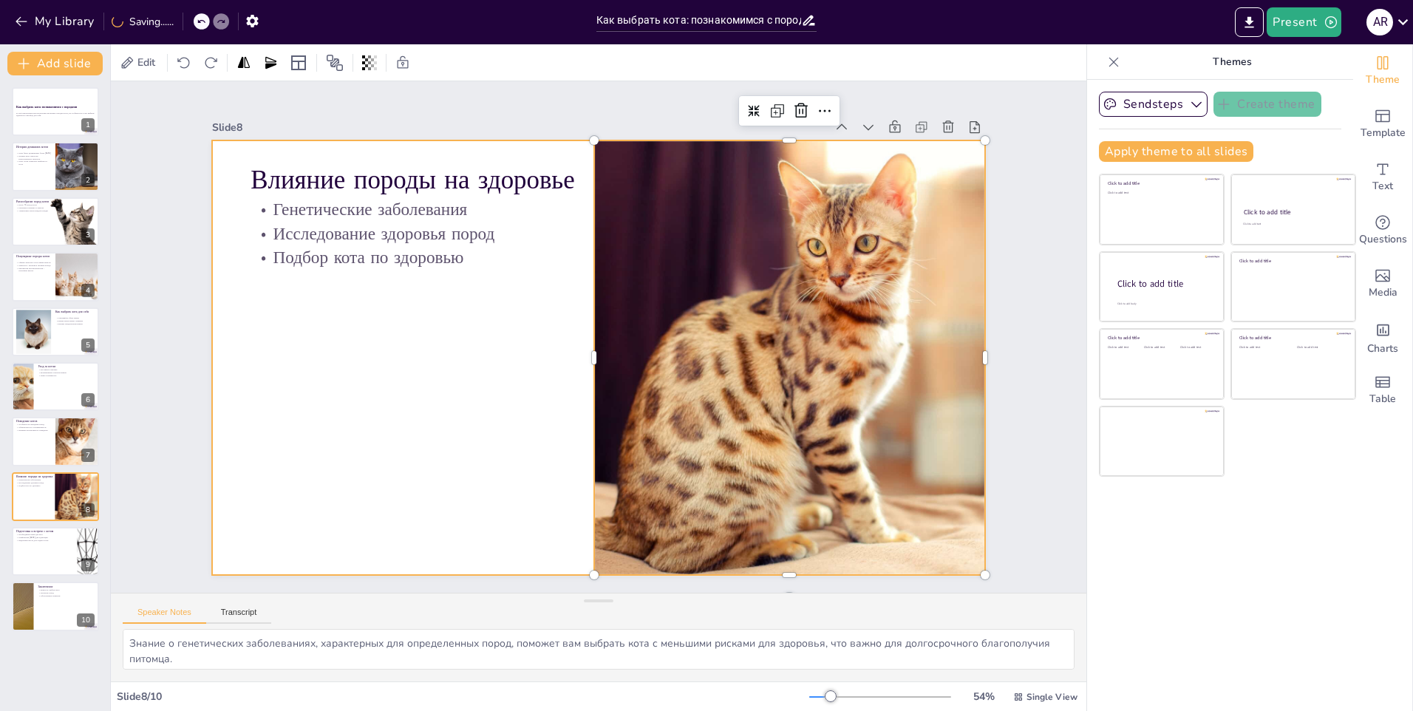
click at [444, 385] on div at bounding box center [579, 343] width 652 height 869
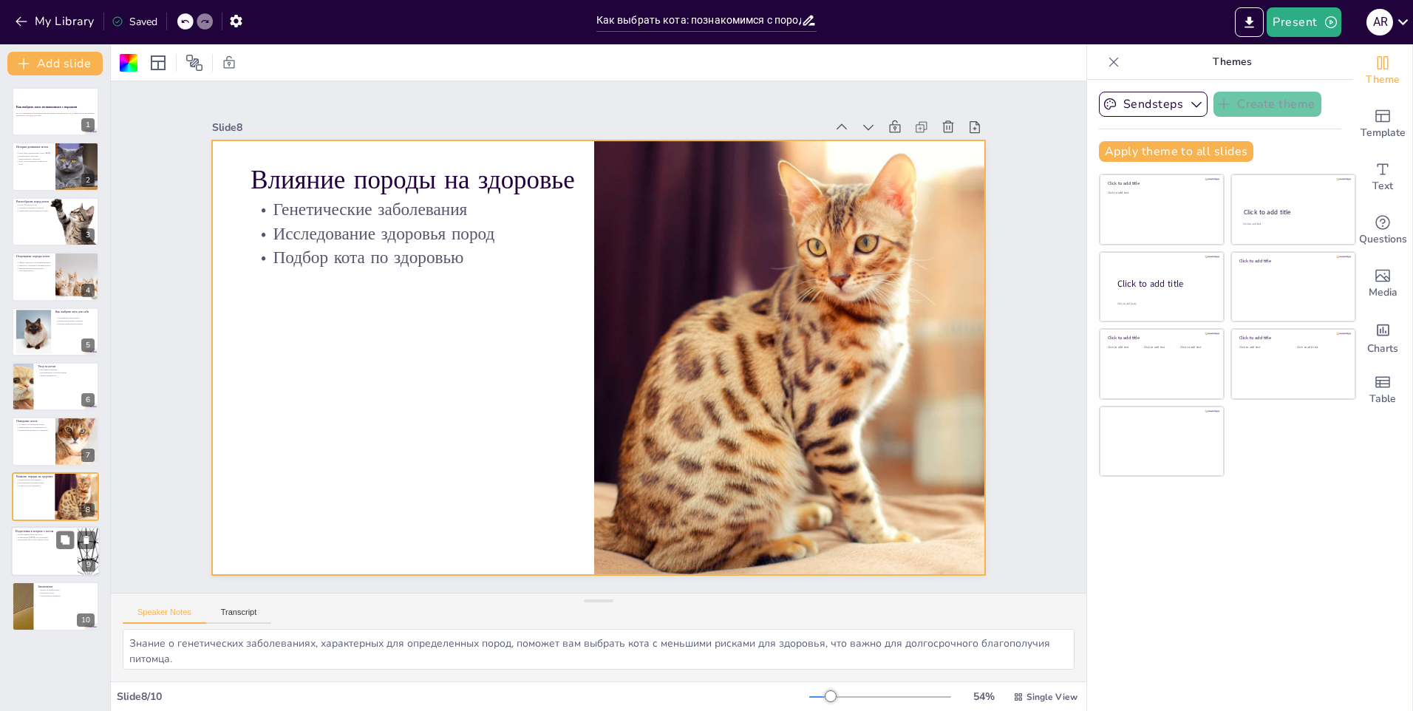
click at [35, 550] on div at bounding box center [55, 551] width 89 height 50
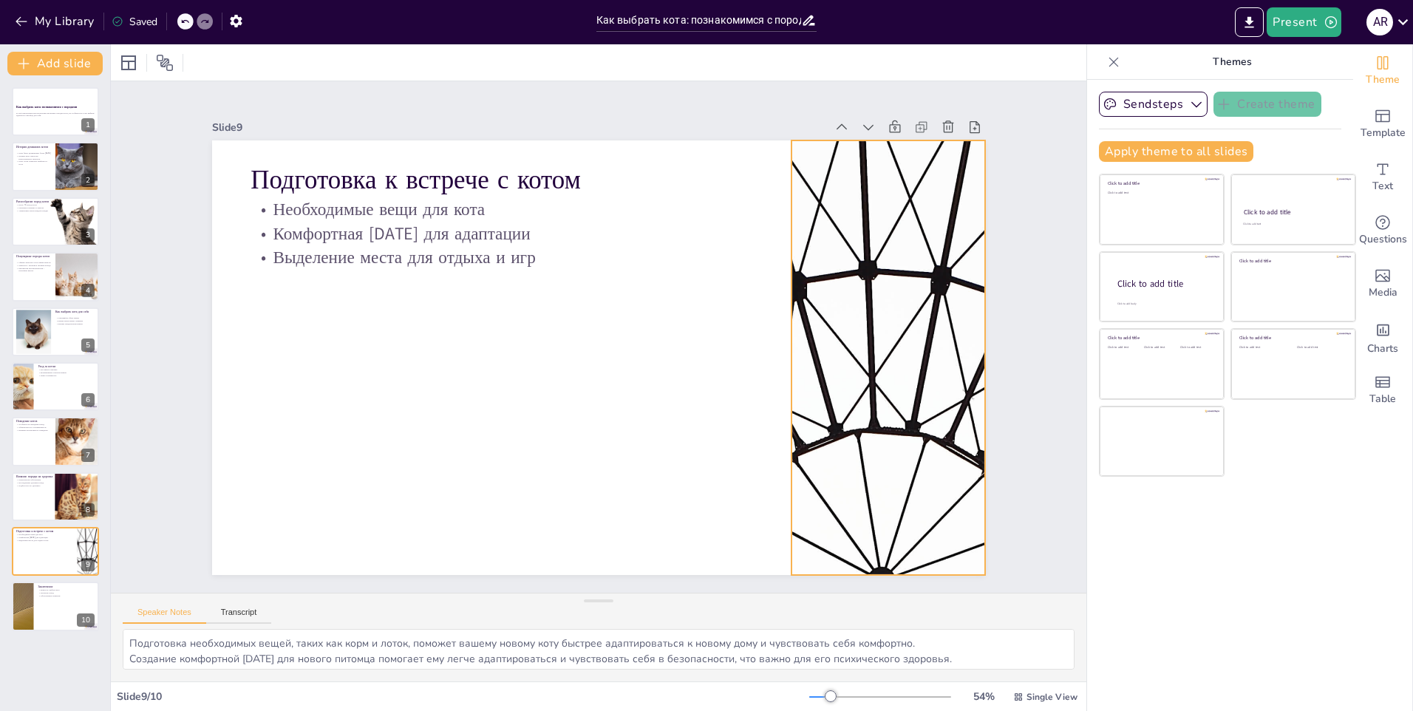
click at [781, 358] on div at bounding box center [337, 464] width 886 height 763
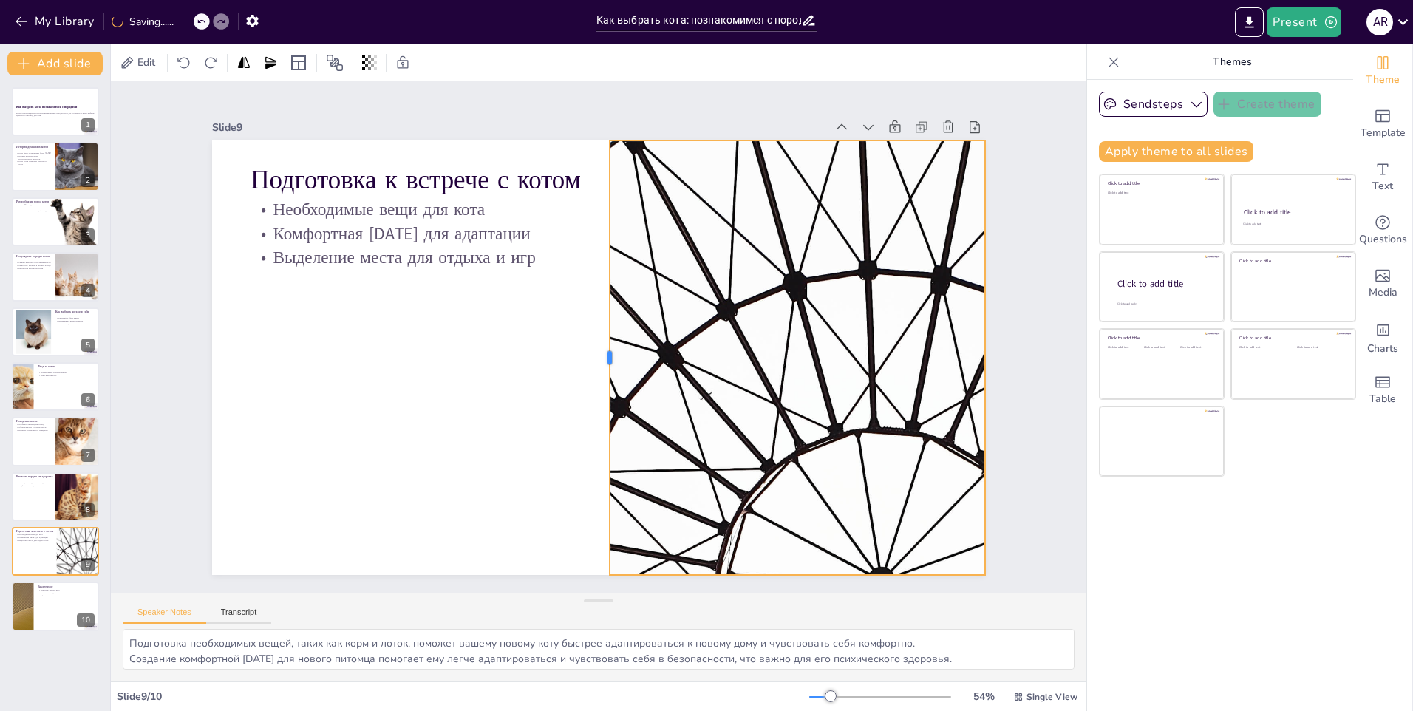
drag, startPoint x: 780, startPoint y: 348, endPoint x: 598, endPoint y: 348, distance: 181.8
click at [598, 348] on div at bounding box center [580, 325] width 299 height 331
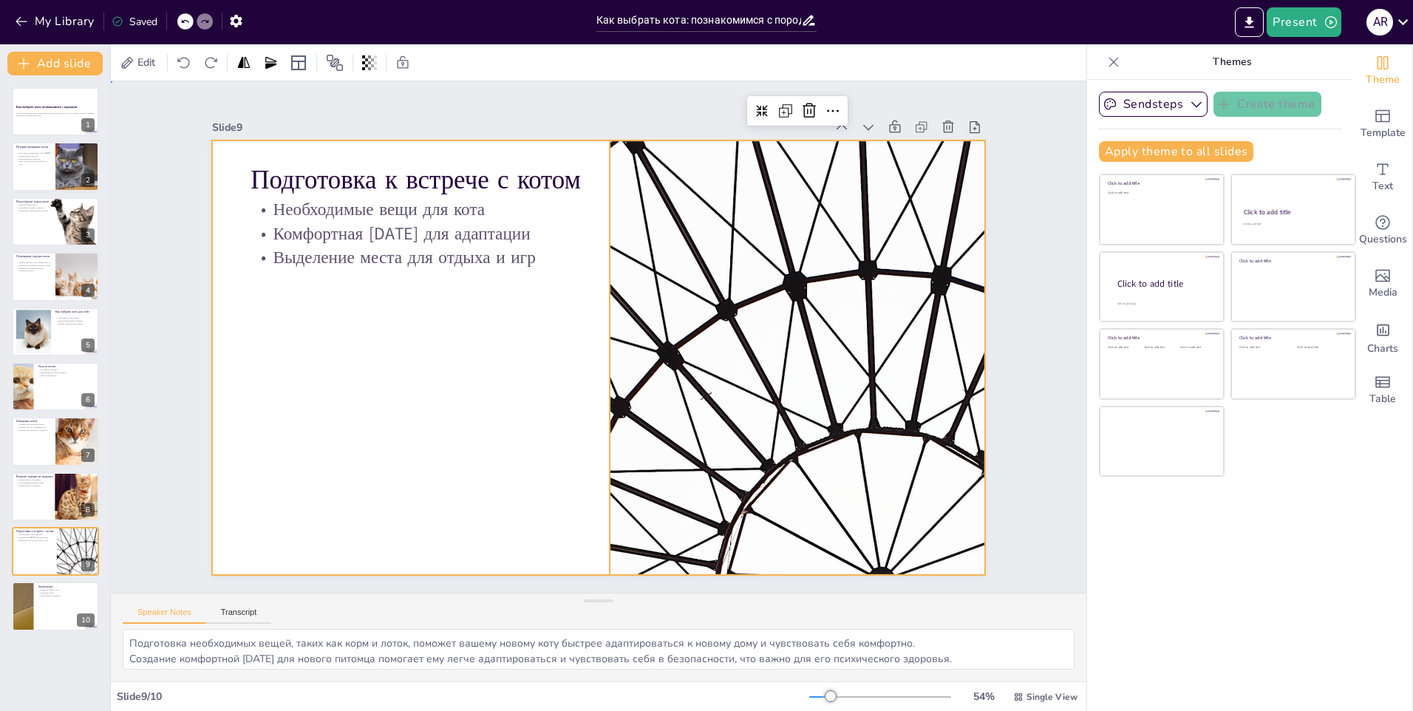
click at [500, 397] on div at bounding box center [607, 355] width 883 height 711
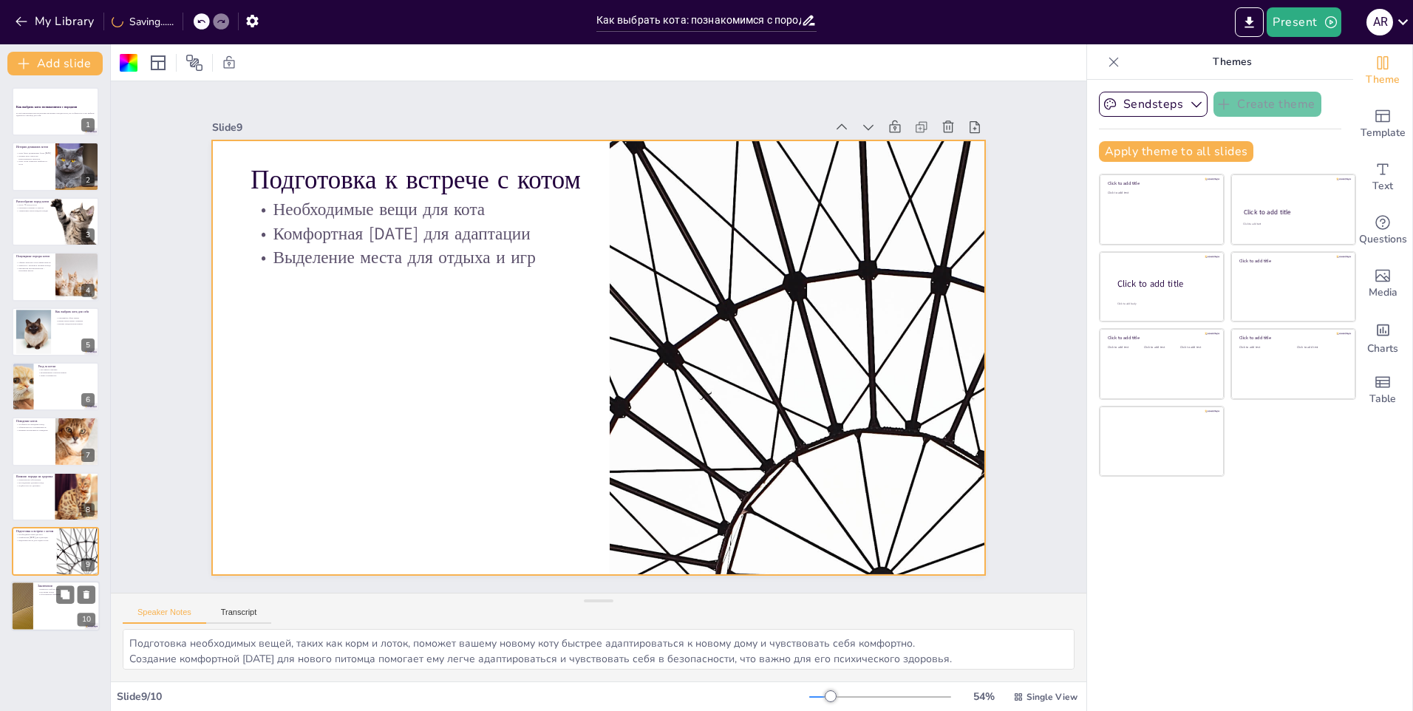
click at [44, 592] on p "Изучение пород" at bounding box center [67, 592] width 58 height 3
type textarea "Выбор кота - это важный шаг, который требует внимания и тщательного исследовани…"
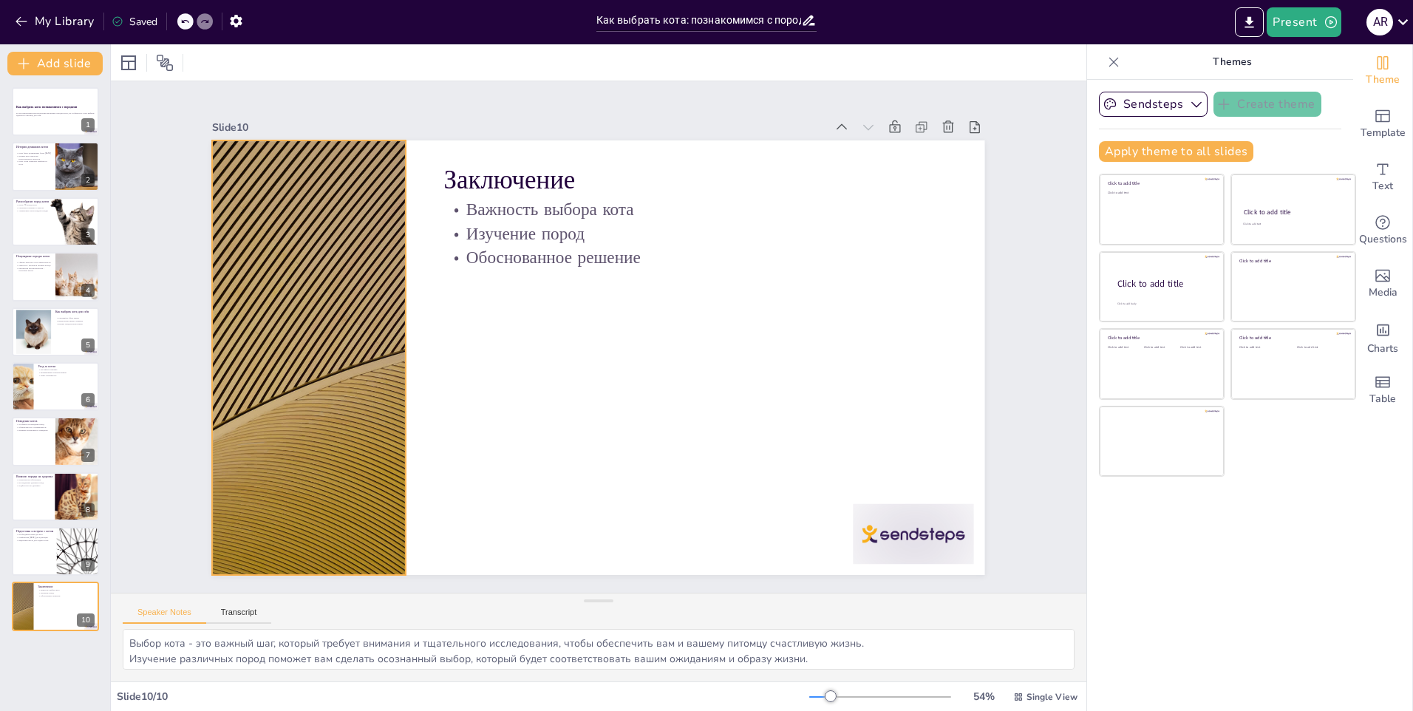
click at [482, 397] on div at bounding box center [889, 346] width 814 height 513
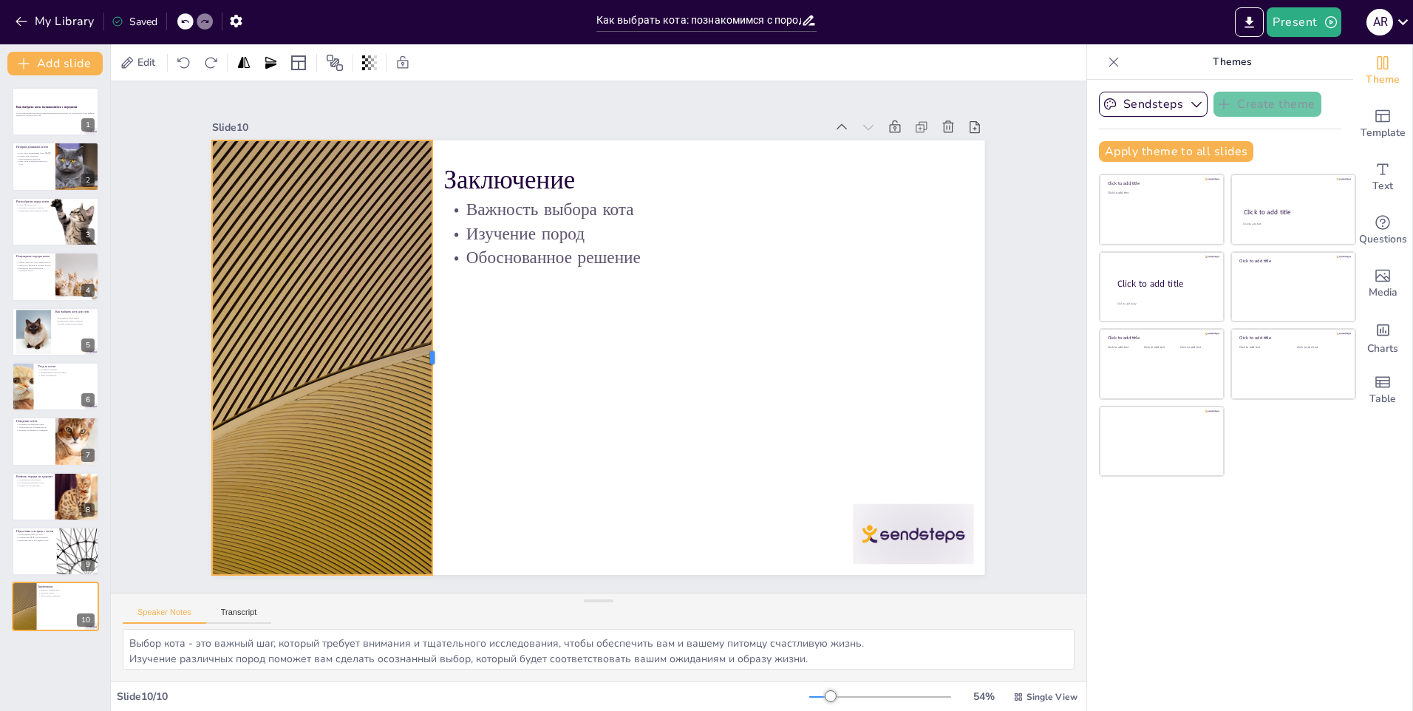
drag, startPoint x: 396, startPoint y: 351, endPoint x: 423, endPoint y: 349, distance: 26.7
click at [482, 381] on div at bounding box center [683, 475] width 402 height 188
click at [49, 121] on div at bounding box center [55, 111] width 89 height 50
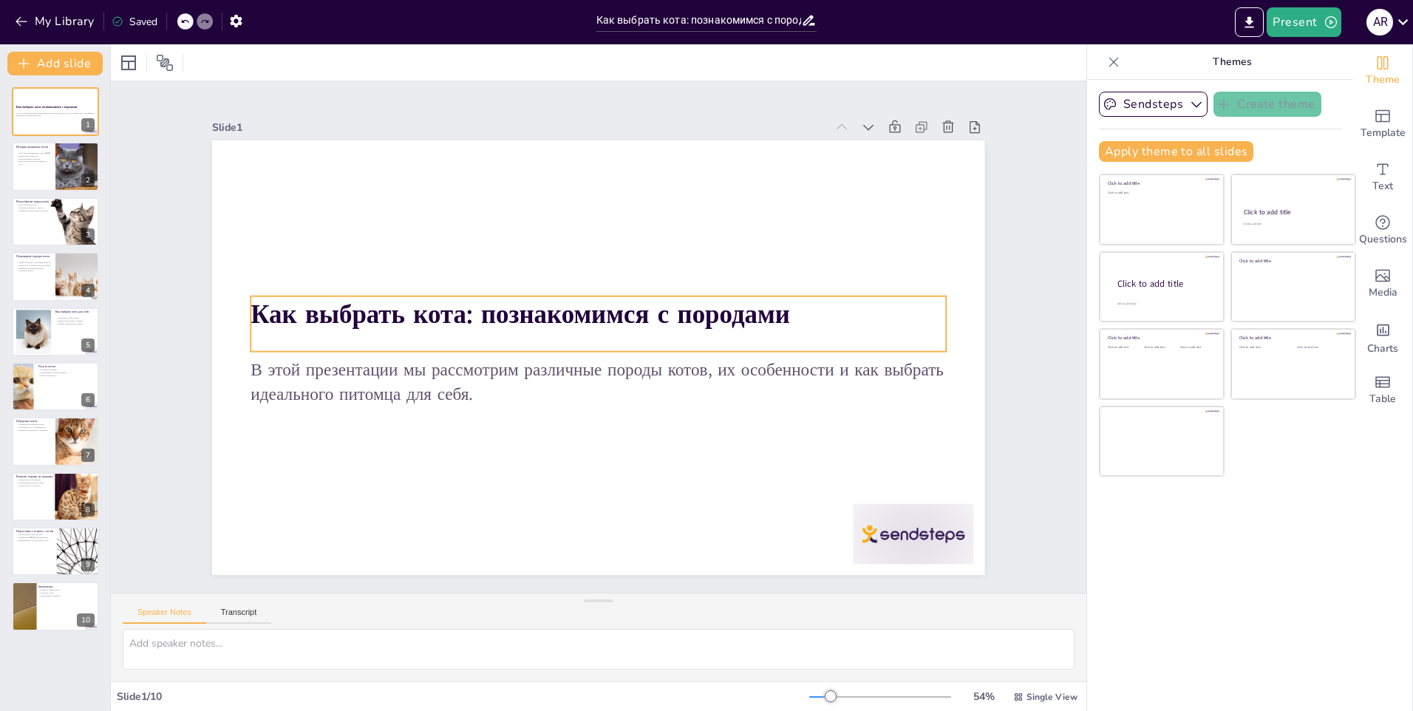
click at [585, 327] on p "Как выбрать кота: познакомимся с породами" at bounding box center [599, 314] width 696 height 36
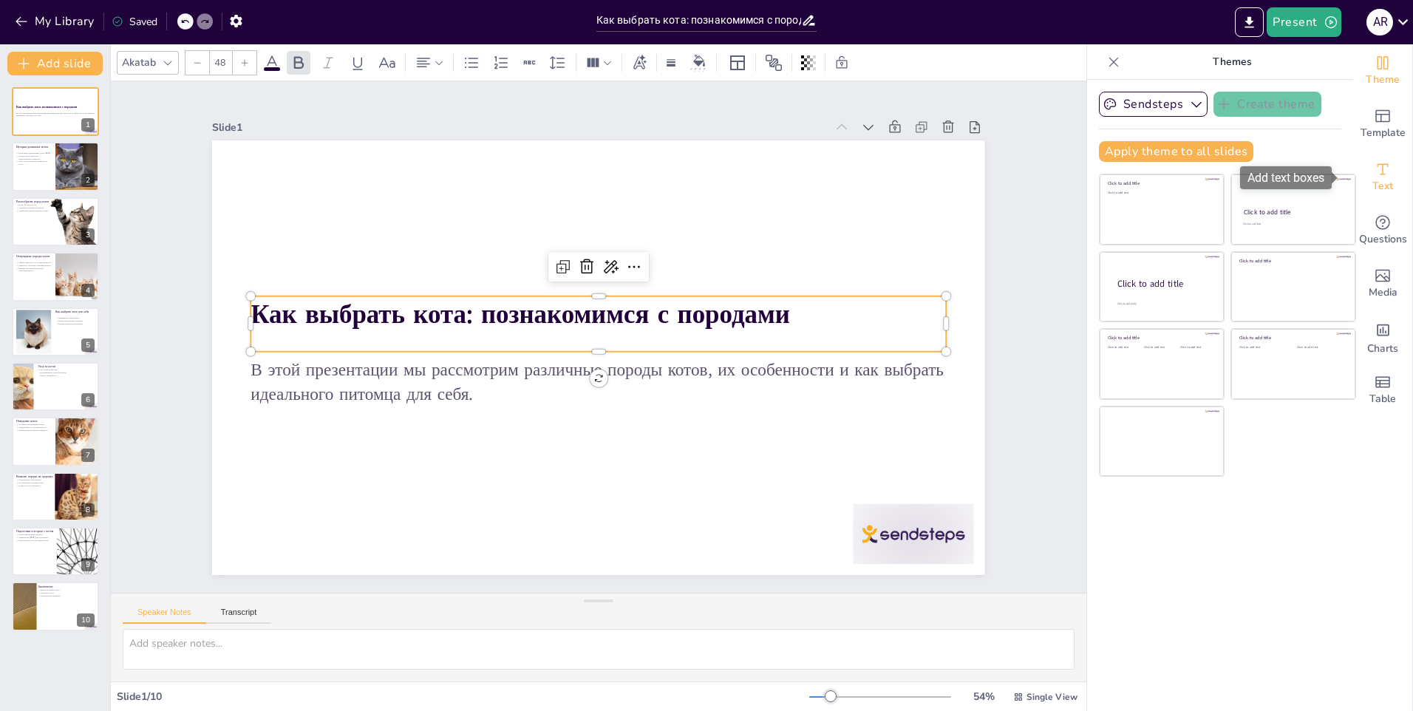
click at [1373, 179] on span "Text" at bounding box center [1383, 186] width 21 height 16
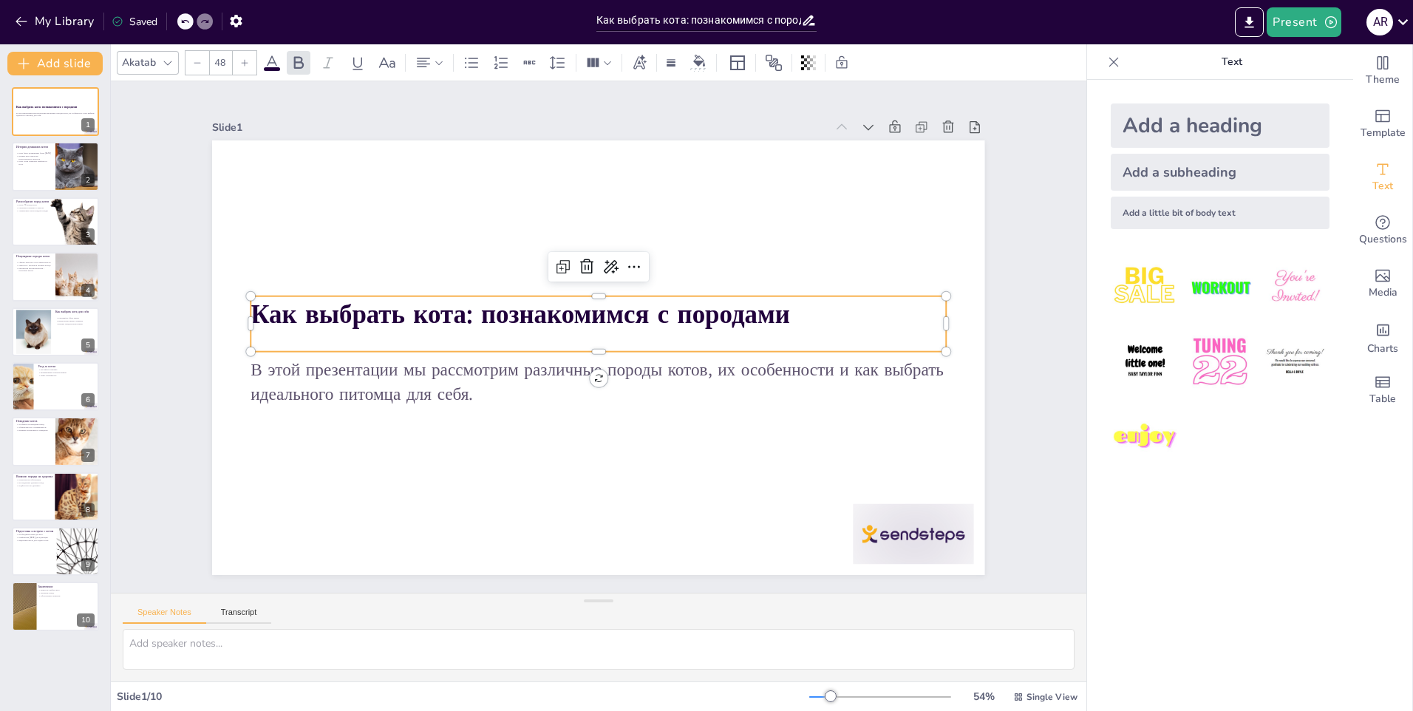
click at [169, 65] on icon at bounding box center [168, 63] width 12 height 12
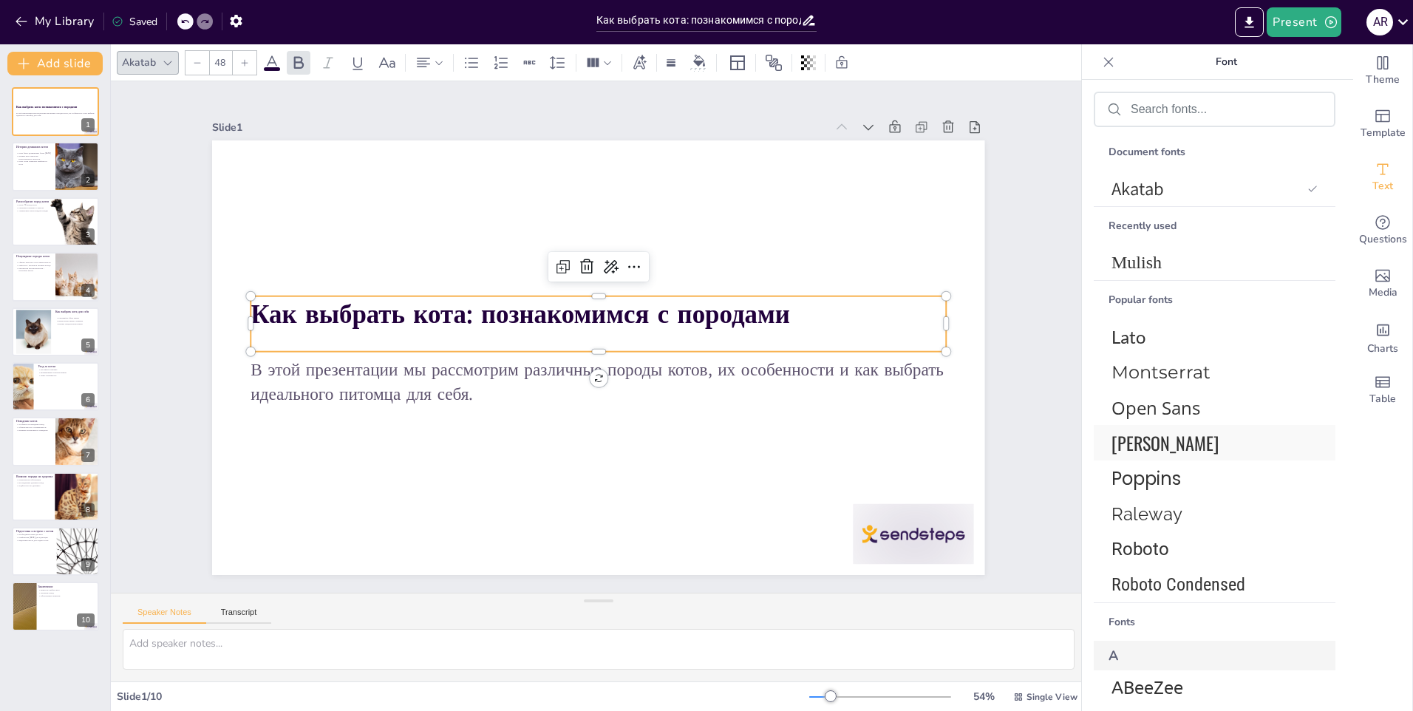
click at [1158, 448] on span "[PERSON_NAME]" at bounding box center [1212, 442] width 200 height 27
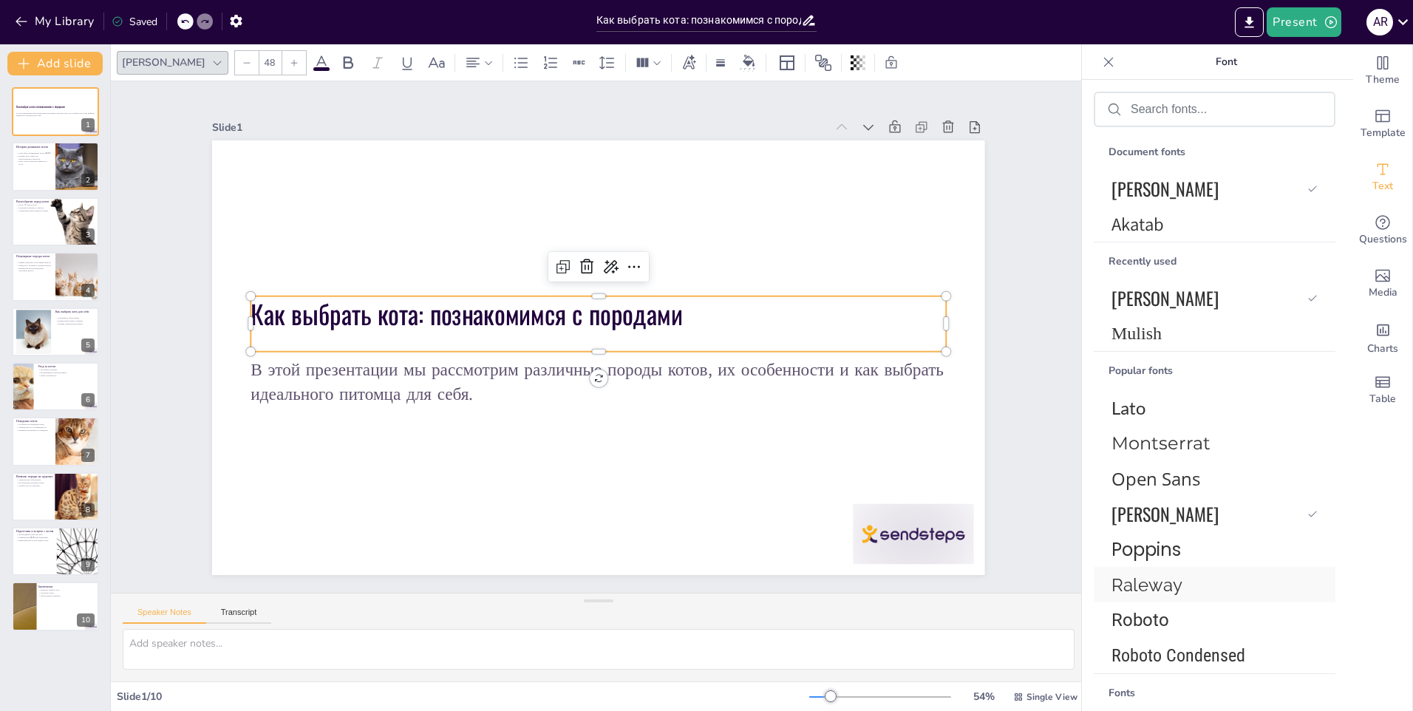
scroll to position [443, 0]
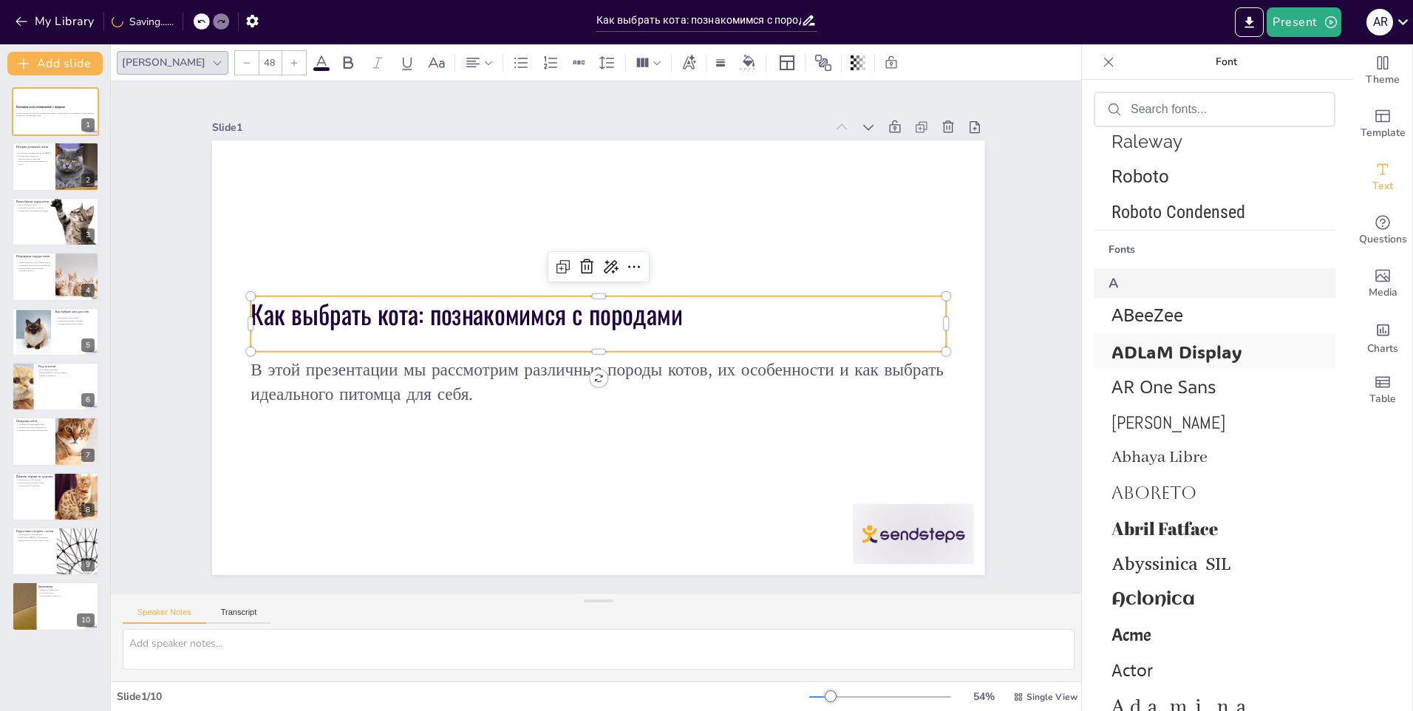
click at [1179, 360] on span "ADLaM Display" at bounding box center [1212, 351] width 200 height 23
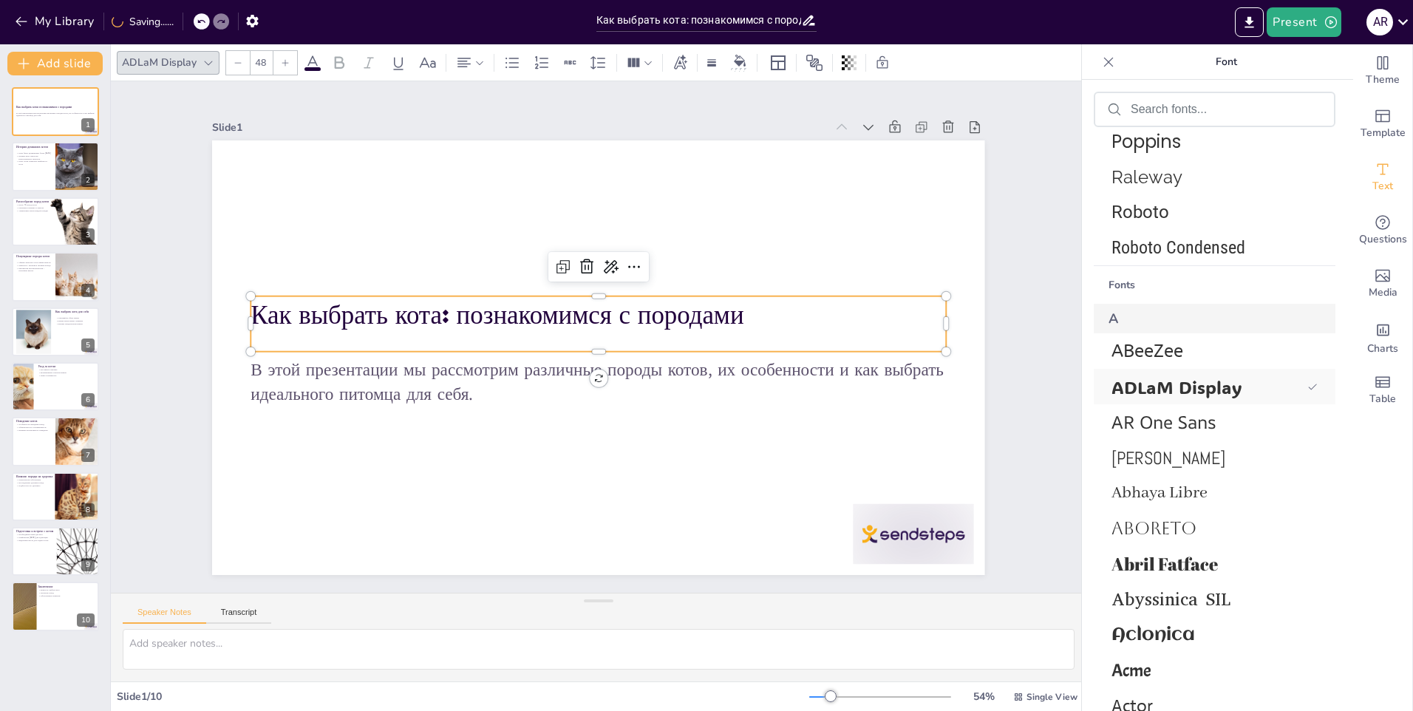
scroll to position [479, 0]
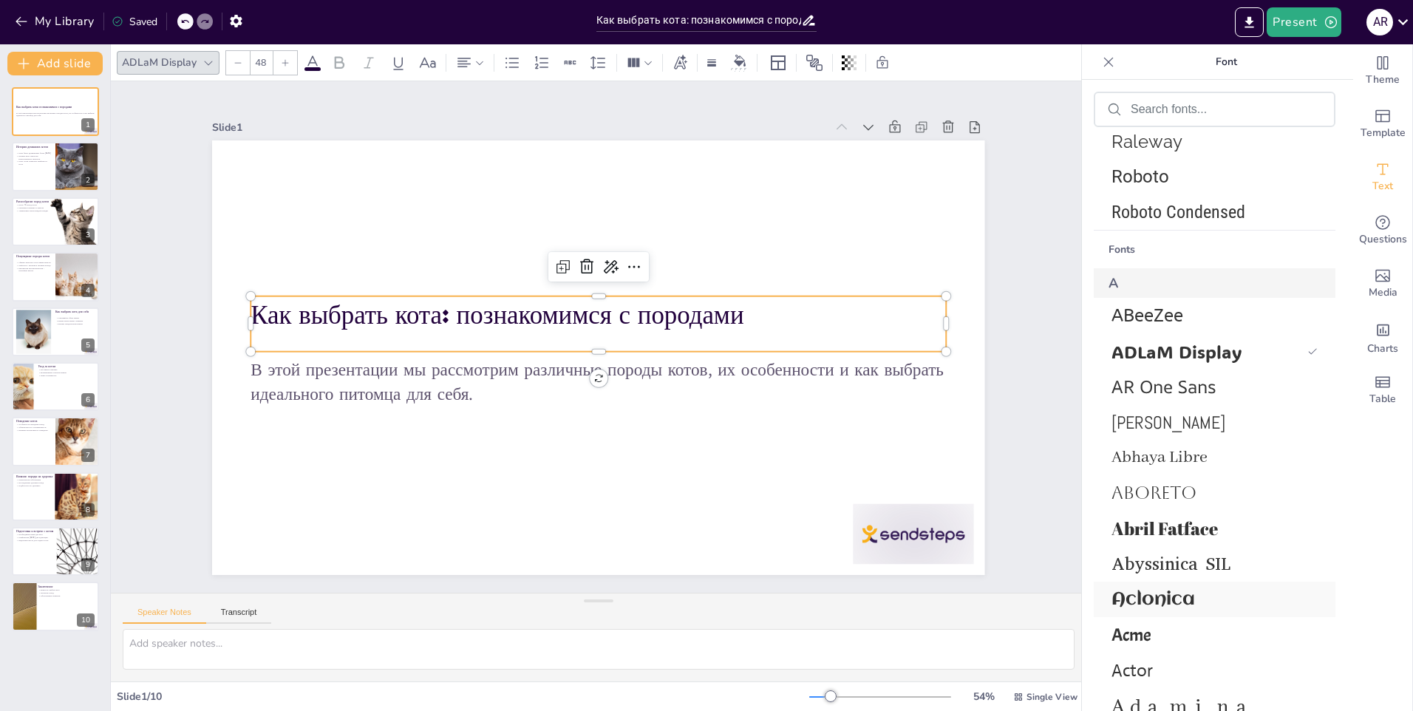
click at [1193, 601] on span "Aclonica" at bounding box center [1212, 600] width 200 height 20
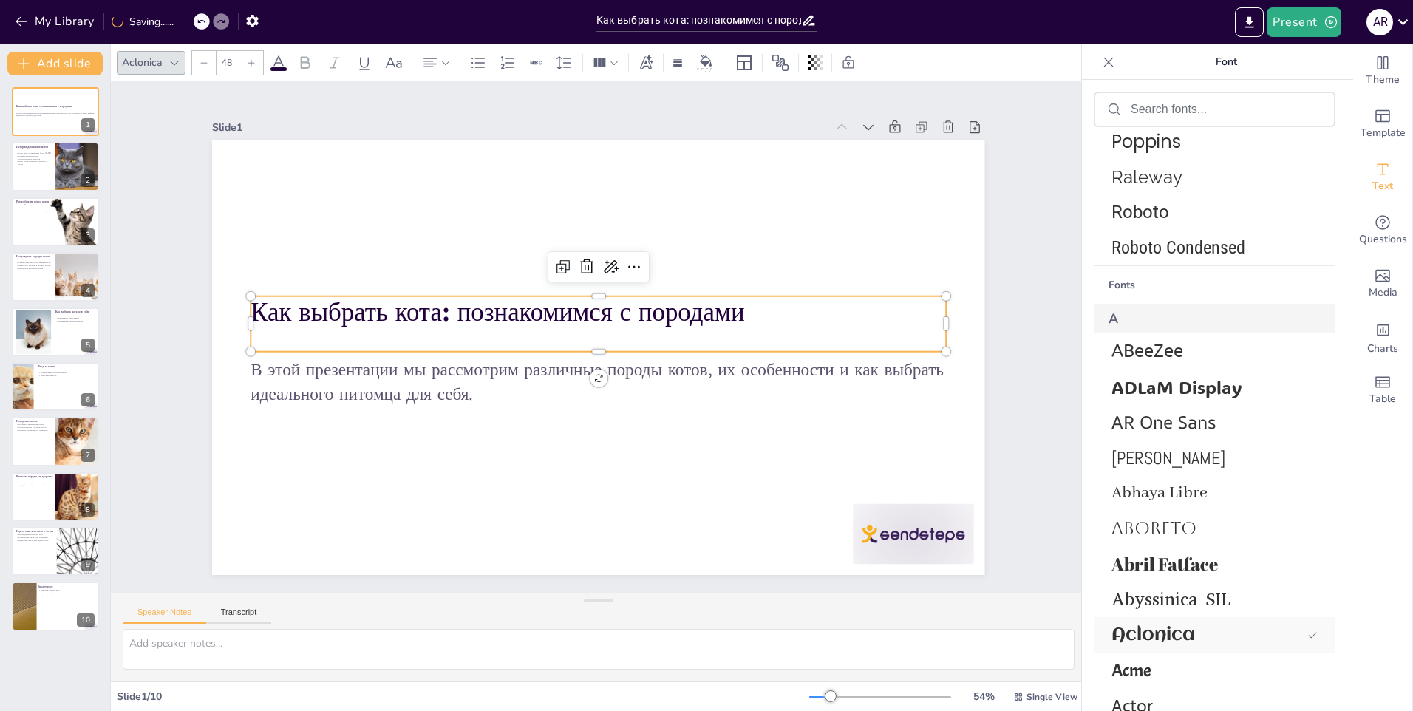
scroll to position [514, 0]
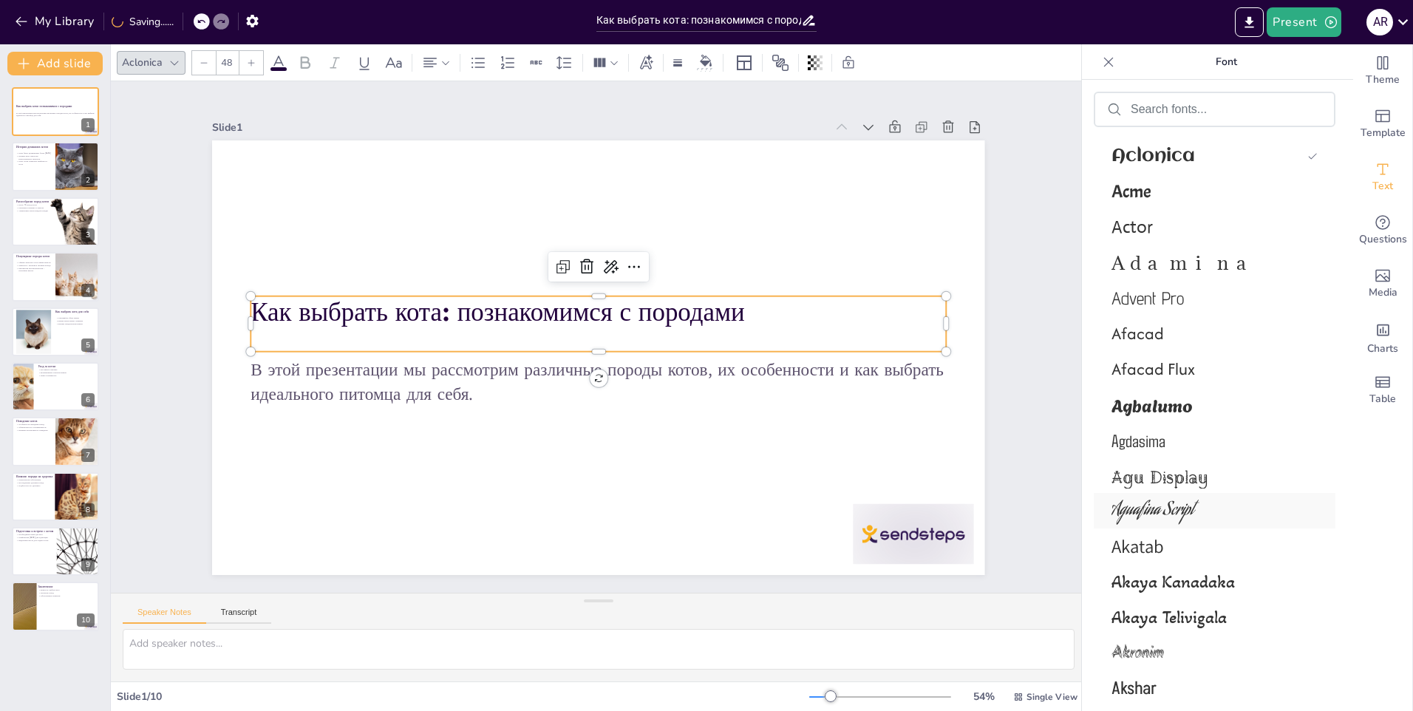
click at [1178, 514] on span "Aguafina Script" at bounding box center [1212, 510] width 200 height 27
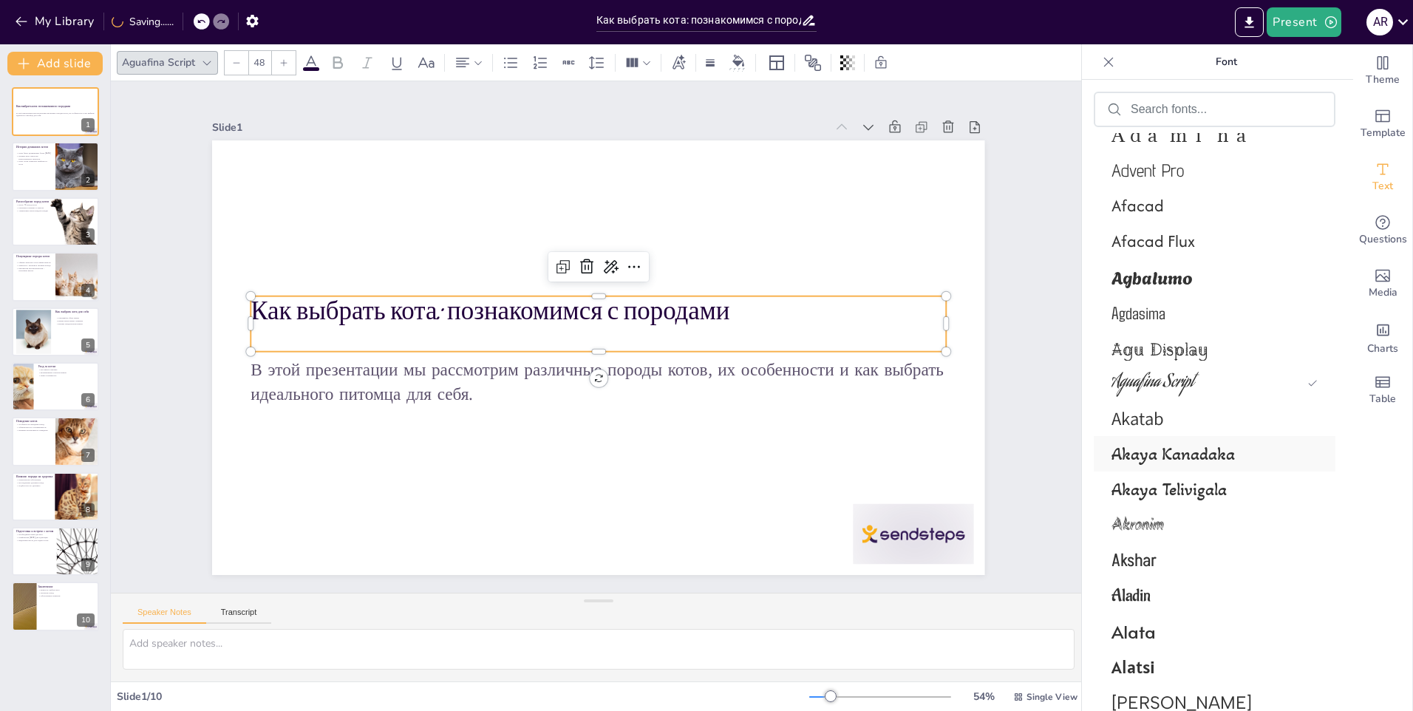
scroll to position [1289, 0]
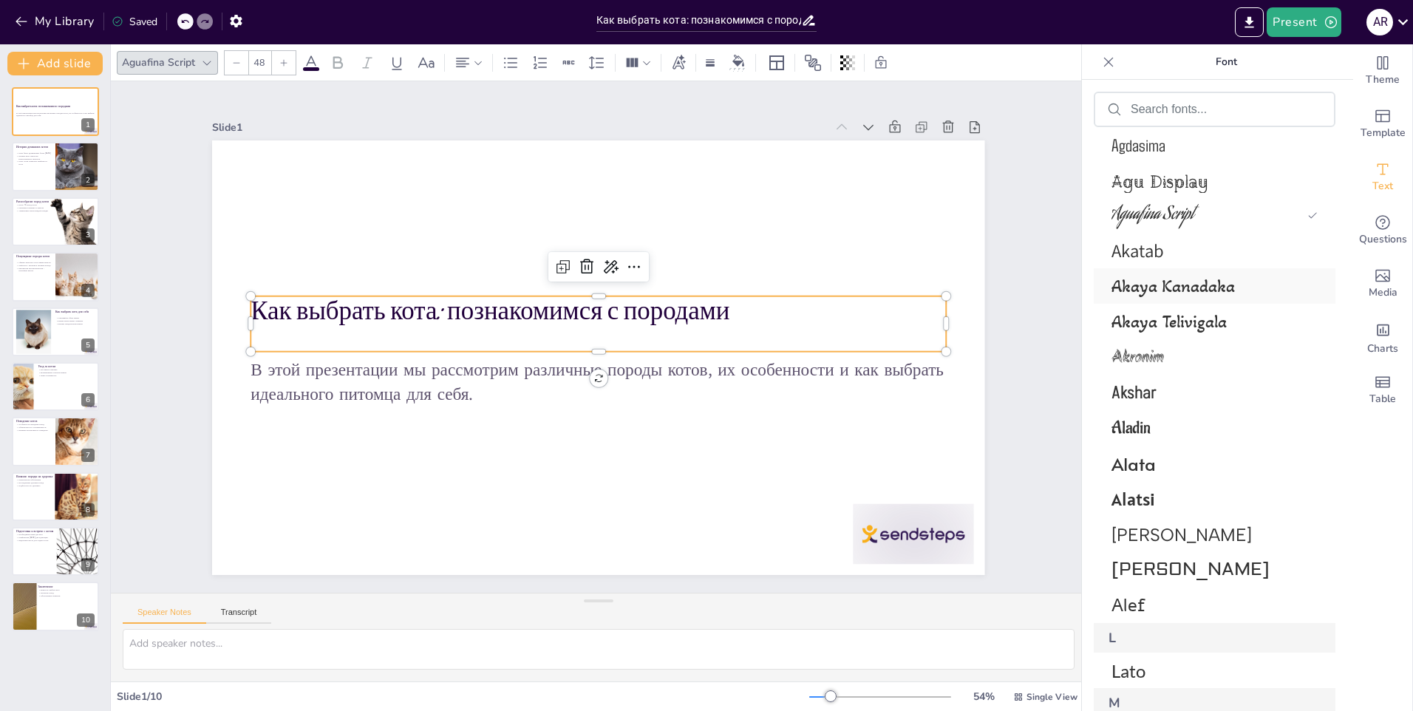
click at [1209, 291] on span "Akaya Kanadaka" at bounding box center [1212, 286] width 200 height 21
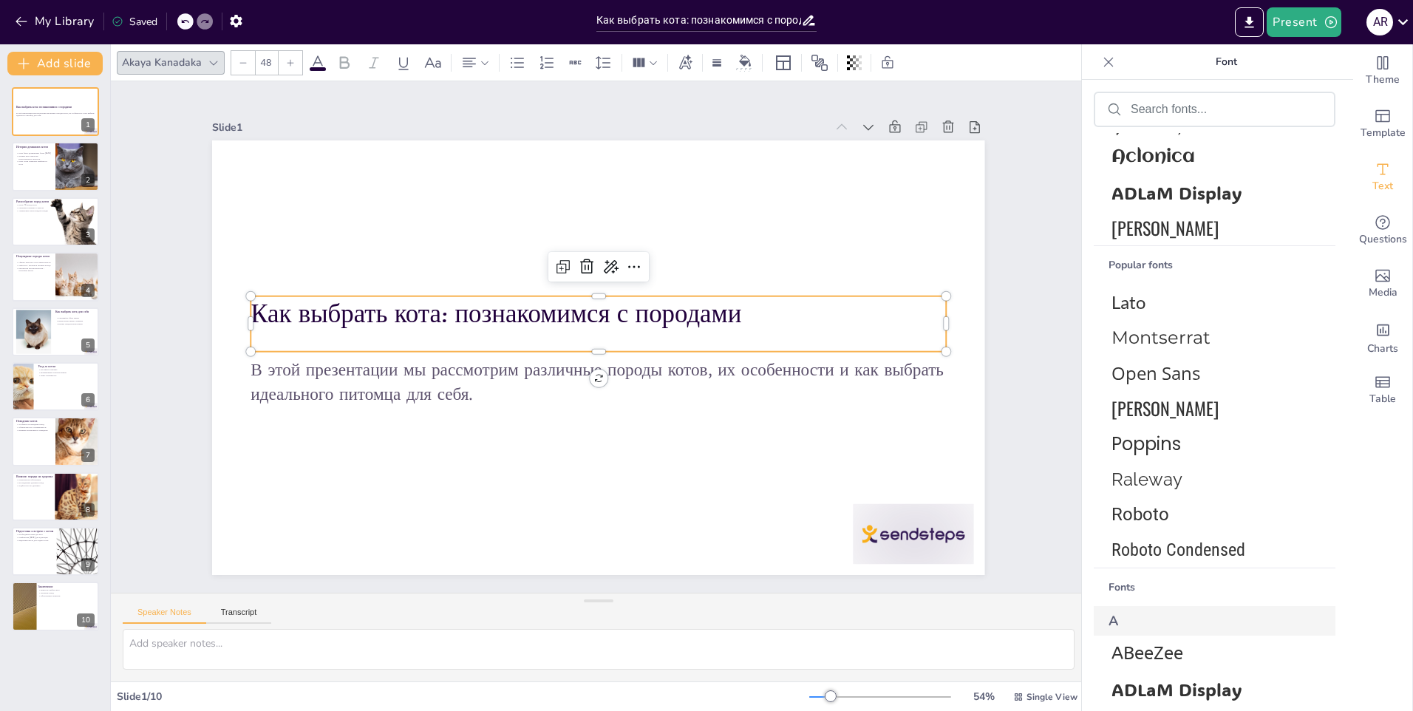
scroll to position [0, 0]
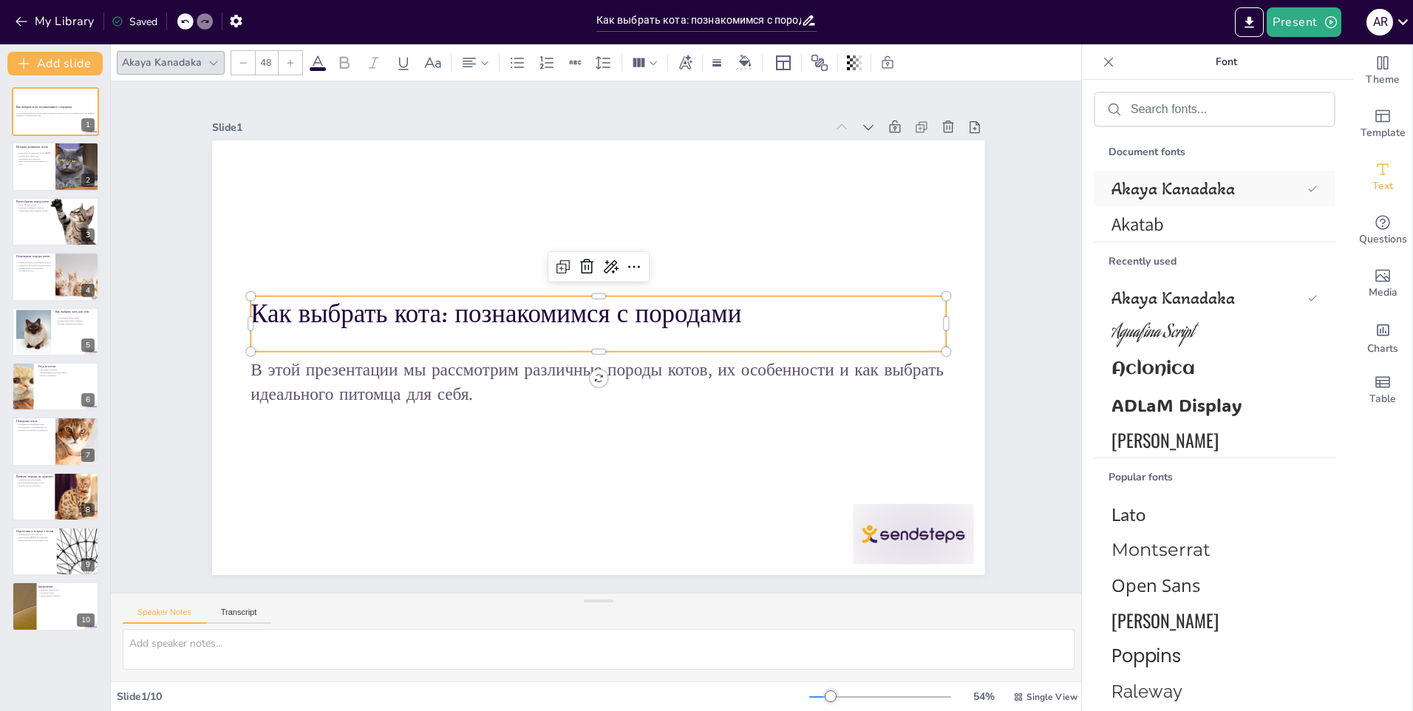
click at [1180, 187] on span "Akaya Kanadaka" at bounding box center [1207, 188] width 190 height 21
click at [1166, 336] on span "Aguafina Script" at bounding box center [1212, 333] width 200 height 27
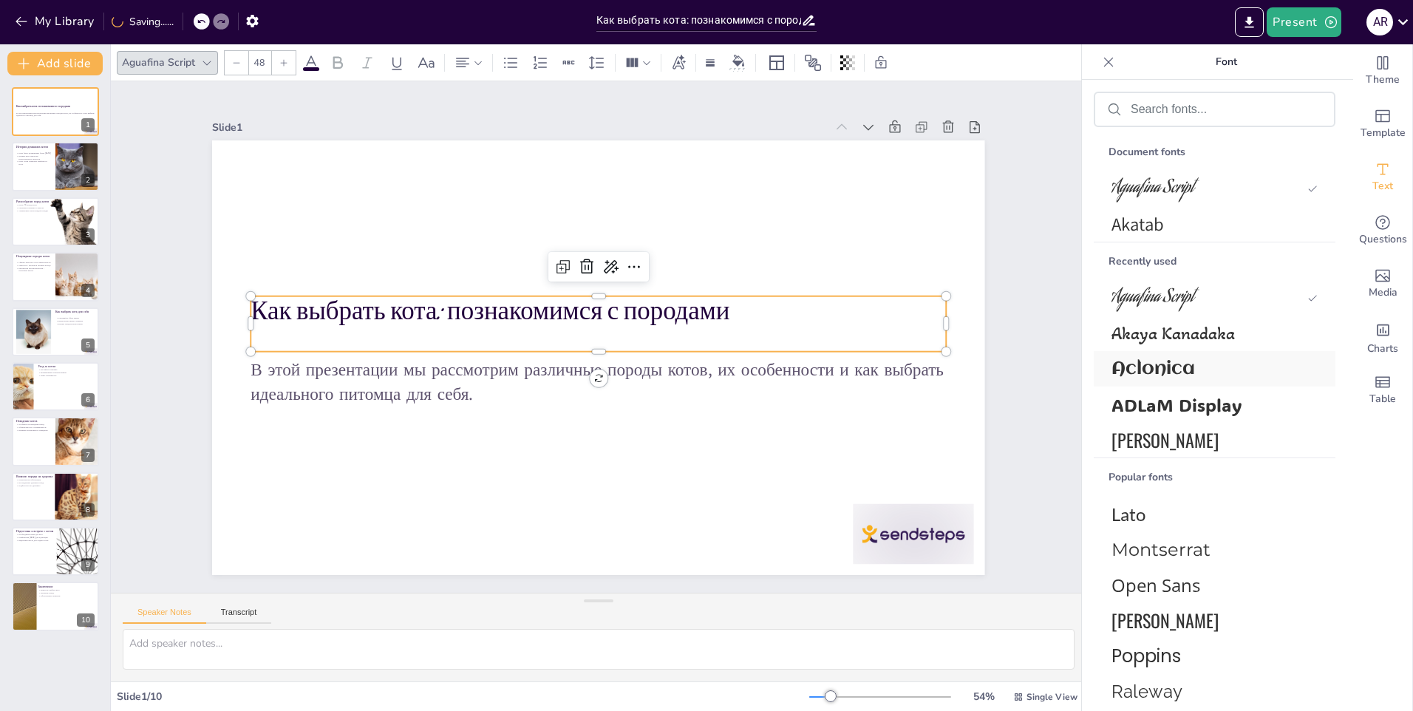
click at [1160, 371] on span "Aclonica" at bounding box center [1212, 369] width 200 height 20
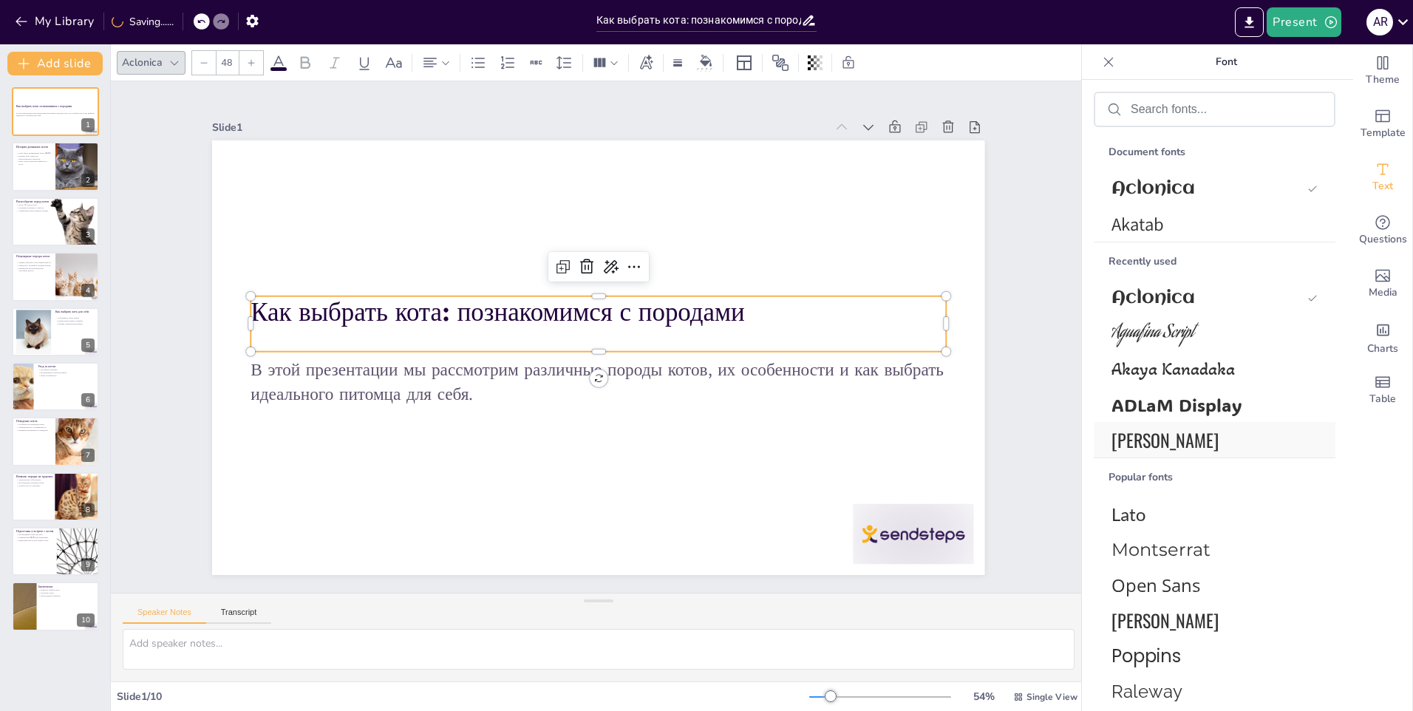
click at [1173, 425] on div "[PERSON_NAME]" at bounding box center [1215, 439] width 242 height 35
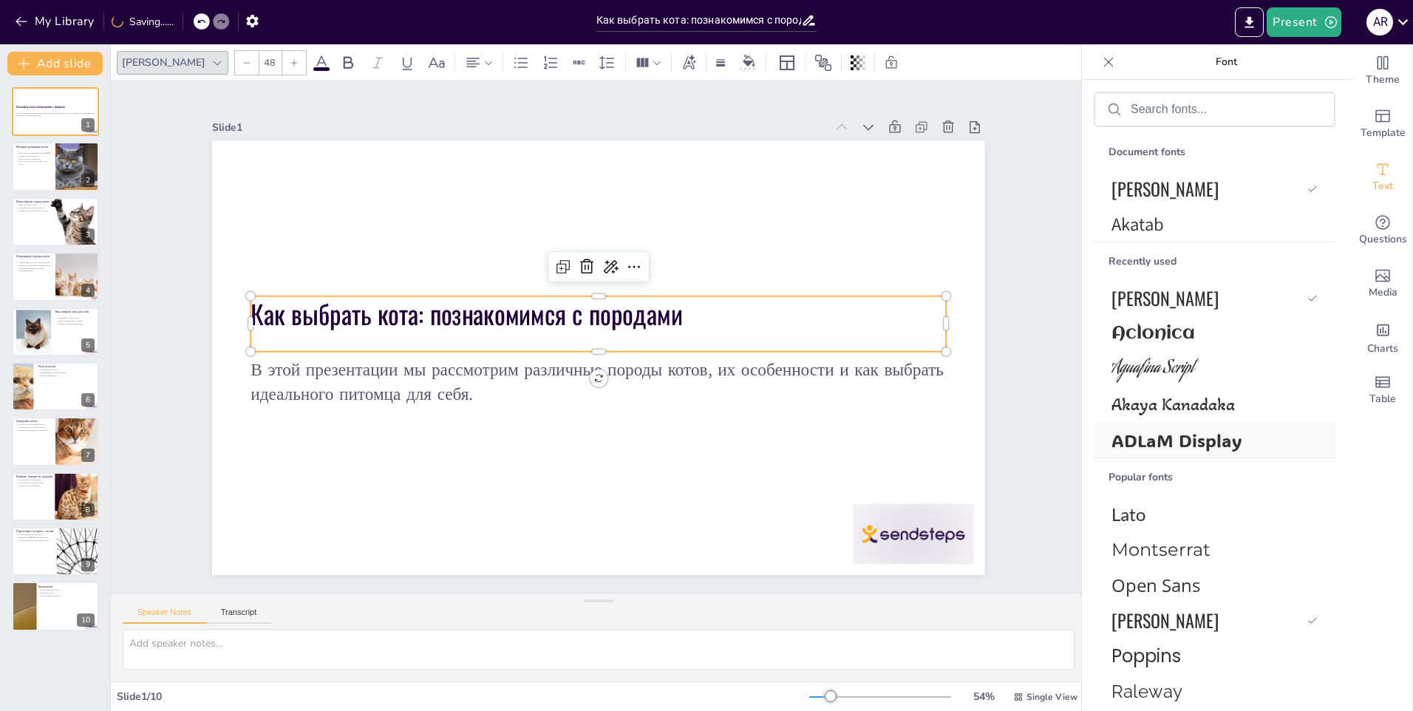
click at [1176, 442] on span "ADLaM Display" at bounding box center [1212, 440] width 200 height 23
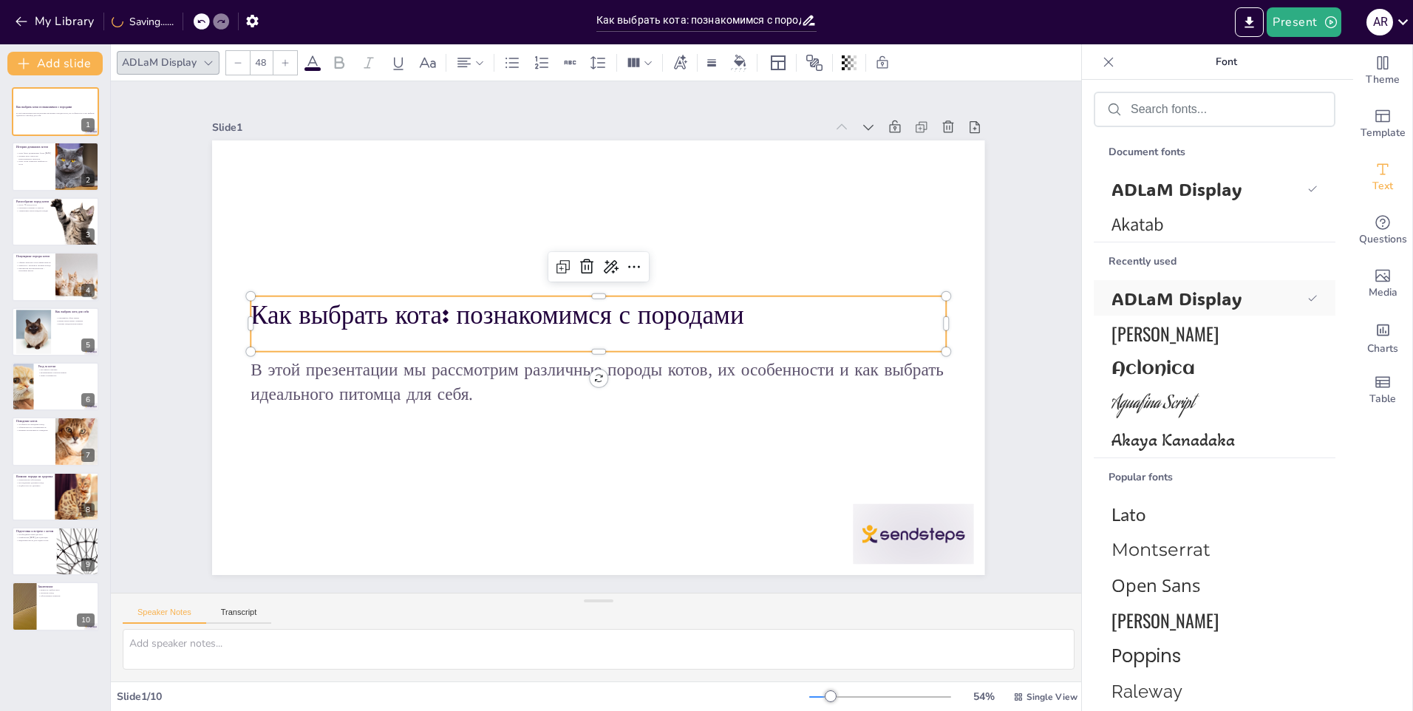
click at [1186, 296] on span "ADLaM Display" at bounding box center [1207, 298] width 190 height 23
click at [1200, 302] on span "ADLaM Display" at bounding box center [1207, 298] width 190 height 23
click at [1180, 365] on span "Aclonica" at bounding box center [1212, 369] width 200 height 20
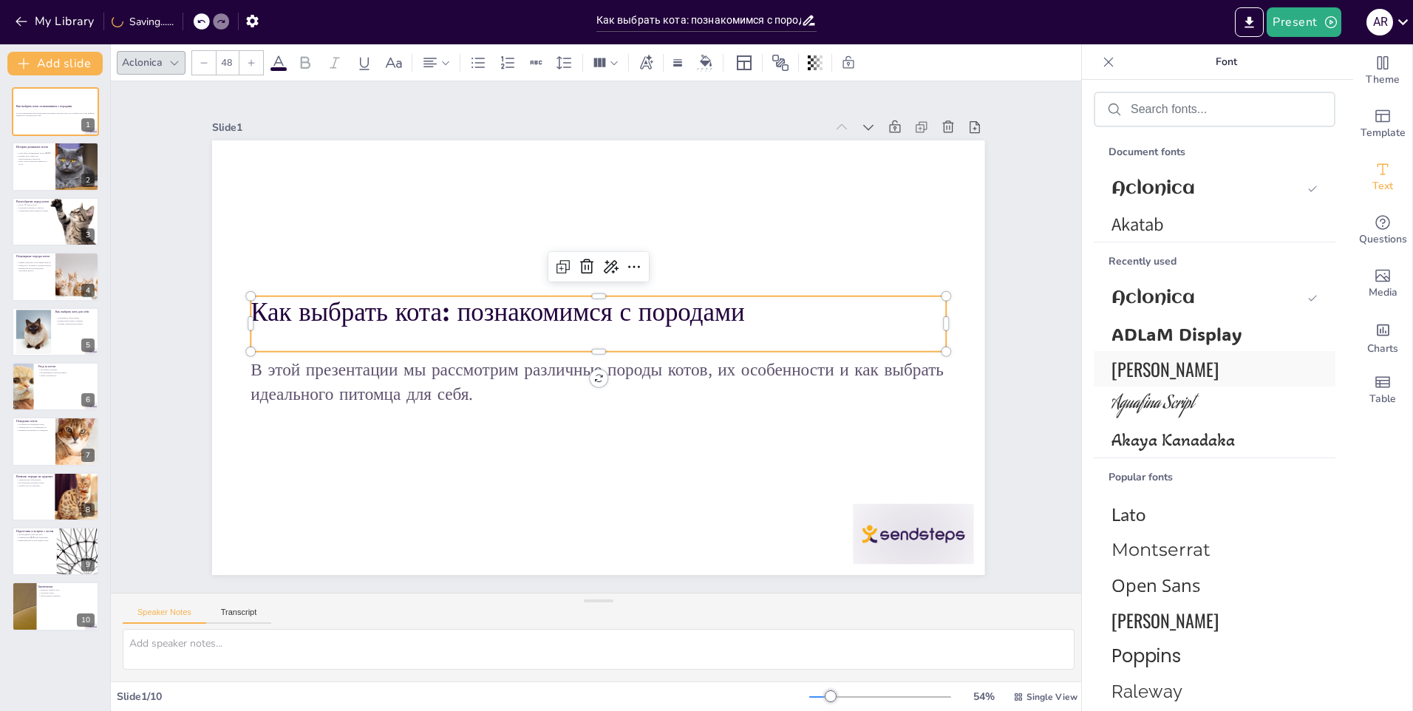
click at [1161, 371] on span "[PERSON_NAME]" at bounding box center [1212, 369] width 200 height 27
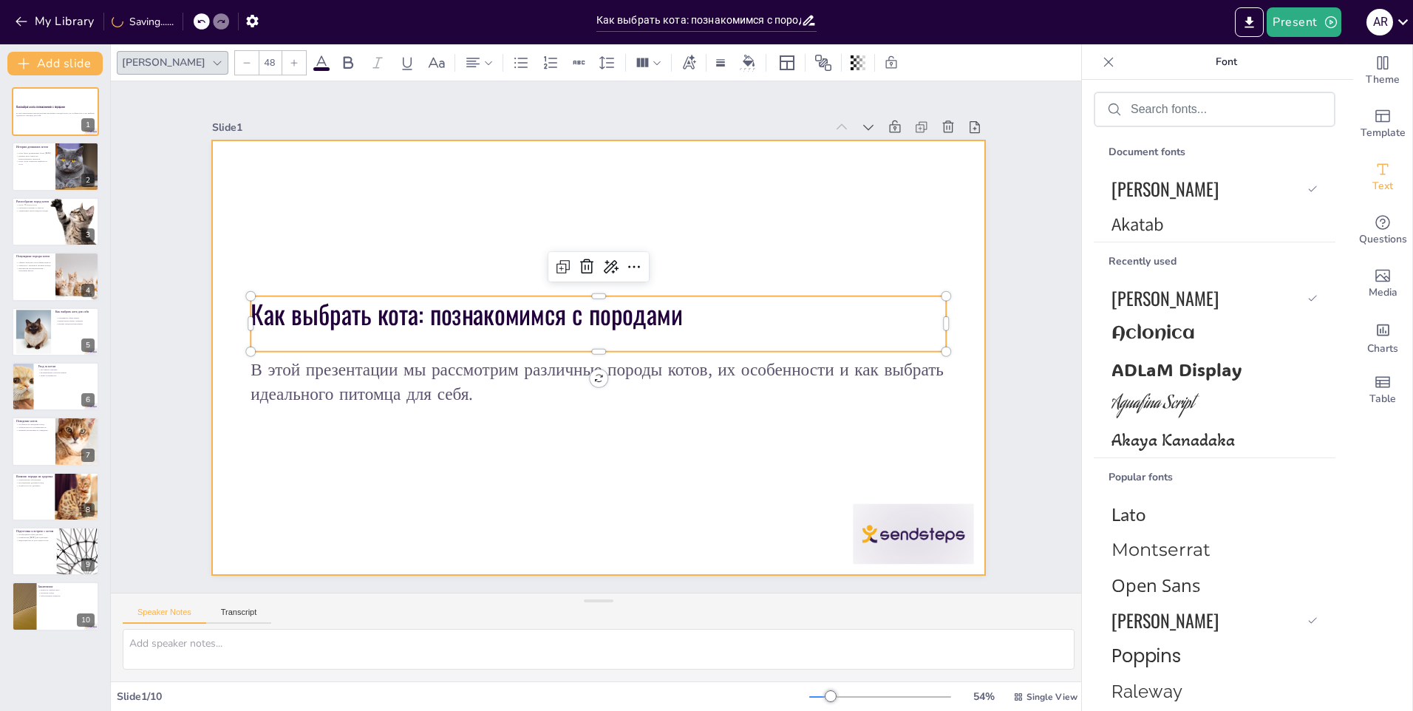
click at [419, 382] on p "В этой презентации мы рассмотрим различные породы котов, их особенности и как в…" at bounding box center [599, 382] width 696 height 48
type input "32"
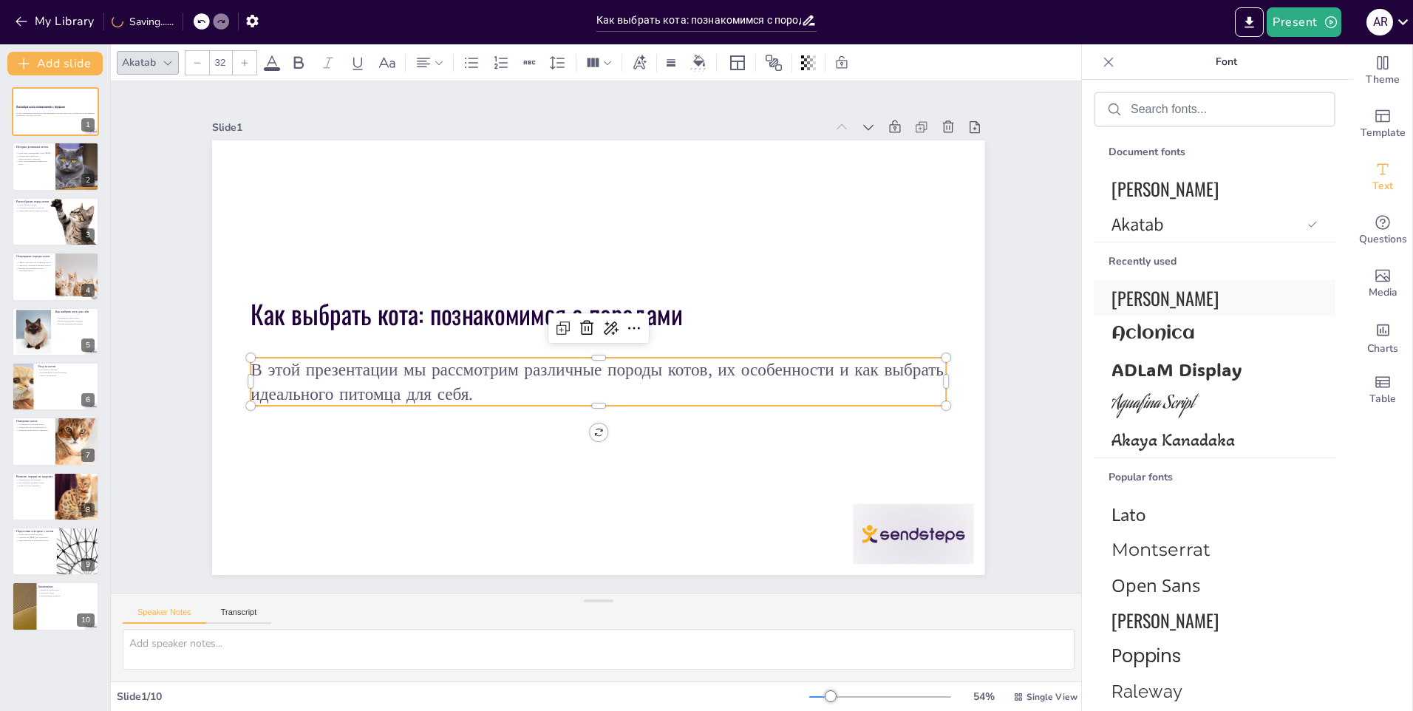
click at [1160, 299] on span "[PERSON_NAME]" at bounding box center [1212, 298] width 200 height 27
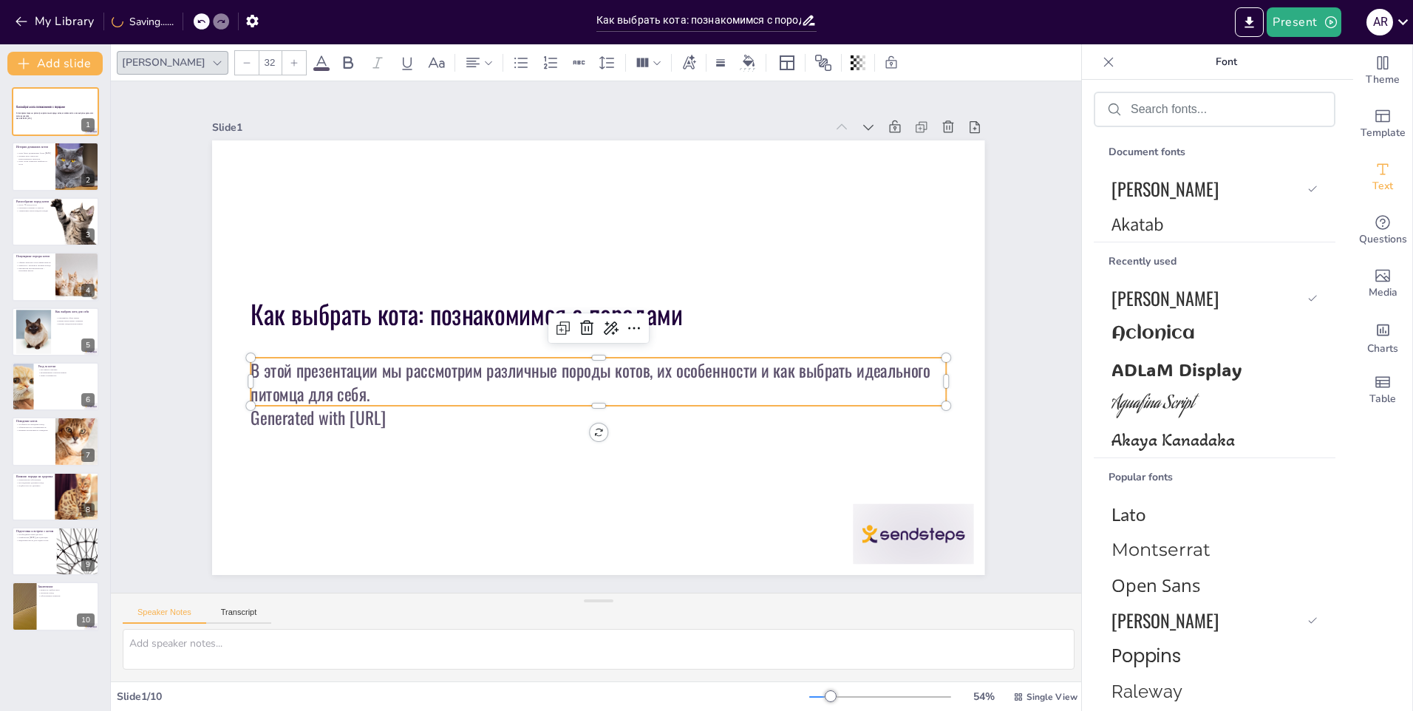
click at [403, 420] on p "Generated with [URL]" at bounding box center [521, 312] width 237 height 669
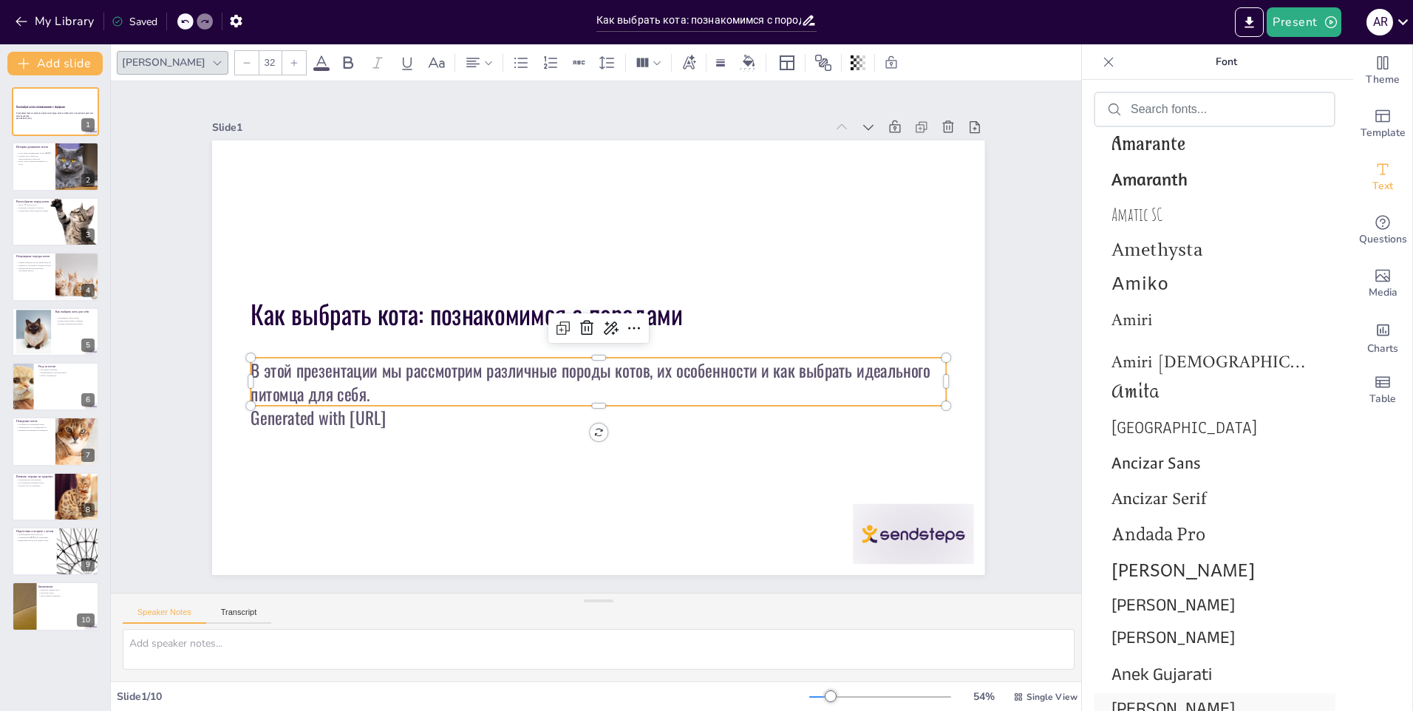
scroll to position [2186, 0]
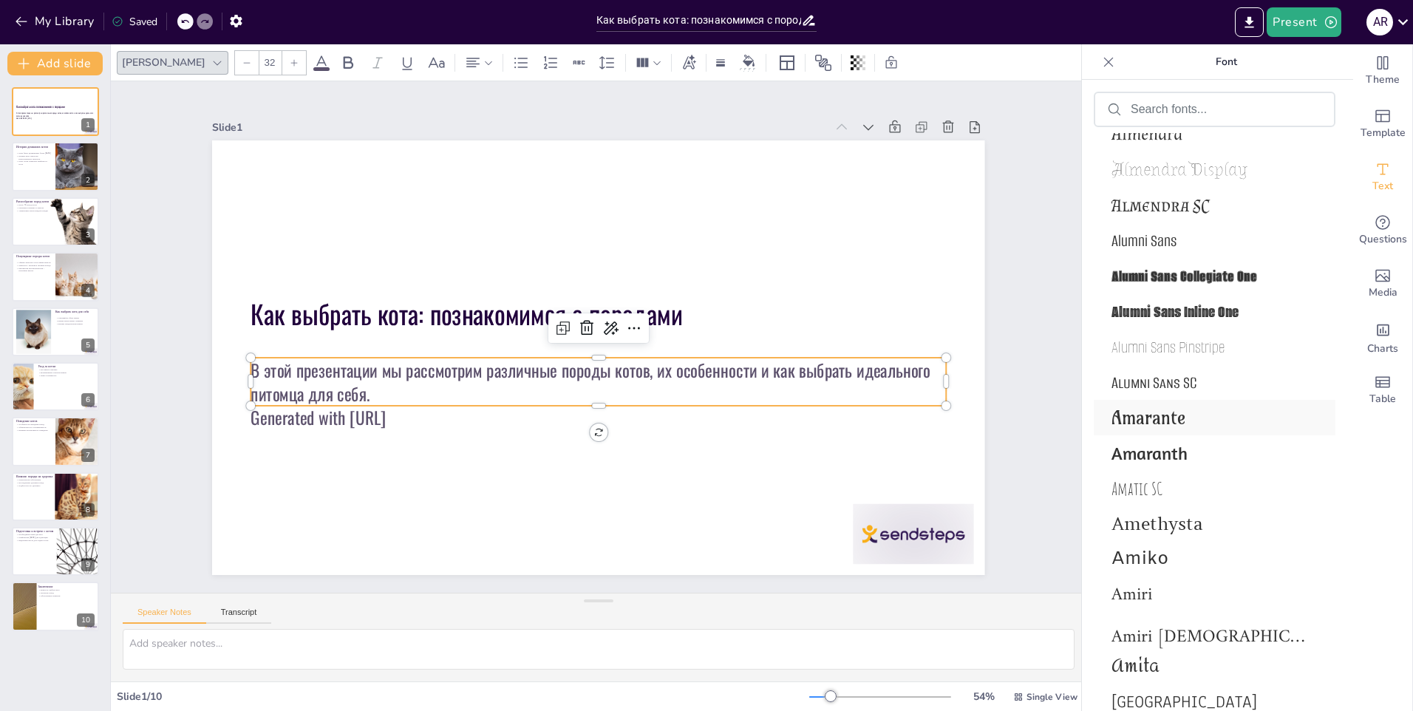
click at [1175, 414] on span "Amarante" at bounding box center [1212, 418] width 200 height 22
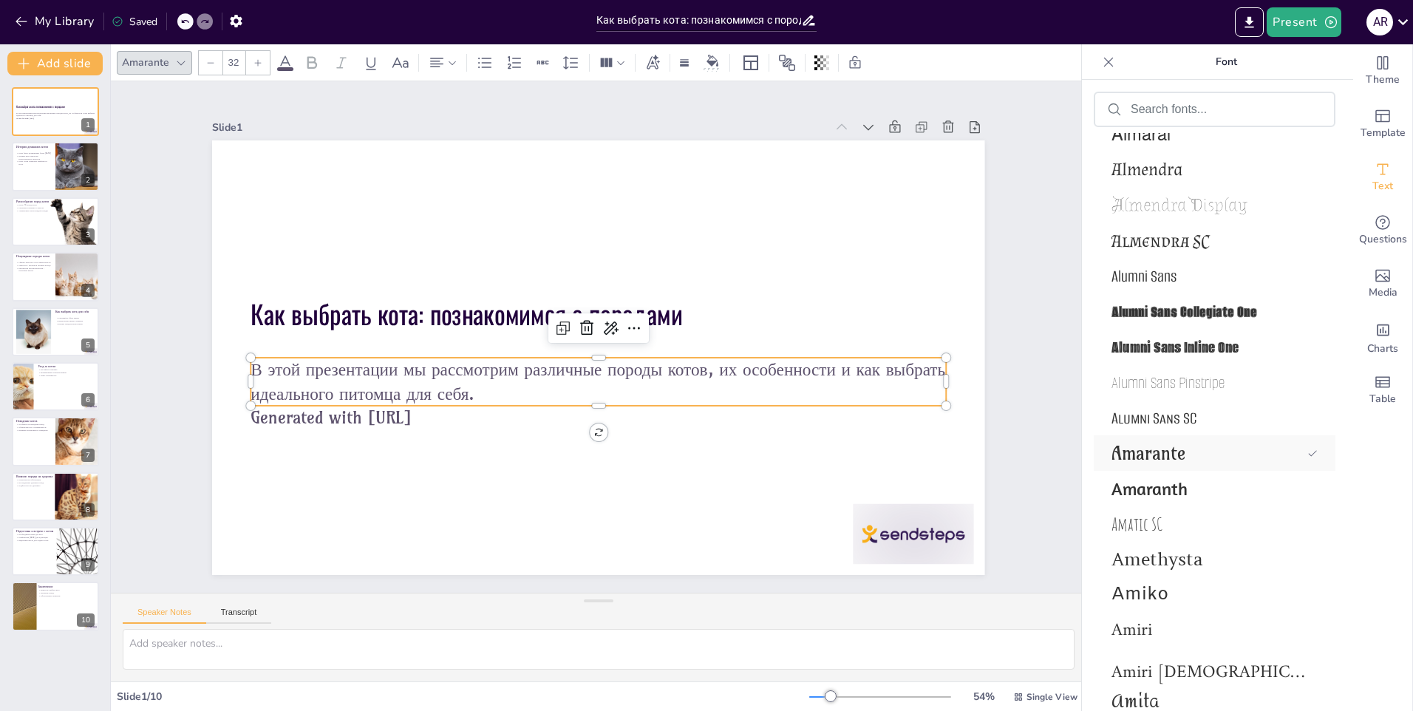
scroll to position [2222, 0]
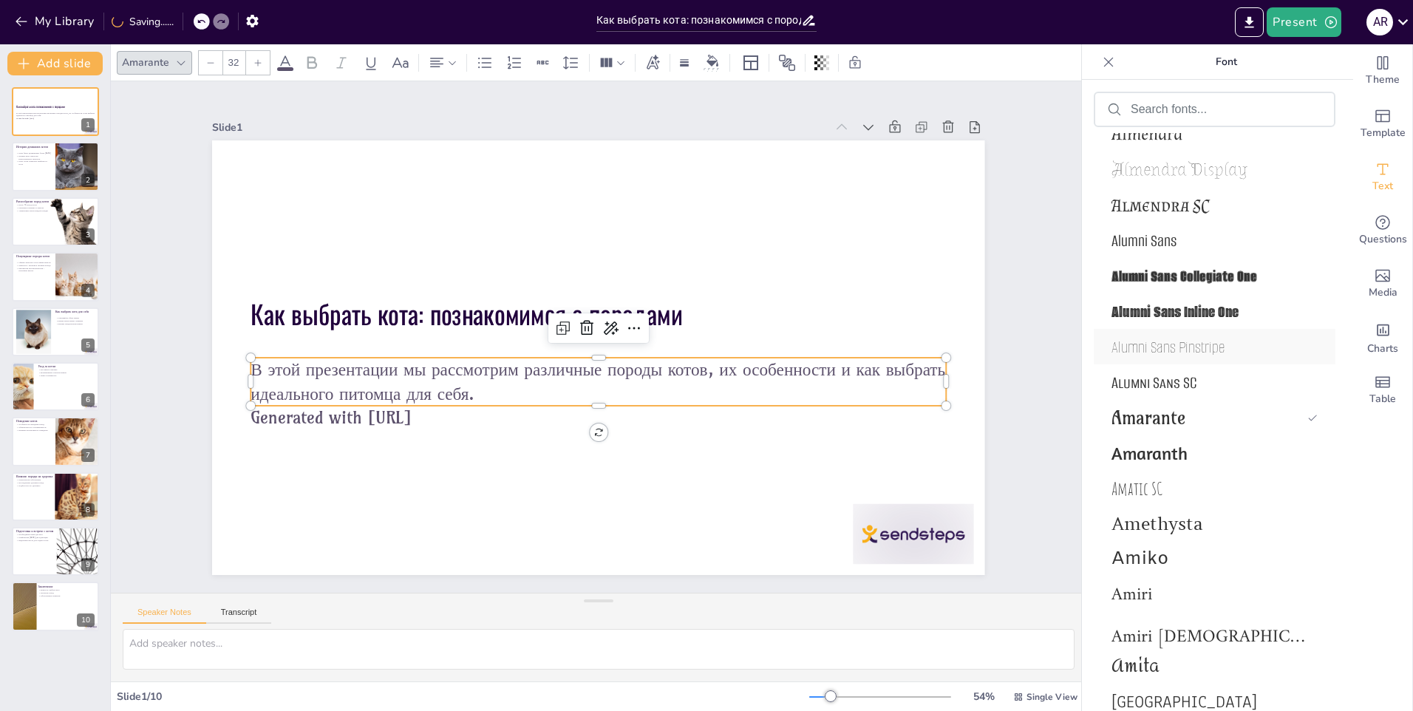
click at [1171, 339] on span "Alumni Sans Pinstripe" at bounding box center [1212, 346] width 200 height 21
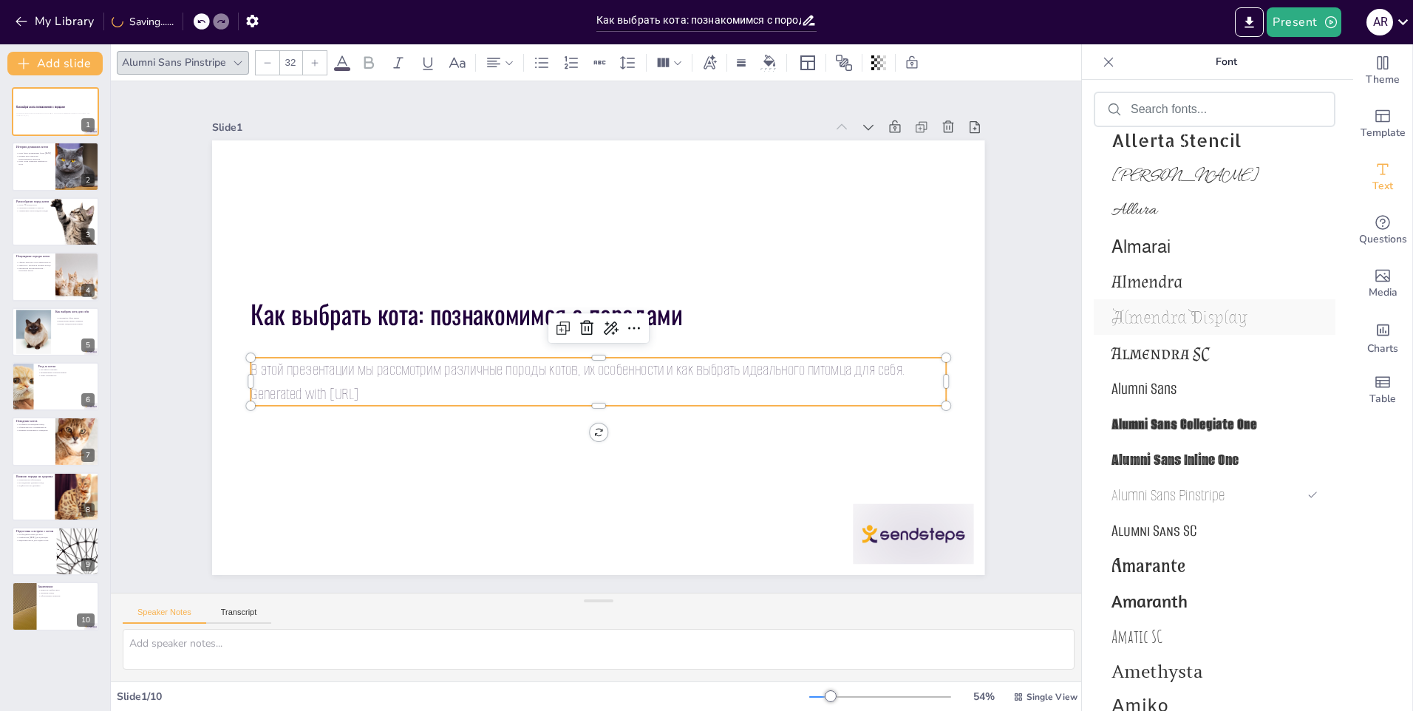
scroll to position [1852, 0]
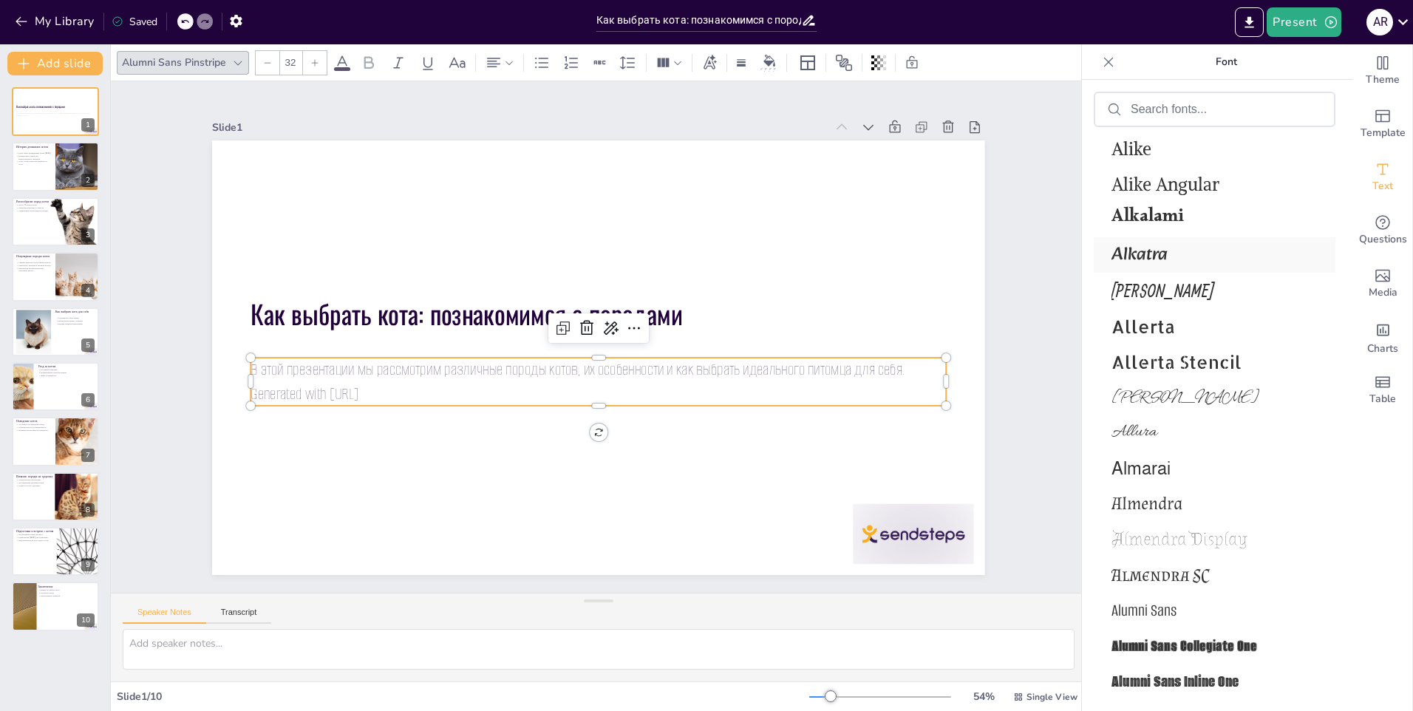
click at [1161, 260] on span "Alkatra" at bounding box center [1212, 255] width 200 height 30
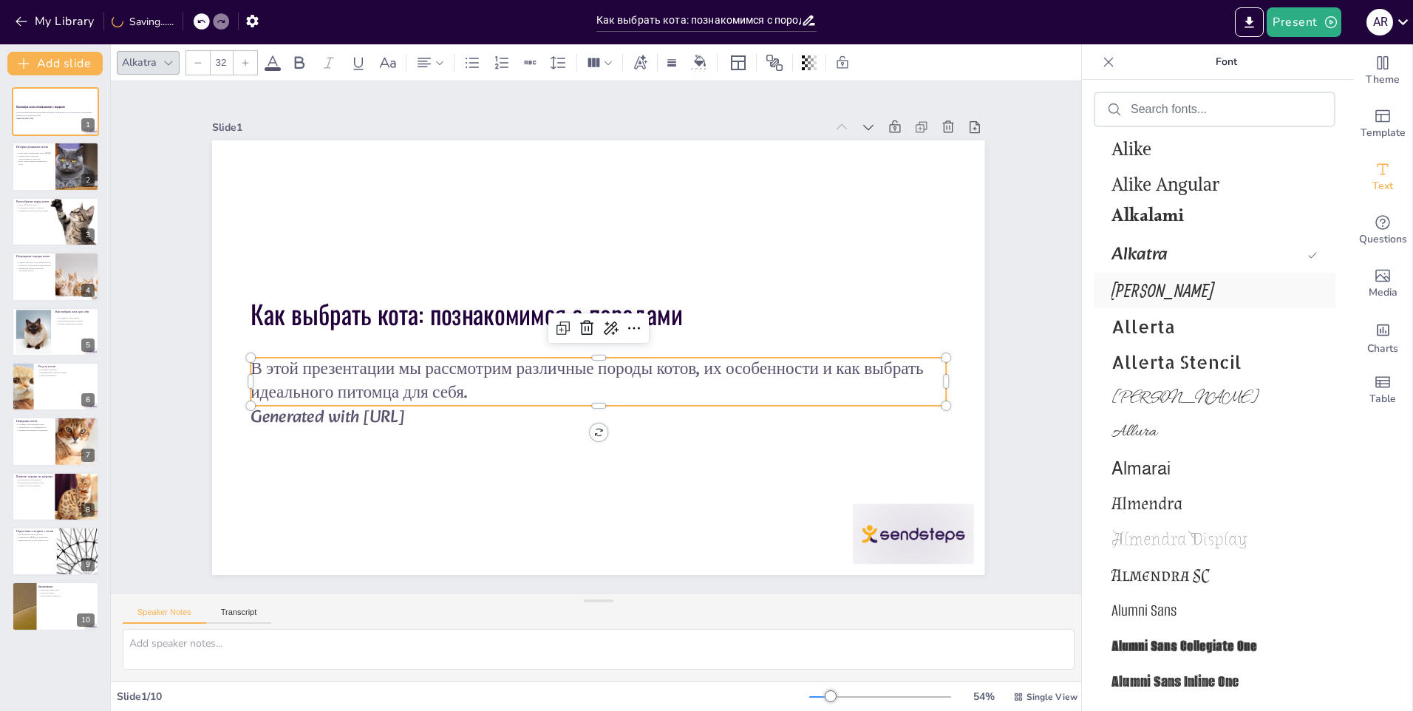
click at [1131, 292] on span "Allan" at bounding box center [1212, 290] width 200 height 21
click at [1200, 120] on div at bounding box center [1214, 109] width 239 height 33
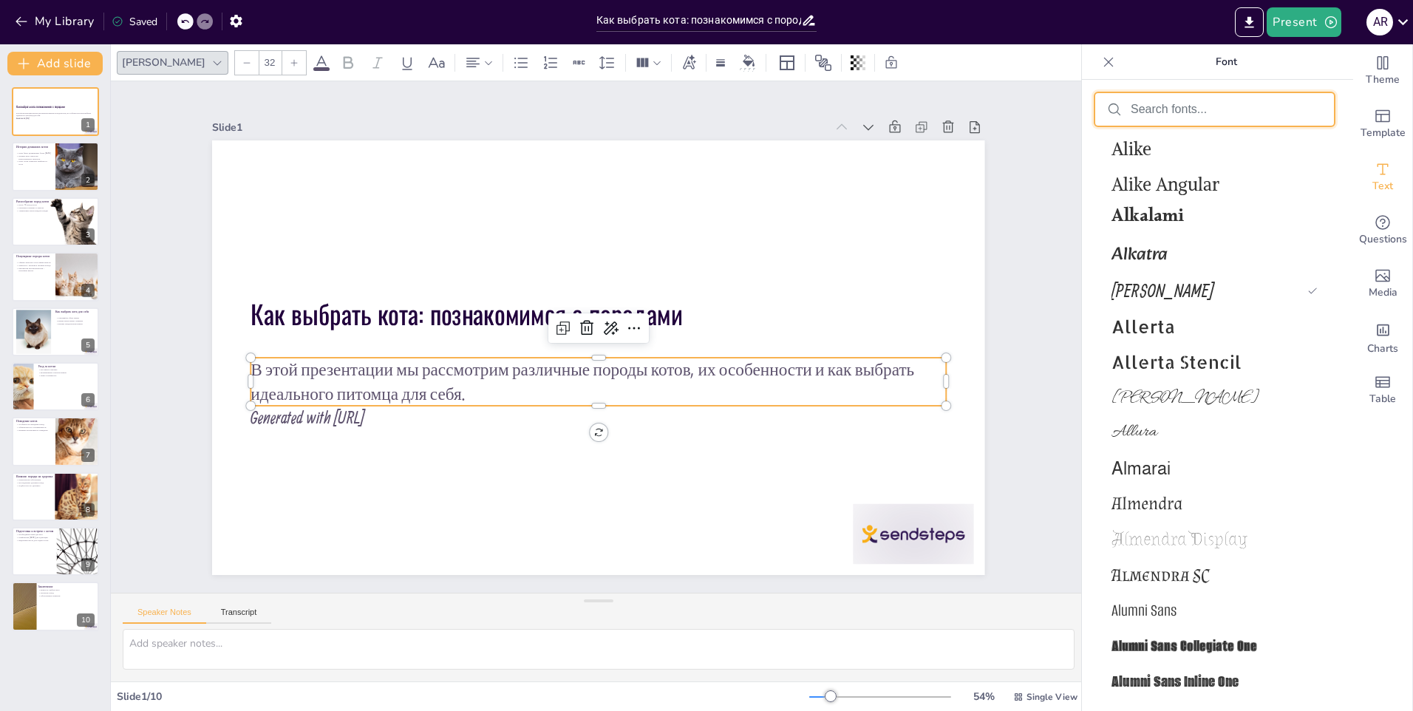
click at [1209, 115] on input "text" at bounding box center [1226, 109] width 191 height 13
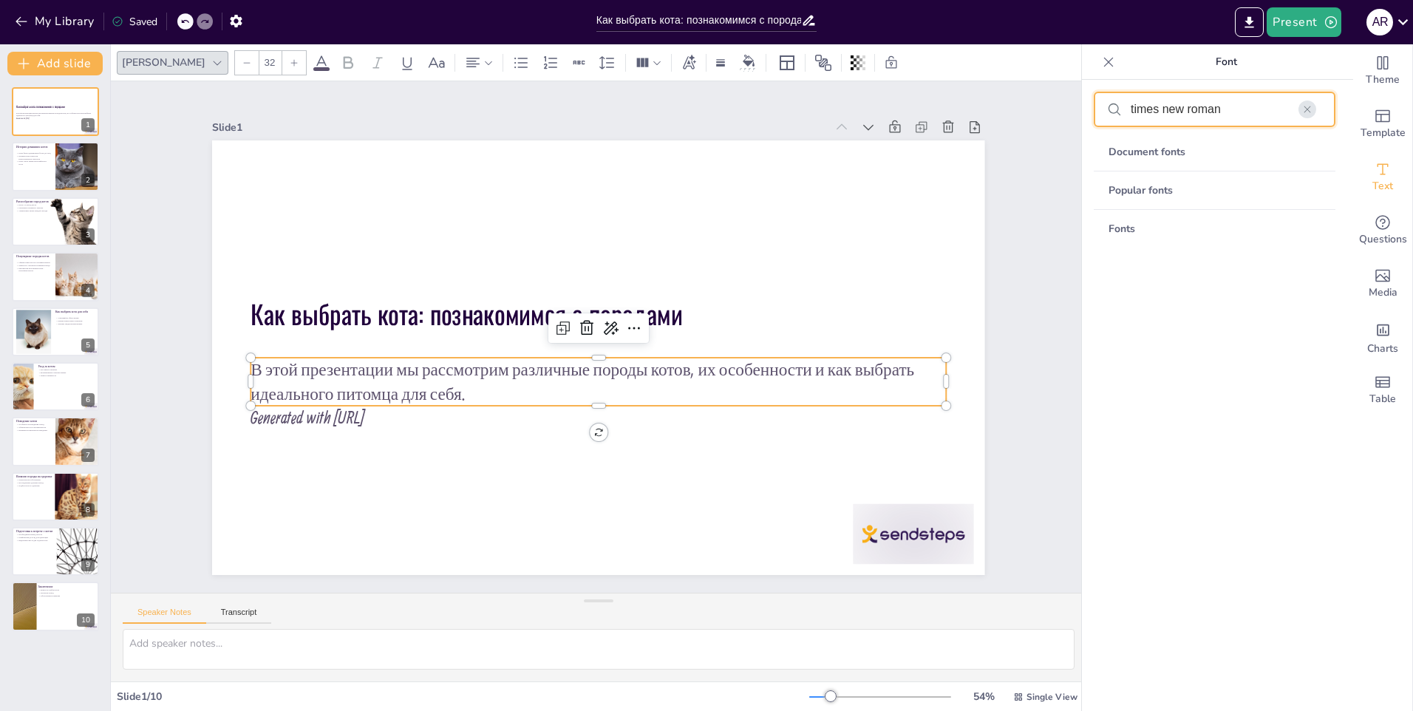
type input "times new roman"
click at [1304, 112] on icon "button" at bounding box center [1307, 109] width 10 height 10
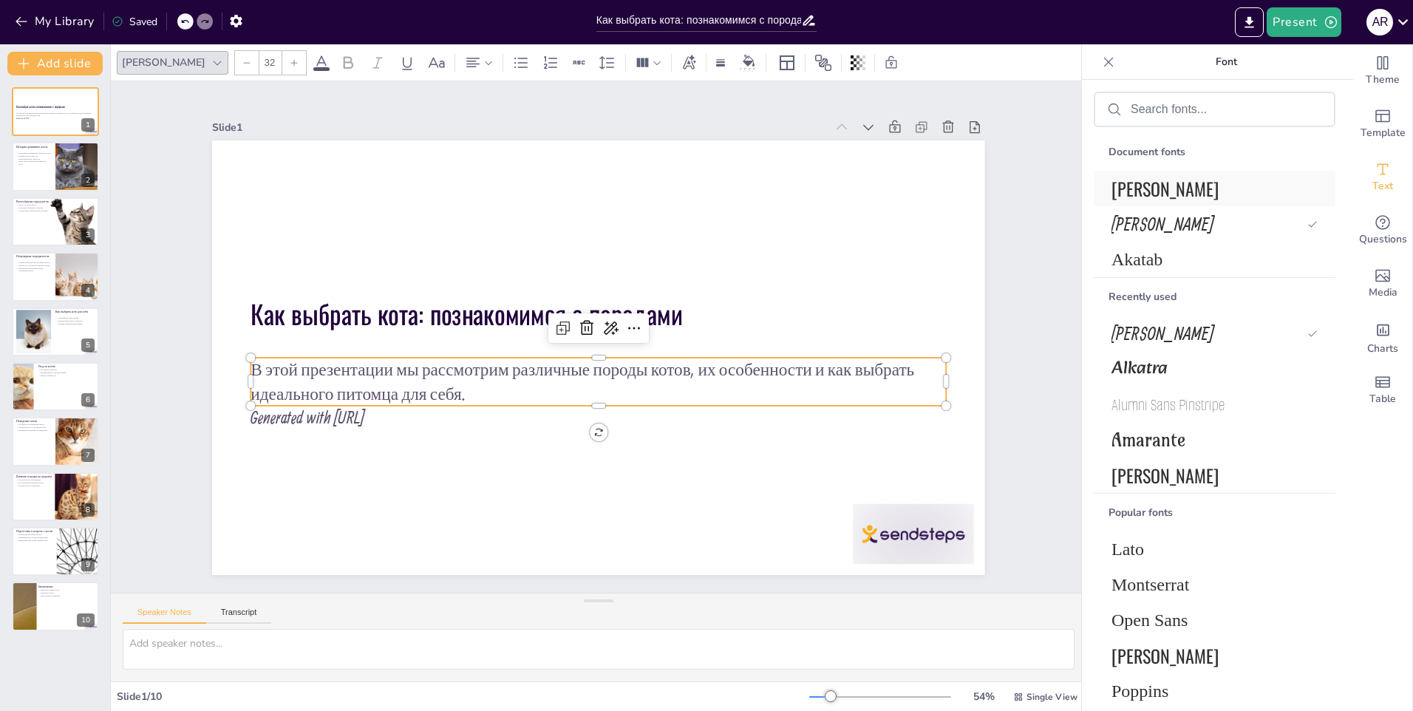
click at [1209, 180] on span "[PERSON_NAME]" at bounding box center [1212, 188] width 200 height 27
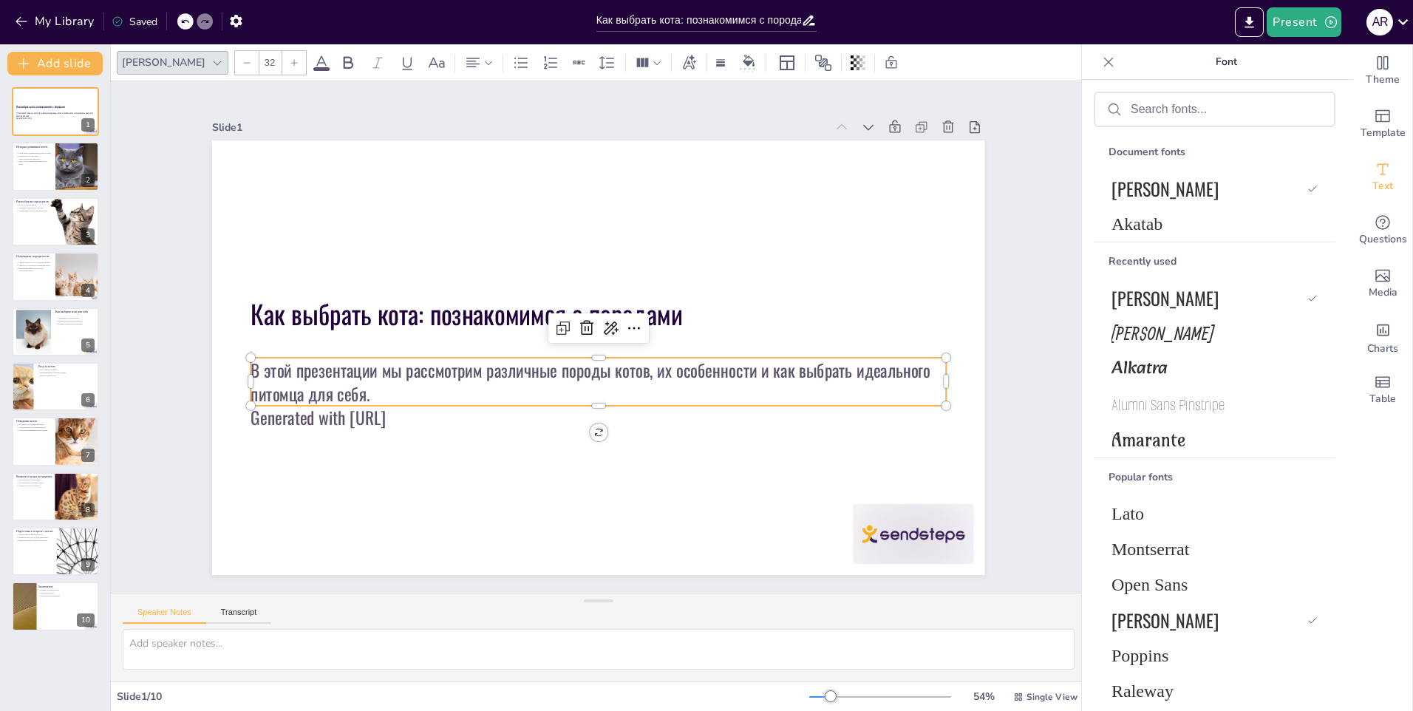
click at [392, 412] on p "Generated with [URL]" at bounding box center [639, 267] width 614 height 368
click at [392, 412] on p "Generated with [URL]" at bounding box center [565, 263] width 645 height 305
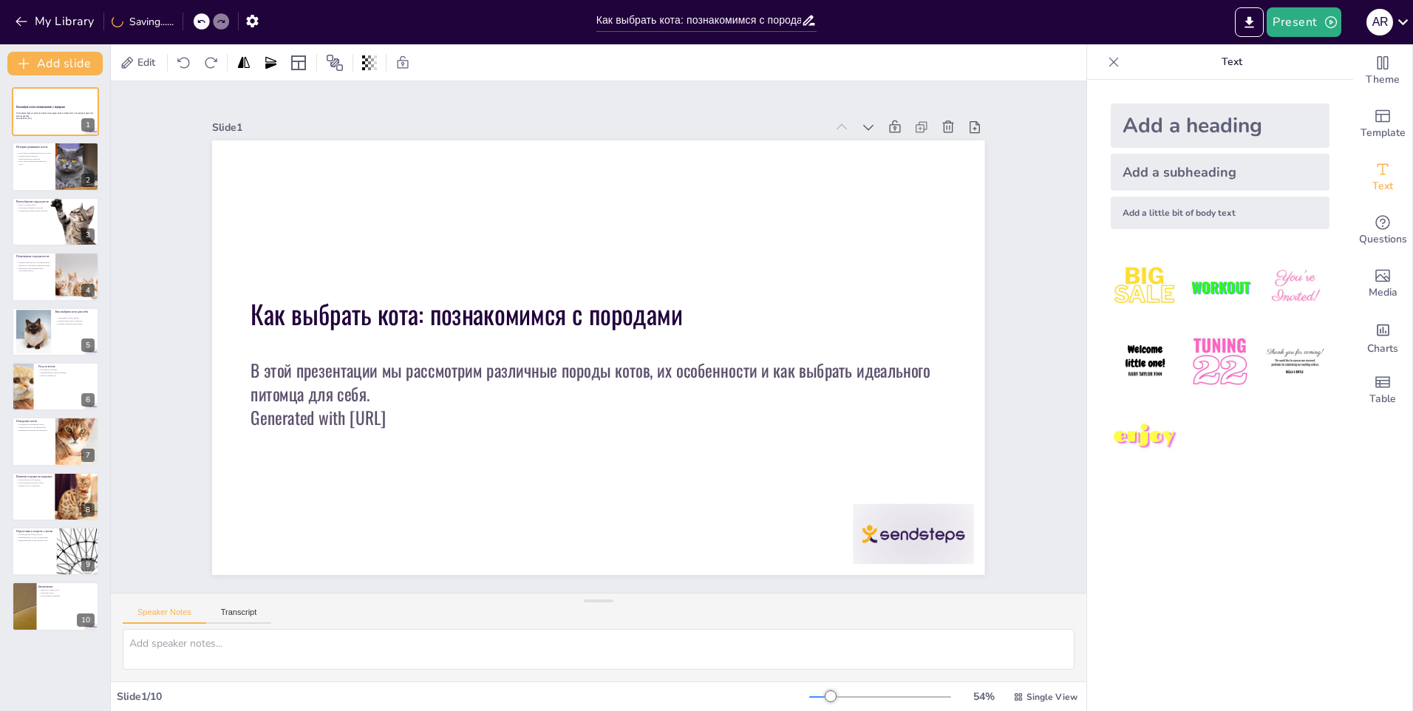
click at [392, 413] on p "Generated with [URL]" at bounding box center [528, 297] width 369 height 614
click at [74, 172] on div at bounding box center [77, 167] width 76 height 50
type textarea "Коты были одомашнены более 9,000 лет назад, что подчеркивает их долгую связь с …"
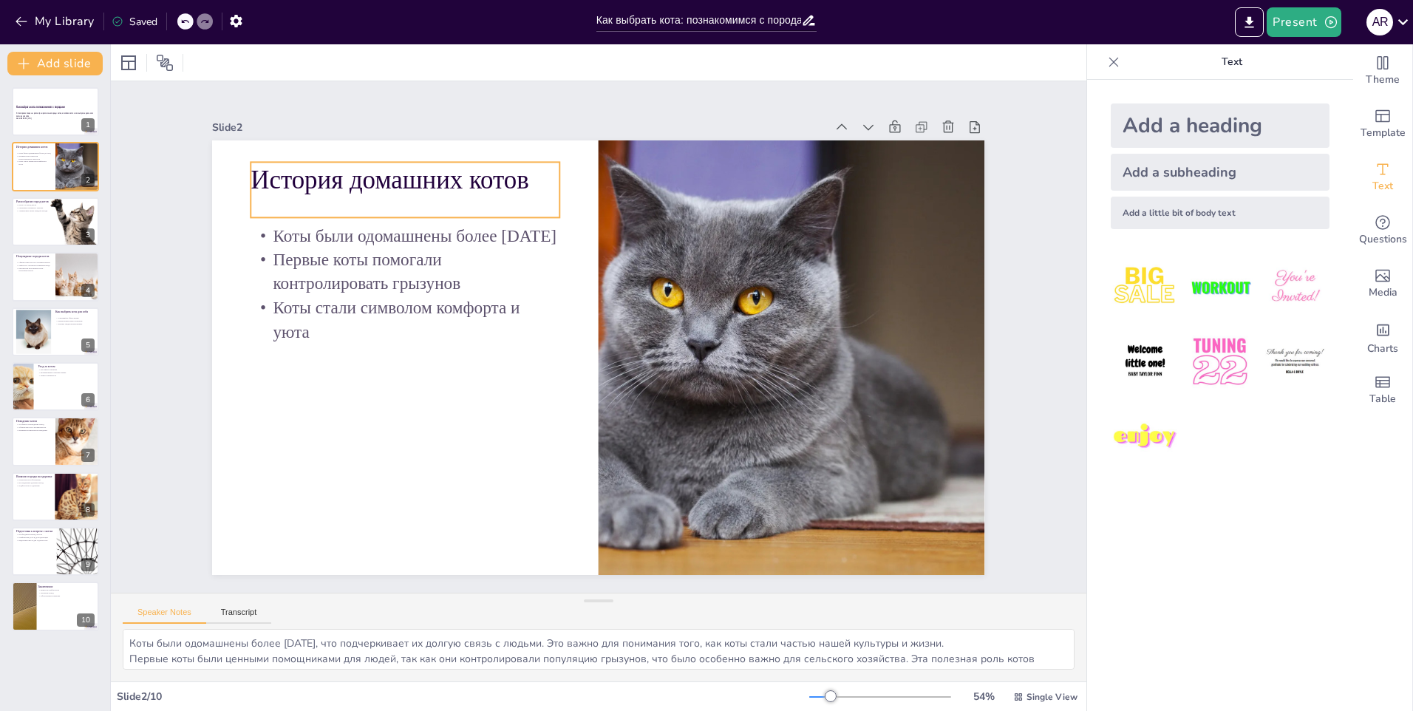
click at [665, 401] on p "История домашних котов" at bounding box center [820, 451] width 310 height 100
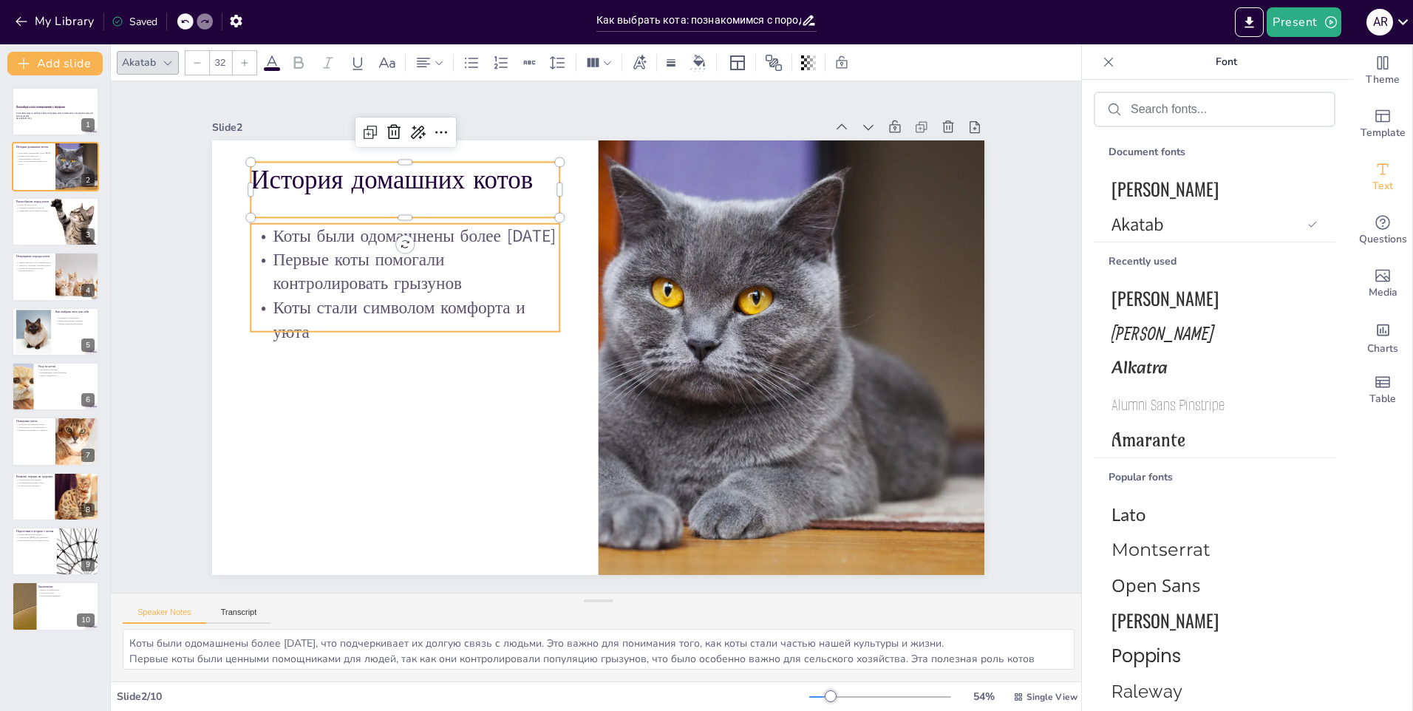
click at [361, 313] on p "Коты стали символом комфорта и уюта" at bounding box center [482, 182] width 242 height 262
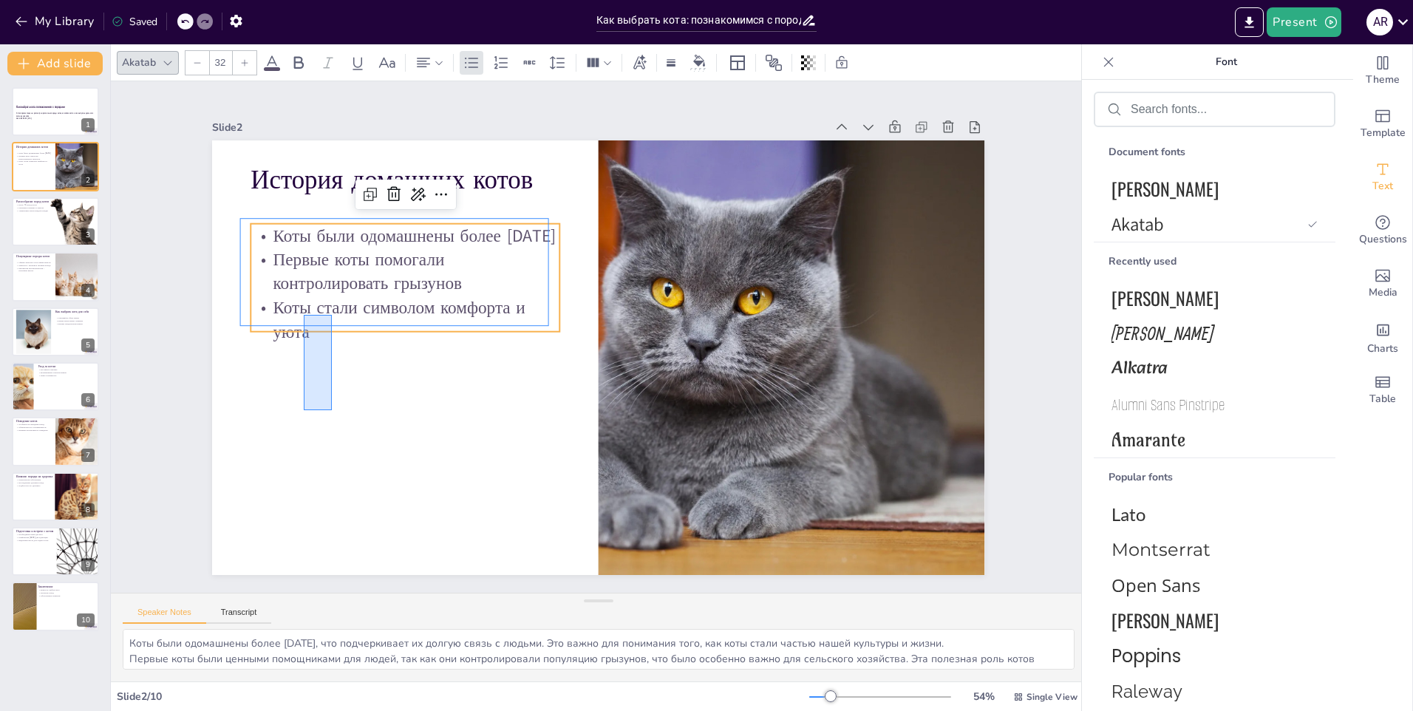
drag, startPoint x: 332, startPoint y: 410, endPoint x: 304, endPoint y: 315, distance: 99.4
click at [556, 299] on p "Коты стали символом комфорта и уюта" at bounding box center [596, 143] width 80 height 313
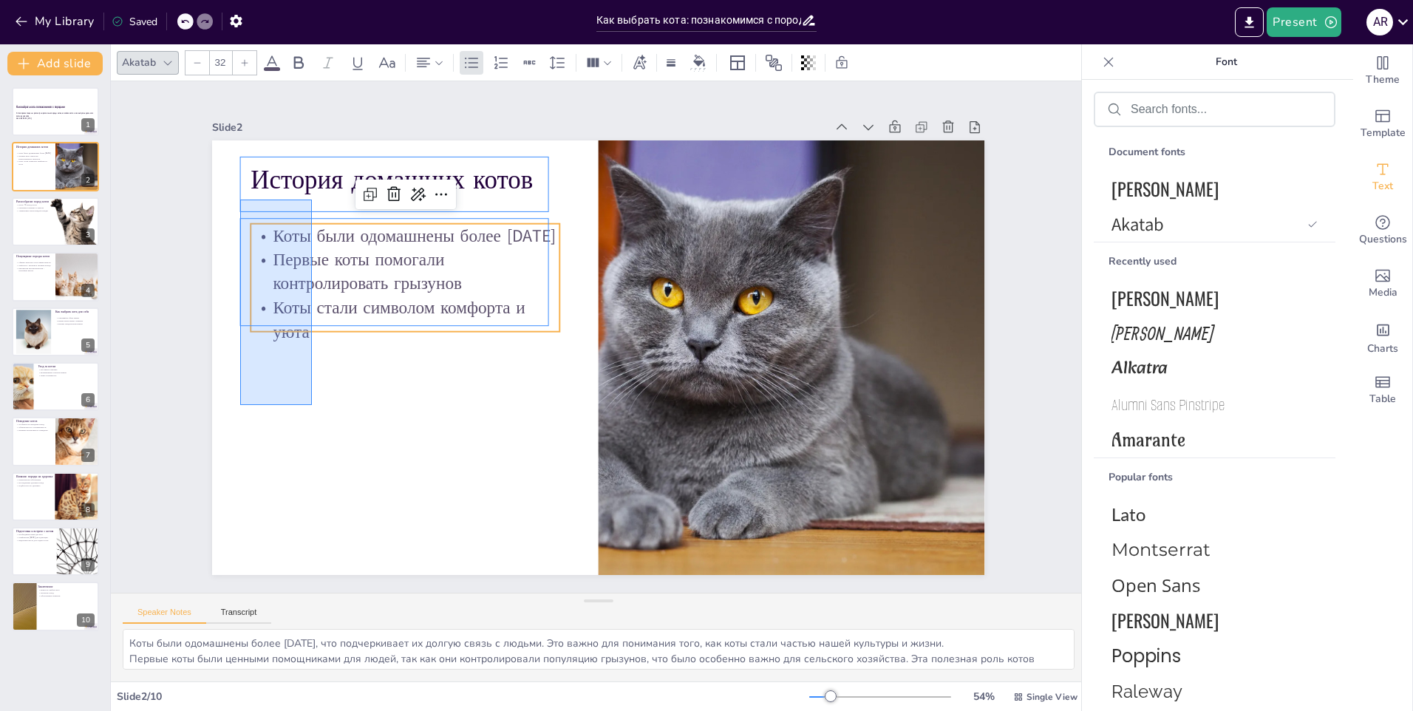
drag, startPoint x: 312, startPoint y: 405, endPoint x: 227, endPoint y: 180, distance: 240.2
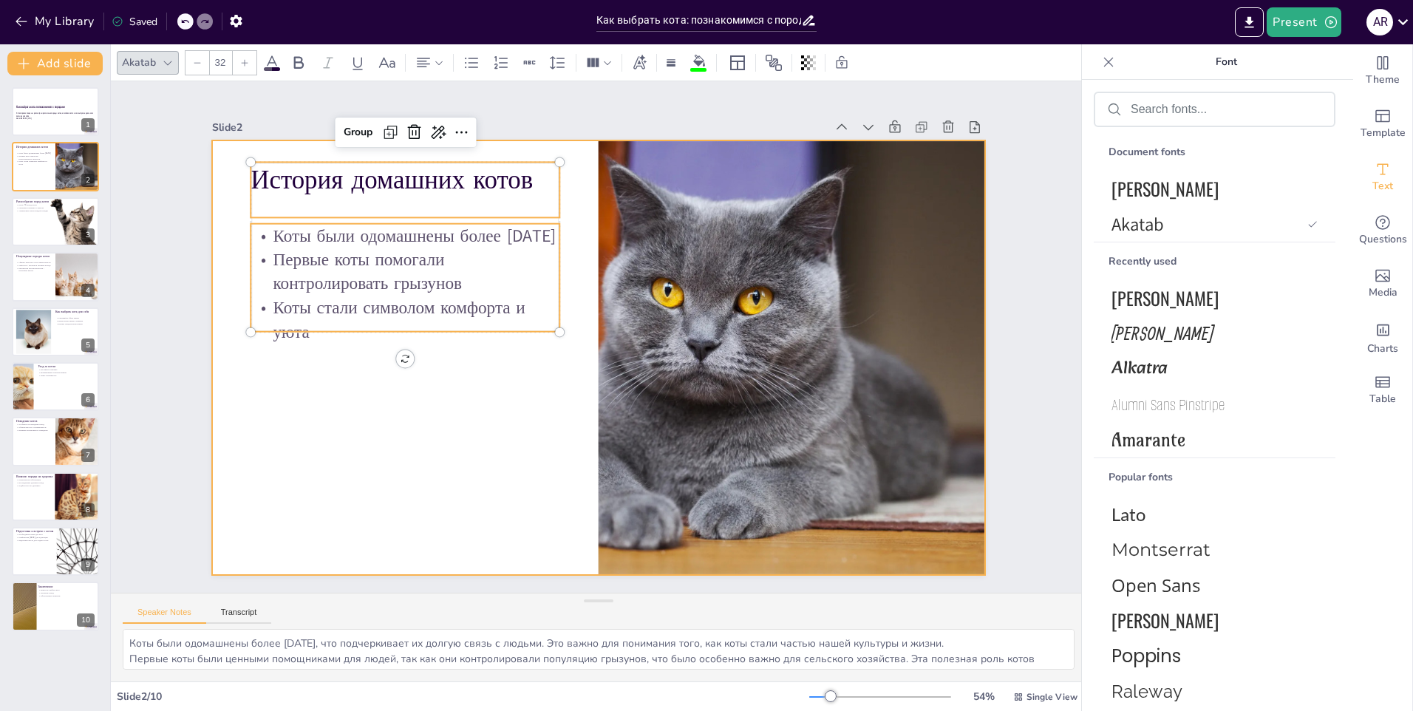
type input "--"
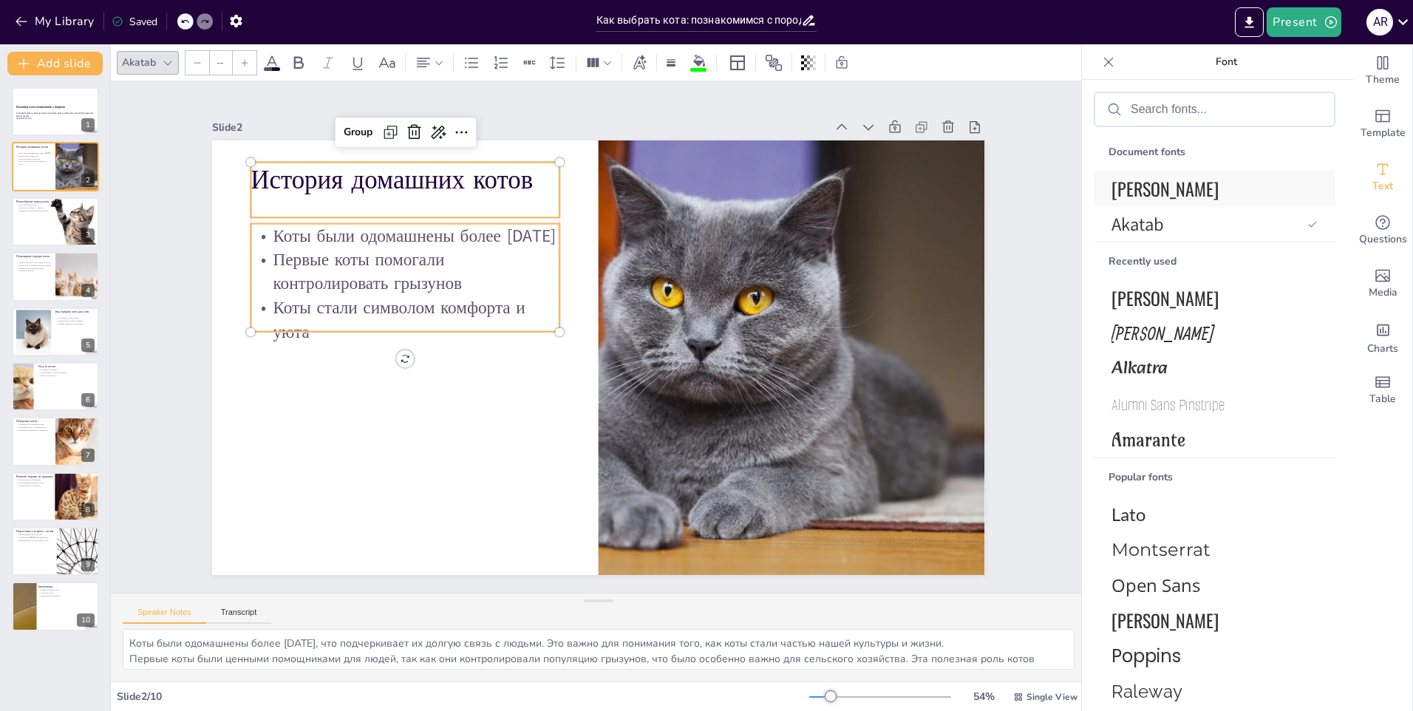
click at [1180, 183] on span "[PERSON_NAME]" at bounding box center [1212, 188] width 200 height 27
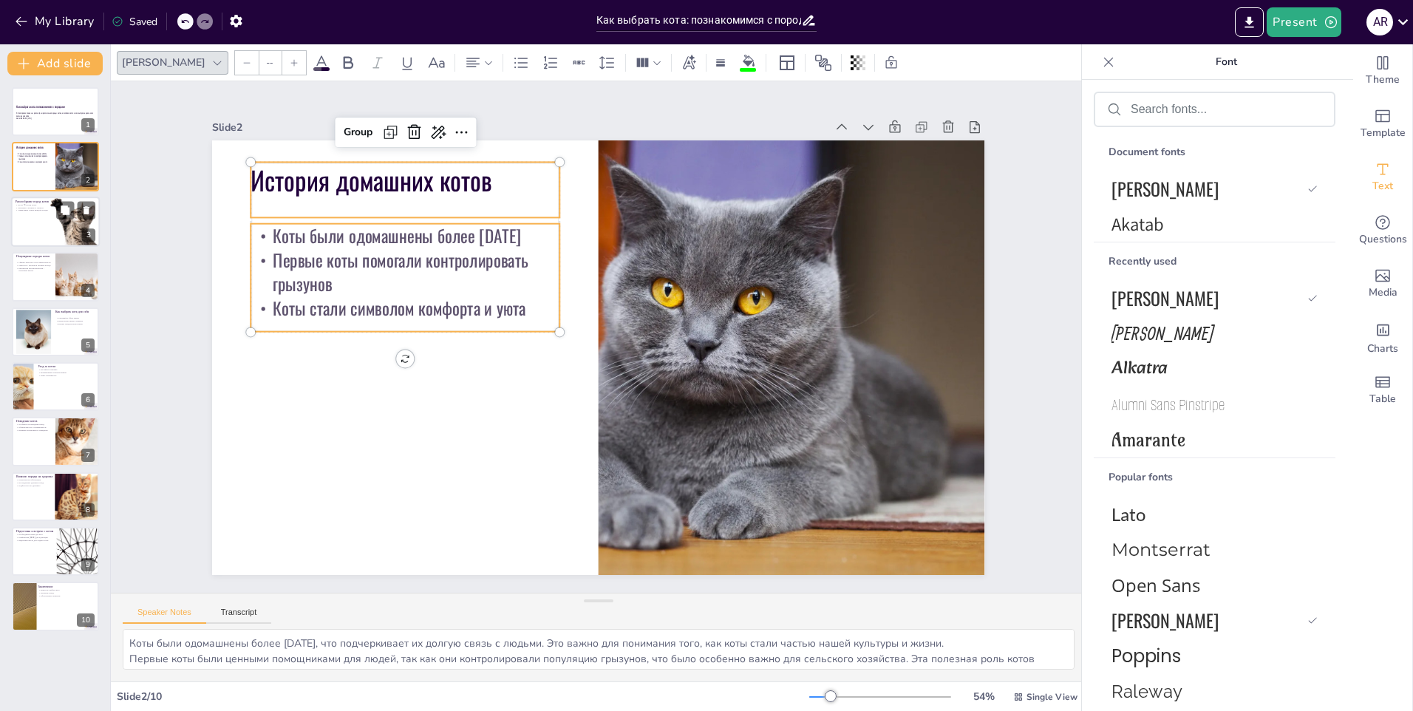
click at [51, 237] on div at bounding box center [83, 245] width 89 height 124
type textarea "Существование более 70 пород котов показывает, насколько разнообразен этот вид.…"
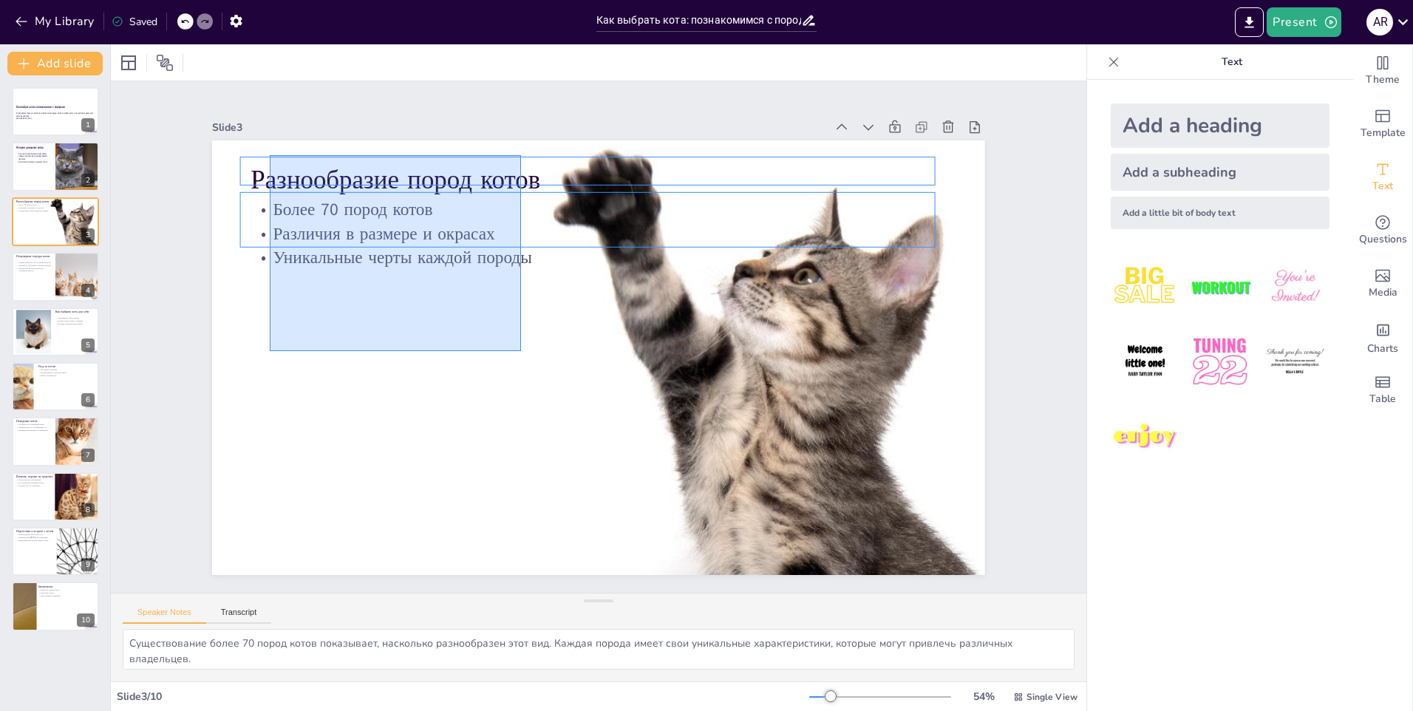
drag, startPoint x: 521, startPoint y: 351, endPoint x: 272, endPoint y: 154, distance: 317.3
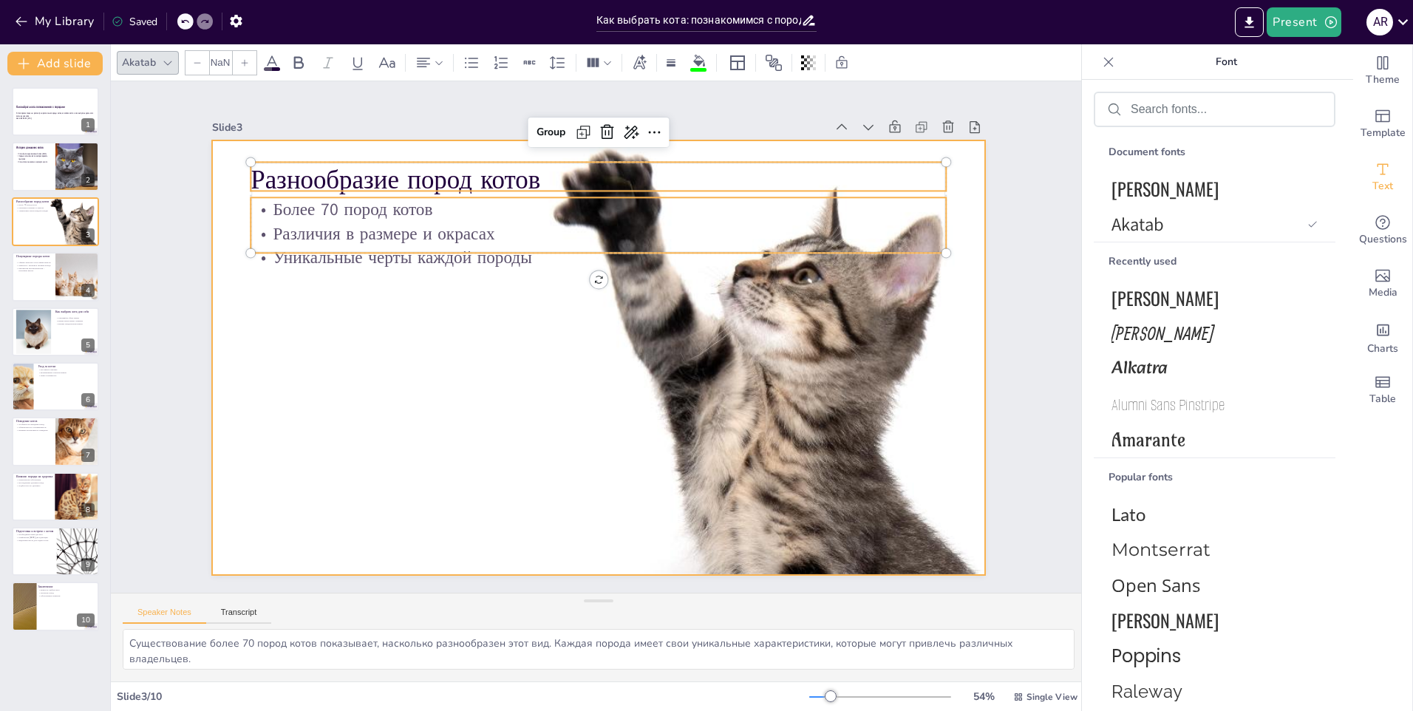
type input "--"
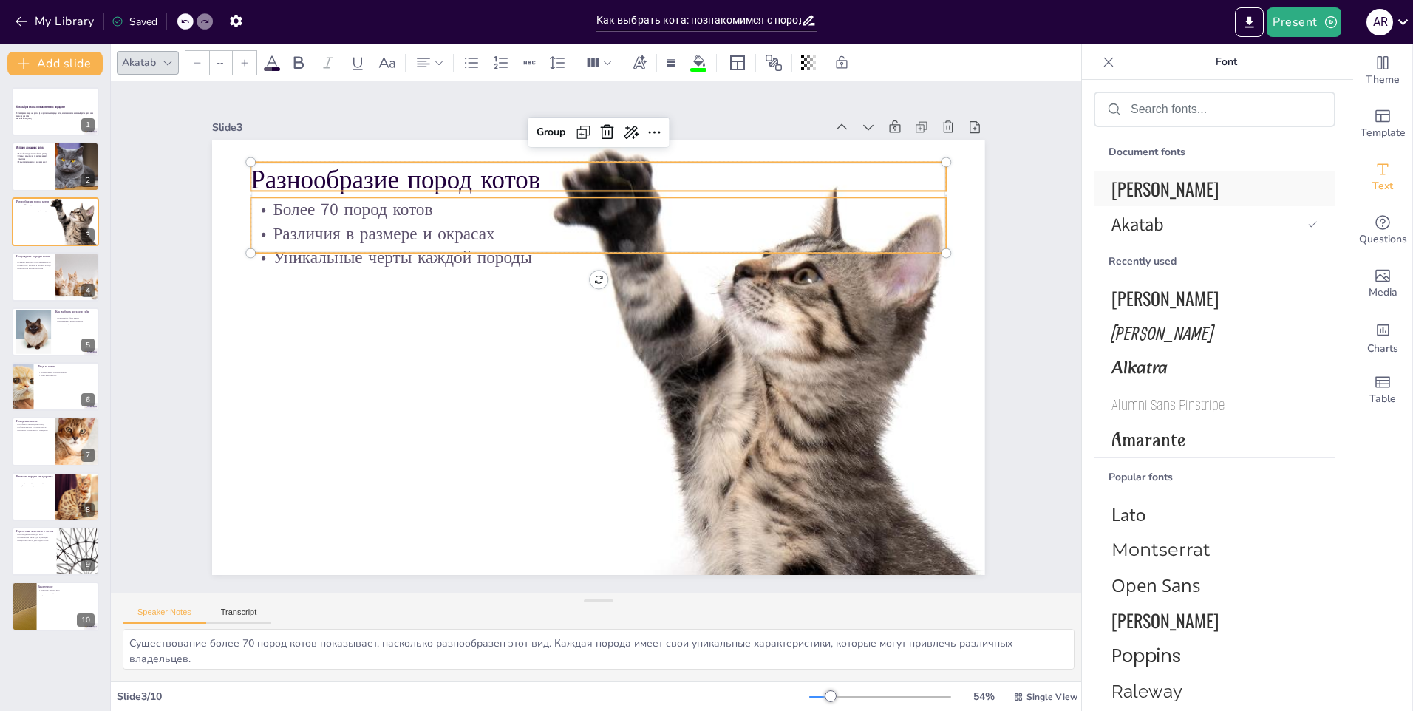
click at [1190, 197] on span "[PERSON_NAME]" at bounding box center [1212, 188] width 200 height 27
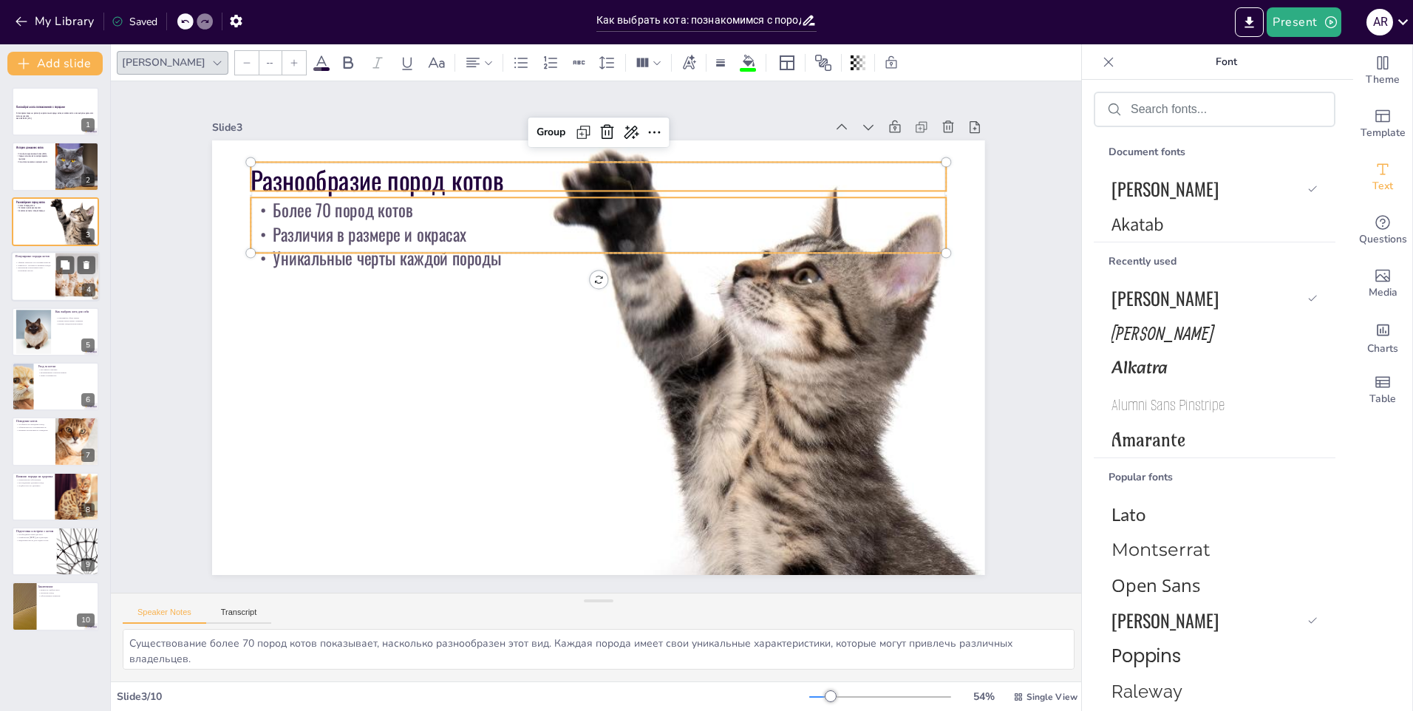
click at [49, 283] on div at bounding box center [55, 276] width 89 height 50
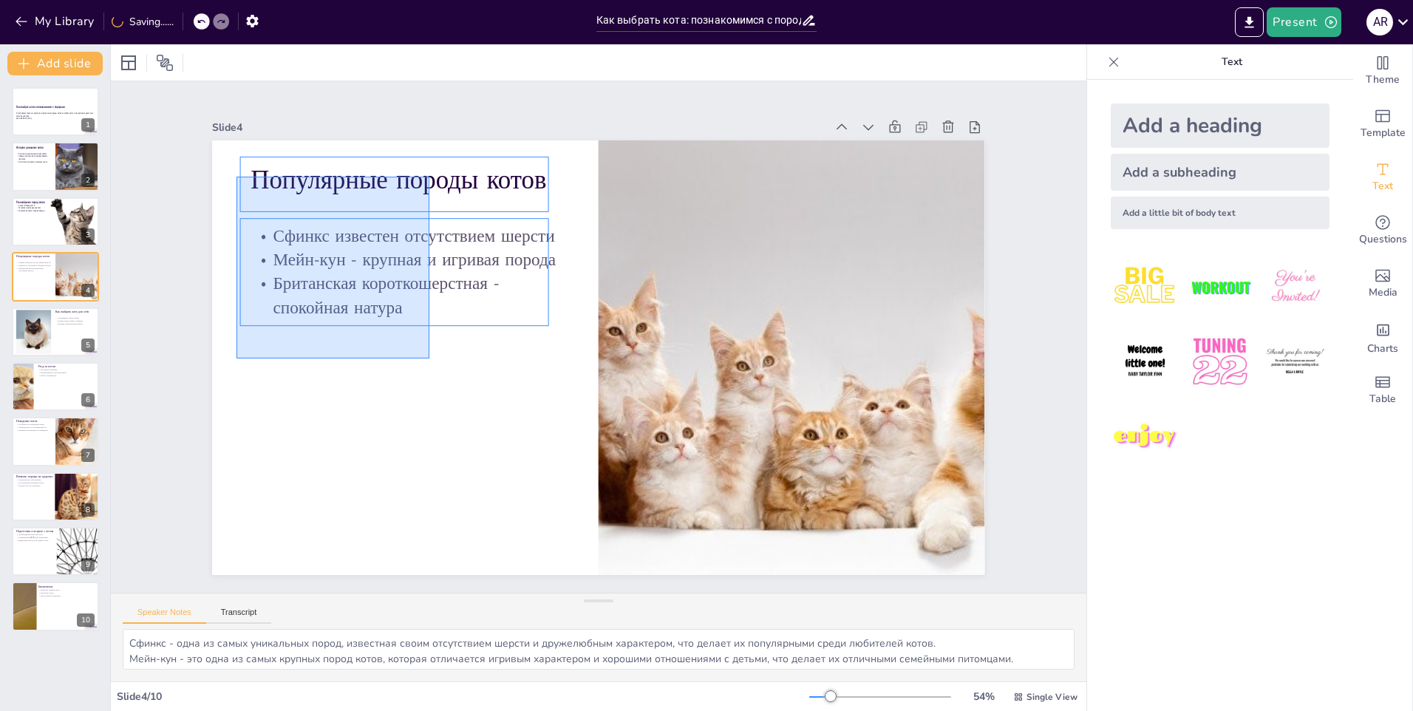
drag, startPoint x: 429, startPoint y: 358, endPoint x: 738, endPoint y: 192, distance: 350.9
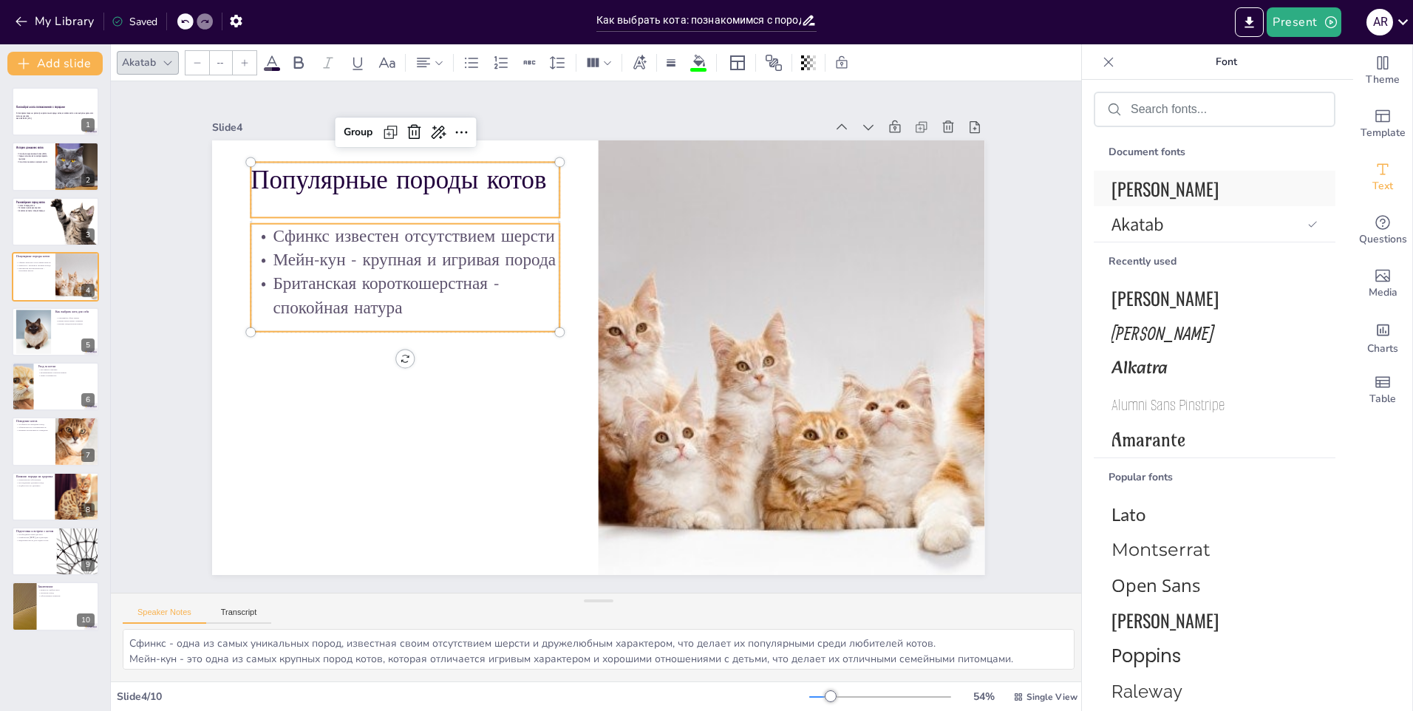
click at [1172, 192] on span "[PERSON_NAME]" at bounding box center [1212, 188] width 200 height 27
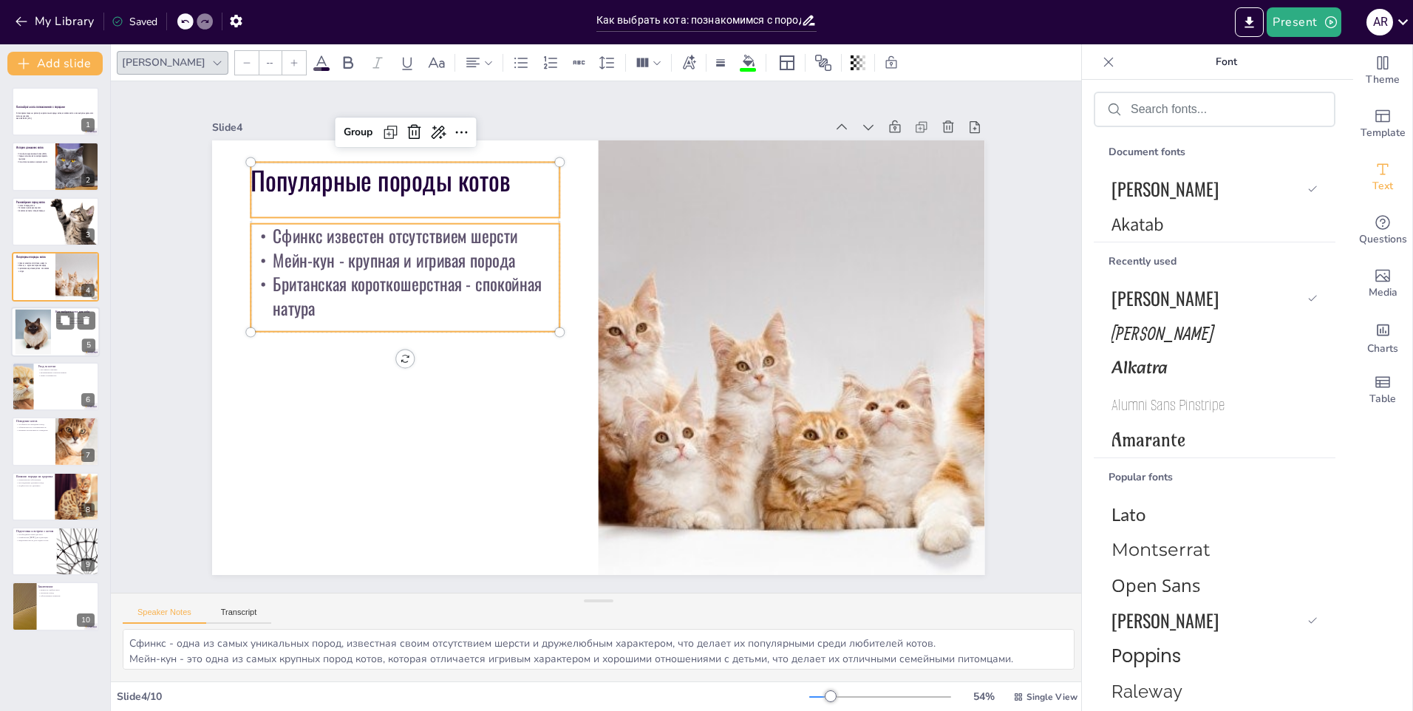
click at [58, 346] on div at bounding box center [55, 332] width 89 height 50
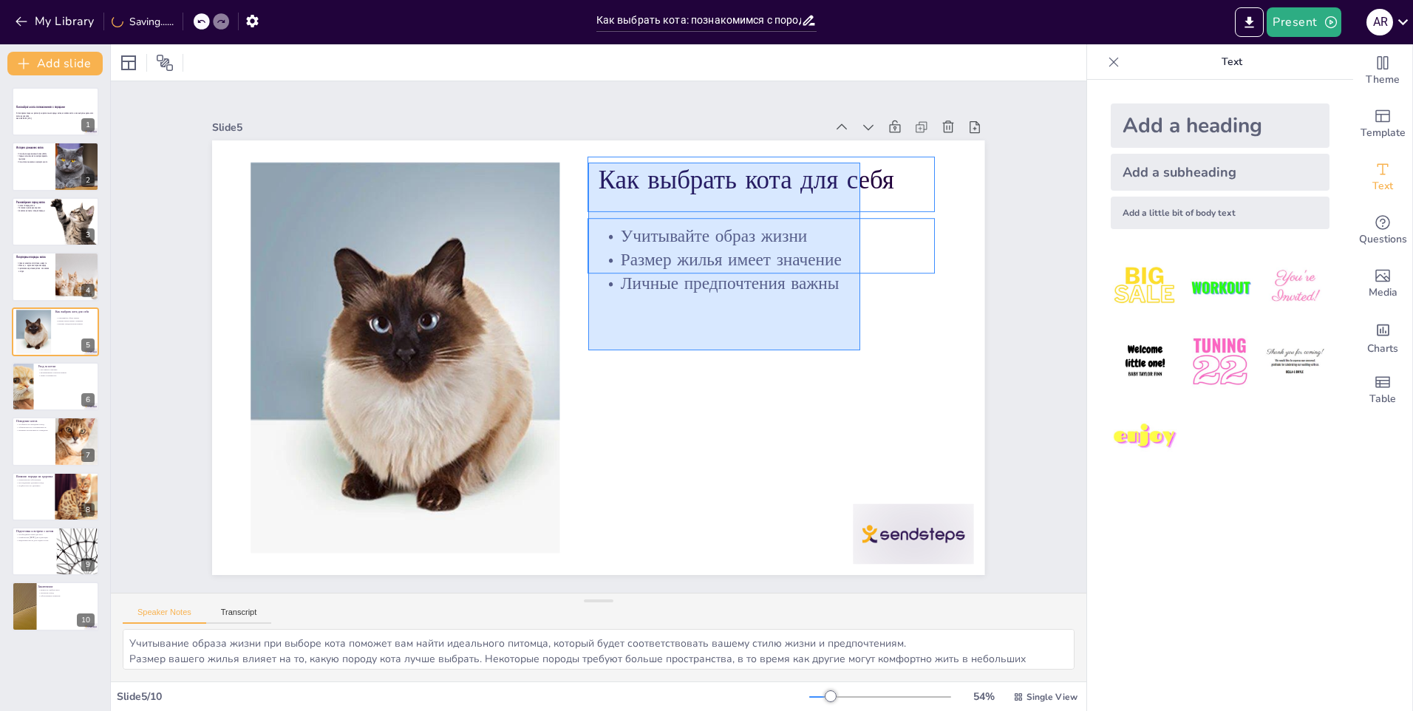
drag, startPoint x: 861, startPoint y: 350, endPoint x: 588, endPoint y: 163, distance: 330.7
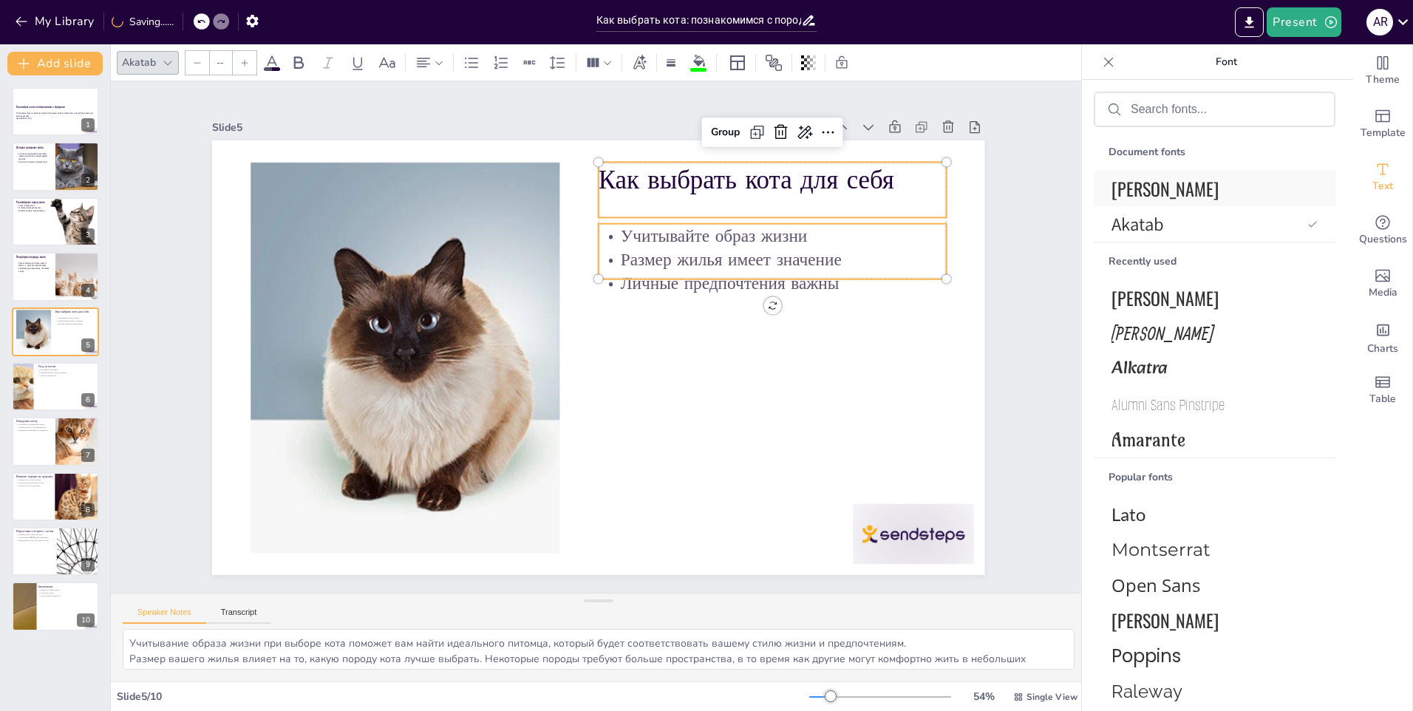
click at [1165, 197] on span "[PERSON_NAME]" at bounding box center [1212, 188] width 200 height 27
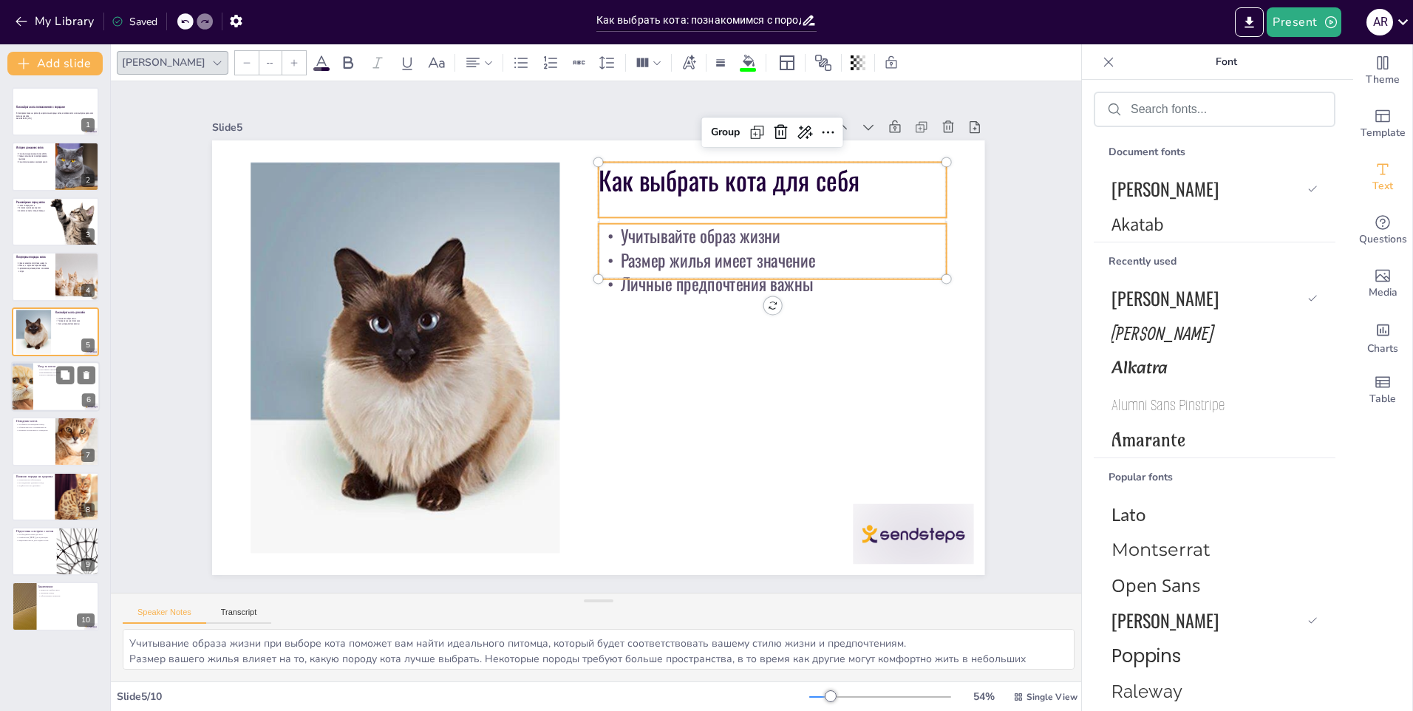
click at [36, 381] on div at bounding box center [55, 386] width 89 height 50
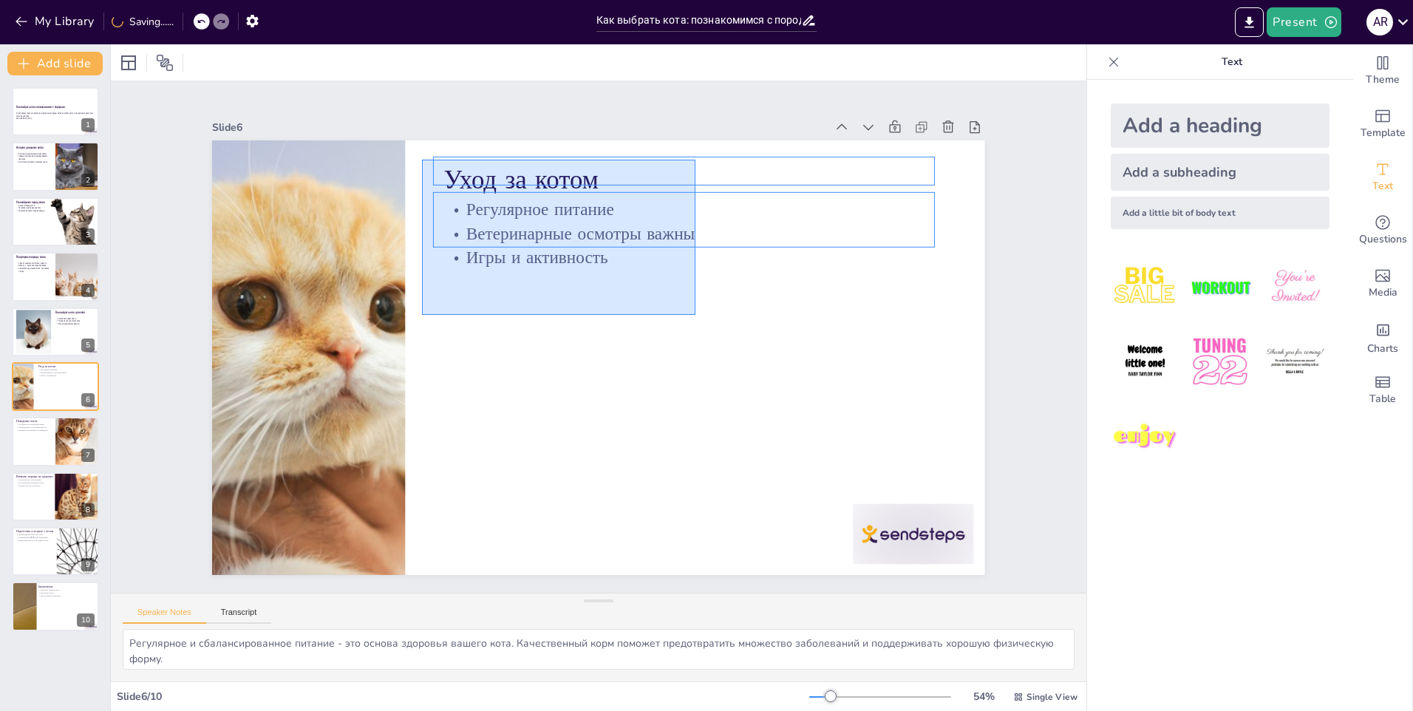
drag, startPoint x: 617, startPoint y: 237, endPoint x: 1000, endPoint y: 140, distance: 394.9
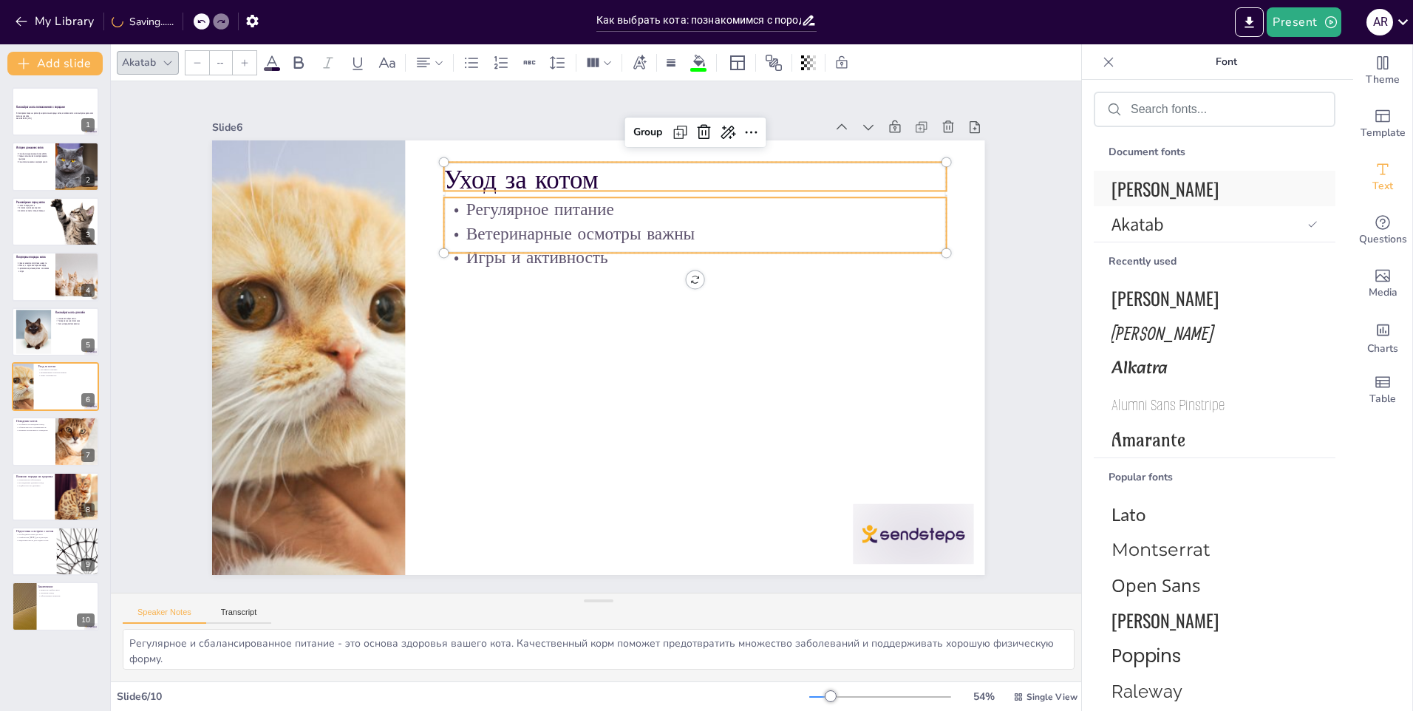
click at [1144, 192] on span "[PERSON_NAME]" at bounding box center [1212, 188] width 200 height 27
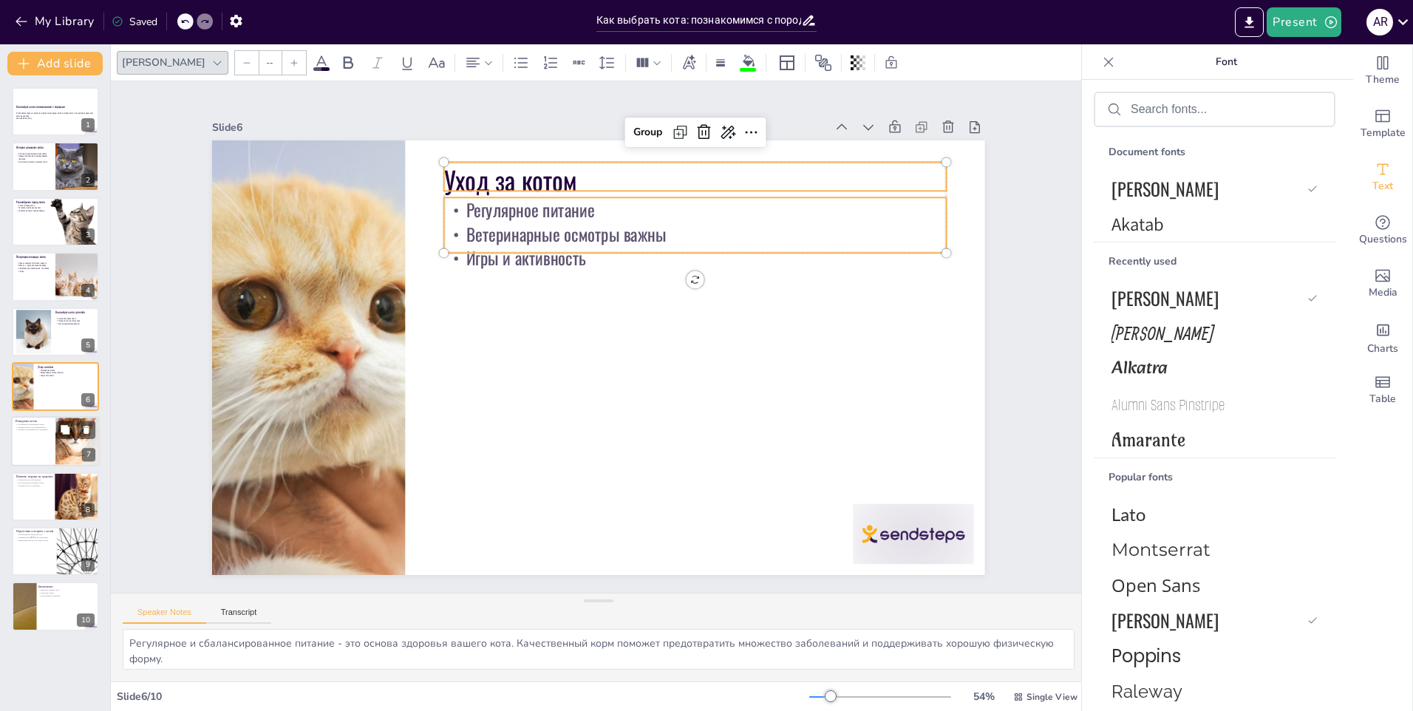
click at [36, 435] on div at bounding box center [55, 442] width 89 height 50
type textarea "Понимание особенностей поведения различных пород поможет вам сделать более осоз…"
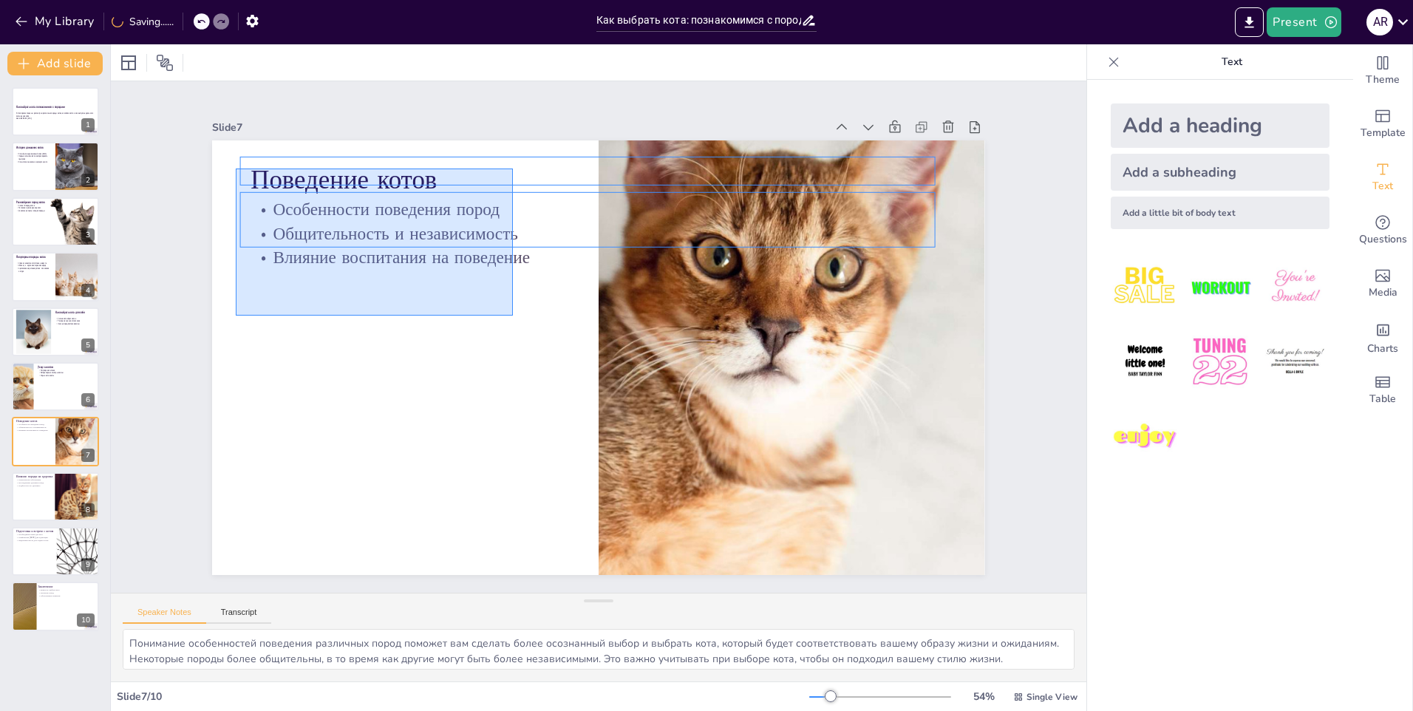
drag, startPoint x: 513, startPoint y: 316, endPoint x: 226, endPoint y: 161, distance: 325.7
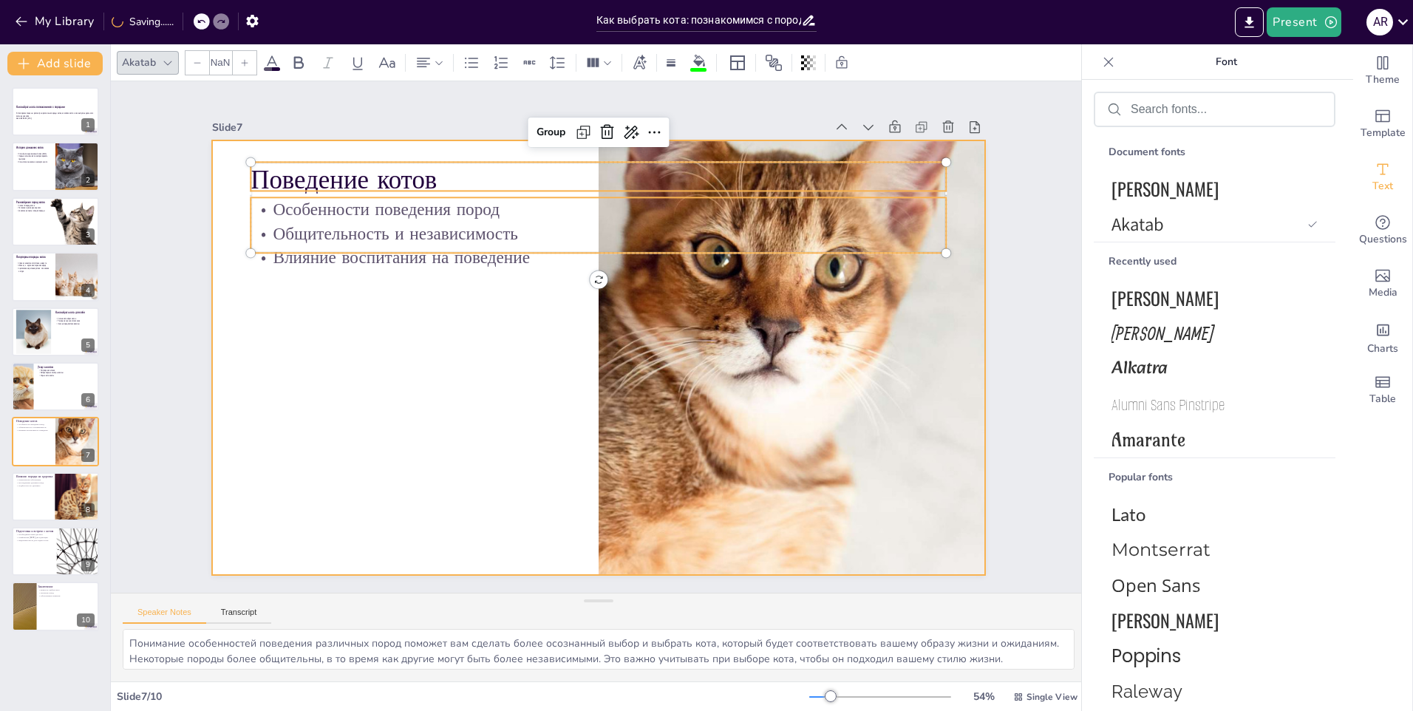
type input "--"
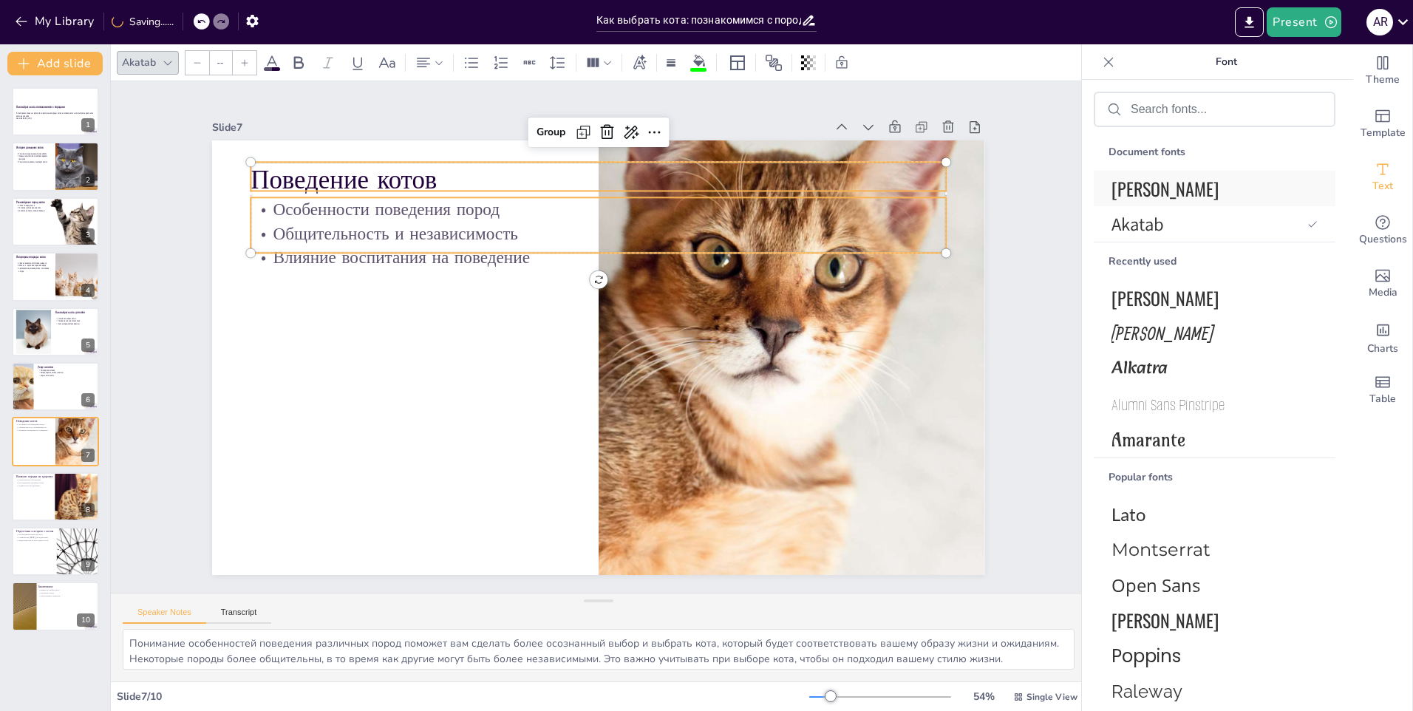
click at [1141, 189] on span "[PERSON_NAME]" at bounding box center [1212, 188] width 200 height 27
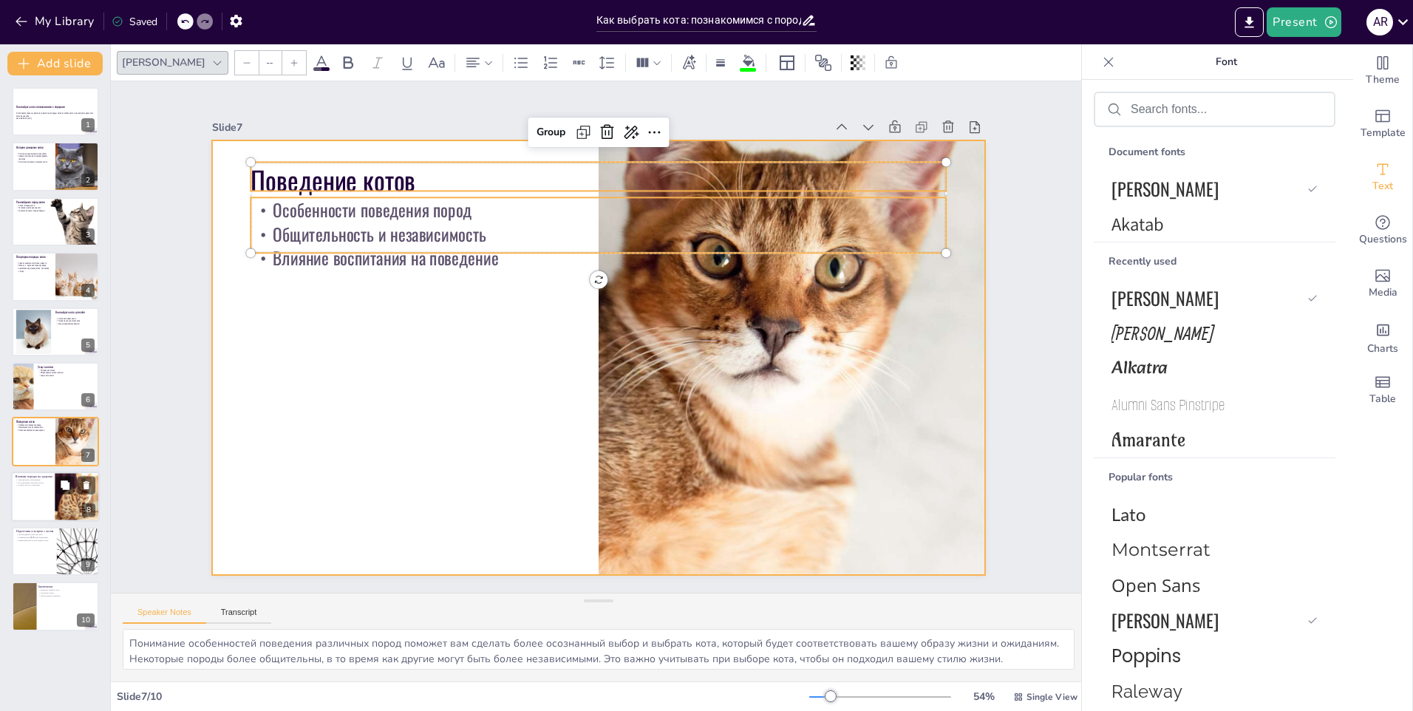
click at [36, 506] on div at bounding box center [55, 497] width 89 height 50
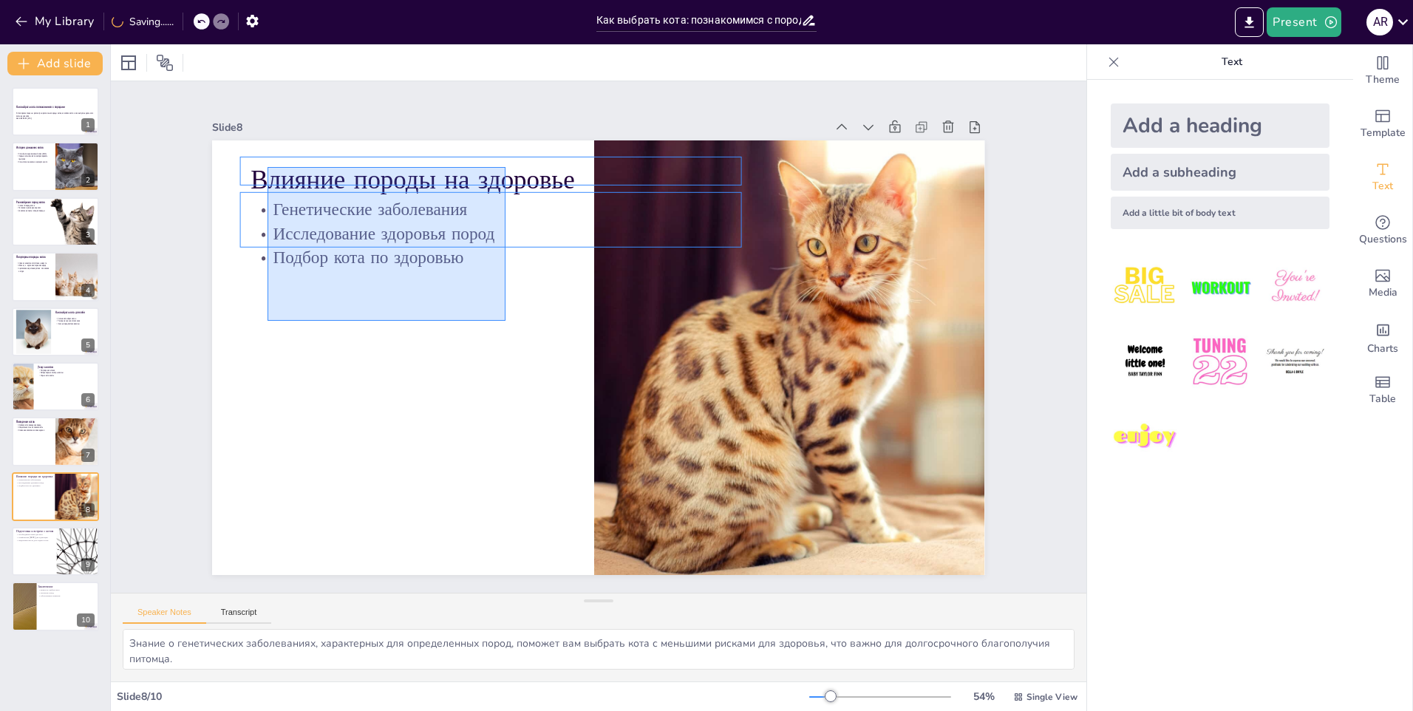
drag, startPoint x: 506, startPoint y: 321, endPoint x: 237, endPoint y: 166, distance: 310.2
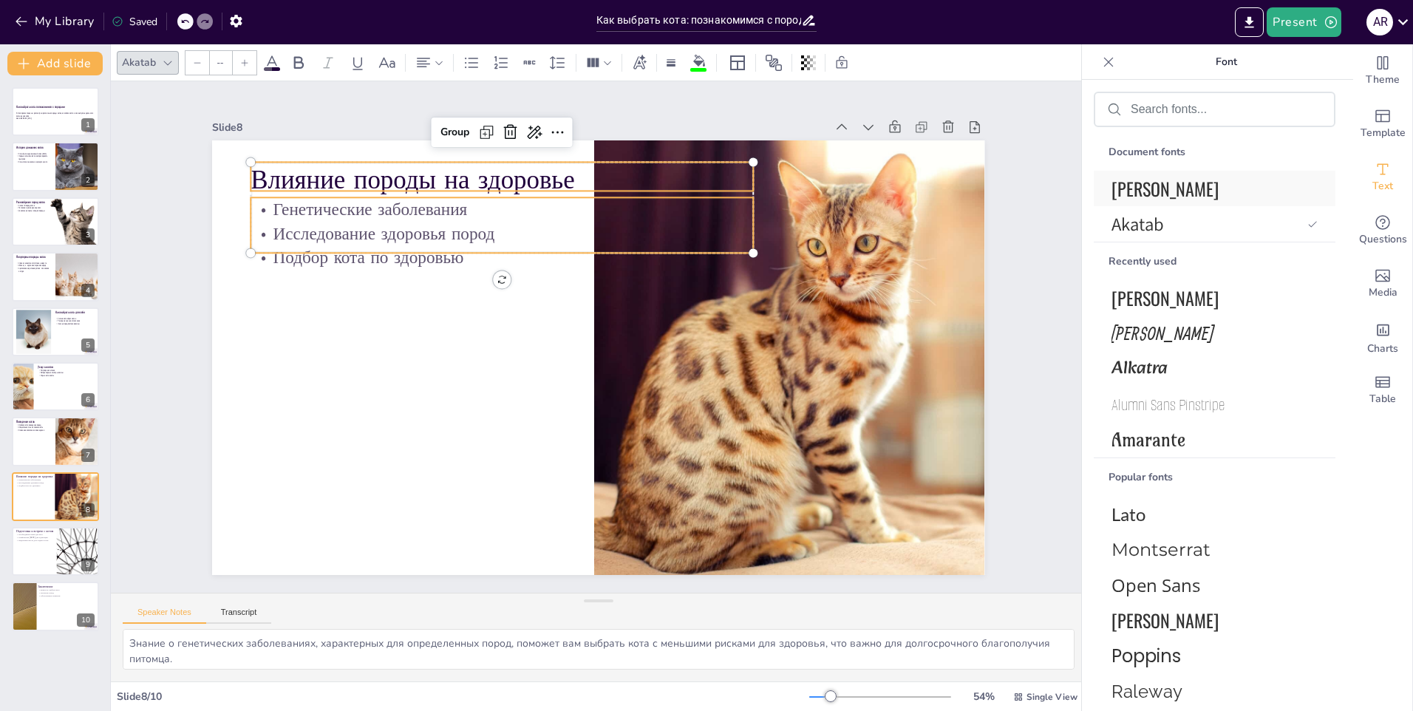
click at [1179, 188] on span "[PERSON_NAME]" at bounding box center [1212, 188] width 200 height 27
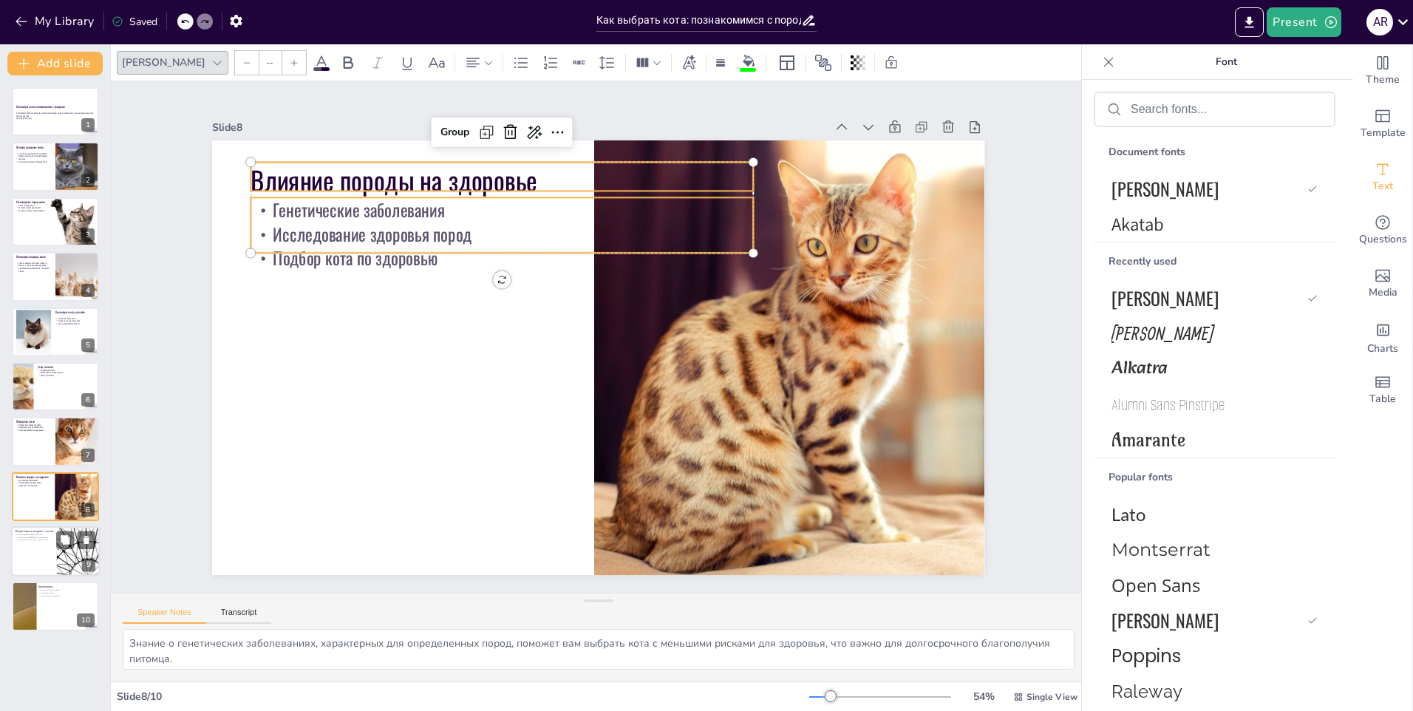
click at [49, 540] on p "Выделение места для отдыха и игр" at bounding box center [45, 540] width 58 height 3
type textarea "Подготовка необходимых вещей, таких как корм и лоток, поможет вашему новому кот…"
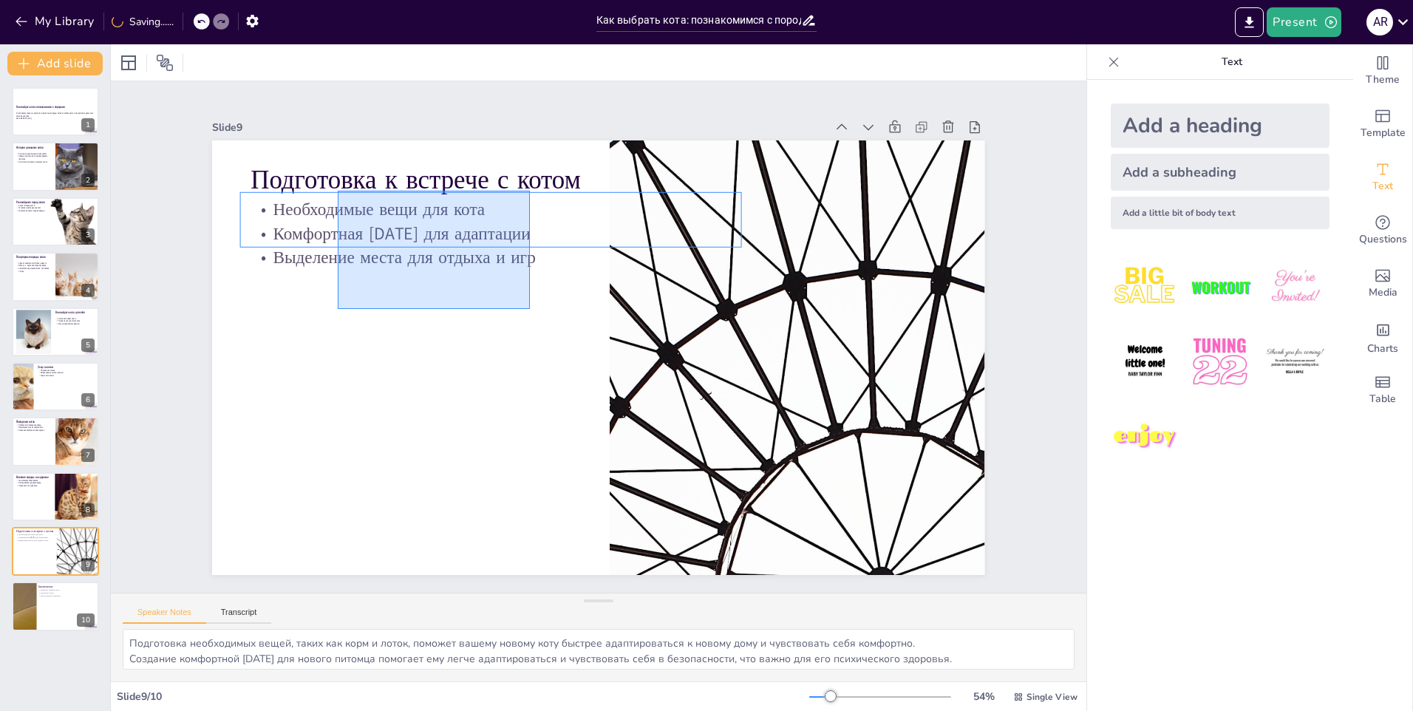
drag, startPoint x: 530, startPoint y: 309, endPoint x: 334, endPoint y: 163, distance: 244.5
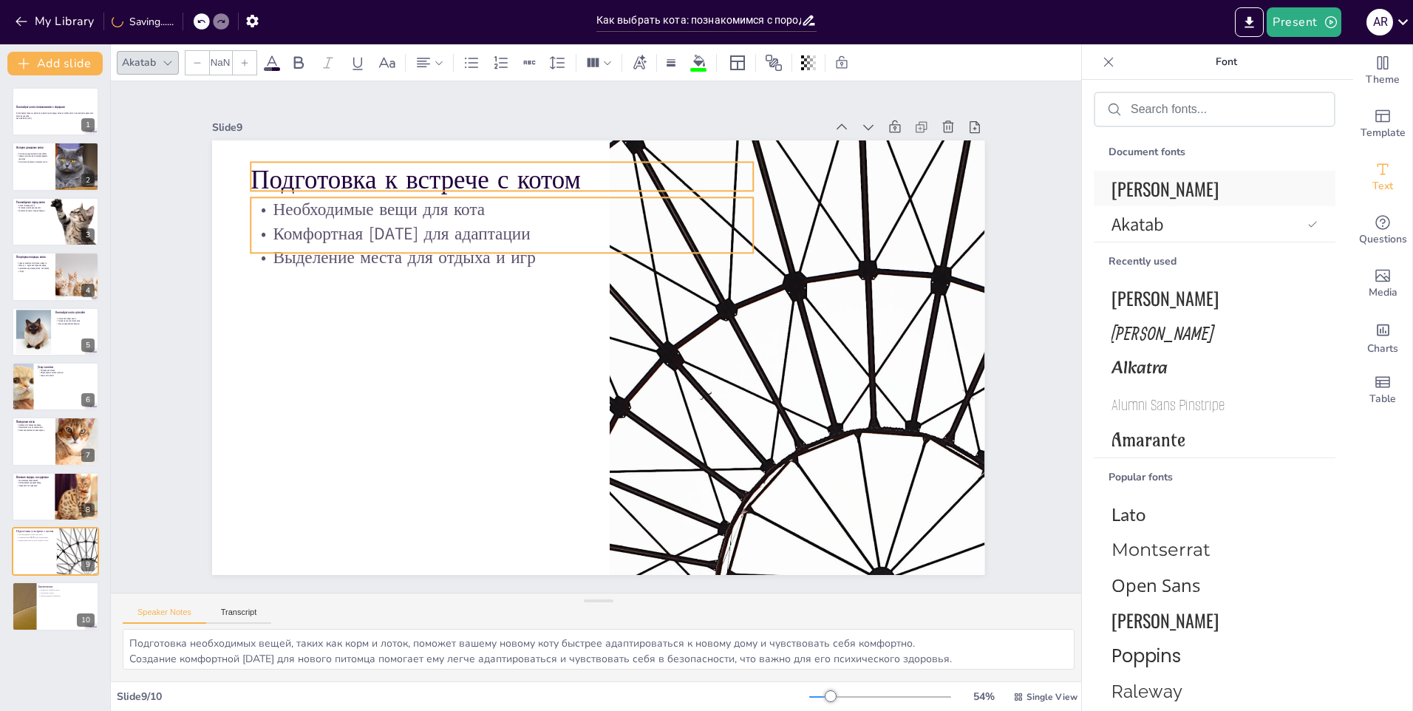
type input "--"
click at [1173, 186] on span "[PERSON_NAME]" at bounding box center [1212, 188] width 200 height 27
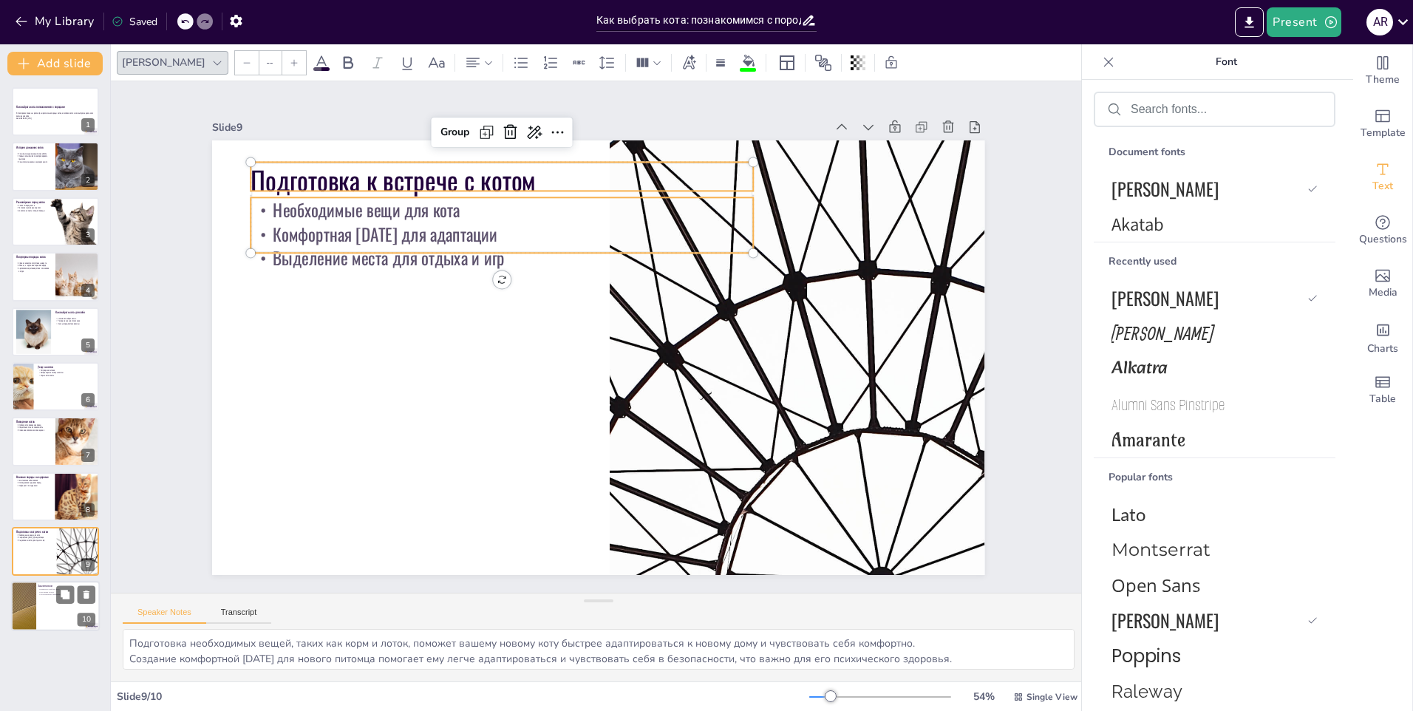
click at [69, 586] on button at bounding box center [65, 595] width 18 height 18
type textarea "Выбор кота - это важный шаг, который требует внимания и тщательного исследовани…"
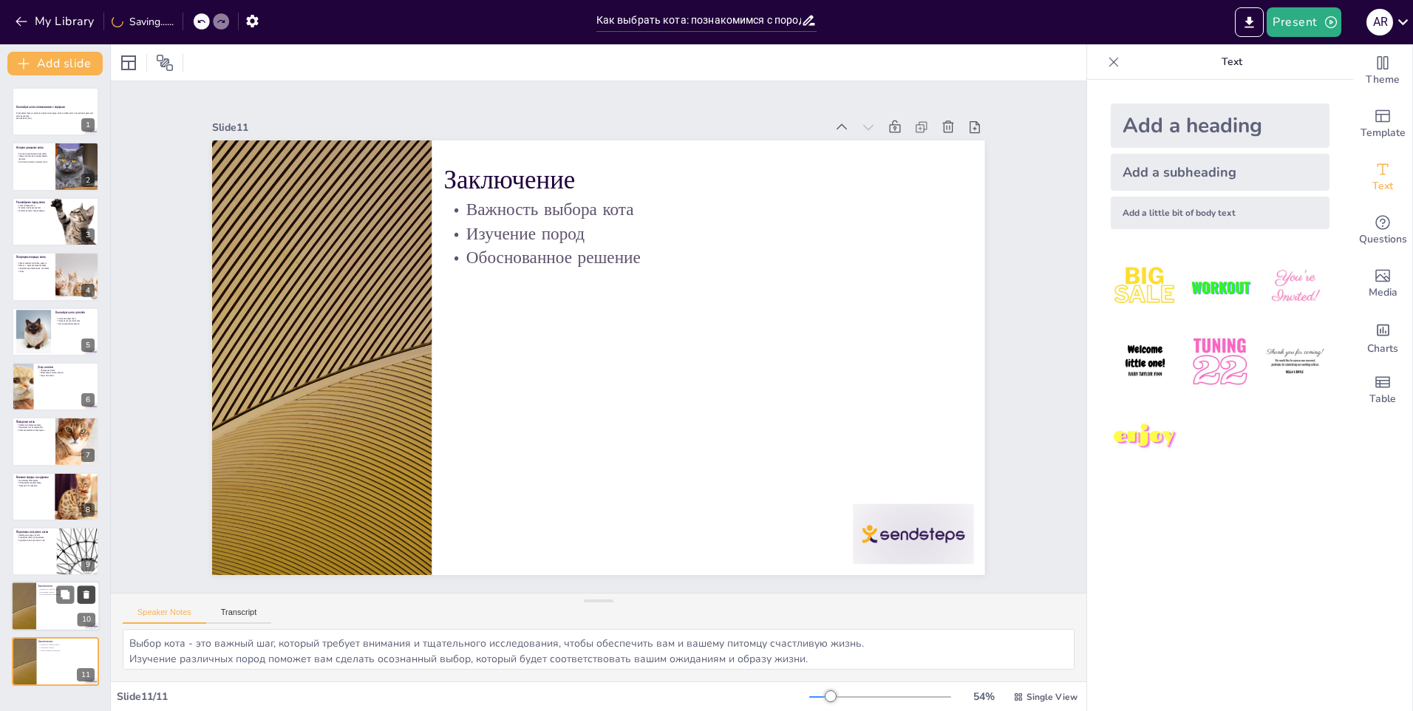
click at [92, 596] on button at bounding box center [87, 595] width 18 height 18
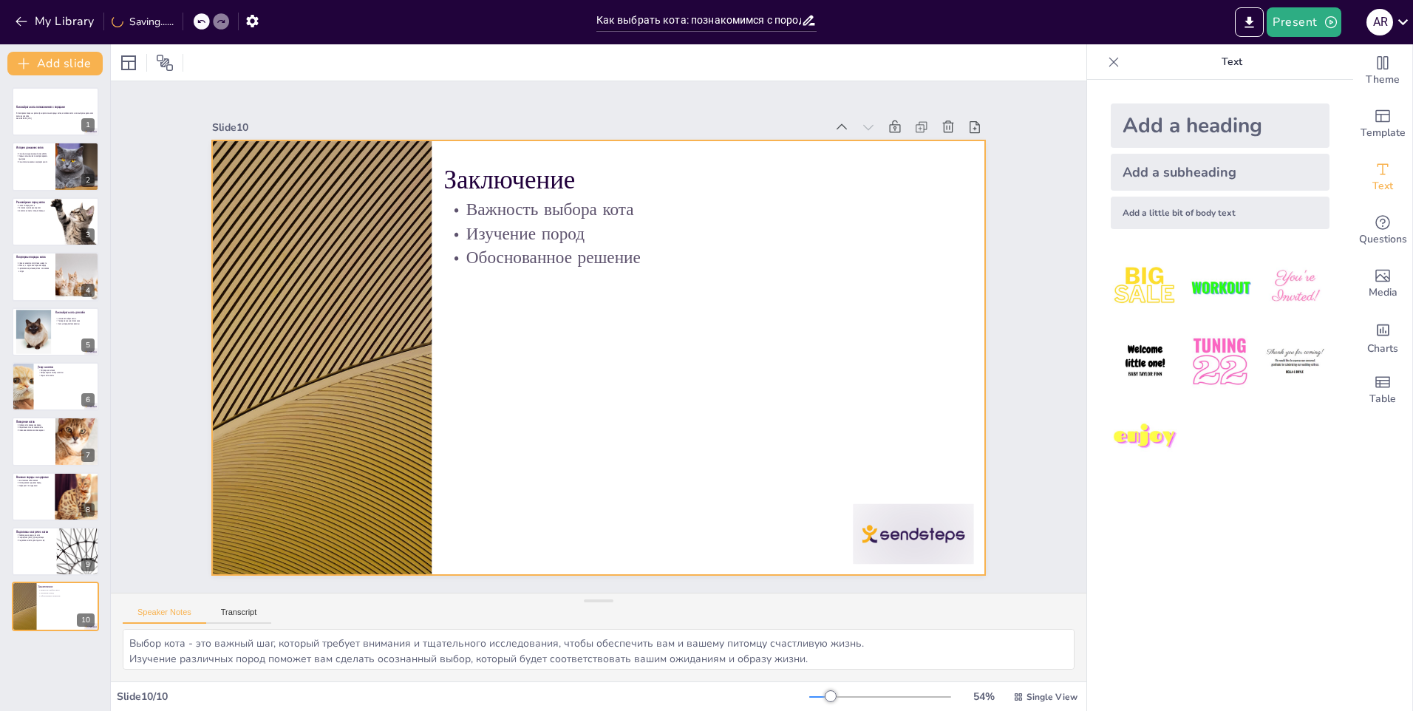
click at [34, 613] on div at bounding box center [22, 606] width 87 height 49
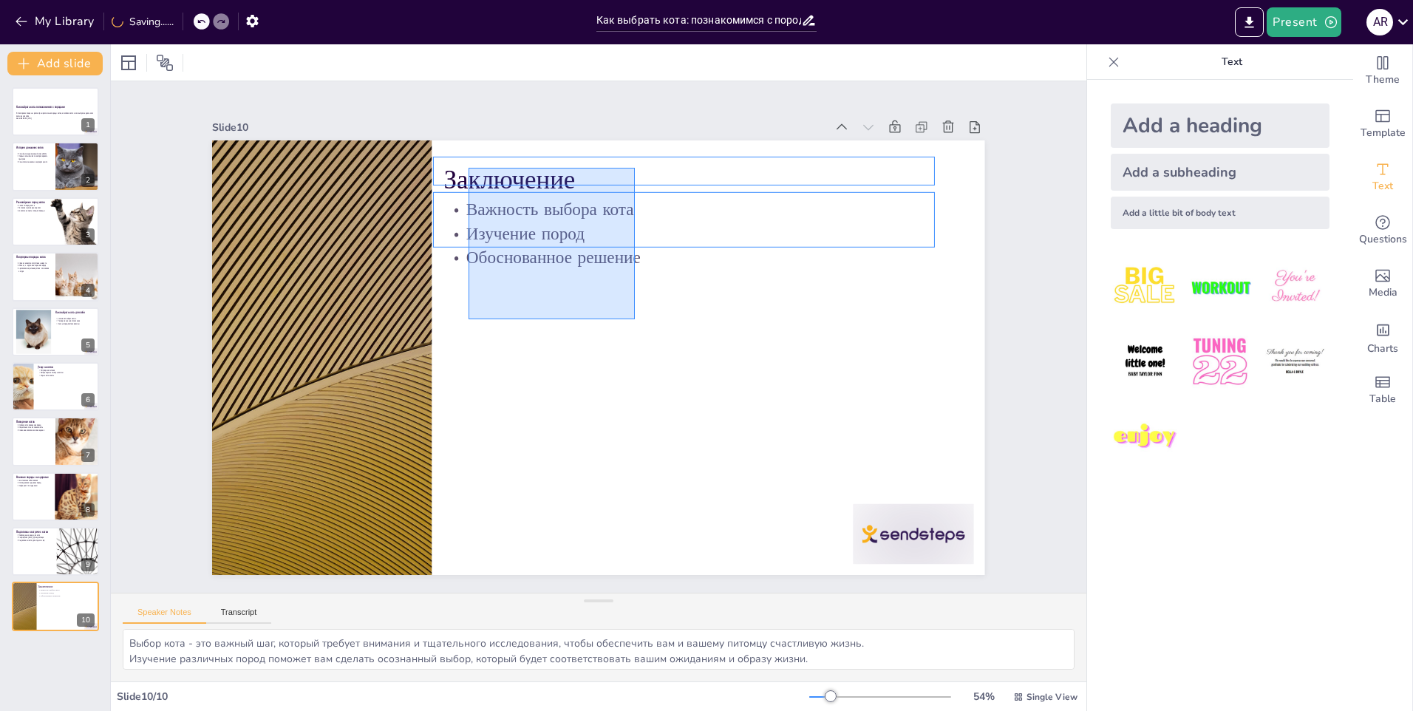
drag, startPoint x: 586, startPoint y: 273, endPoint x: 463, endPoint y: 166, distance: 163.5
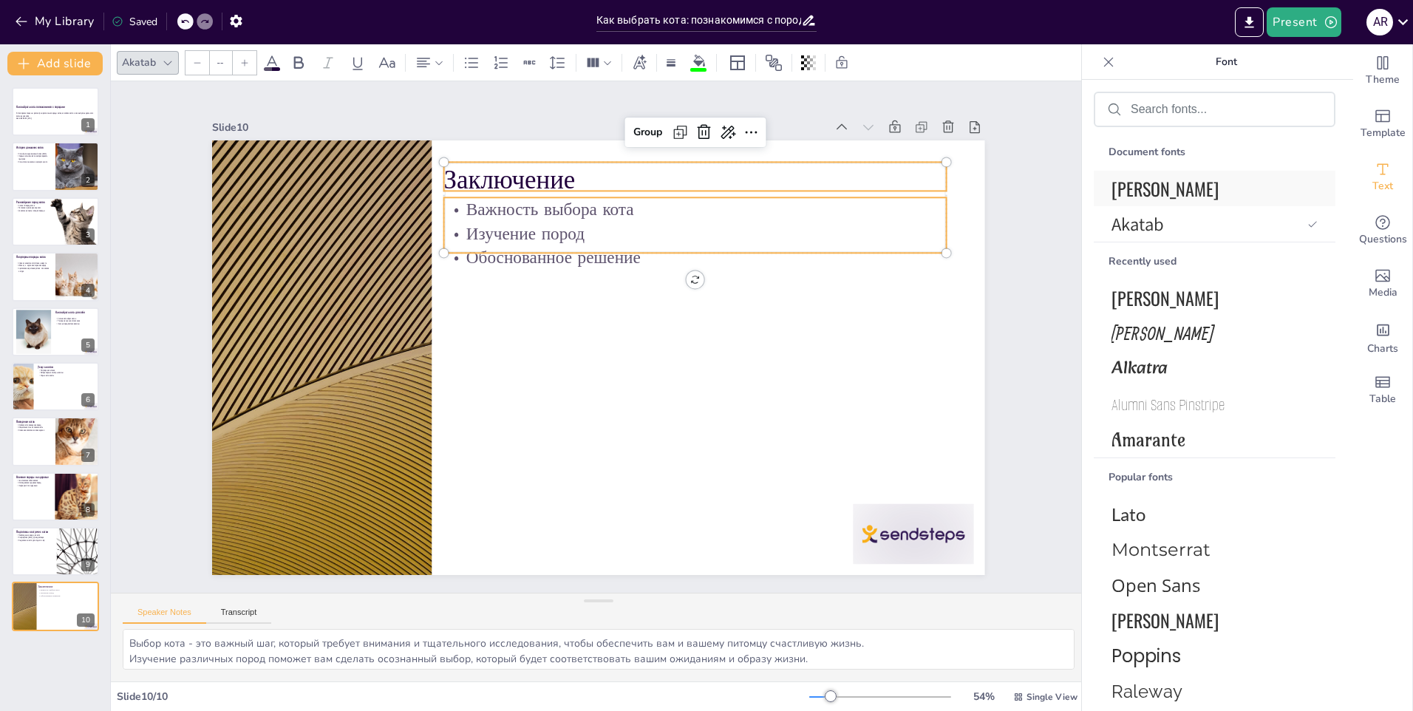
click at [1172, 183] on span "[PERSON_NAME]" at bounding box center [1212, 188] width 200 height 27
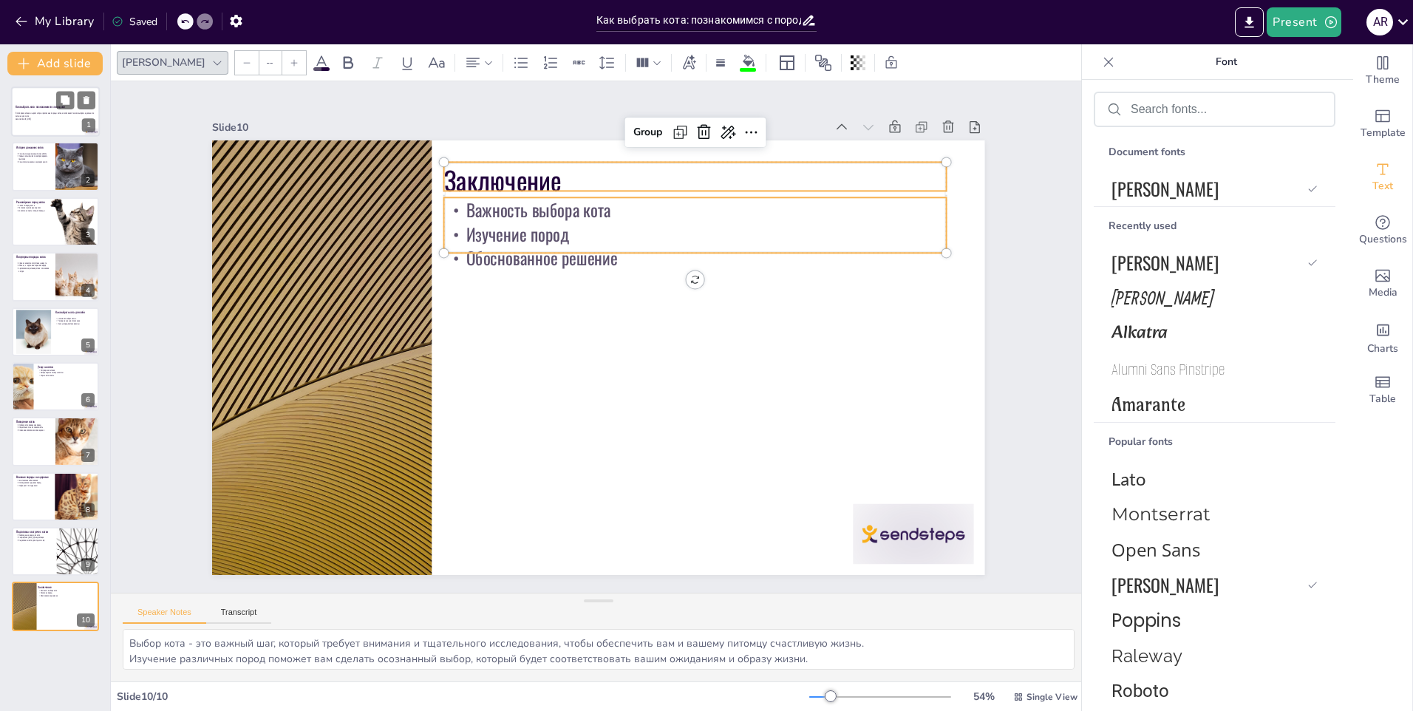
click at [30, 119] on p "Generated with [URL]" at bounding box center [56, 119] width 80 height 3
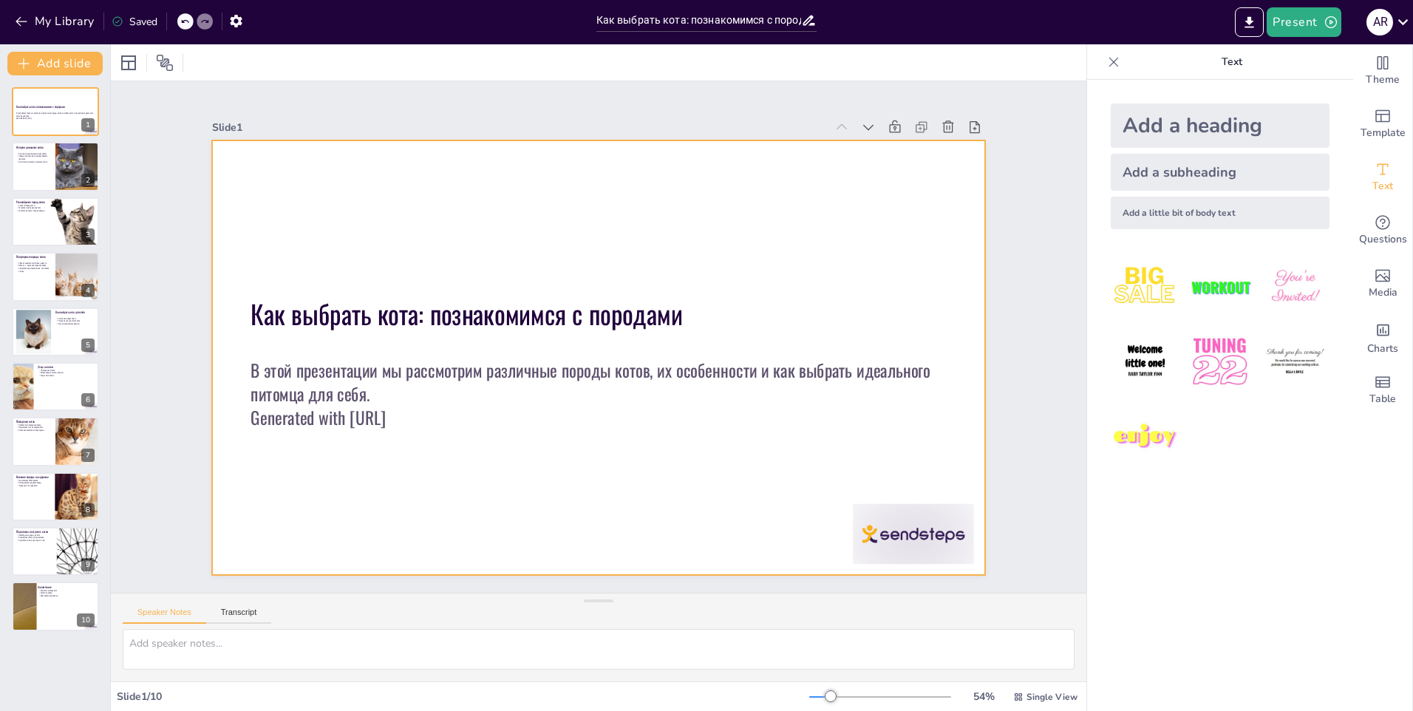
click at [653, 231] on div at bounding box center [579, 329] width 711 height 883
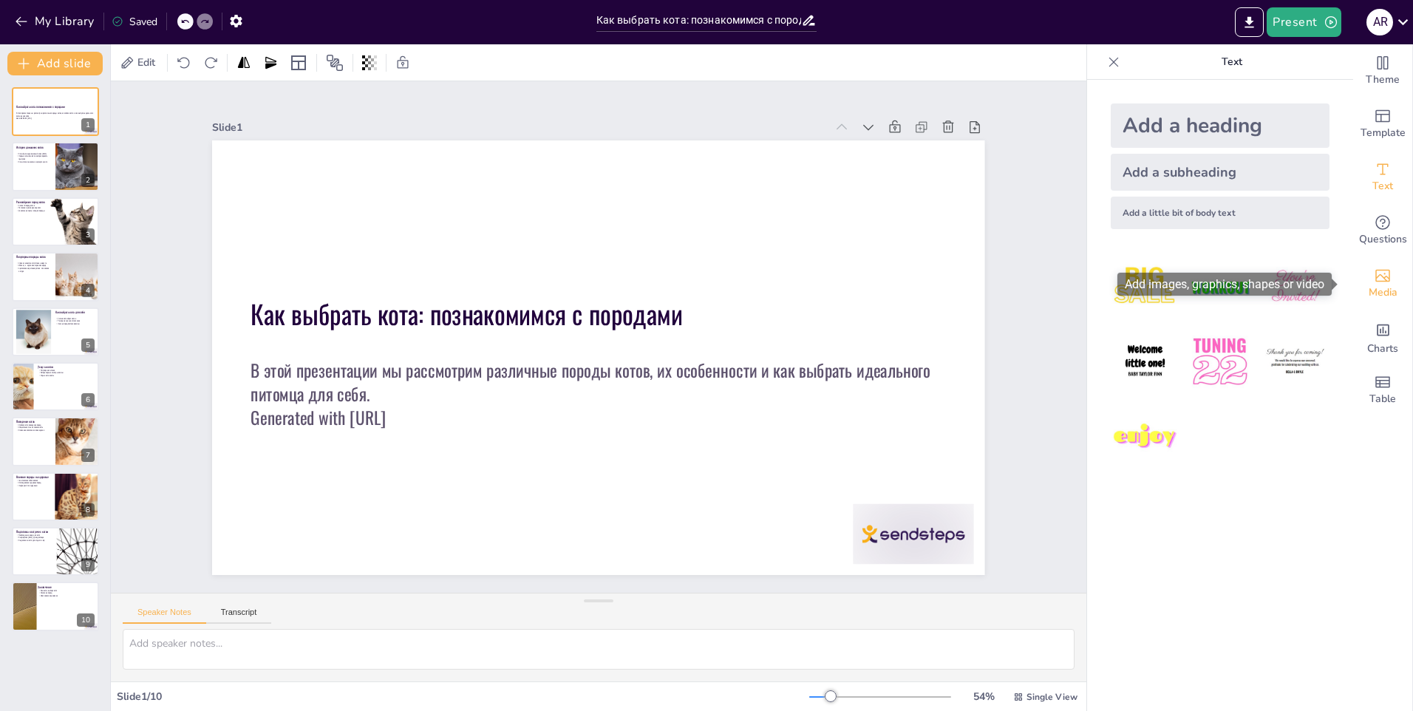
click at [1387, 272] on div "Media" at bounding box center [1382, 283] width 59 height 53
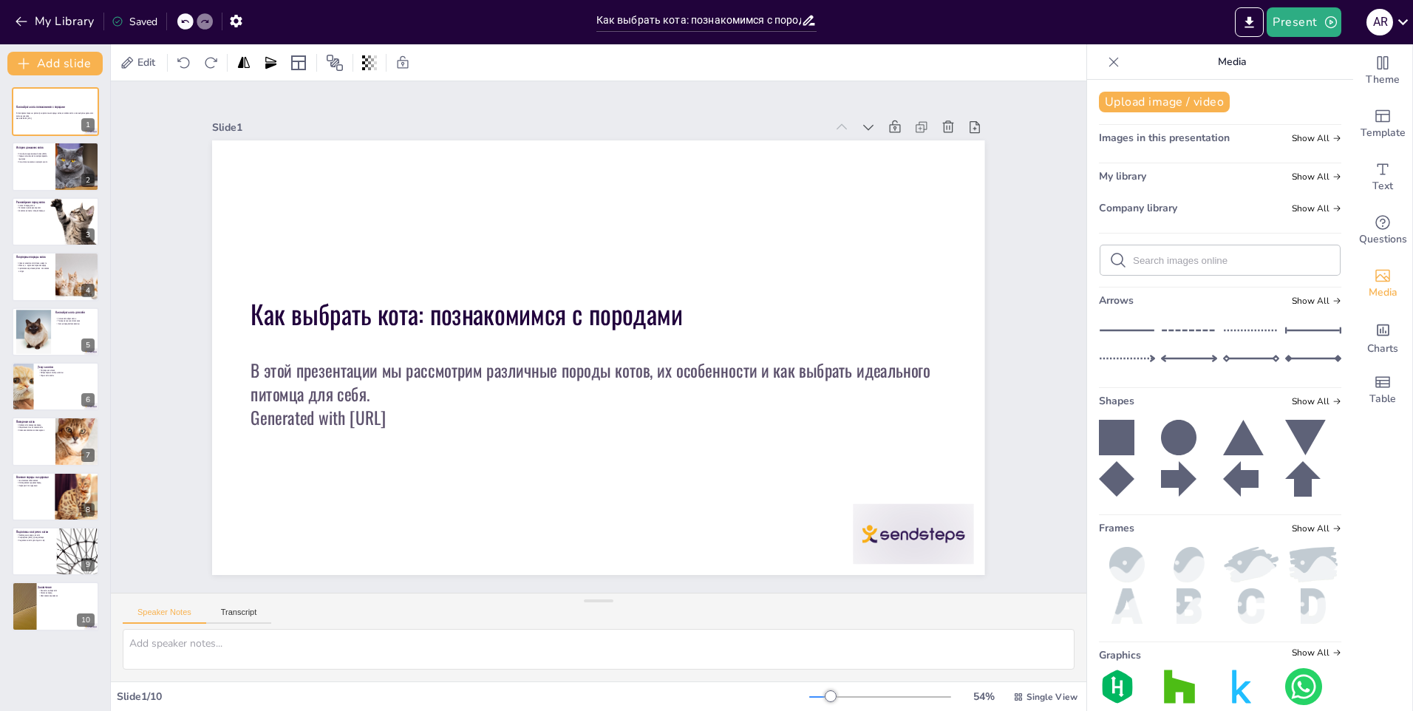
click at [1175, 269] on div at bounding box center [1220, 260] width 239 height 30
click at [1186, 260] on input "text" at bounding box center [1232, 260] width 198 height 11
click at [1314, 132] on div "Images in this presentation Show All" at bounding box center [1220, 141] width 242 height 20
click at [1313, 137] on span "Show All" at bounding box center [1317, 138] width 50 height 10
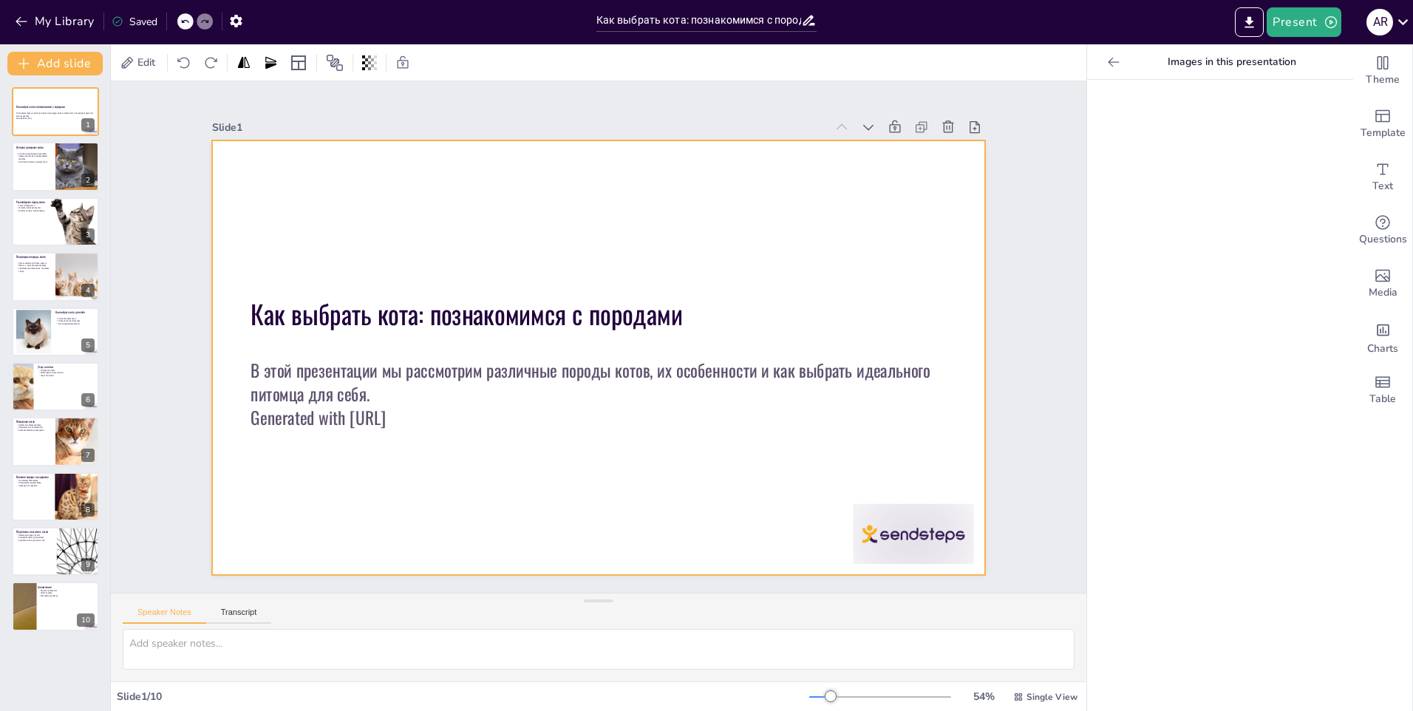
click at [630, 456] on div at bounding box center [591, 317] width 869 height 652
click at [55, 180] on div at bounding box center [77, 167] width 76 height 50
type textarea "Коты были одомашнены более 9,000 лет назад, что подчеркивает их долгую связь с …"
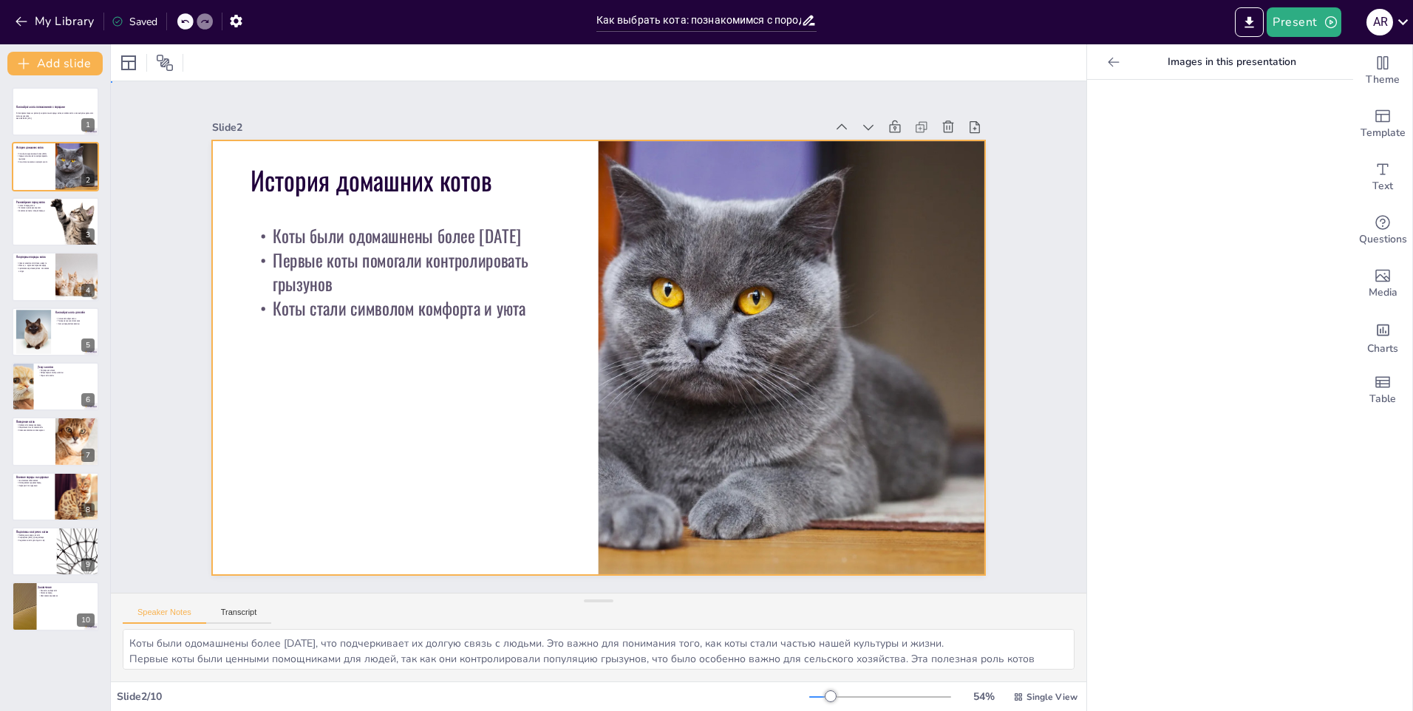
click at [482, 458] on div at bounding box center [607, 317] width 883 height 711
click at [783, 477] on div at bounding box center [414, 276] width 740 height 563
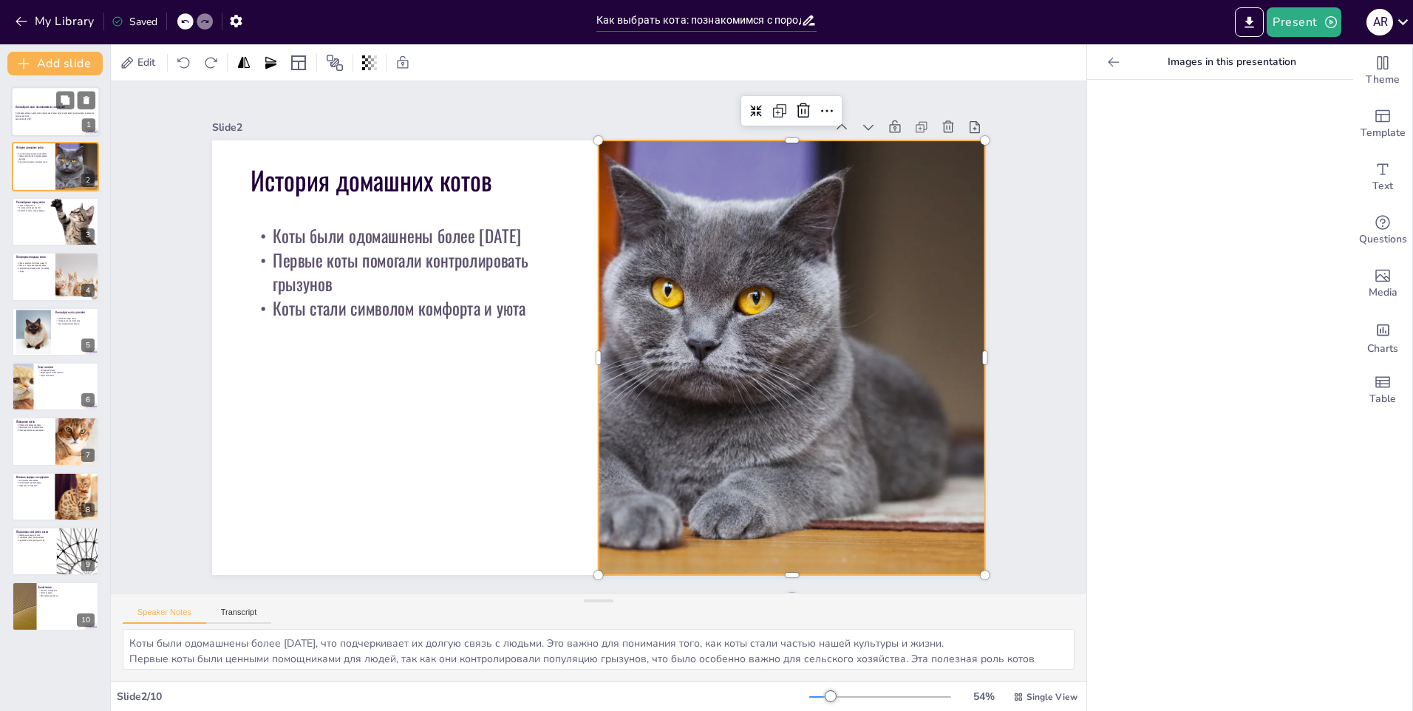
click at [75, 122] on div at bounding box center [55, 111] width 89 height 50
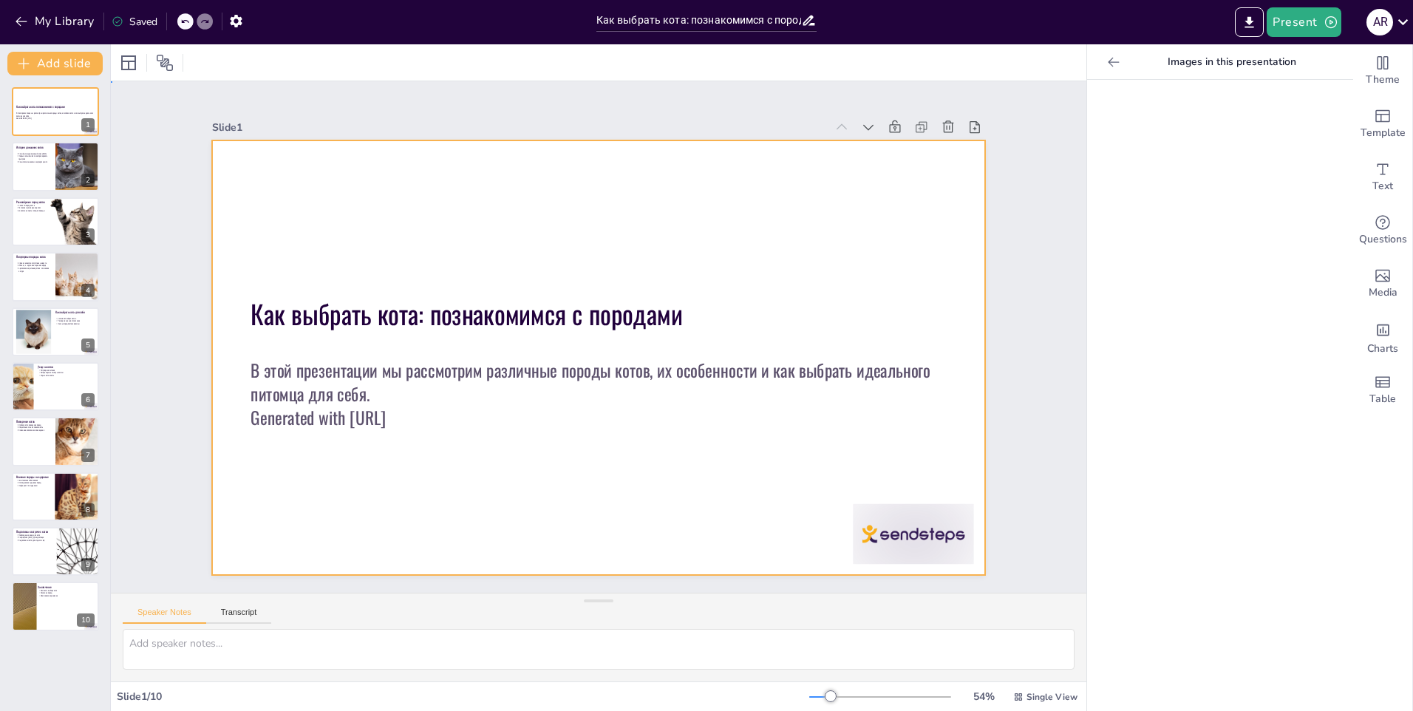
click at [792, 266] on div at bounding box center [619, 333] width 586 height 846
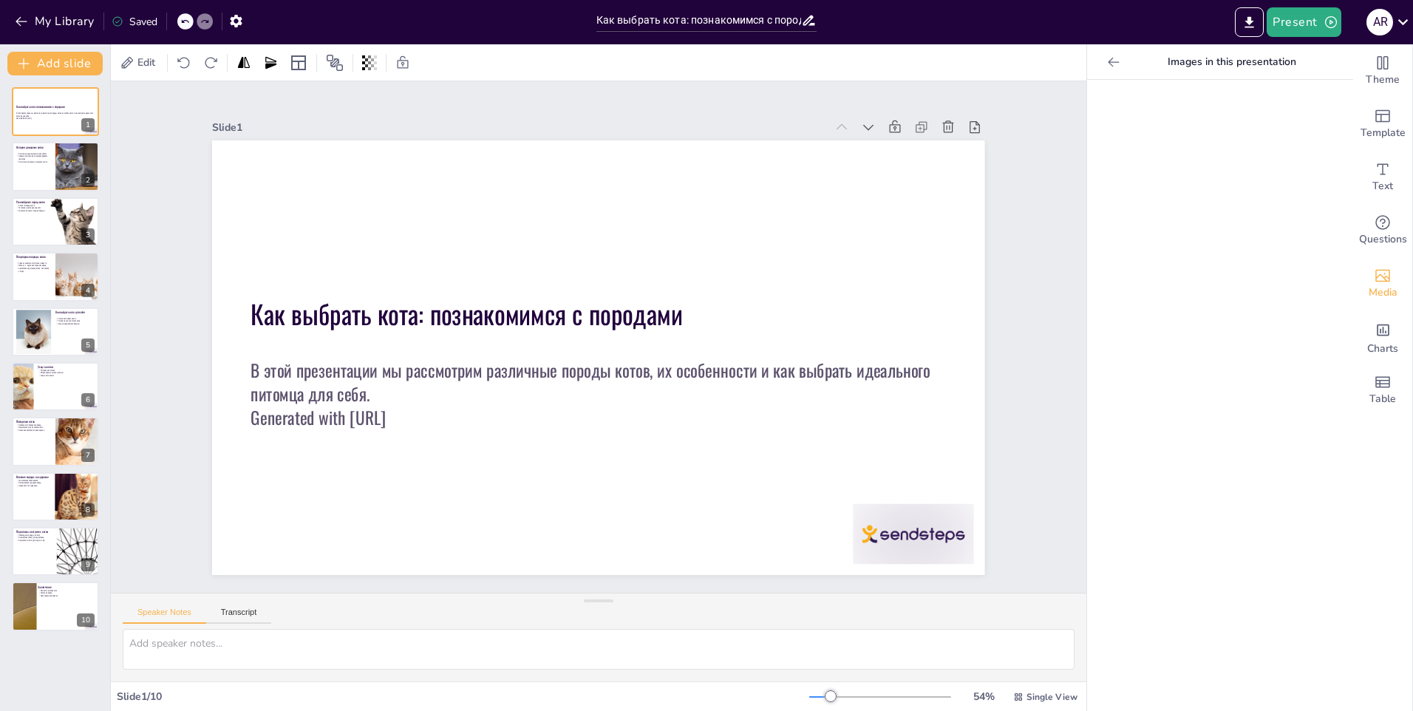
click at [1373, 285] on span "Media" at bounding box center [1383, 293] width 29 height 16
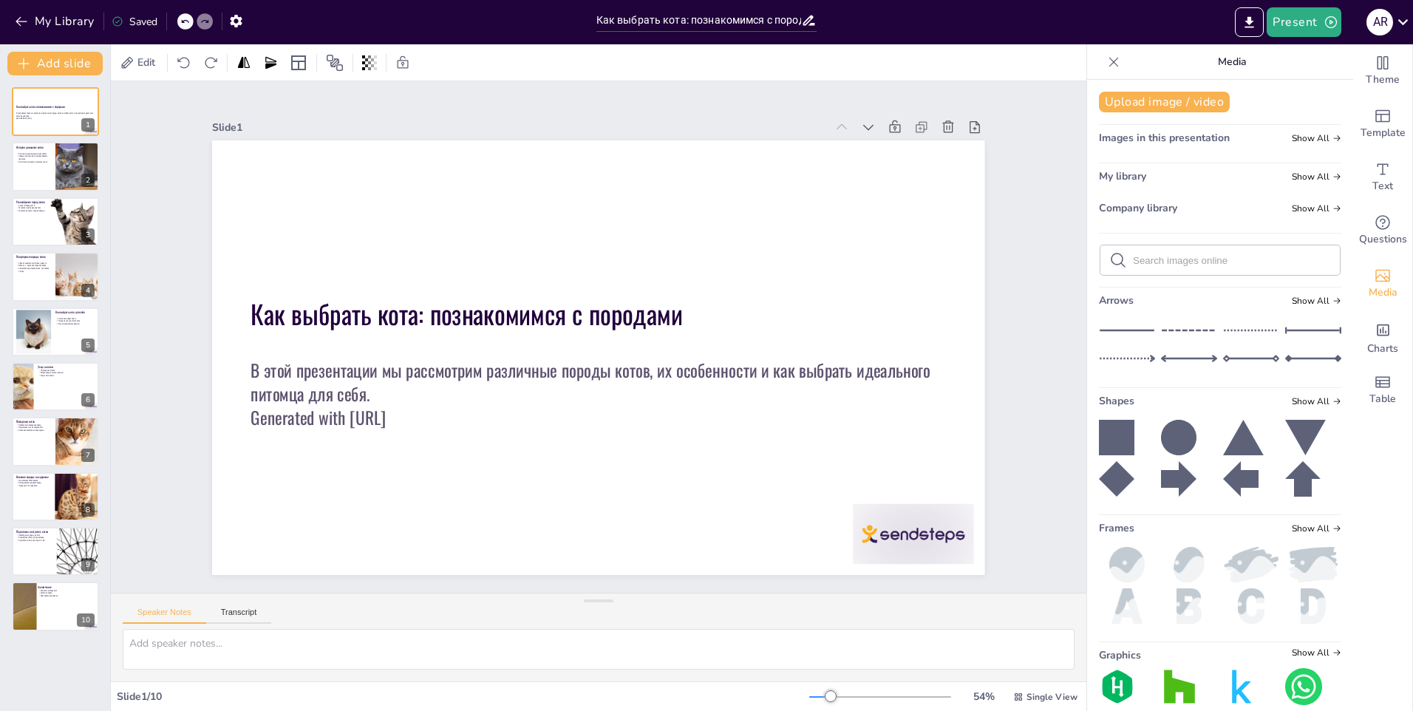
click at [1160, 267] on form at bounding box center [1232, 261] width 198 height 14
click at [1170, 262] on input "text" at bounding box center [1232, 260] width 198 height 11
click at [1051, 273] on div "Slide 1 Как выбрать кота: познакомимся с породами В этой презентации мы рассмот…" at bounding box center [598, 336] width 1033 height 1067
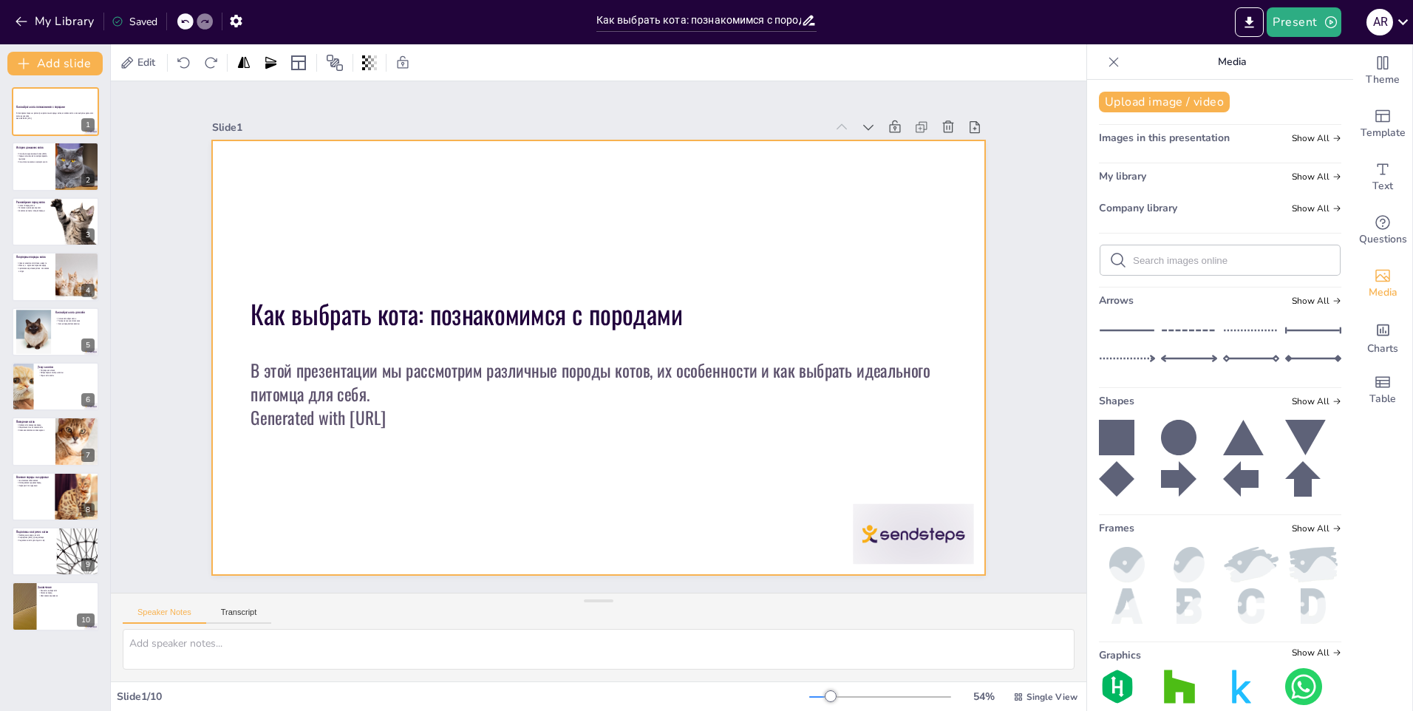
click at [943, 294] on div at bounding box center [597, 316] width 814 height 513
click at [39, 163] on p "Коты стали символом комфорта и уюта" at bounding box center [33, 161] width 35 height 3
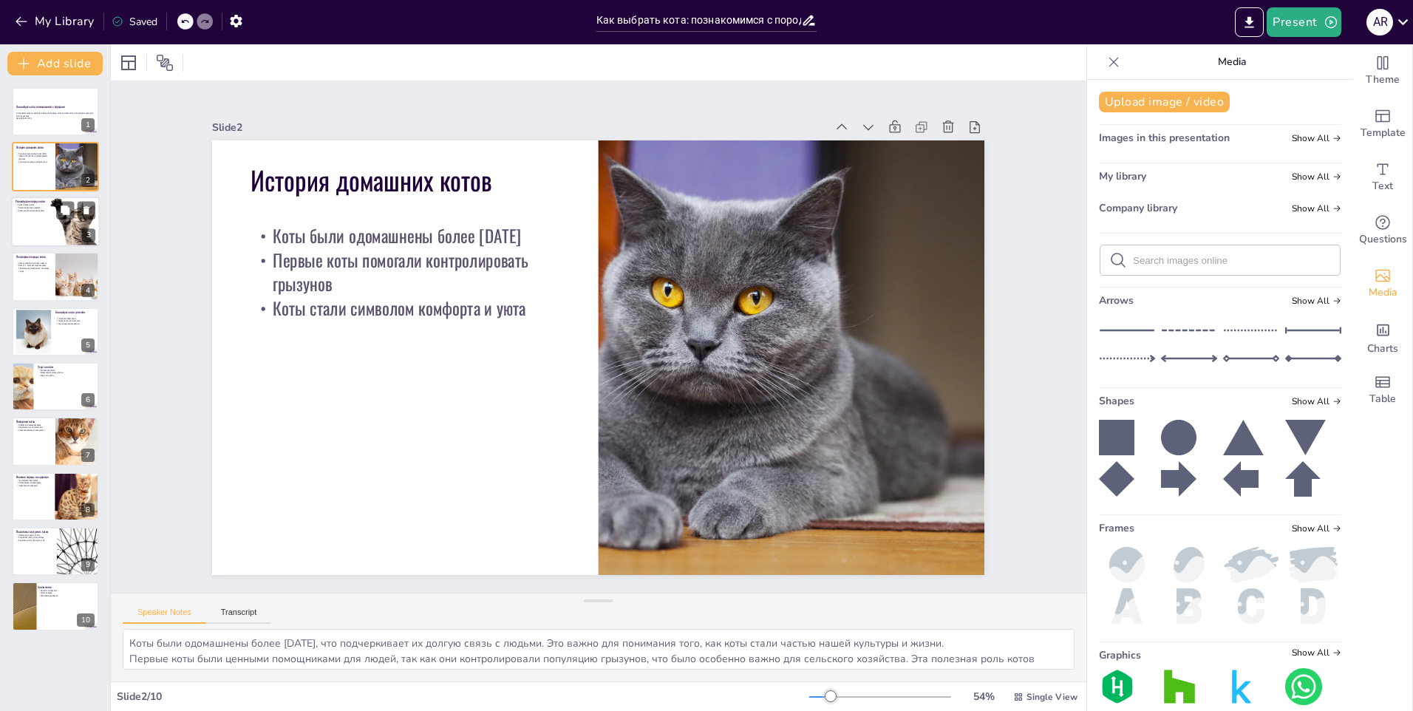
click at [41, 222] on div at bounding box center [55, 222] width 89 height 50
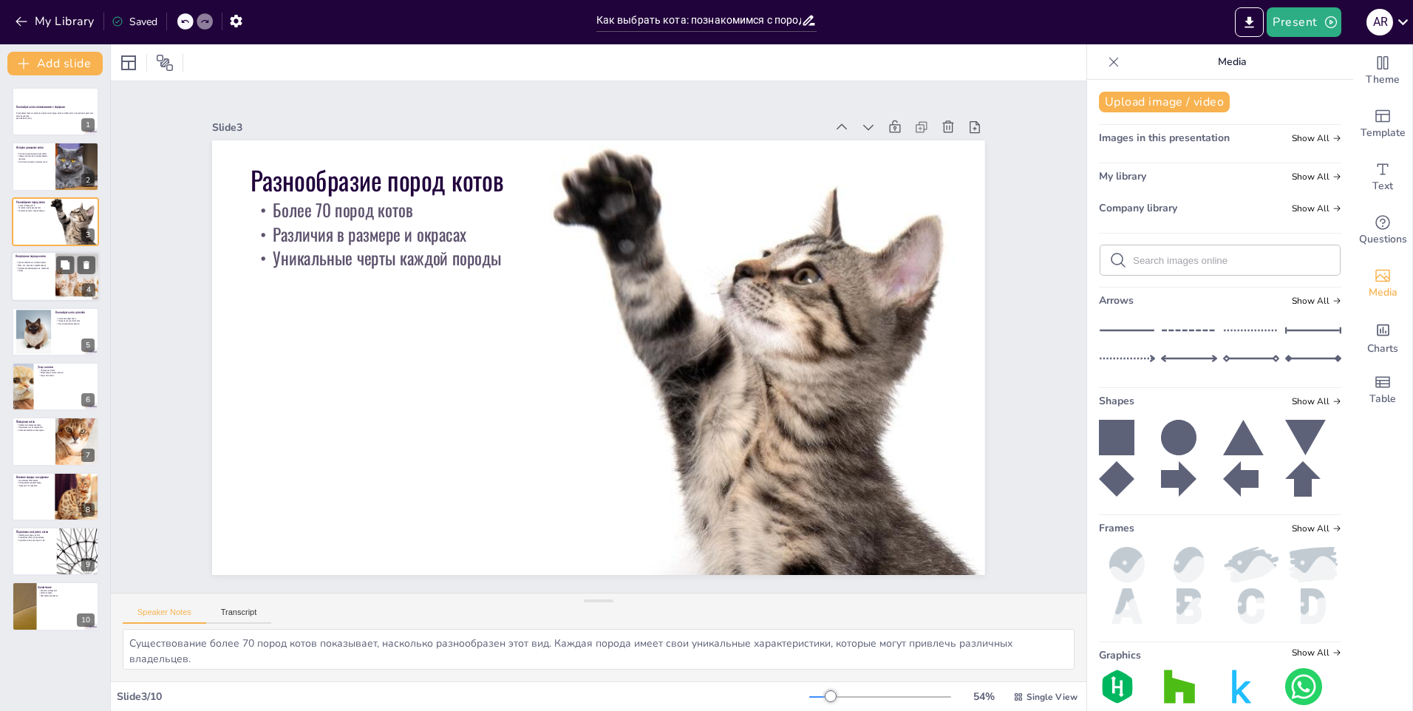
click at [44, 272] on p "Британская короткошерстная - спокойная натура" at bounding box center [33, 269] width 35 height 5
type textarea "Сфинкс - одна из самых уникальных пород, известная своим отсутствием шерсти и д…"
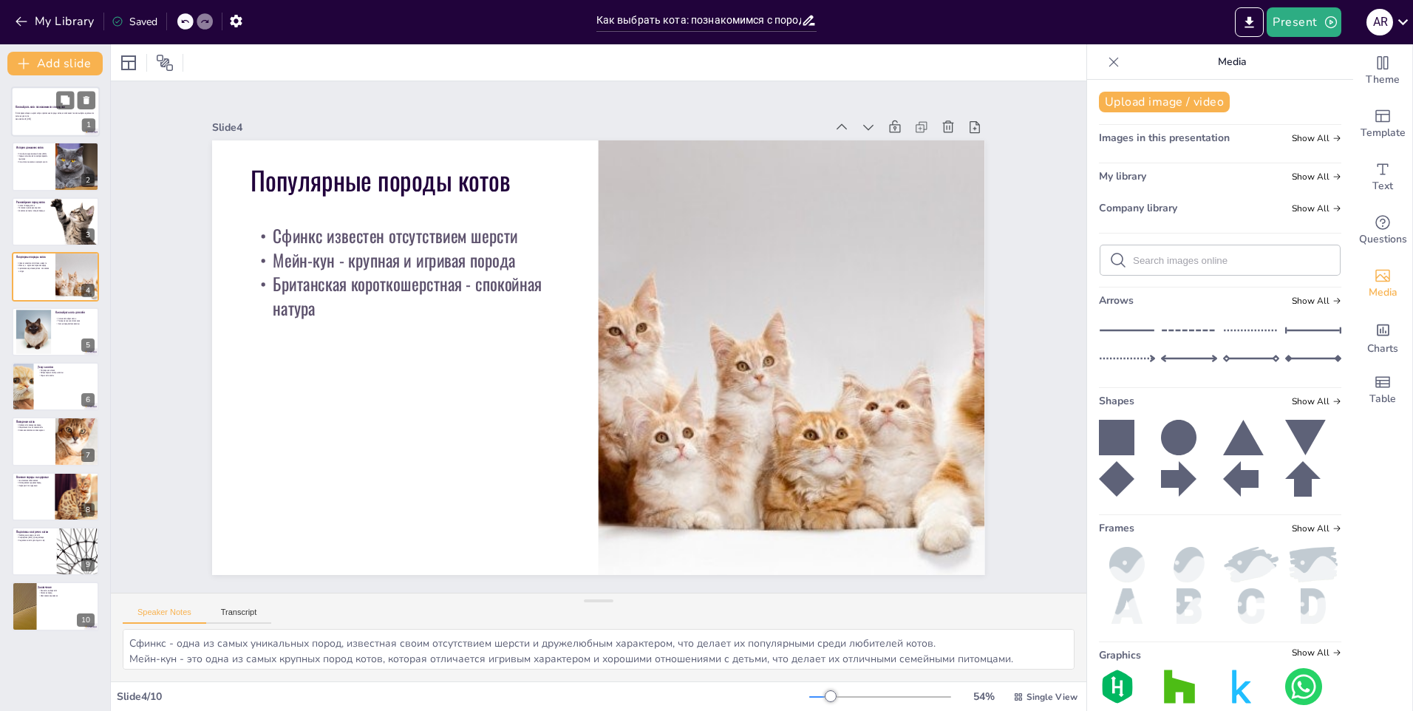
click at [65, 115] on p "В этой презентации мы рассмотрим различные породы котов, их особенности и как в…" at bounding box center [56, 114] width 80 height 5
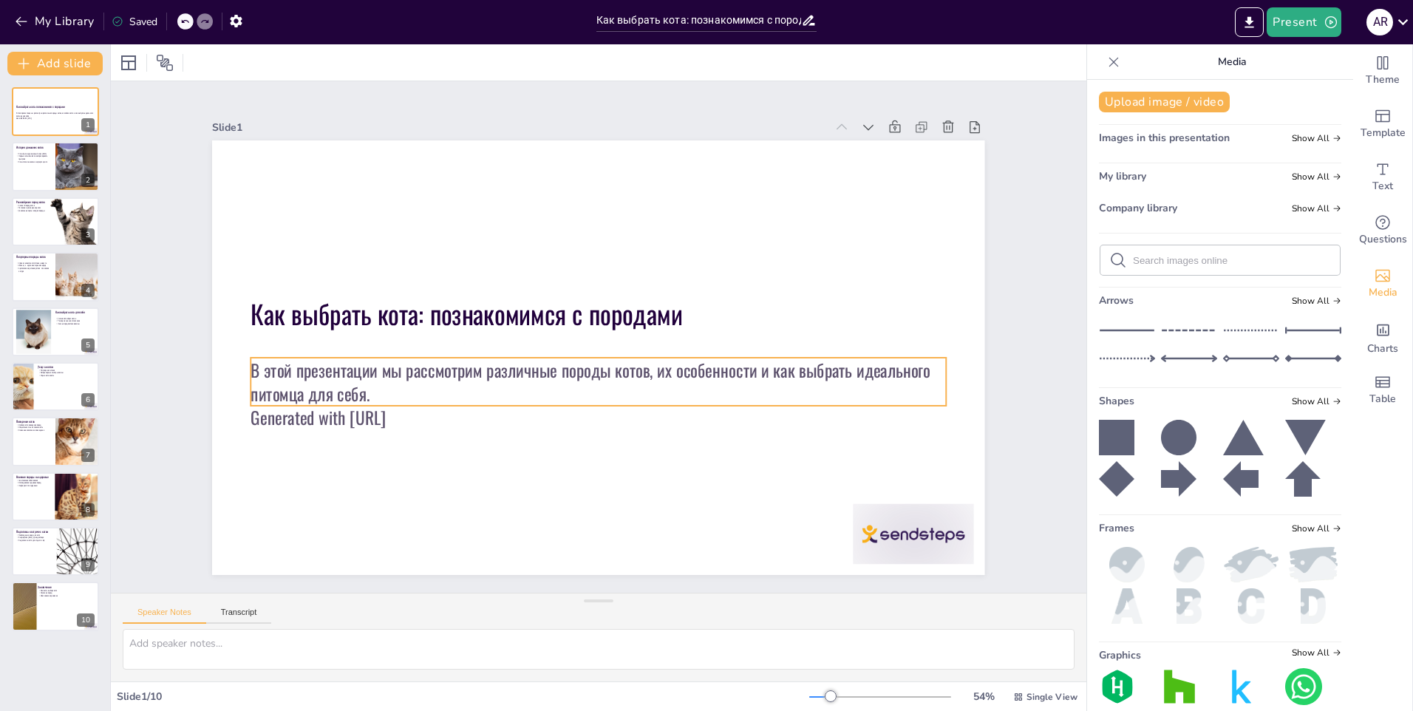
click at [453, 399] on p "В этой презентации мы рассмотрим различные породы котов, их особенности и как в…" at bounding box center [628, 303] width 549 height 501
click at [557, 413] on p "Generated with [URL]" at bounding box center [676, 361] width 238 height 669
click at [440, 397] on p "В этой презентации мы рассмотрим различные породы котов, их особенности и как в…" at bounding box center [617, 377] width 655 height 327
click at [439, 397] on p "В этой презентации мы рассмотрим различные породы котов, их особенности и как в…" at bounding box center [558, 318] width 327 height 655
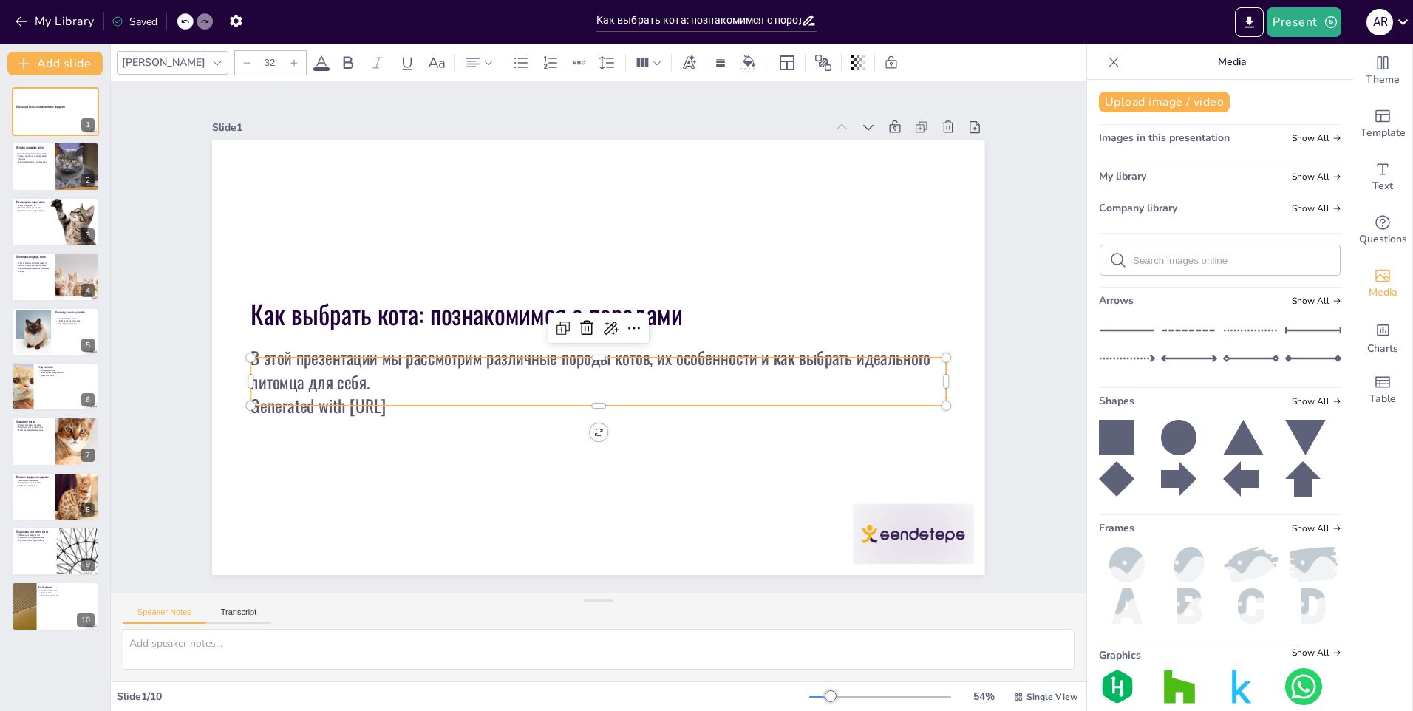
click at [608, 387] on p "В этой презентации мы рассмотрим различные породы котов, их особенности и как в…" at bounding box center [632, 338] width 48 height 696
click at [437, 412] on p "Generated with [URL]" at bounding box center [592, 405] width 694 height 97
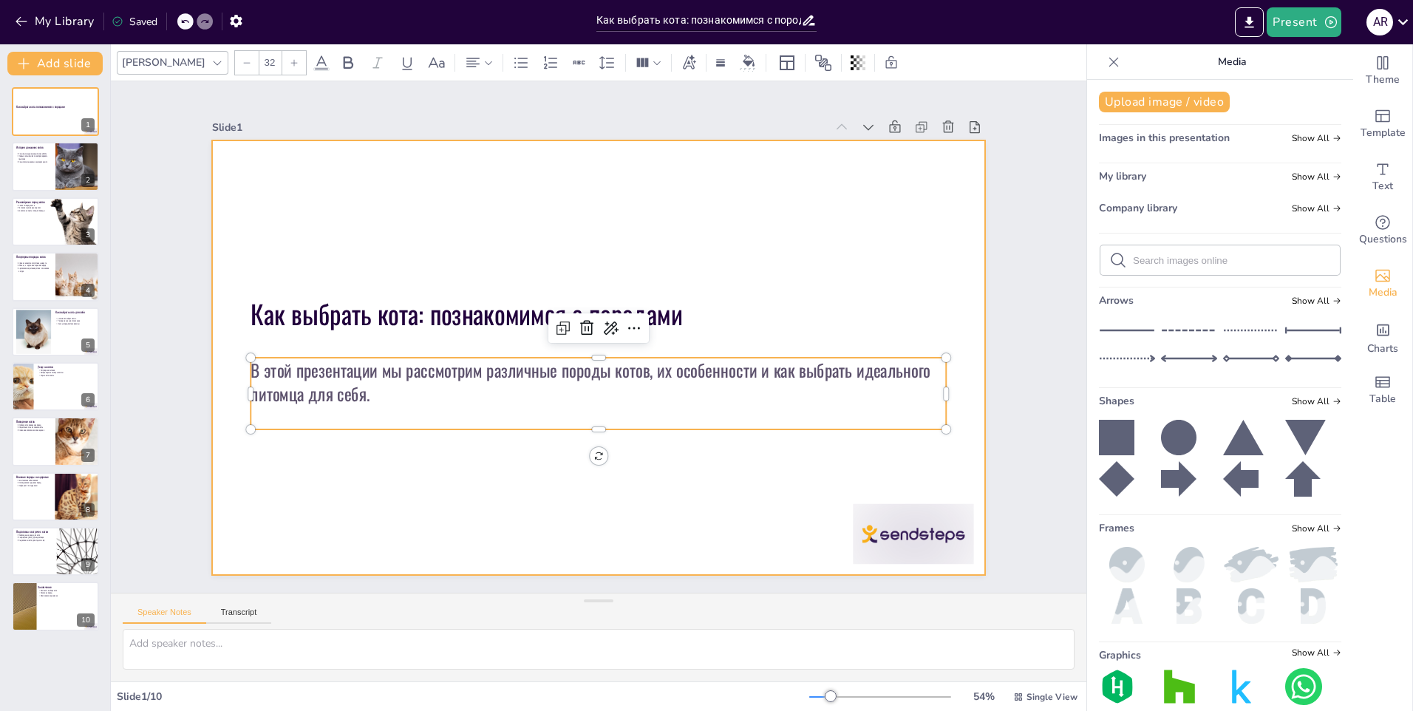
click at [439, 534] on div at bounding box center [579, 345] width 711 height 883
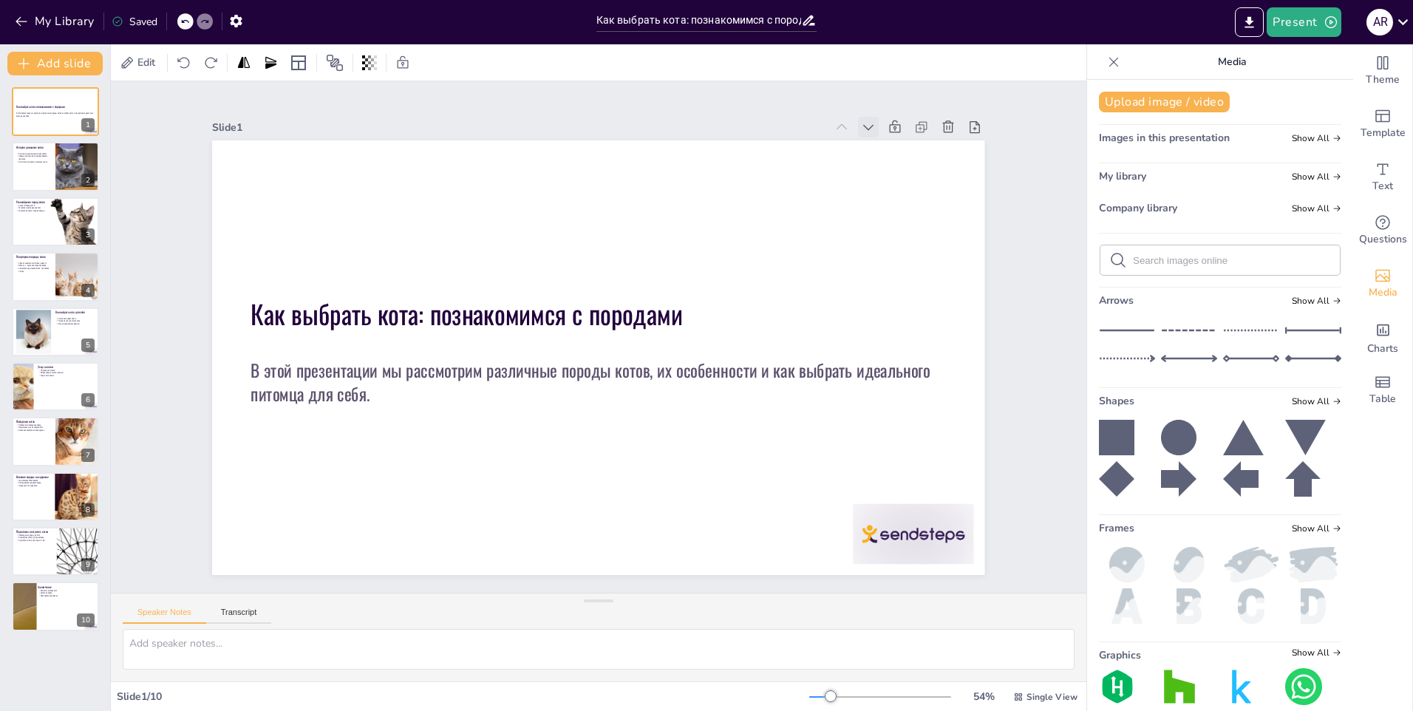
click at [844, 575] on icon at bounding box center [836, 583] width 16 height 16
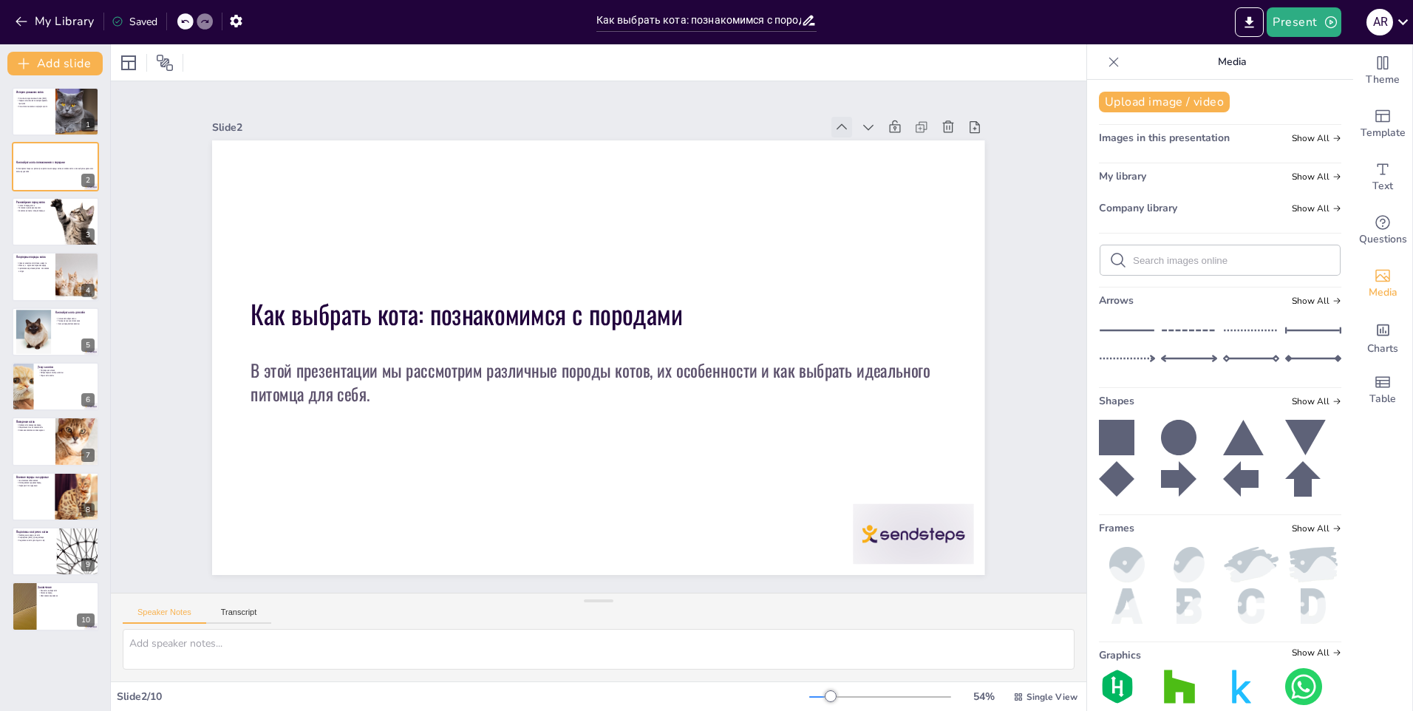
click at [840, 123] on div at bounding box center [842, 127] width 21 height 21
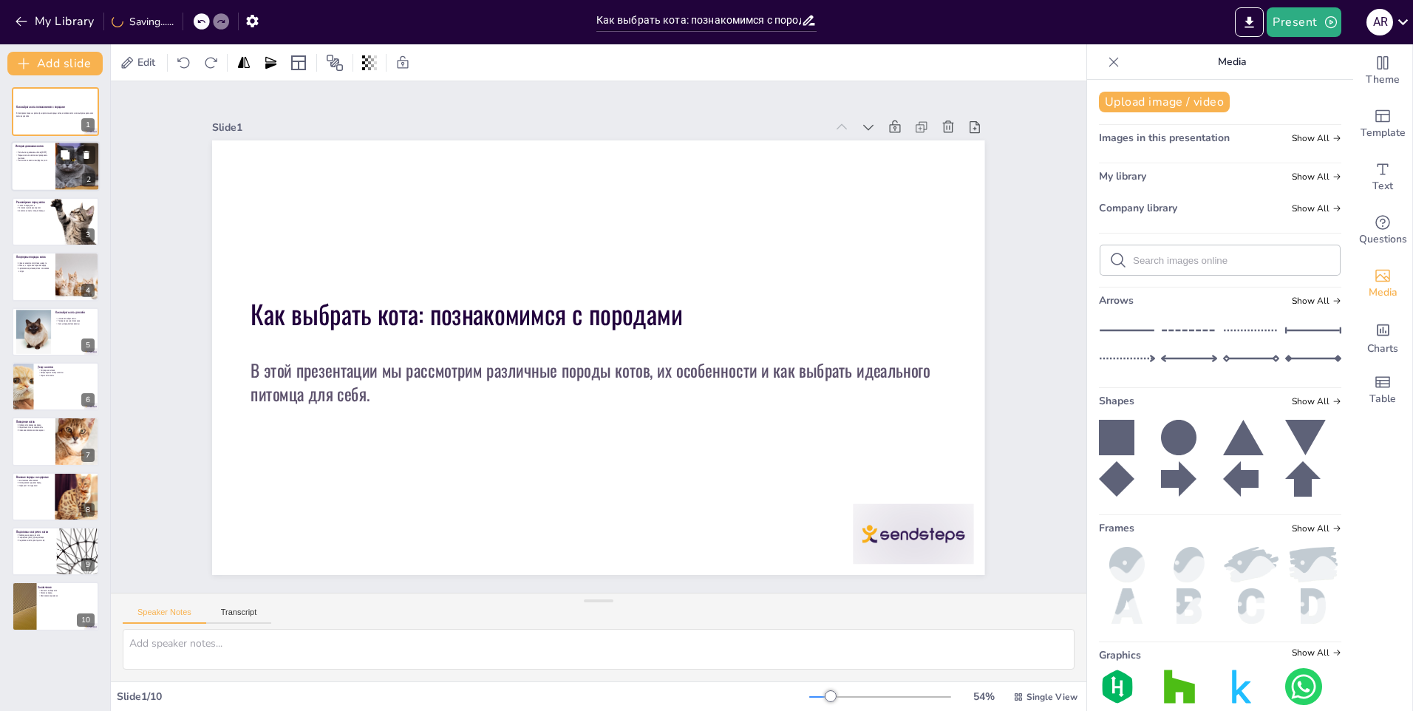
click at [37, 163] on p "Коты стали символом комфорта и уюта" at bounding box center [33, 161] width 35 height 3
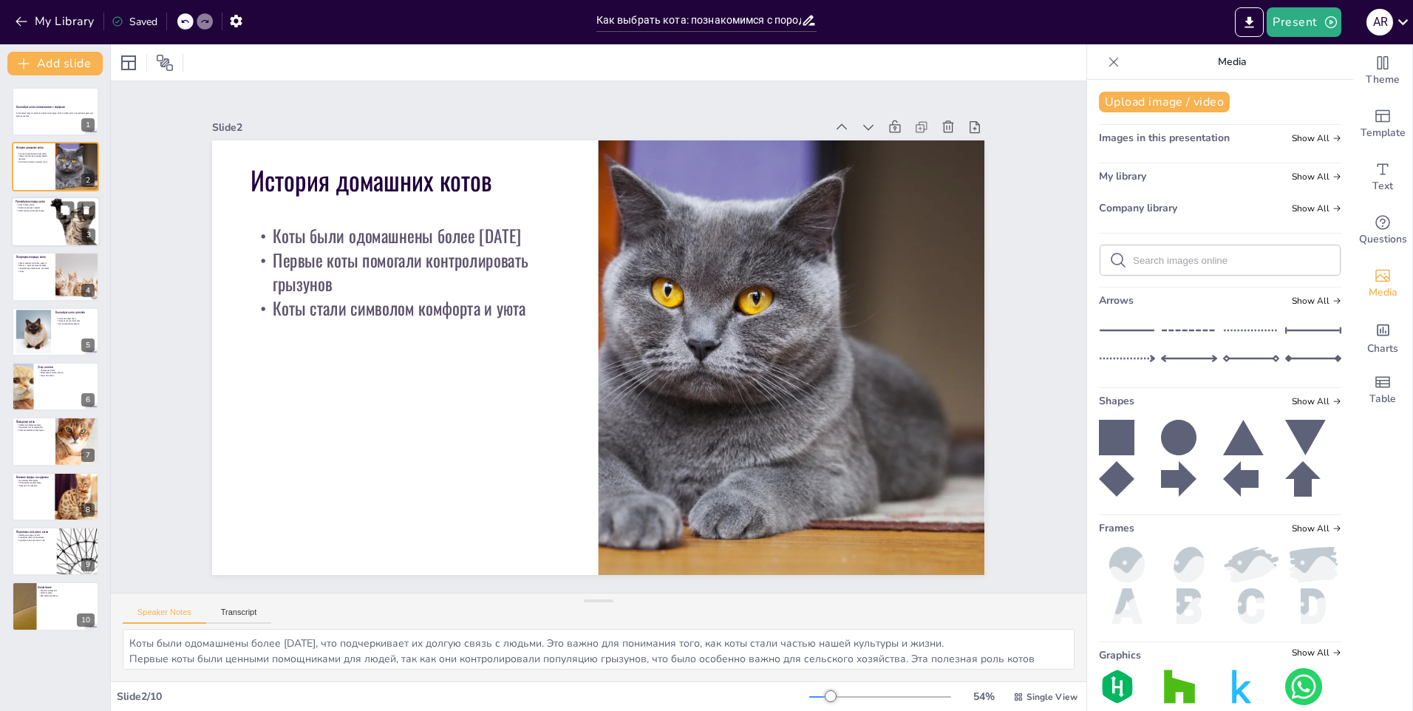
click at [28, 233] on div at bounding box center [55, 222] width 89 height 50
type textarea "Существование более 70 пород котов показывает, насколько разнообразен этот вид.…"
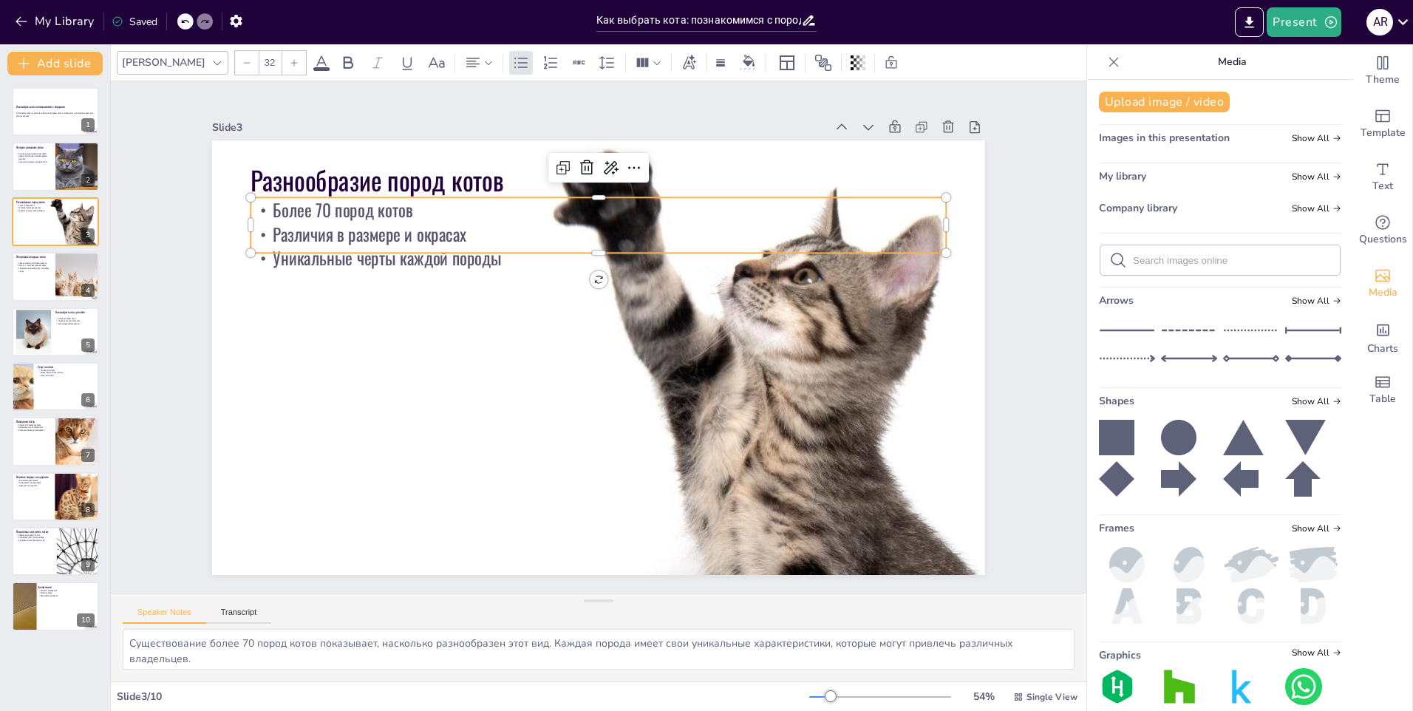
click at [320, 316] on p "Различия в размере и окрасах" at bounding box center [566, 435] width 669 height 238
drag, startPoint x: 256, startPoint y: 249, endPoint x: 257, endPoint y: 259, distance: 9.6
click at [257, 259] on div "Разнообразие пород котов Более 70 пород котов Различия в размере и окрасах Уник…" at bounding box center [609, 319] width 886 height 763
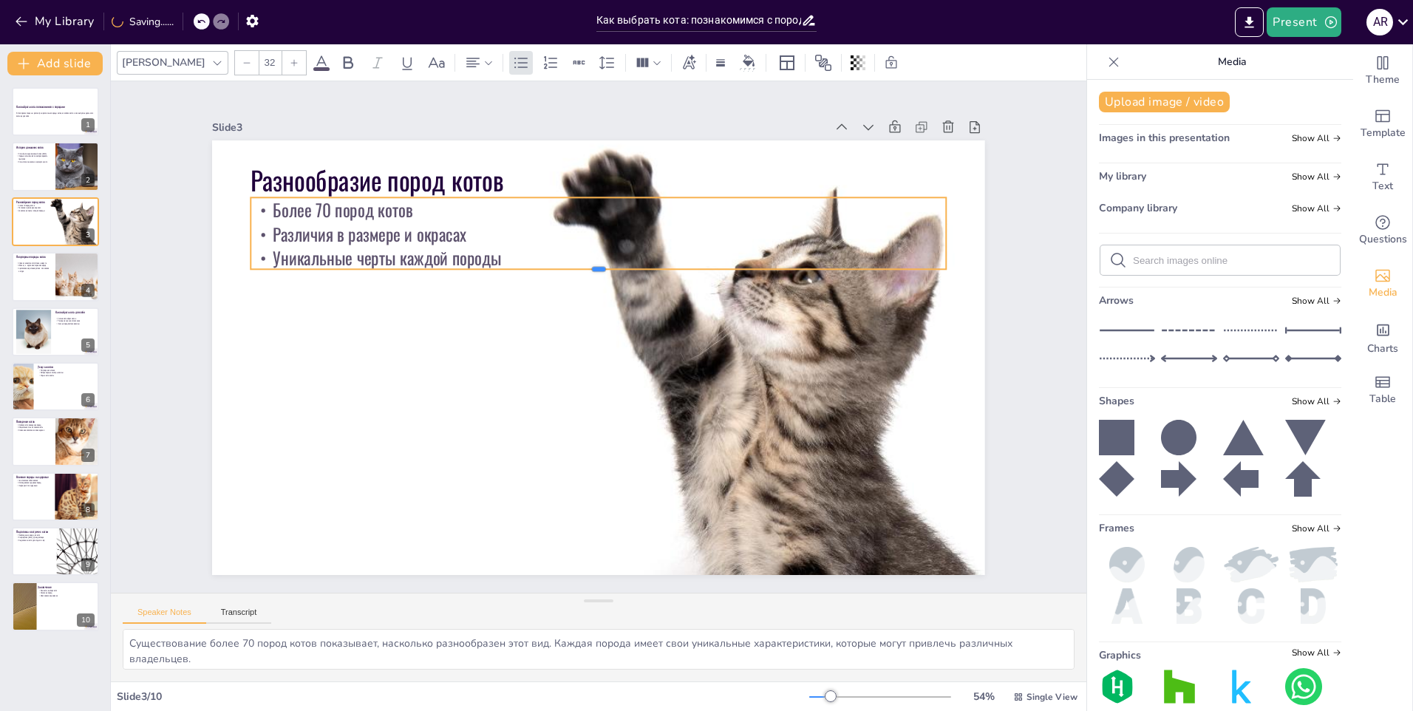
click at [303, 264] on div at bounding box center [574, 280] width 640 height 293
click at [952, 367] on div at bounding box center [961, 403] width 19 height 73
click at [37, 120] on p at bounding box center [56, 119] width 80 height 3
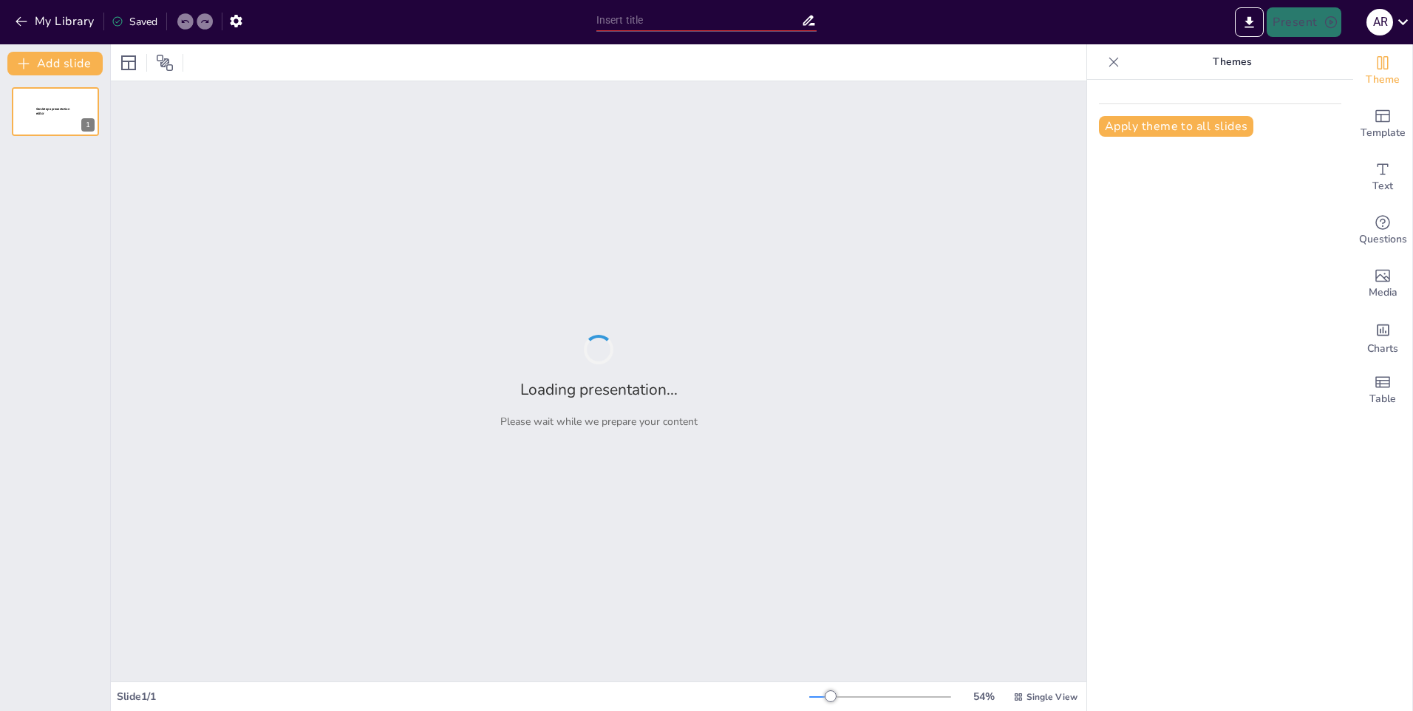
type input "Как выбрать кота: познакомимся с породами"
type input "New Sendsteps"
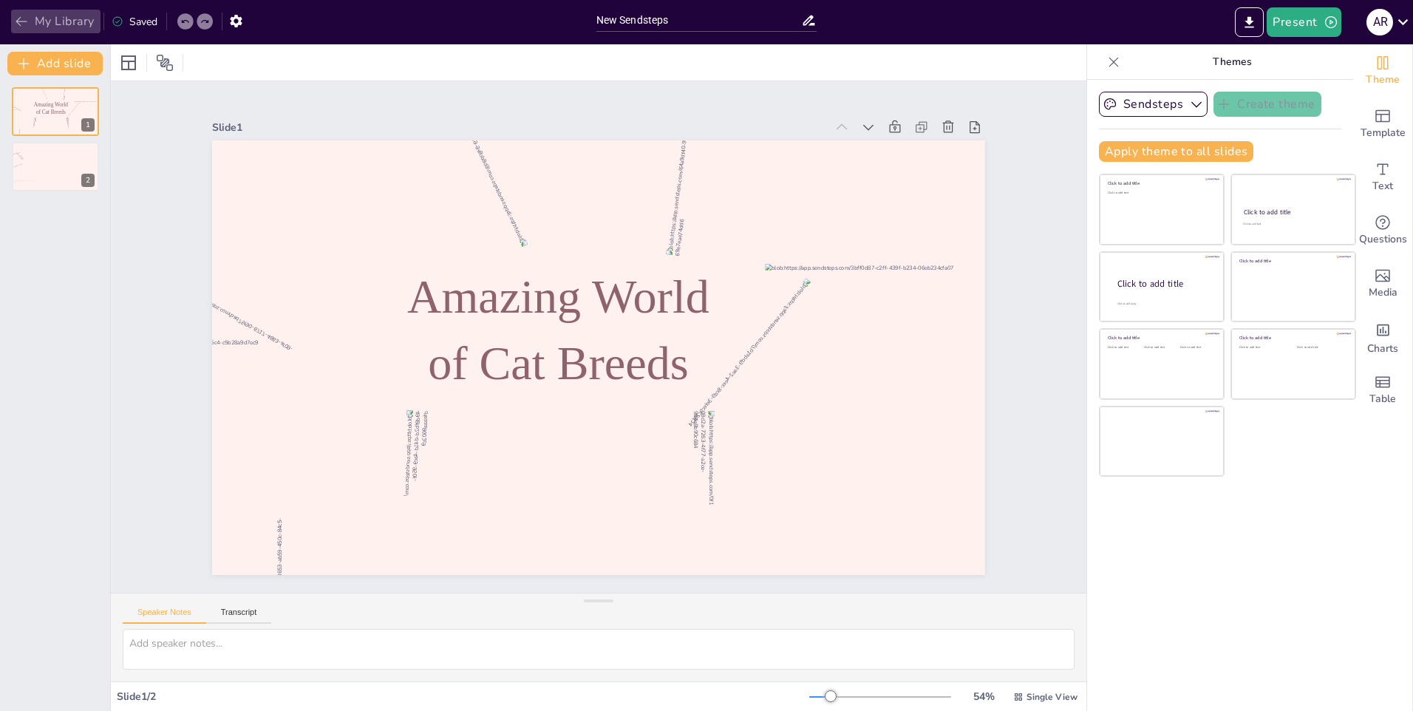
click at [39, 17] on button "My Library" at bounding box center [55, 22] width 89 height 24
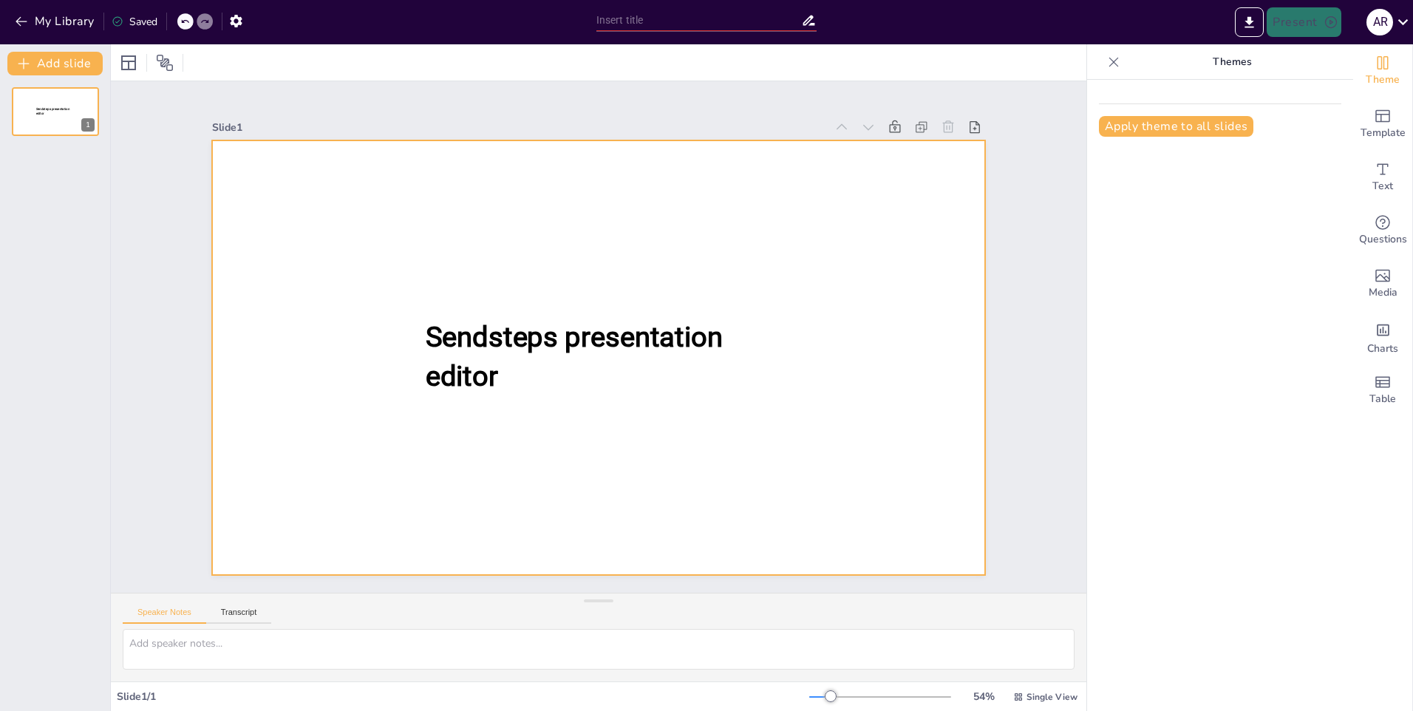
type input "Как выбрать кота: познакомимся с породами"
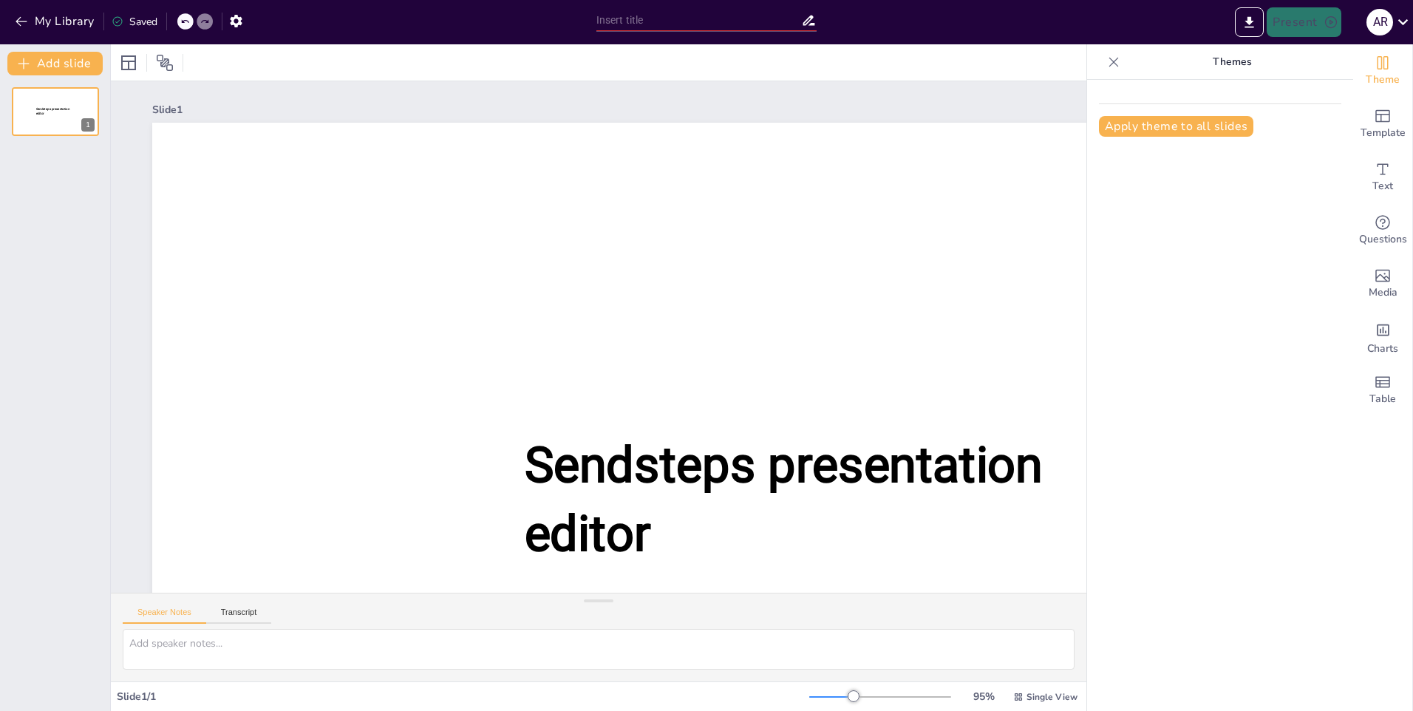
type input "Как выбрать кота: познакомимся с породами"
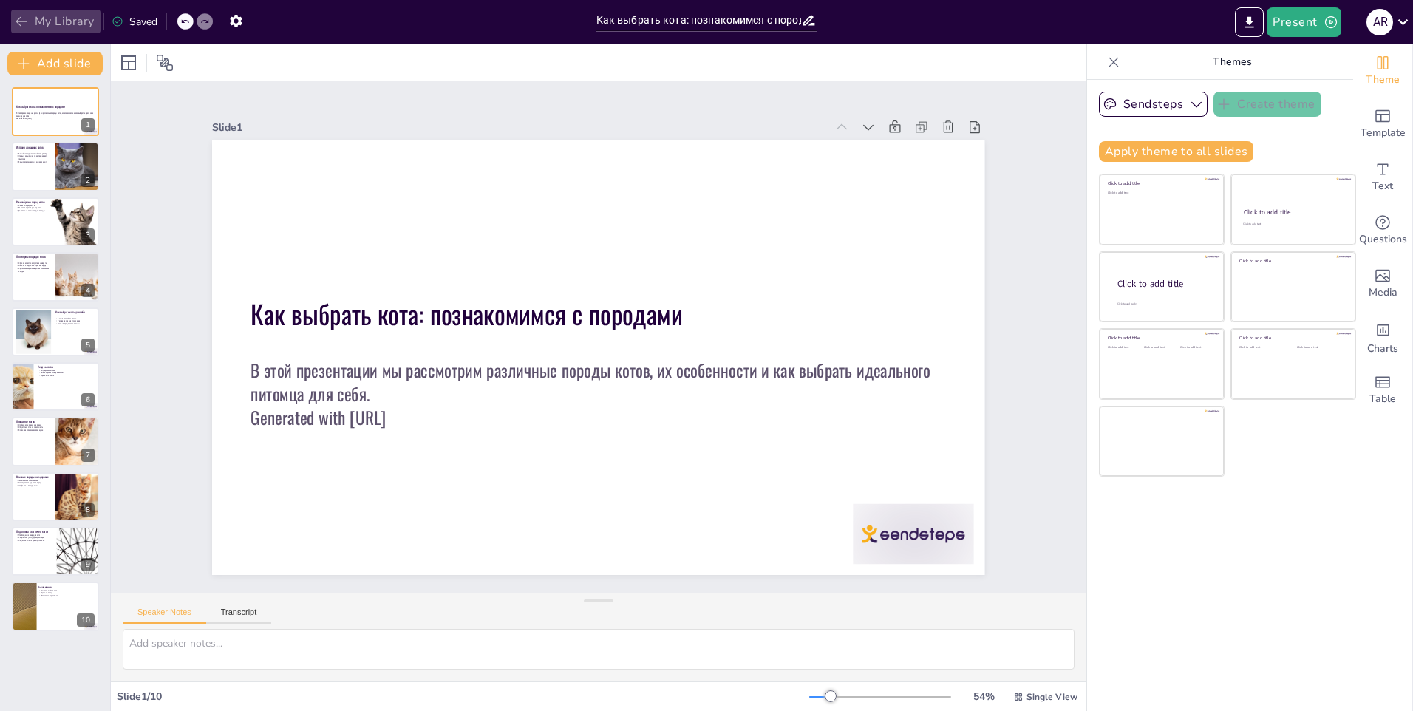
click at [21, 21] on icon "button" at bounding box center [21, 22] width 11 height 10
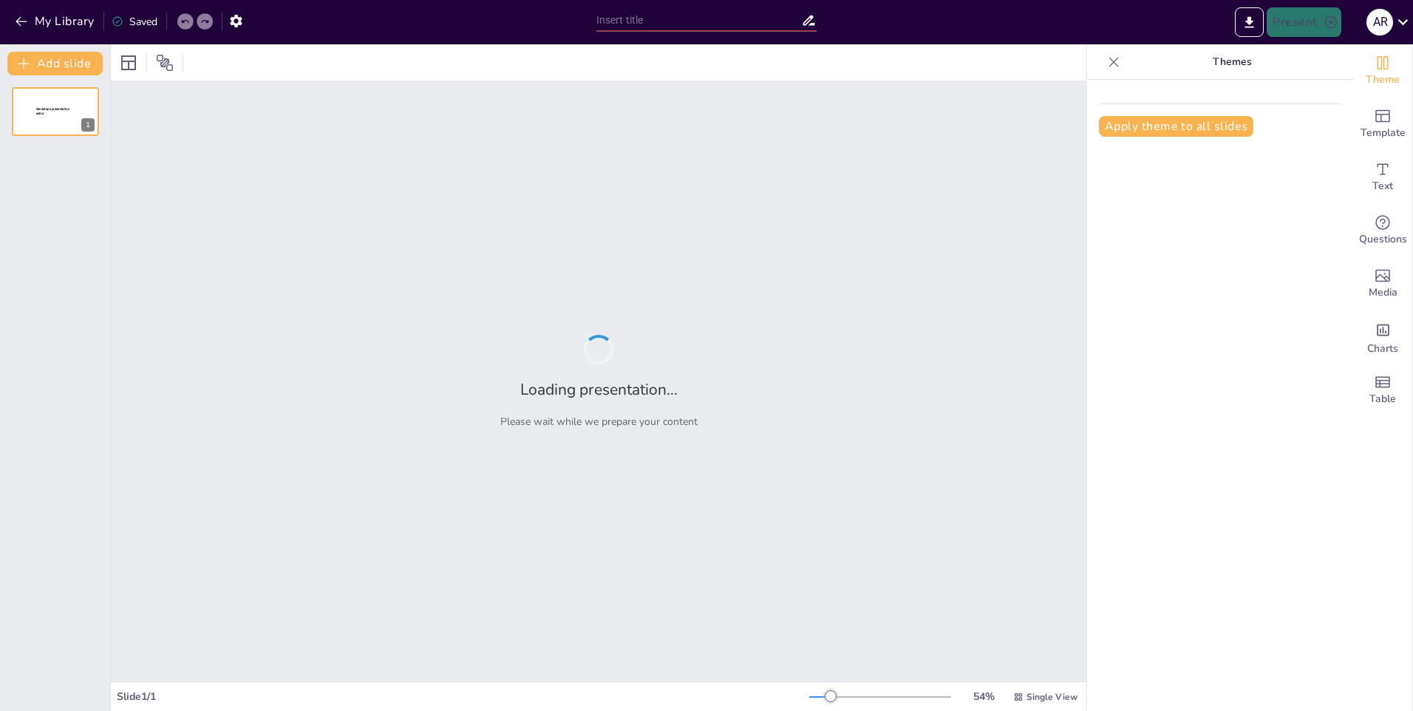
type input "Как выбрать кота: познакомимся с породами"
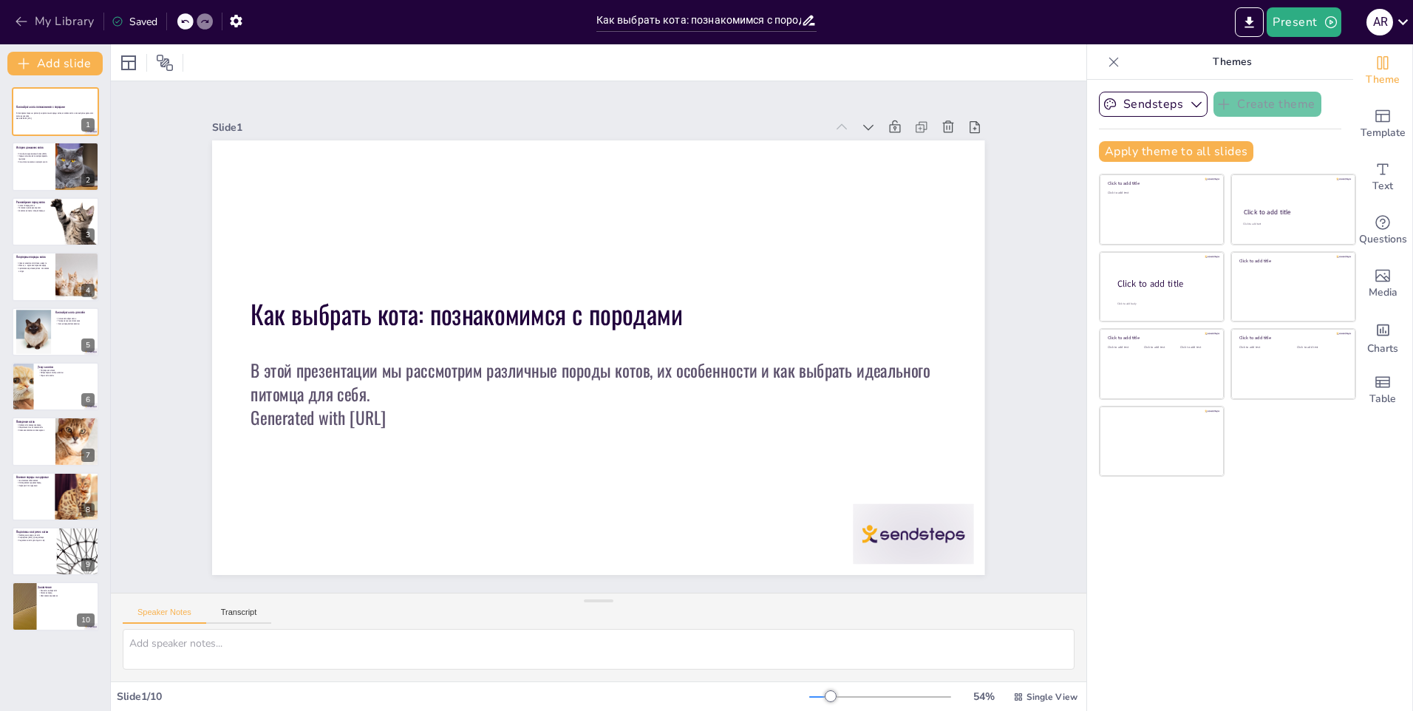
click at [14, 25] on icon "button" at bounding box center [21, 21] width 15 height 15
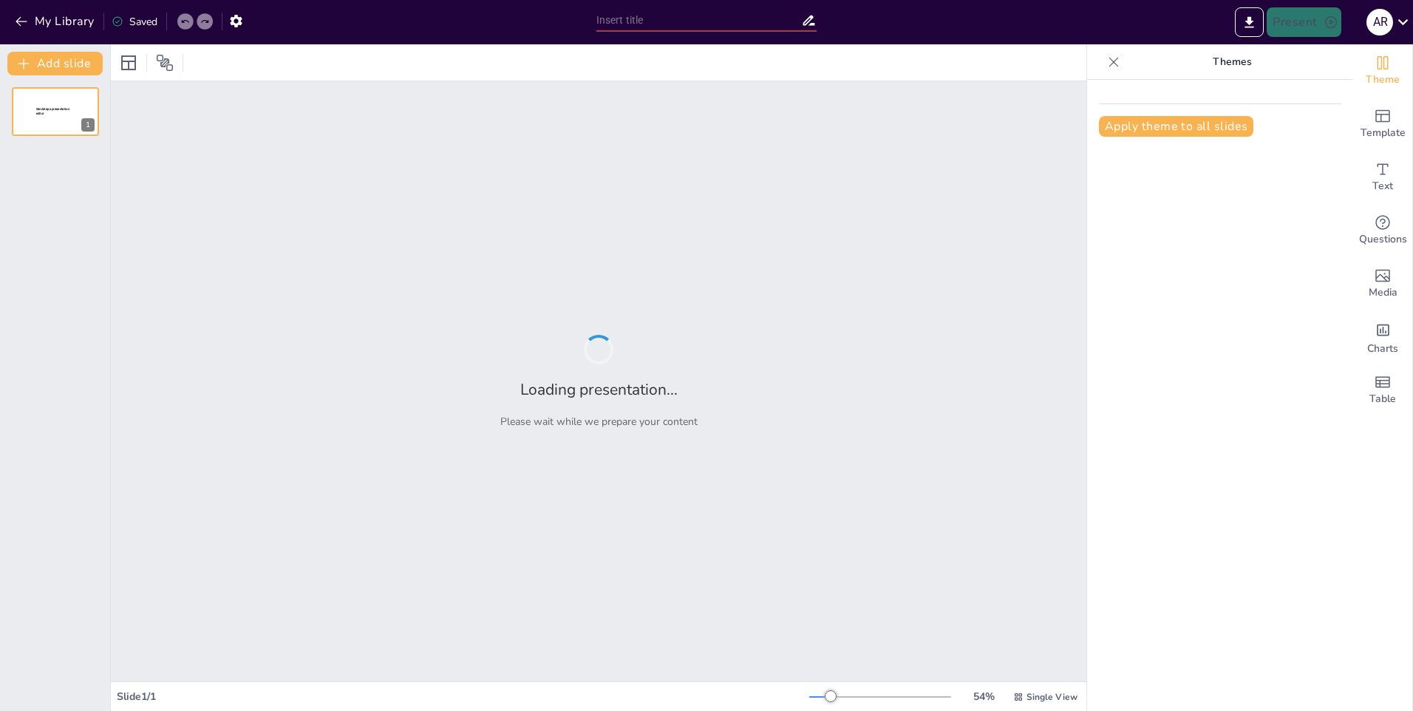
type input "Ключевые события и фигуры Испанской гражданской войны"
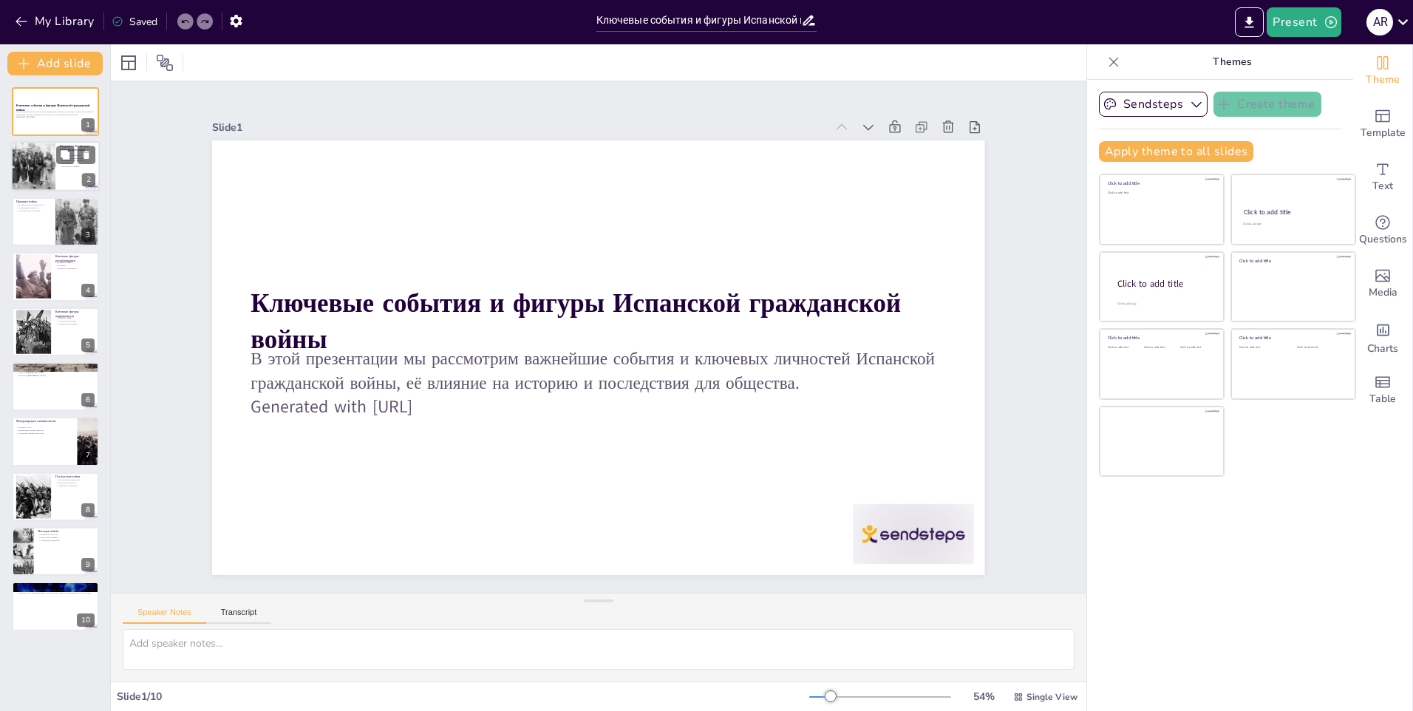
click at [47, 171] on div at bounding box center [33, 167] width 72 height 50
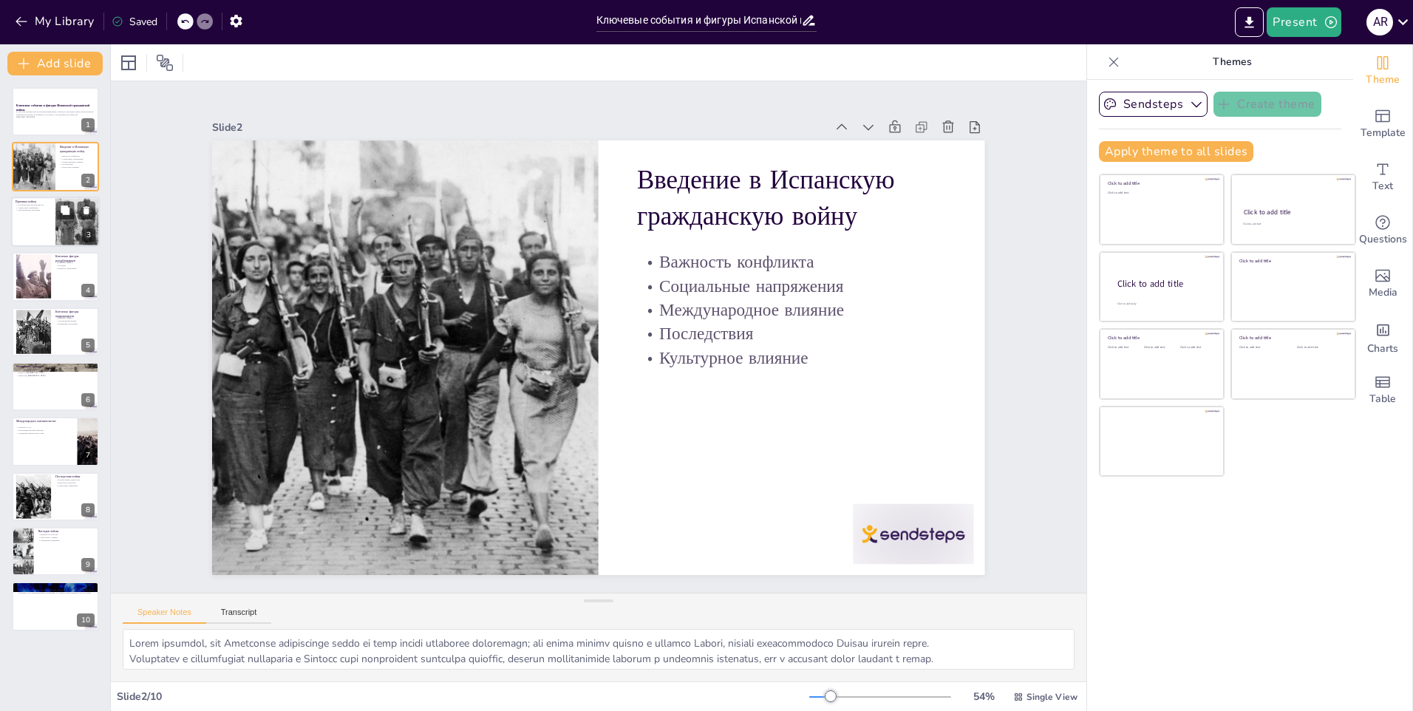
click at [47, 225] on div at bounding box center [55, 222] width 89 height 50
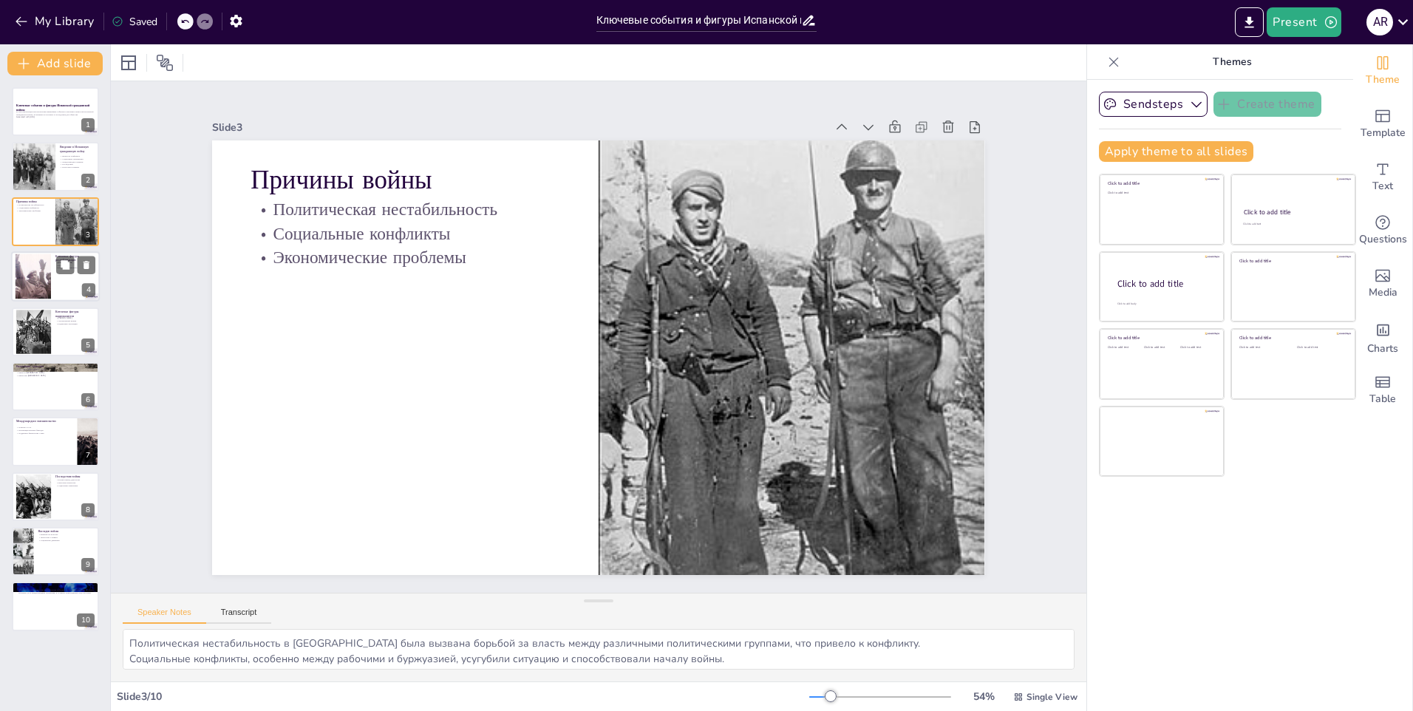
click at [59, 298] on div at bounding box center [55, 276] width 89 height 50
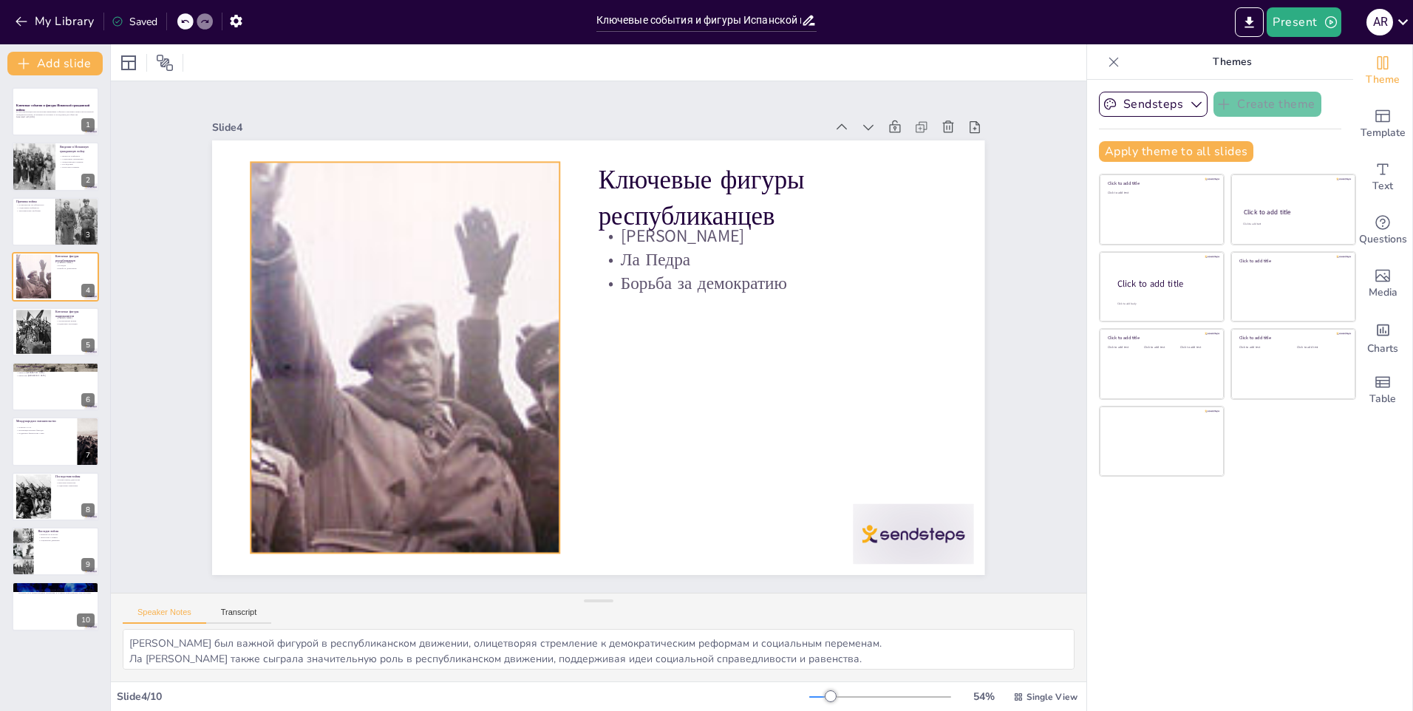
click at [492, 377] on div at bounding box center [430, 241] width 727 height 678
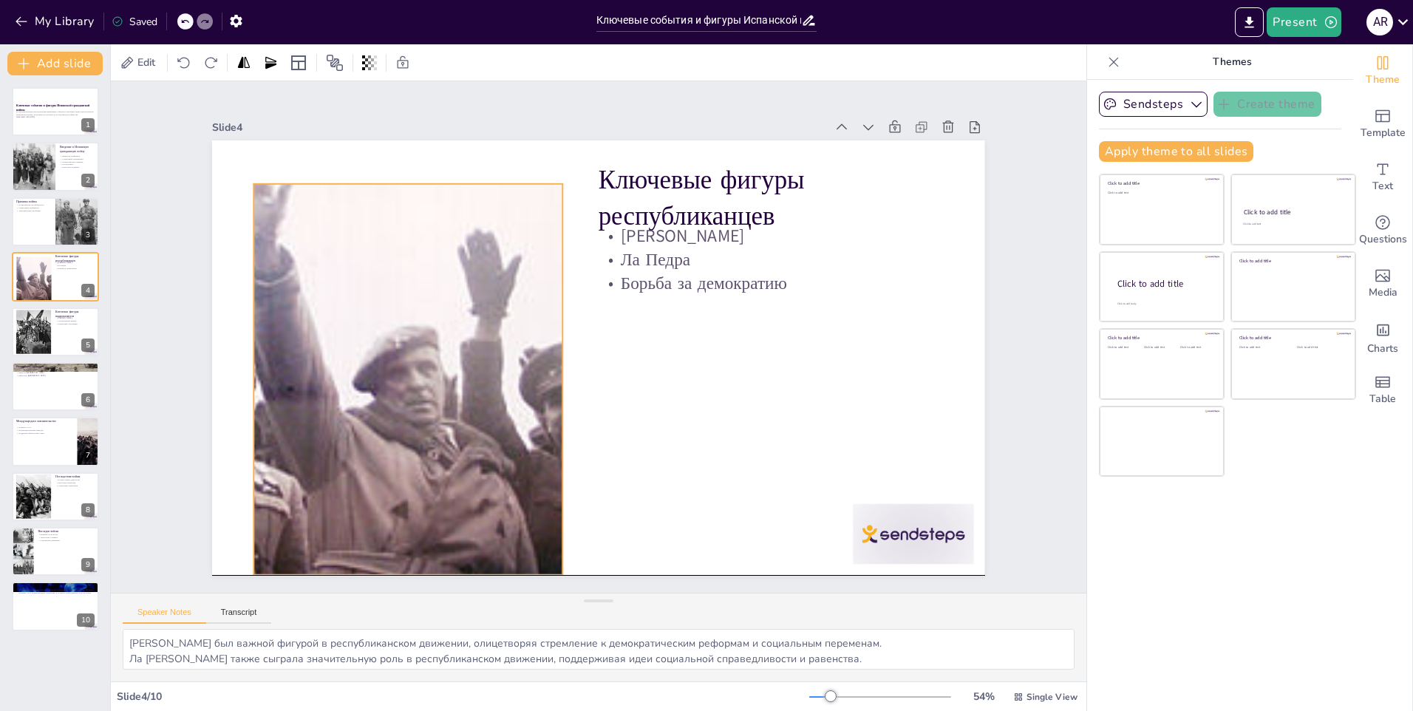
drag, startPoint x: 488, startPoint y: 373, endPoint x: 491, endPoint y: 390, distance: 17.3
click at [491, 390] on div at bounding box center [408, 379] width 615 height 391
drag, startPoint x: 245, startPoint y: 177, endPoint x: 251, endPoint y: 193, distance: 17.1
click at [251, 193] on div "Ключевые фигуры республиканцев [PERSON_NAME] Ла [PERSON_NAME] за демократию" at bounding box center [598, 357] width 772 height 435
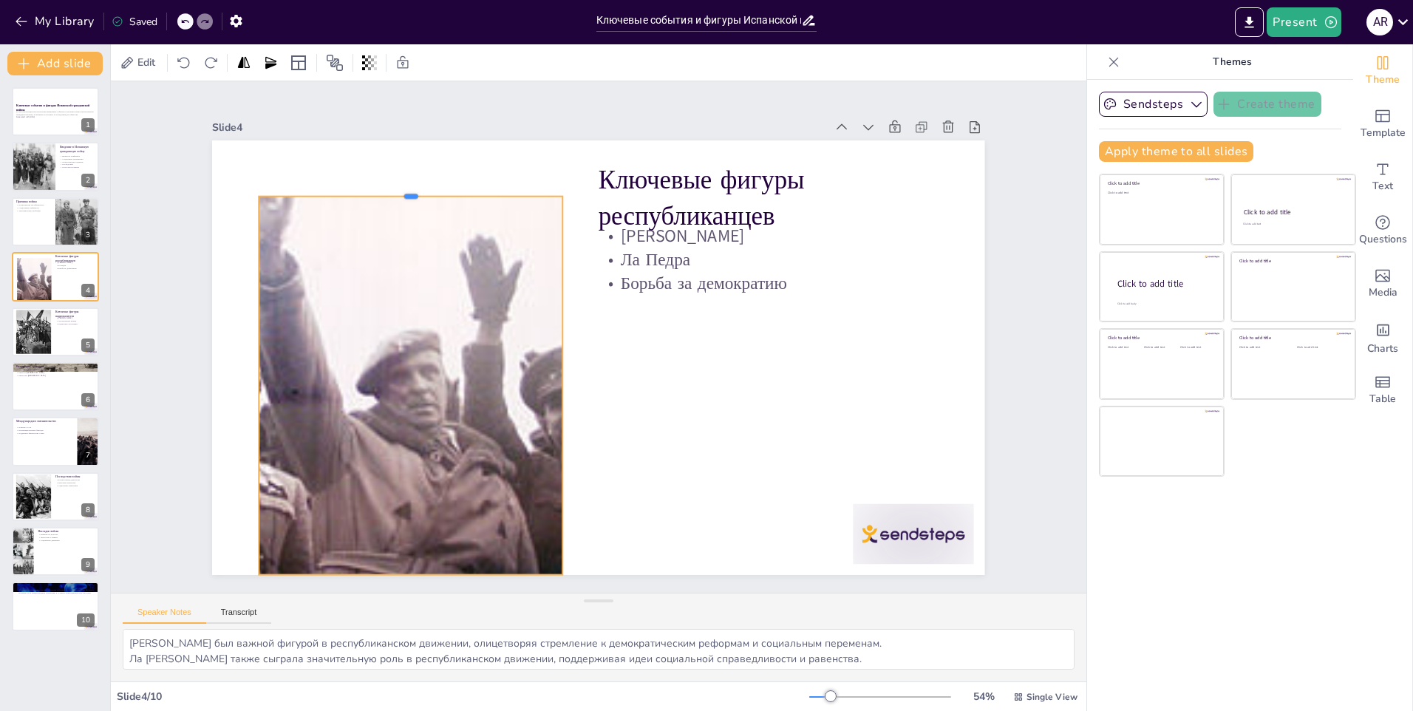
drag, startPoint x: 404, startPoint y: 183, endPoint x: 395, endPoint y: 188, distance: 10.7
click at [395, 188] on div at bounding box center [428, 172] width 304 height 44
click at [49, 340] on div at bounding box center [33, 331] width 61 height 45
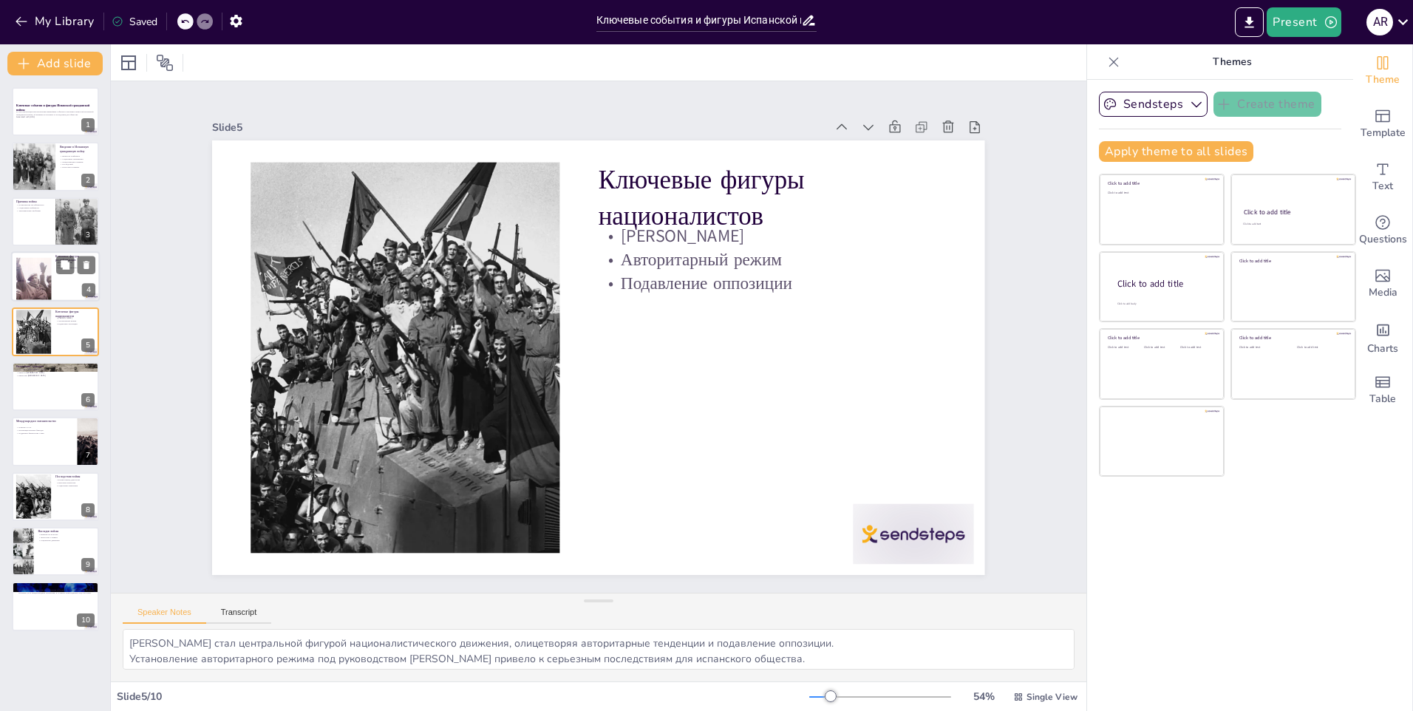
click at [50, 288] on div at bounding box center [33, 279] width 69 height 44
type textarea "[PERSON_NAME] был важной фигурой в республиканском движении, олицетворяя стремл…"
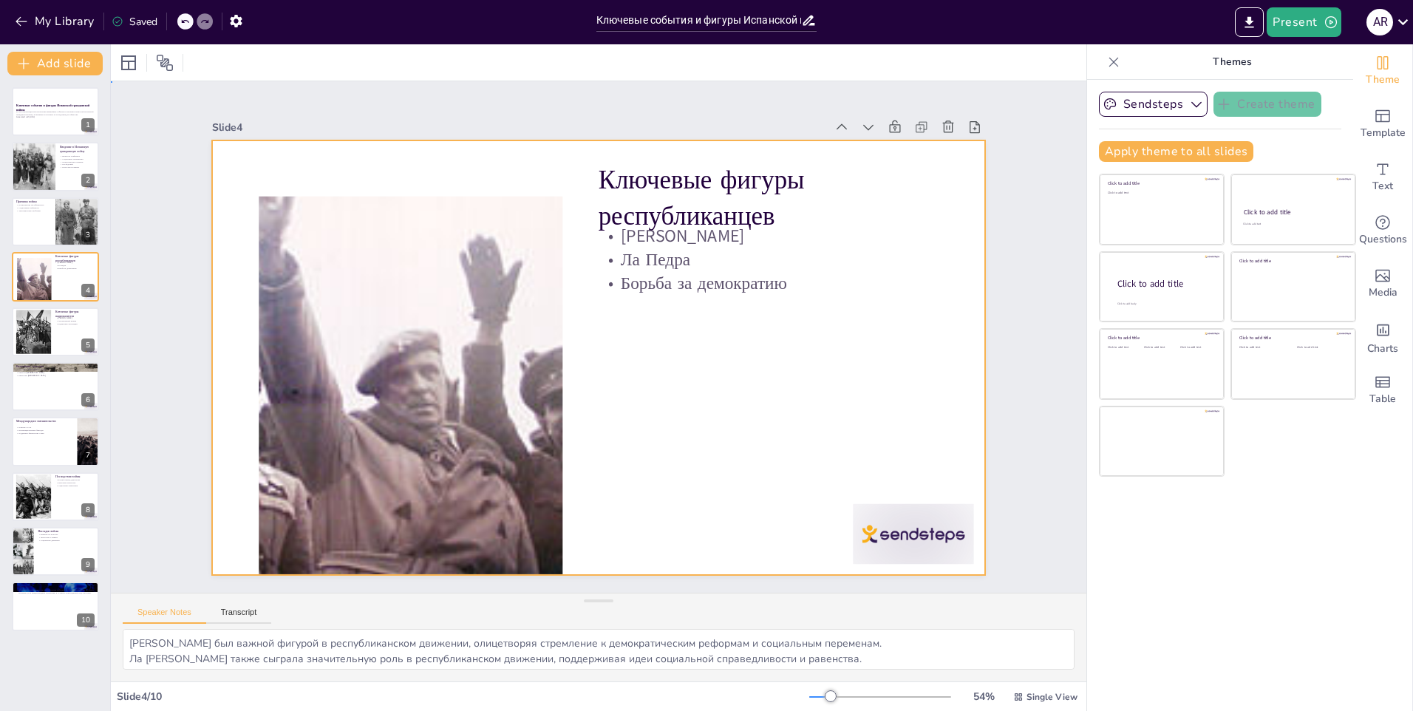
click at [727, 353] on div at bounding box center [581, 347] width 763 height 886
click at [778, 279] on div "Ключевые фигуры республиканцев [PERSON_NAME] Ла [PERSON_NAME] за демократию" at bounding box center [591, 356] width 869 height 652
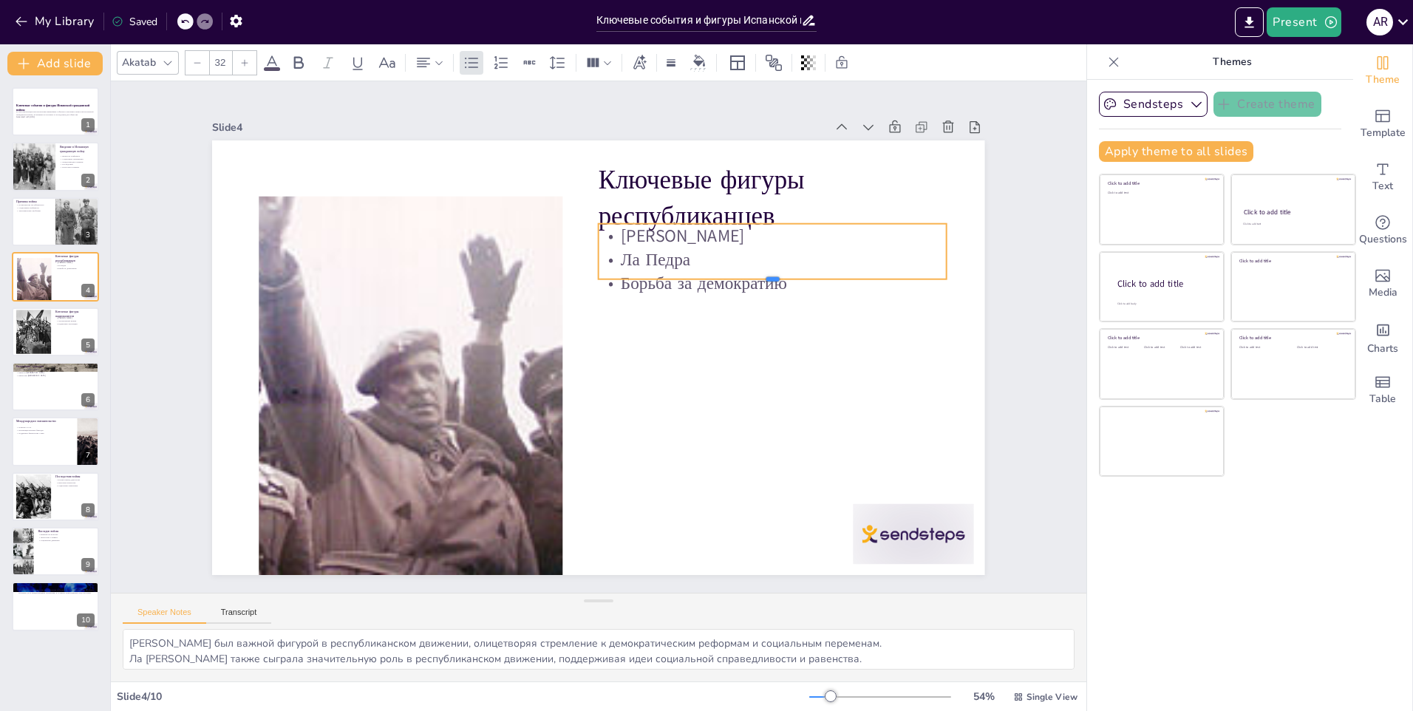
click at [775, 280] on div at bounding box center [779, 322] width 342 height 84
click at [777, 279] on p "Борьба за демократию" at bounding box center [777, 302] width 348 height 61
click at [769, 276] on p "Борьба за демократию" at bounding box center [772, 284] width 347 height 24
click at [781, 277] on p "Борьба за демократию" at bounding box center [777, 302] width 348 height 60
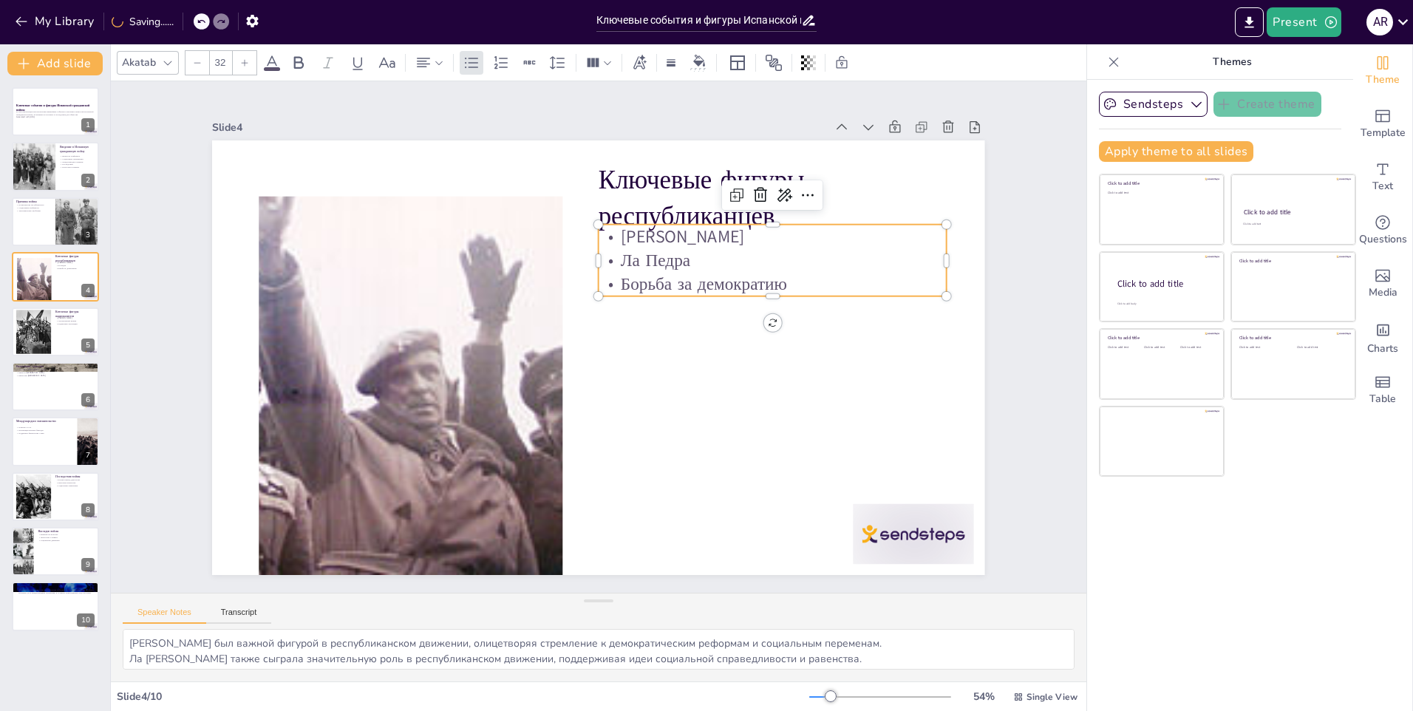
click at [773, 280] on p "Борьба за демократию" at bounding box center [772, 285] width 347 height 24
click at [772, 280] on p "Борьба за демократию" at bounding box center [772, 285] width 347 height 24
click at [764, 280] on p "Борьба за демократию" at bounding box center [772, 285] width 347 height 24
click at [769, 277] on p "Борьба за демократию" at bounding box center [777, 303] width 348 height 60
click at [777, 278] on p "Борьба за демократию" at bounding box center [779, 322] width 345 height 96
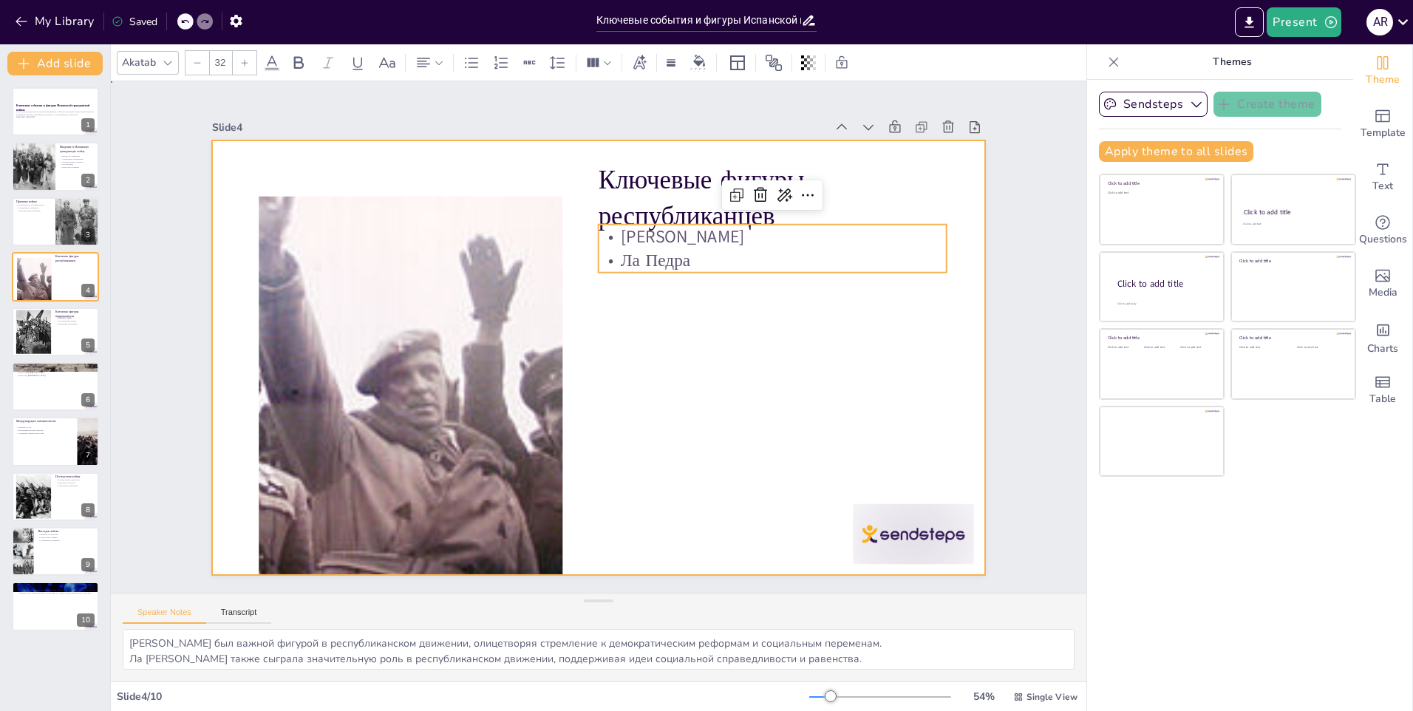
click at [720, 371] on div at bounding box center [597, 357] width 814 height 513
click at [612, 255] on p "Ла Педра" at bounding box center [772, 260] width 347 height 24
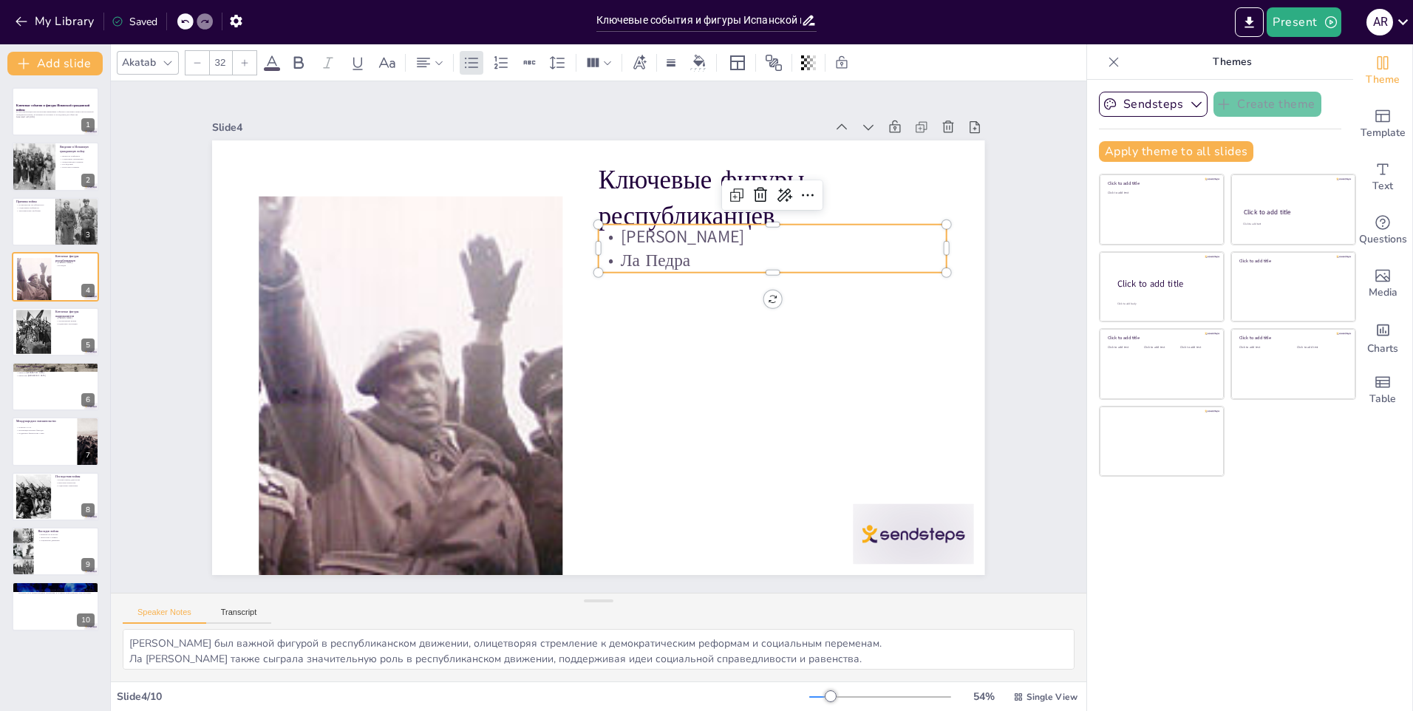
click at [681, 256] on p "Ла Педра" at bounding box center [779, 279] width 348 height 61
click at [681, 255] on p "Ла Педра" at bounding box center [772, 260] width 347 height 24
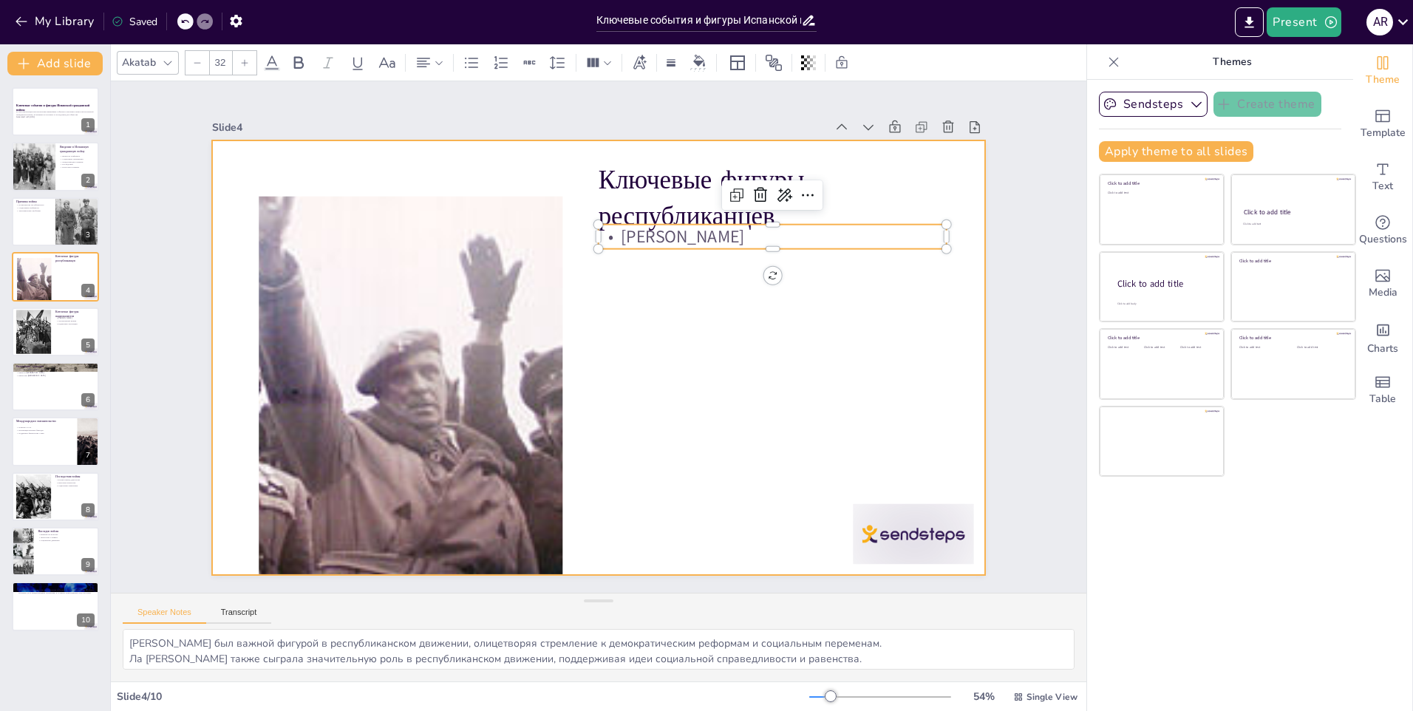
click at [650, 370] on div at bounding box center [597, 357] width 814 height 513
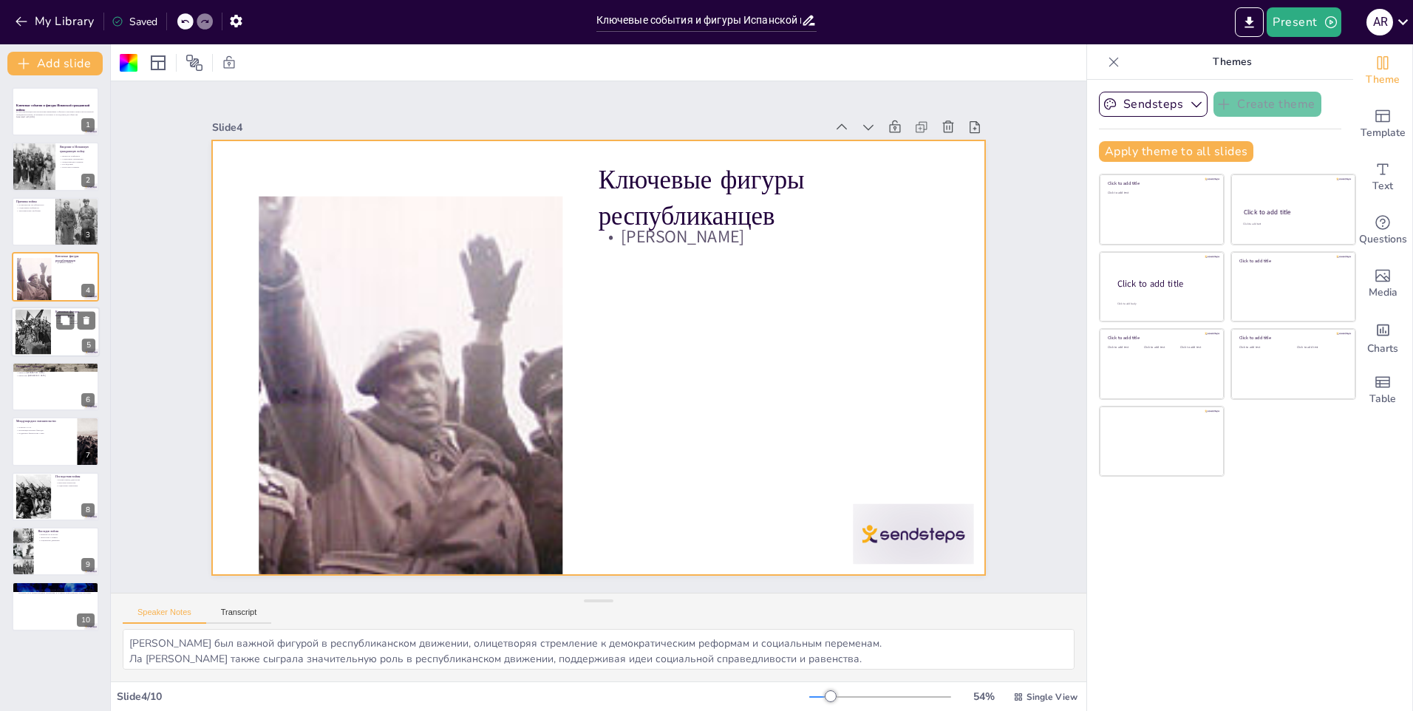
click at [39, 341] on div at bounding box center [33, 331] width 61 height 45
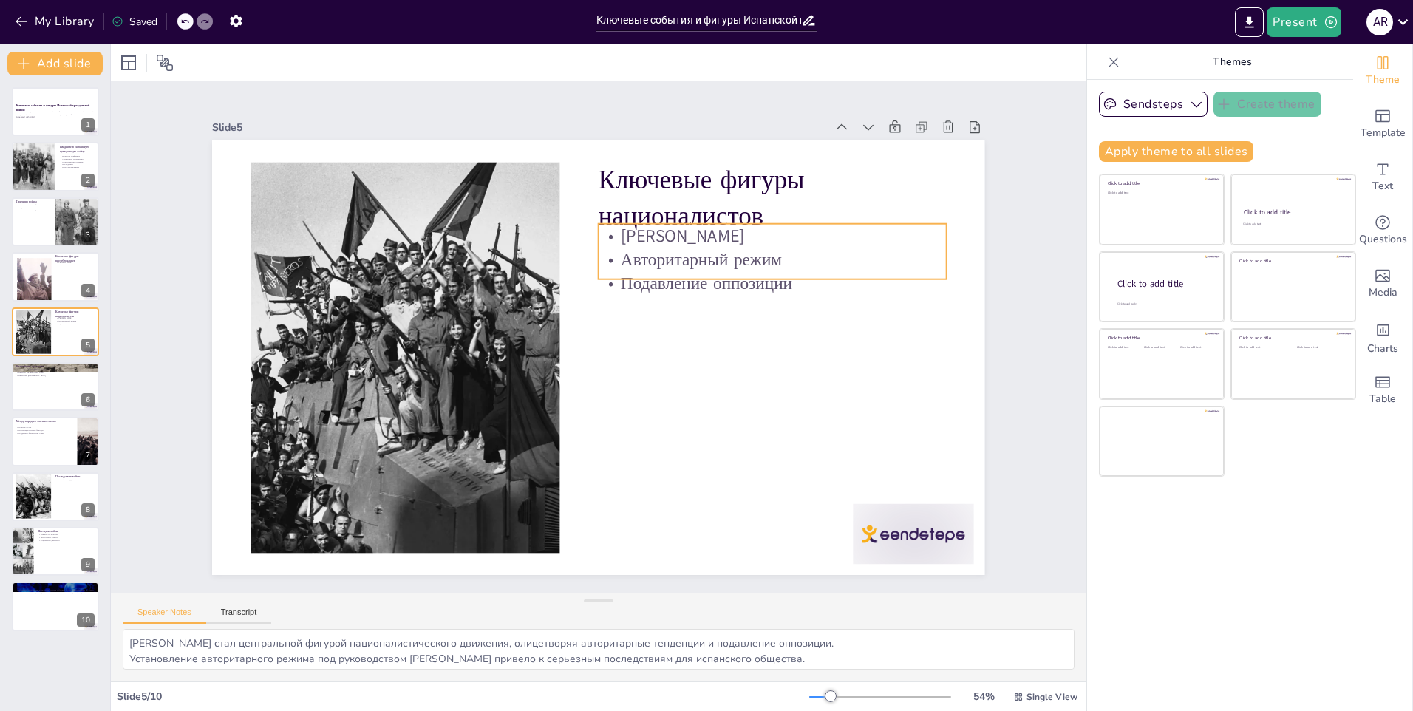
click at [814, 259] on p "Авторитарный режим" at bounding box center [779, 278] width 348 height 60
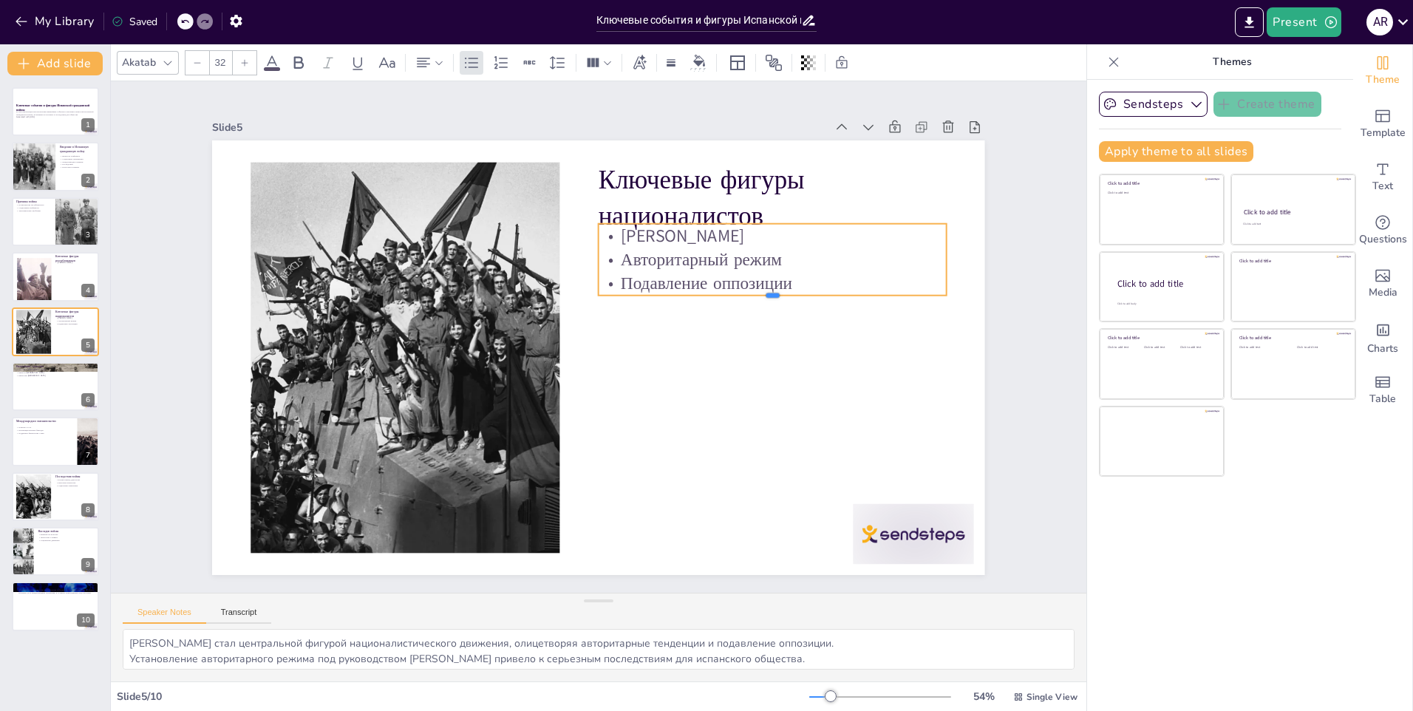
drag, startPoint x: 760, startPoint y: 275, endPoint x: 757, endPoint y: 290, distance: 15.8
click at [757, 296] on div at bounding box center [776, 338] width 342 height 84
click at [778, 278] on p "Подавление оппозиции" at bounding box center [772, 284] width 347 height 24
click at [773, 279] on p "Подавление оппозиции" at bounding box center [777, 302] width 348 height 61
click at [769, 280] on p "Подавление оппозиции" at bounding box center [772, 284] width 347 height 24
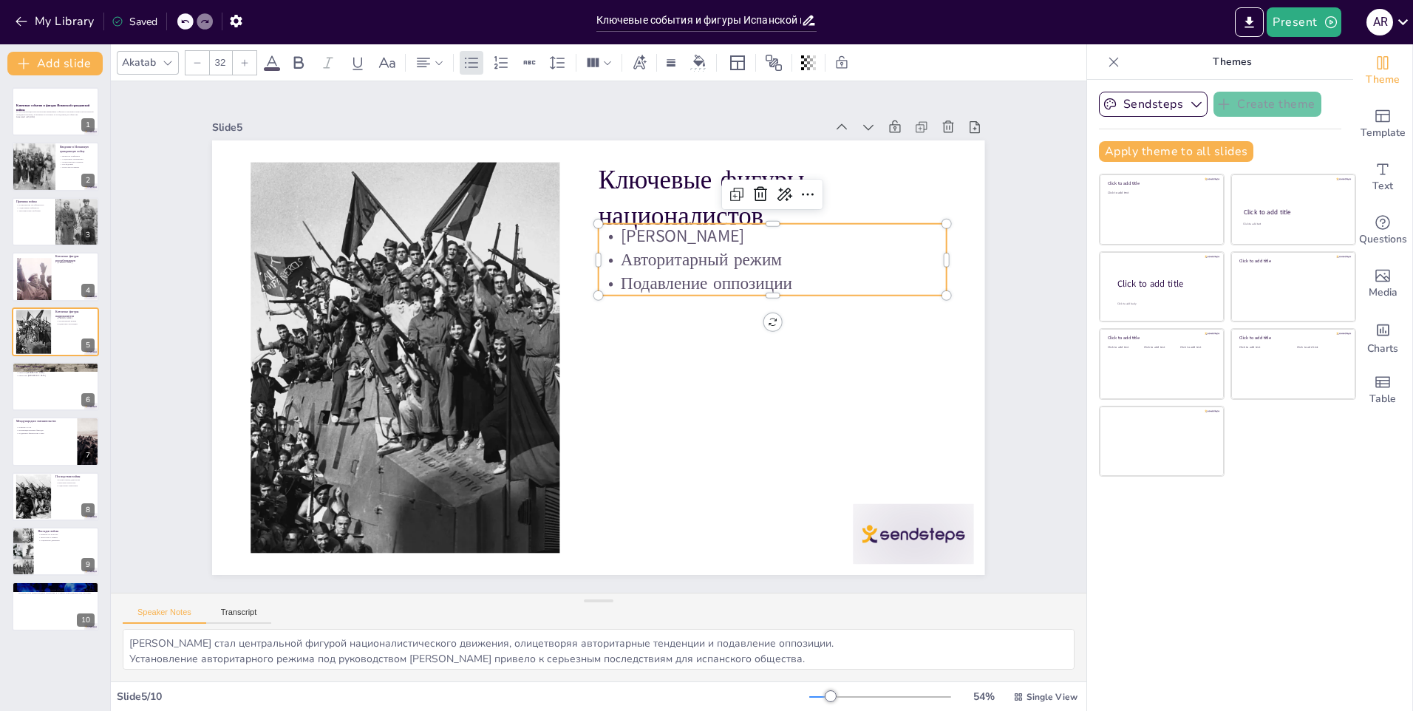
click at [761, 274] on p "Подавление оппозиции" at bounding box center [777, 302] width 348 height 61
click at [724, 255] on p "Авторитарный режим" at bounding box center [779, 278] width 348 height 61
click at [785, 273] on p "Подавление оппозиции" at bounding box center [777, 302] width 348 height 60
click at [748, 272] on p "Подавление оппозиции" at bounding box center [777, 302] width 348 height 61
click at [745, 252] on p "Авторитарный режим" at bounding box center [784, 298] width 345 height 96
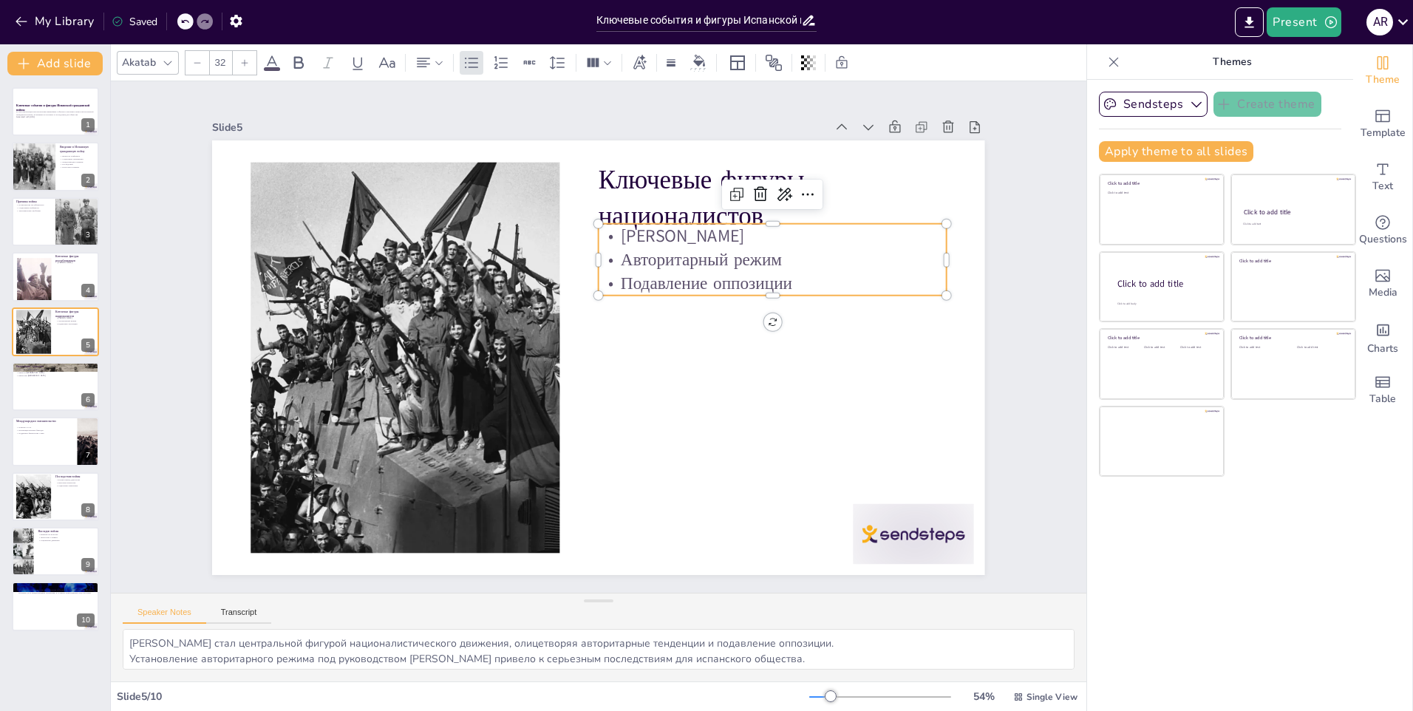
click at [752, 251] on p "Авторитарный режим" at bounding box center [779, 278] width 348 height 60
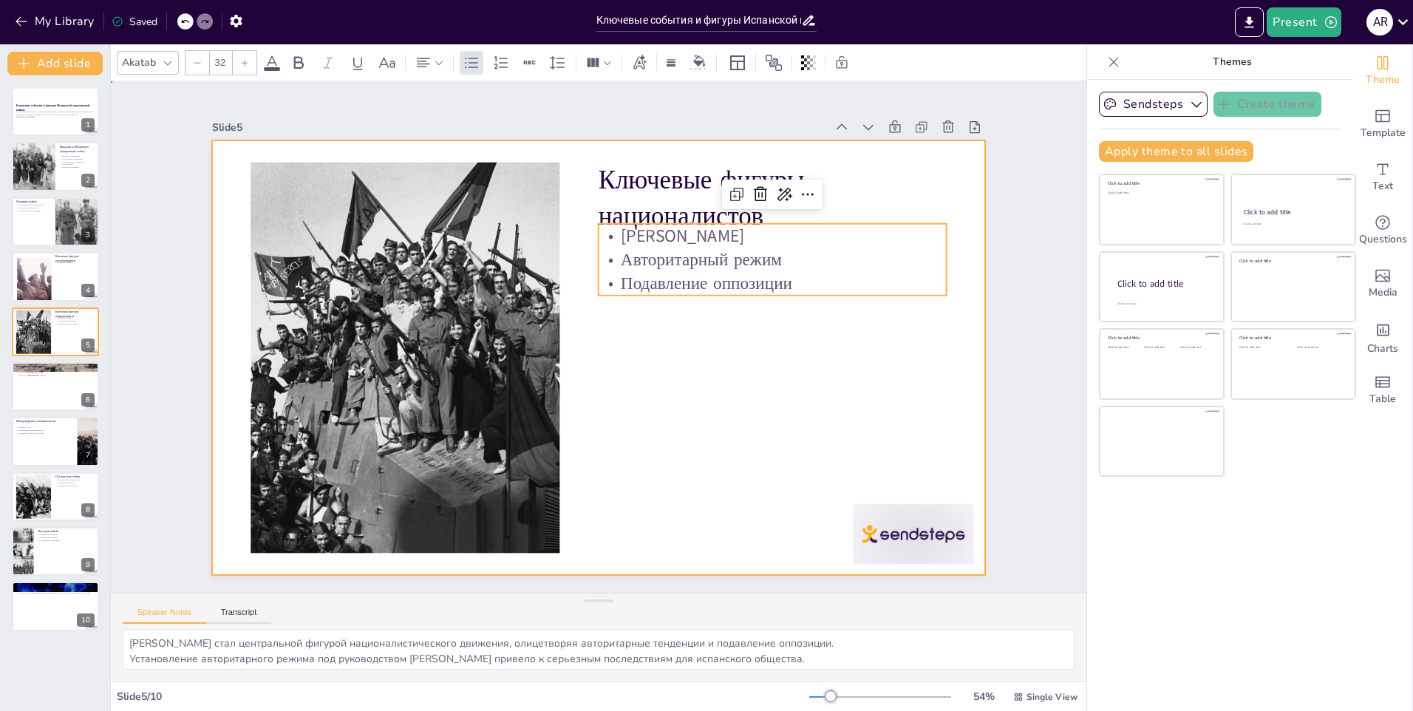
click at [789, 386] on div at bounding box center [596, 357] width 814 height 513
click at [794, 290] on div "Ключевые фигуры националистов [PERSON_NAME] Авторитарный режим Подавление оппоз…" at bounding box center [597, 357] width 814 height 513
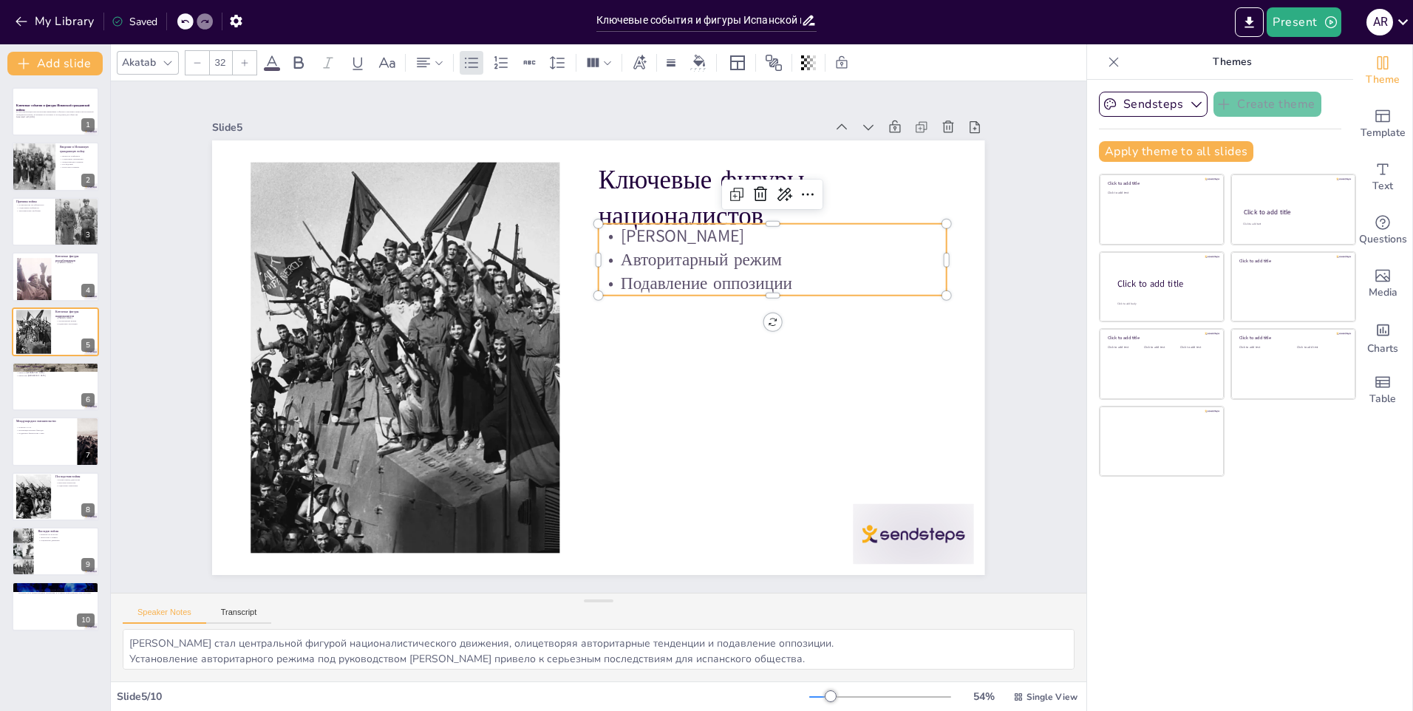
click at [785, 283] on p "Подавление оппозиции" at bounding box center [777, 302] width 348 height 61
click at [780, 279] on p "Подавление оппозиции" at bounding box center [777, 302] width 348 height 61
click at [778, 288] on p "Подавление оппозиции" at bounding box center [763, 413] width 274 height 251
click at [777, 280] on p "Подавление оппозиции" at bounding box center [780, 321] width 345 height 96
click at [770, 280] on p "Подавление оппозиции" at bounding box center [777, 302] width 348 height 61
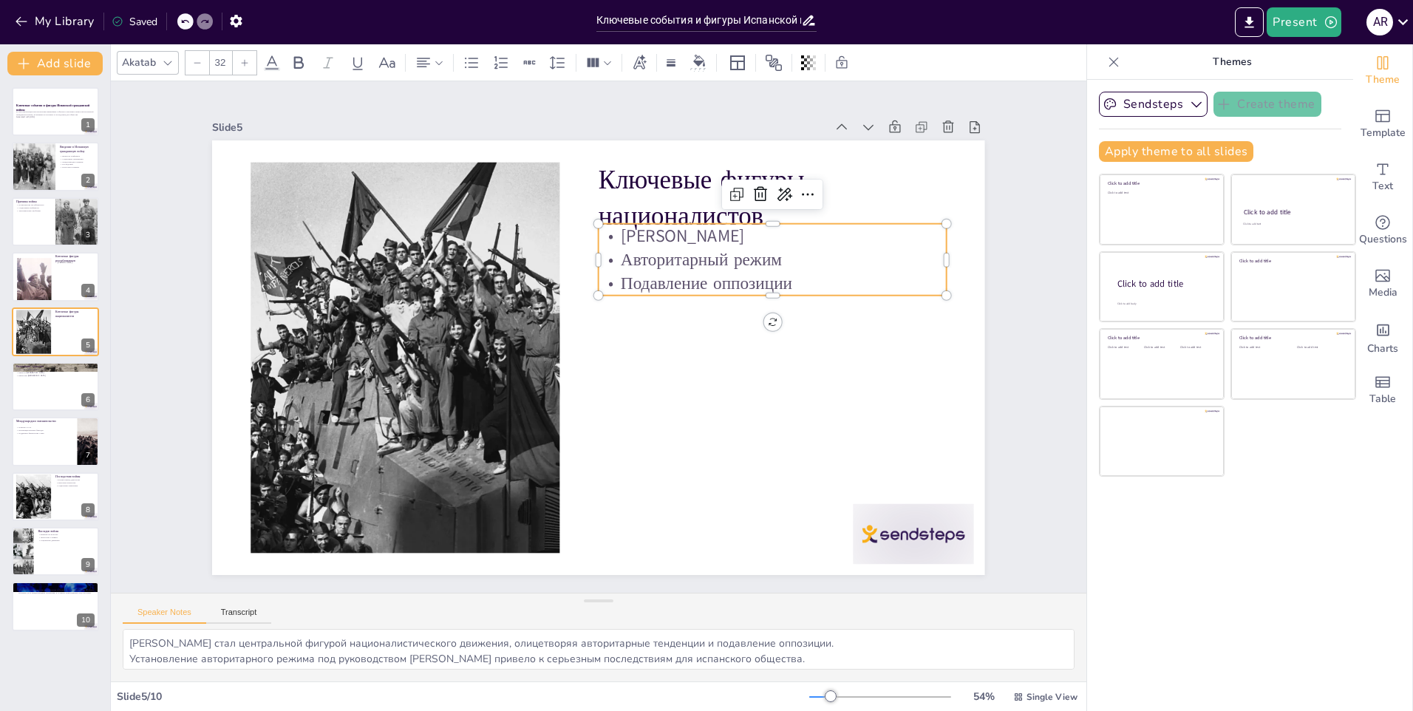
click at [775, 279] on p "Подавление оппозиции" at bounding box center [777, 302] width 348 height 60
click at [785, 279] on p "Подавление оппозиции" at bounding box center [777, 302] width 348 height 60
drag, startPoint x: 785, startPoint y: 279, endPoint x: 644, endPoint y: 248, distance: 144.6
click at [644, 248] on div "[PERSON_NAME] Авторитарный режим Подавление оппозиции" at bounding box center [779, 278] width 353 height 108
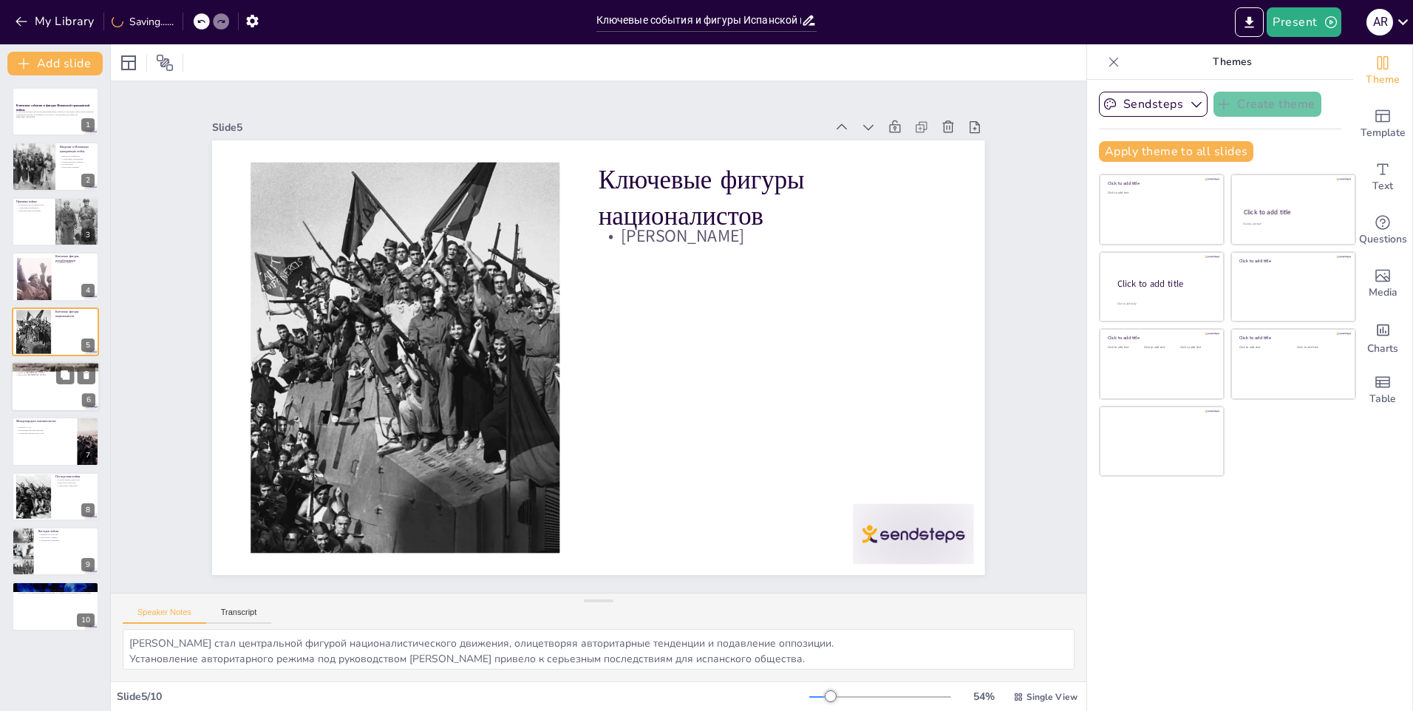
click at [44, 384] on div at bounding box center [55, 386] width 89 height 50
type textarea "Битва при [GEOGRAPHIC_DATA] была важным сражением, которое показало силу респуб…"
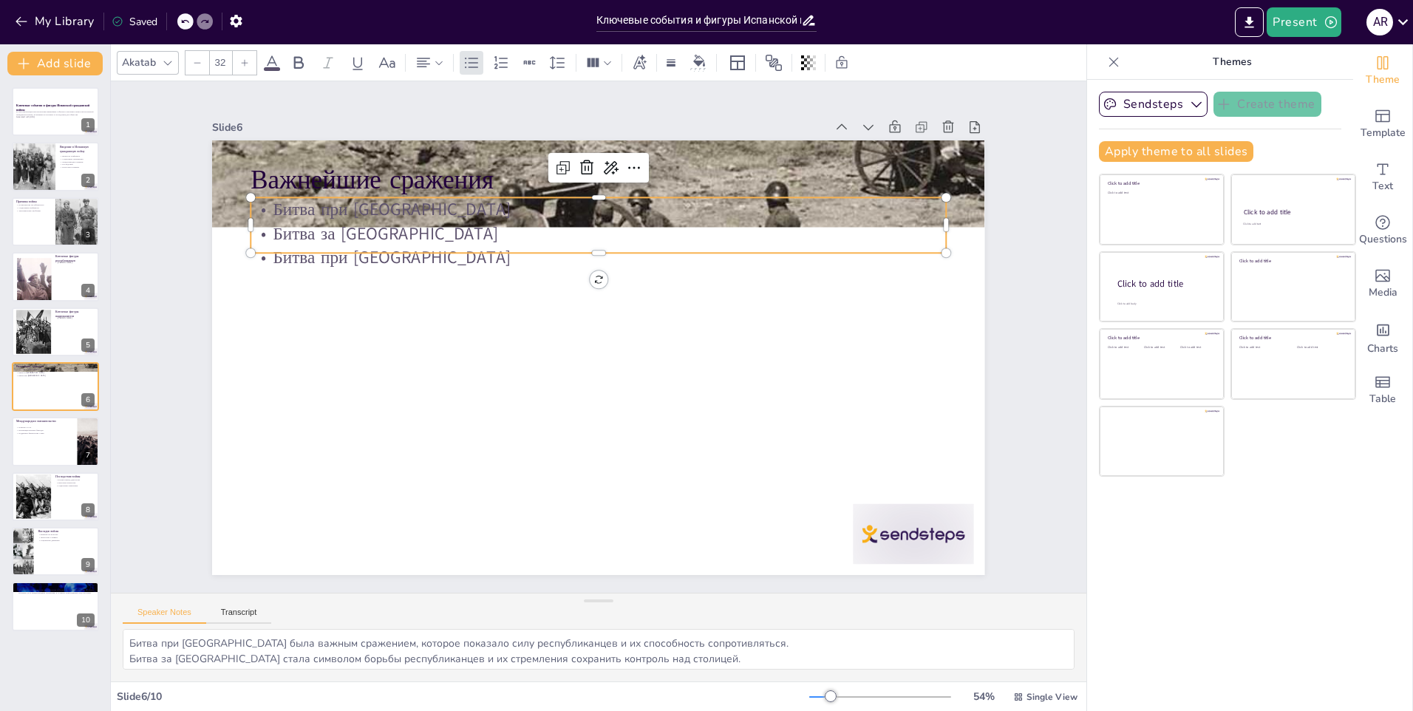
click at [580, 207] on p "Битва при [GEOGRAPHIC_DATA]" at bounding box center [612, 210] width 694 height 96
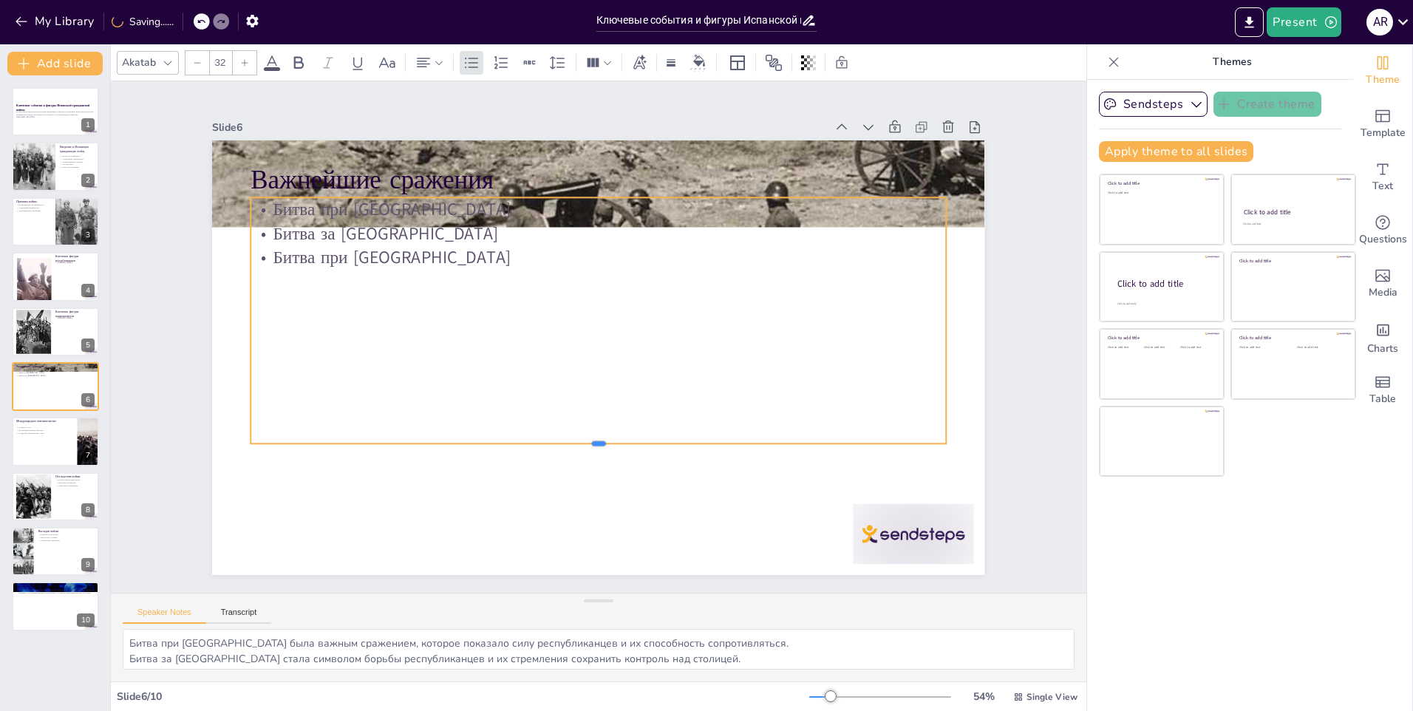
drag, startPoint x: 585, startPoint y: 248, endPoint x: 582, endPoint y: 438, distance: 190.7
click at [582, 443] on div at bounding box center [599, 449] width 696 height 12
click at [647, 200] on p "Битва при [GEOGRAPHIC_DATA]" at bounding box center [599, 209] width 696 height 24
type input "48"
click at [690, 164] on p "Важнейшие сражения" at bounding box center [616, 180] width 696 height 109
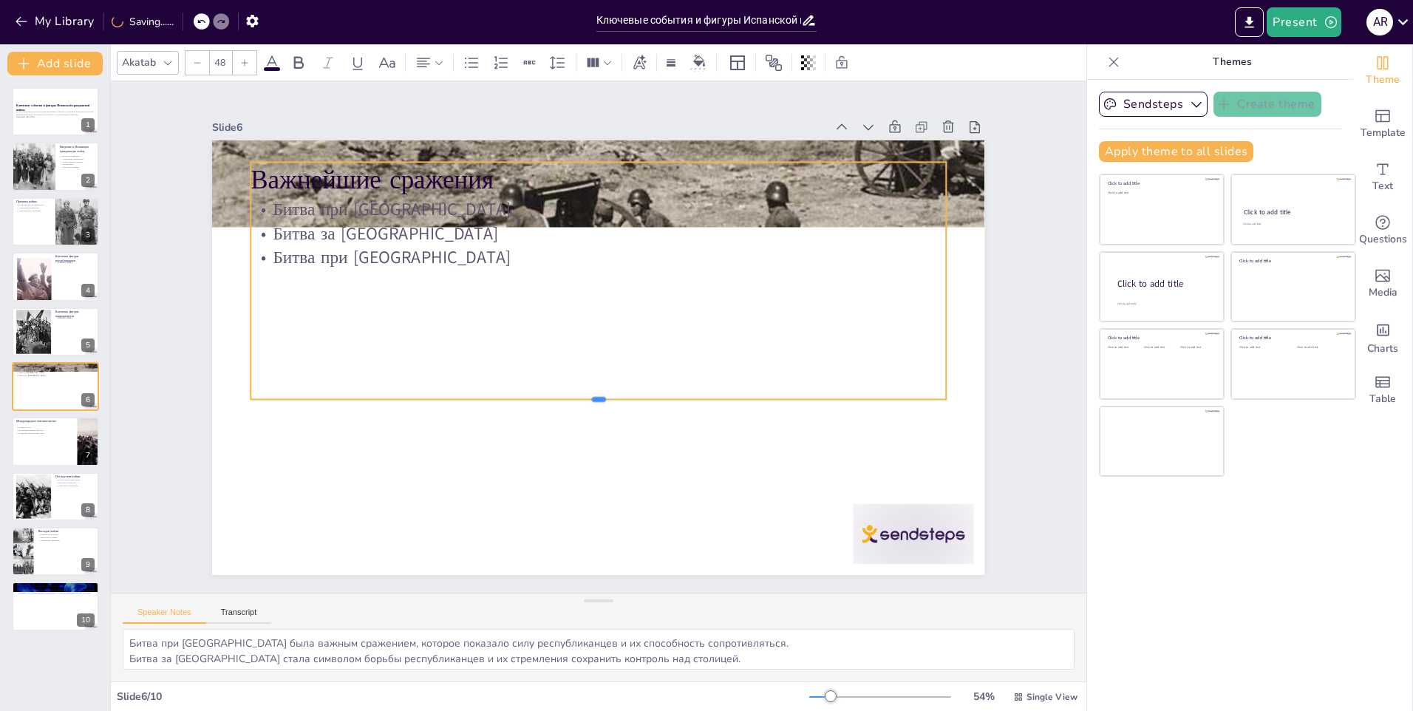
drag, startPoint x: 593, startPoint y: 189, endPoint x: 578, endPoint y: 427, distance: 238.5
click at [578, 427] on div at bounding box center [584, 404] width 683 height 157
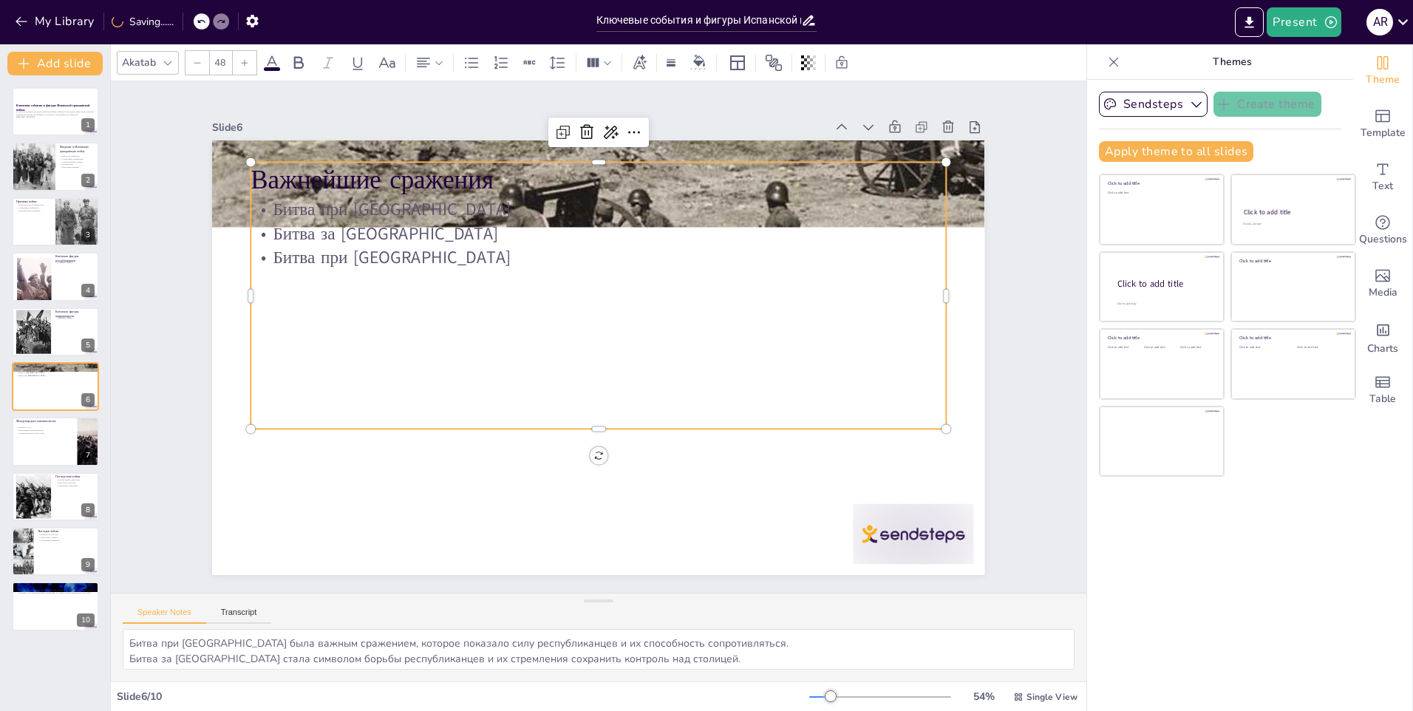
click at [702, 150] on div at bounding box center [646, 191] width 894 height 729
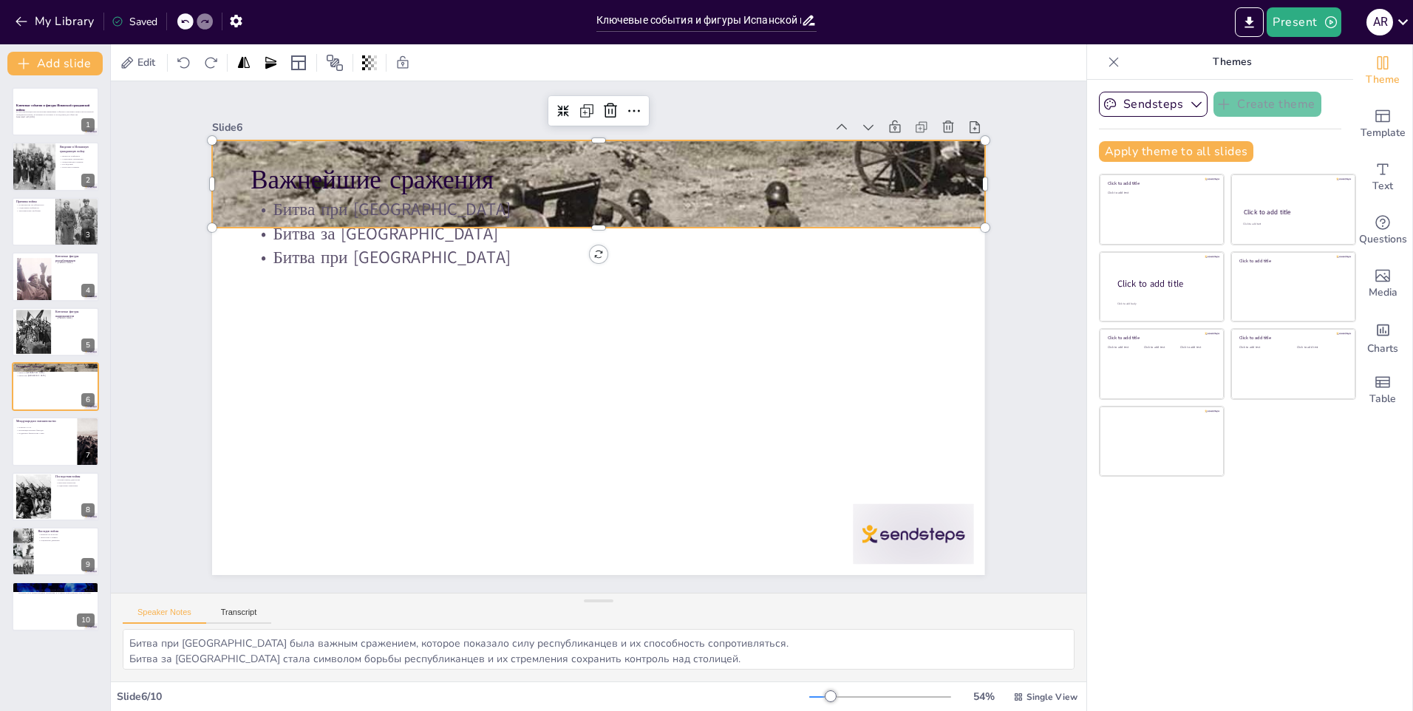
click at [702, 147] on div at bounding box center [614, 185] width 822 height 594
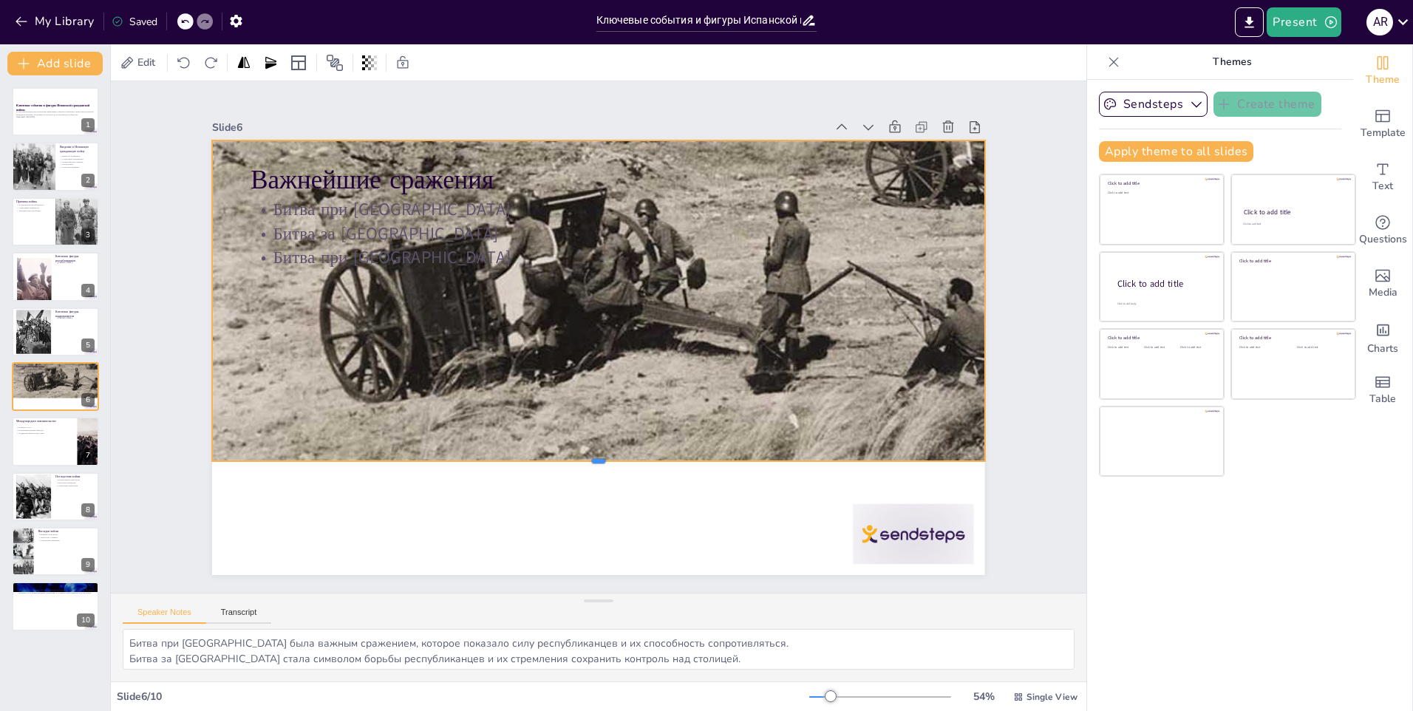
drag, startPoint x: 588, startPoint y: 224, endPoint x: 560, endPoint y: 458, distance: 235.3
click at [560, 458] on div at bounding box center [558, 461] width 738 height 250
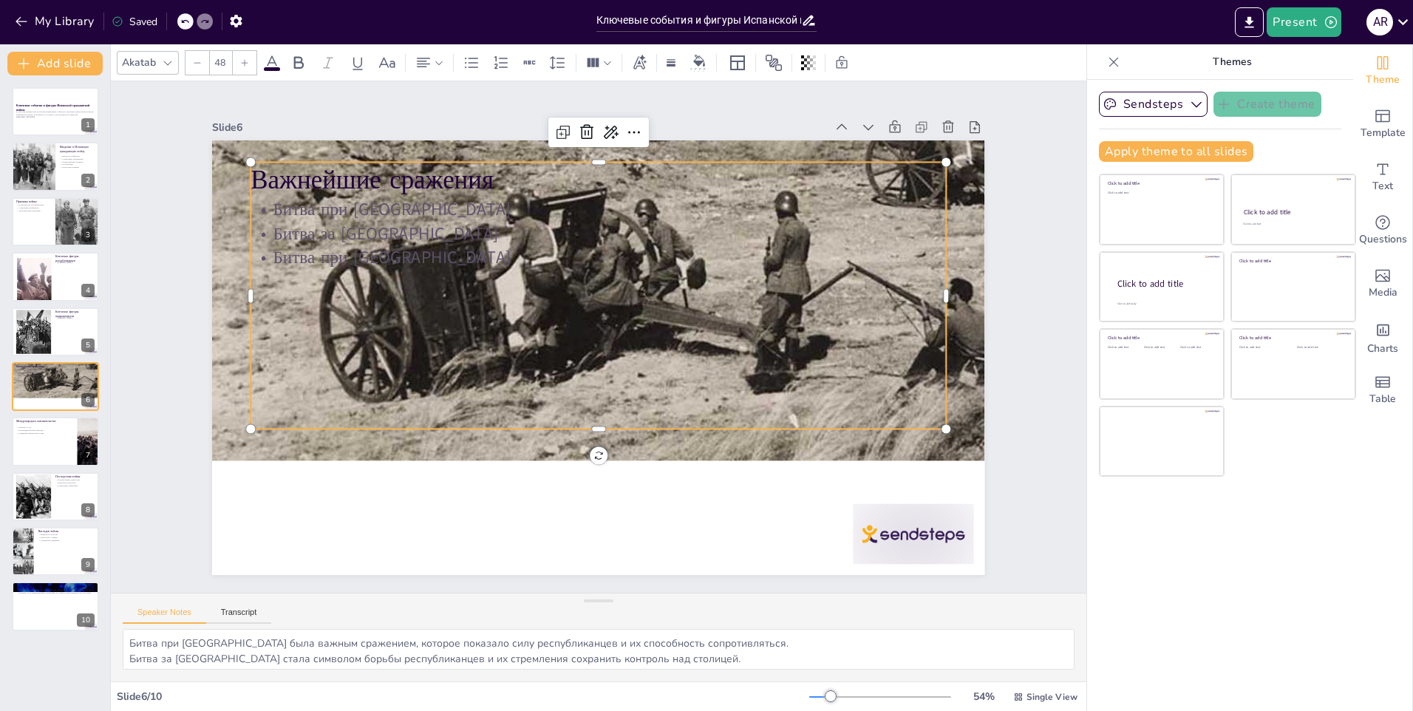
click at [701, 178] on p "Важнейшие сражения" at bounding box center [755, 321] width 109 height 696
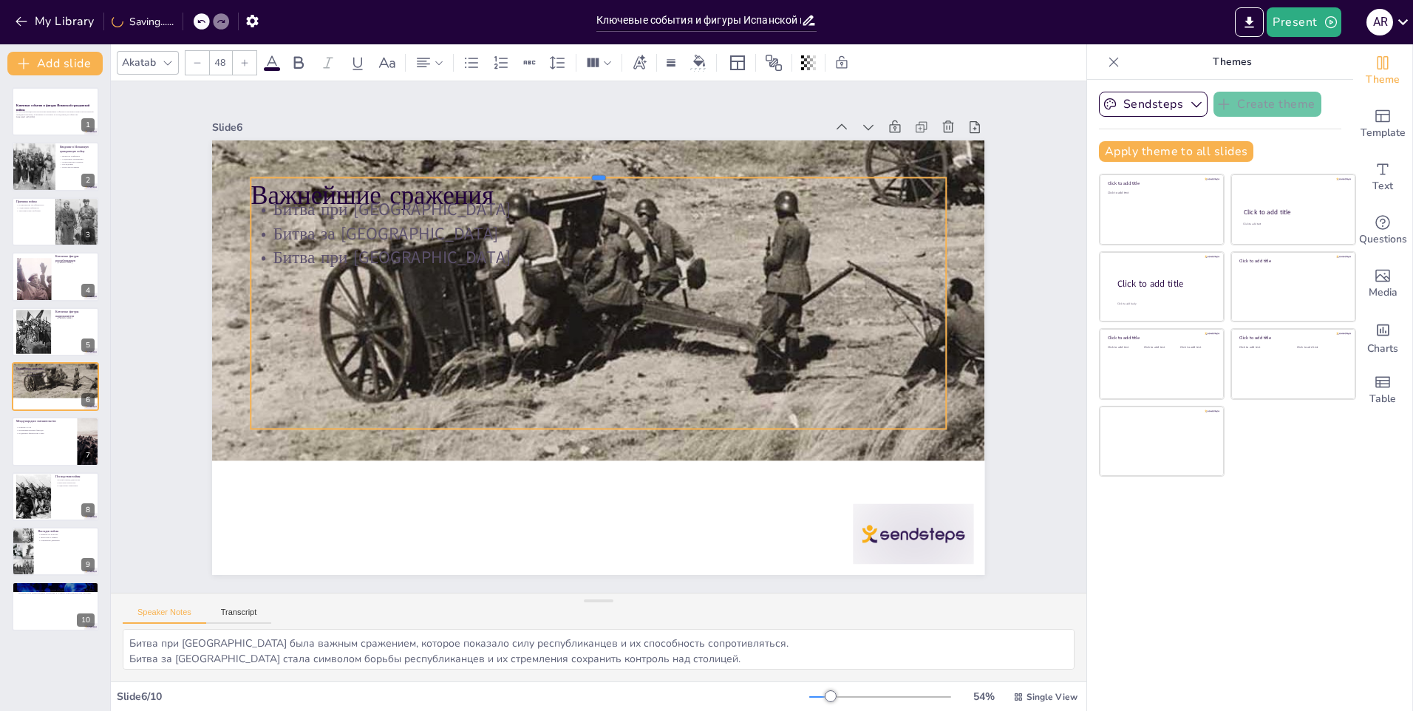
drag, startPoint x: 443, startPoint y: 155, endPoint x: 446, endPoint y: 171, distance: 15.8
click at [446, 171] on div at bounding box center [633, 176] width 683 height 156
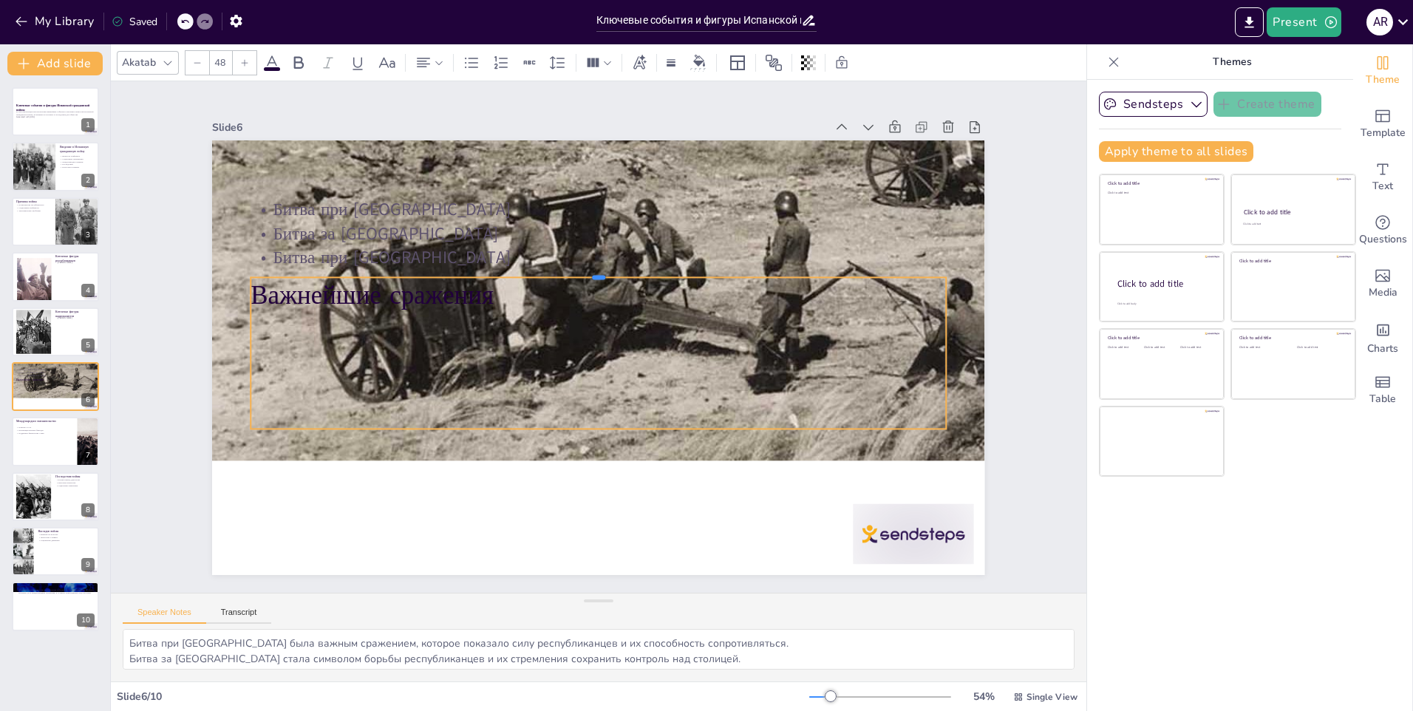
drag, startPoint x: 608, startPoint y: 170, endPoint x: 599, endPoint y: 279, distance: 109.0
click at [599, 279] on div at bounding box center [605, 272] width 693 height 84
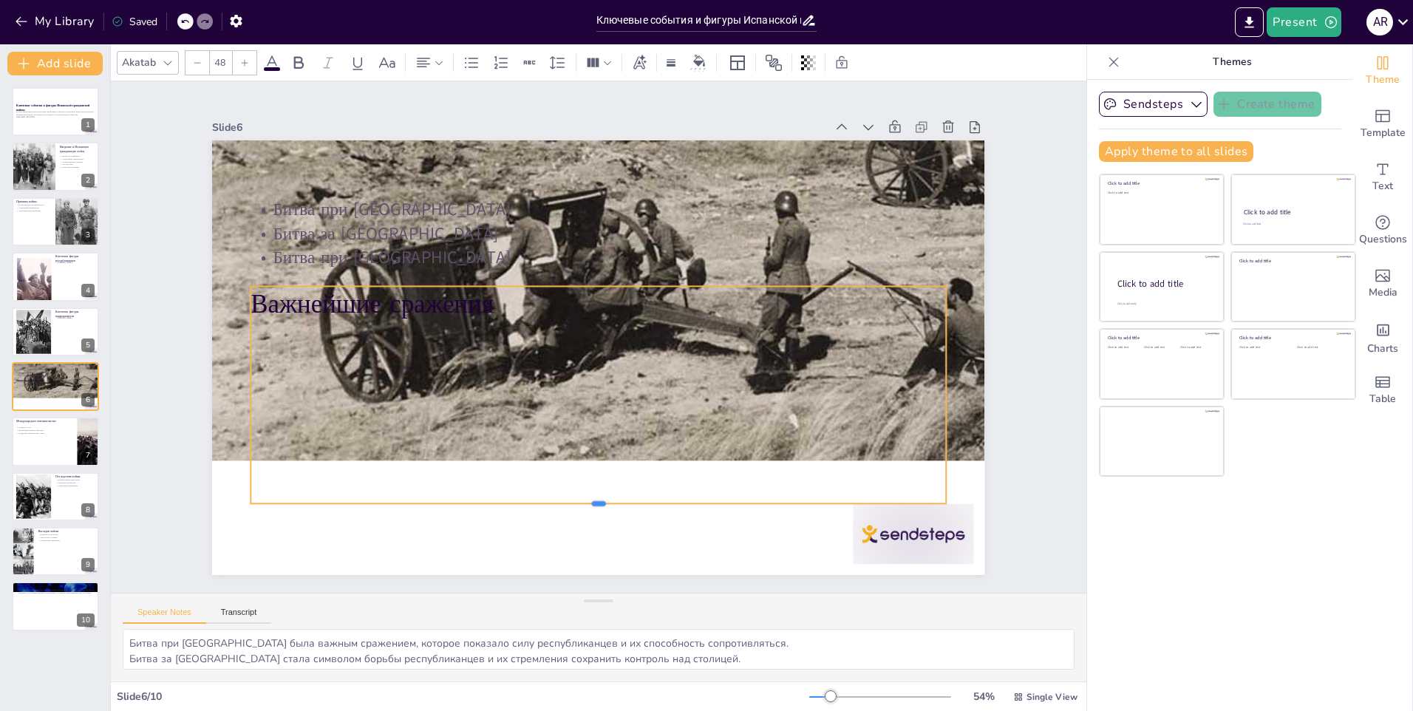
drag, startPoint x: 590, startPoint y: 425, endPoint x: 581, endPoint y: 502, distance: 77.4
click at [581, 502] on div at bounding box center [580, 508] width 693 height 84
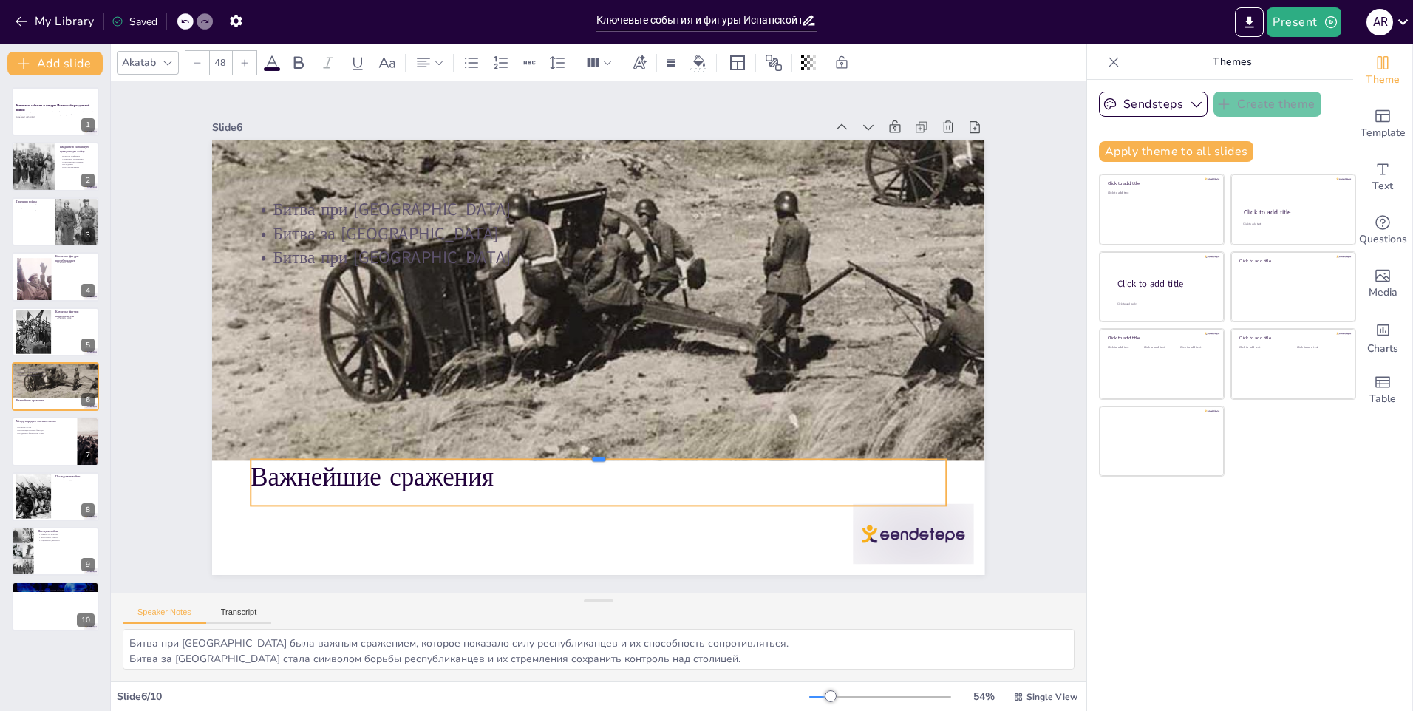
drag, startPoint x: 591, startPoint y: 280, endPoint x: 572, endPoint y: 453, distance: 174.0
click at [572, 453] on div at bounding box center [574, 451] width 683 height 156
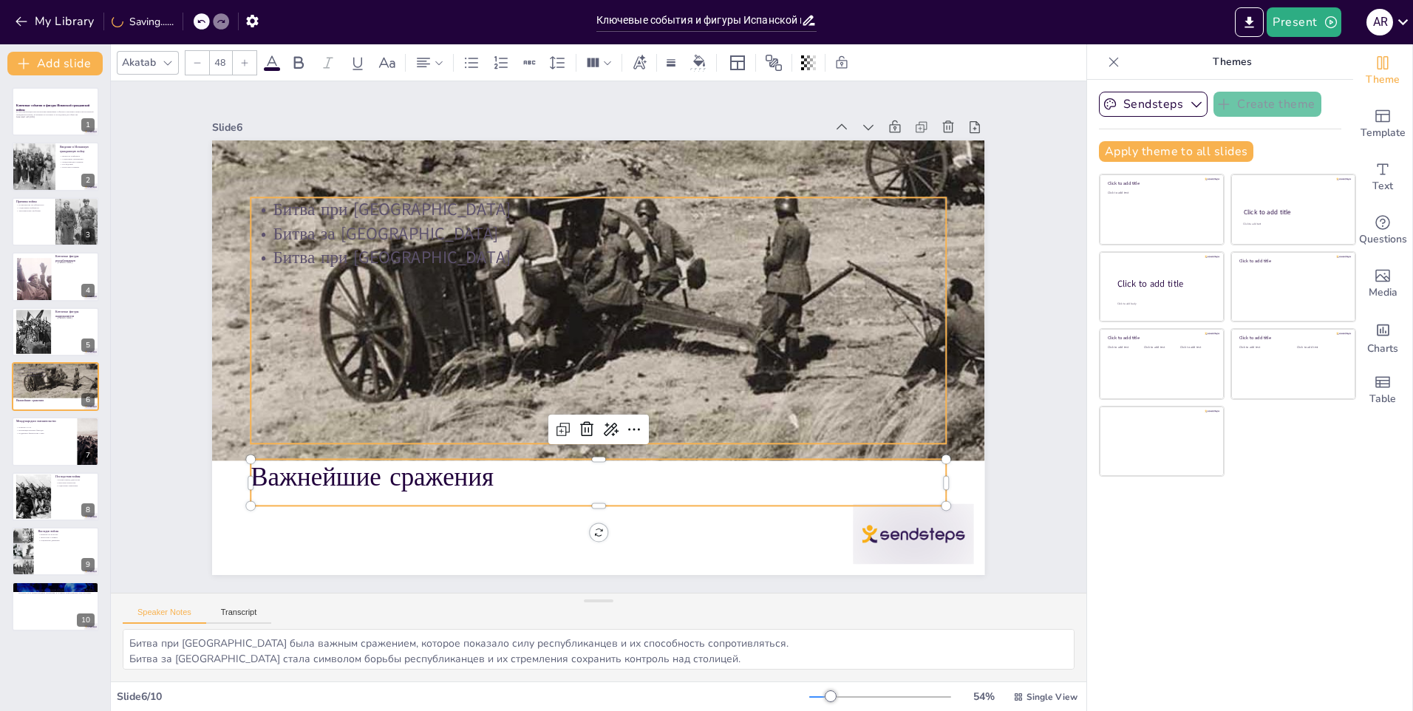
type input "32"
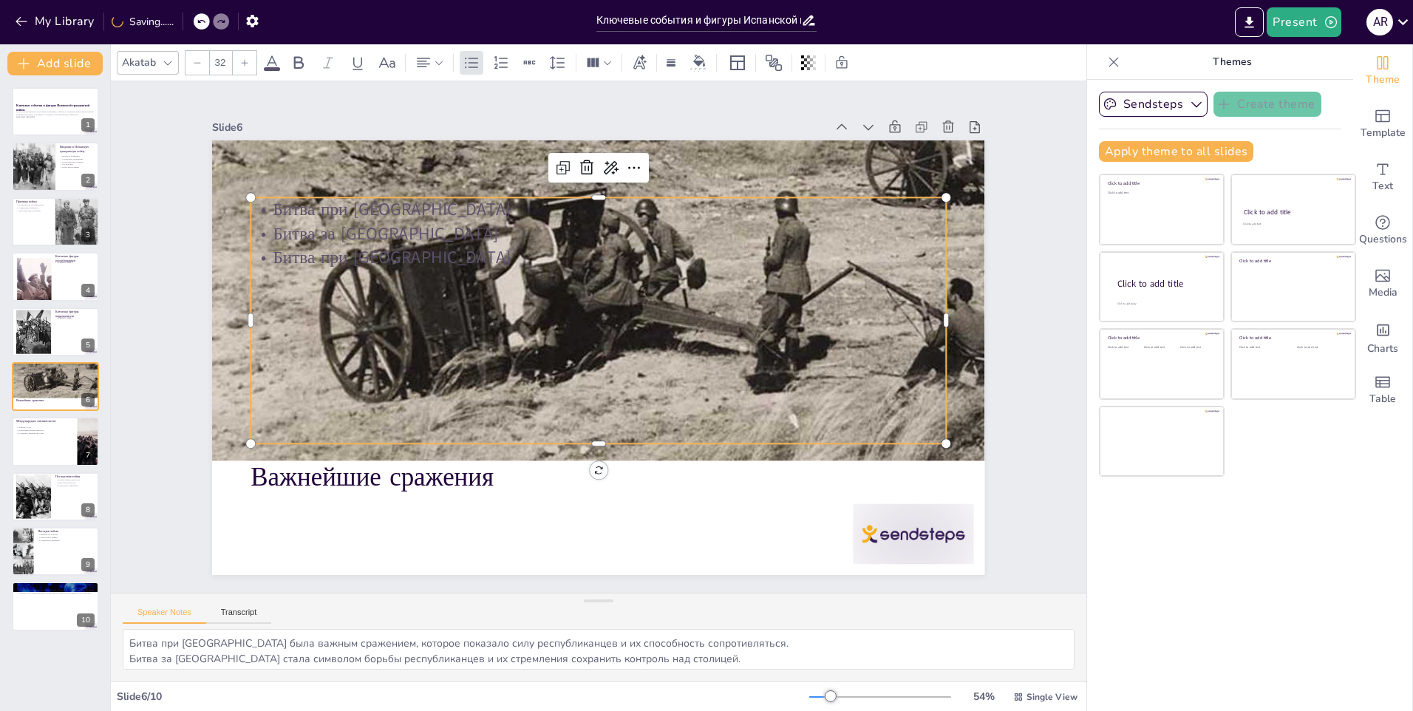
click at [481, 260] on p "Битва при [GEOGRAPHIC_DATA]" at bounding box center [599, 257] width 696 height 24
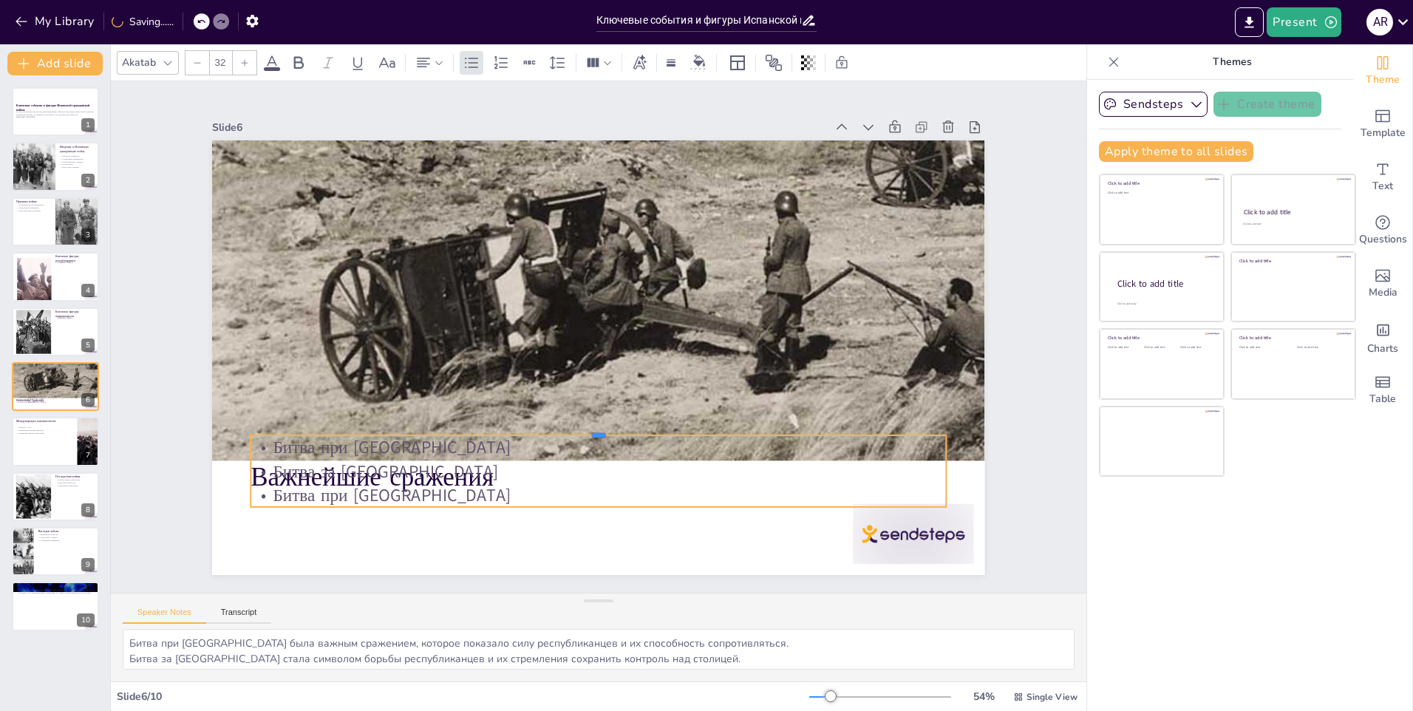
drag, startPoint x: 591, startPoint y: 188, endPoint x: 575, endPoint y: 502, distance: 314.5
click at [575, 502] on div "Важнейшие сражения Битва при [GEOGRAPHIC_DATA] Битва за [GEOGRAPHIC_DATA] Битва…" at bounding box center [598, 357] width 772 height 435
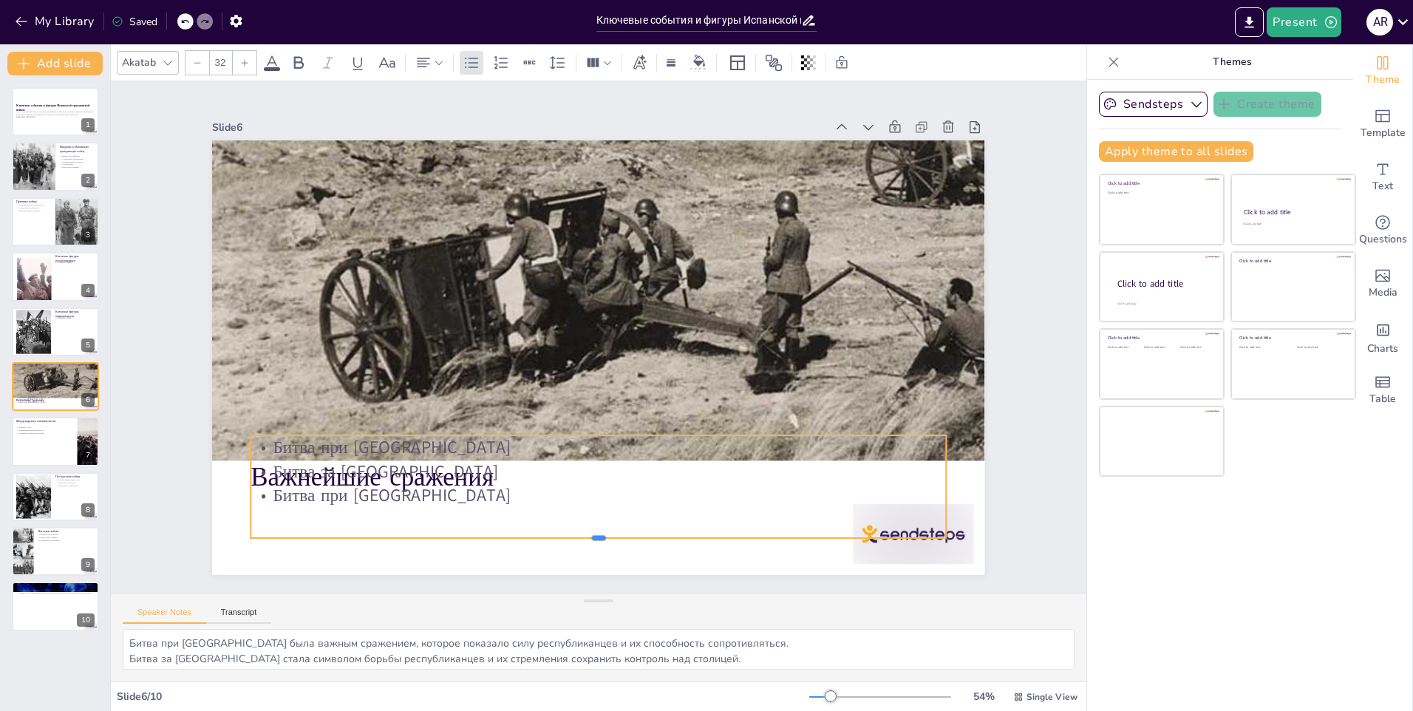
drag, startPoint x: 588, startPoint y: 504, endPoint x: 588, endPoint y: 535, distance: 31.0
click at [588, 535] on div at bounding box center [534, 534] width 665 height 226
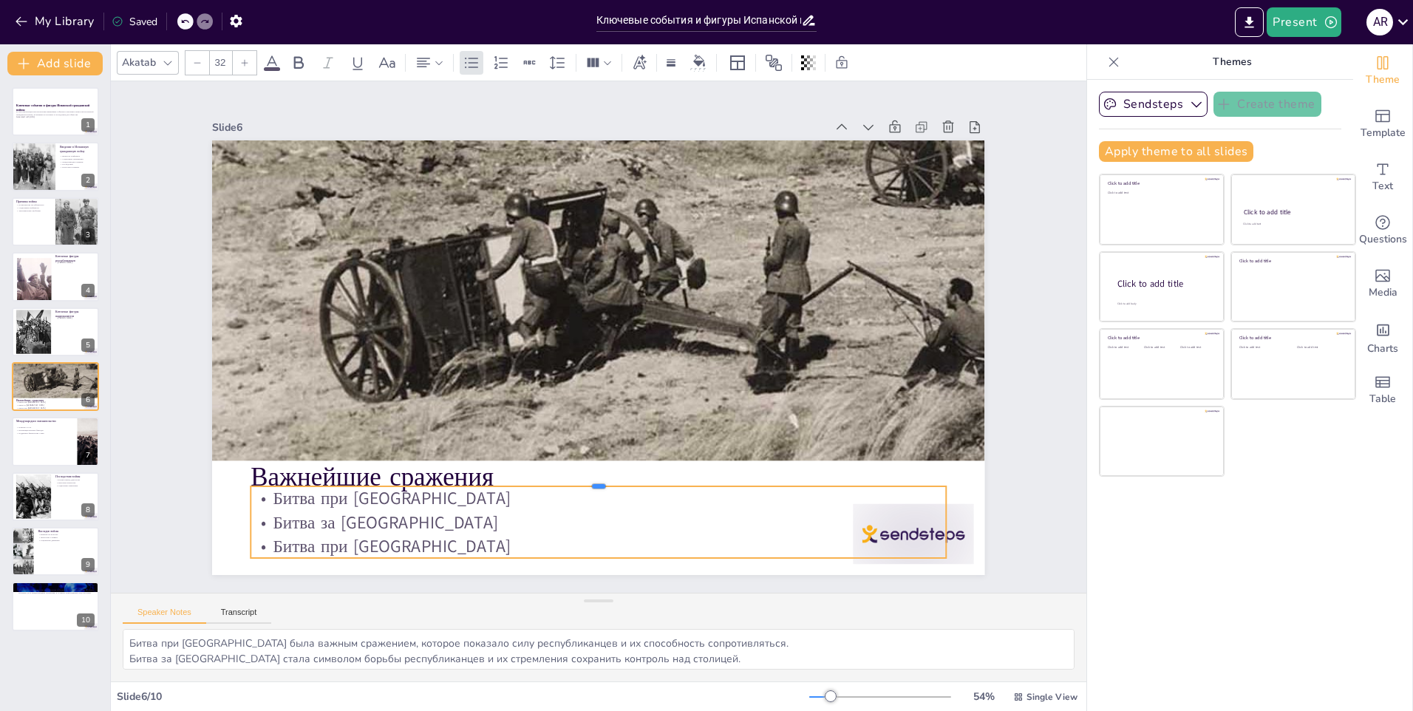
drag, startPoint x: 588, startPoint y: 426, endPoint x: 592, endPoint y: 477, distance: 51.1
click at [592, 477] on div at bounding box center [492, 433] width 475 height 525
click at [197, 510] on div "Slide 1 Ключевые события и фигуры Испанской гражданской войны В этой презентаци…" at bounding box center [598, 337] width 975 height 783
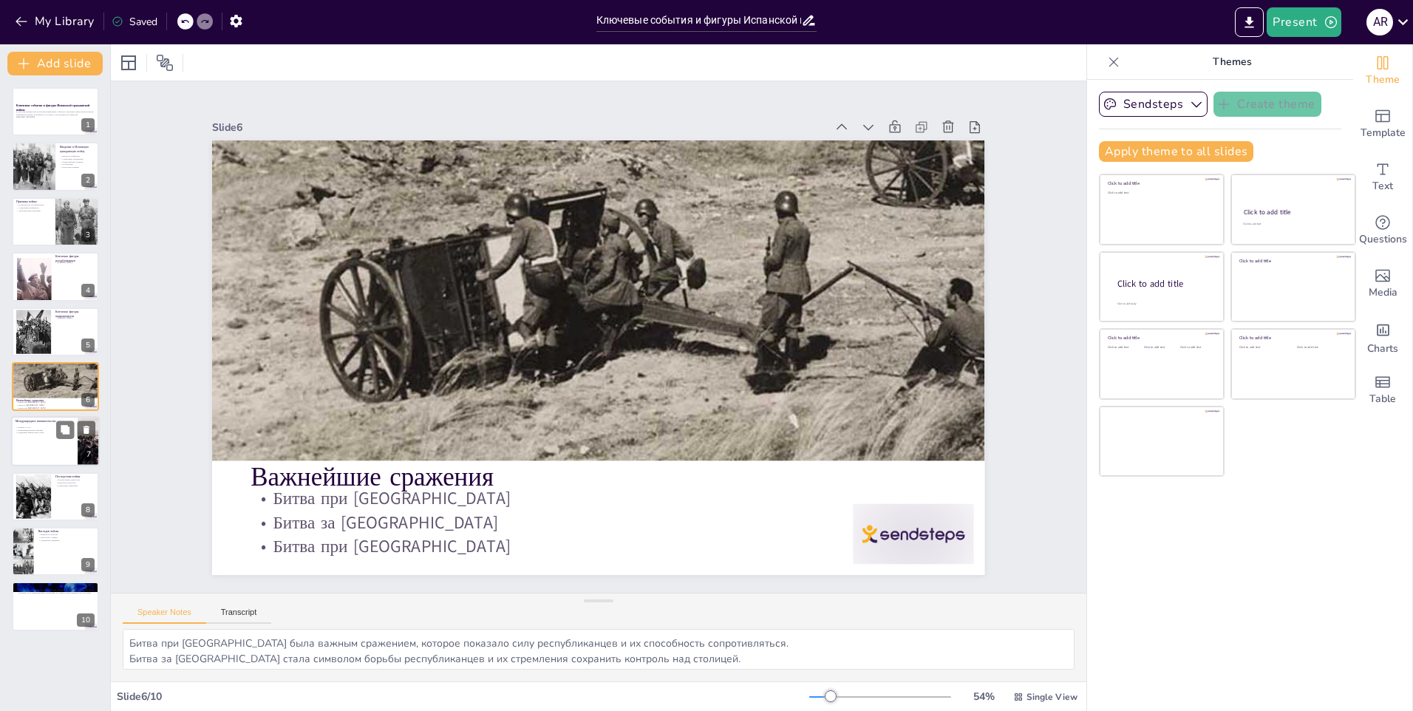
click at [30, 444] on div at bounding box center [55, 442] width 89 height 50
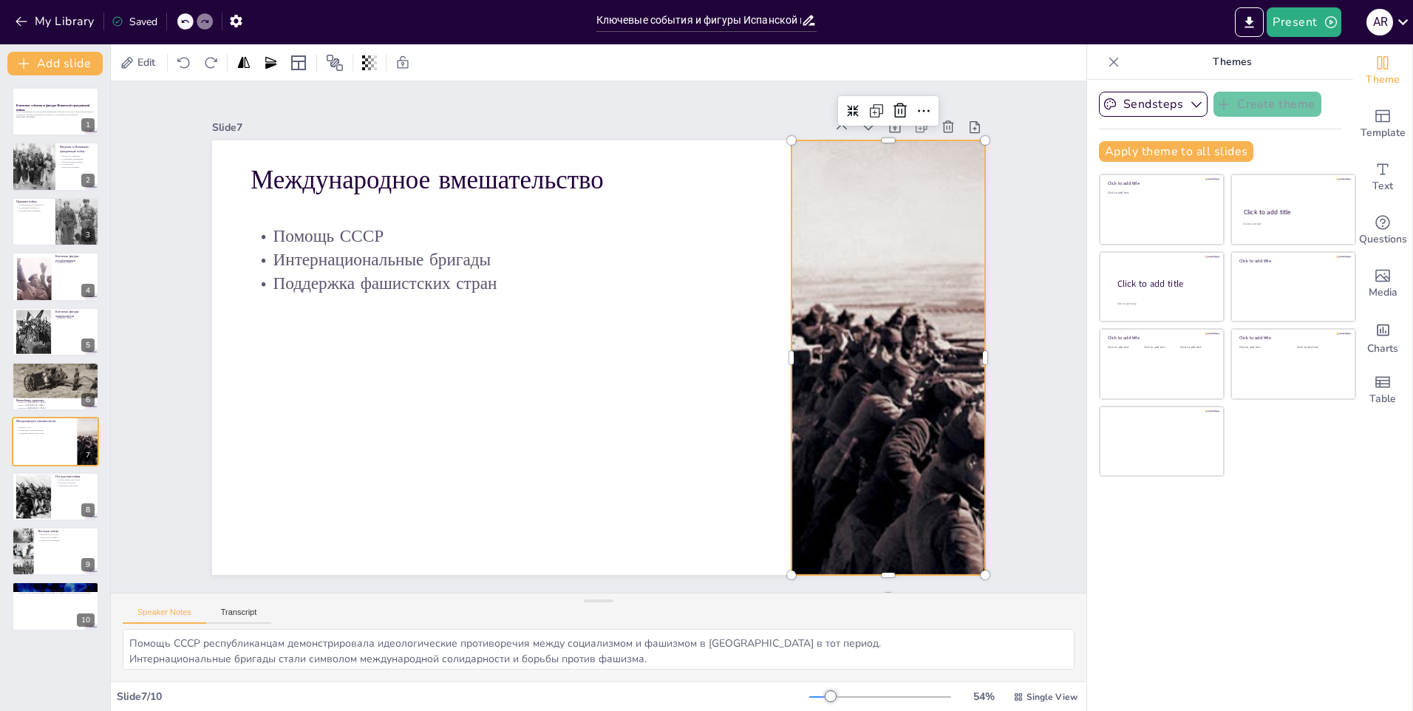
click at [812, 358] on div at bounding box center [867, 446] width 755 height 615
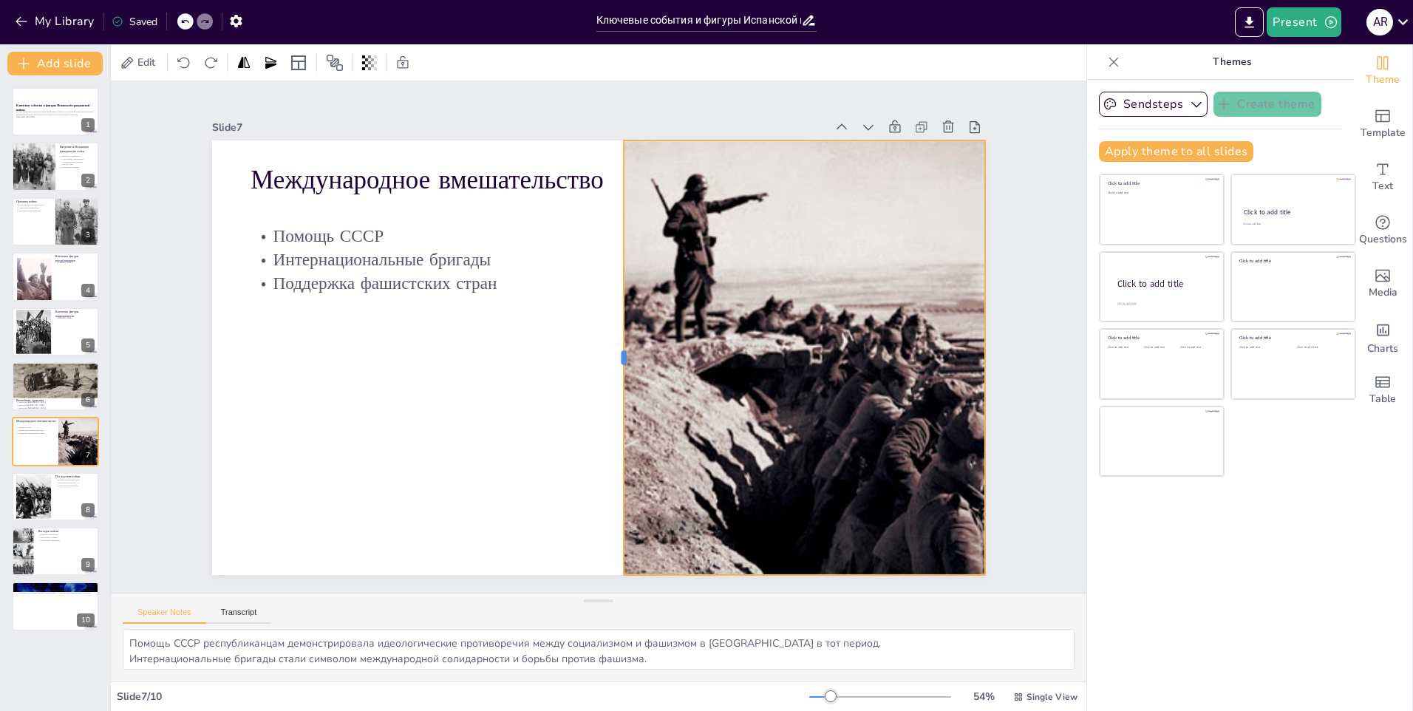
drag, startPoint x: 778, startPoint y: 355, endPoint x: 611, endPoint y: 381, distance: 169.9
click at [611, 381] on div at bounding box center [616, 359] width 57 height 433
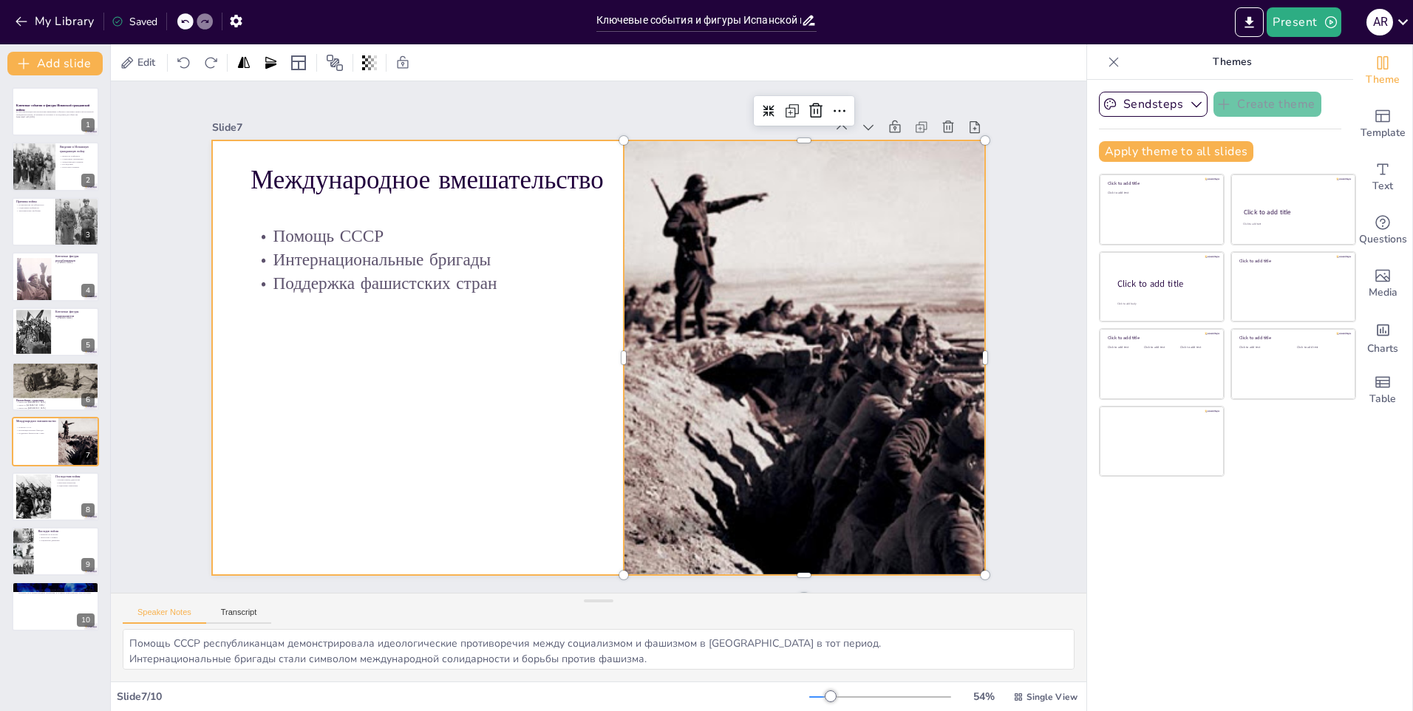
click at [472, 438] on div at bounding box center [597, 357] width 814 height 513
click at [39, 503] on div at bounding box center [33, 496] width 72 height 45
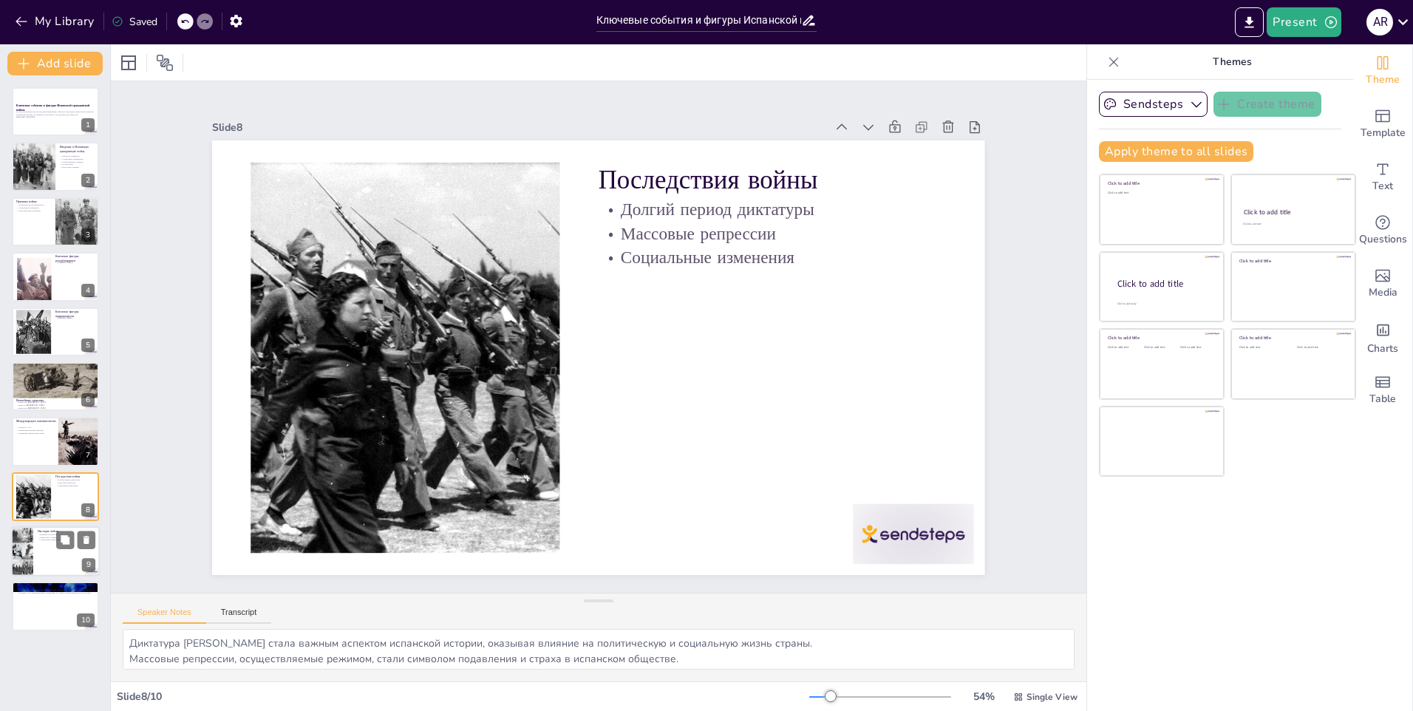
click at [46, 567] on div at bounding box center [55, 551] width 89 height 50
type textarea "Влияние войны на культуру Испании проявляется в литературе и искусстве, что под…"
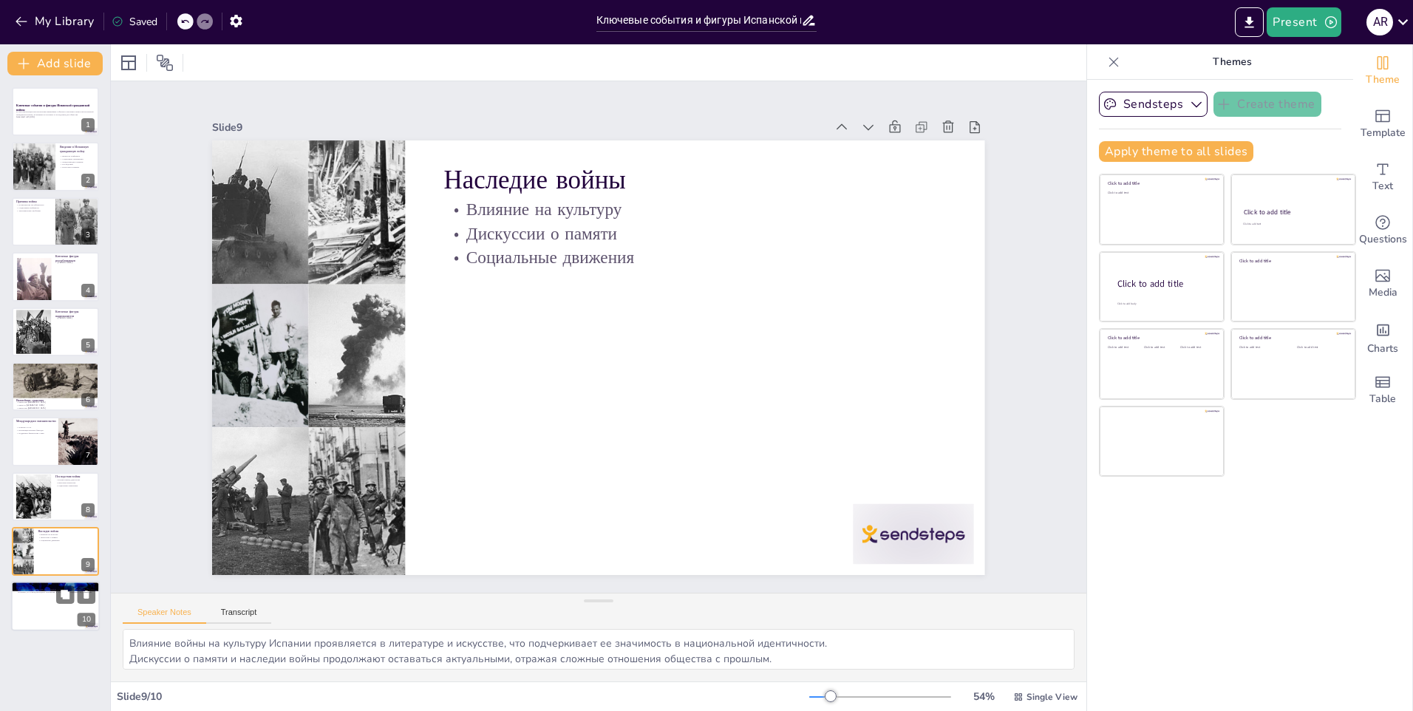
click at [44, 594] on div at bounding box center [55, 607] width 89 height 50
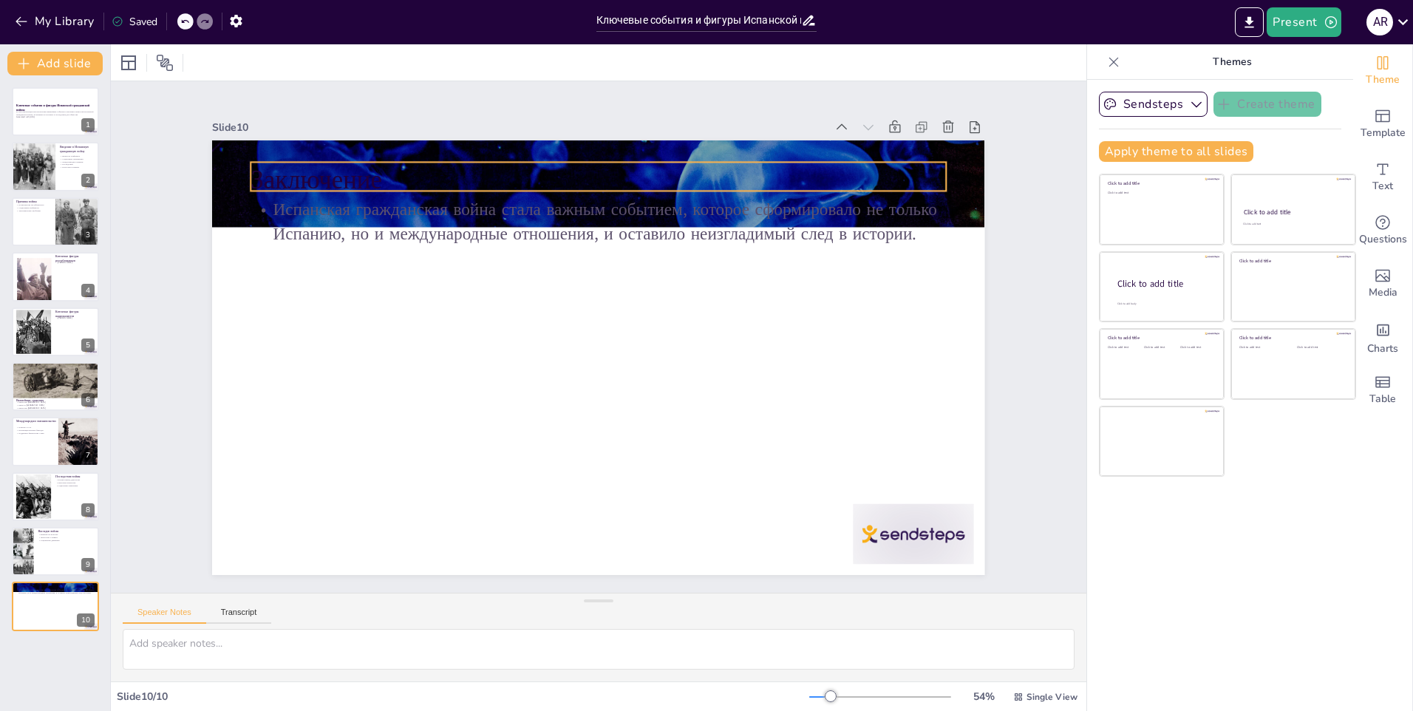
click at [713, 159] on p "Заключение" at bounding box center [631, 184] width 687 height 180
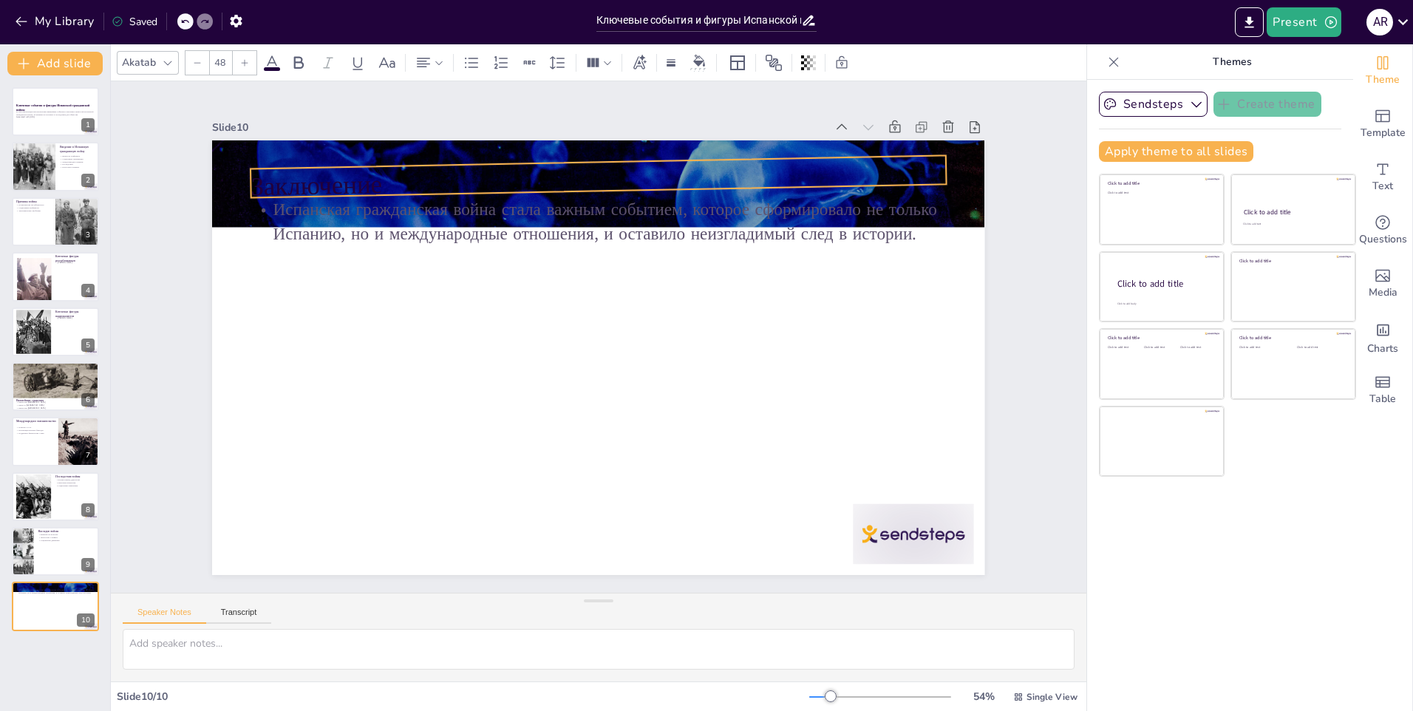
click at [588, 210] on div "Заключение Испанская гражданская война стала важным событием, которое сформиров…" at bounding box center [597, 357] width 814 height 513
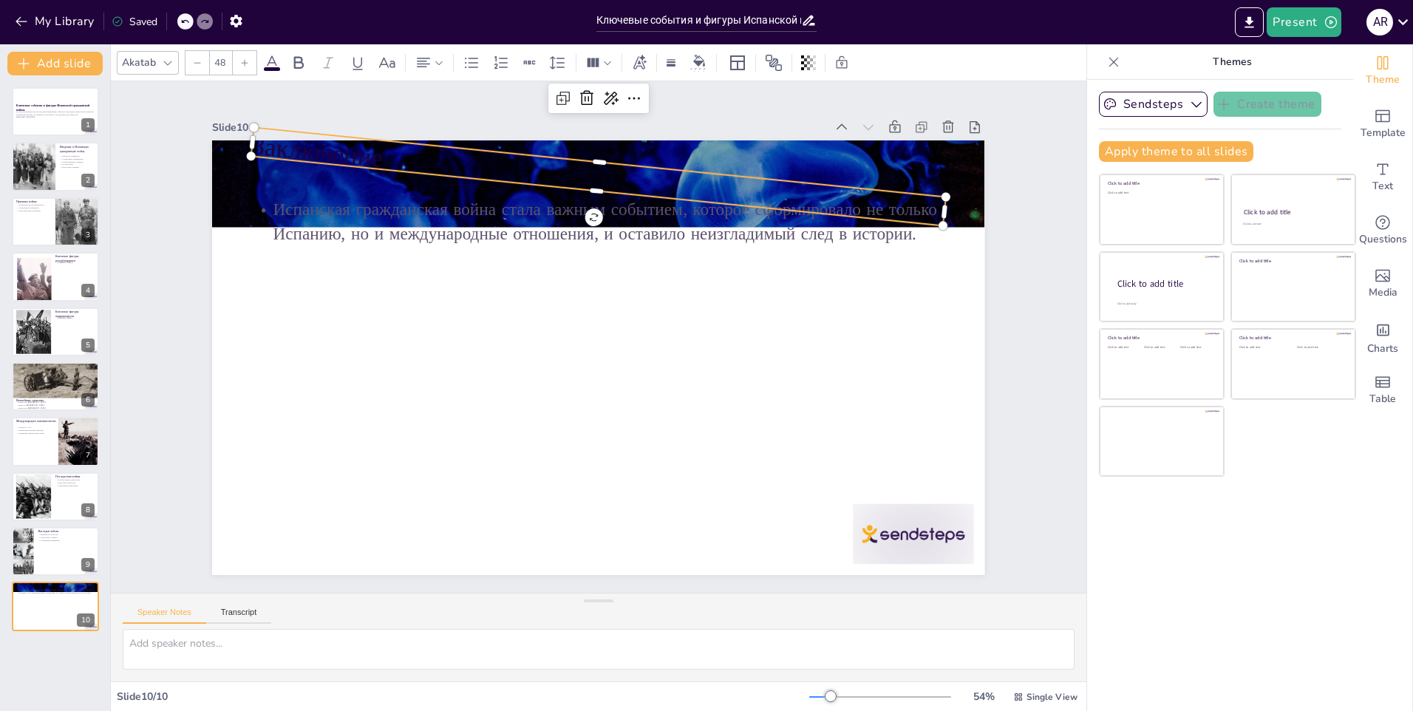
click at [588, 205] on div "Заключение Испанская гражданская война стала важным событием, которое сформиров…" at bounding box center [597, 357] width 814 height 513
click at [180, 21] on div at bounding box center [185, 21] width 16 height 16
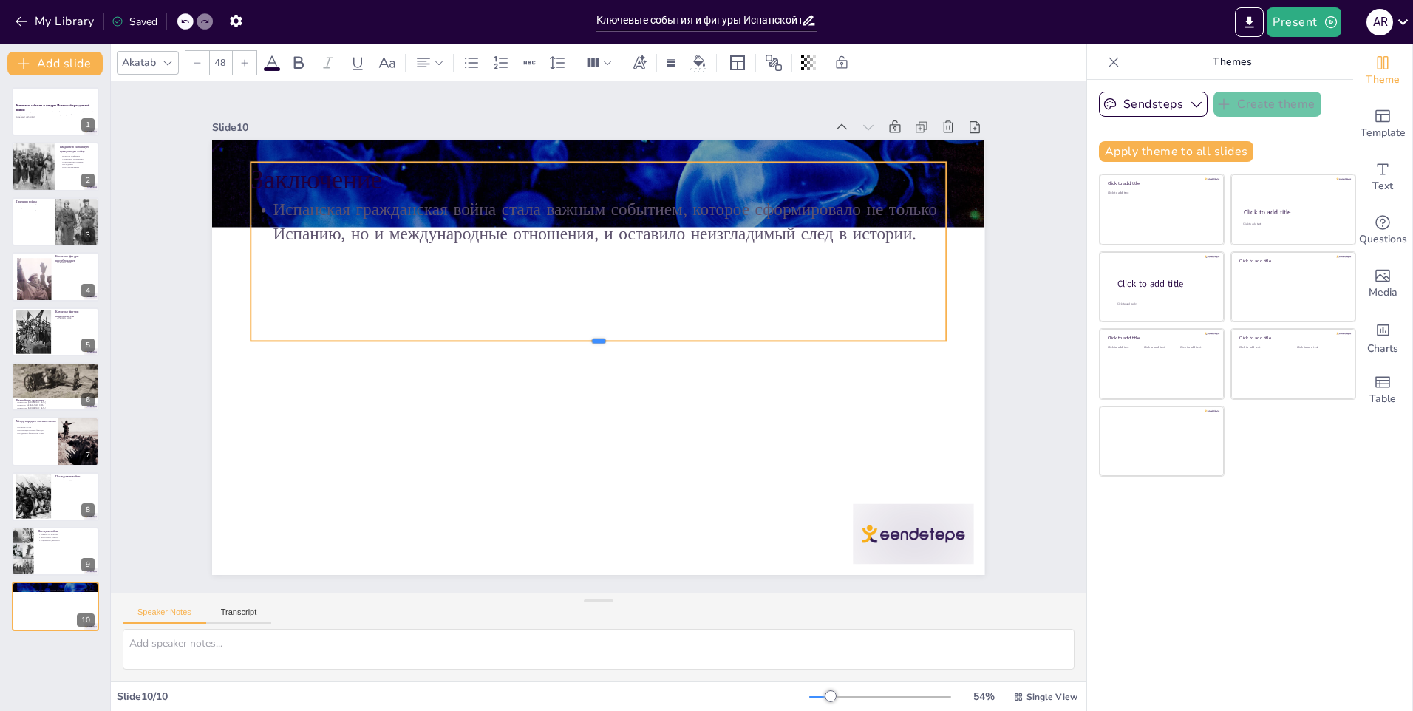
drag, startPoint x: 649, startPoint y: 188, endPoint x: 624, endPoint y: 358, distance: 171.1
click at [624, 358] on div at bounding box center [595, 347] width 665 height 226
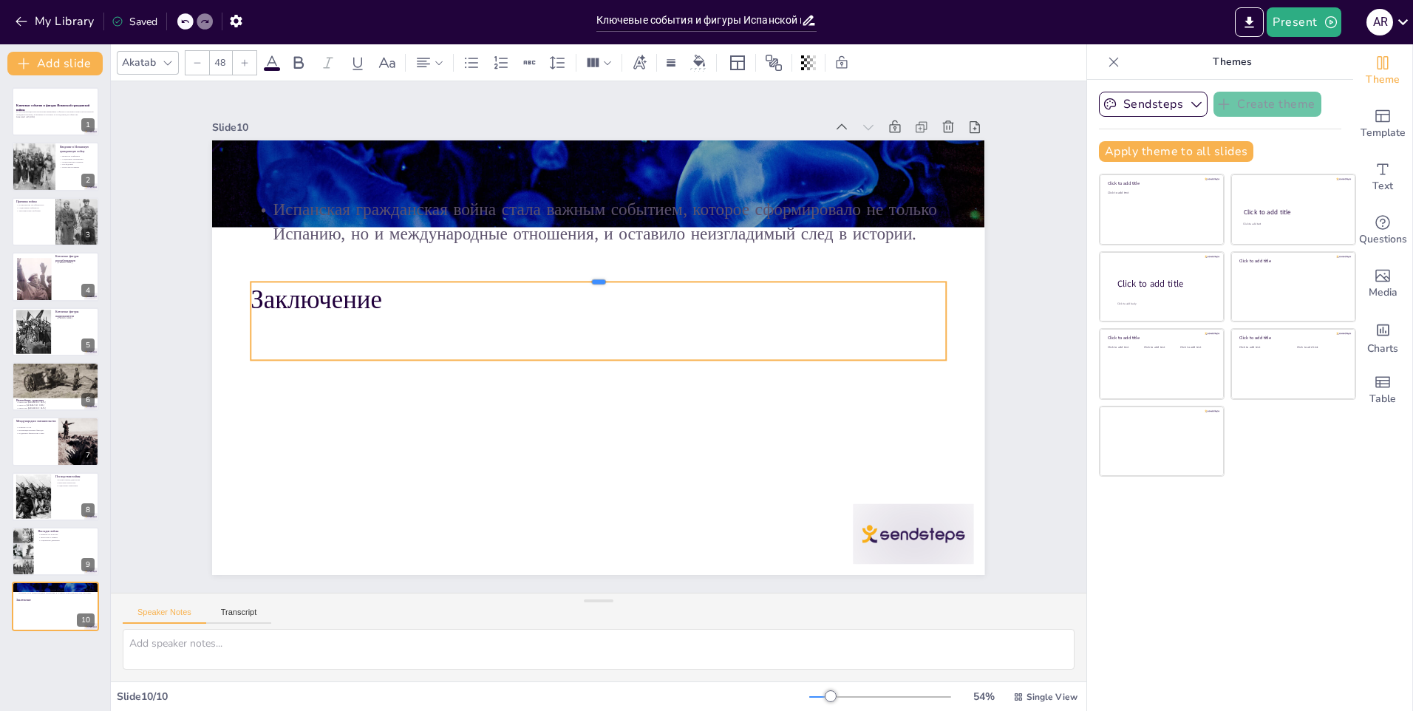
drag, startPoint x: 664, startPoint y: 154, endPoint x: 645, endPoint y: 273, distance: 121.3
click at [645, 273] on div at bounding box center [611, 278] width 683 height 156
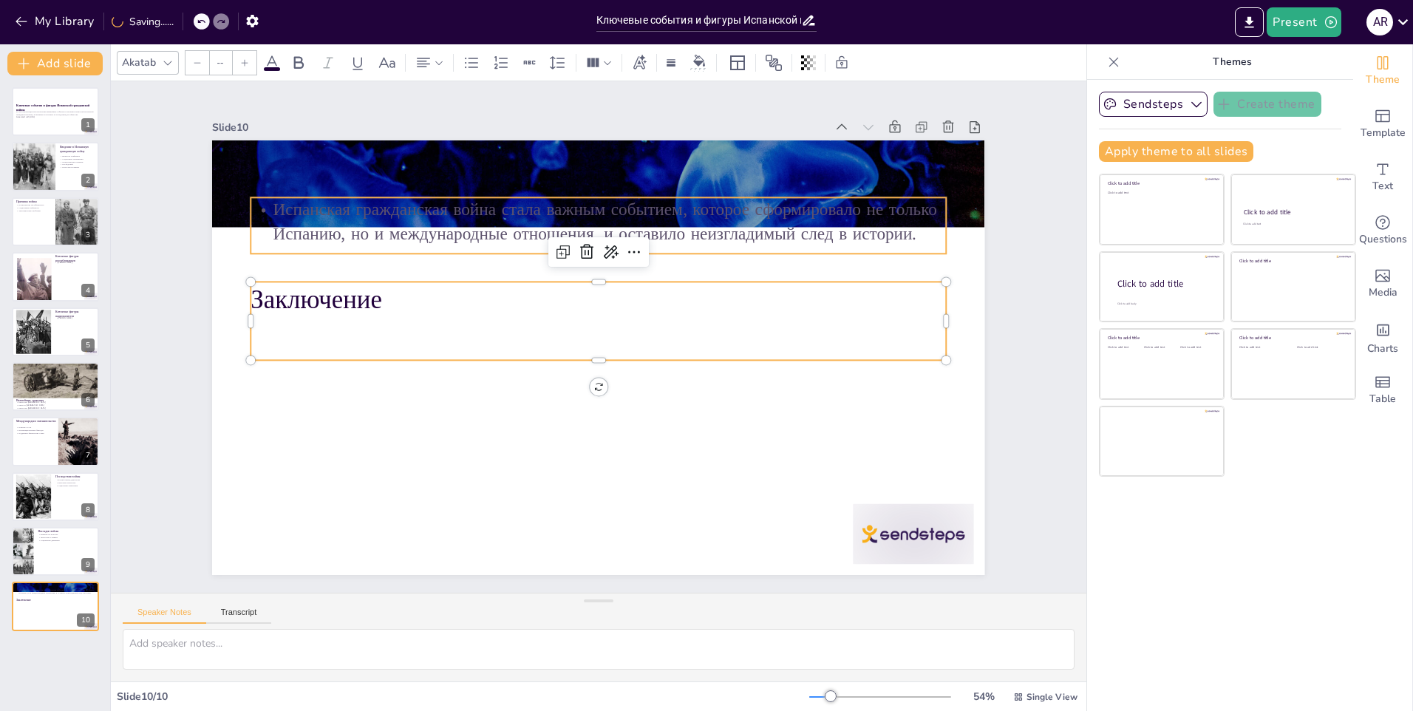
type input "32"
click at [663, 193] on p "Испанская гражданская война стала важным событием, которое сформировало не толь…" at bounding box center [623, 224] width 690 height 191
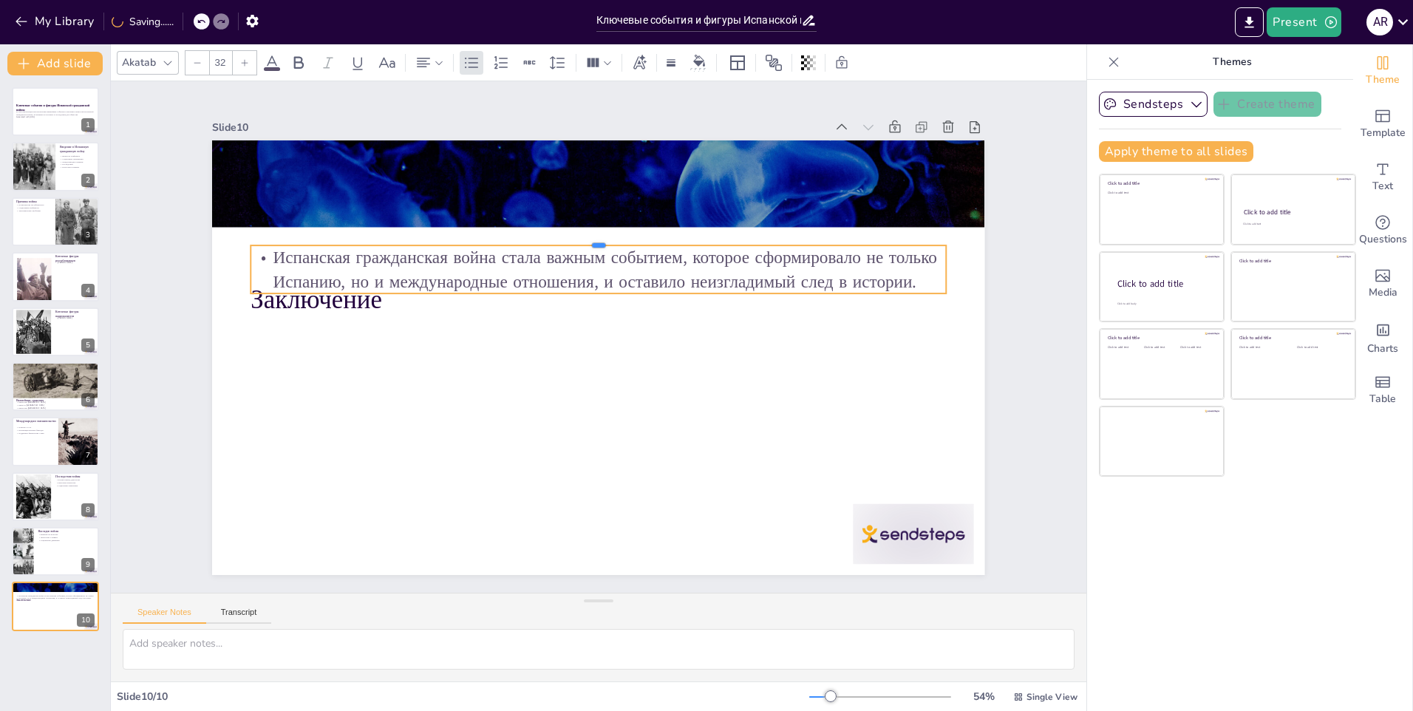
drag, startPoint x: 668, startPoint y: 191, endPoint x: 637, endPoint y: 373, distance: 183.7
click at [637, 373] on div "Заключение Испанская гражданская война стала важным событием, которое сформиров…" at bounding box center [597, 357] width 814 height 513
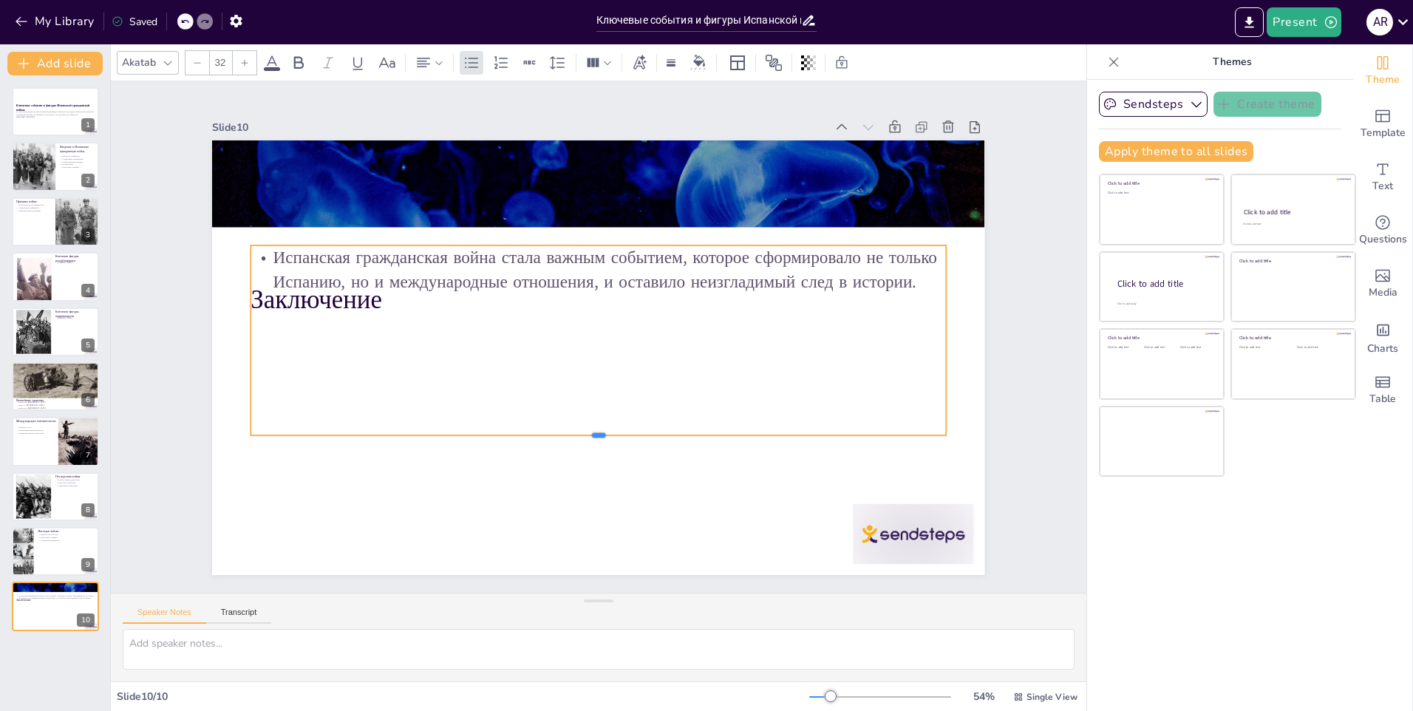
drag, startPoint x: 648, startPoint y: 289, endPoint x: 644, endPoint y: 424, distance: 134.6
click at [644, 433] on div at bounding box center [577, 439] width 683 height 156
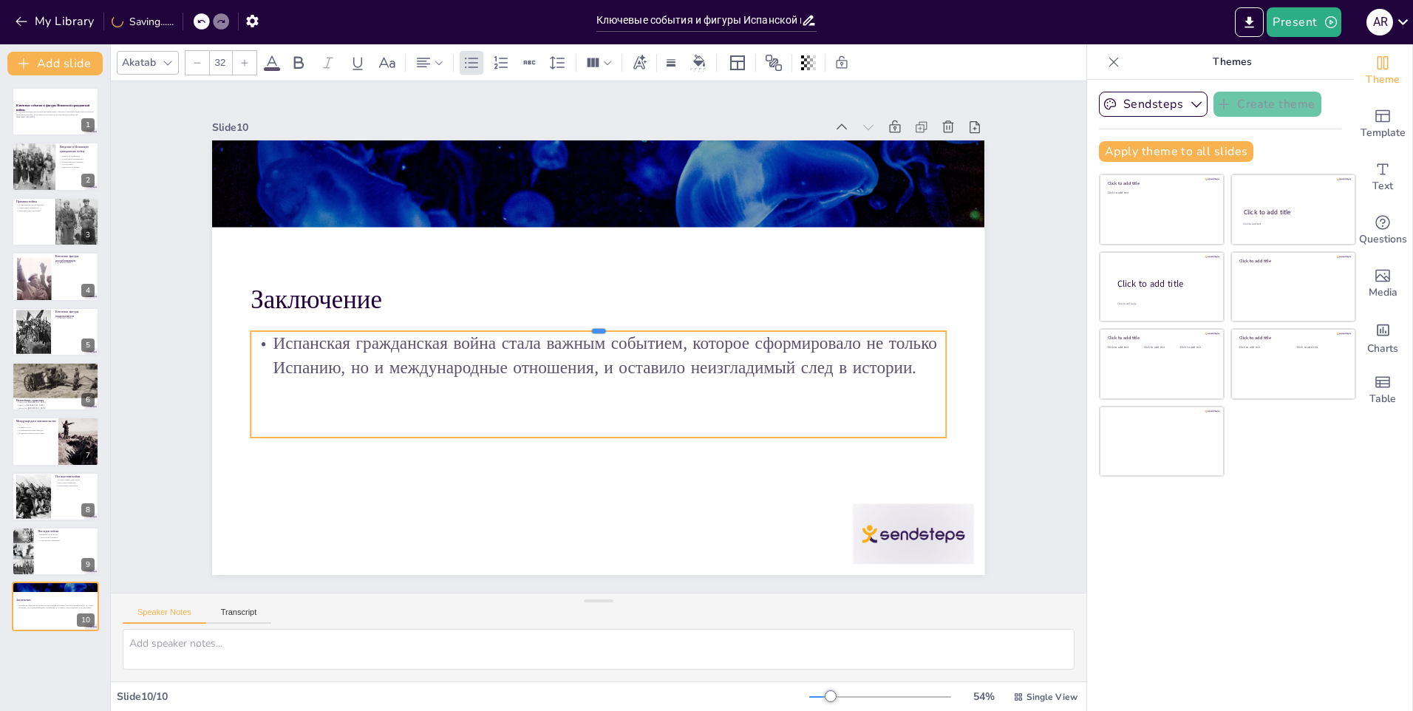
drag, startPoint x: 684, startPoint y: 239, endPoint x: 672, endPoint y: 325, distance: 86.6
click at [672, 325] on div at bounding box center [609, 331] width 358 height 608
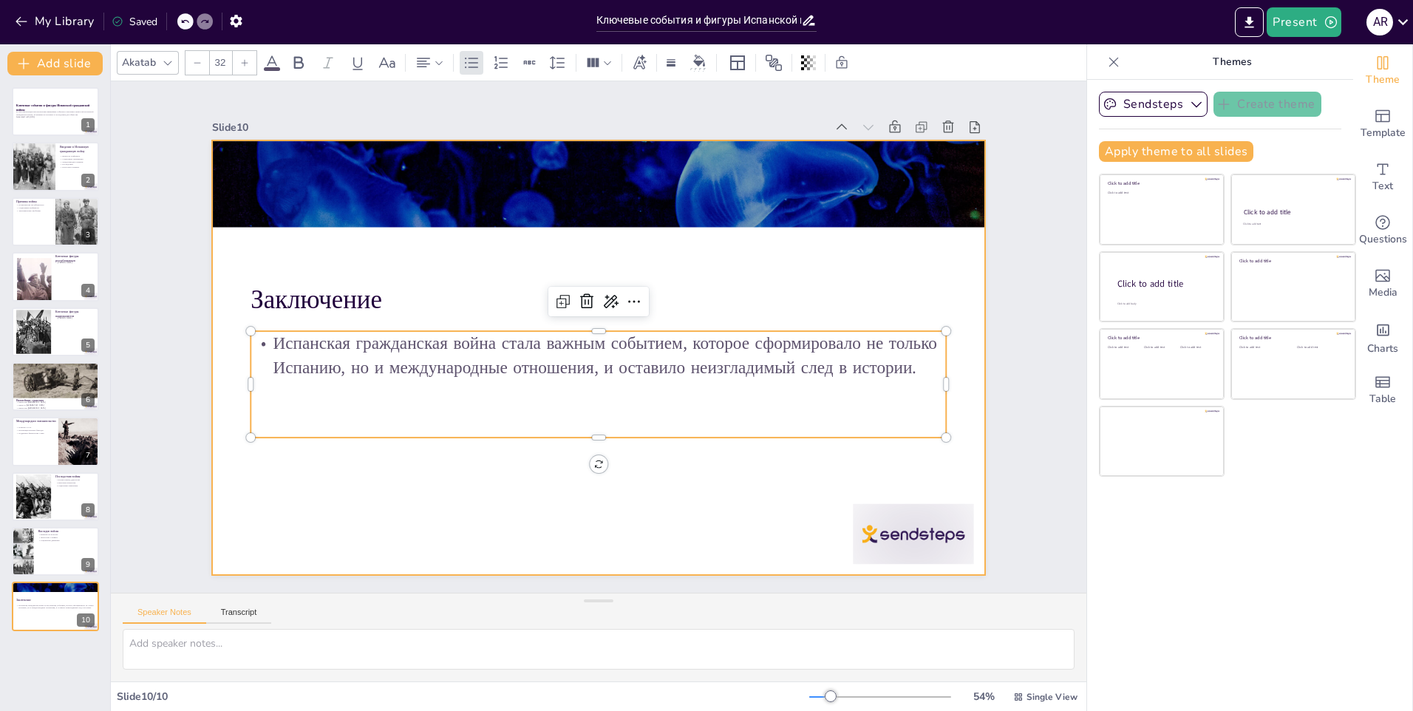
click at [477, 497] on div at bounding box center [594, 357] width 846 height 586
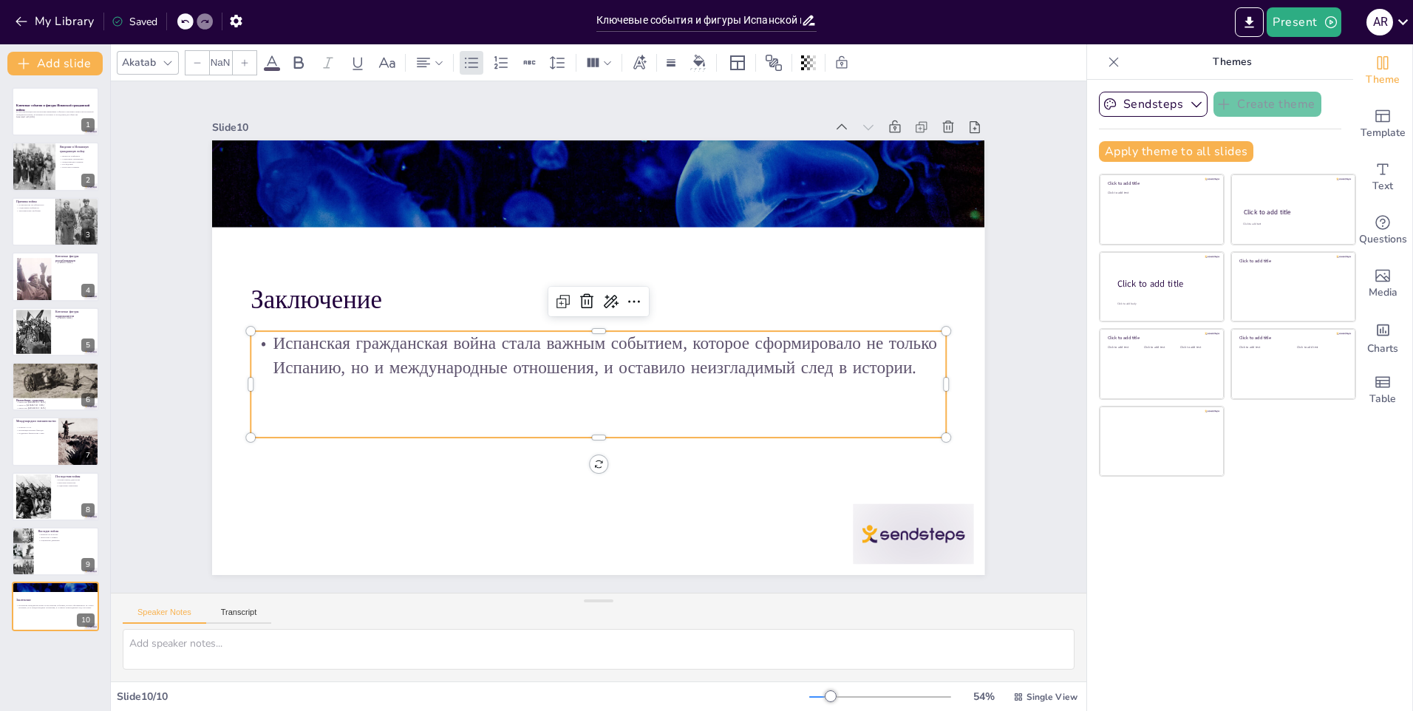
type input "32"
drag, startPoint x: 499, startPoint y: 391, endPoint x: 486, endPoint y: 392, distance: 13.4
click at [486, 392] on div "Испанская гражданская война стала важным событием, которое сформировало не толь…" at bounding box center [586, 386] width 696 height 106
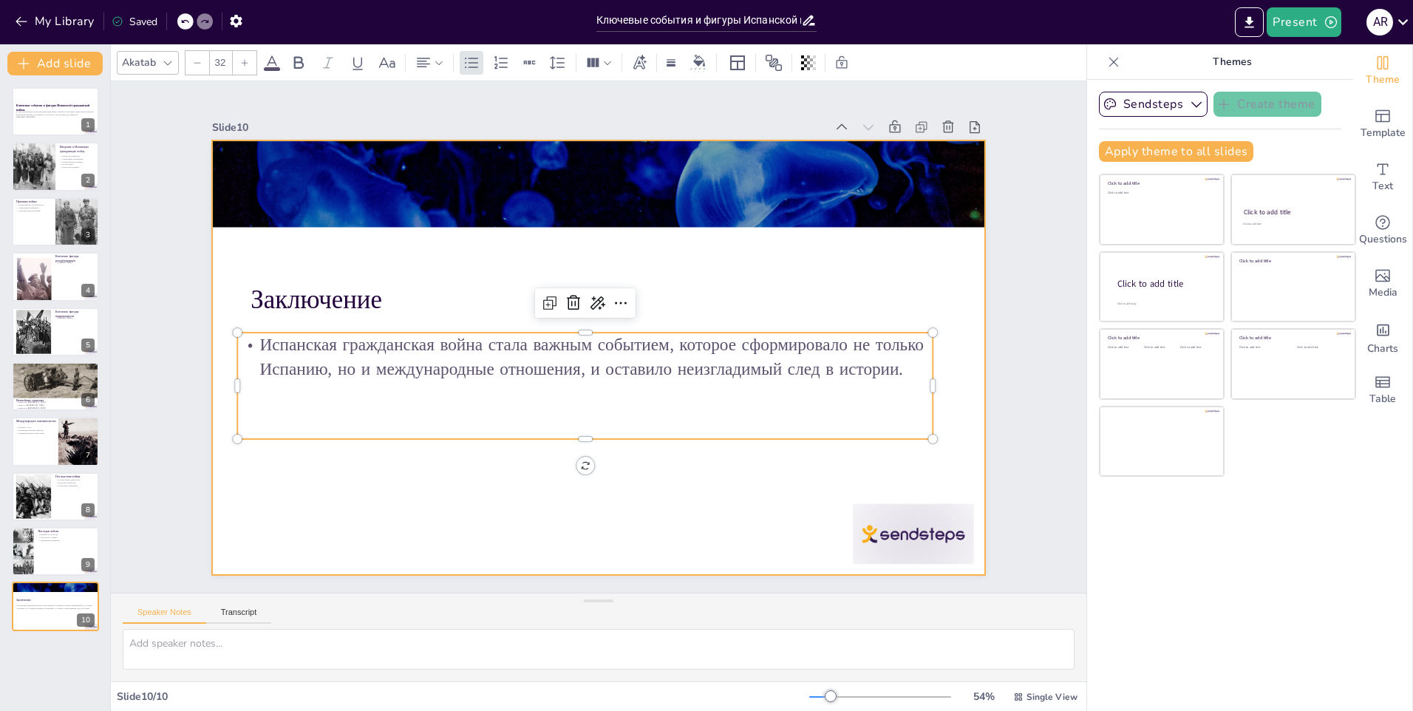
click at [463, 475] on div at bounding box center [597, 357] width 814 height 513
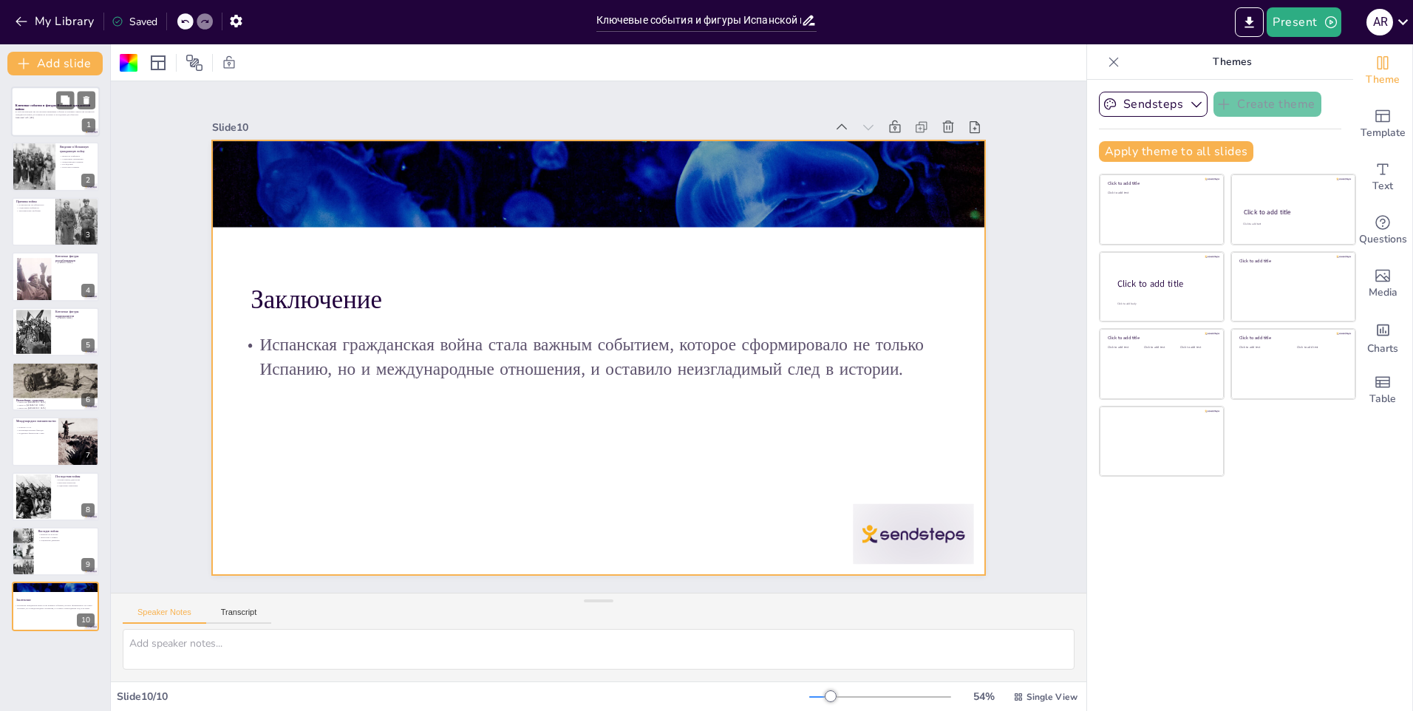
click at [49, 116] on p "Generated with [URL]" at bounding box center [56, 117] width 80 height 3
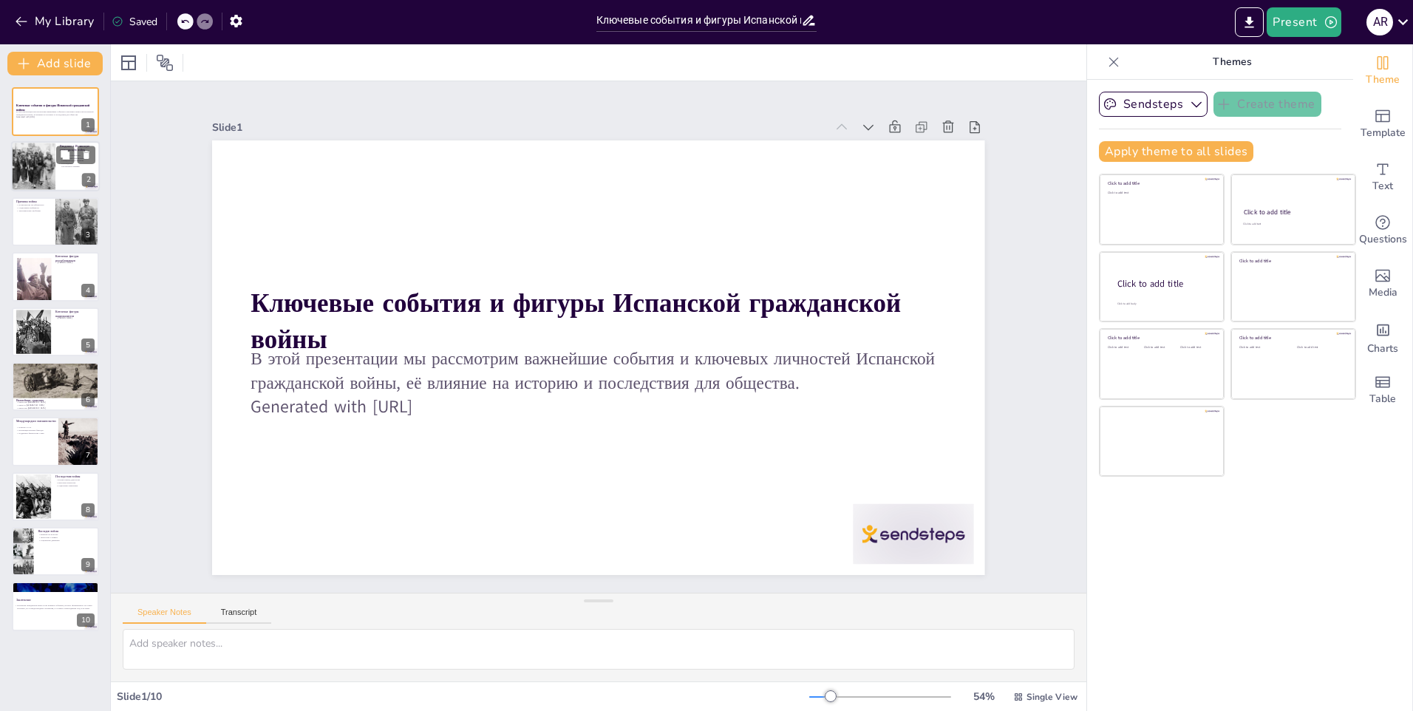
click at [38, 166] on div at bounding box center [33, 167] width 72 height 50
type textarea "Lorem ipsumdol, sit Ametconse adipiscinge seddo ei temp incidi utlaboree dolore…"
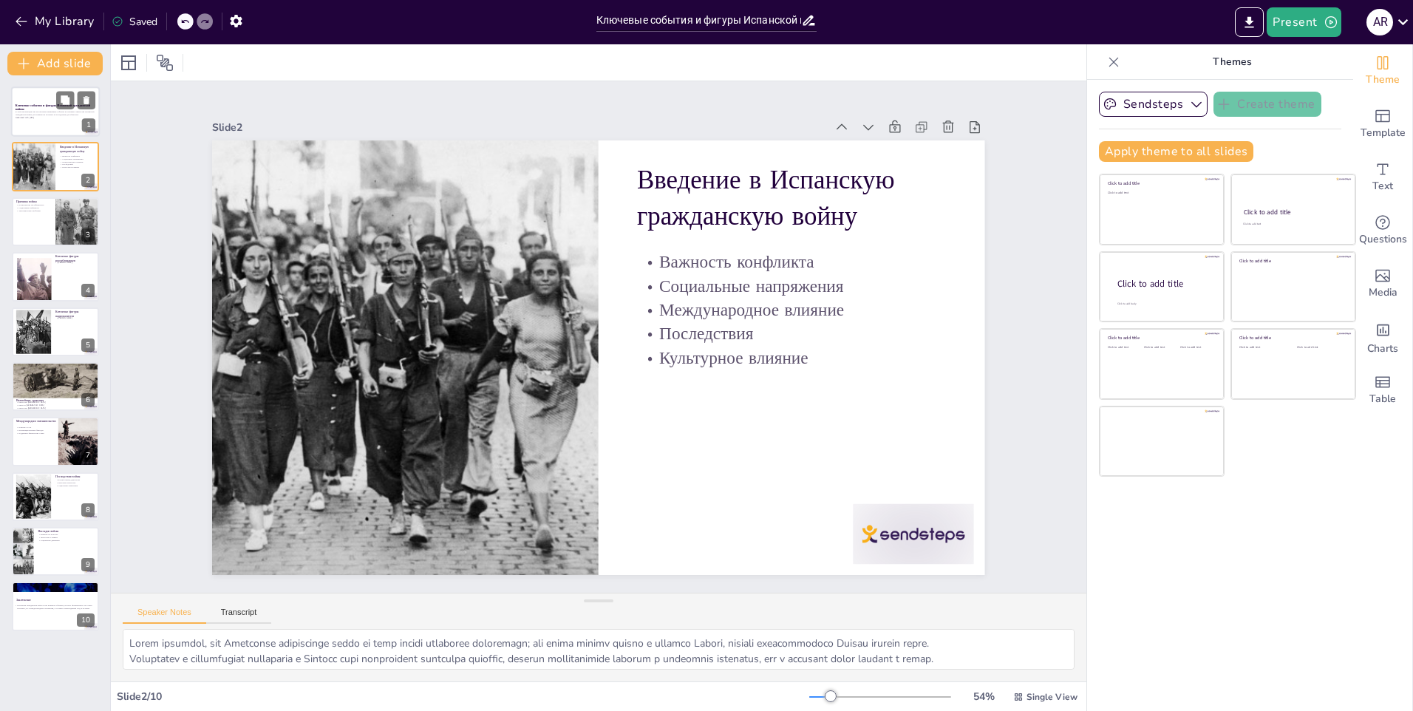
click at [45, 120] on div "В этой презентации мы рассмотрим важнейшие события и ключевых личностей Испанск…" at bounding box center [56, 115] width 80 height 10
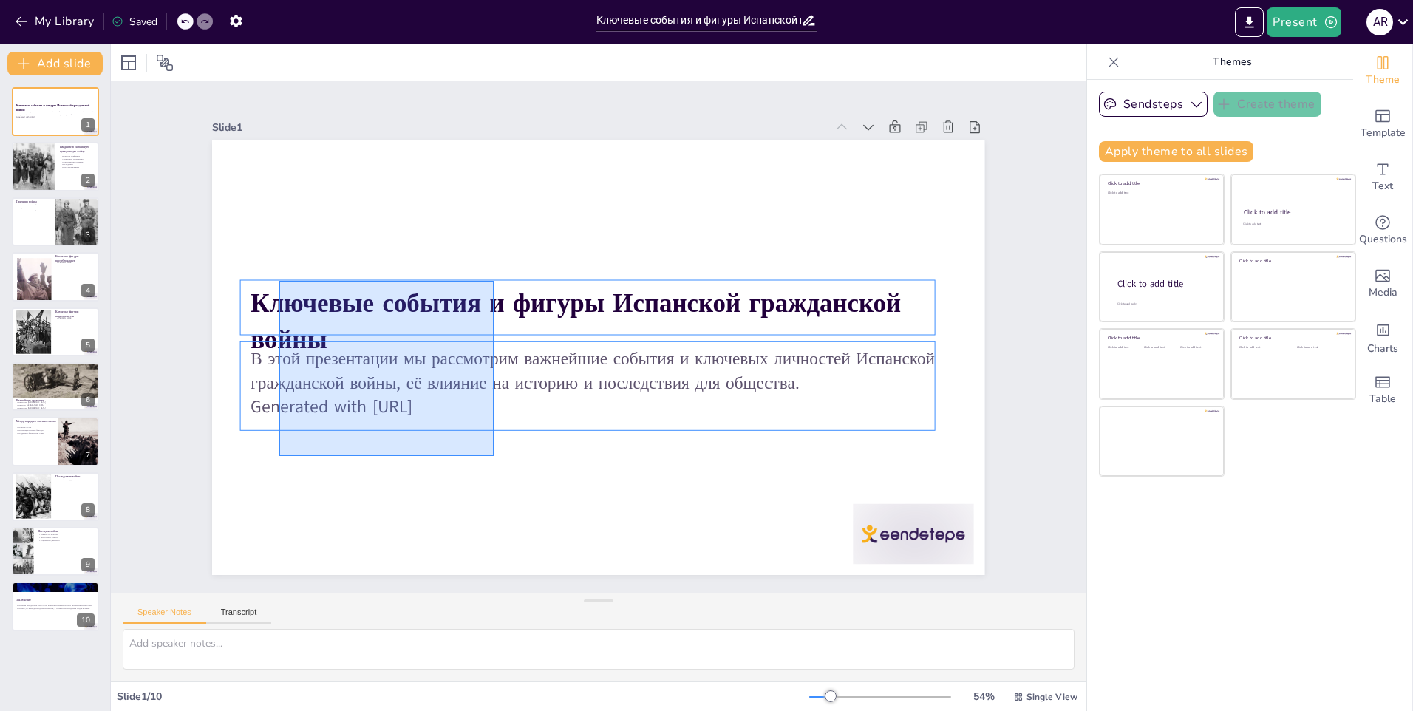
drag, startPoint x: 492, startPoint y: 453, endPoint x: 279, endPoint y: 281, distance: 273.2
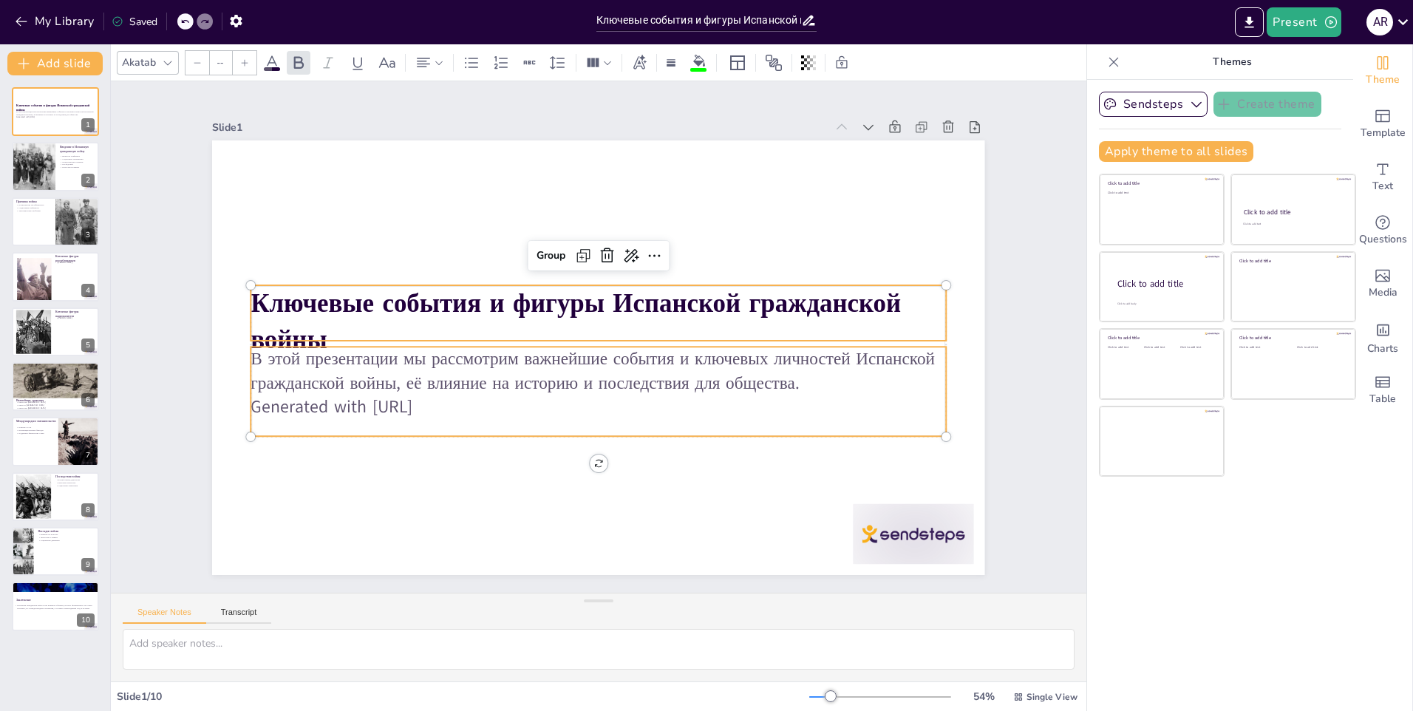
click at [450, 399] on p "Generated with [URL]" at bounding box center [592, 406] width 694 height 97
type input "32"
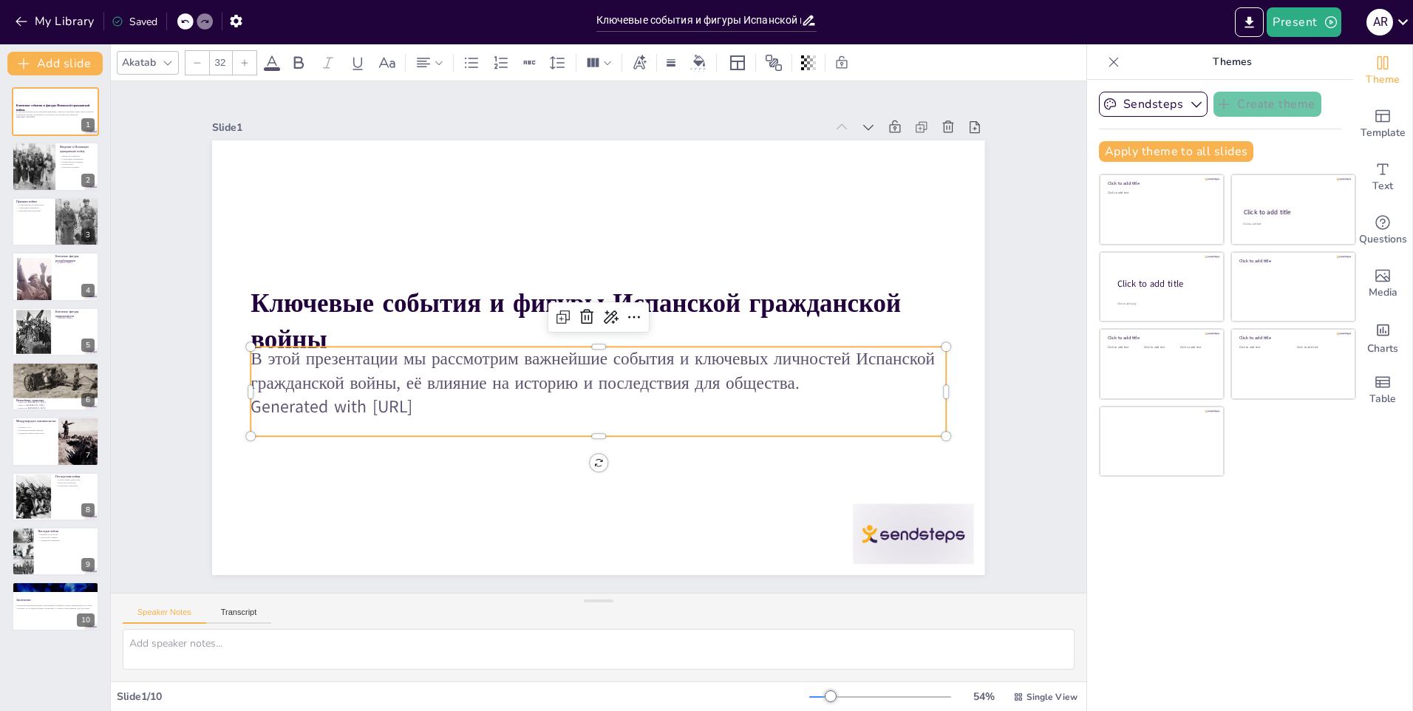
click at [465, 405] on p "Generated with [URL]" at bounding box center [592, 406] width 694 height 97
click at [450, 400] on p "Generated with [URL]" at bounding box center [592, 406] width 694 height 97
click at [455, 399] on p "Generated with [URL]" at bounding box center [592, 406] width 694 height 96
click at [481, 408] on p "Generated with [URL]" at bounding box center [551, 388] width 533 height 483
click at [455, 400] on p "Generated with [URL]" at bounding box center [599, 407] width 696 height 24
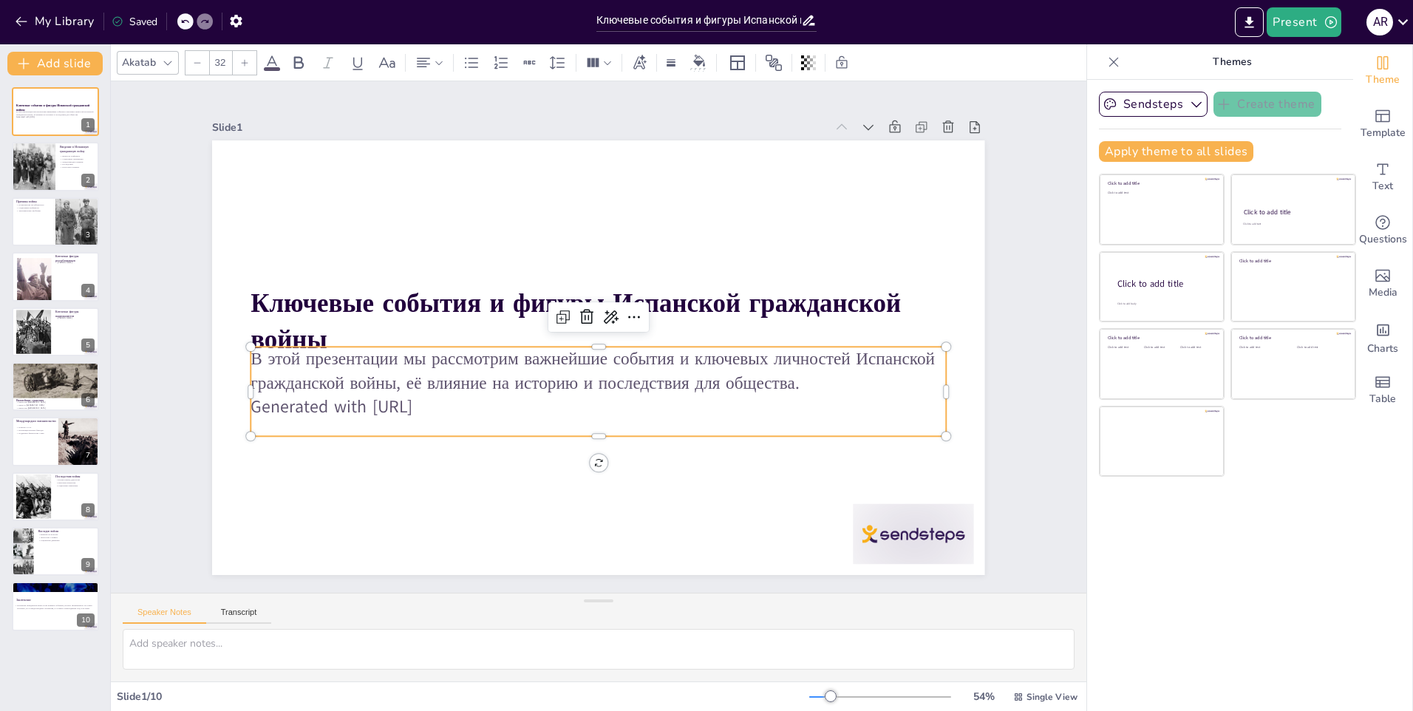
click at [448, 399] on p "Generated with [URL]" at bounding box center [599, 407] width 696 height 24
drag, startPoint x: 769, startPoint y: 409, endPoint x: 766, endPoint y: 390, distance: 19.4
click at [770, 408] on p "Generated with [URL]" at bounding box center [592, 406] width 694 height 97
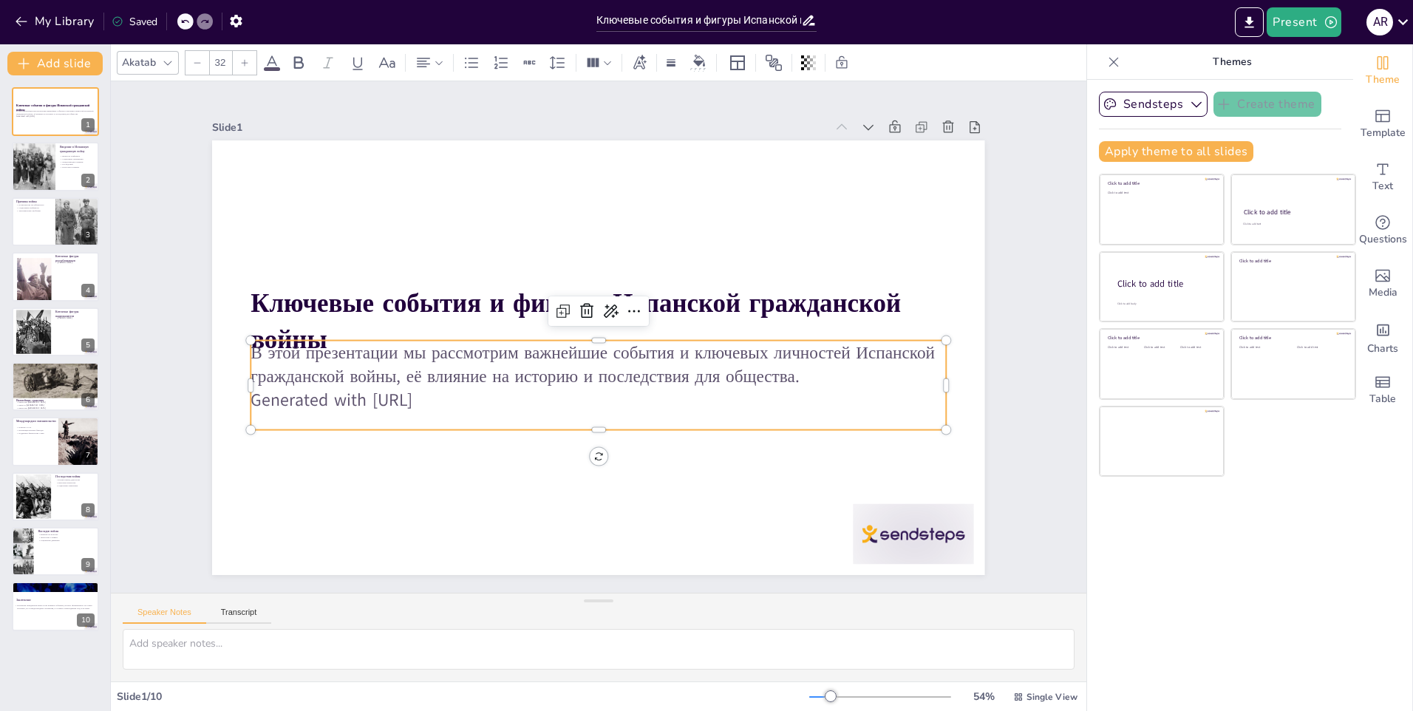
click at [764, 381] on p "В этой презентации мы рассмотрим важнейшие события и ключевых личностей Испанск…" at bounding box center [599, 365] width 696 height 48
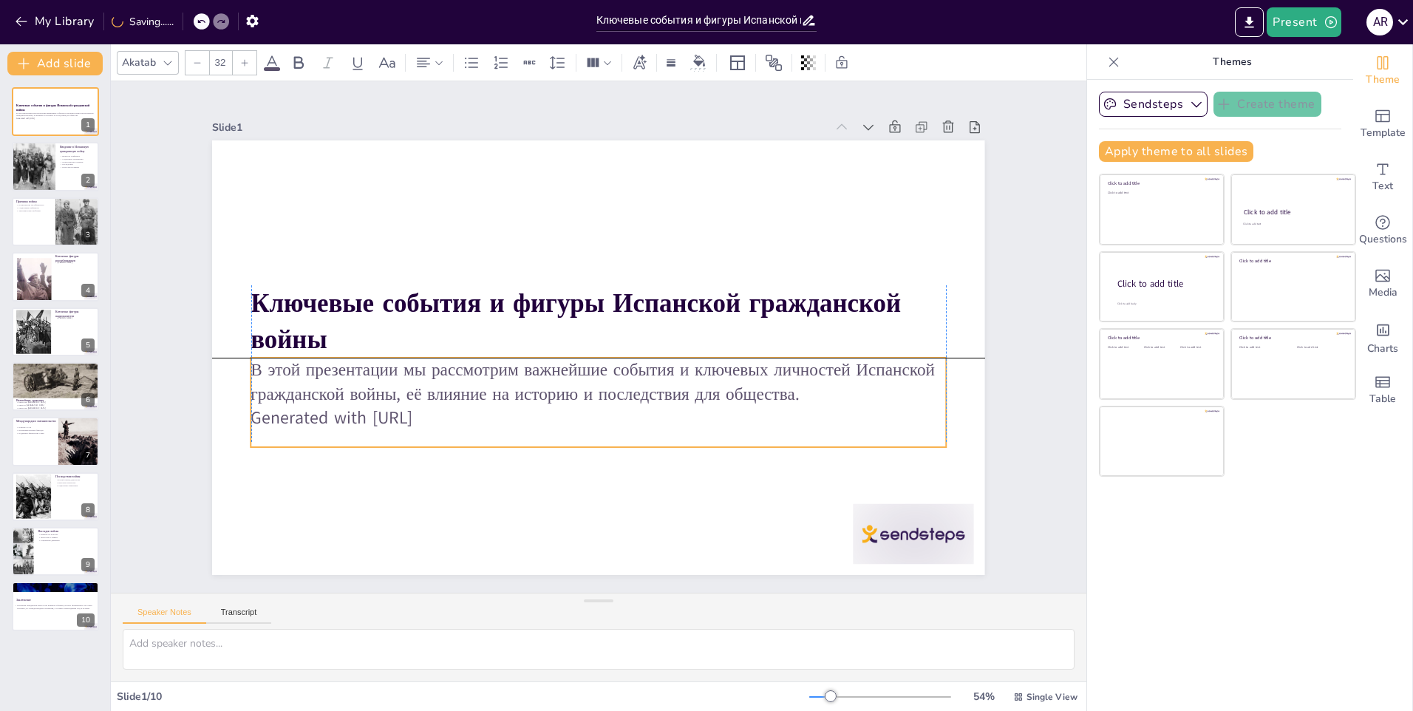
drag, startPoint x: 739, startPoint y: 385, endPoint x: 737, endPoint y: 397, distance: 12.0
click at [737, 397] on div "В этой презентации мы рассмотрим важнейшие события и ключевых личностей Испанск…" at bounding box center [599, 394] width 696 height 72
click at [441, 414] on p "Generated with [URL]" at bounding box center [599, 418] width 696 height 24
click at [531, 389] on p "В этой презентации мы рассмотрим важнейшие события и ключевых личностей Испанск…" at bounding box center [580, 377] width 655 height 327
click at [531, 389] on p "В этой презентации мы рассмотрим важнейшие события и ключевых личностей Испанск…" at bounding box center [599, 382] width 696 height 48
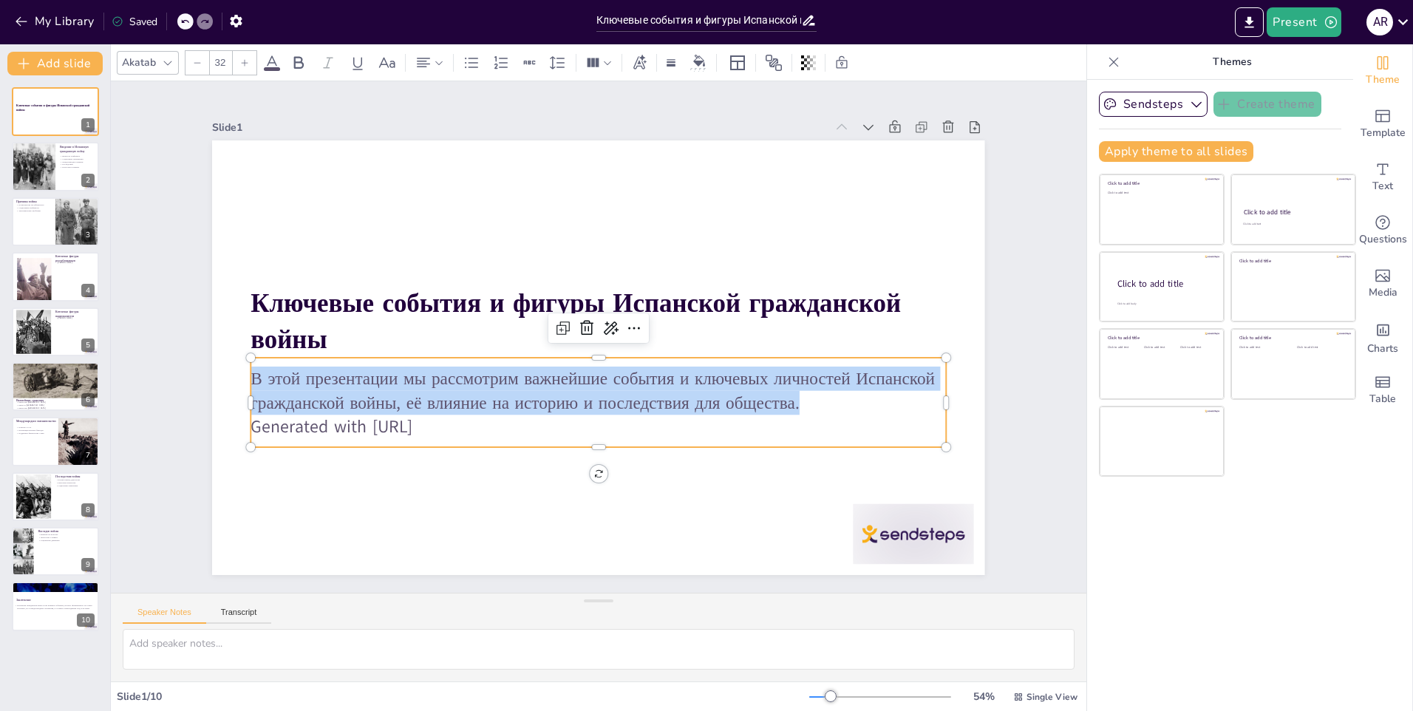
click at [531, 389] on span "В этой презентации мы рассмотрим важнейшие события и ключевых личностей Испанск…" at bounding box center [576, 375] width 665 height 234
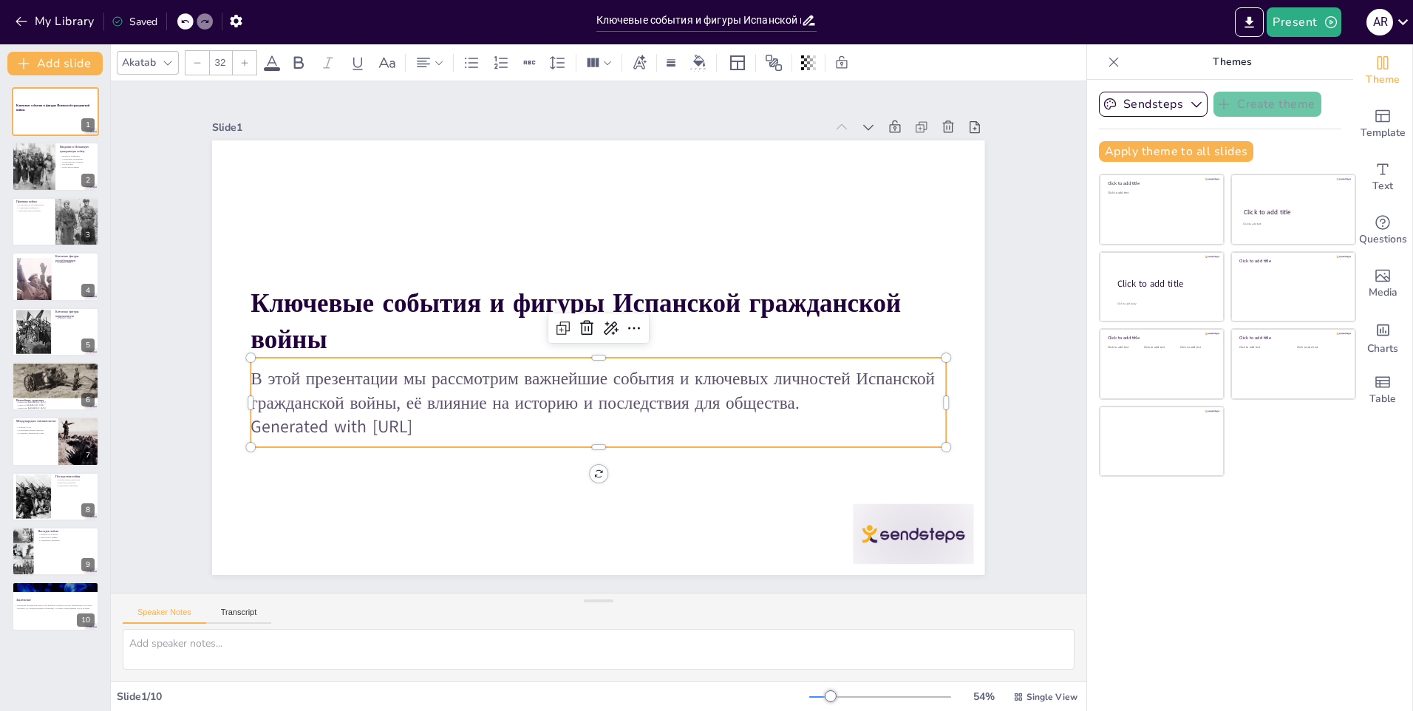
click at [509, 416] on p "Generated with [URL]" at bounding box center [589, 426] width 694 height 97
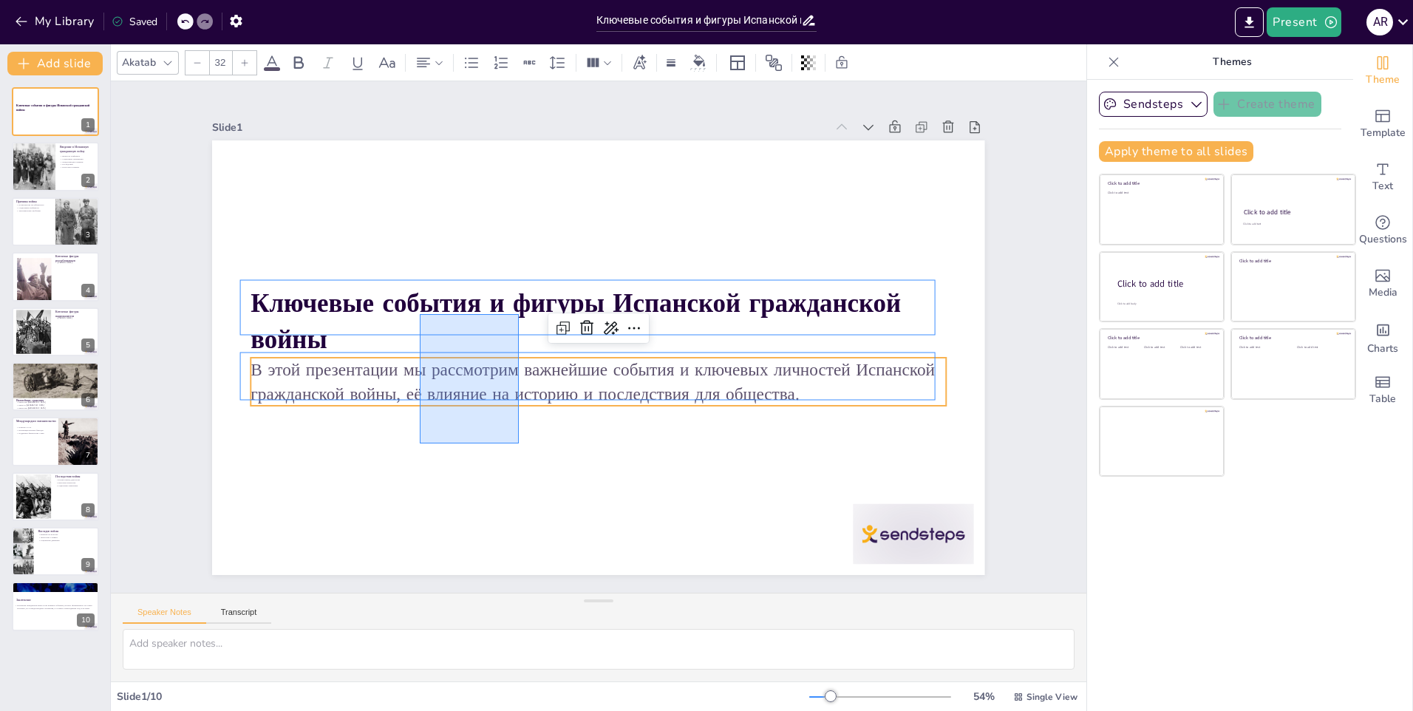
drag, startPoint x: 519, startPoint y: 443, endPoint x: 420, endPoint y: 314, distance: 162.9
type input "--"
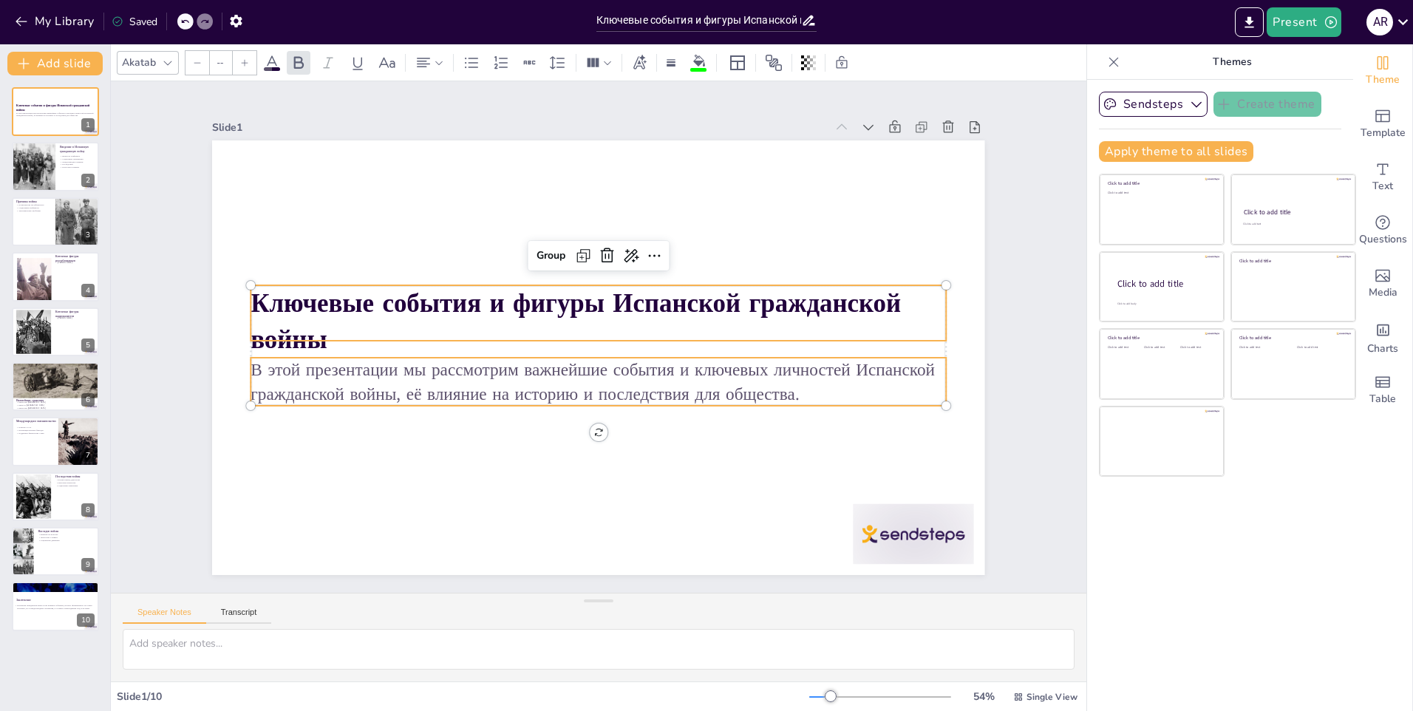
click at [1108, 58] on icon at bounding box center [1114, 62] width 15 height 15
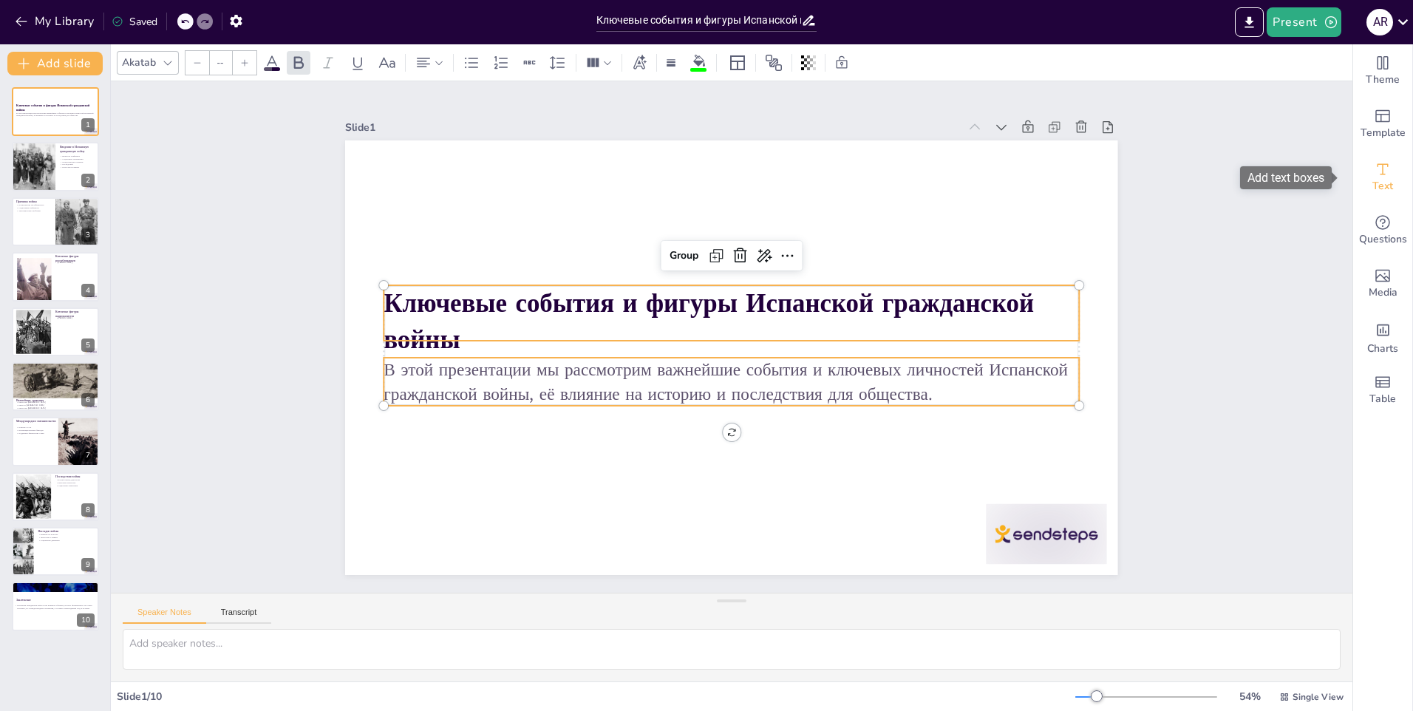
click at [1384, 163] on div "Text" at bounding box center [1382, 177] width 59 height 53
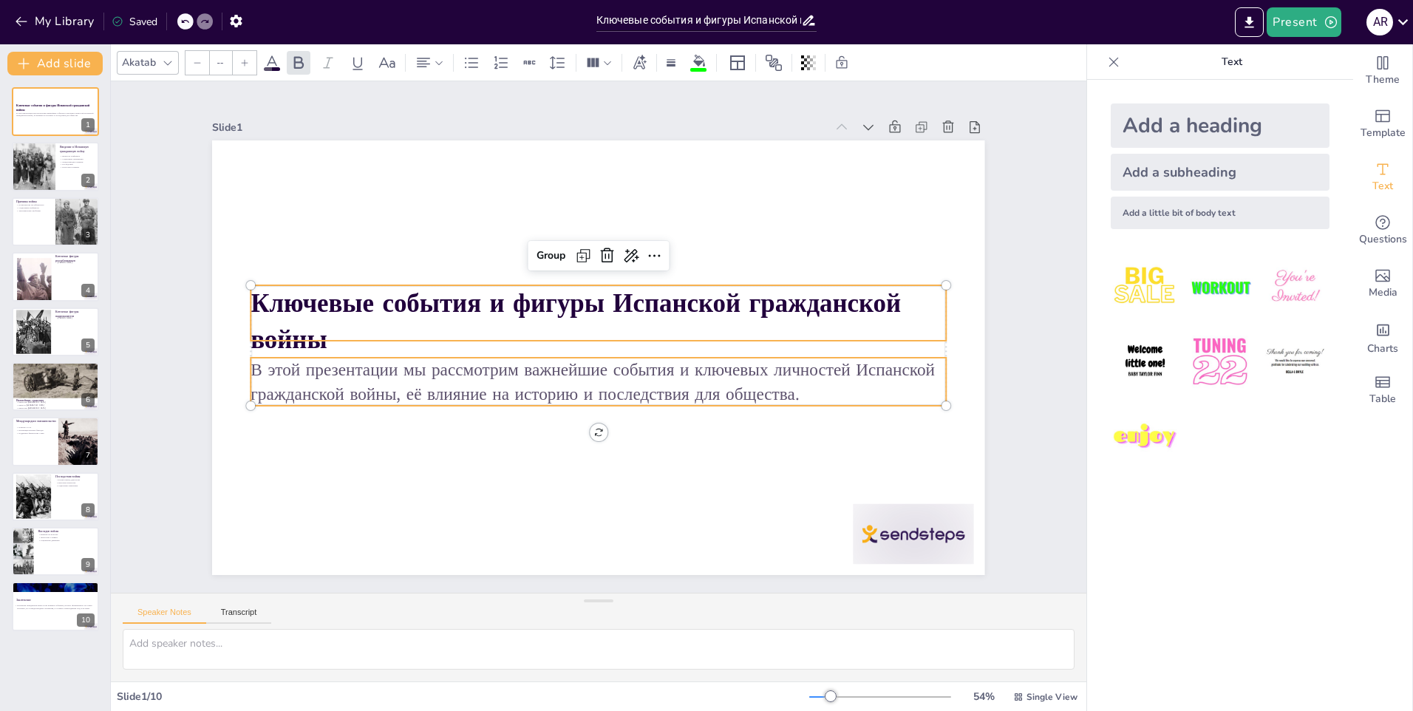
click at [173, 58] on icon at bounding box center [168, 63] width 12 height 12
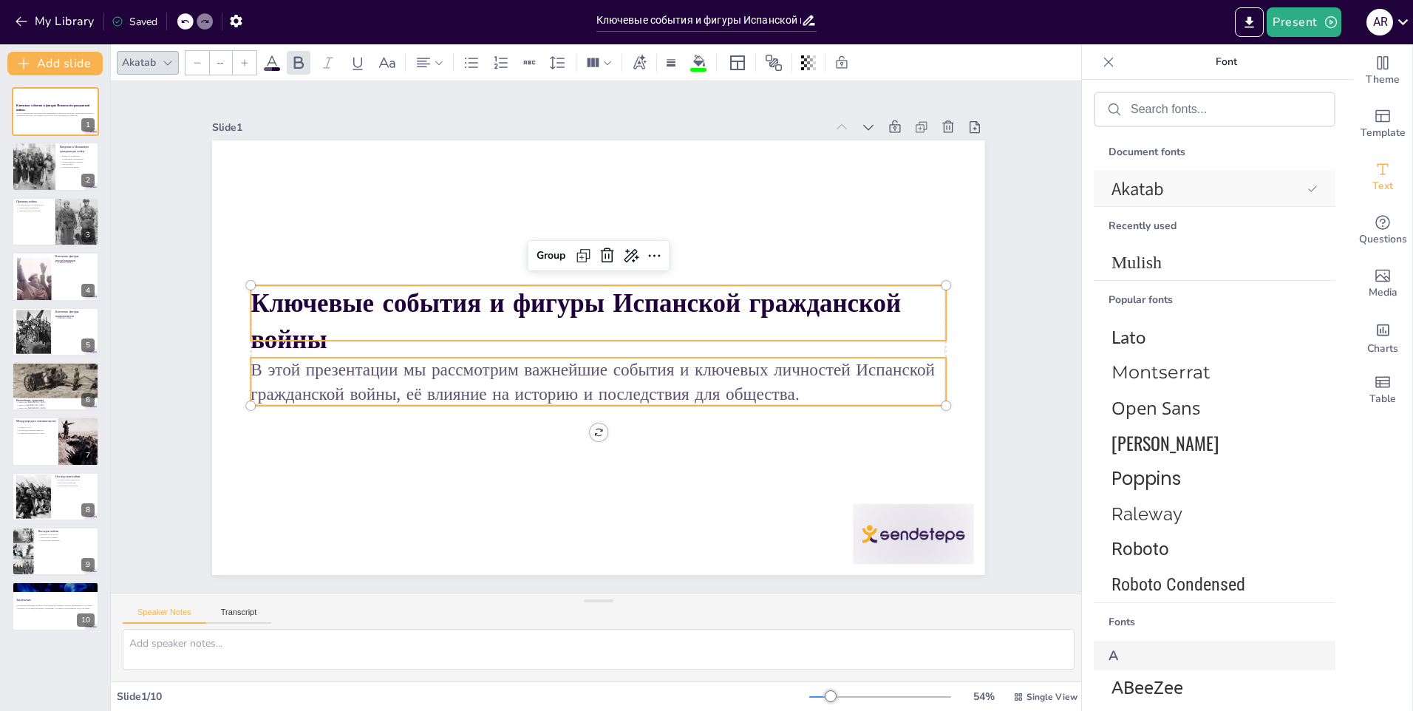
click at [1156, 194] on span "Akatab" at bounding box center [1207, 189] width 190 height 24
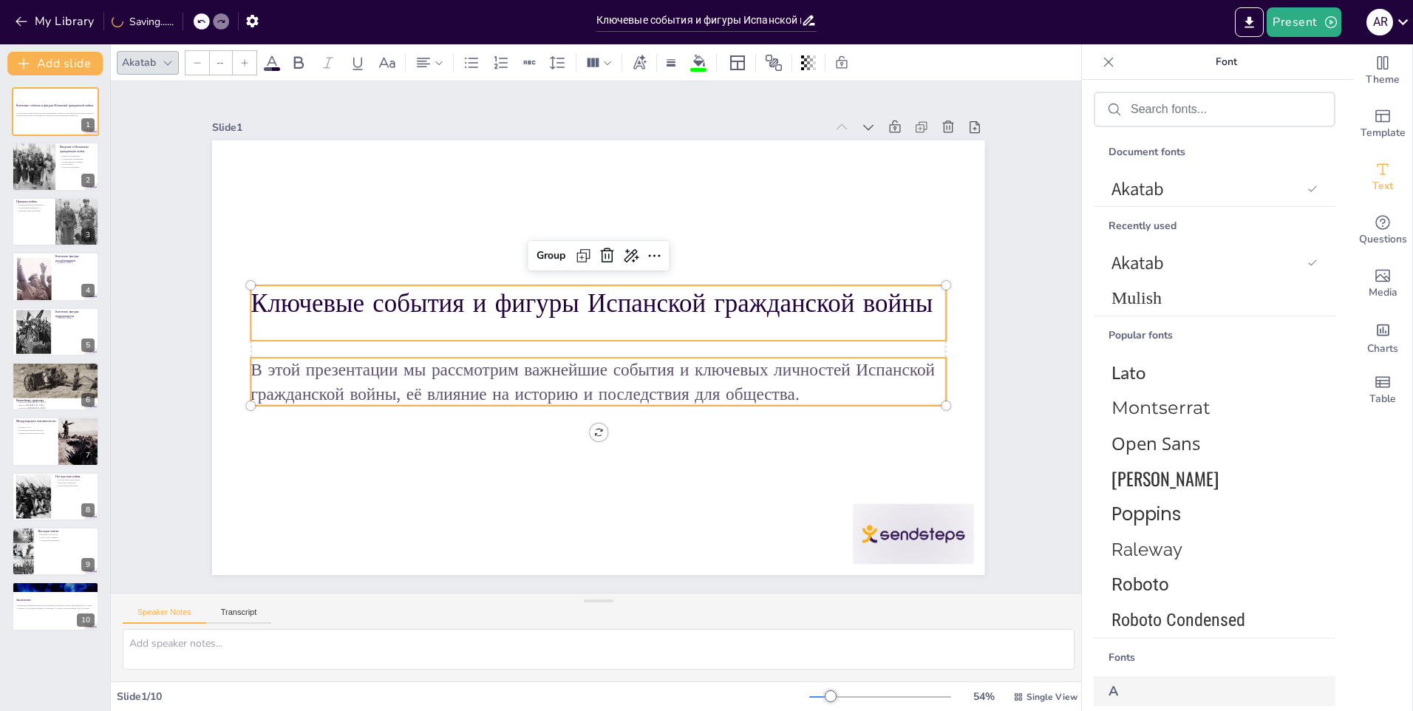
click at [1153, 228] on div "Recently used" at bounding box center [1215, 226] width 242 height 38
click at [1147, 260] on span "Akatab" at bounding box center [1207, 263] width 190 height 24
click at [1143, 297] on span "Mulish" at bounding box center [1212, 298] width 200 height 20
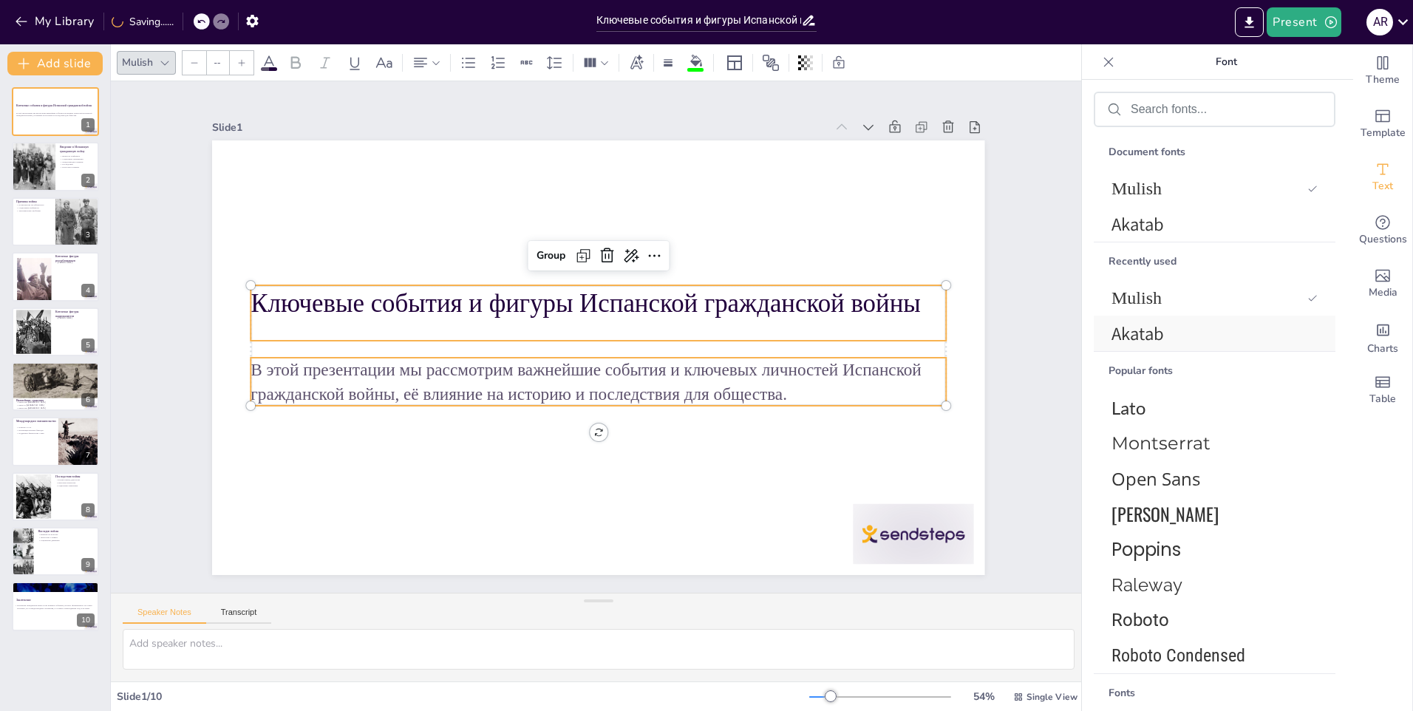
click at [1149, 327] on span "Akatab" at bounding box center [1212, 334] width 200 height 24
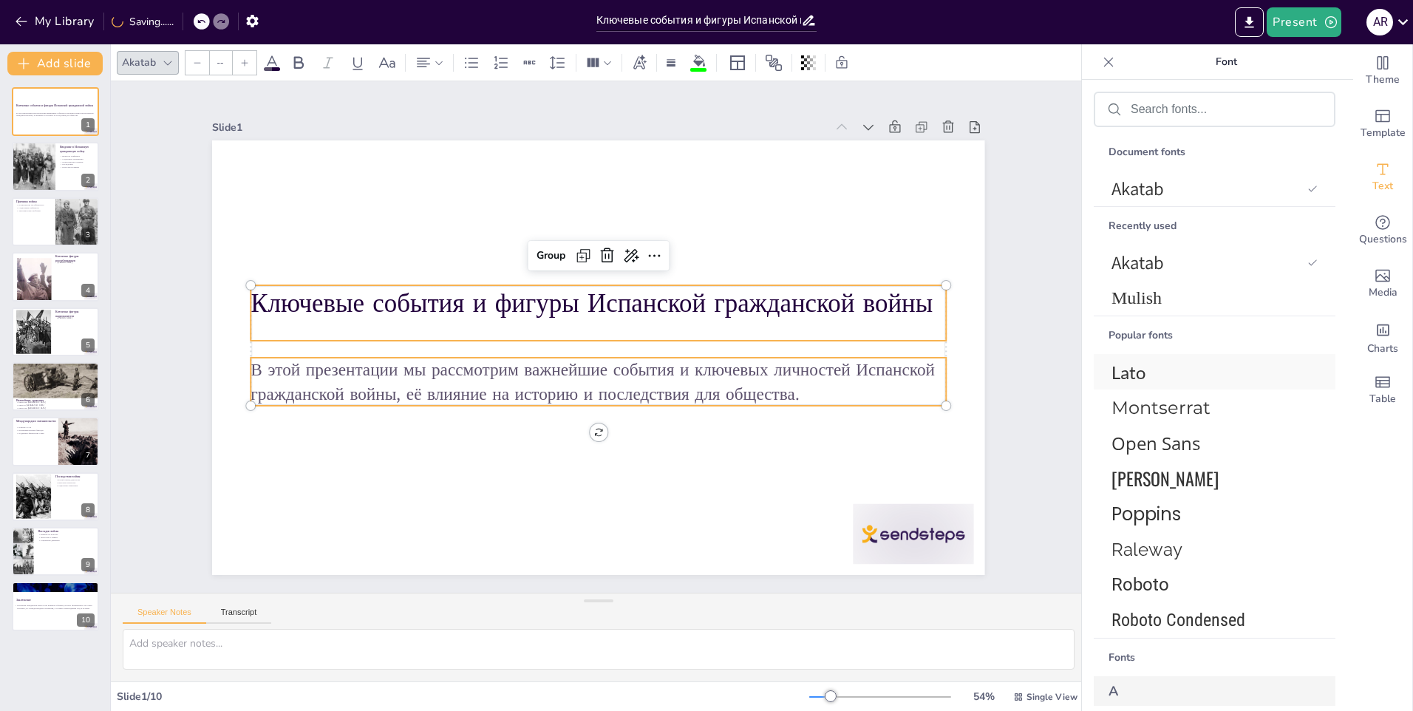
click at [1139, 374] on span "Lato" at bounding box center [1212, 371] width 200 height 21
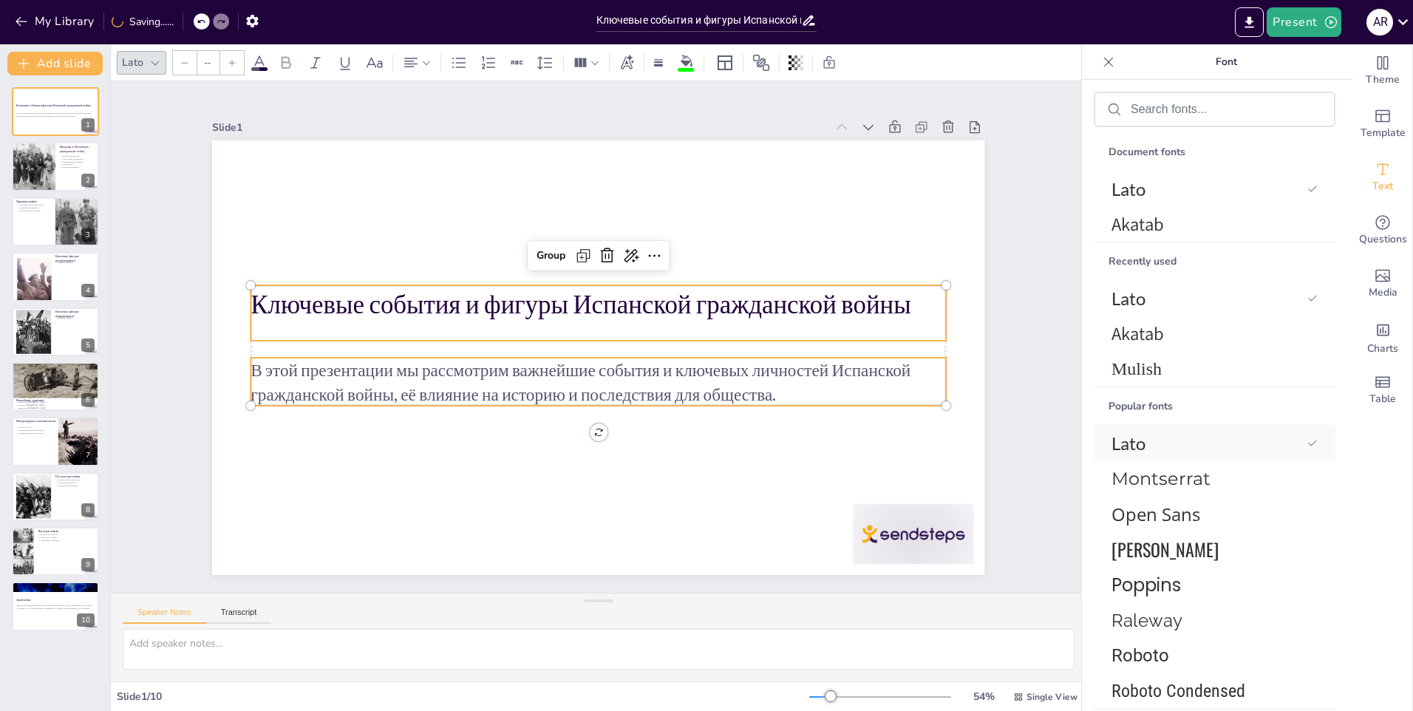
click at [1146, 439] on span "Lato" at bounding box center [1207, 442] width 190 height 21
click at [1143, 480] on span "Montserrat" at bounding box center [1212, 478] width 200 height 21
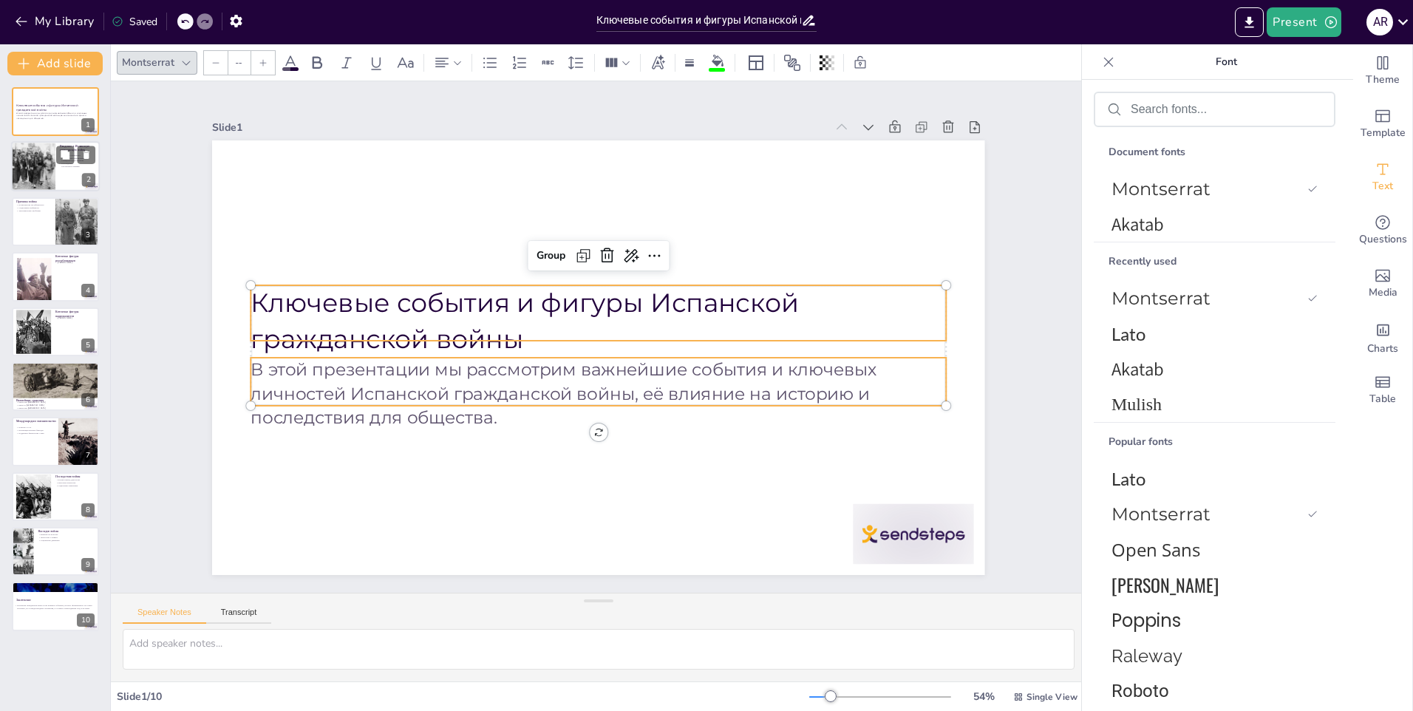
click at [37, 158] on div at bounding box center [33, 167] width 72 height 50
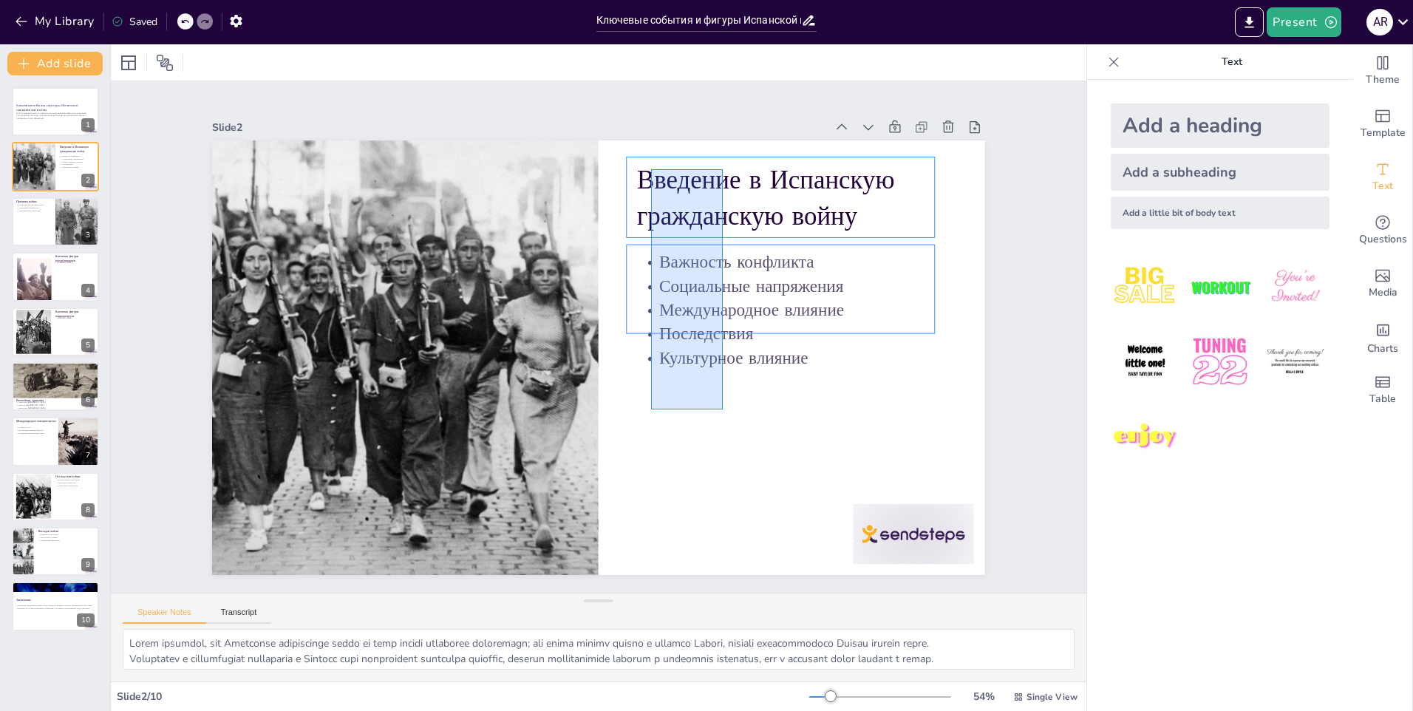
drag, startPoint x: 723, startPoint y: 409, endPoint x: 651, endPoint y: 169, distance: 250.7
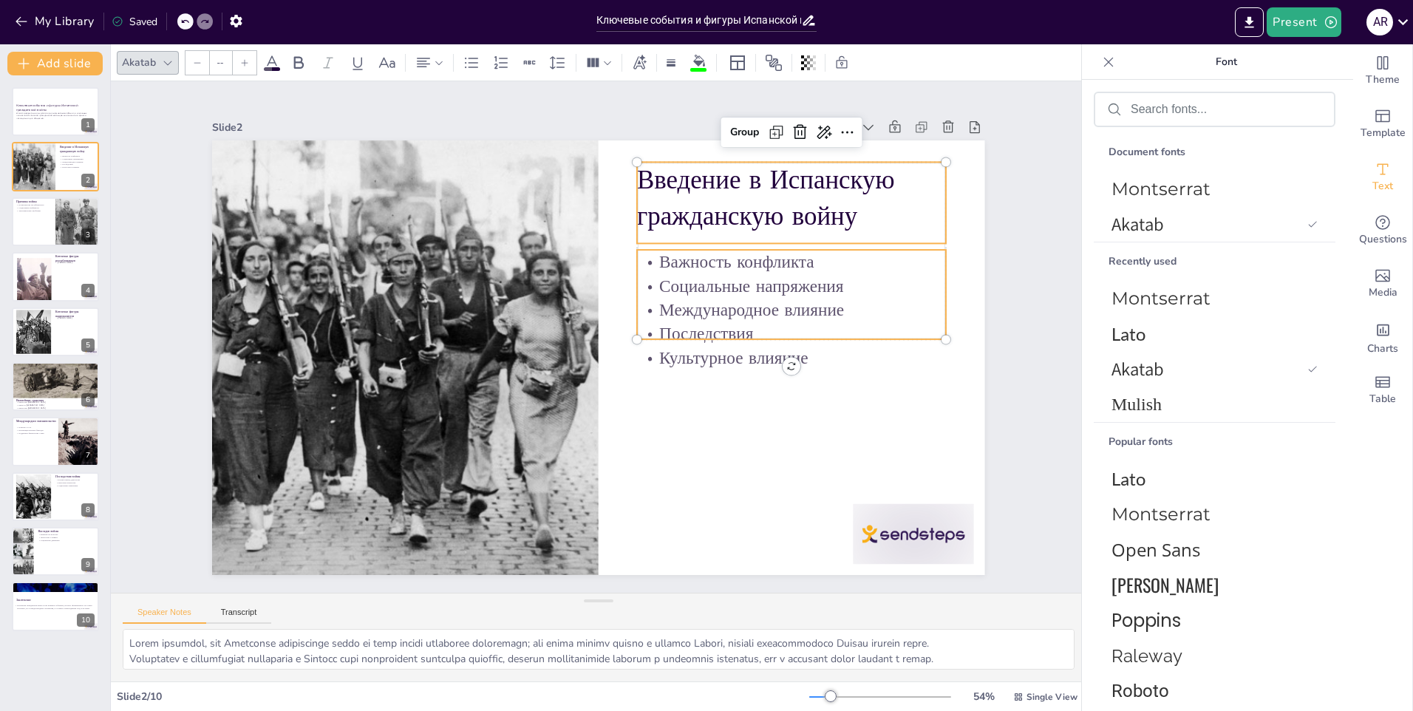
click at [126, 68] on div "Akatab" at bounding box center [139, 62] width 40 height 20
click at [1149, 563] on div "Open Sans" at bounding box center [1215, 548] width 242 height 35
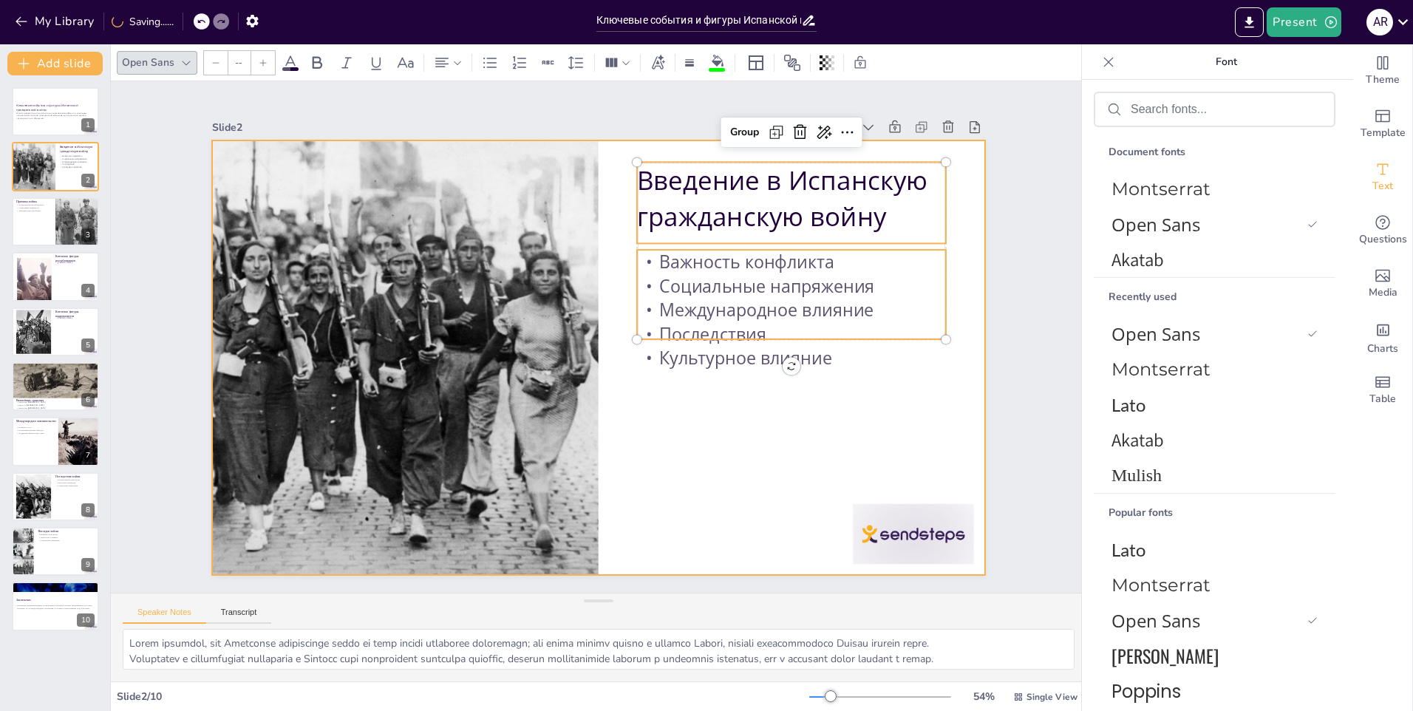
click at [769, 458] on div at bounding box center [591, 356] width 869 height 653
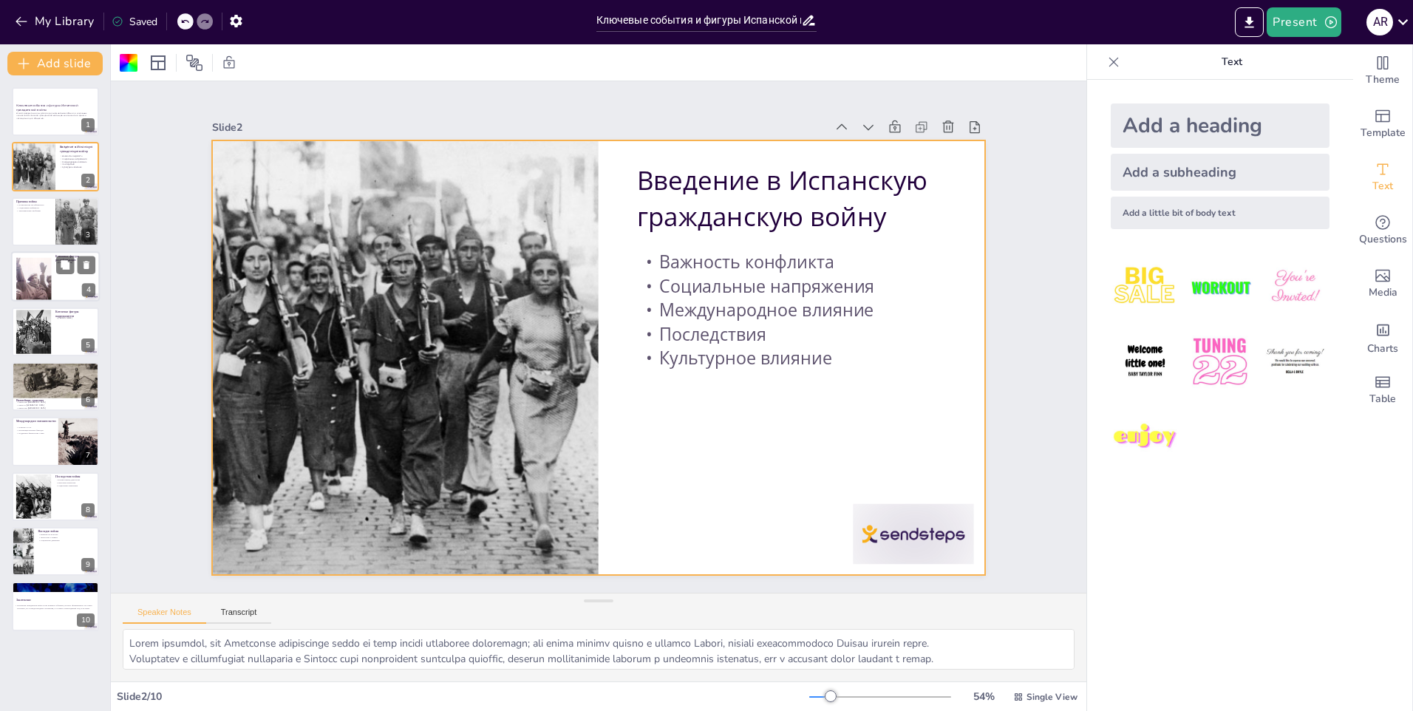
click at [55, 276] on div at bounding box center [55, 276] width 89 height 50
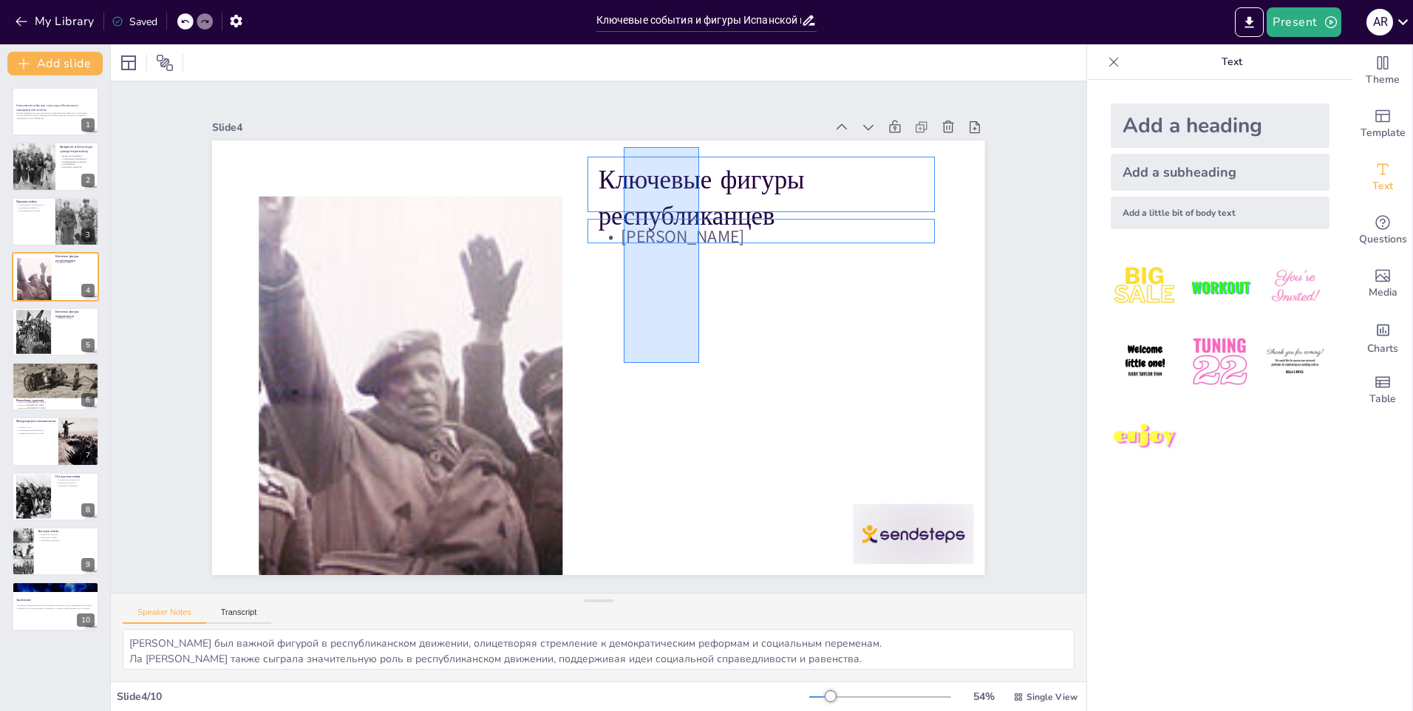
drag, startPoint x: 699, startPoint y: 363, endPoint x: 624, endPoint y: 147, distance: 228.6
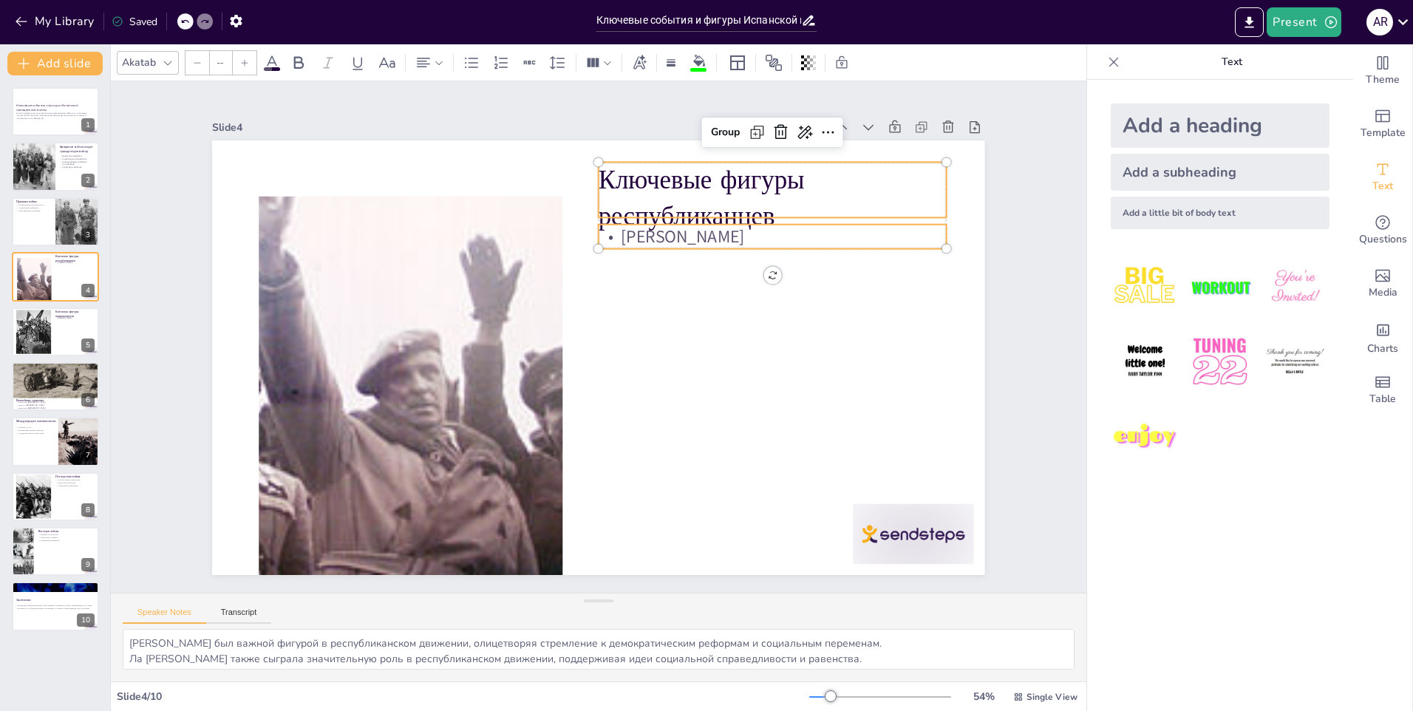
click at [162, 63] on icon at bounding box center [168, 63] width 12 height 12
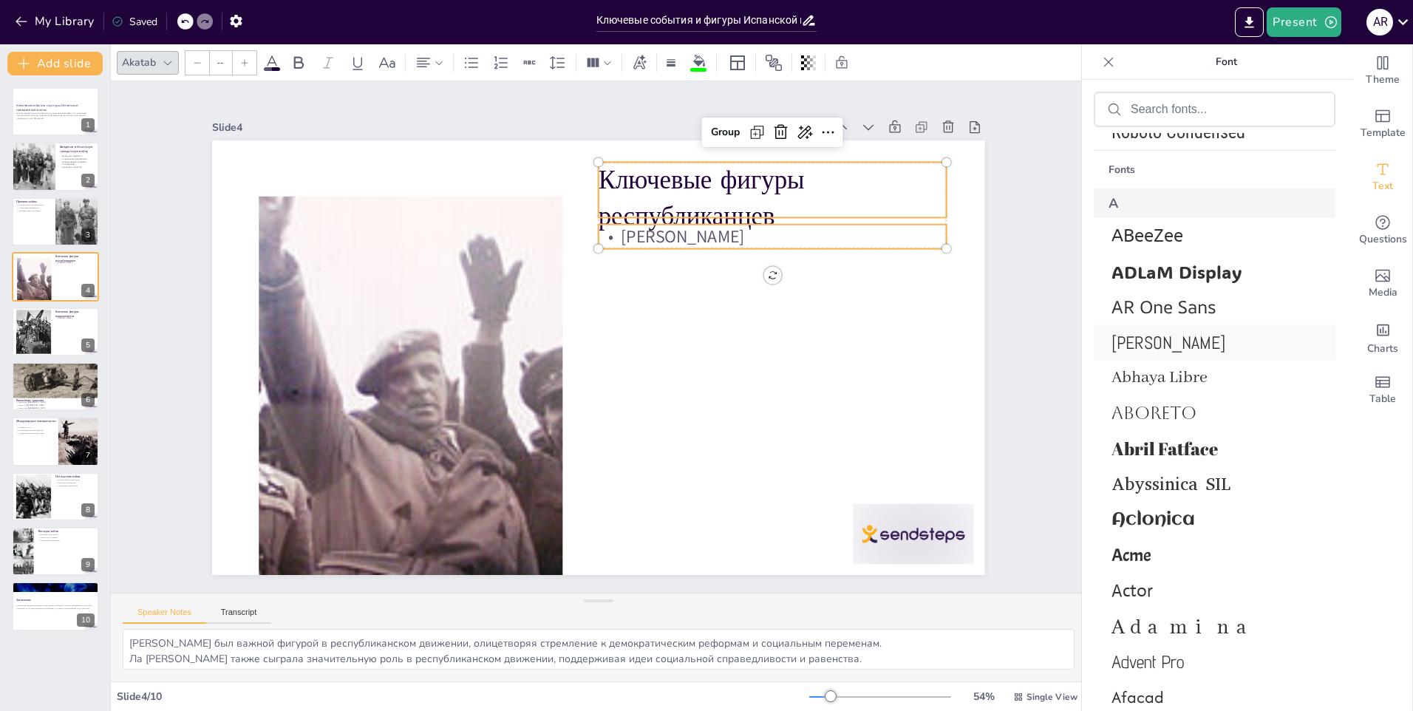
click at [1153, 342] on span "[PERSON_NAME]" at bounding box center [1212, 342] width 200 height 23
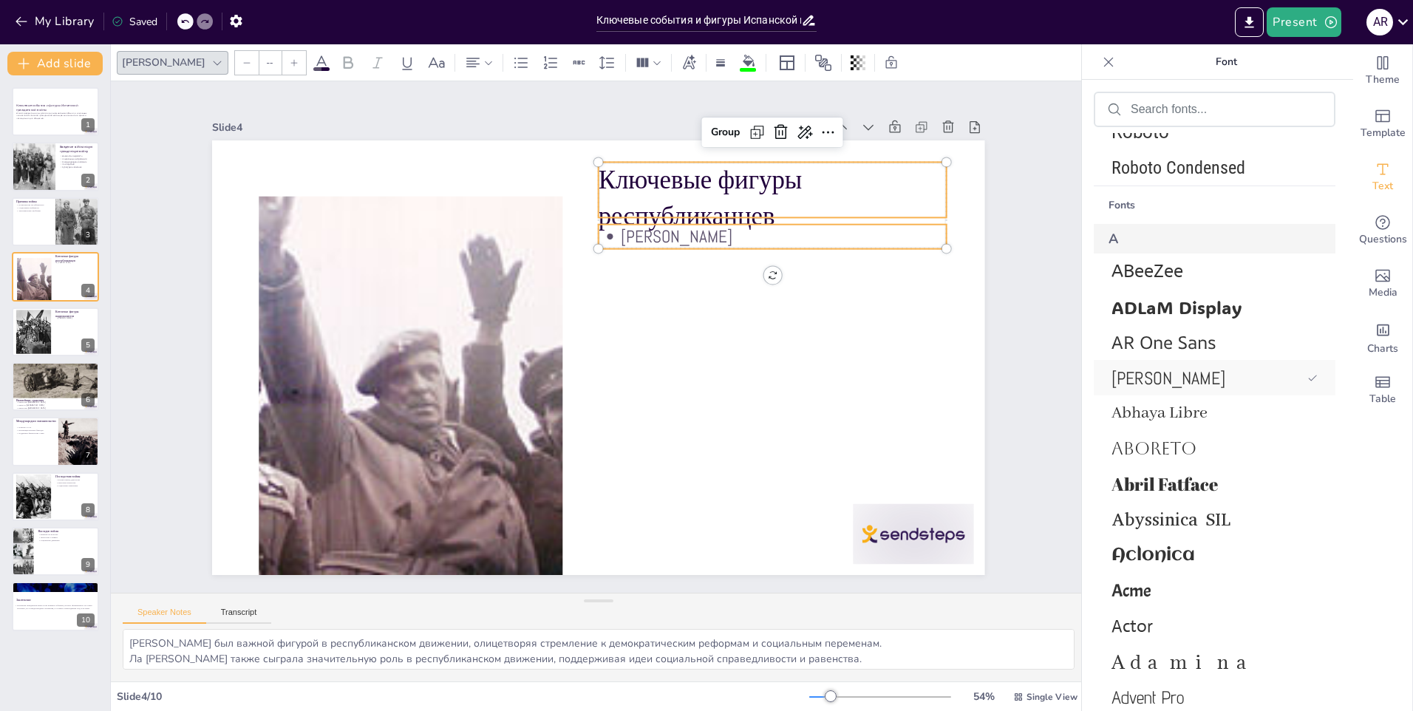
scroll to position [701, 0]
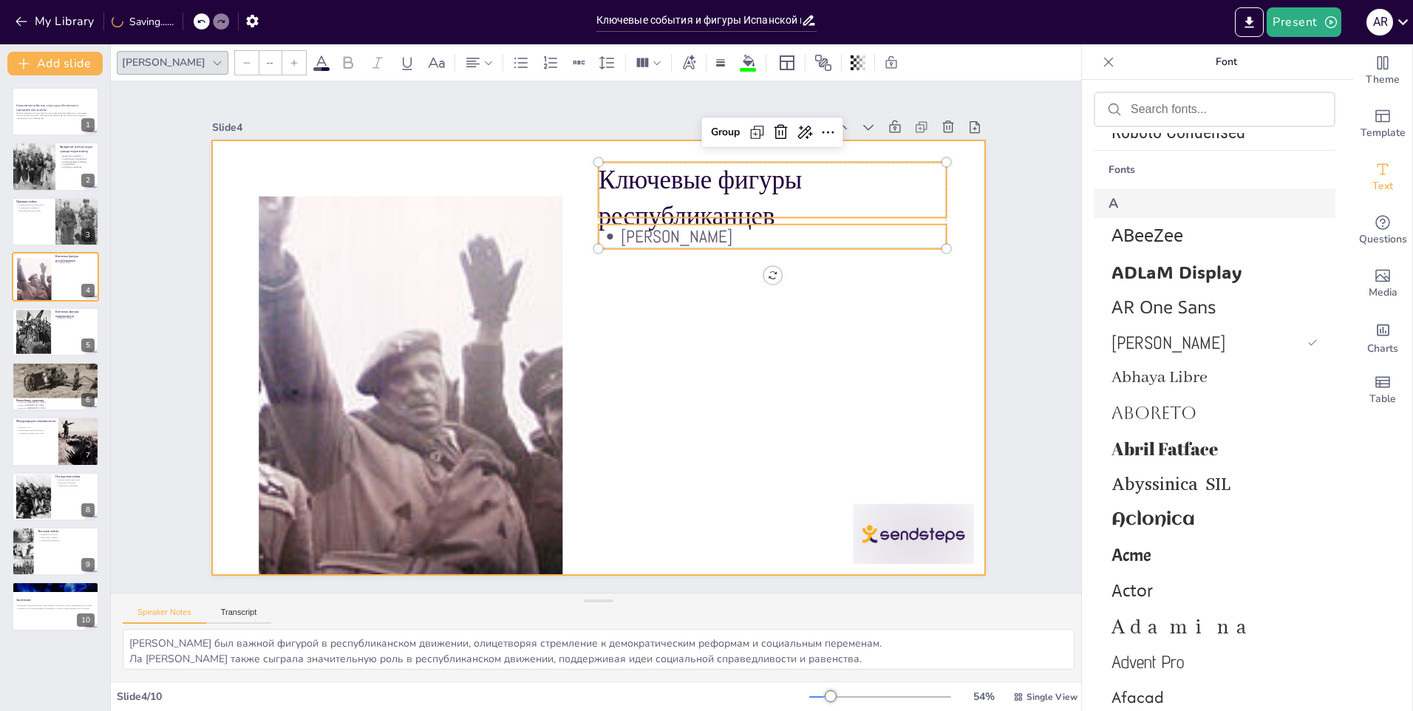
click at [727, 391] on div at bounding box center [598, 357] width 772 height 435
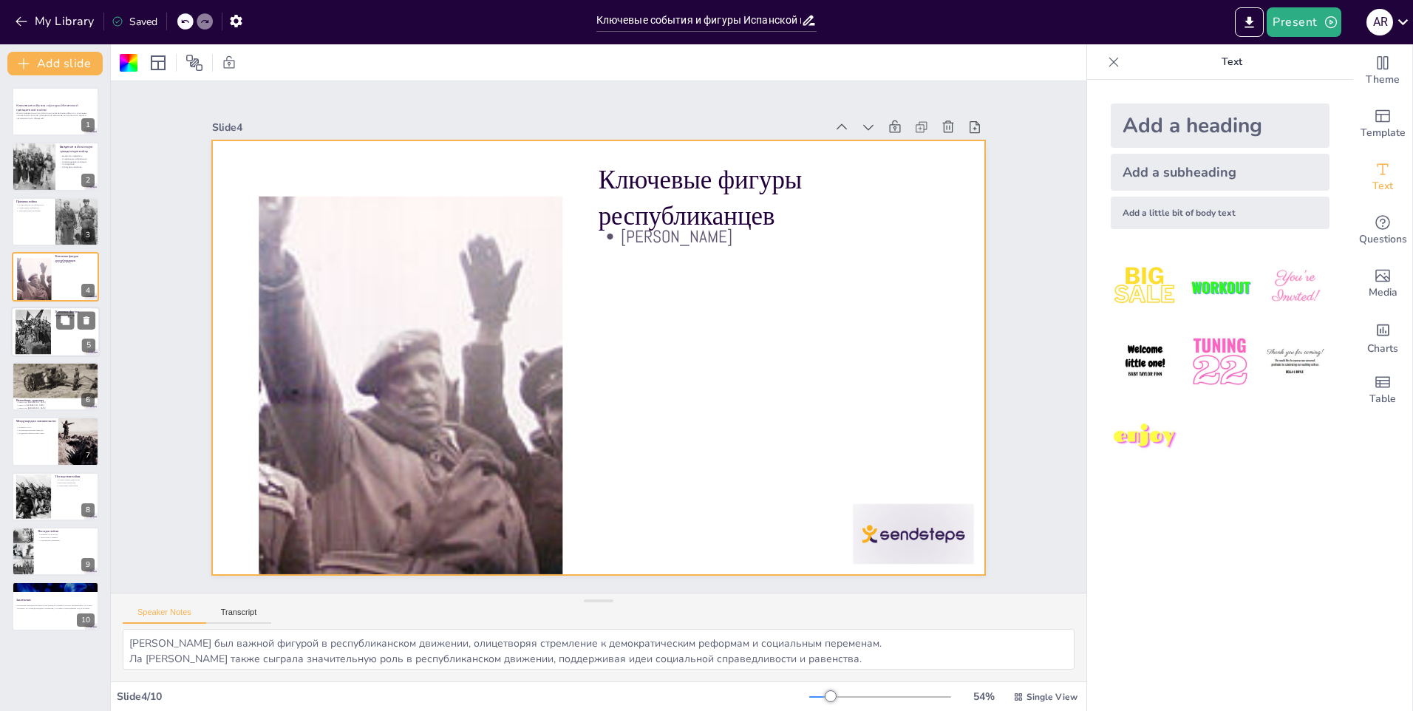
click at [46, 329] on div at bounding box center [33, 331] width 61 height 45
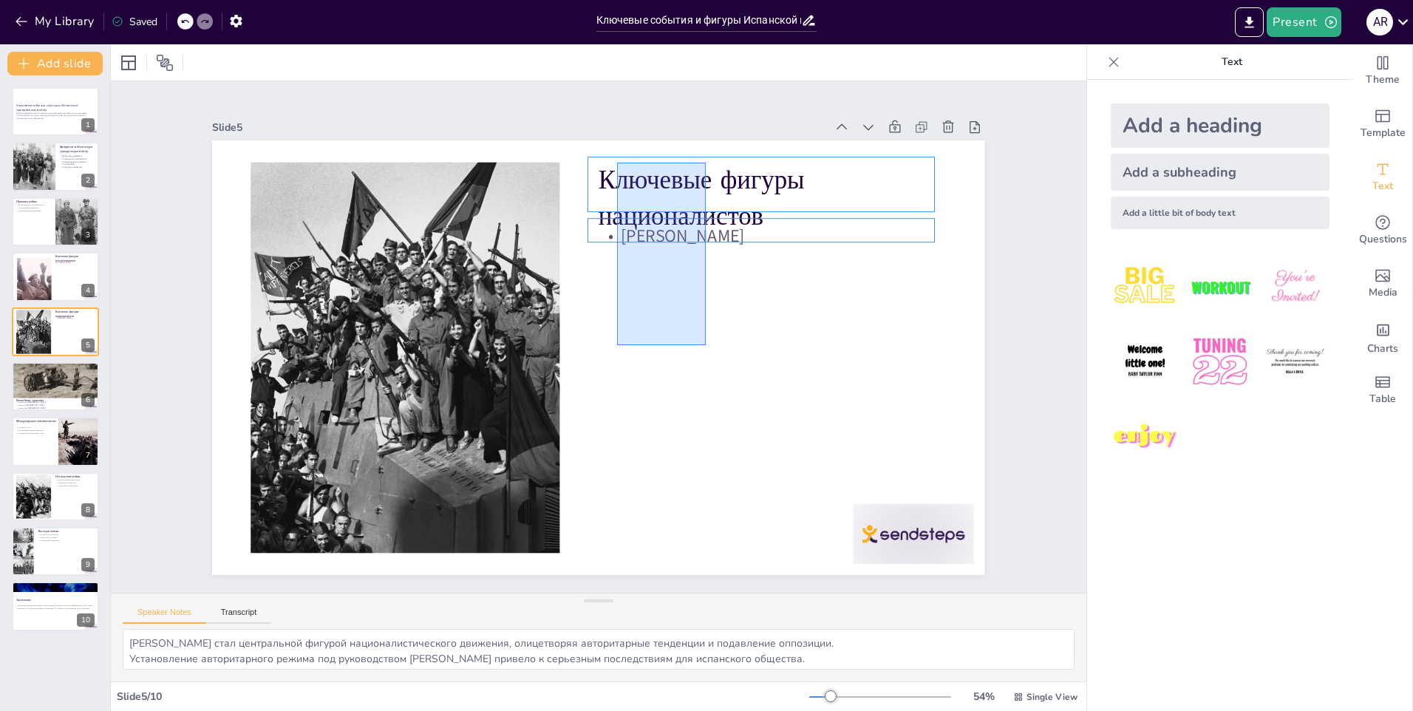
drag, startPoint x: 706, startPoint y: 345, endPoint x: 613, endPoint y: 155, distance: 211.2
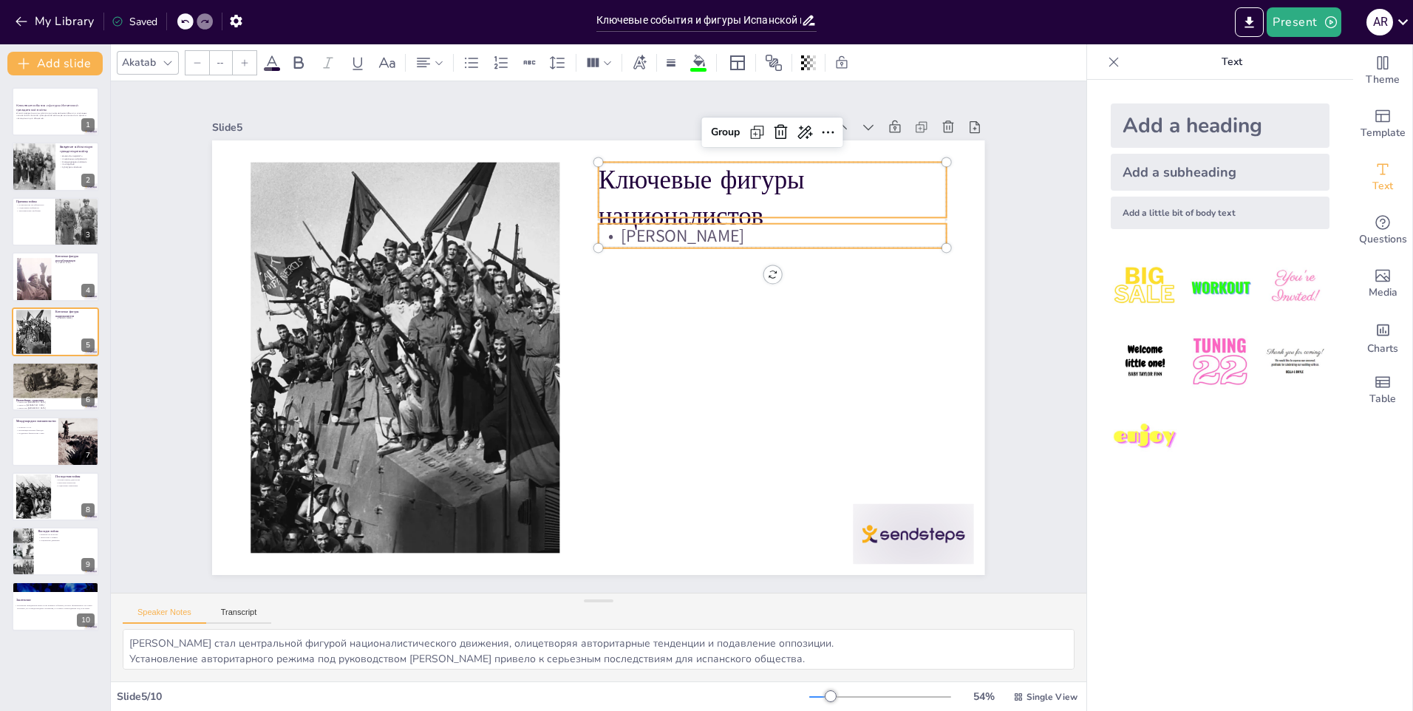
click at [157, 67] on div "Akatab" at bounding box center [139, 62] width 40 height 20
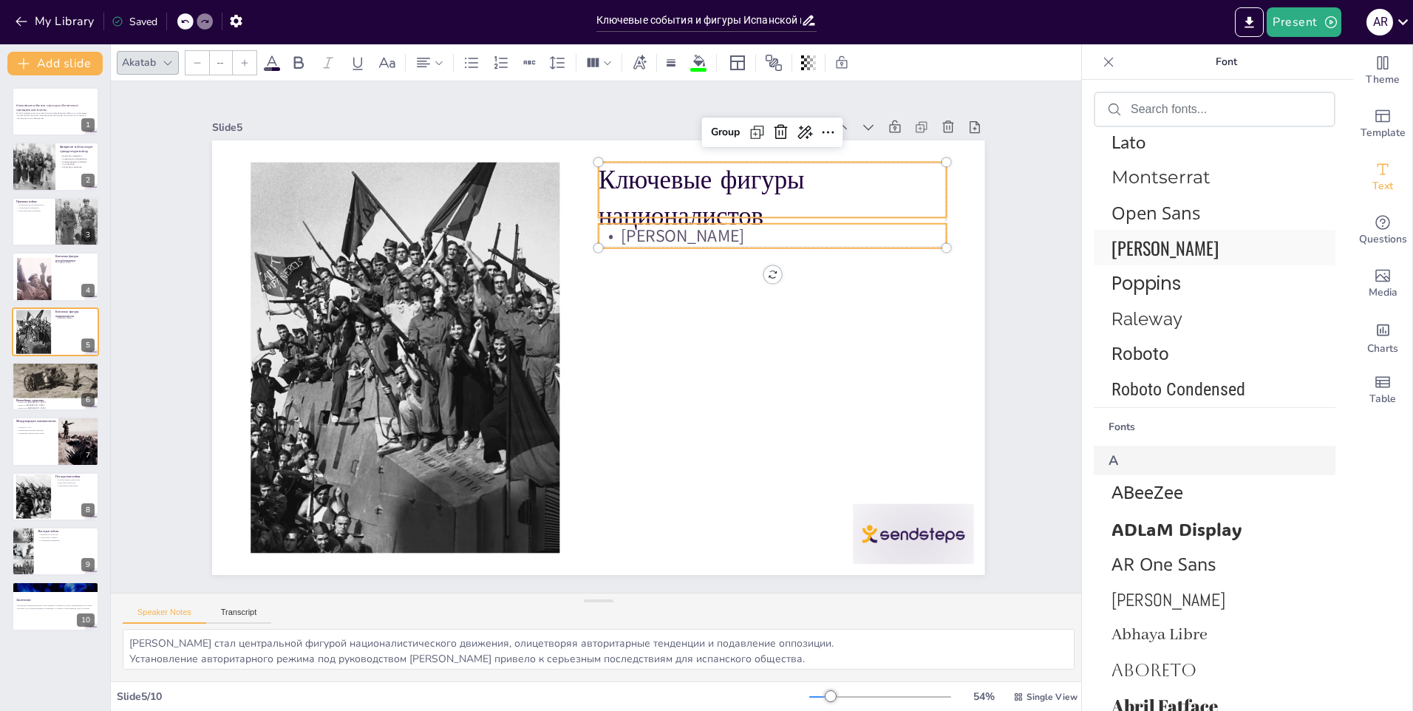
click at [1154, 254] on span "[PERSON_NAME]" at bounding box center [1212, 247] width 200 height 27
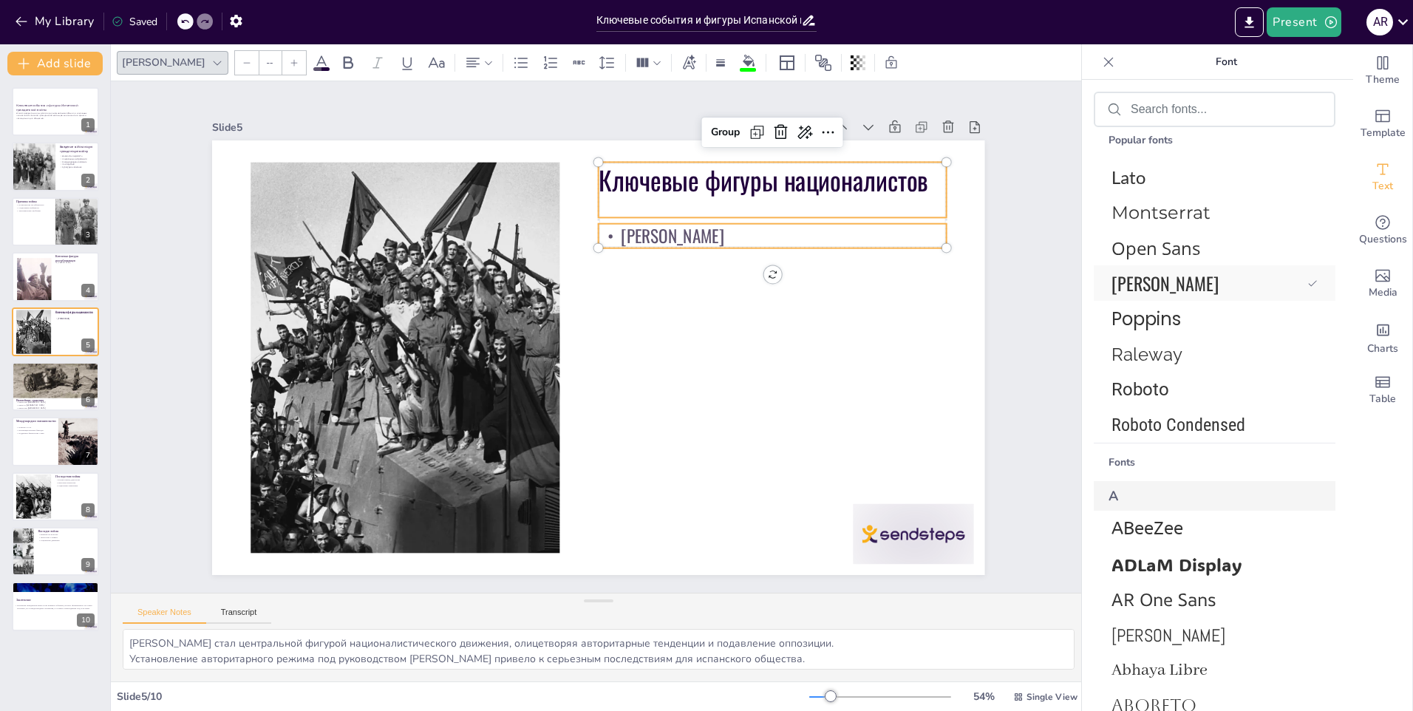
scroll to position [479, 0]
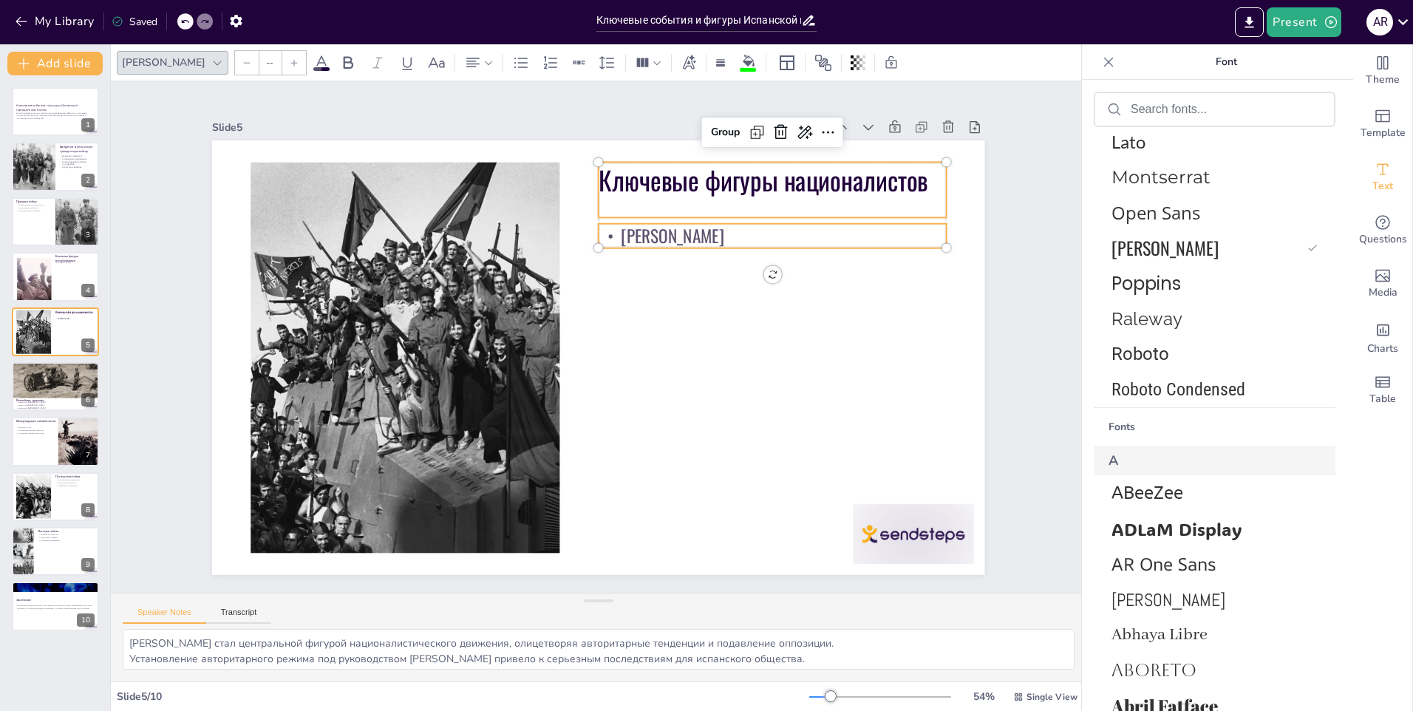
click at [10, 402] on div "Ключевые события и фигуры Испанской гражданской войны В этой презентации мы рас…" at bounding box center [55, 359] width 110 height 544
click at [30, 404] on p "Битва за [GEOGRAPHIC_DATA]" at bounding box center [56, 405] width 80 height 3
type textarea "Битва при [GEOGRAPHIC_DATA] была важным сражением, которое показало силу респуб…"
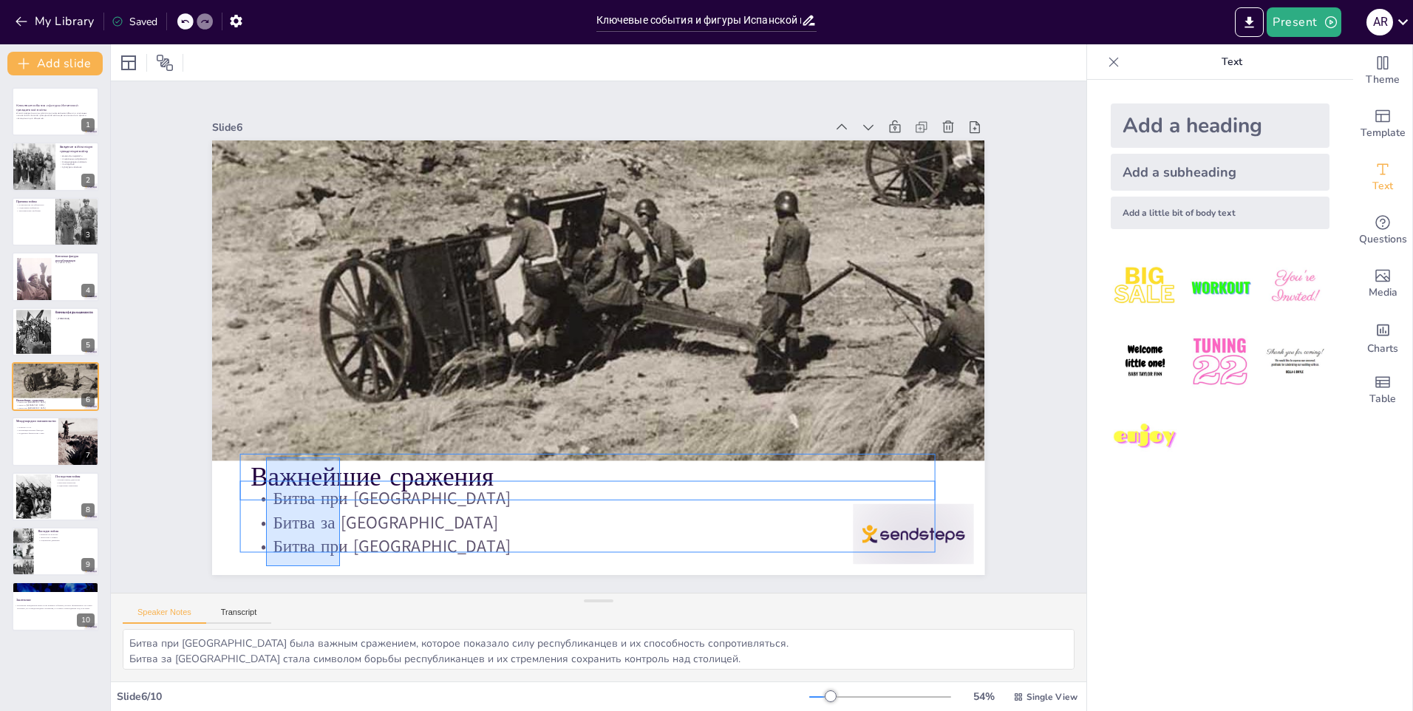
drag, startPoint x: 340, startPoint y: 566, endPoint x: 266, endPoint y: 458, distance: 131.4
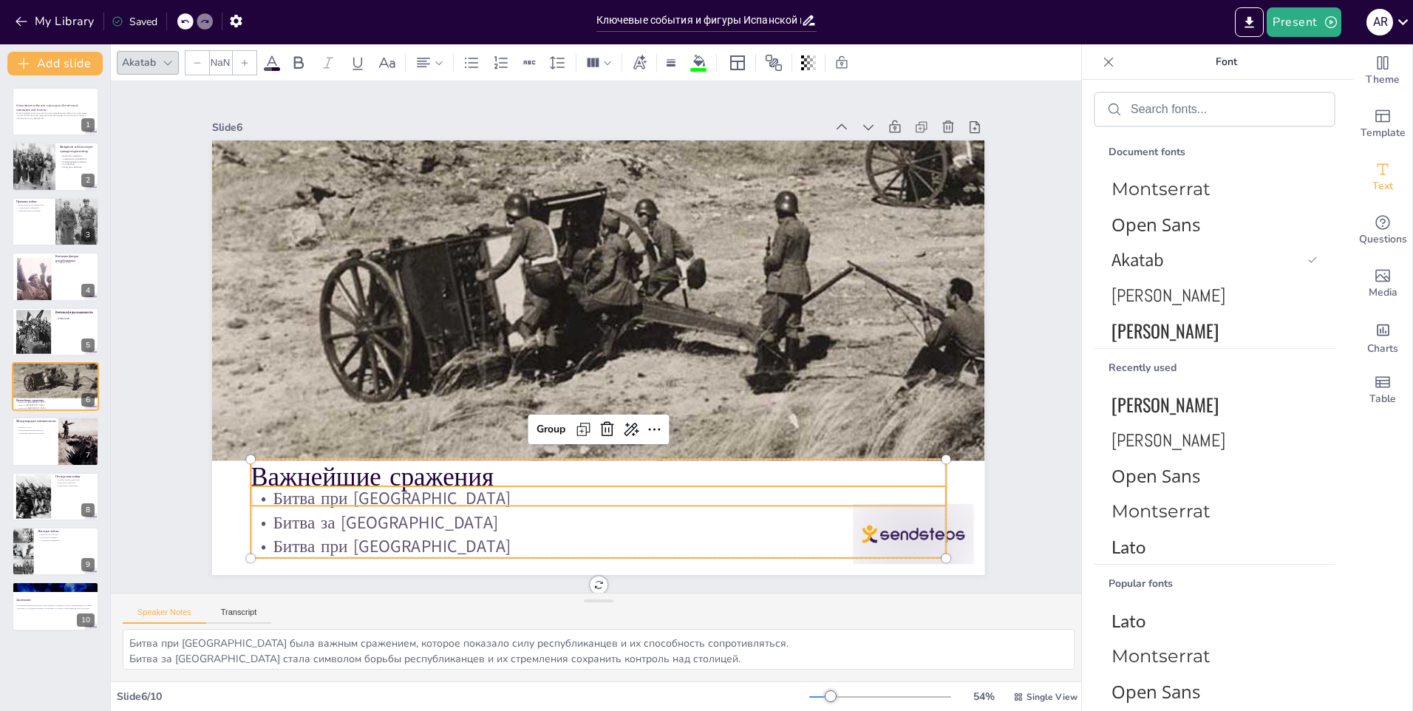
type input "--"
click at [169, 54] on div at bounding box center [168, 63] width 18 height 18
click at [166, 65] on icon at bounding box center [168, 63] width 12 height 12
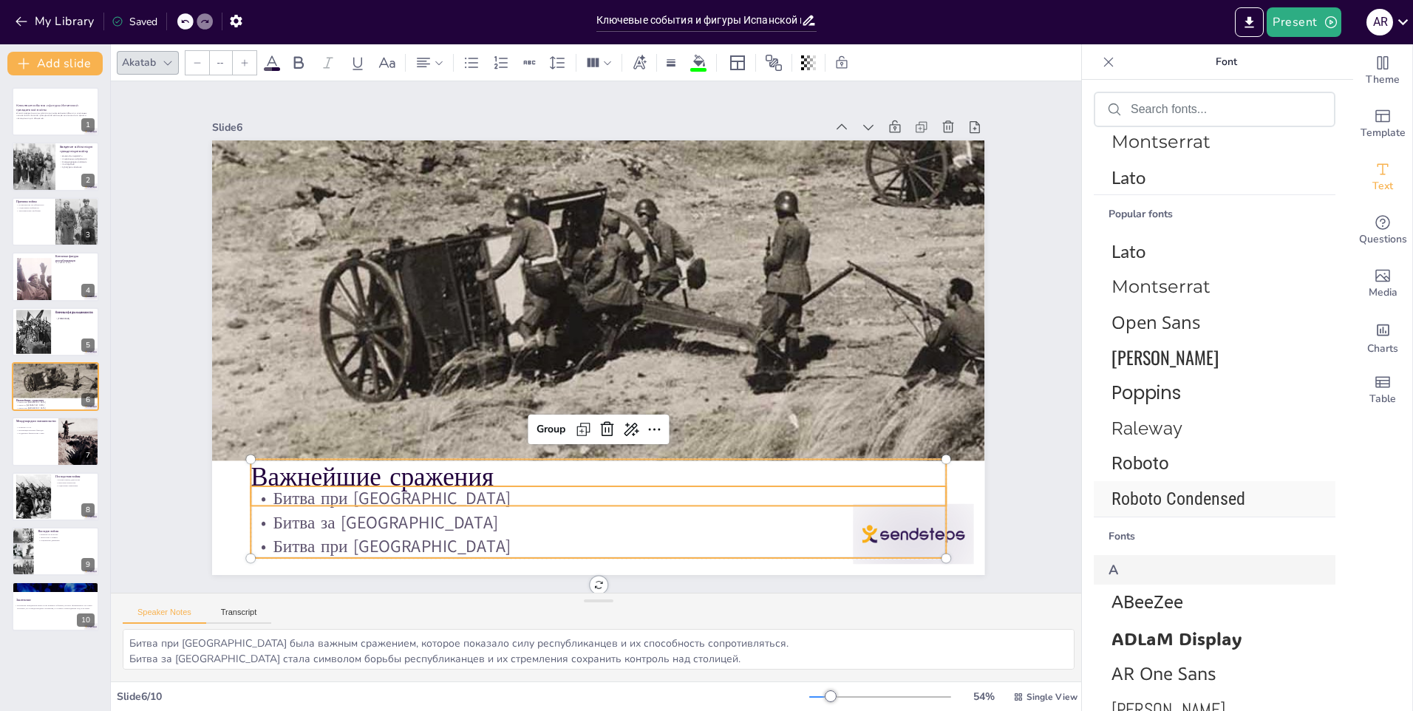
click at [1135, 509] on span "Roboto Condensed" at bounding box center [1212, 499] width 200 height 21
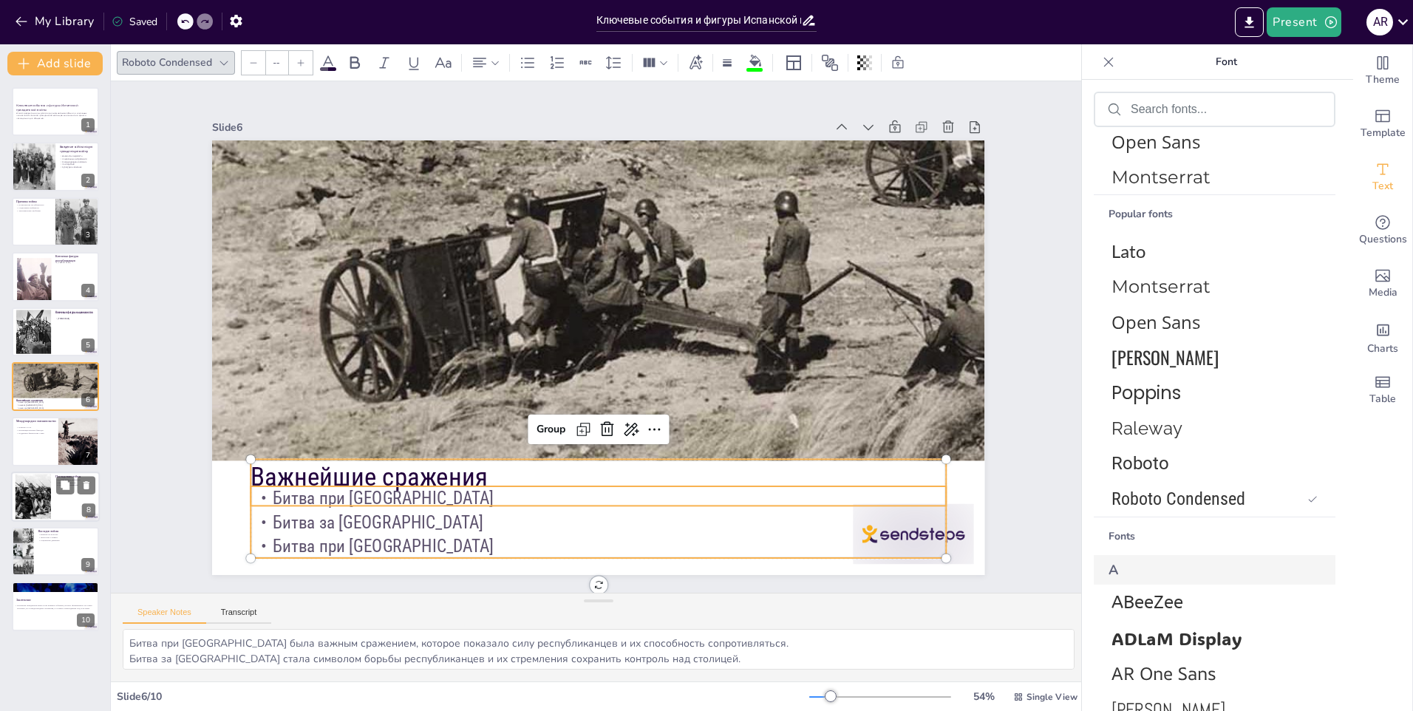
click at [58, 511] on div at bounding box center [55, 497] width 89 height 50
type textarea "Диктатура [PERSON_NAME] стала важным аспектом испанской истории, оказывая влиян…"
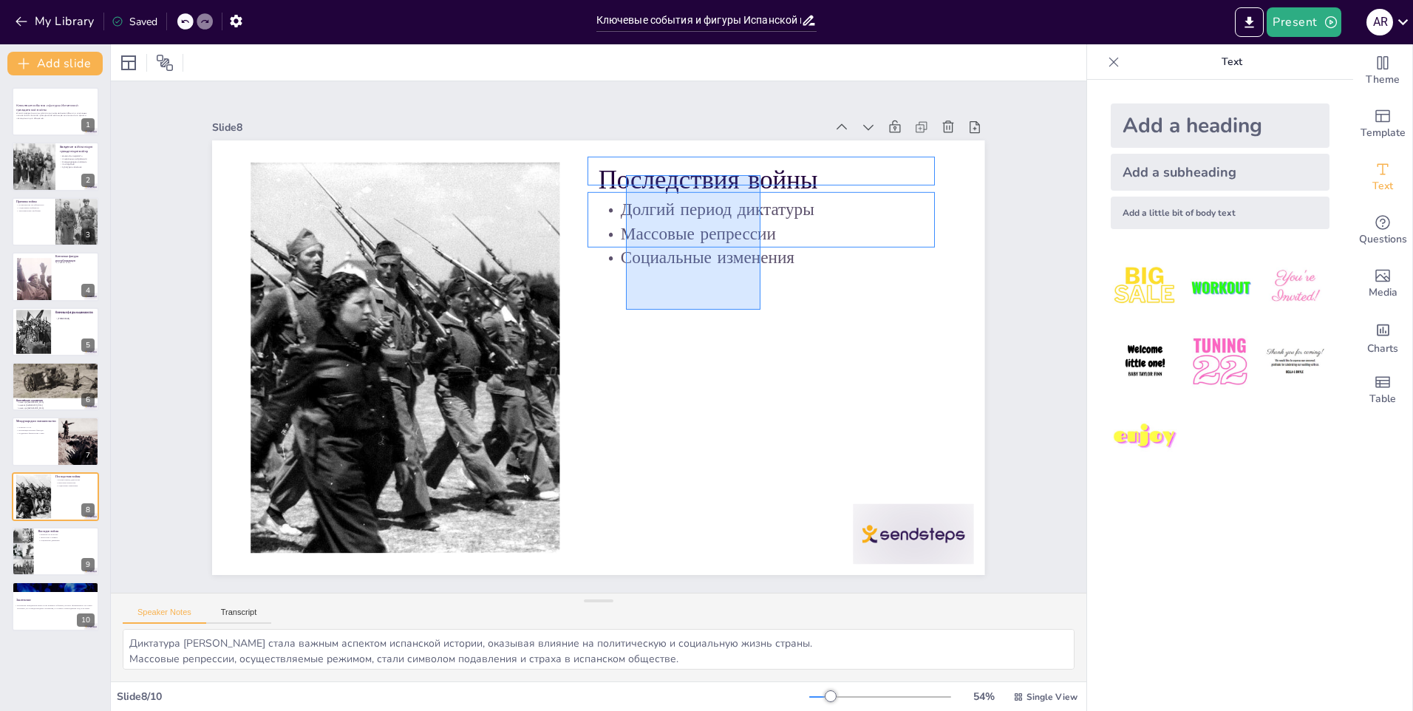
drag, startPoint x: 761, startPoint y: 310, endPoint x: 626, endPoint y: 171, distance: 193.4
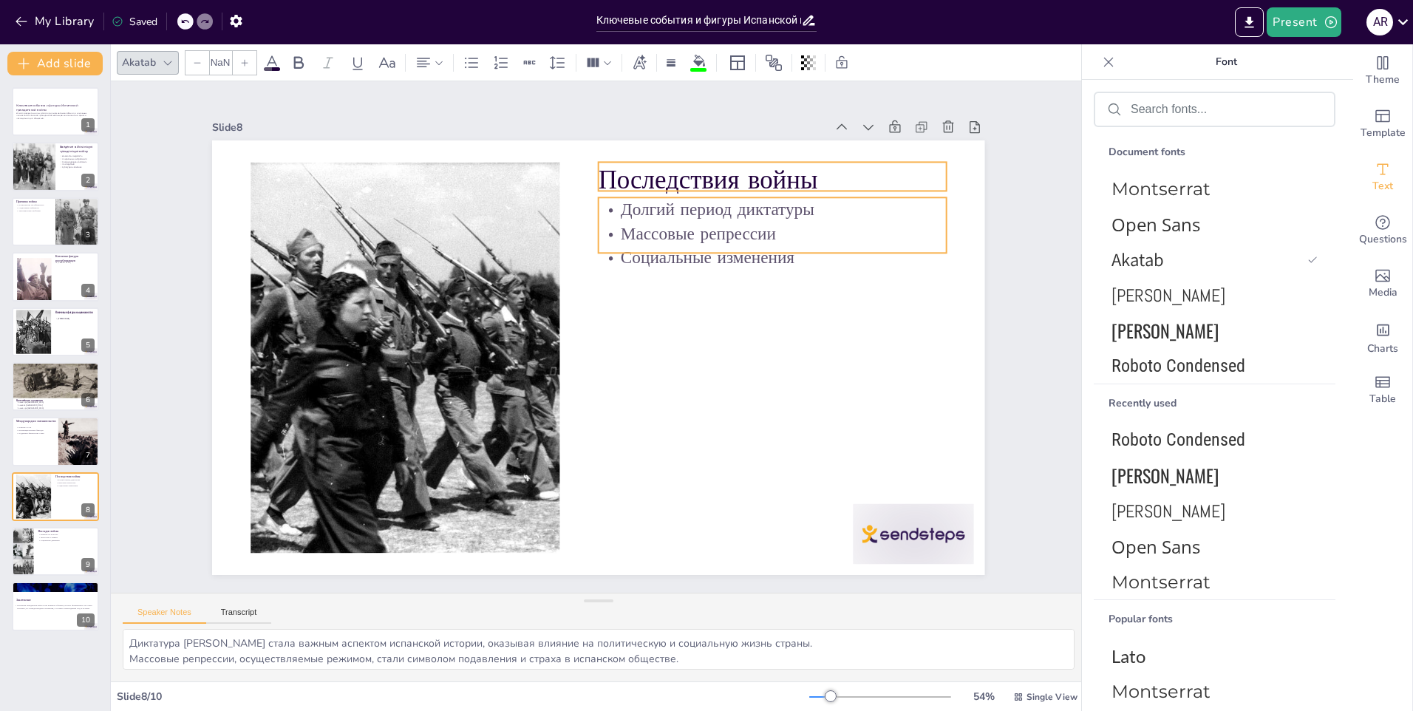
type input "--"
click at [166, 58] on icon at bounding box center [168, 63] width 12 height 12
click at [166, 67] on icon at bounding box center [168, 63] width 12 height 12
click at [1203, 547] on span "Open Sans" at bounding box center [1212, 546] width 200 height 24
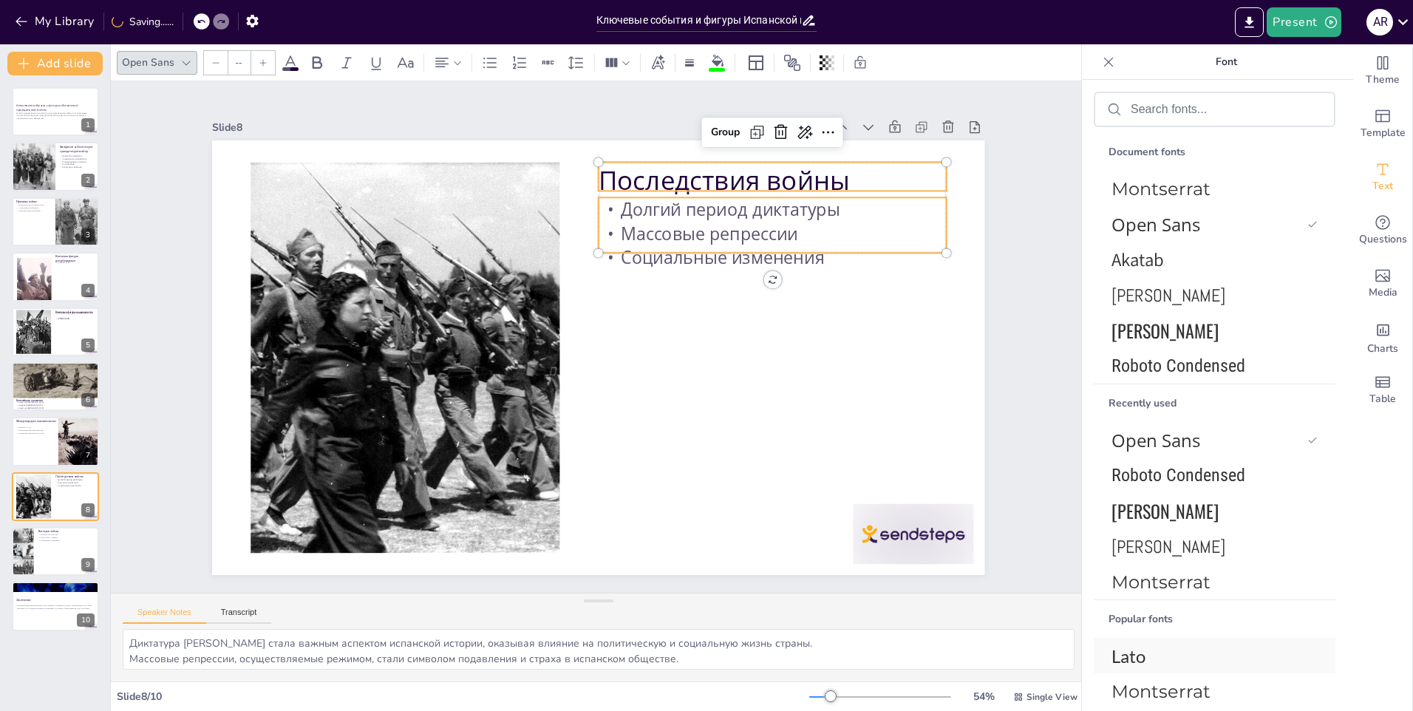
click at [1129, 652] on span "Lato" at bounding box center [1212, 655] width 200 height 21
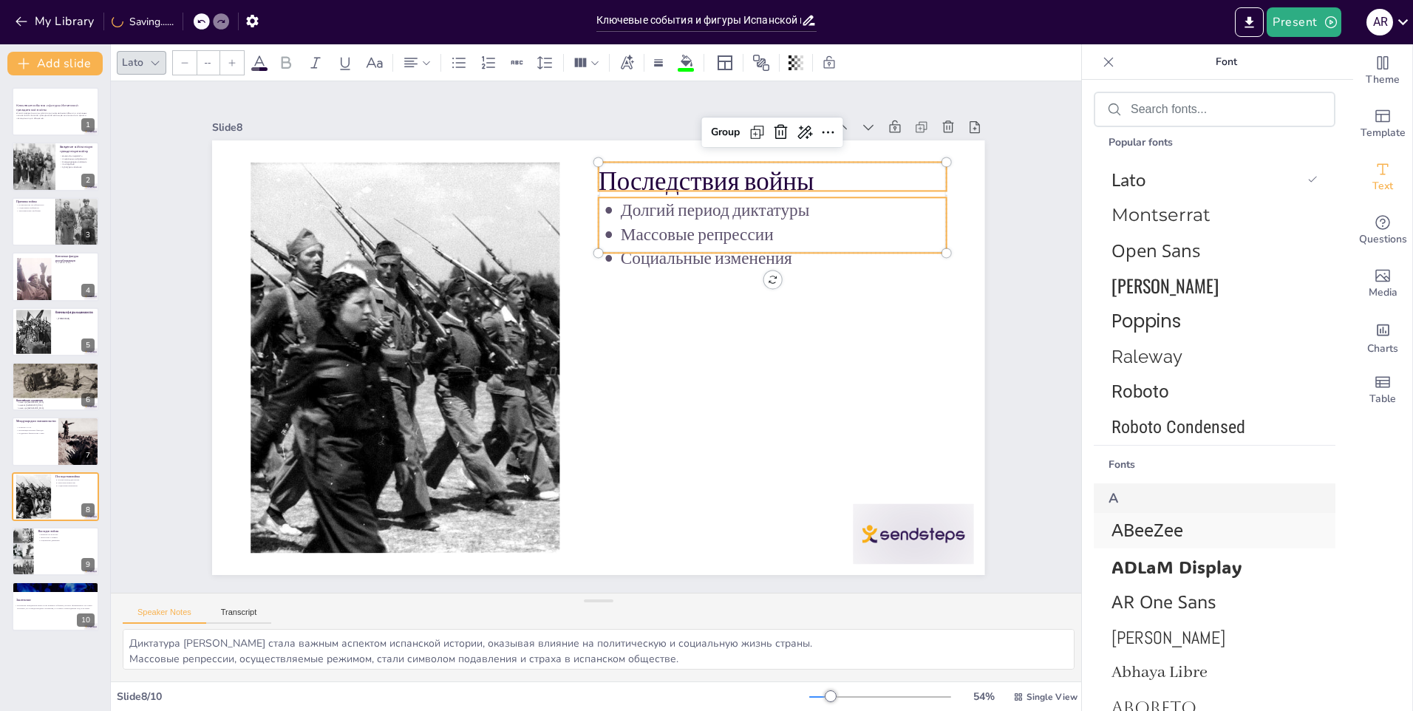
scroll to position [517, 0]
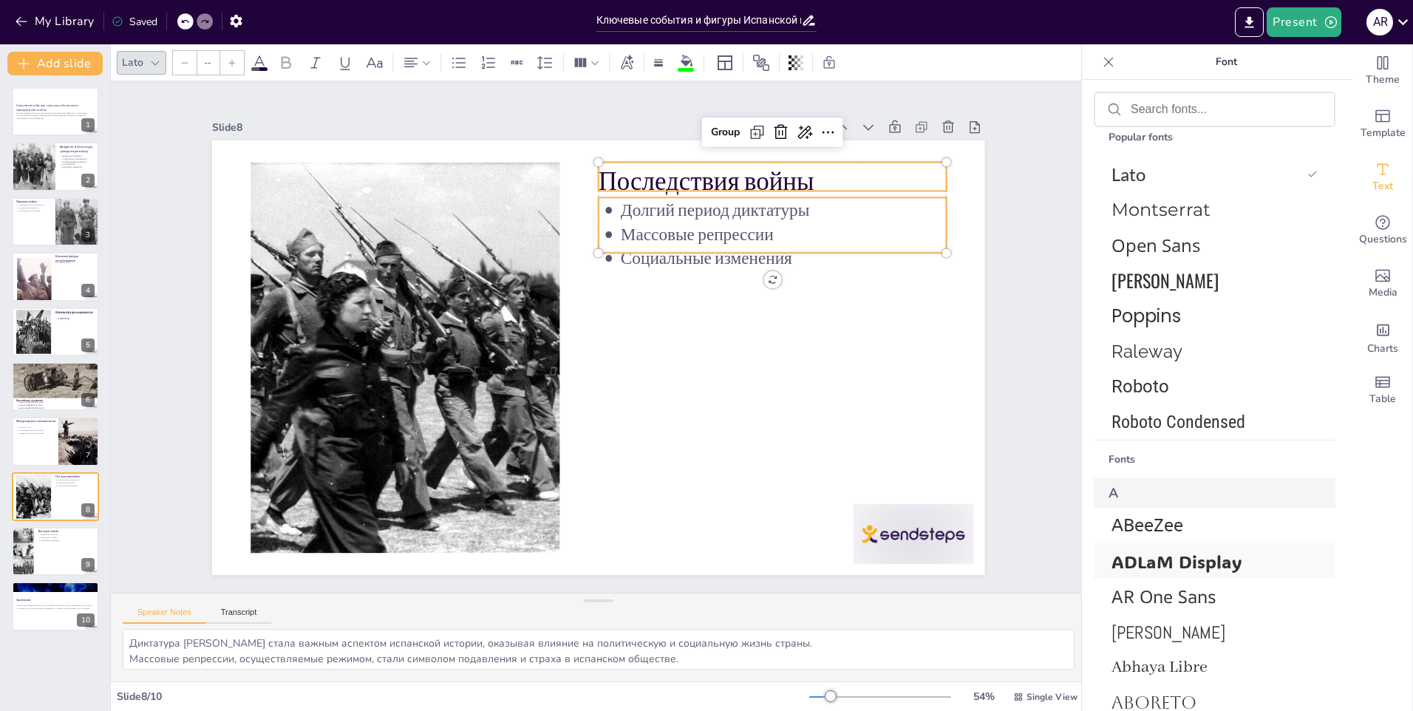
click at [1164, 565] on span "ADLaM Display" at bounding box center [1212, 561] width 200 height 23
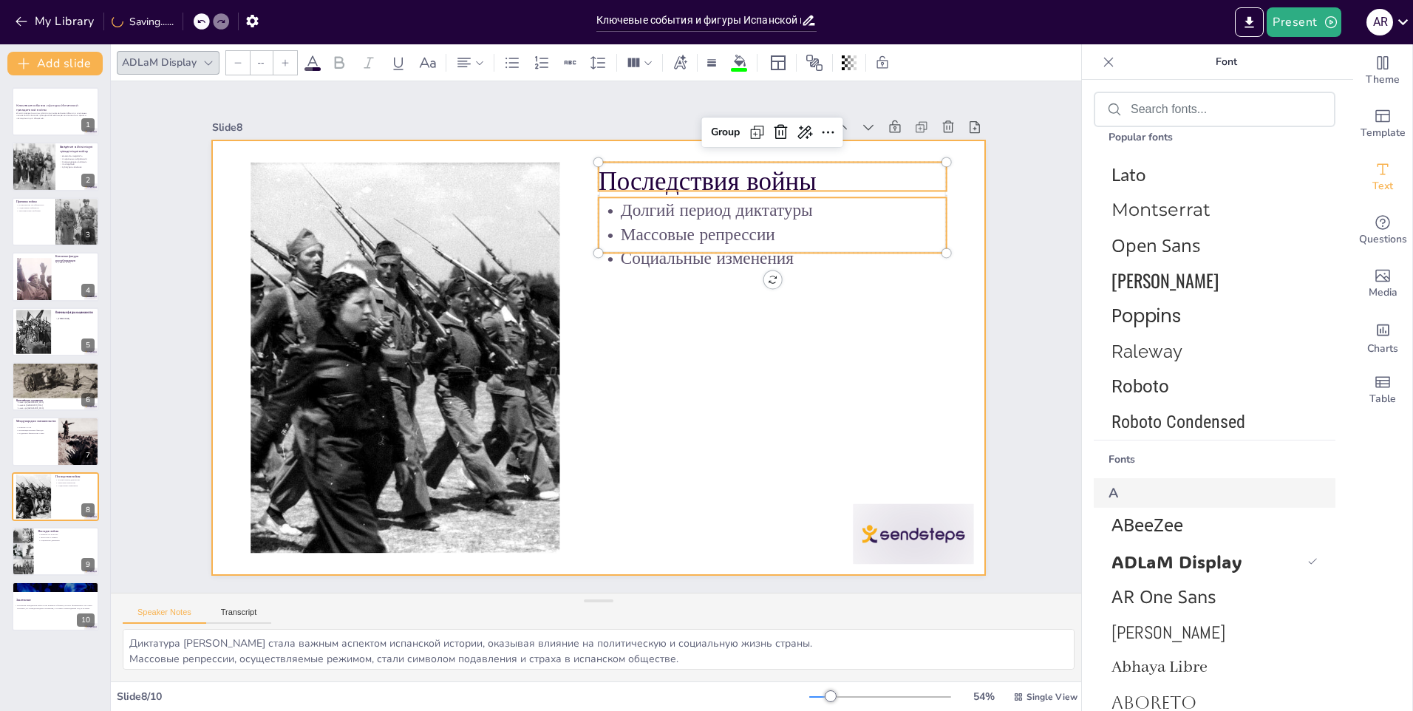
click at [721, 388] on div at bounding box center [597, 357] width 814 height 513
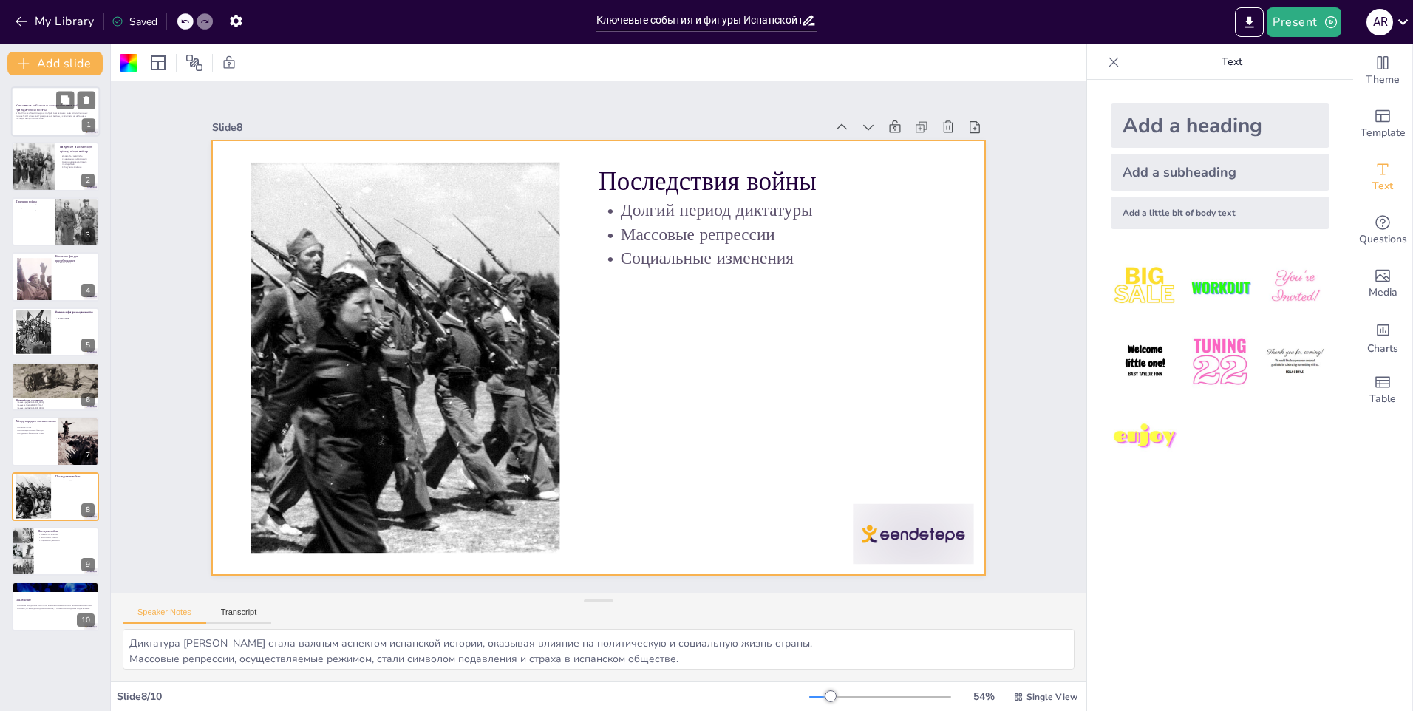
click at [62, 119] on p "В этой презентации мы рассмотрим важнейшие события и ключевых личностей Испанск…" at bounding box center [56, 116] width 80 height 8
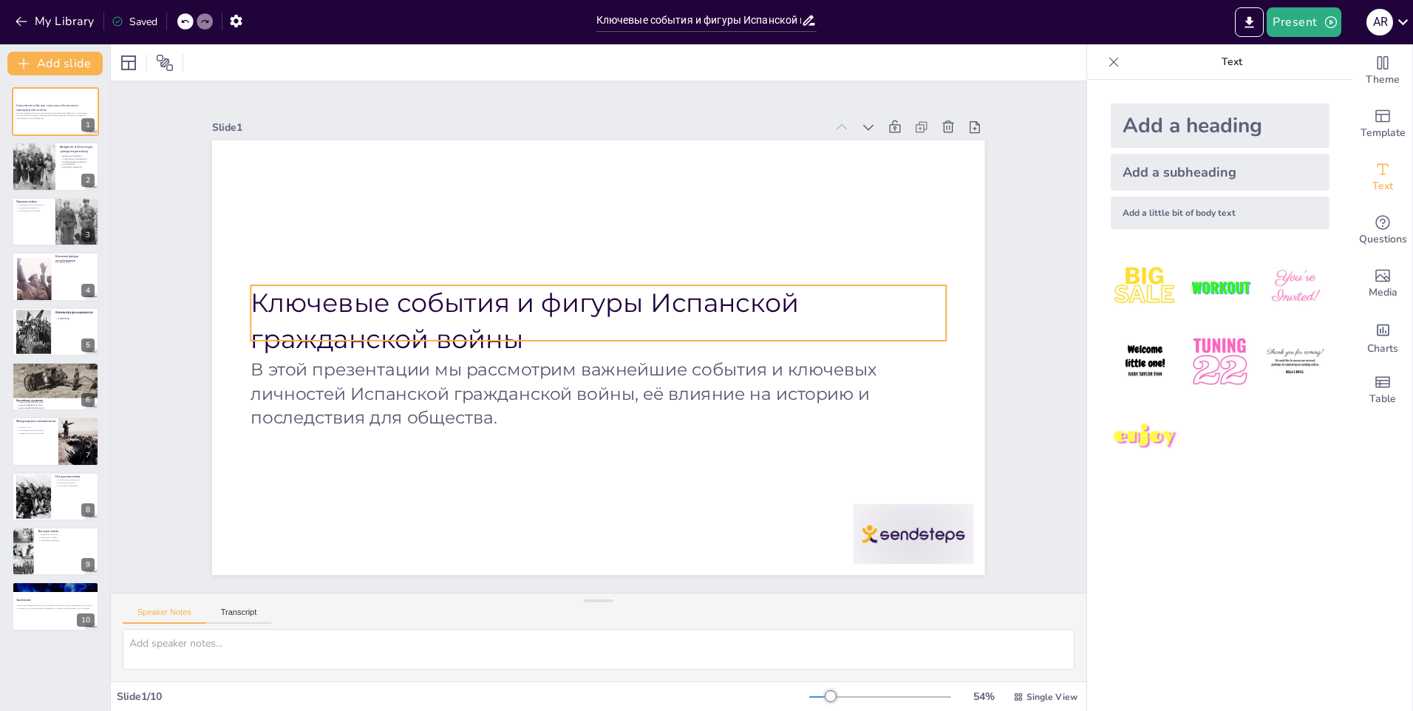
click at [578, 299] on span "Ключевые события и фигуры Испанской гражданской войны" at bounding box center [525, 321] width 548 height 67
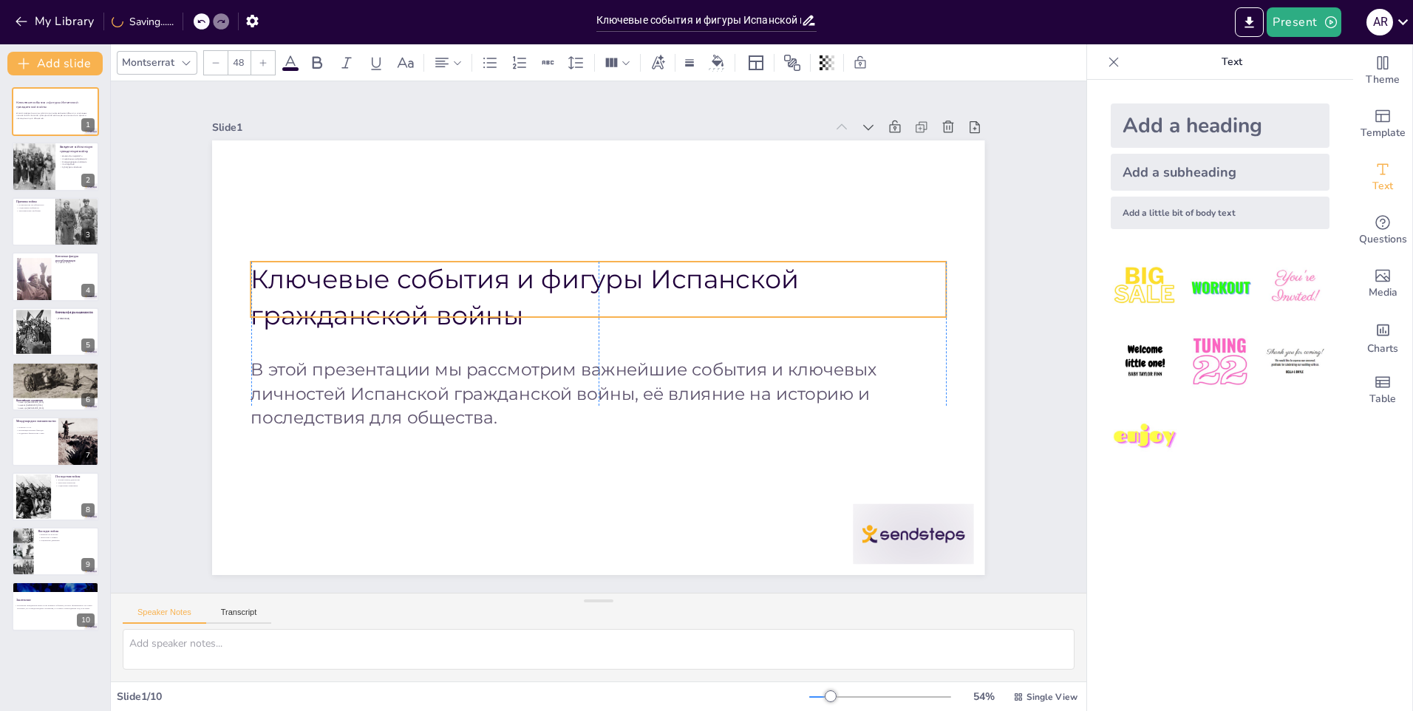
drag, startPoint x: 640, startPoint y: 296, endPoint x: 640, endPoint y: 273, distance: 23.7
click at [640, 273] on span "Ключевые события и фигуры Испанской гражданской войны" at bounding box center [596, 244] width 333 height 490
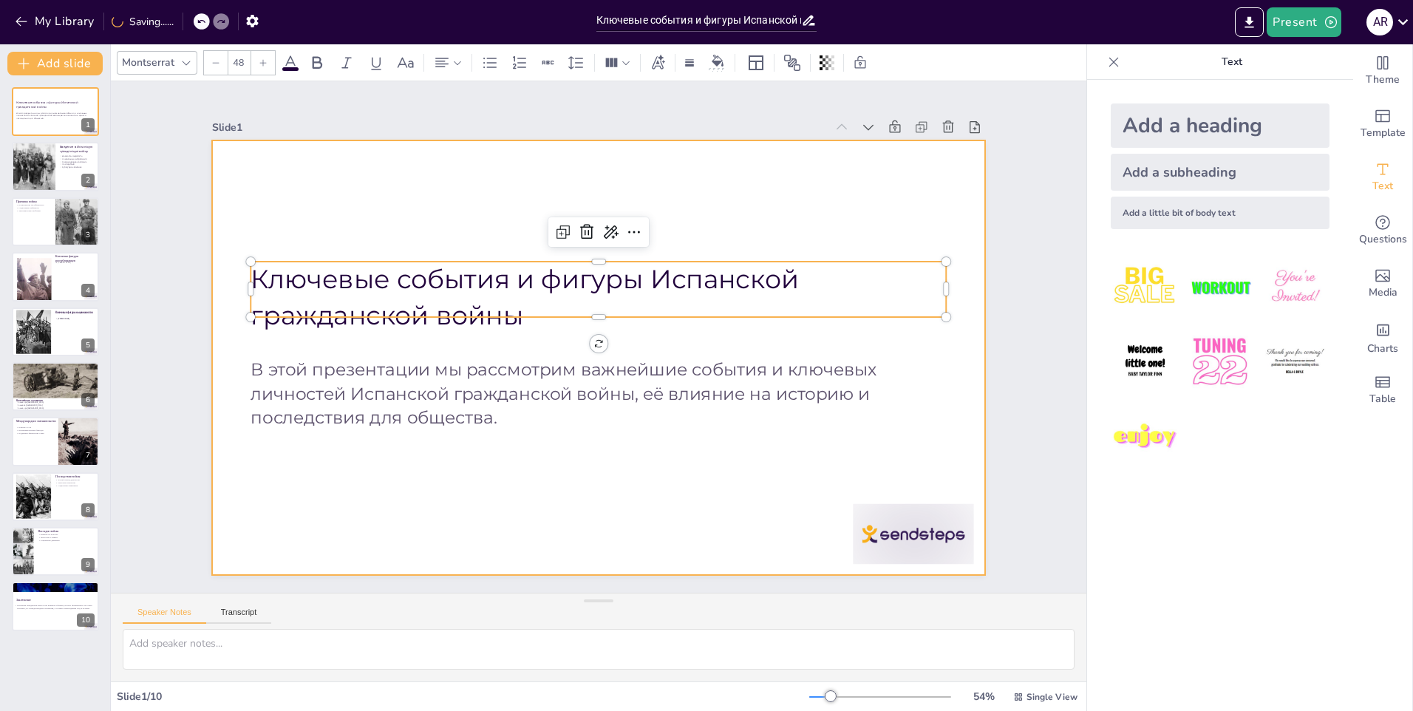
click at [653, 504] on div at bounding box center [596, 357] width 814 height 513
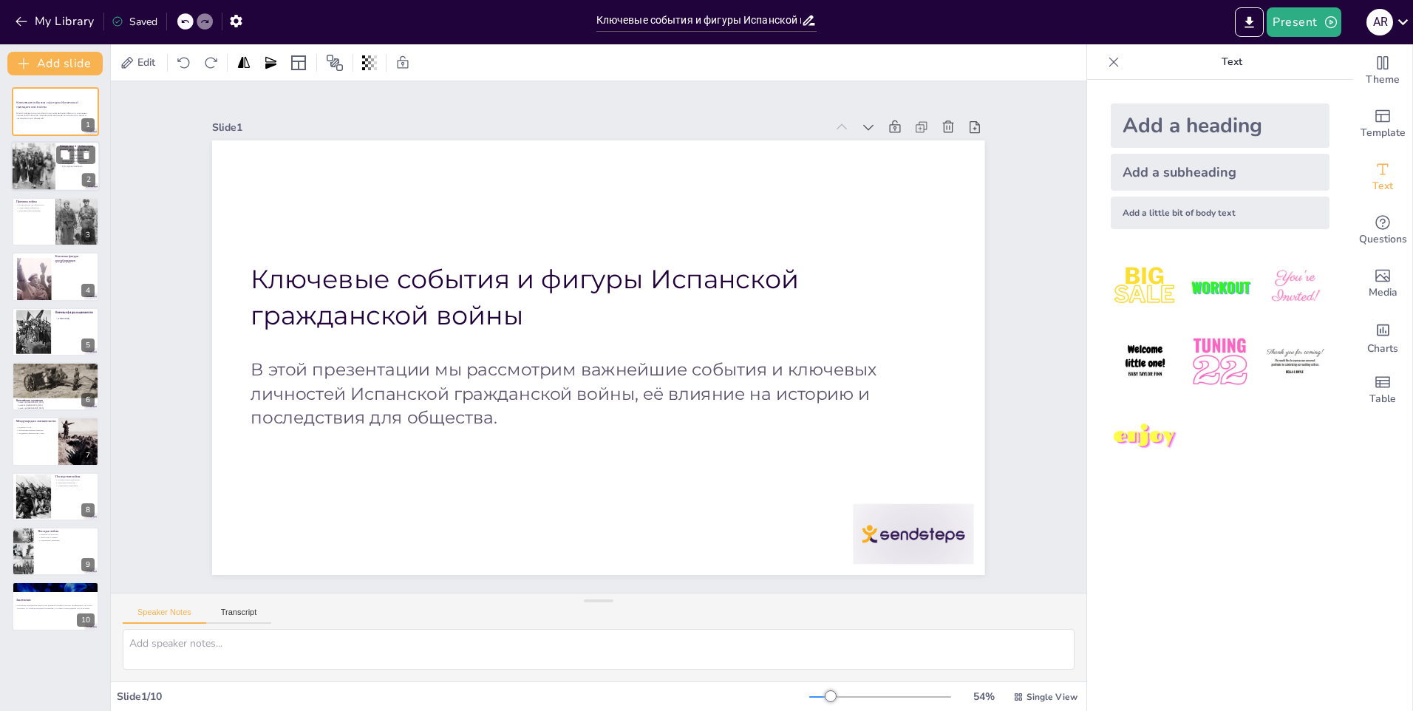
click at [56, 180] on div at bounding box center [55, 167] width 89 height 50
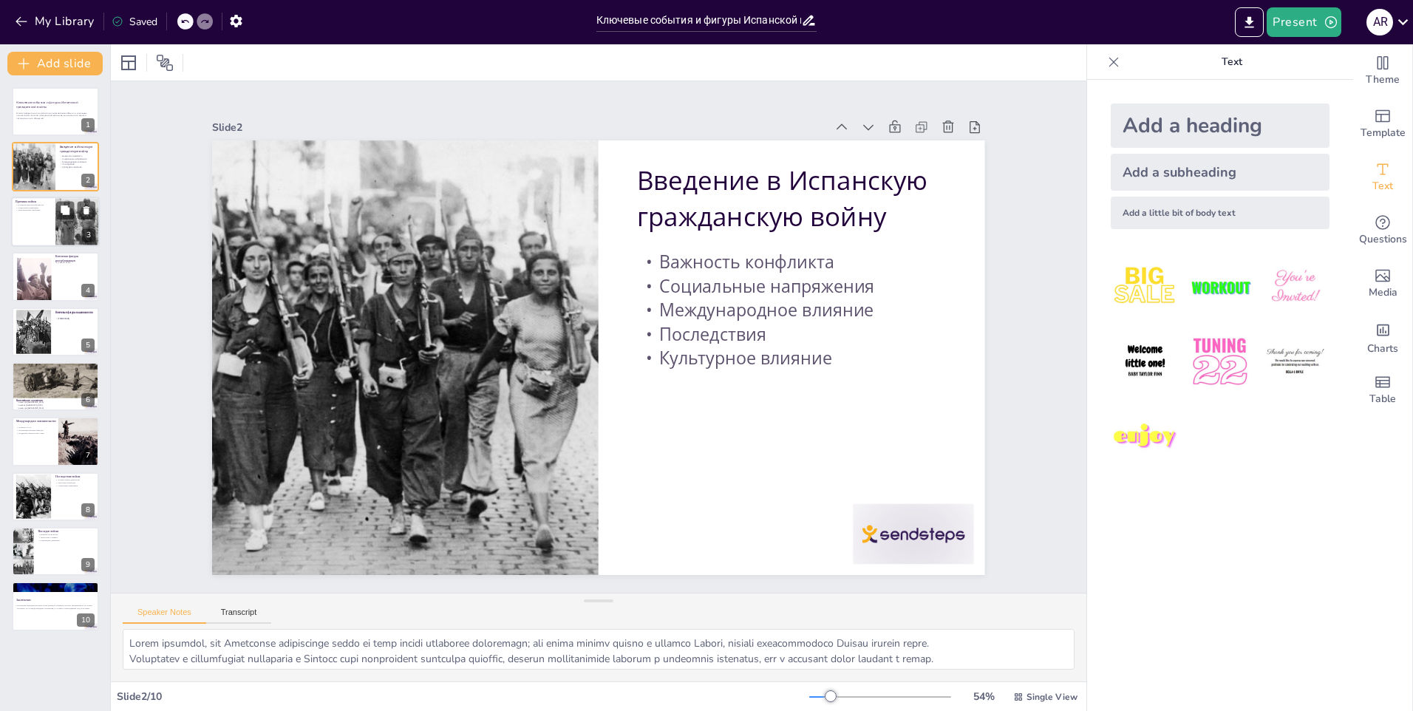
click at [41, 227] on div at bounding box center [55, 222] width 89 height 50
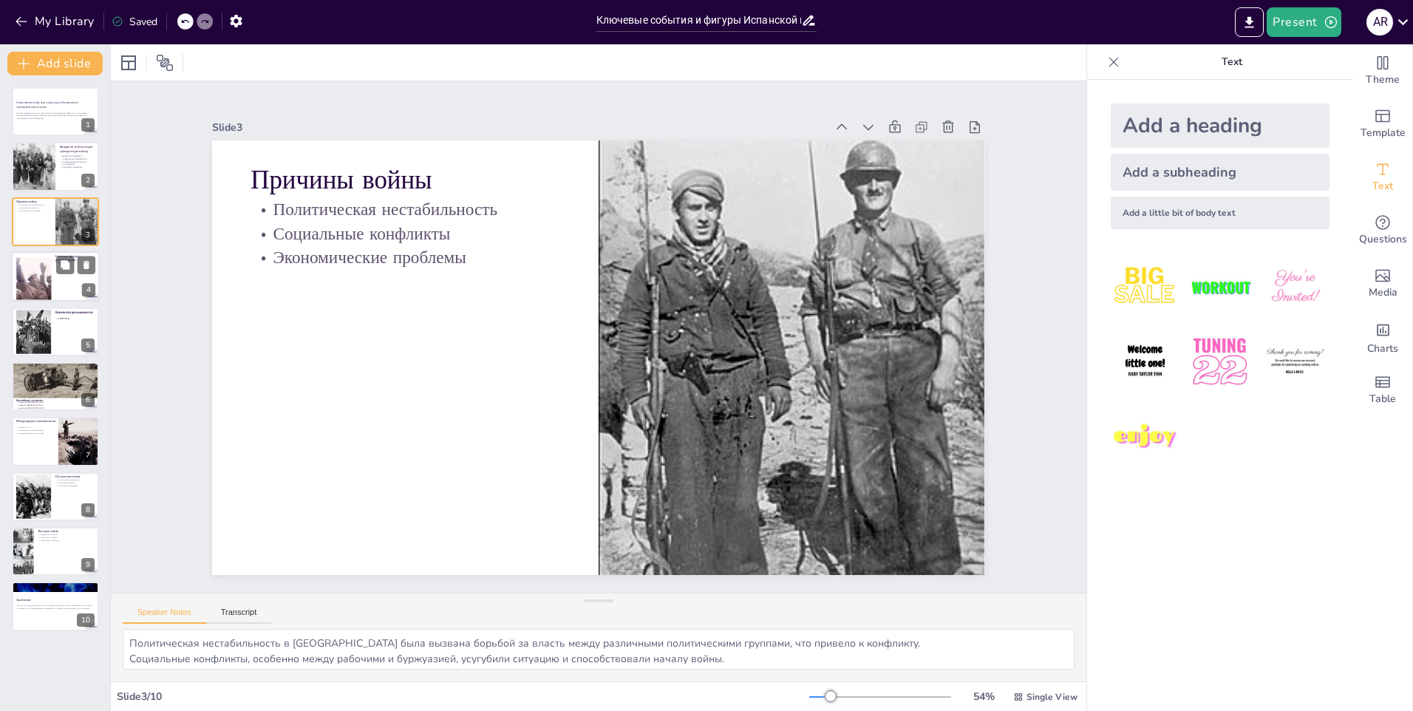
click at [35, 293] on div at bounding box center [33, 279] width 69 height 44
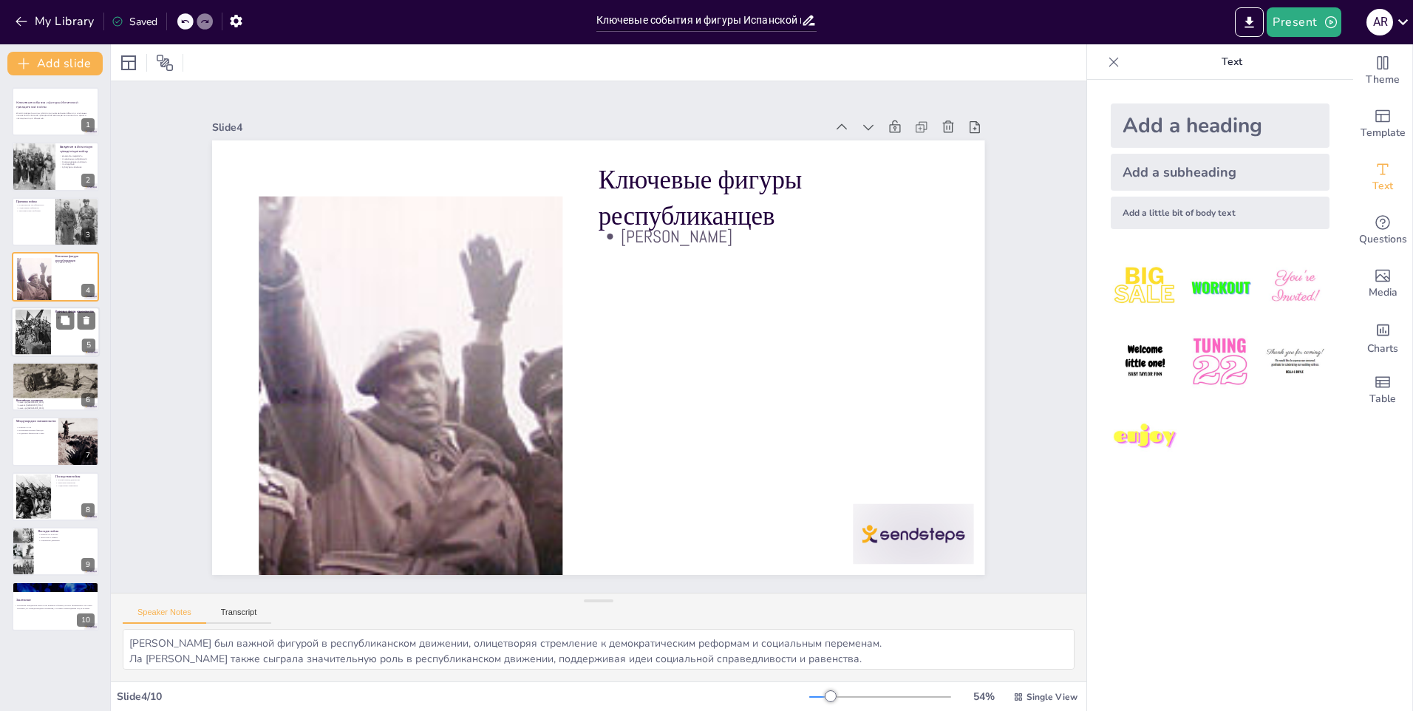
click at [35, 325] on div at bounding box center [33, 331] width 61 height 45
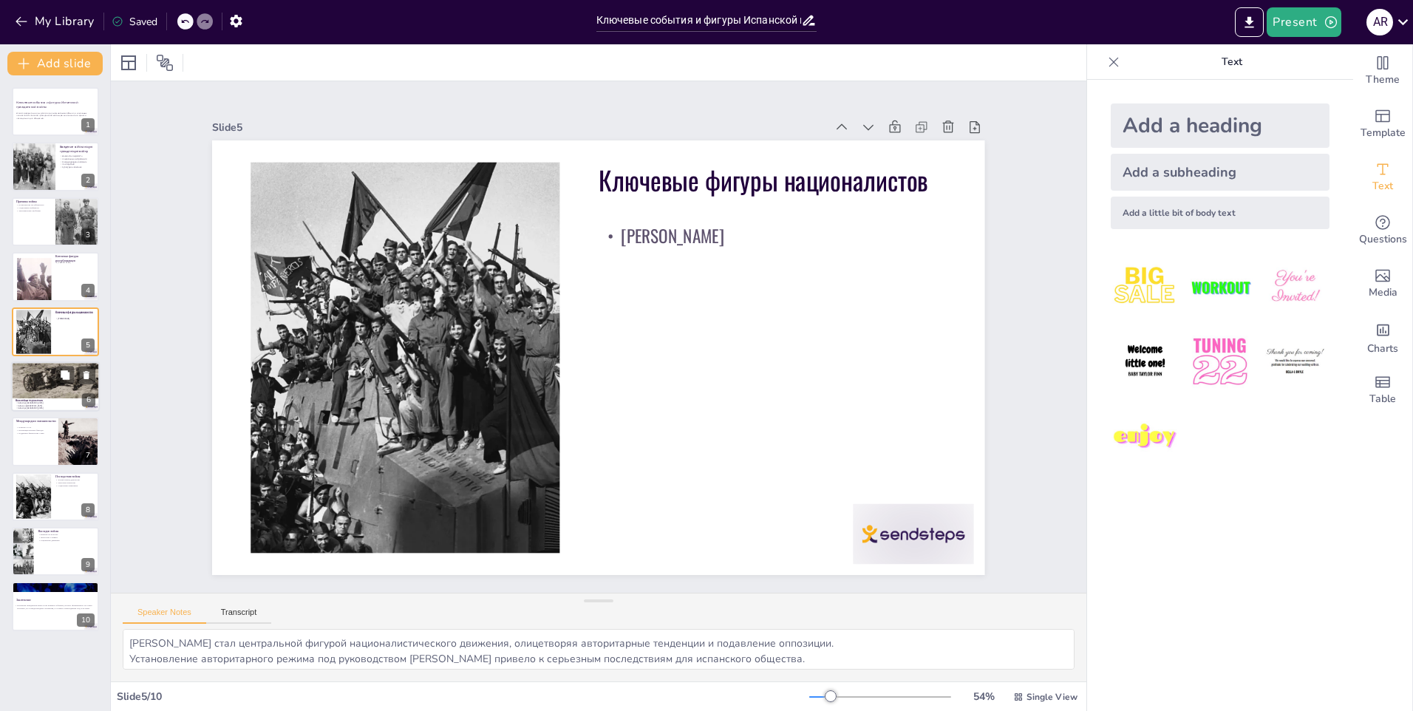
click at [35, 388] on div at bounding box center [56, 367] width 90 height 61
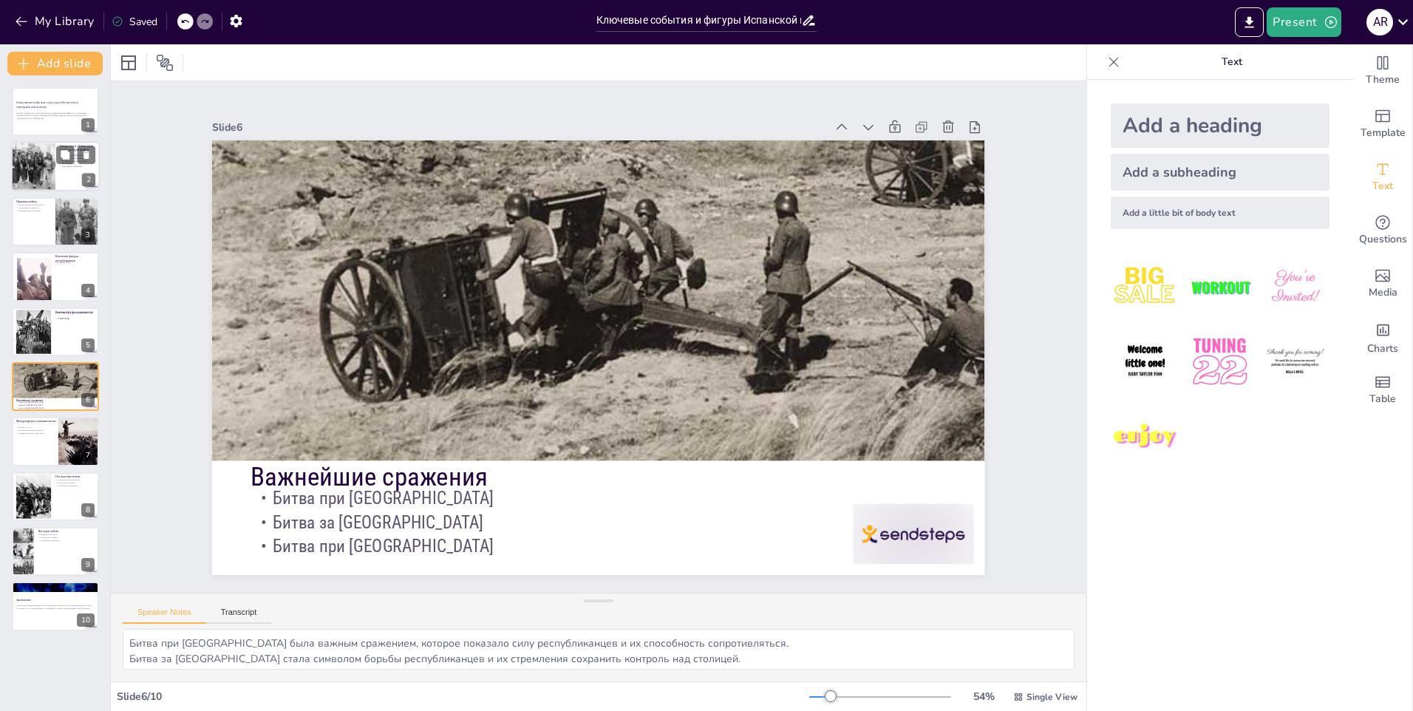
click at [38, 176] on div at bounding box center [33, 167] width 72 height 50
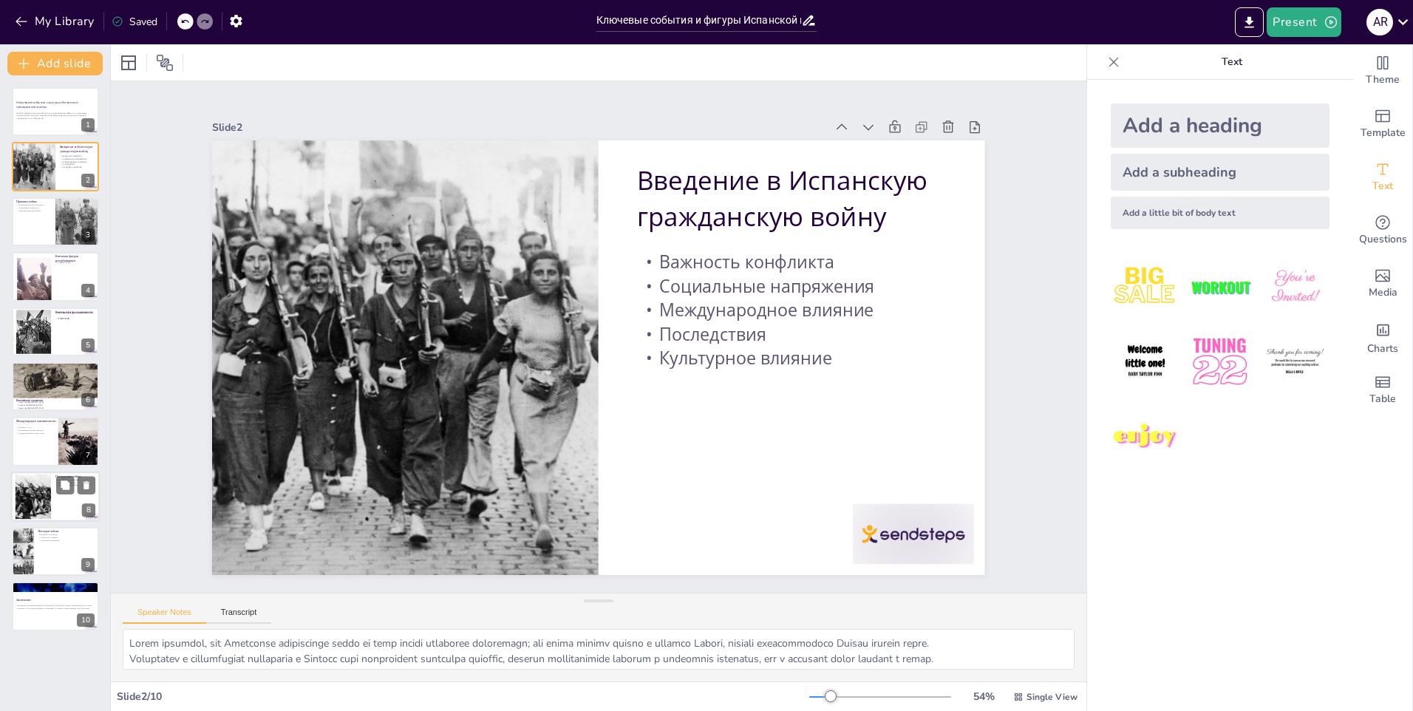
click at [21, 494] on div at bounding box center [33, 496] width 72 height 45
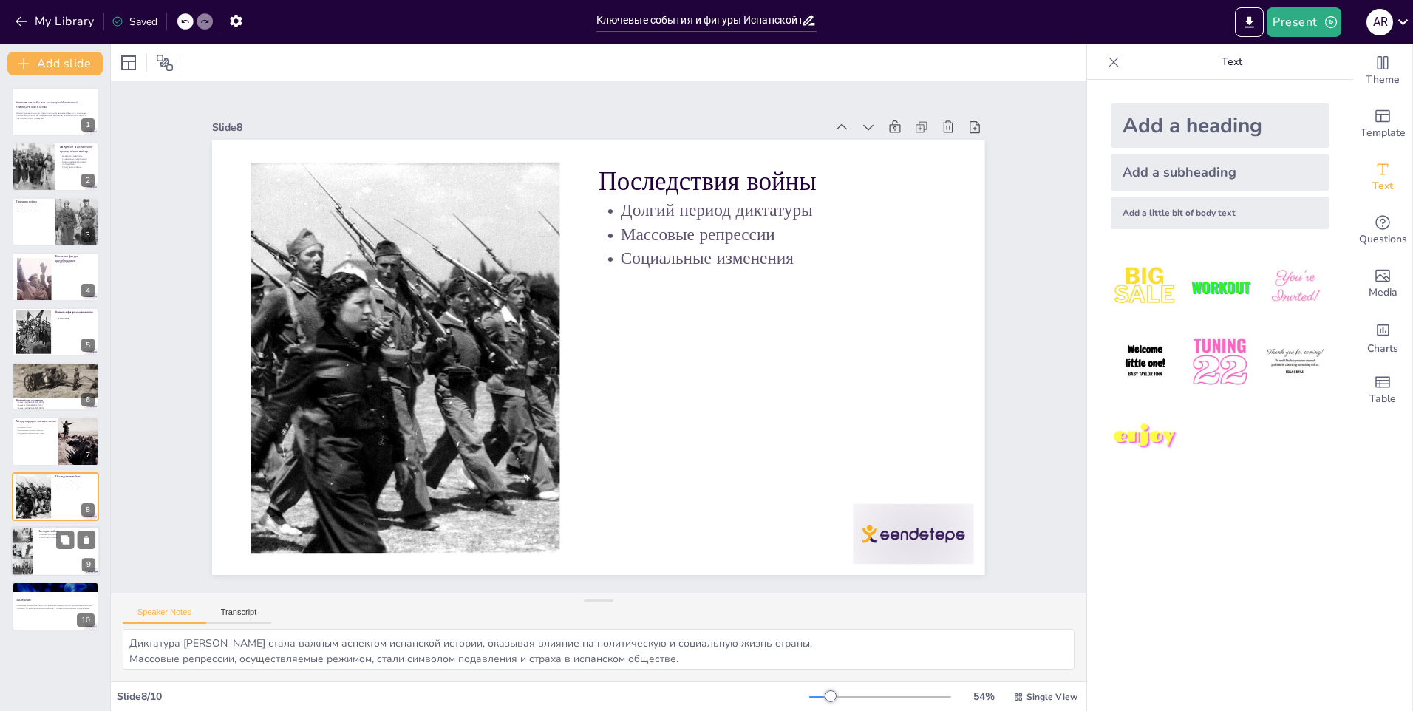
click at [38, 551] on div at bounding box center [55, 551] width 89 height 50
type textarea "Влияние войны на культуру Испании проявляется в литературе и искусстве, что под…"
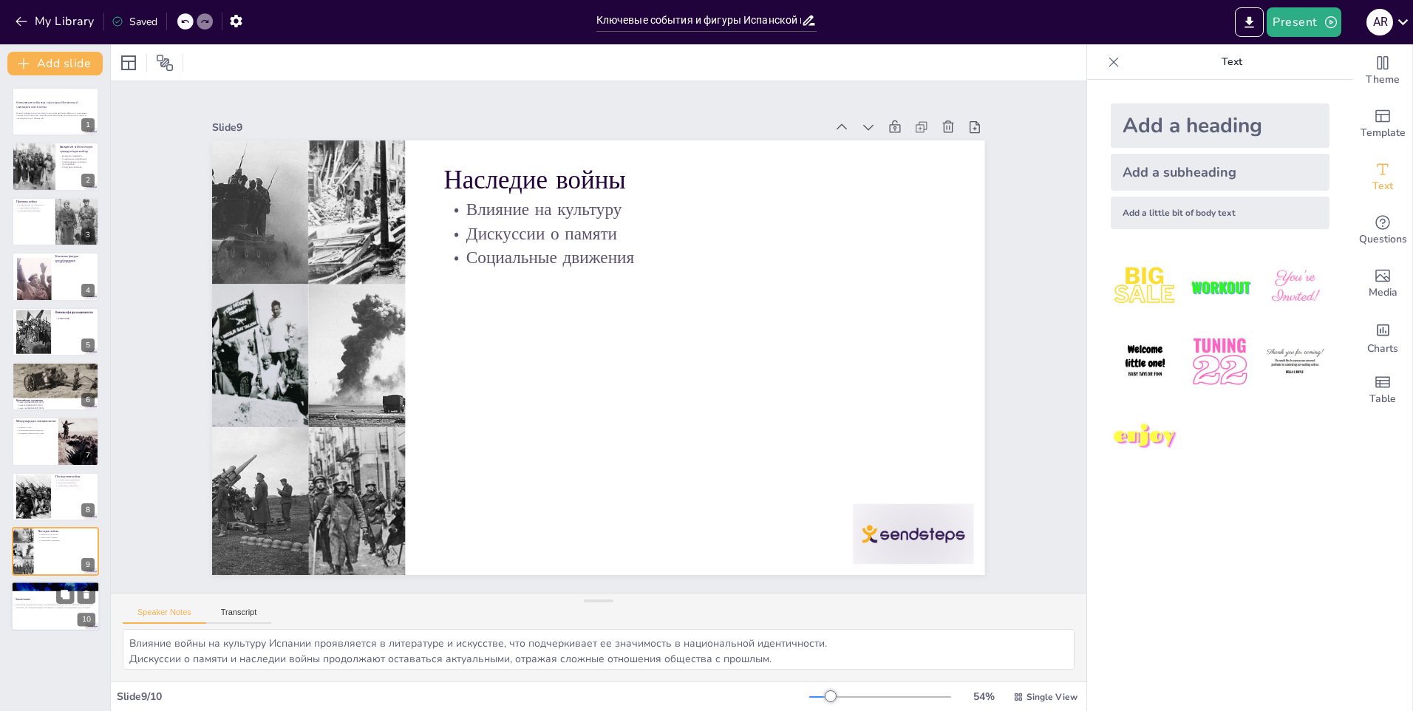
click at [39, 606] on p "Испанская гражданская война стала важным событием, которое сформировало не толь…" at bounding box center [54, 606] width 80 height 5
